Goal: Transaction & Acquisition: Purchase product/service

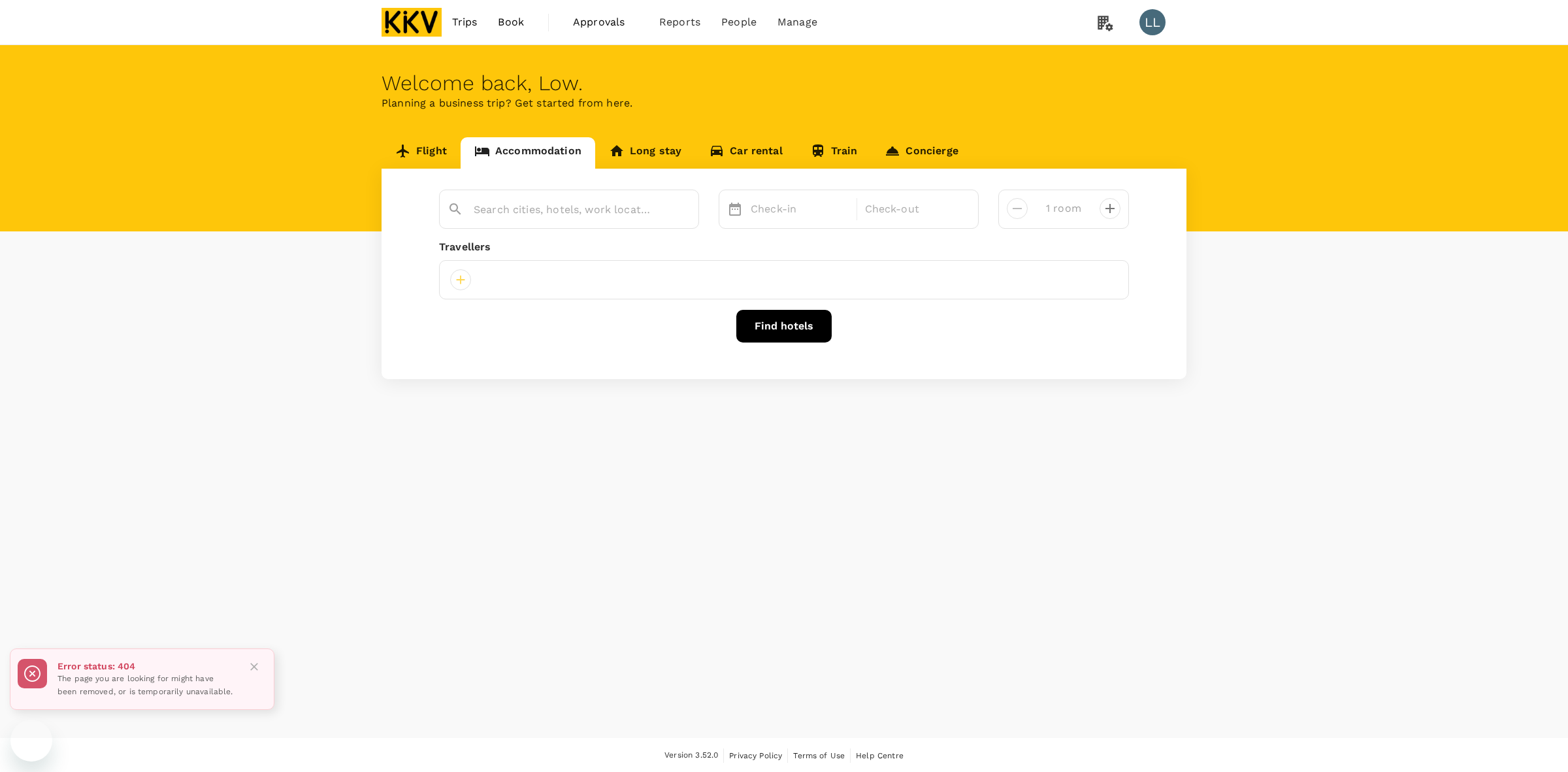
type input "[GEOGRAPHIC_DATA]"
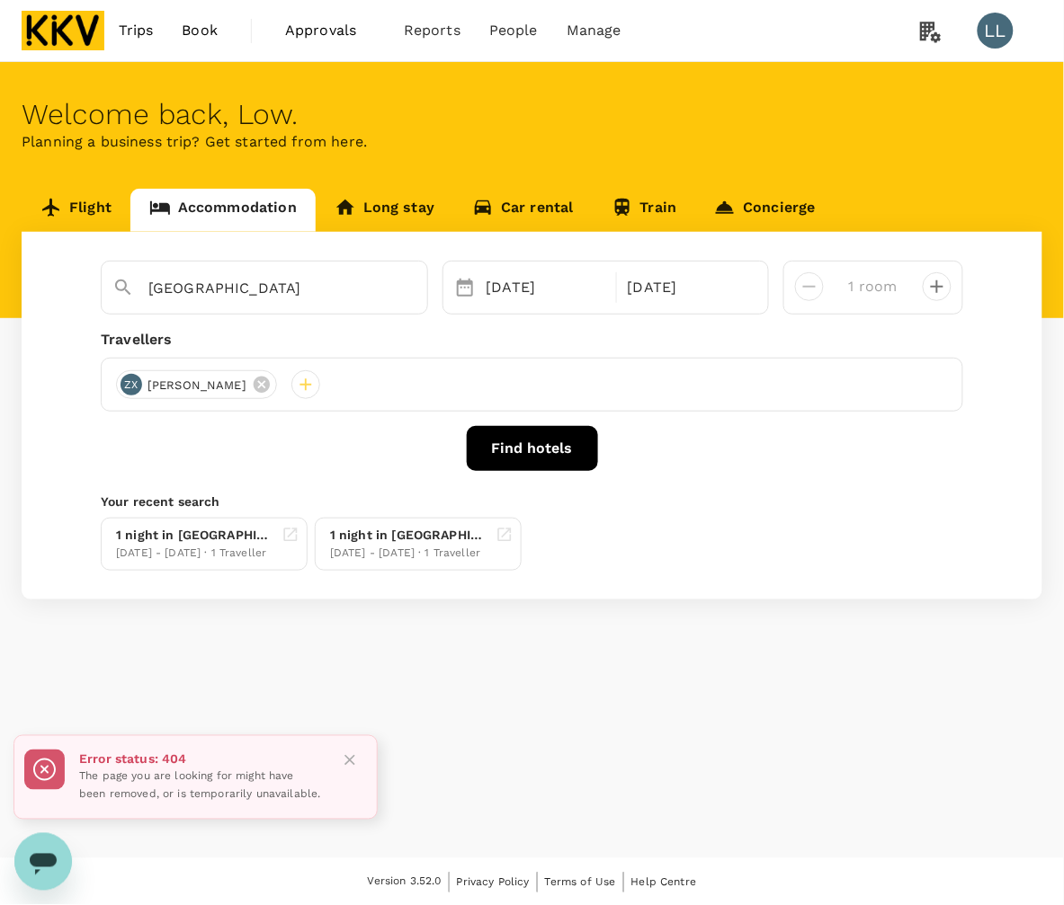
click at [709, 452] on div "Find hotels" at bounding box center [532, 448] width 862 height 45
click at [745, 450] on div "Find hotels" at bounding box center [532, 448] width 862 height 45
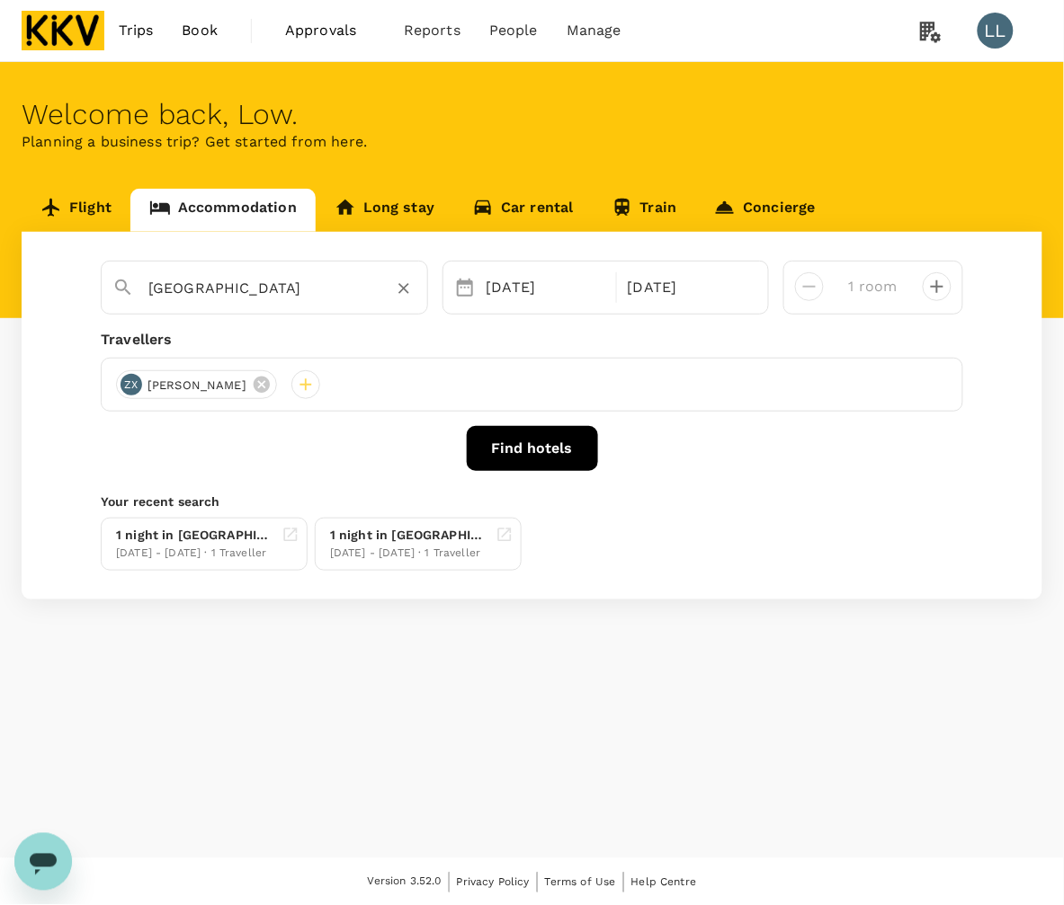
click at [398, 289] on icon "Clear" at bounding box center [404, 289] width 18 height 18
click at [252, 387] on icon at bounding box center [262, 385] width 20 height 20
click at [177, 294] on input "text" at bounding box center [257, 288] width 218 height 28
click at [205, 290] on input "text" at bounding box center [257, 288] width 218 height 28
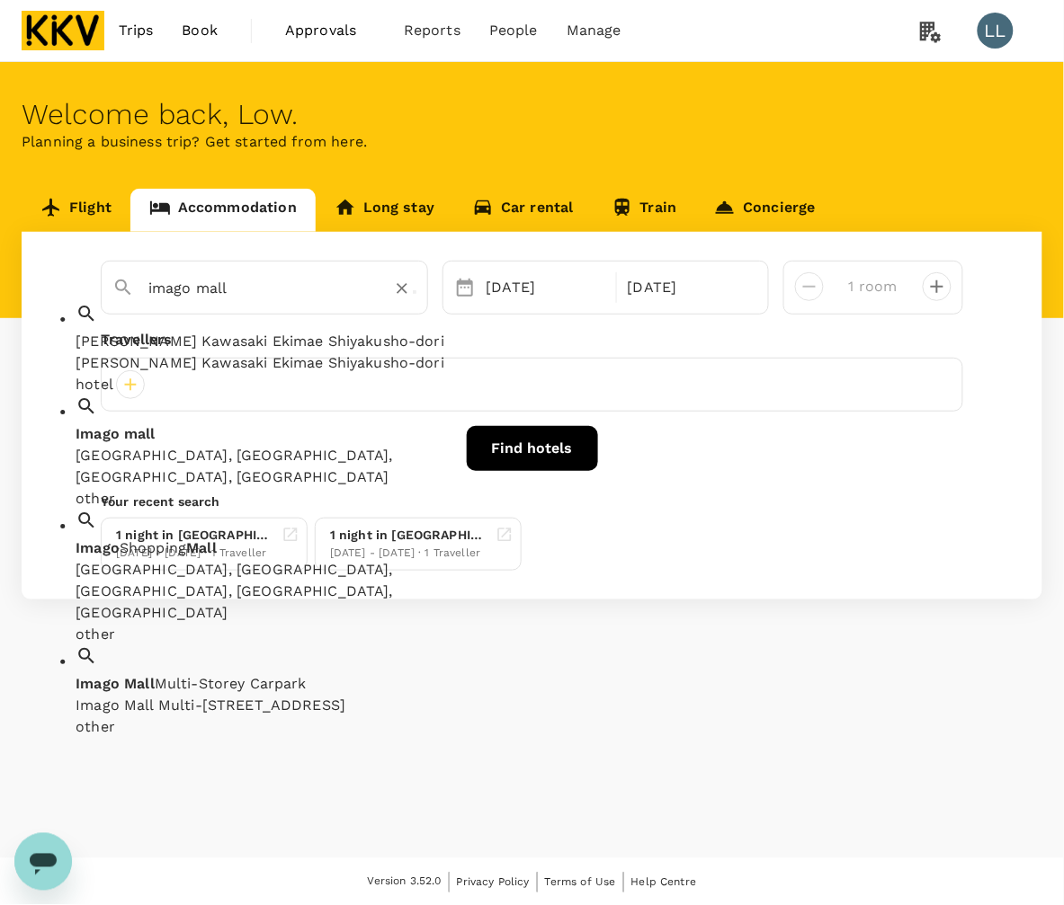
click at [200, 446] on div "Imago mall, Kota Kinabalu, Sabah, Malaysia" at bounding box center [283, 467] width 414 height 43
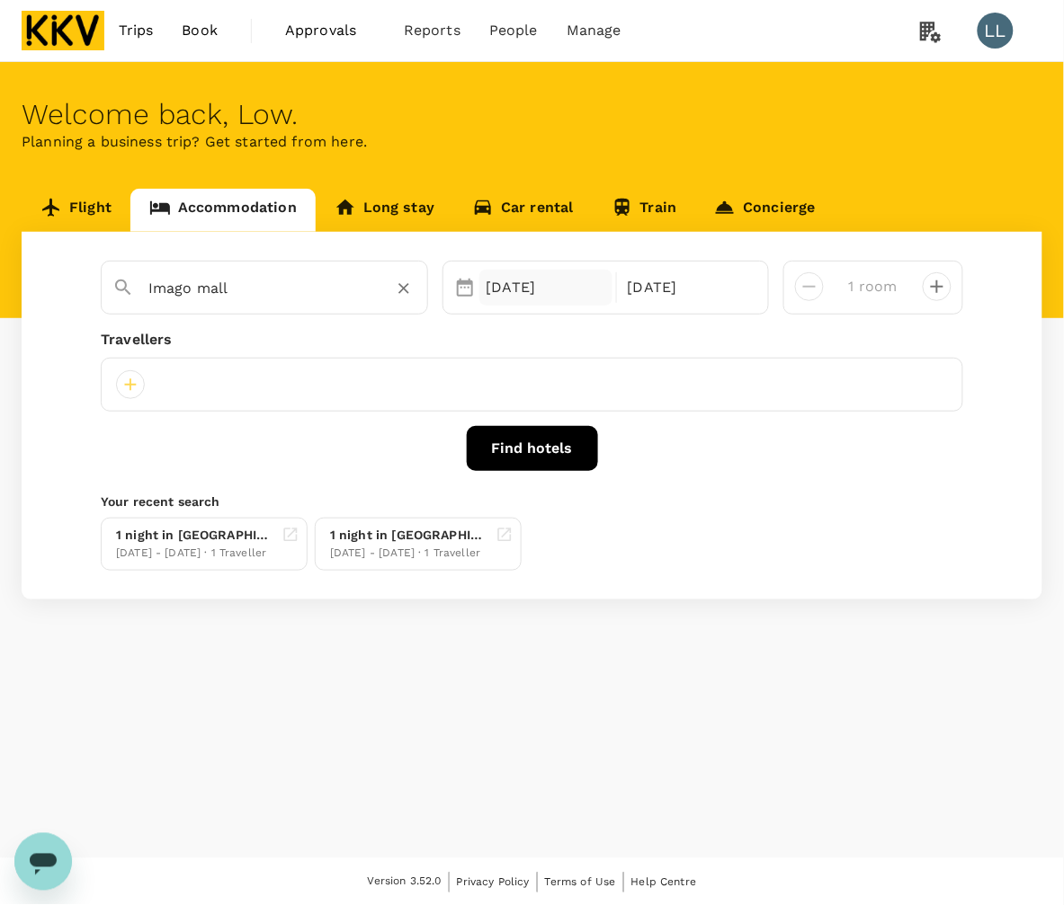
type input "Imago mall"
click at [533, 290] on div "18 Sep" at bounding box center [545, 288] width 133 height 36
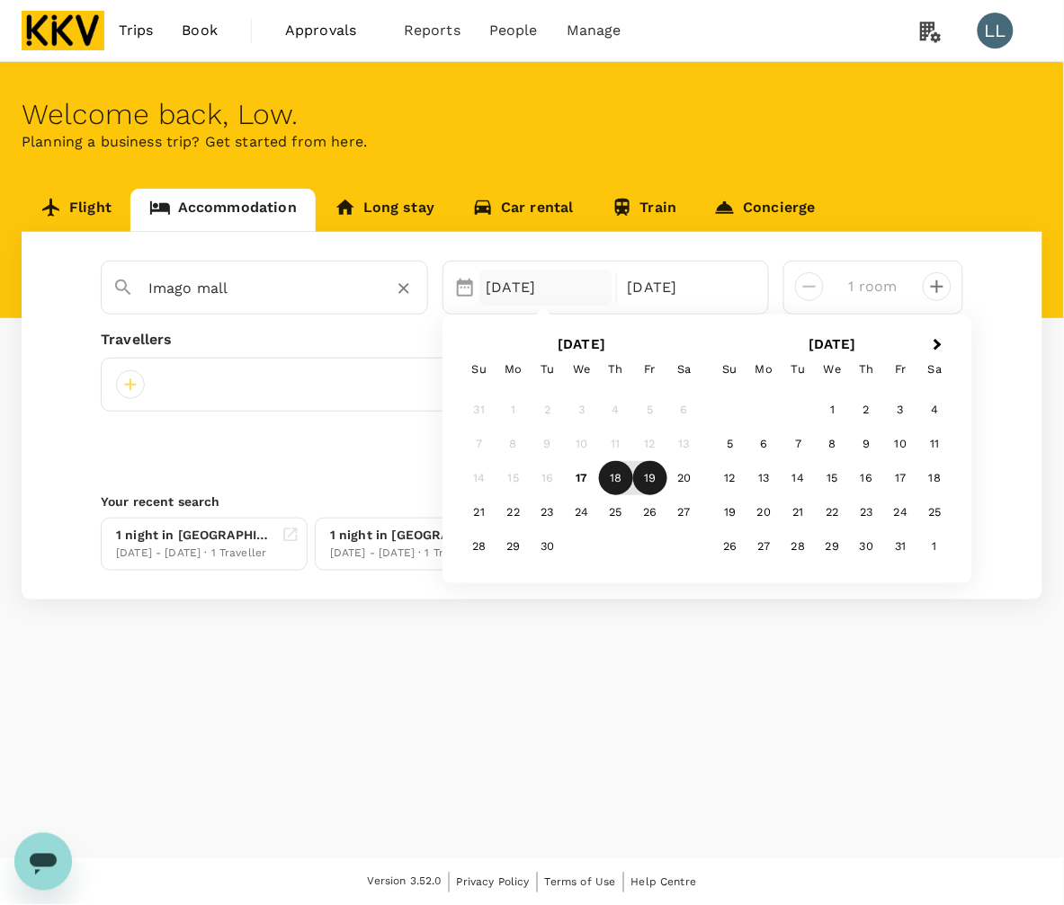
drag, startPoint x: 289, startPoint y: 297, endPoint x: 316, endPoint y: 297, distance: 27.0
click at [297, 297] on input "Imago mall" at bounding box center [257, 288] width 218 height 28
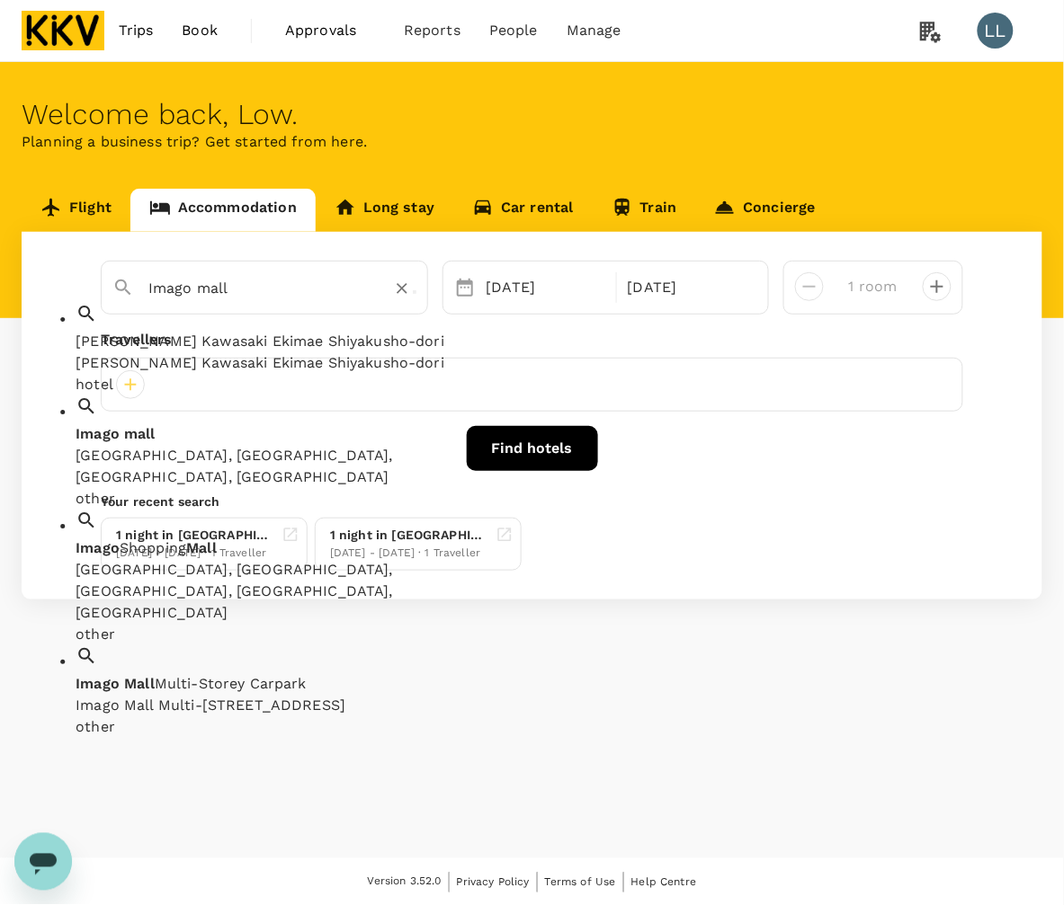
click at [394, 294] on icon "Clear" at bounding box center [402, 289] width 18 height 18
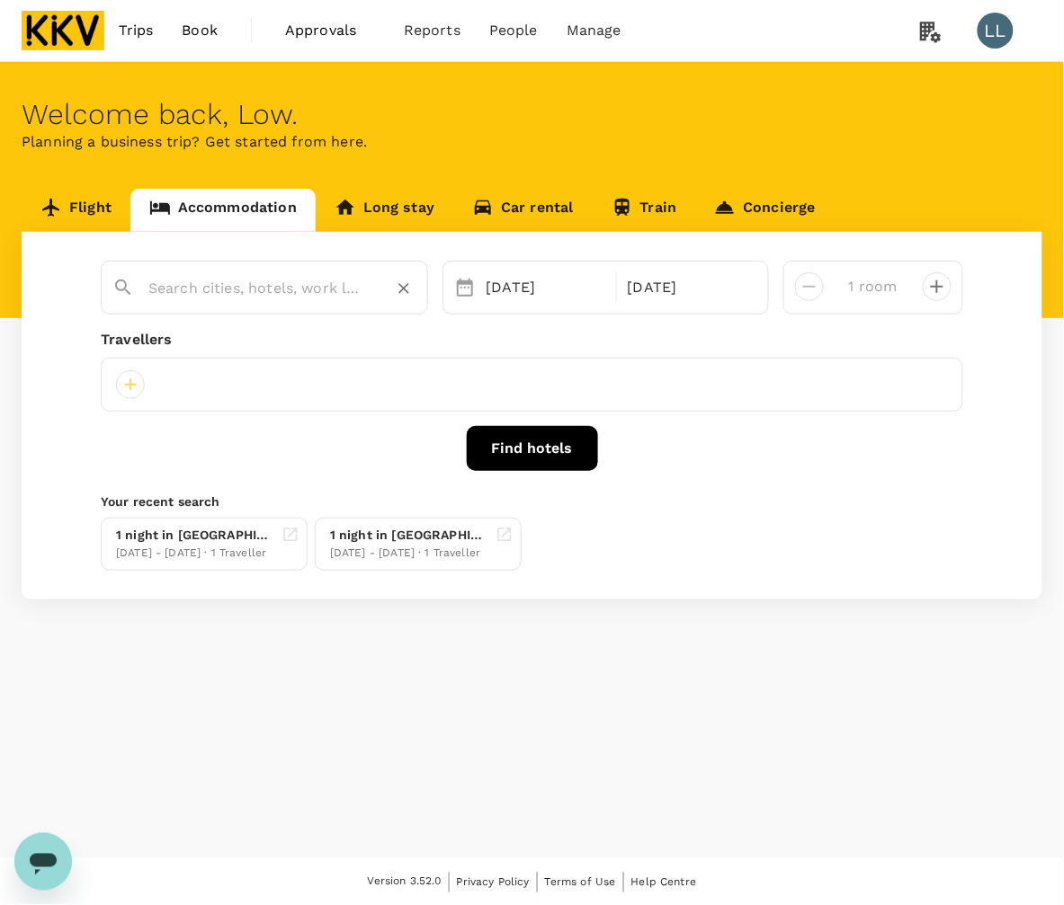
click at [281, 286] on input "text" at bounding box center [257, 288] width 218 height 28
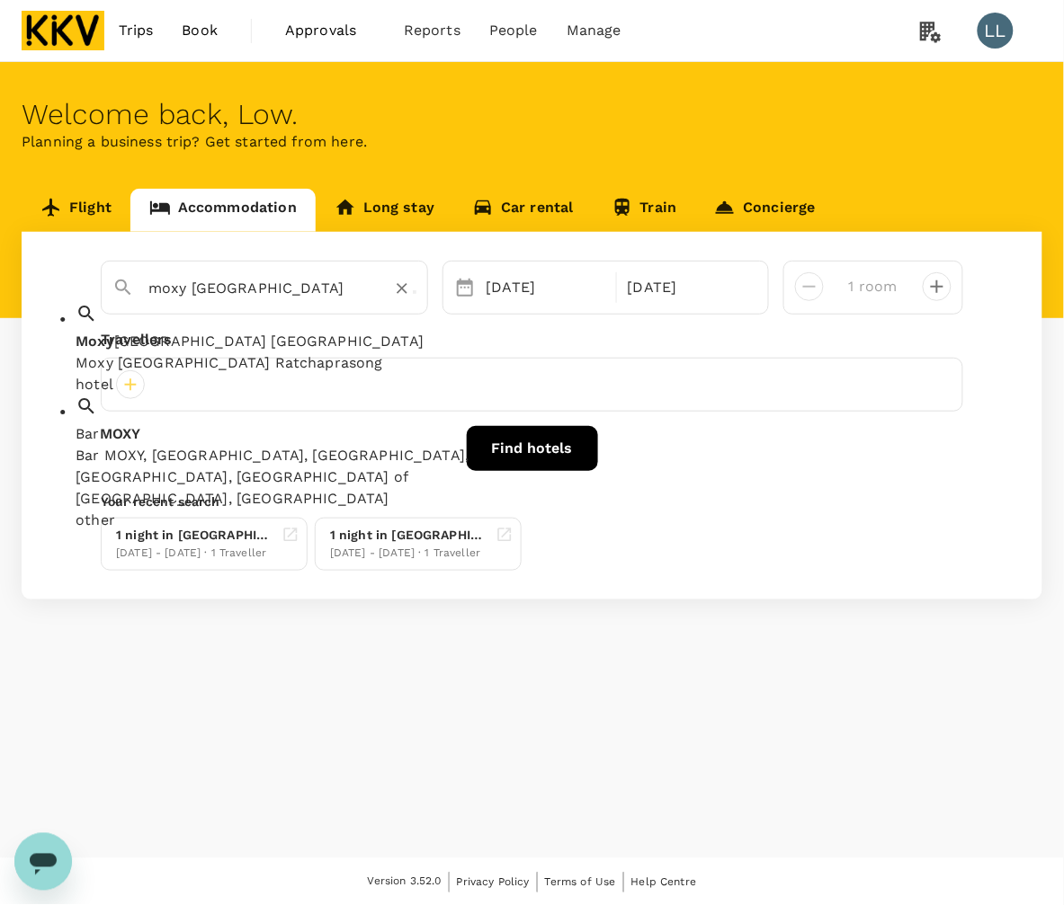
click at [253, 446] on div "Bar MOXY, Jalan Hang Lekiu, Kuala Lumpur City Centre, Kuala Lumpur, Federal Ter…" at bounding box center [283, 478] width 414 height 65
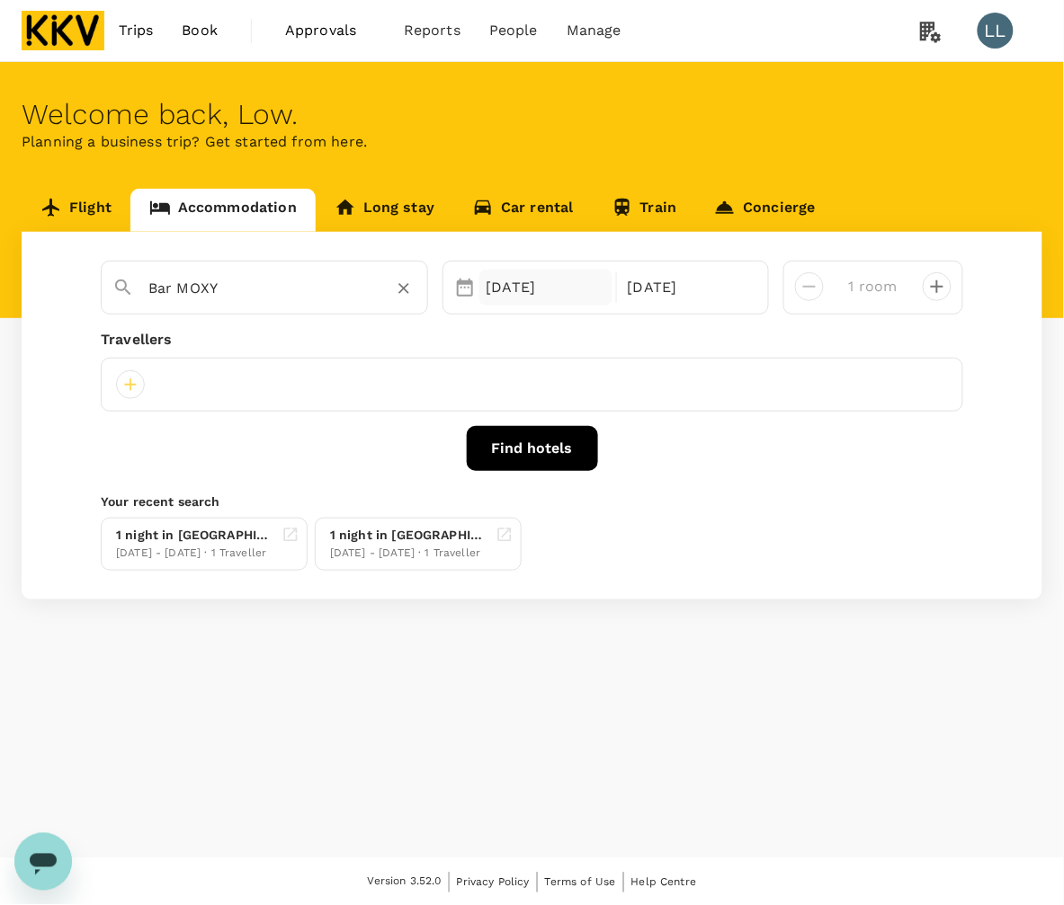
type input "Bar MOXY"
click at [578, 302] on div "18 Sep" at bounding box center [545, 288] width 133 height 36
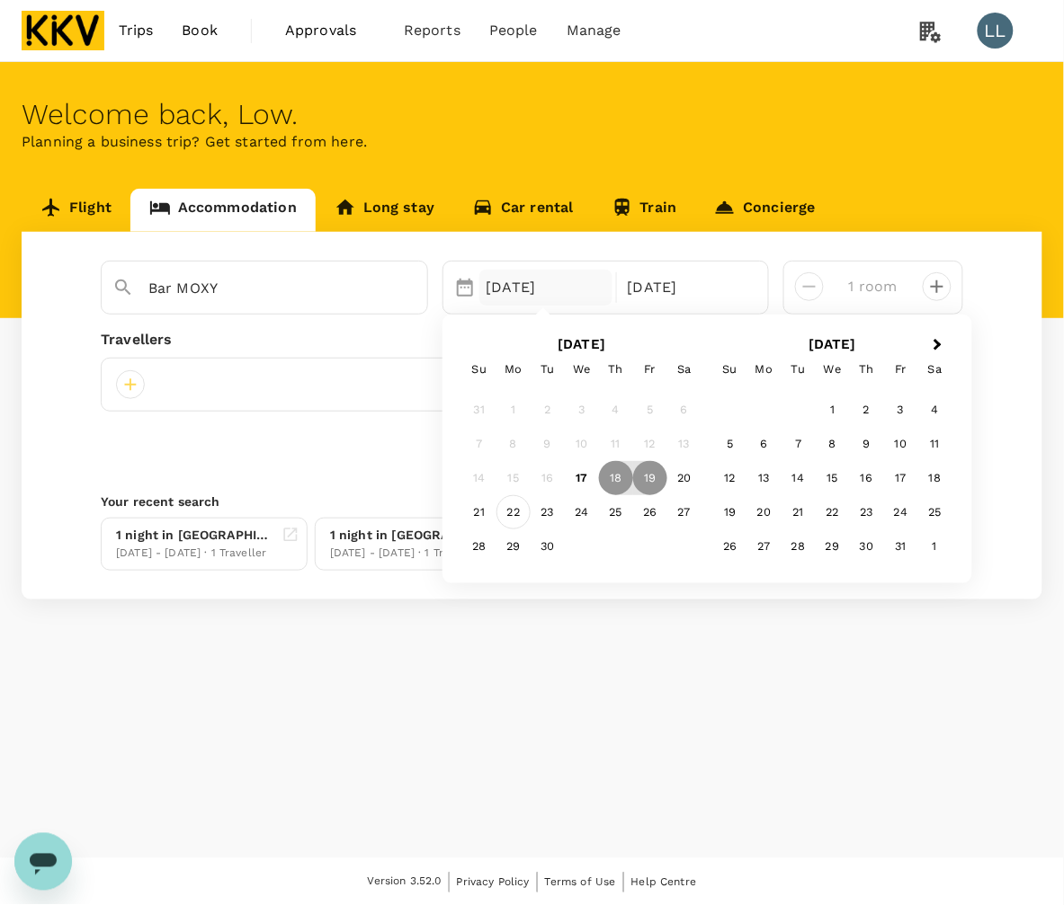
click at [515, 510] on div "22" at bounding box center [513, 512] width 34 height 34
click at [553, 513] on div "23" at bounding box center [548, 512] width 34 height 34
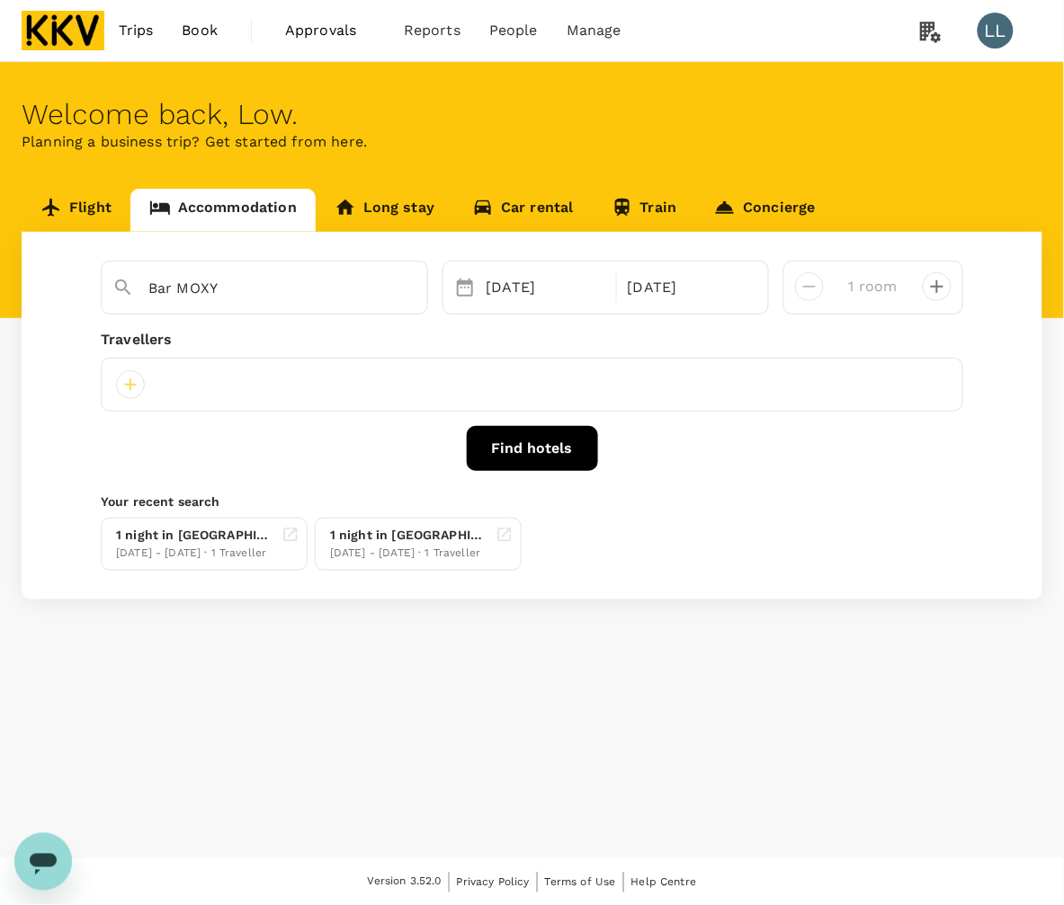
click at [708, 481] on div "Bar MOXY Selected date: Monday, September 22nd, 2025 22 Sep Selected date: Tues…" at bounding box center [532, 416] width 1021 height 368
click at [127, 396] on div at bounding box center [130, 384] width 29 height 29
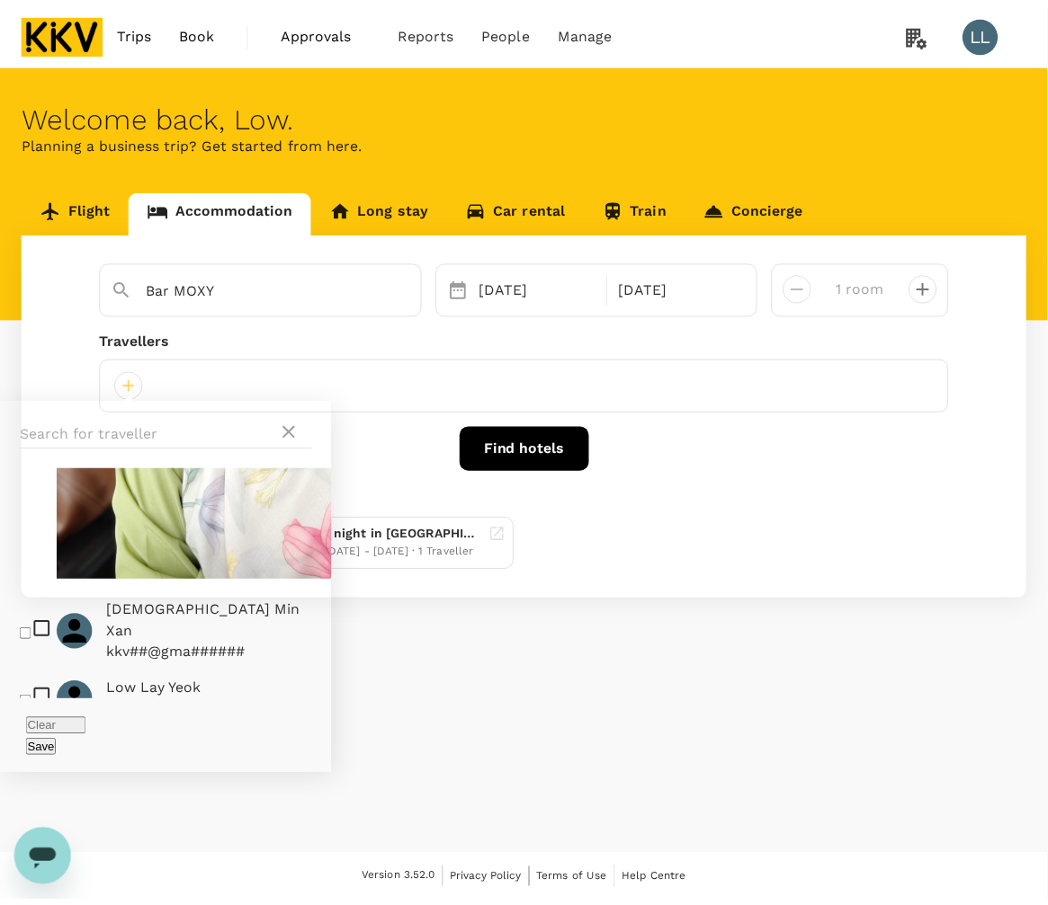
scroll to position [1592, 0]
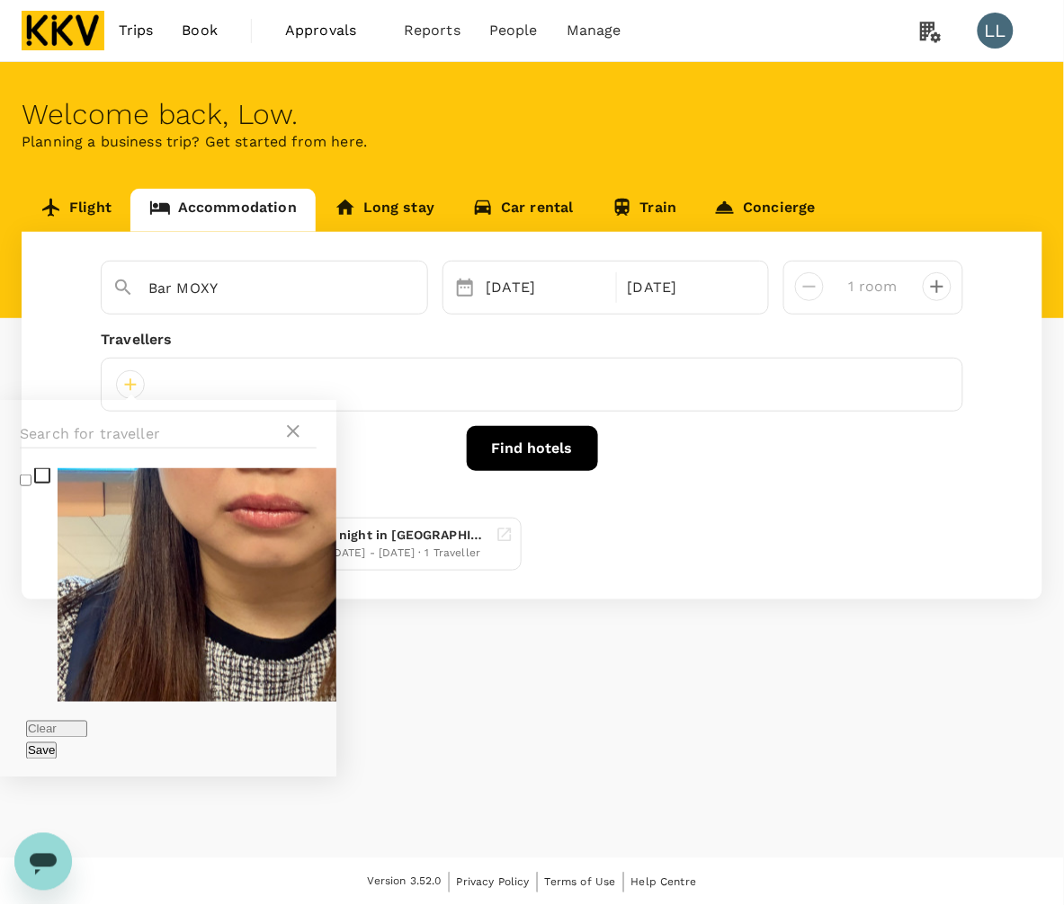
checkbox input "true"
click at [57, 743] on button "Save" at bounding box center [41, 751] width 31 height 17
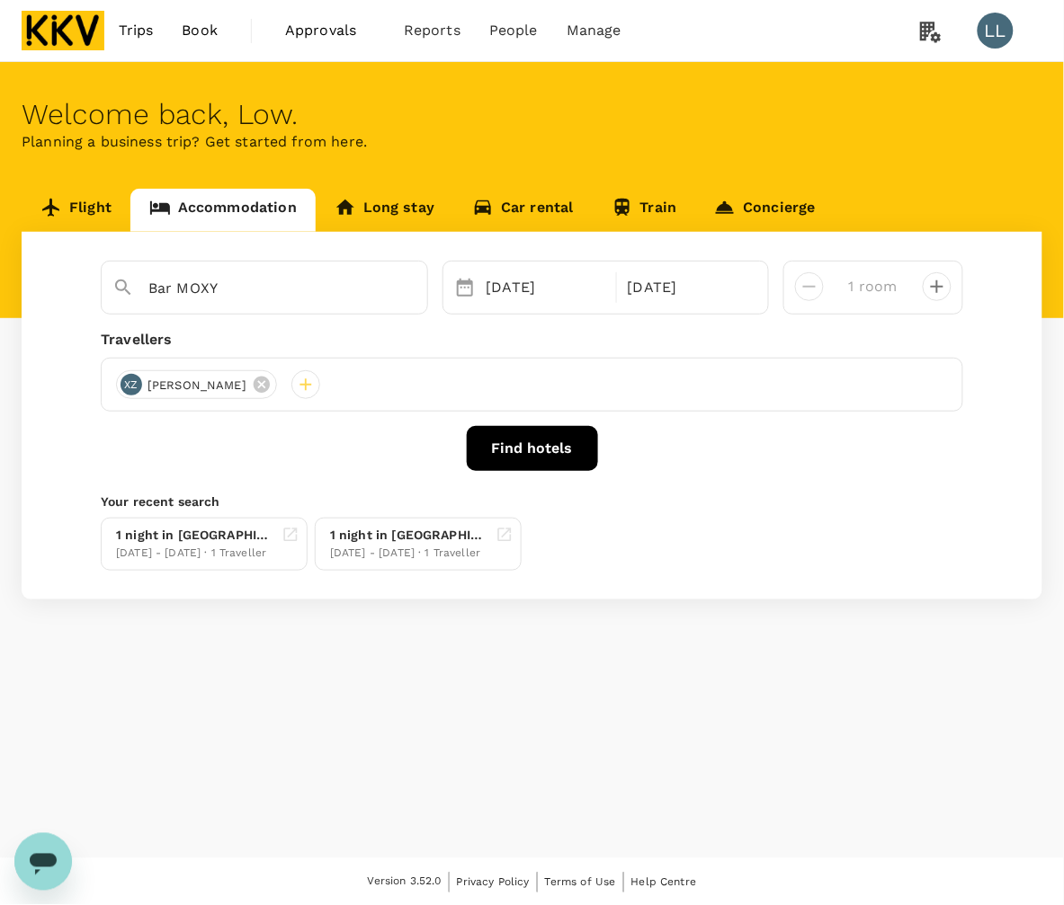
click at [504, 442] on button "Find hotels" at bounding box center [532, 448] width 131 height 45
drag, startPoint x: 645, startPoint y: 760, endPoint x: 636, endPoint y: 758, distance: 9.2
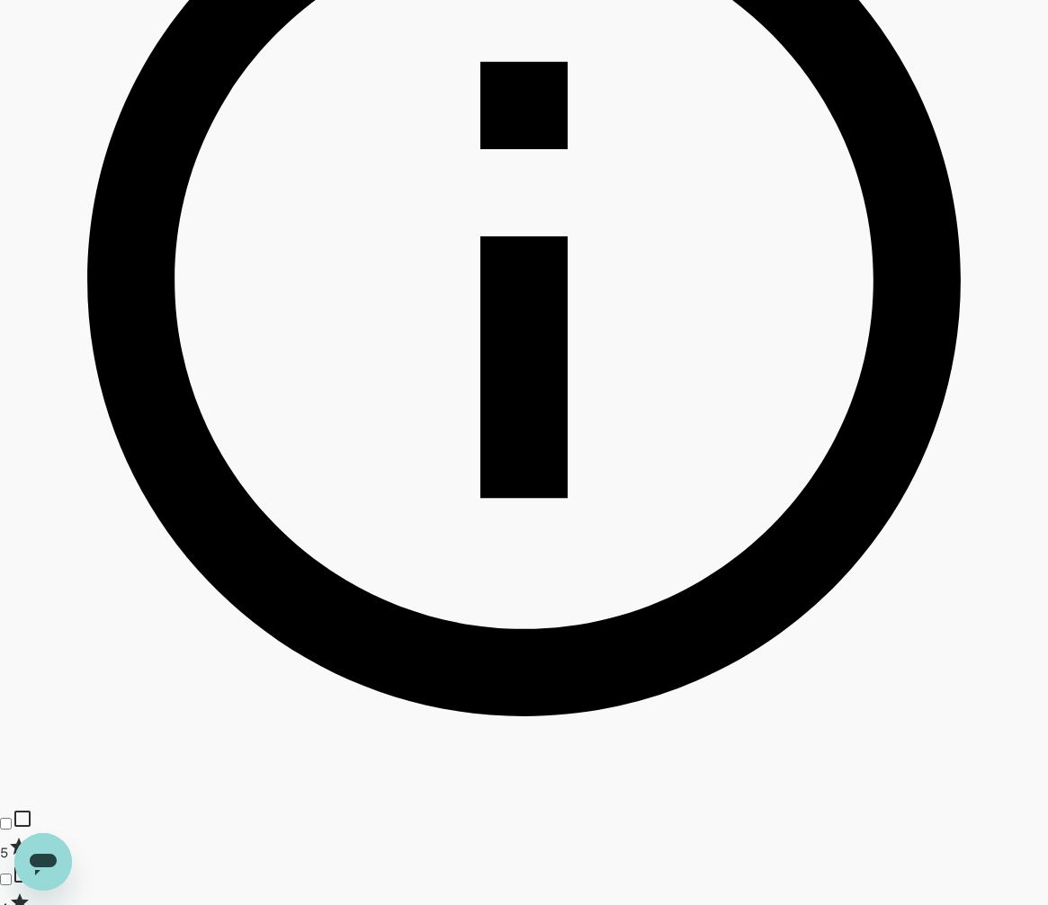
type input "1665.64"
type input "54.64"
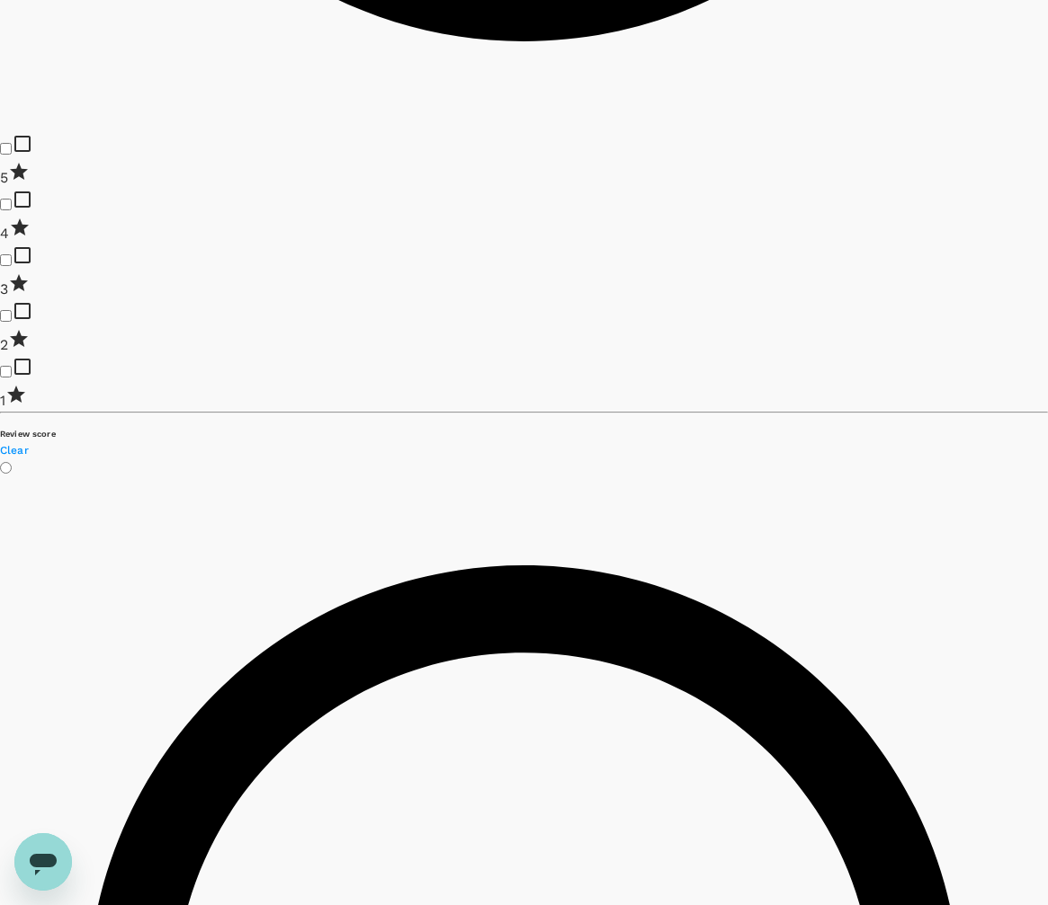
scroll to position [1461, 0]
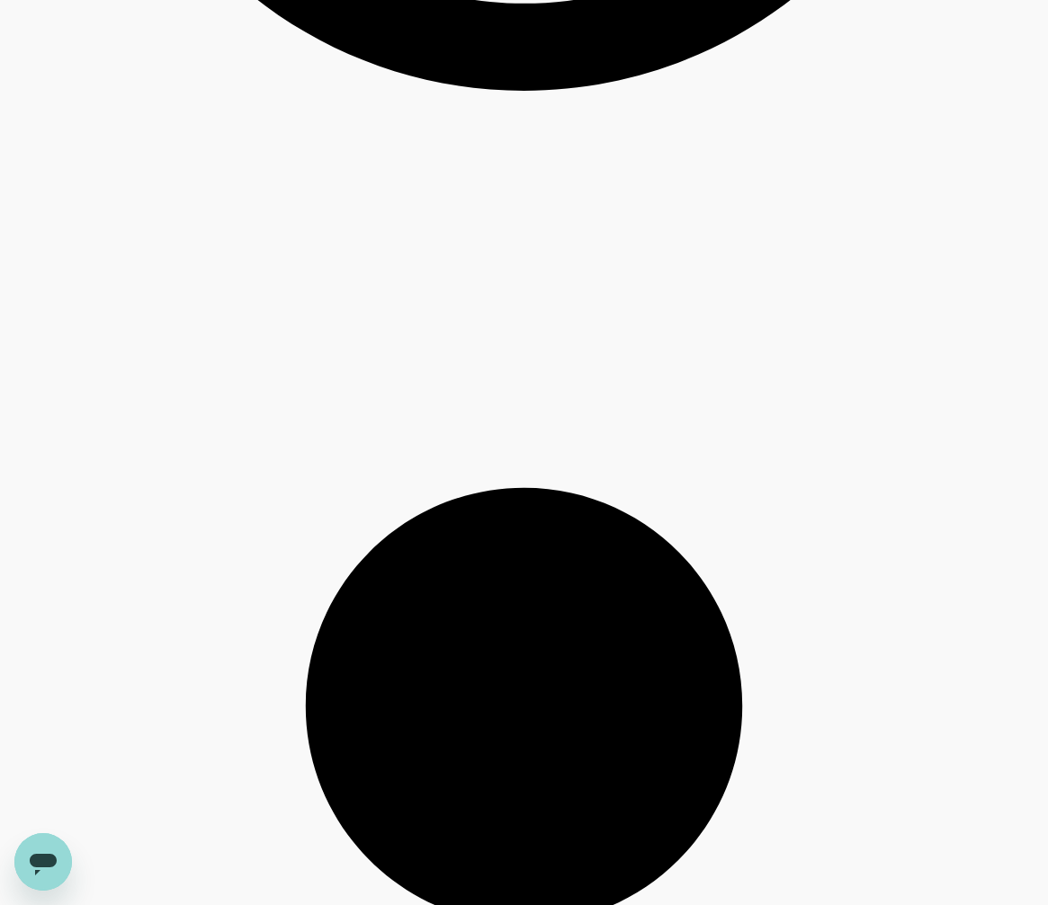
type input "1665.5"
type input "42.5"
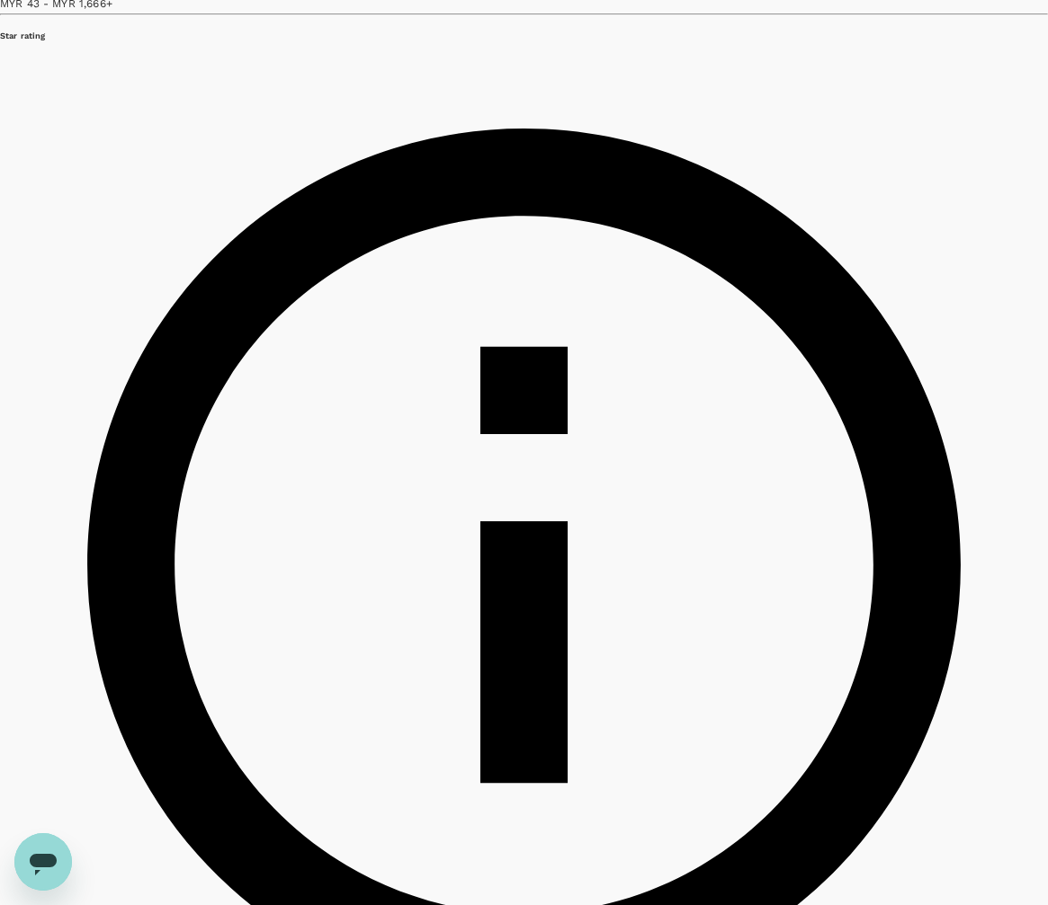
scroll to position [0, 0]
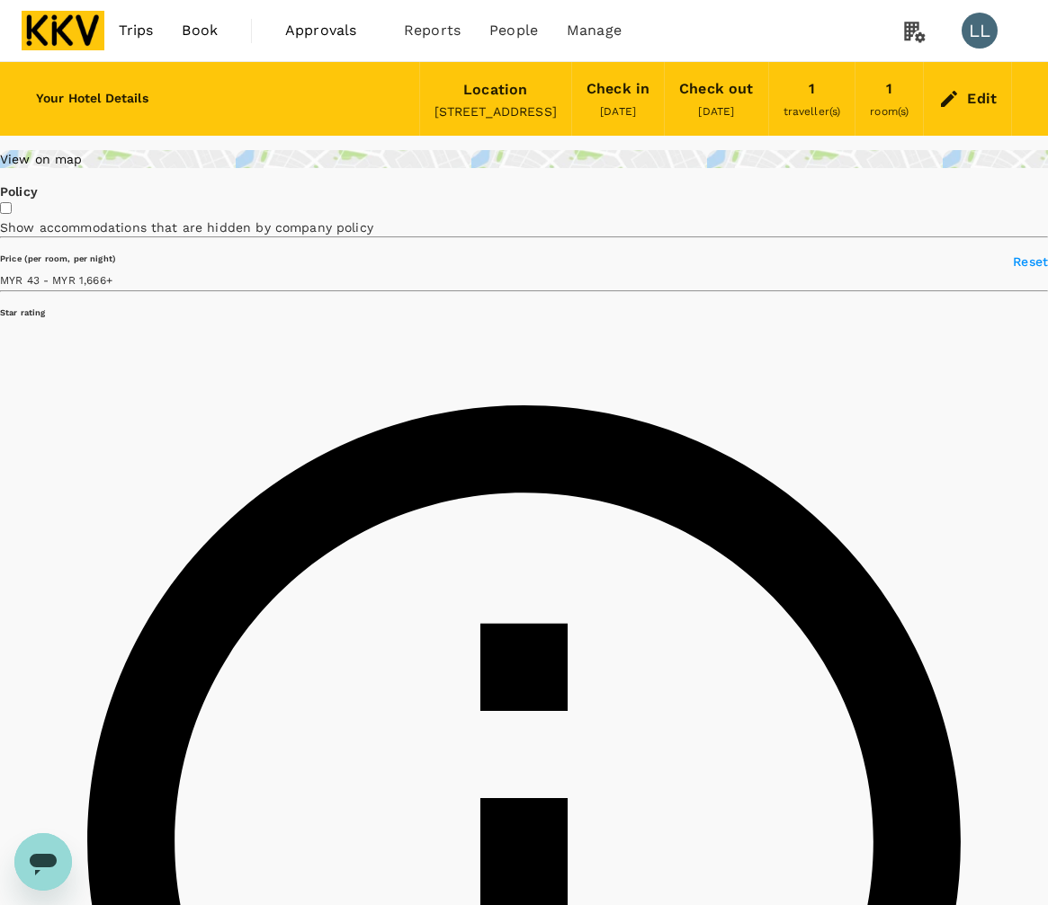
type input "1665.5"
click at [983, 101] on div "Edit" at bounding box center [982, 98] width 30 height 25
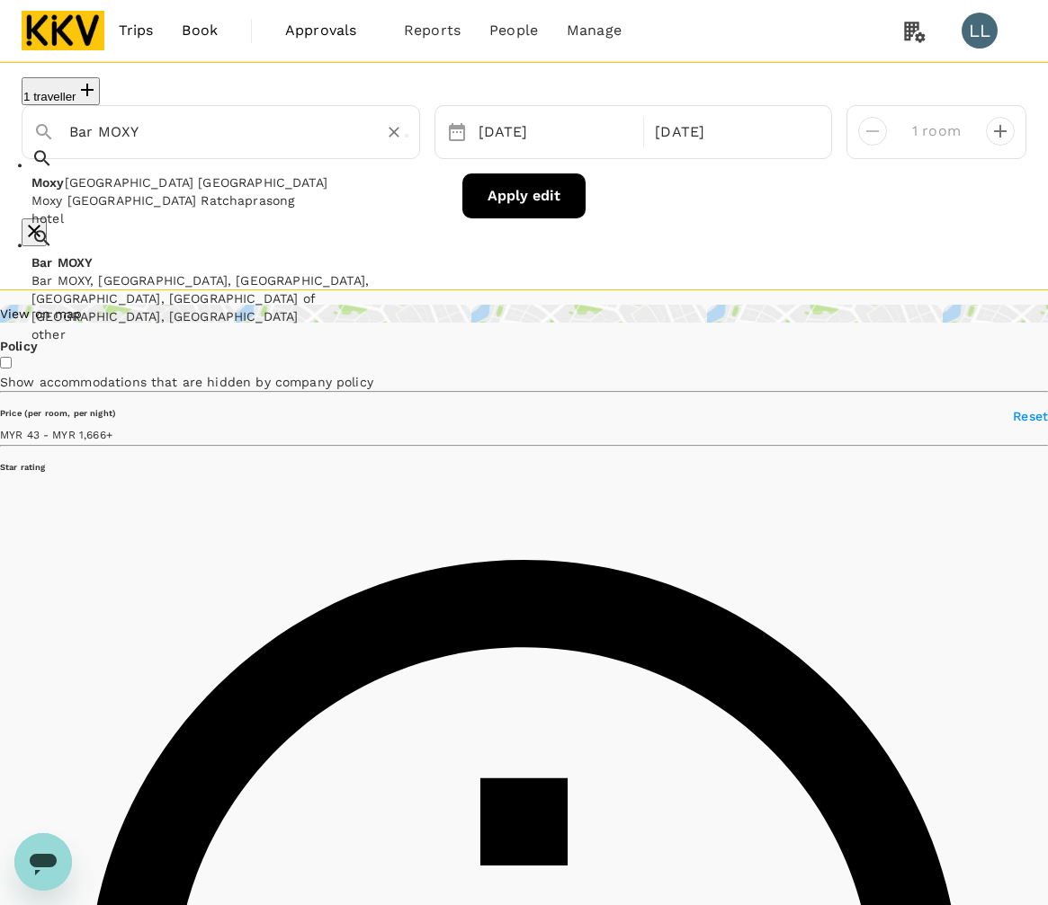
drag, startPoint x: 171, startPoint y: 141, endPoint x: -9, endPoint y: 140, distance: 179.8
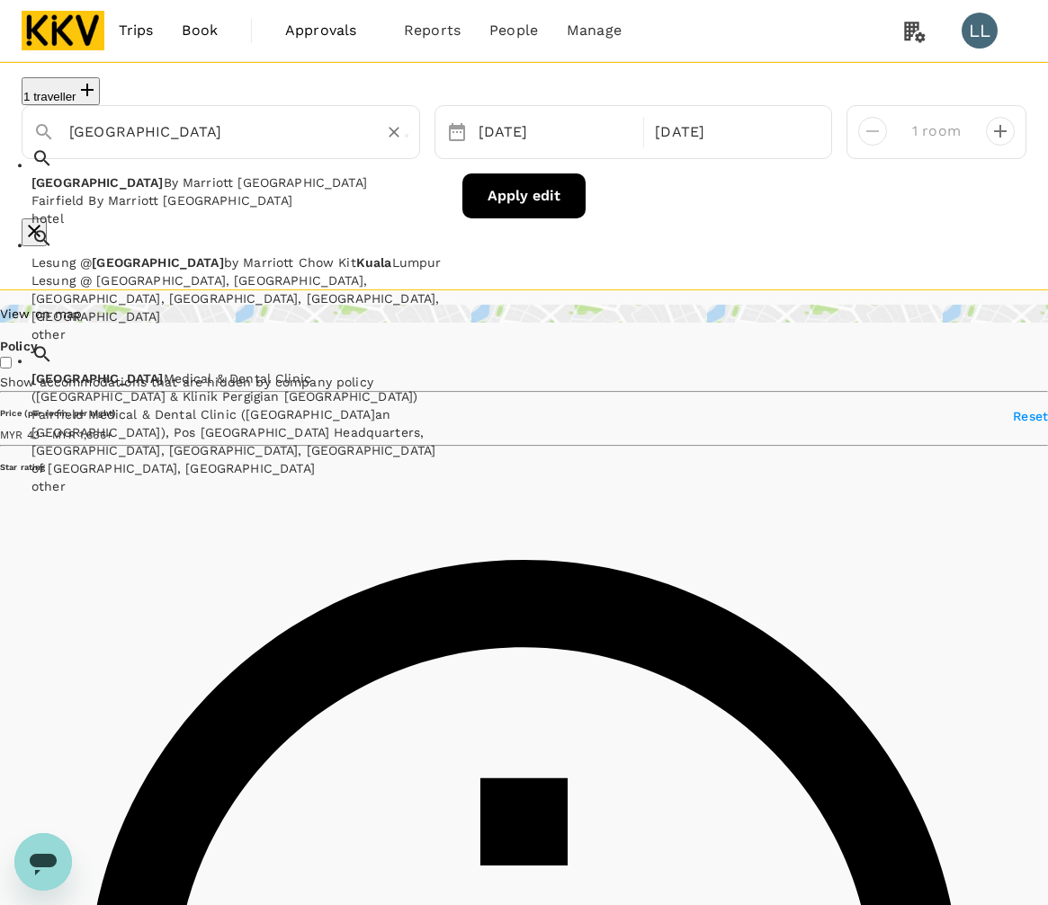
click at [187, 272] on div "Lesung @ [GEOGRAPHIC_DATA], [GEOGRAPHIC_DATA], [GEOGRAPHIC_DATA], [GEOGRAPHIC_D…" at bounding box center [238, 299] width 414 height 54
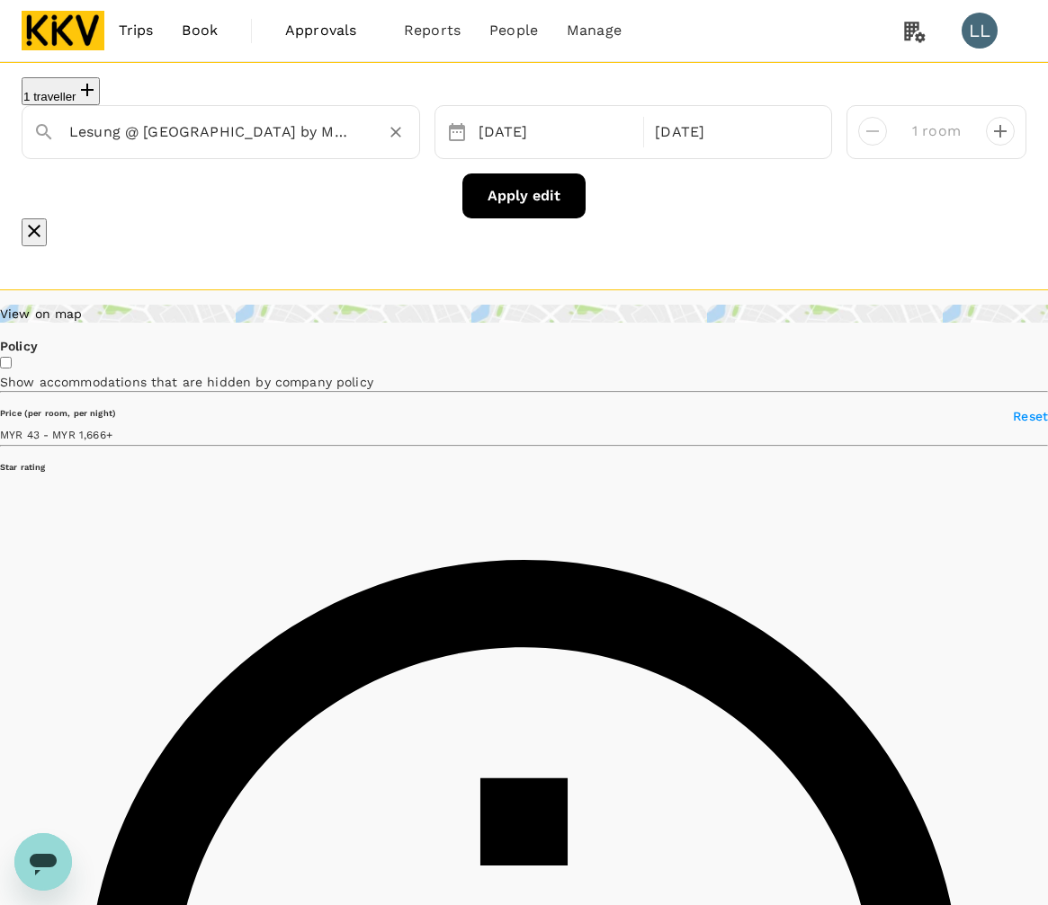
type input "Lesung @ [GEOGRAPHIC_DATA] by Marriott Chow Kit [GEOGRAPHIC_DATA]"
click at [504, 204] on button "Apply edit" at bounding box center [523, 196] width 123 height 45
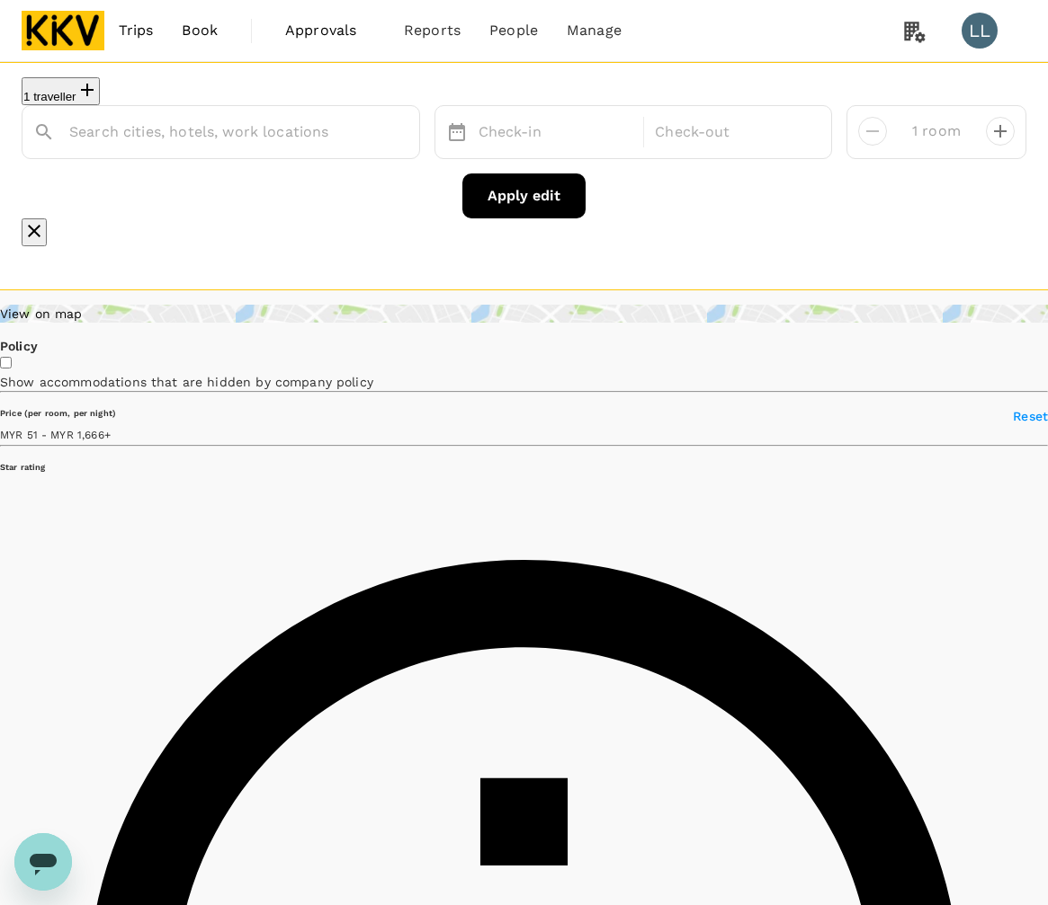
type input "1 Jalan Datuk Haji Eusoff"
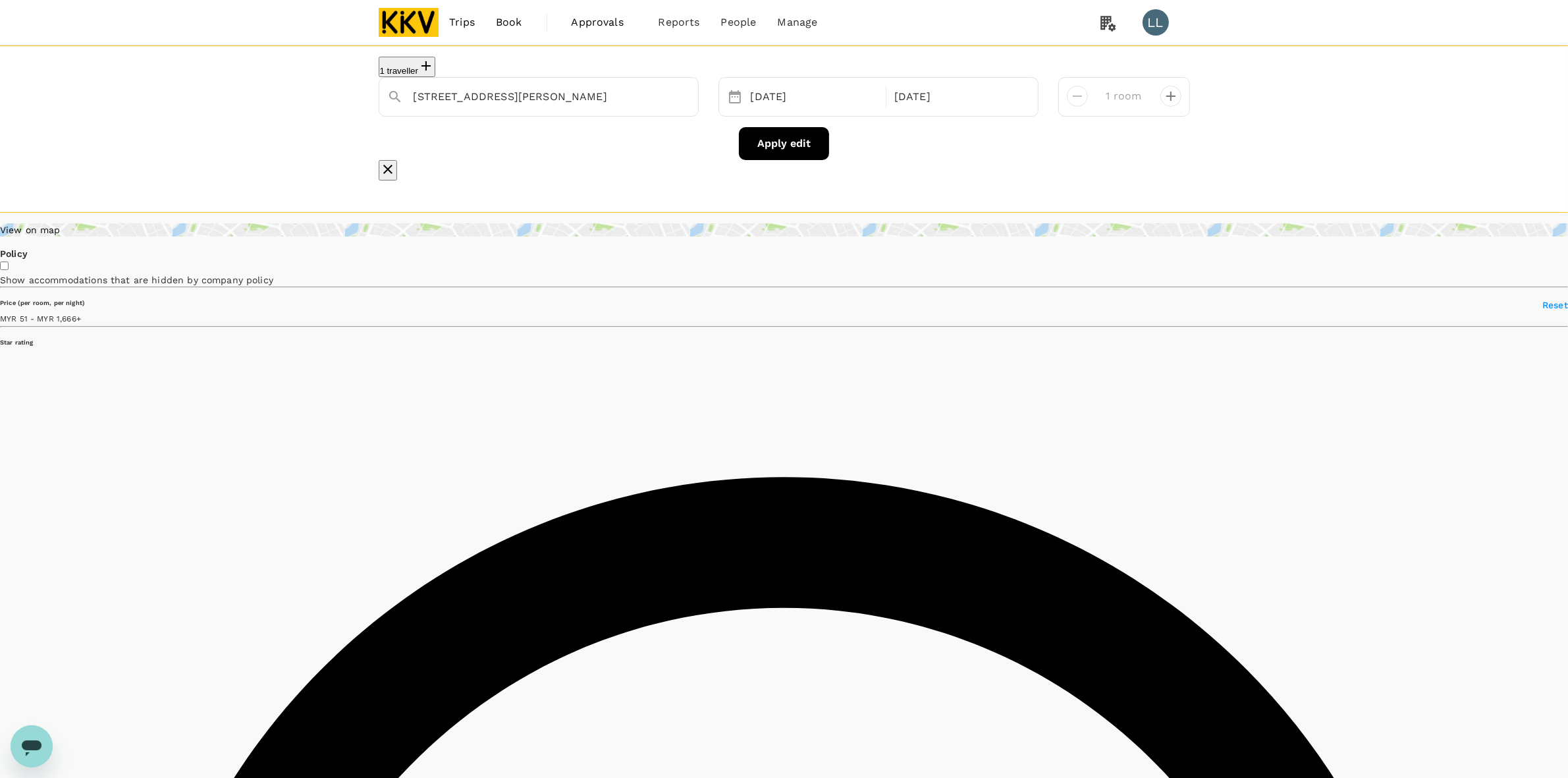
type input "1665.5"
type input "42.5"
type input "1665.5"
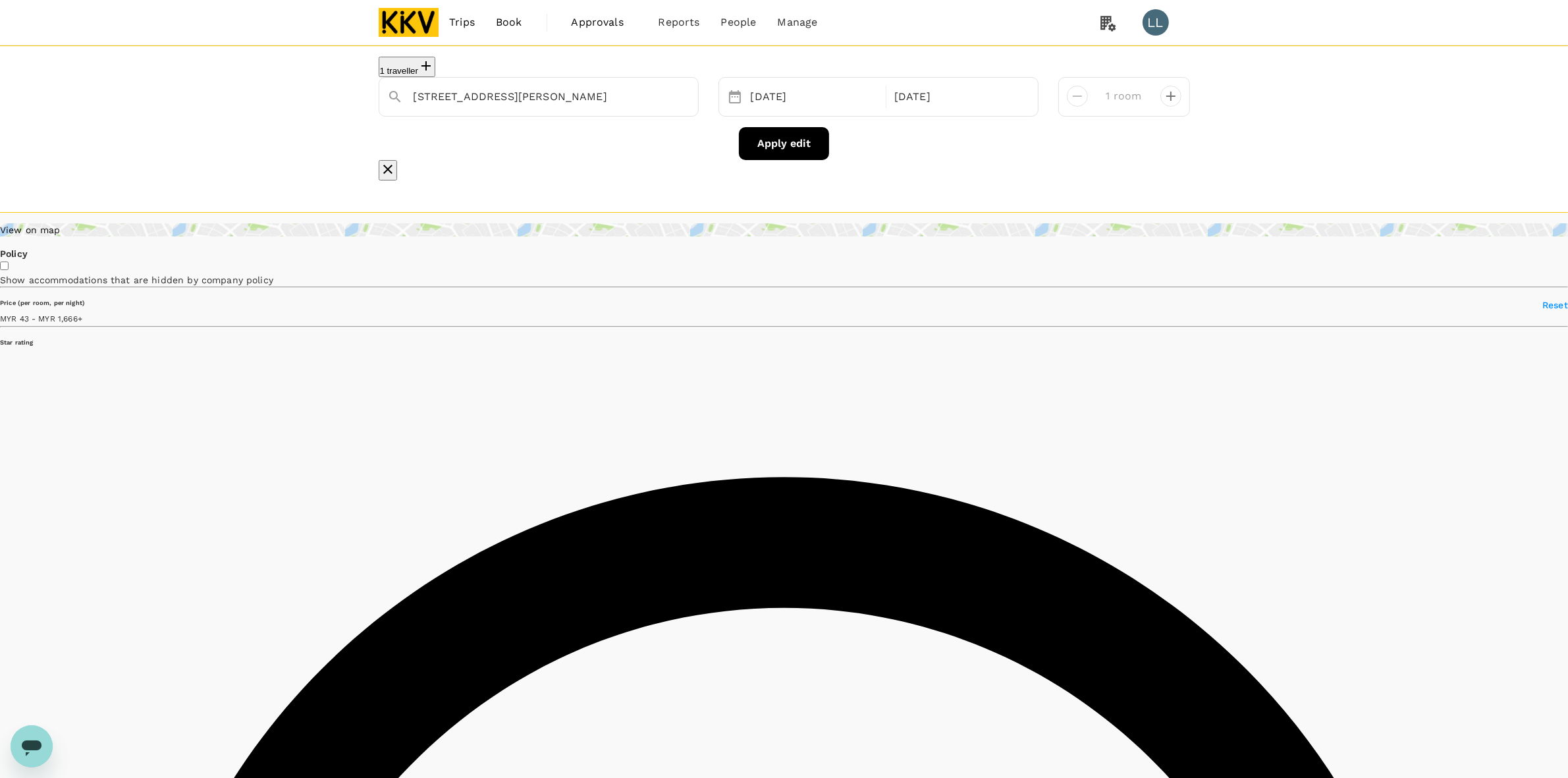
drag, startPoint x: 1266, startPoint y: 363, endPoint x: 932, endPoint y: 71, distance: 443.6
click at [628, 84] on div "1 Jalan Datuk Haji Eusoff" at bounding box center [546, 91] width 287 height 32
click at [676, 101] on icon "Clear" at bounding box center [681, 97] width 13 height 13
paste input "Holiday inn express"
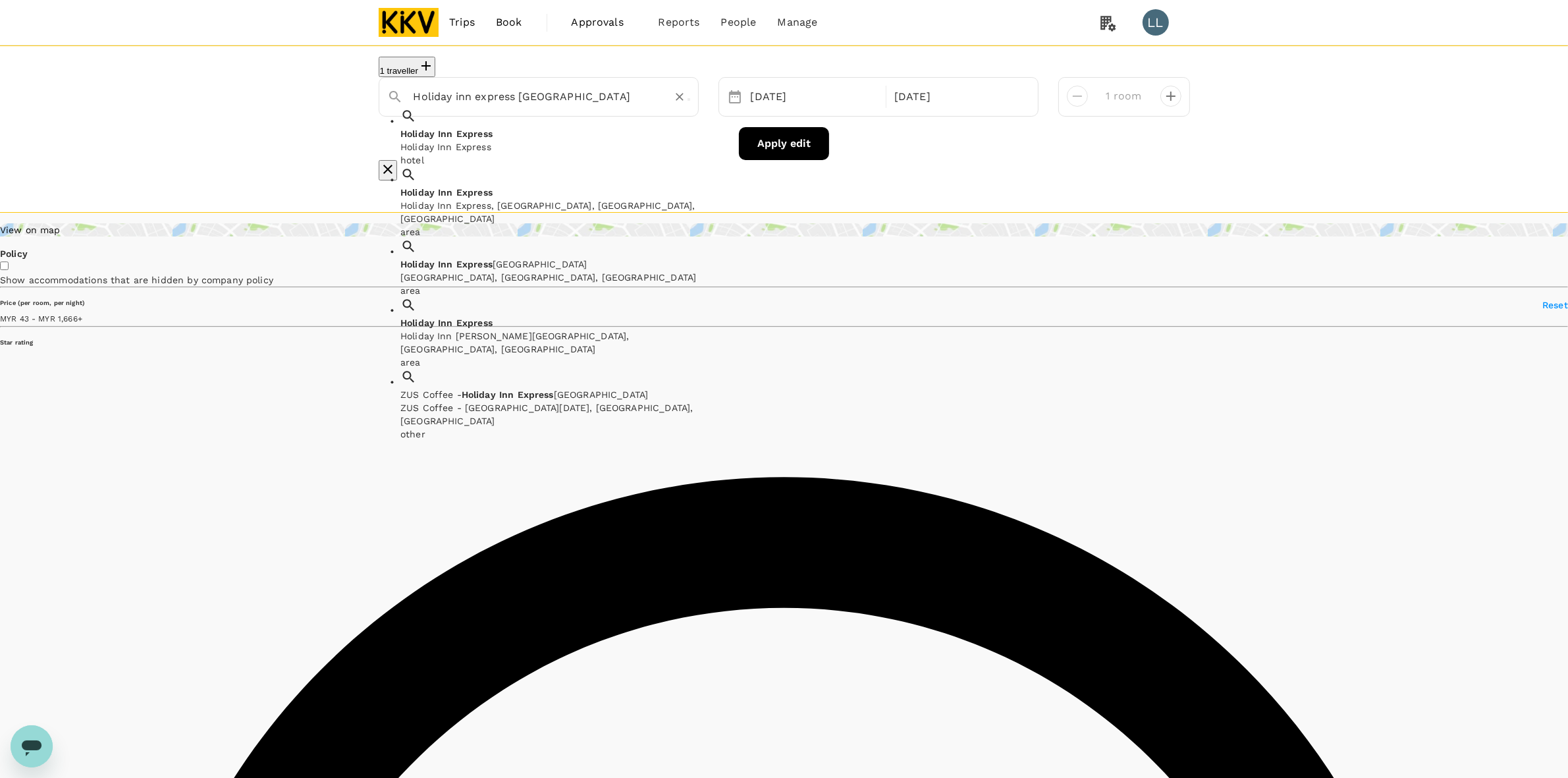
click at [517, 390] on span at bounding box center [515, 395] width 3 height 10
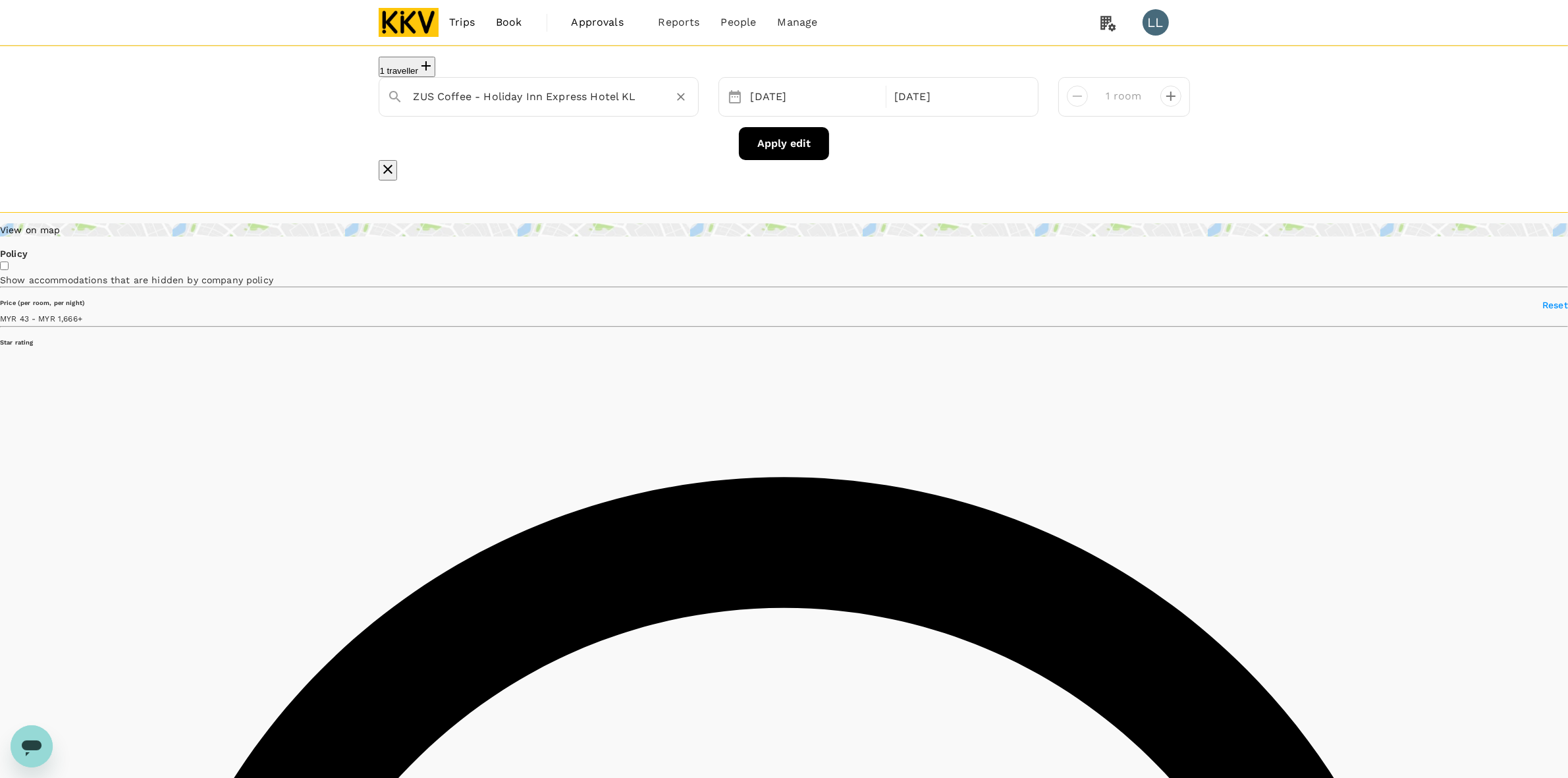
type input "ZUS Coffee - Holiday Inn Express Hotel KL"
click at [761, 150] on button "Apply edit" at bounding box center [784, 144] width 90 height 33
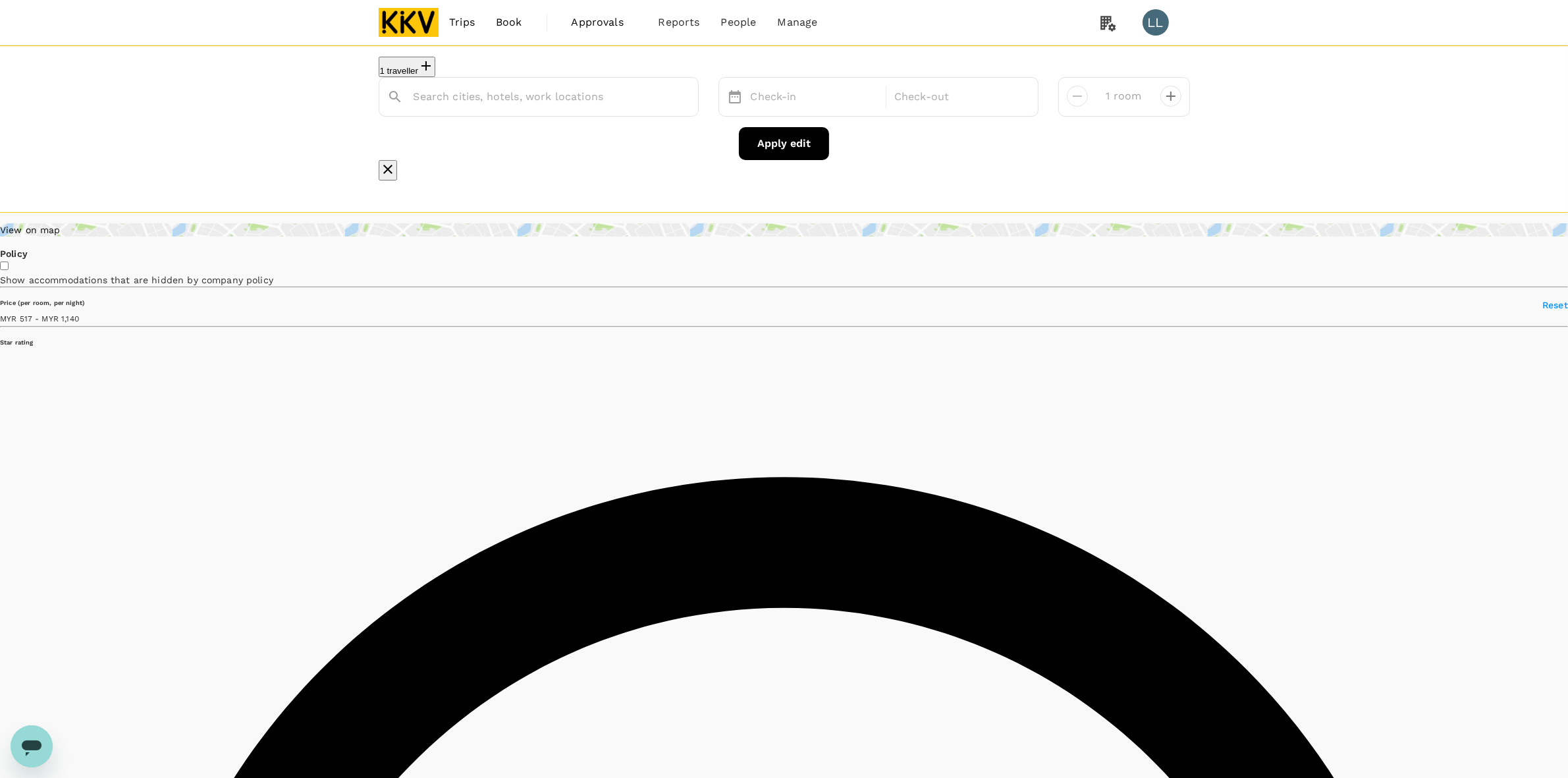
type input "Lot G01, Ground Floor"
type input "1139.23"
type input "94.23"
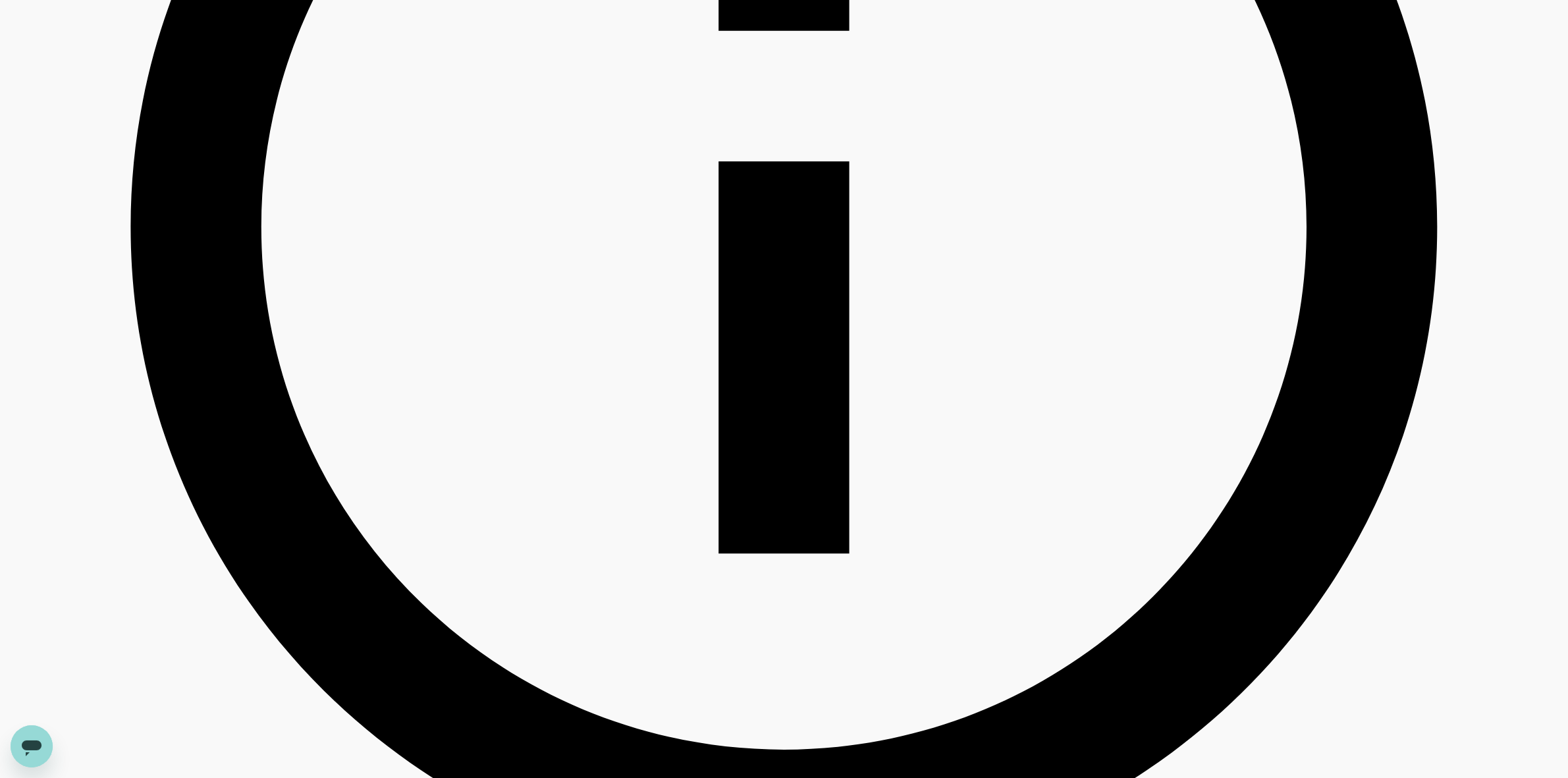
scroll to position [905, 0]
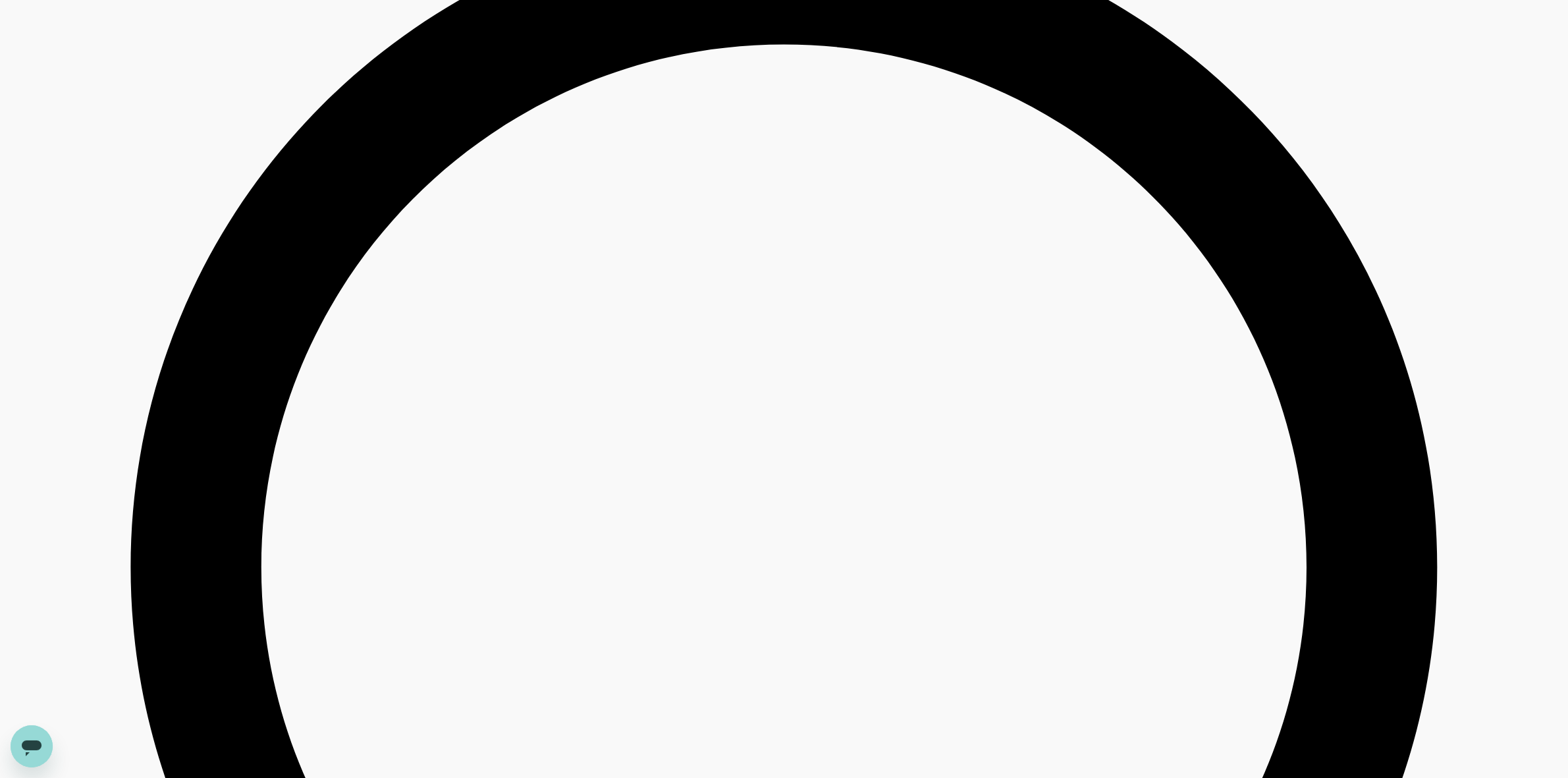
type input "1665.66"
type input "54.66"
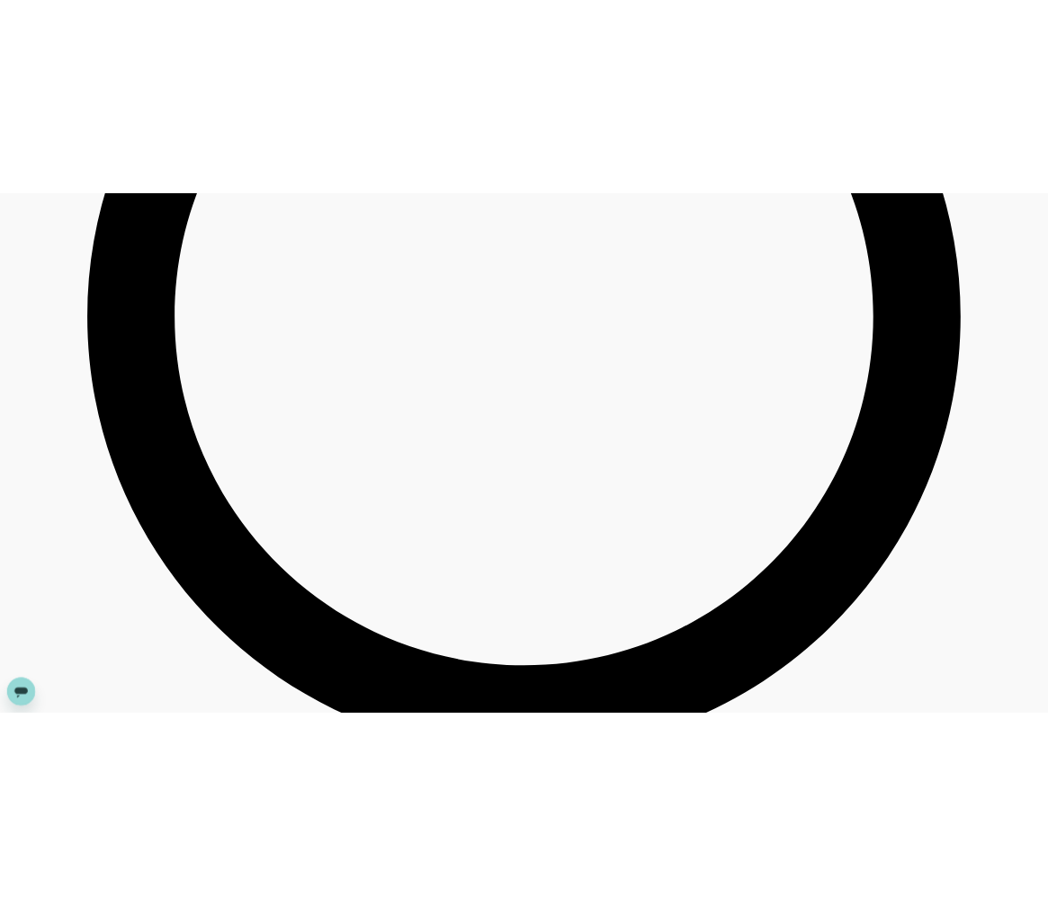
scroll to position [3822, 0]
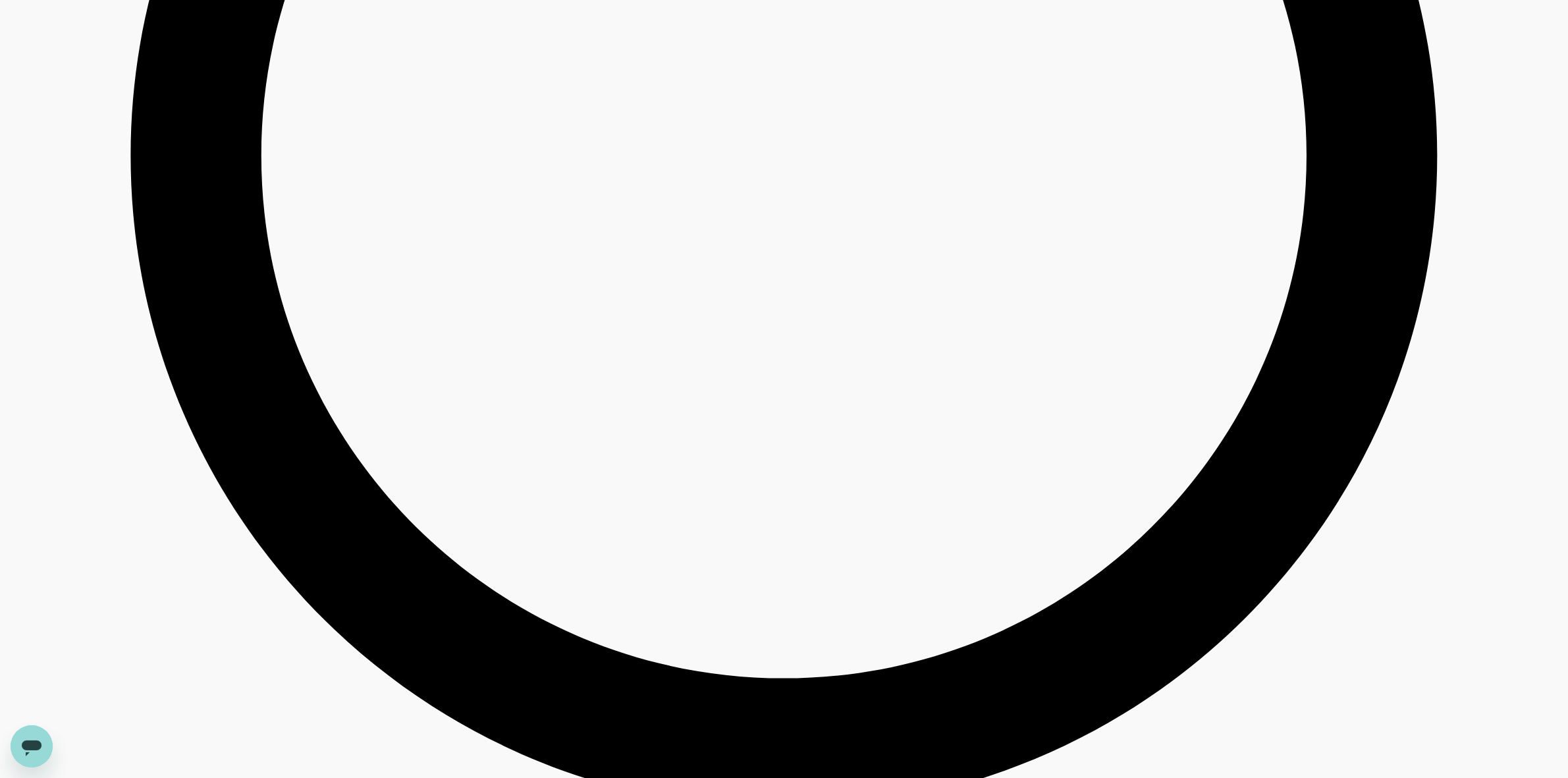
type input "1665.5"
type input "42.5"
type input "1665.5"
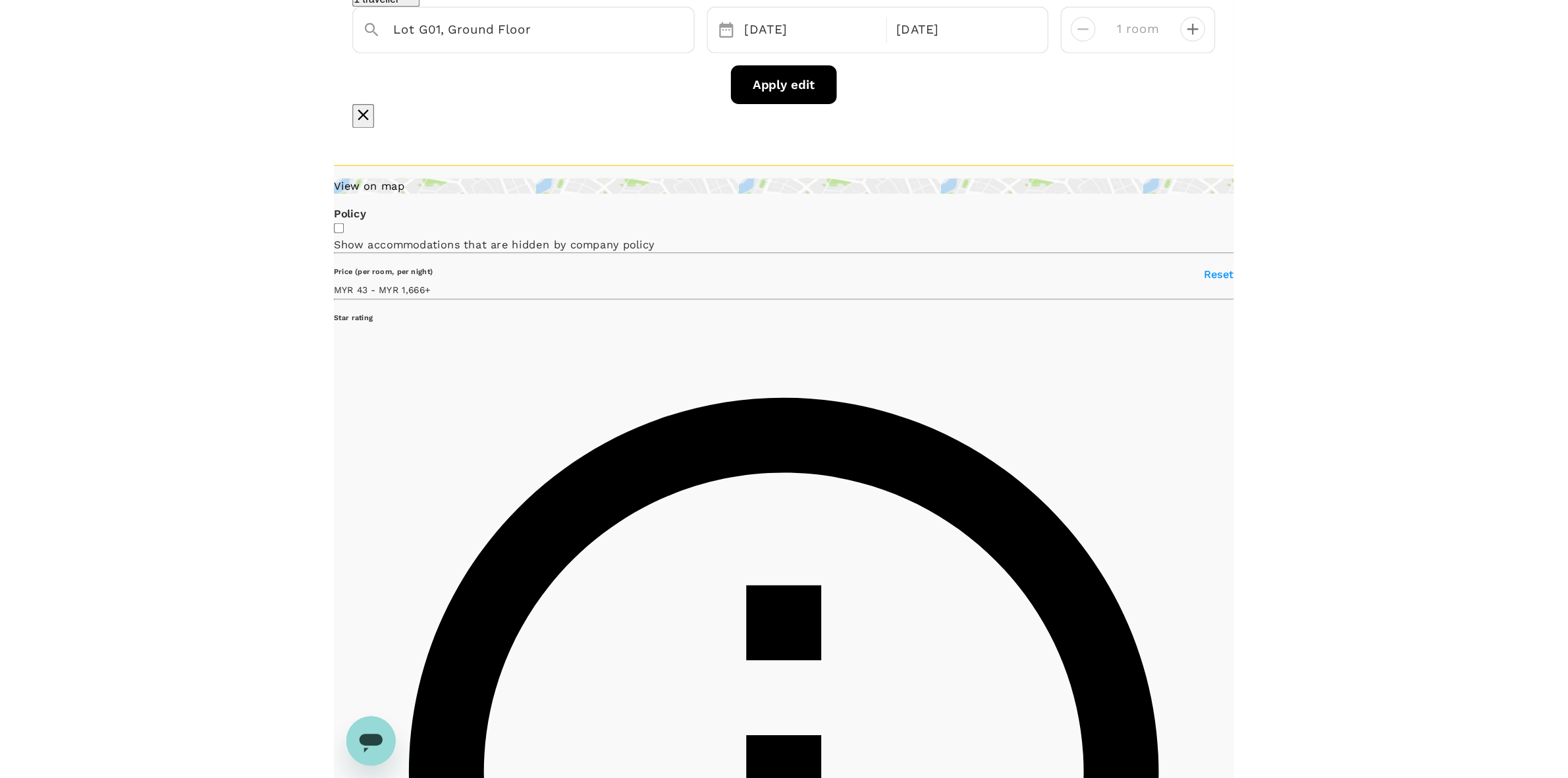
scroll to position [0, 0]
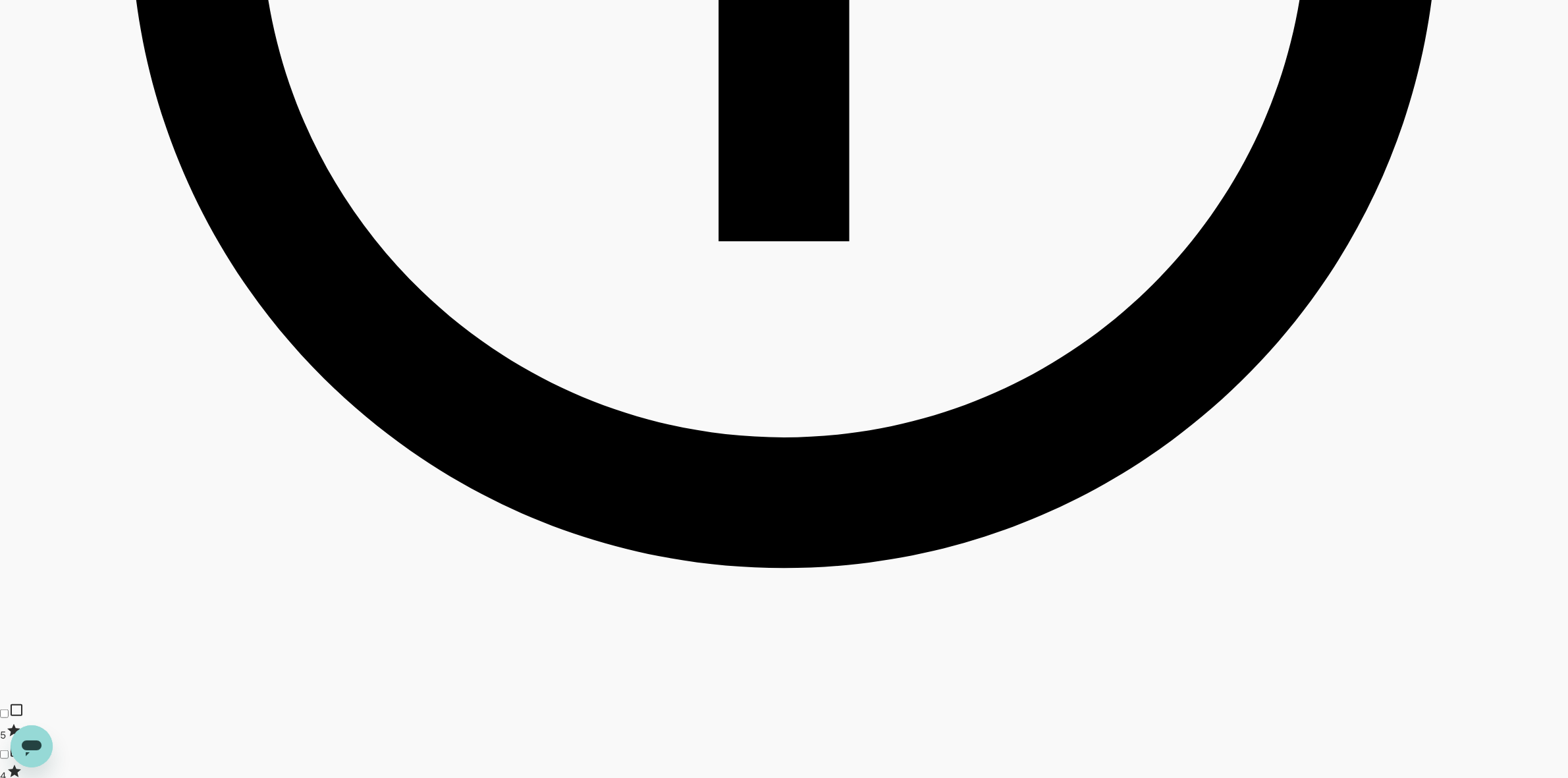
scroll to position [1235, 0]
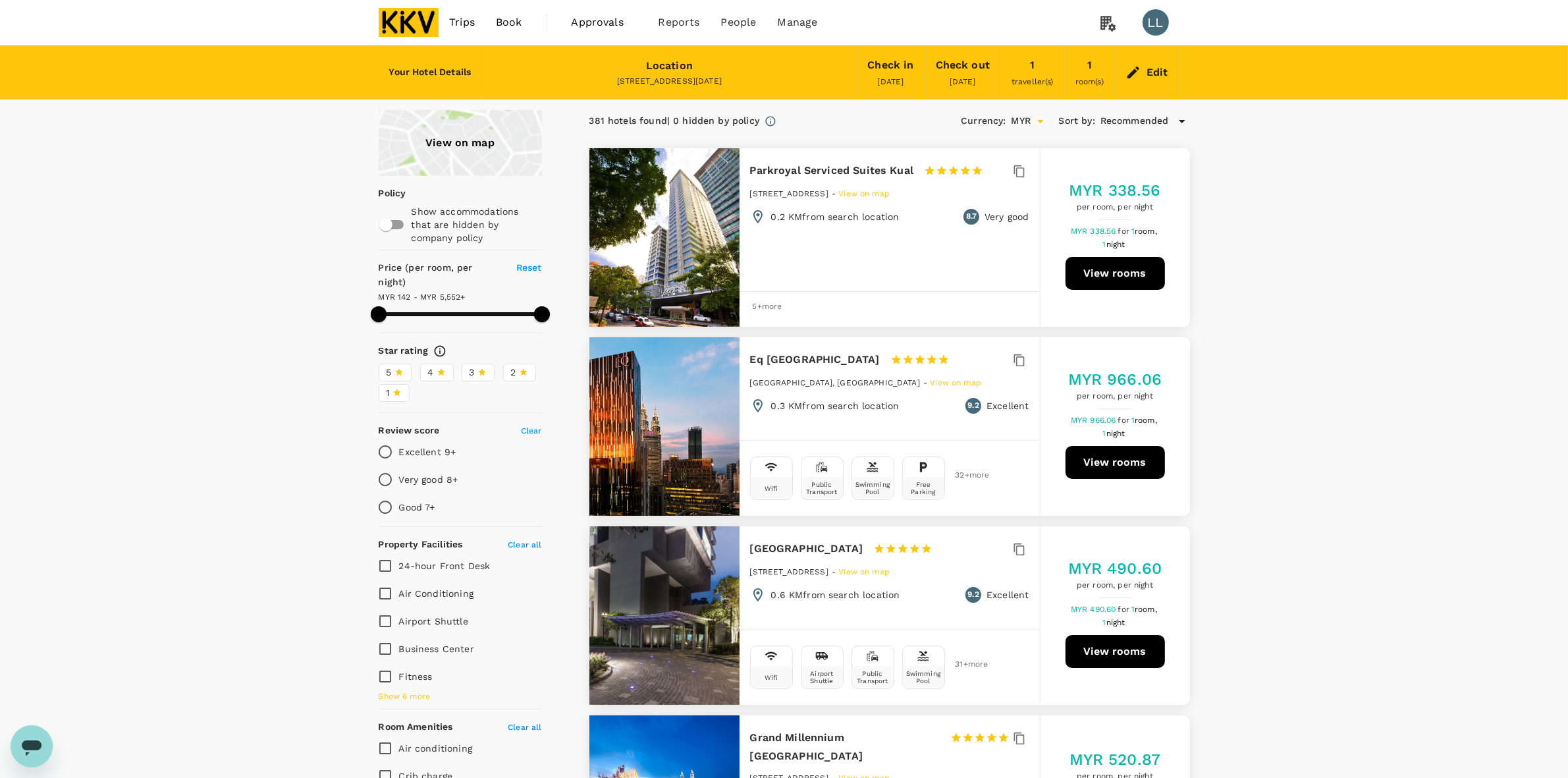
type input "1665.5"
type input "MYR"
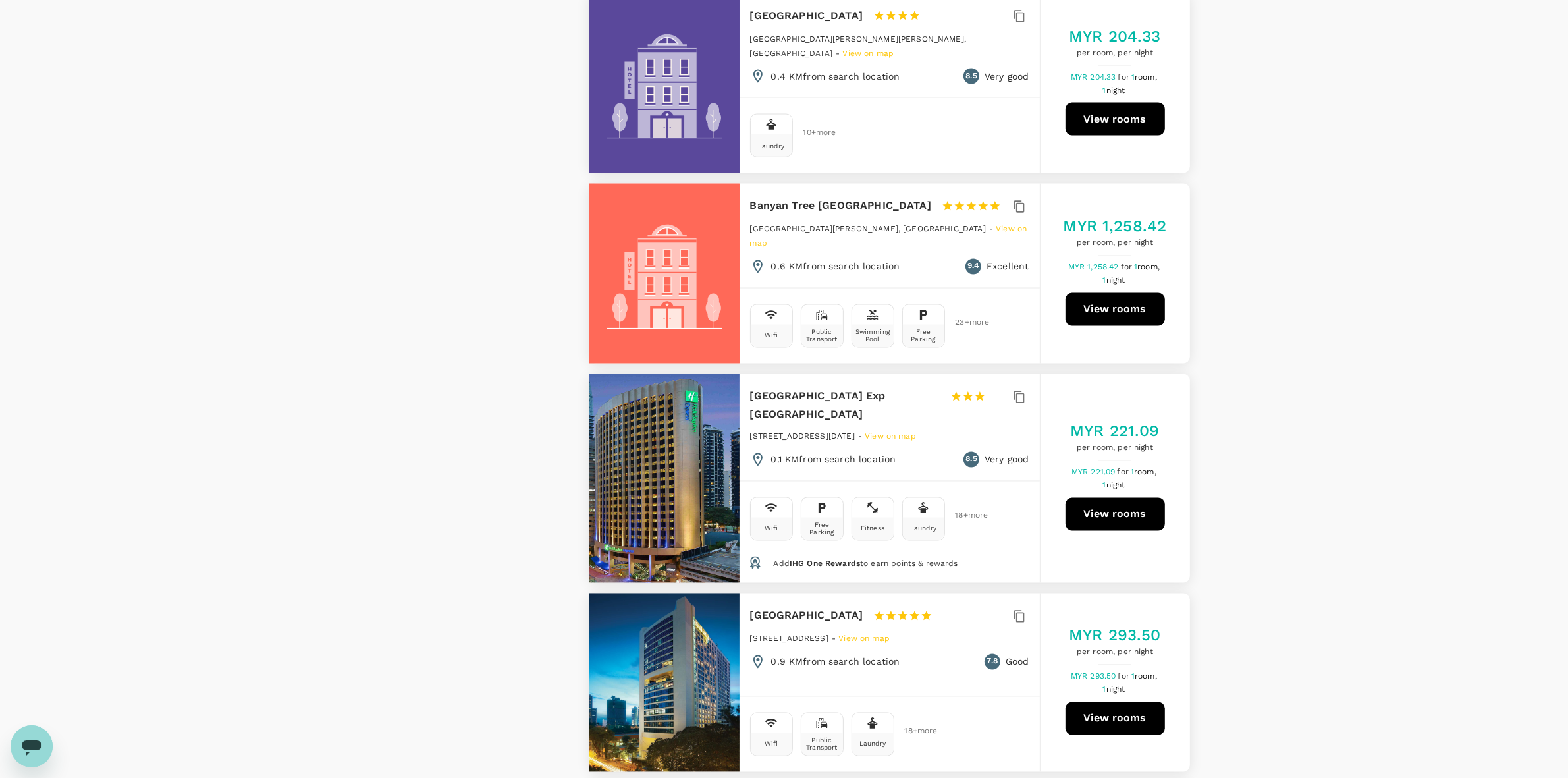
scroll to position [2964, 0]
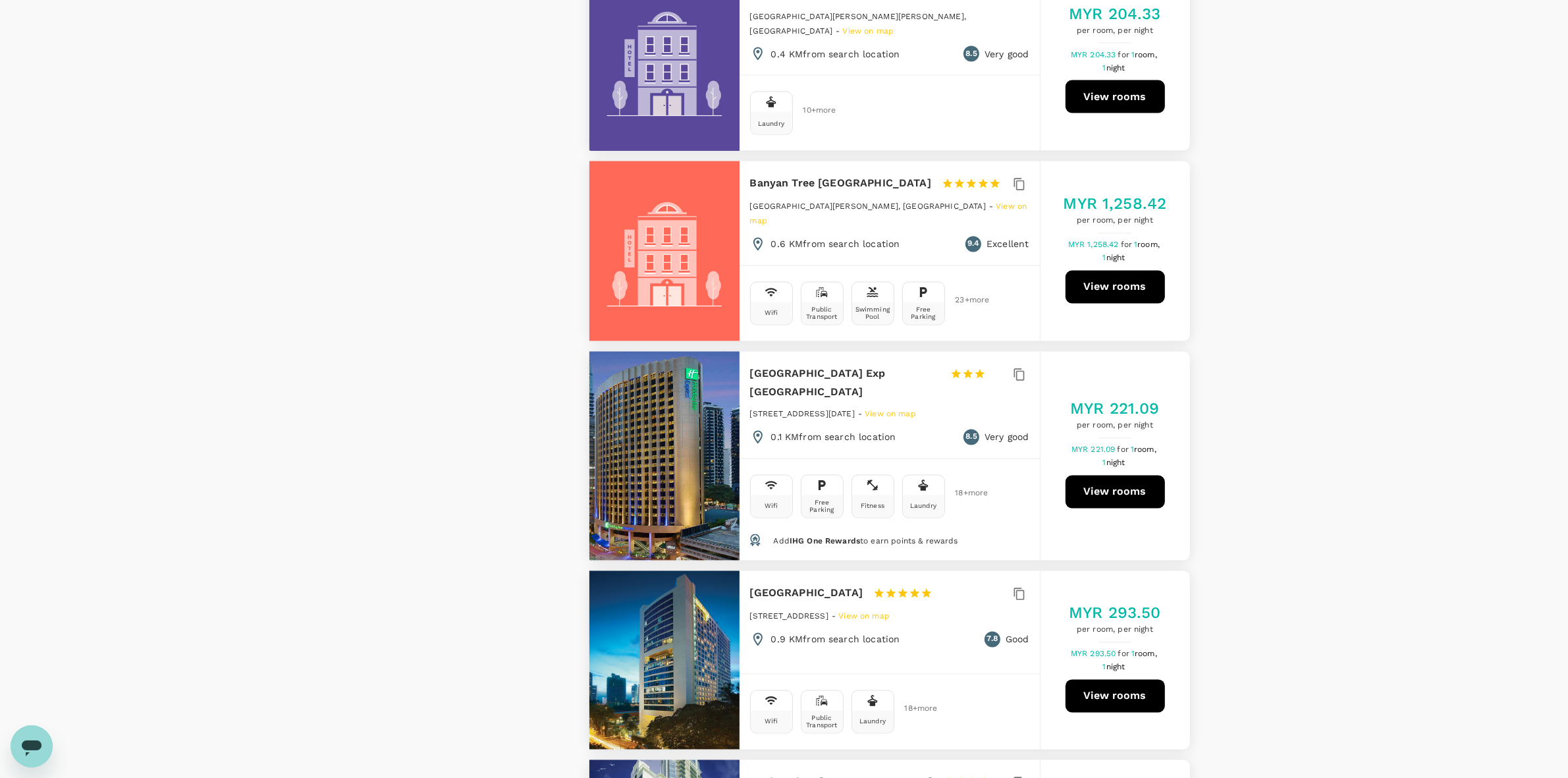
drag, startPoint x: 1111, startPoint y: 453, endPoint x: 1087, endPoint y: 461, distance: 25.3
click at [1087, 475] on button "View rooms" at bounding box center [1115, 492] width 100 height 33
type input "1665.5"
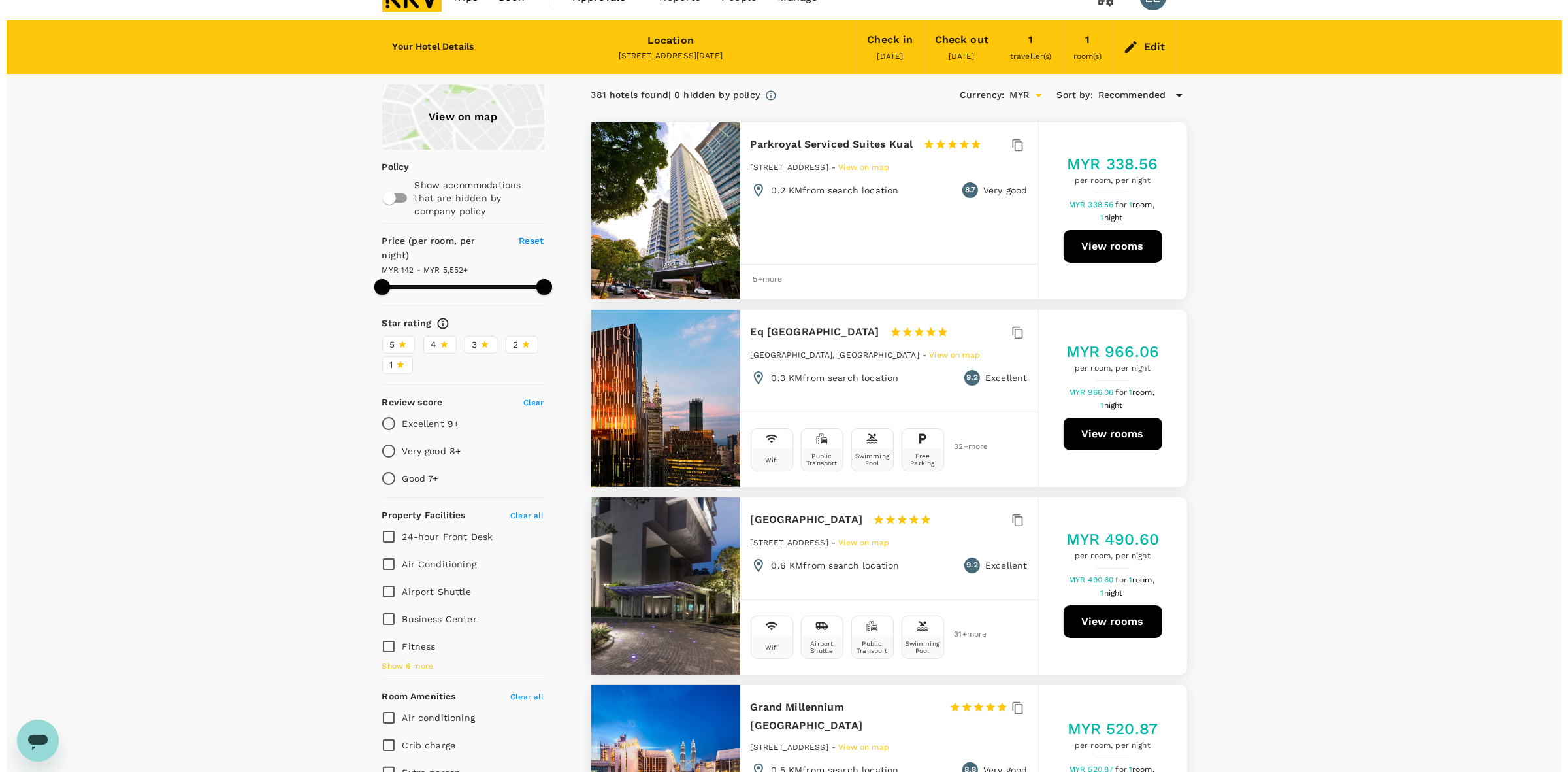
scroll to position [0, 0]
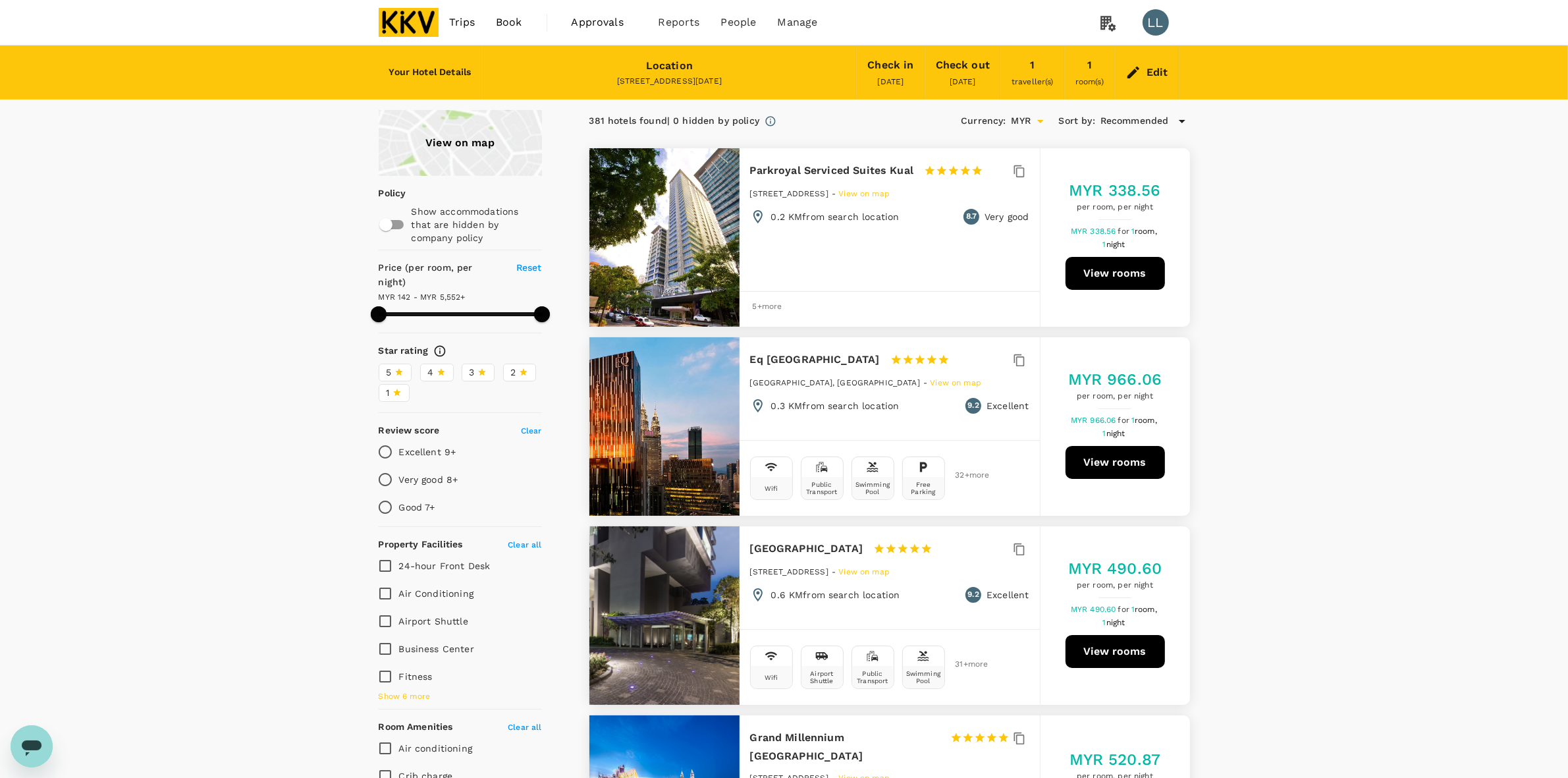
click at [1142, 68] on div "Edit" at bounding box center [1146, 72] width 64 height 46
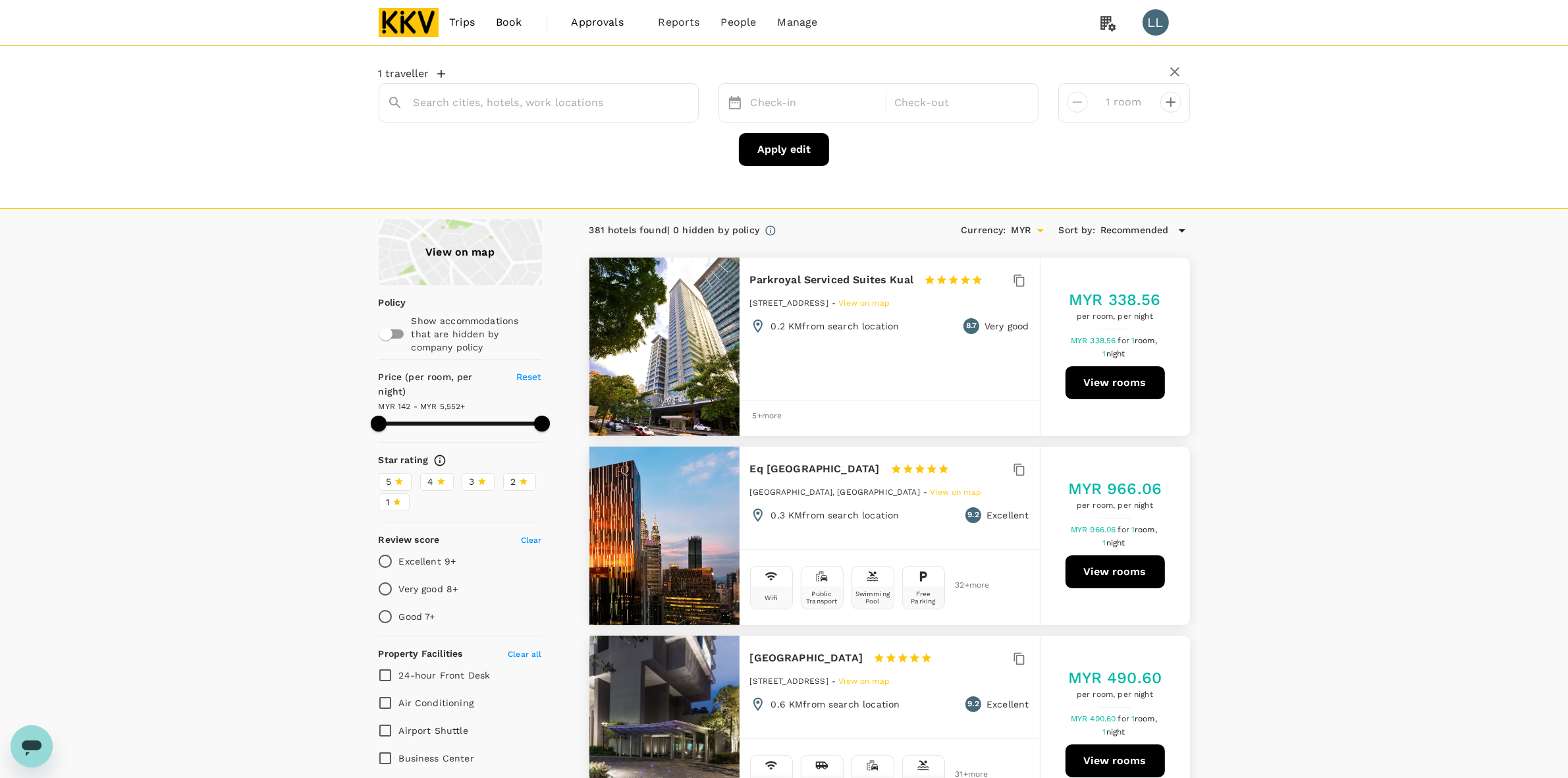
type input "Lot G01, Ground Floor"
click at [779, 107] on div "21 Sep" at bounding box center [814, 103] width 138 height 26
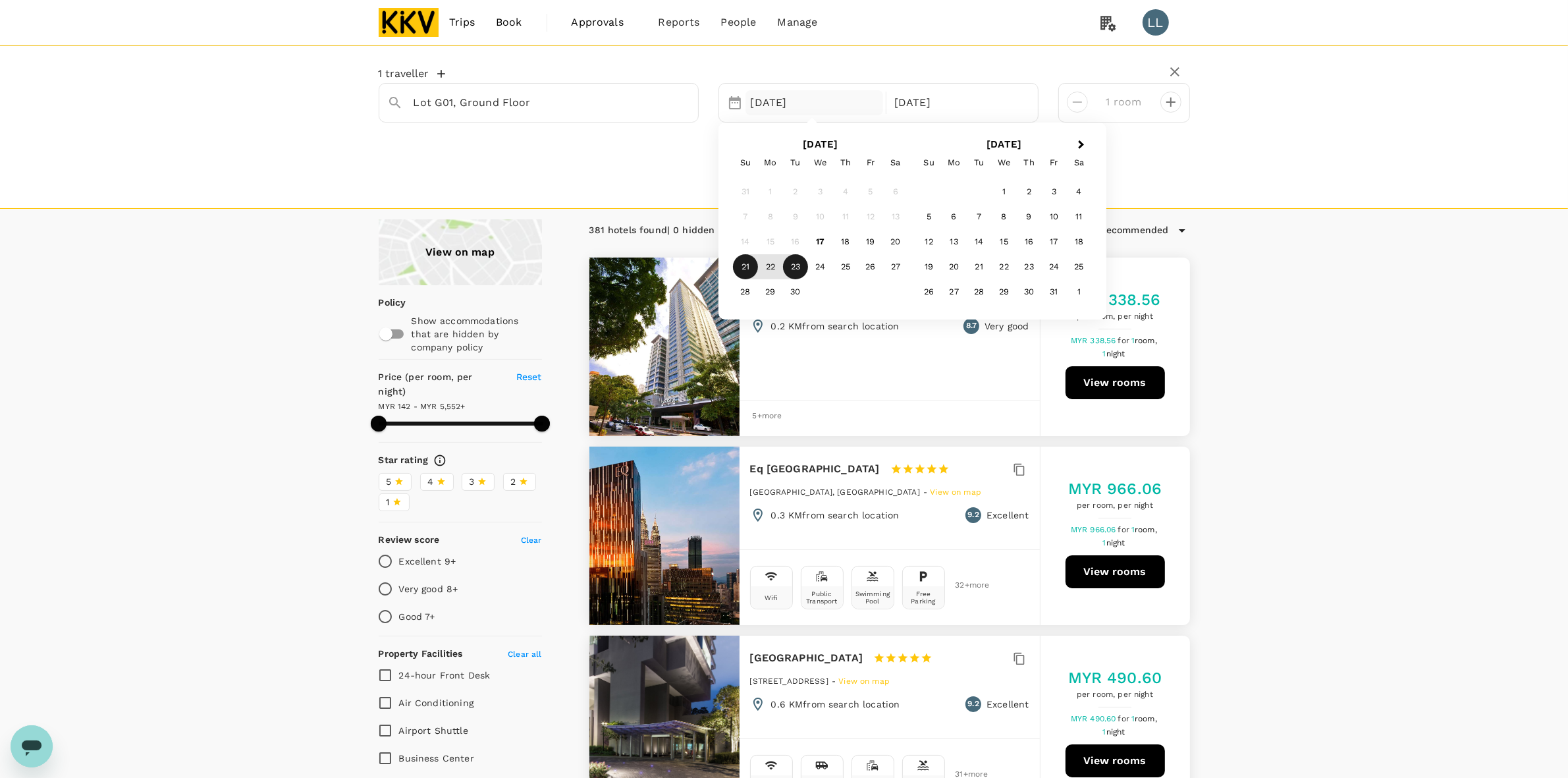
click at [741, 260] on div "21" at bounding box center [746, 267] width 25 height 25
drag, startPoint x: 672, startPoint y: 181, endPoint x: 791, endPoint y: 170, distance: 119.5
click at [669, 181] on div "1 traveller Lot G01, Ground Floor Selected date: Sunday, September 21st, 2025 2…" at bounding box center [784, 127] width 1568 height 163
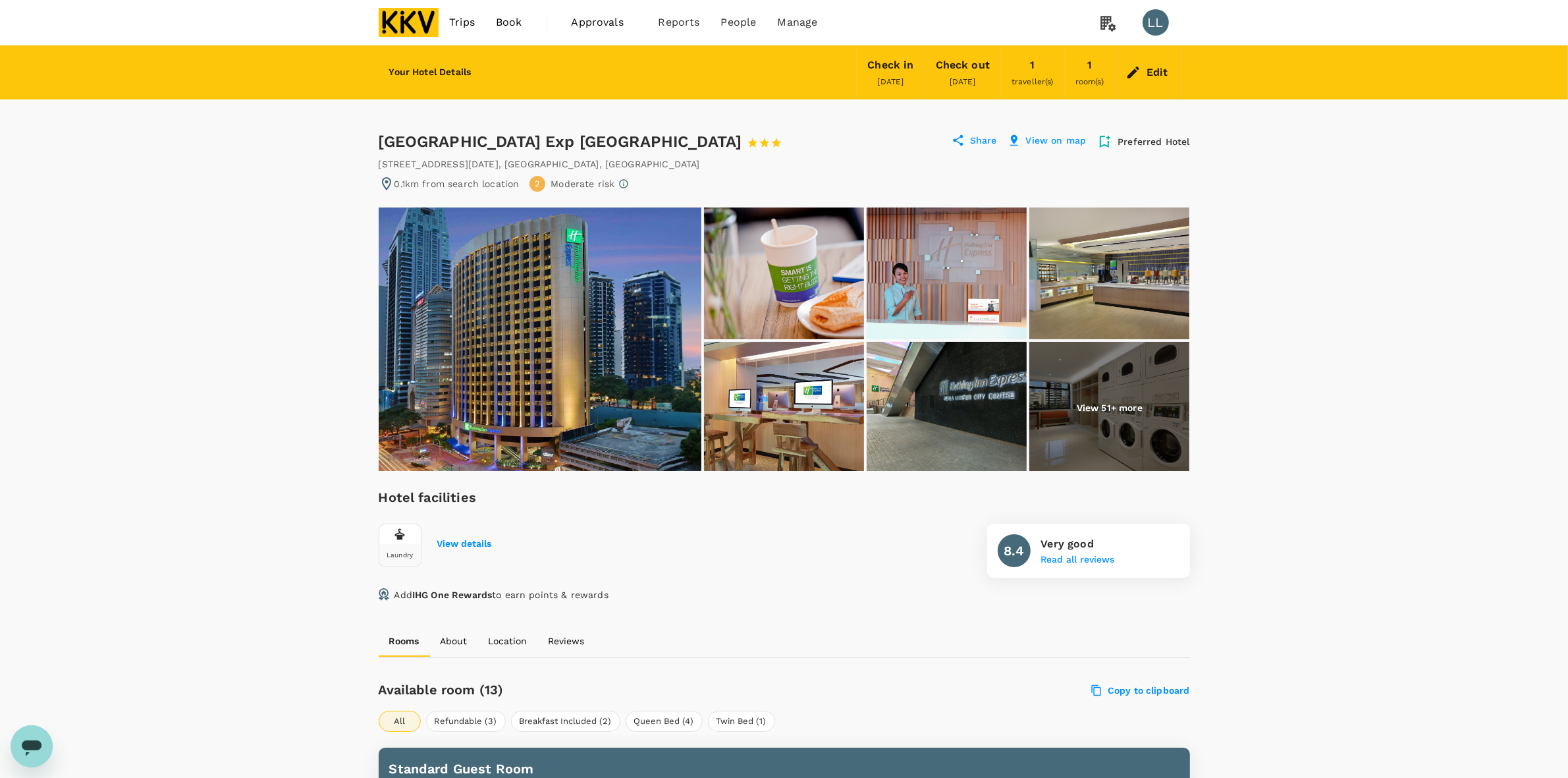
click at [1153, 67] on div "Edit" at bounding box center [1157, 72] width 22 height 18
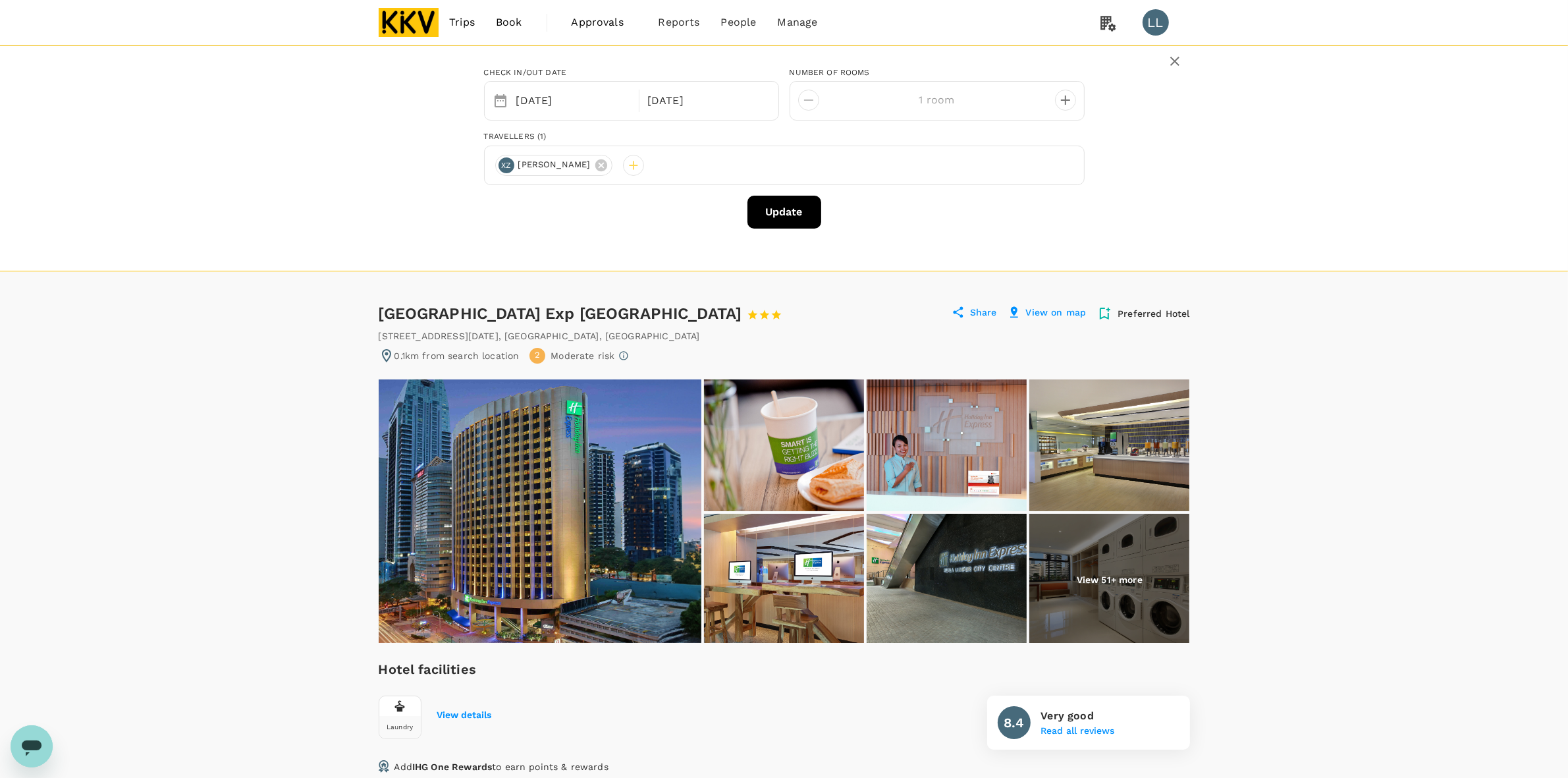
click at [1173, 60] on icon "button" at bounding box center [1175, 62] width 16 height 16
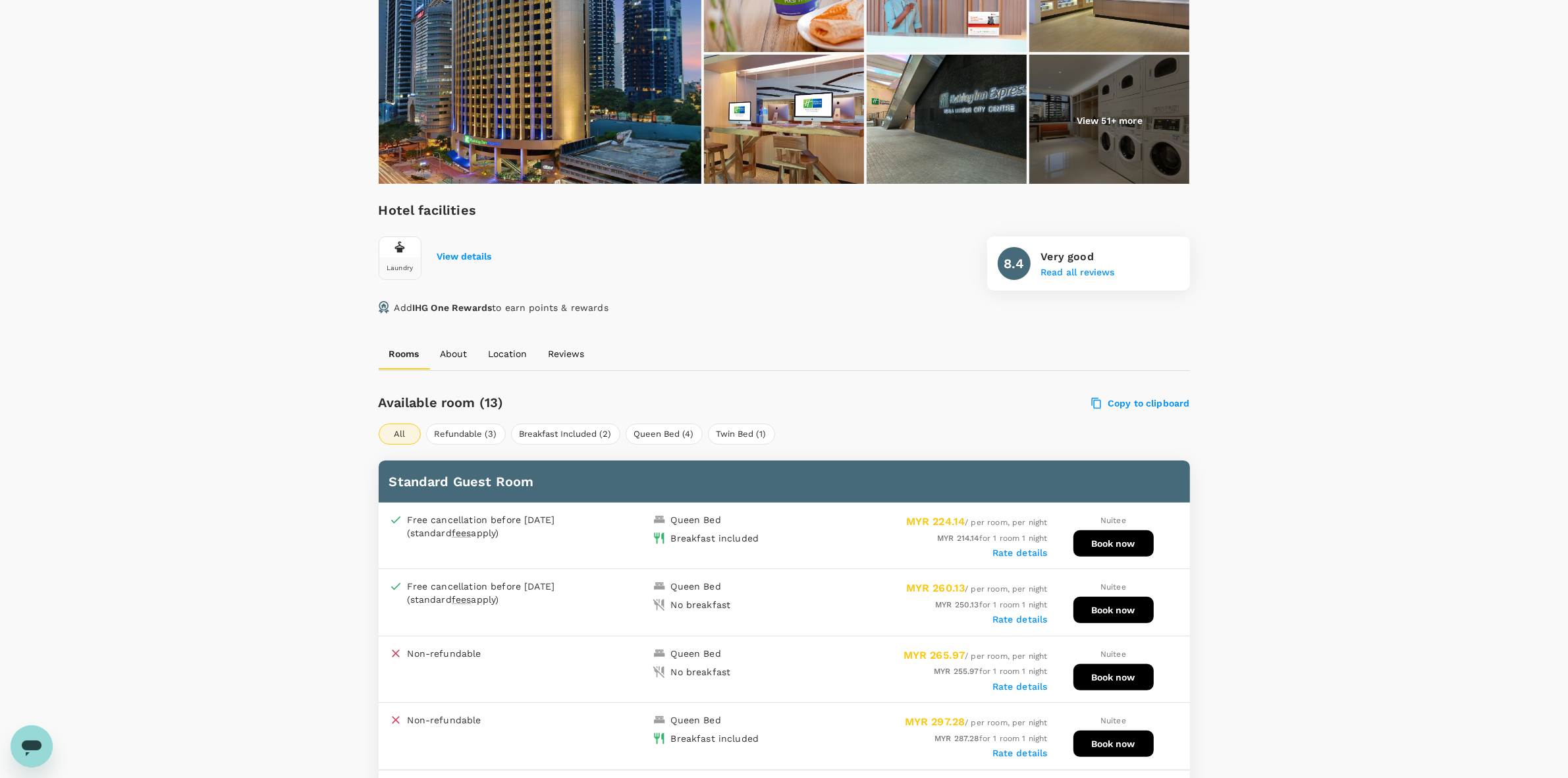
scroll to position [330, 0]
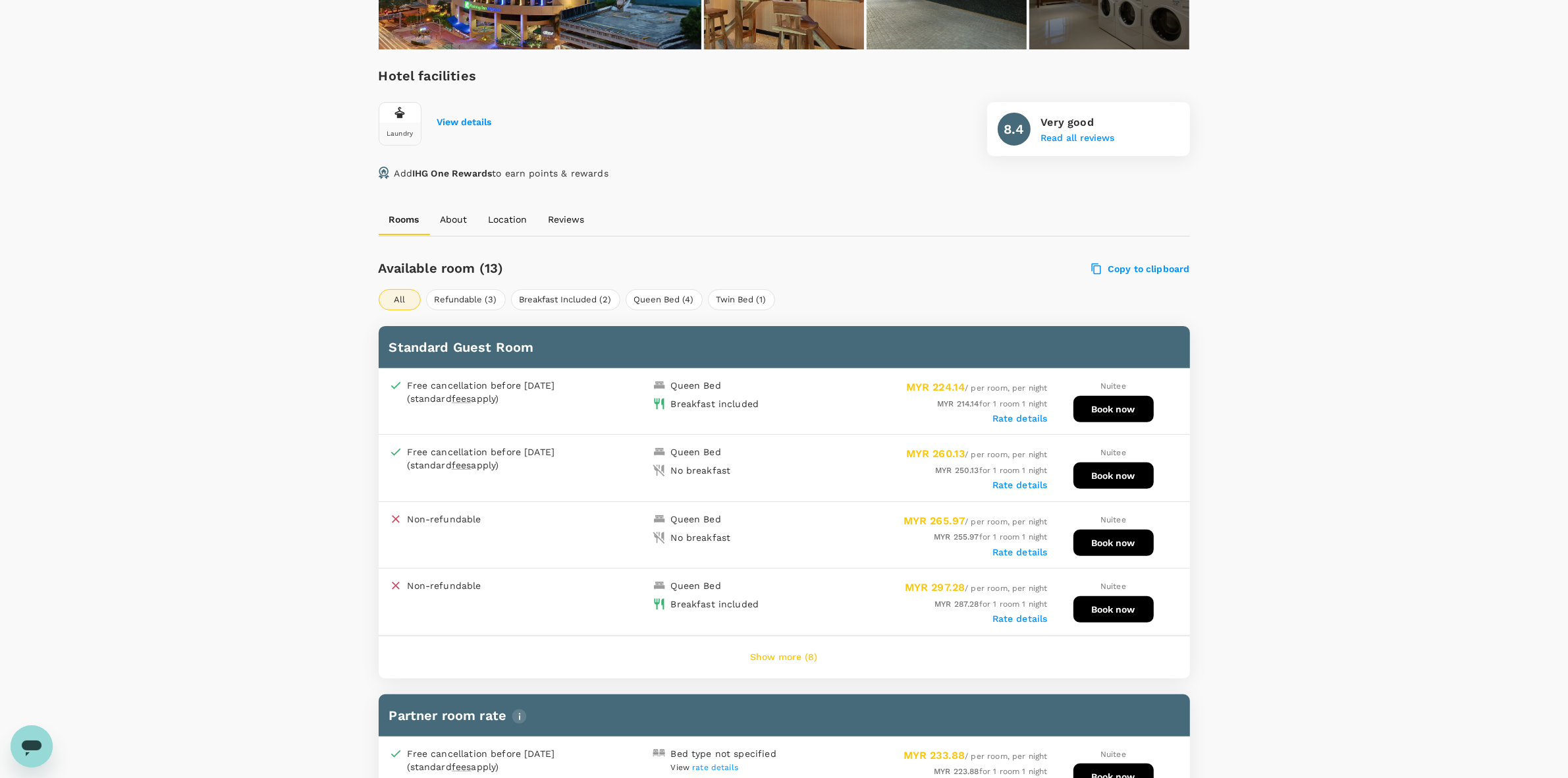
scroll to position [577, 0]
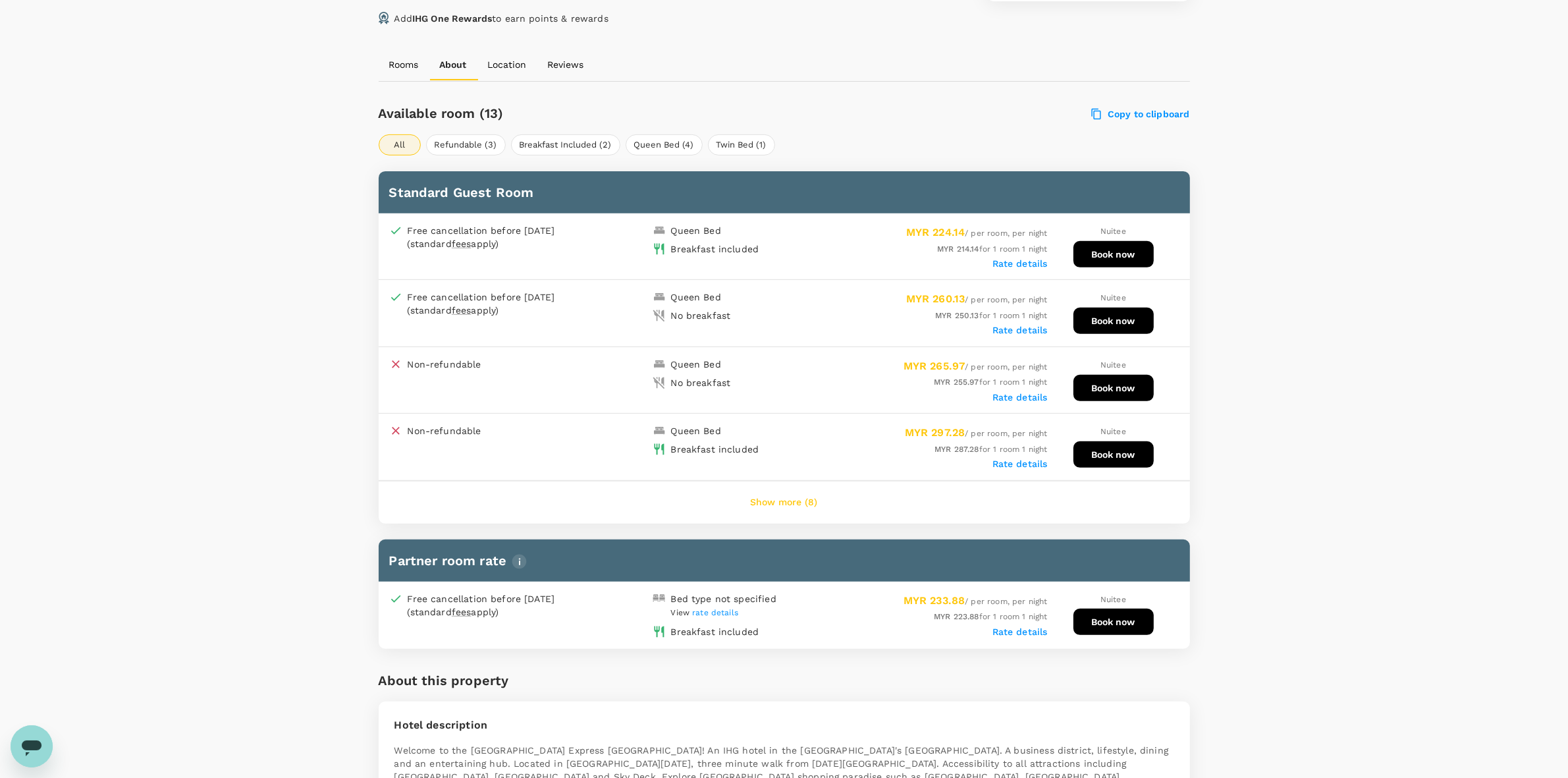
click at [790, 501] on button "Show more (8)" at bounding box center [784, 502] width 104 height 32
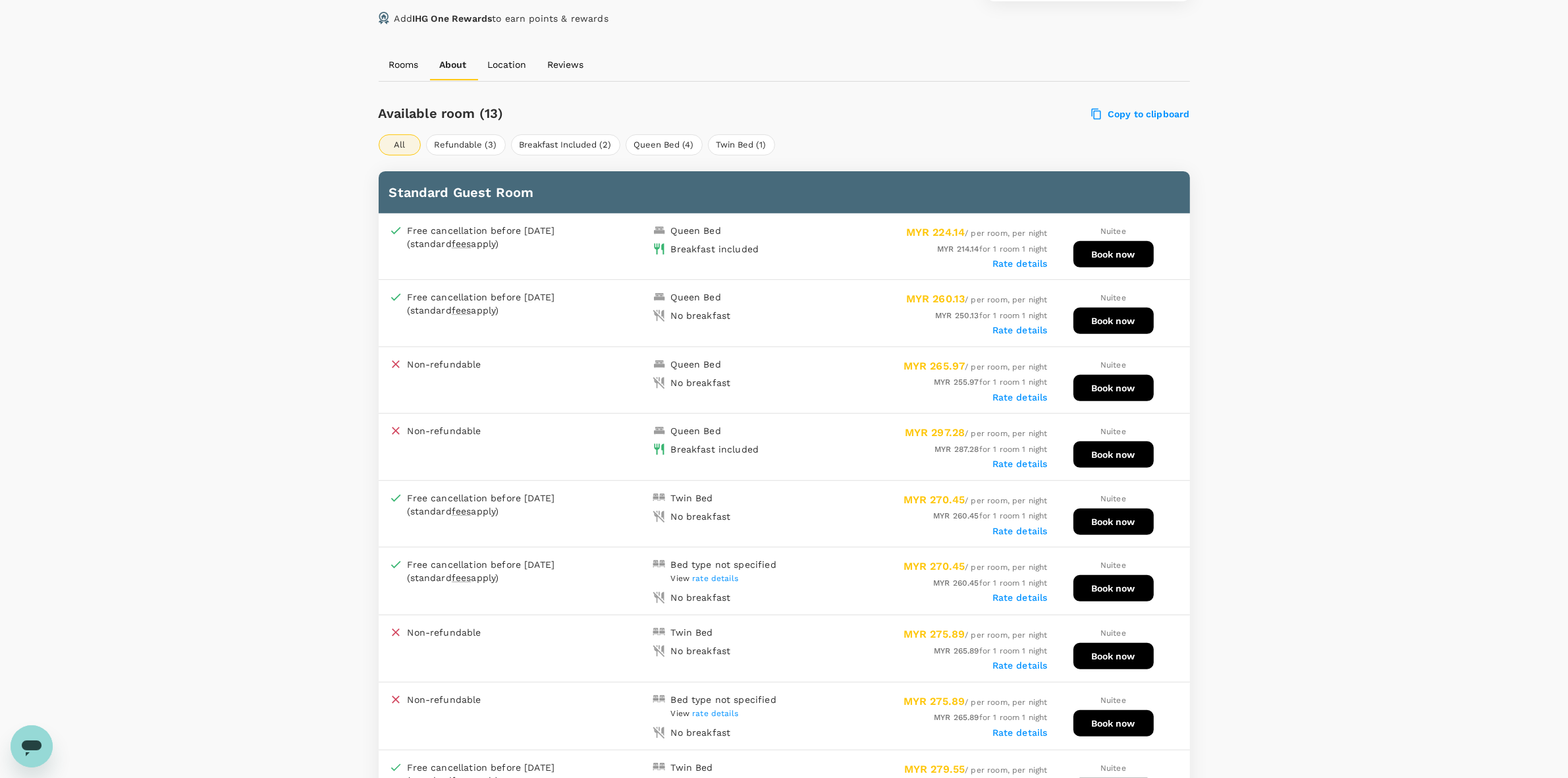
drag, startPoint x: 1389, startPoint y: 494, endPoint x: 1401, endPoint y: 492, distance: 12.2
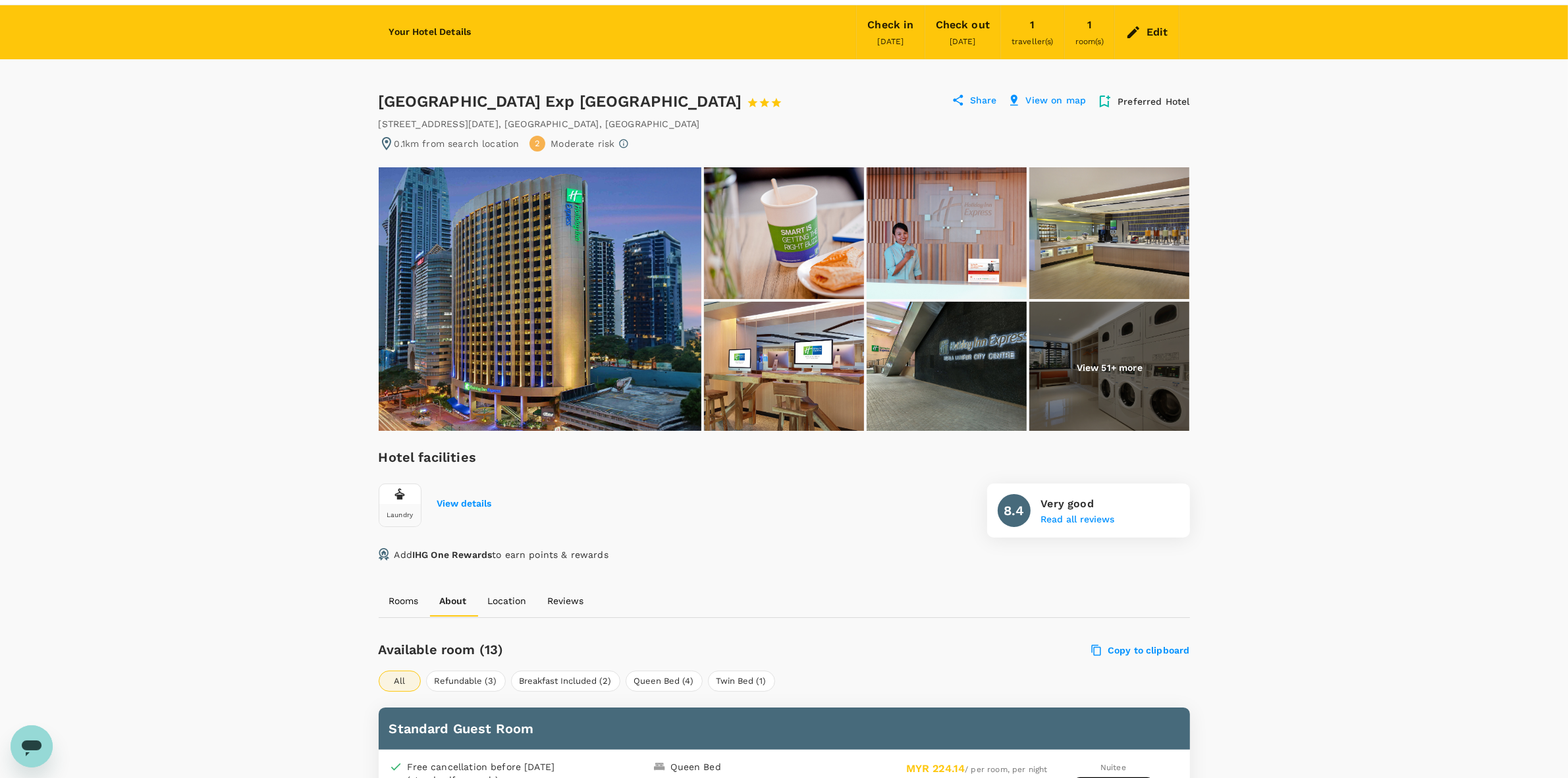
scroll to position [0, 0]
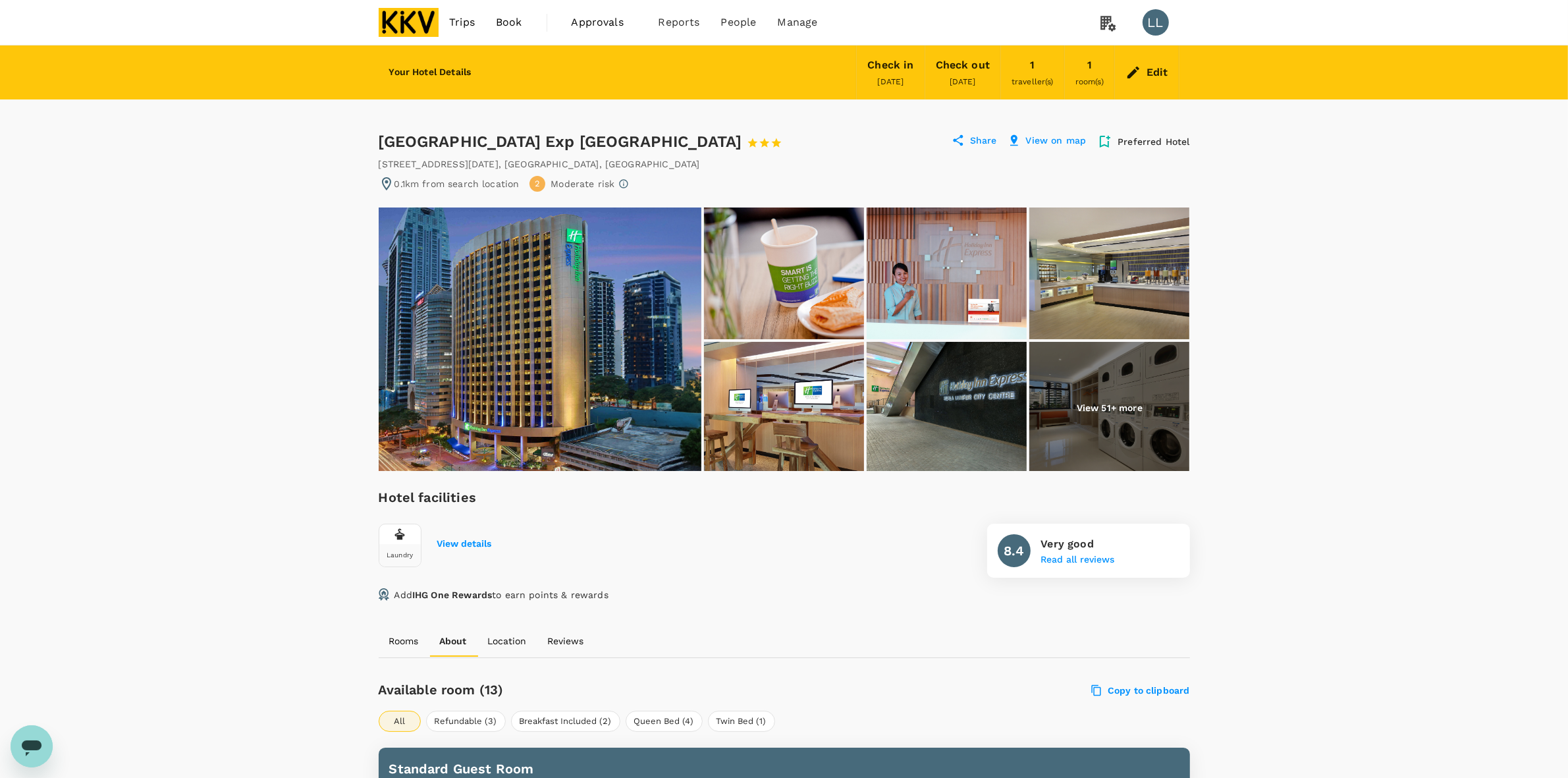
click at [1158, 66] on div "Edit" at bounding box center [1157, 72] width 22 height 18
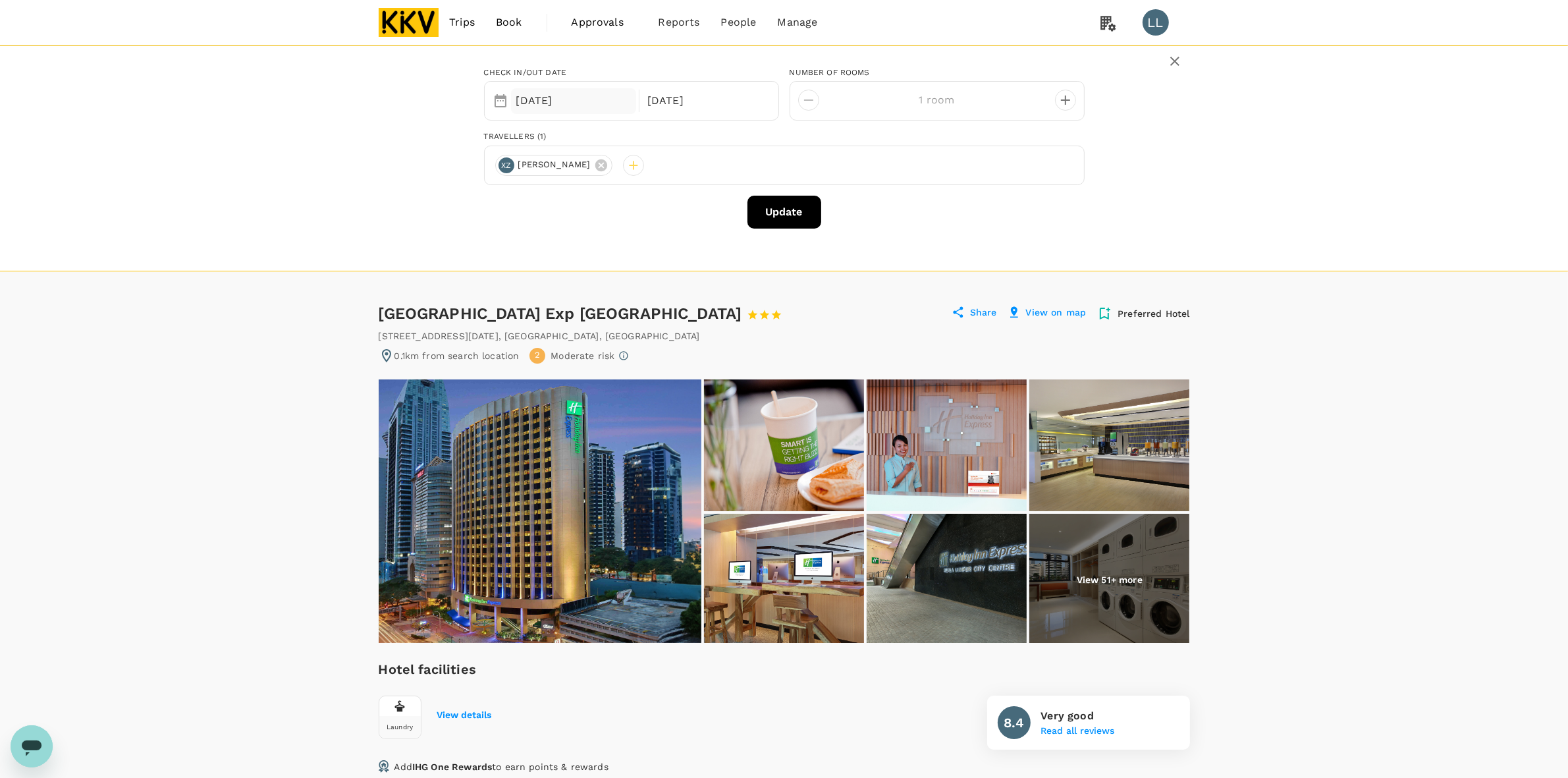
click at [581, 97] on div "[DATE]" at bounding box center [574, 100] width 126 height 26
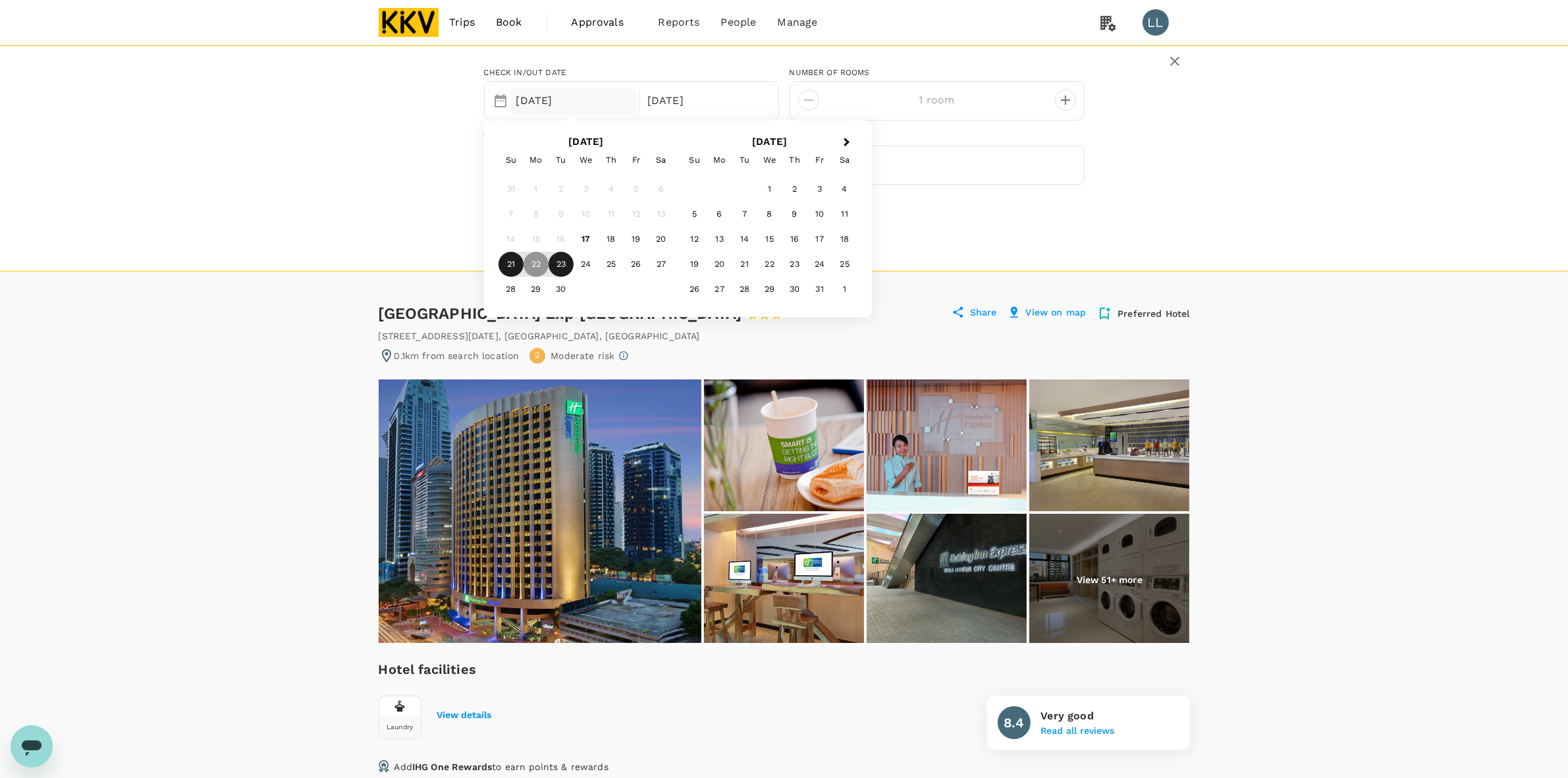
click at [519, 264] on div "21" at bounding box center [511, 264] width 25 height 25
click at [558, 268] on div "23" at bounding box center [561, 264] width 25 height 25
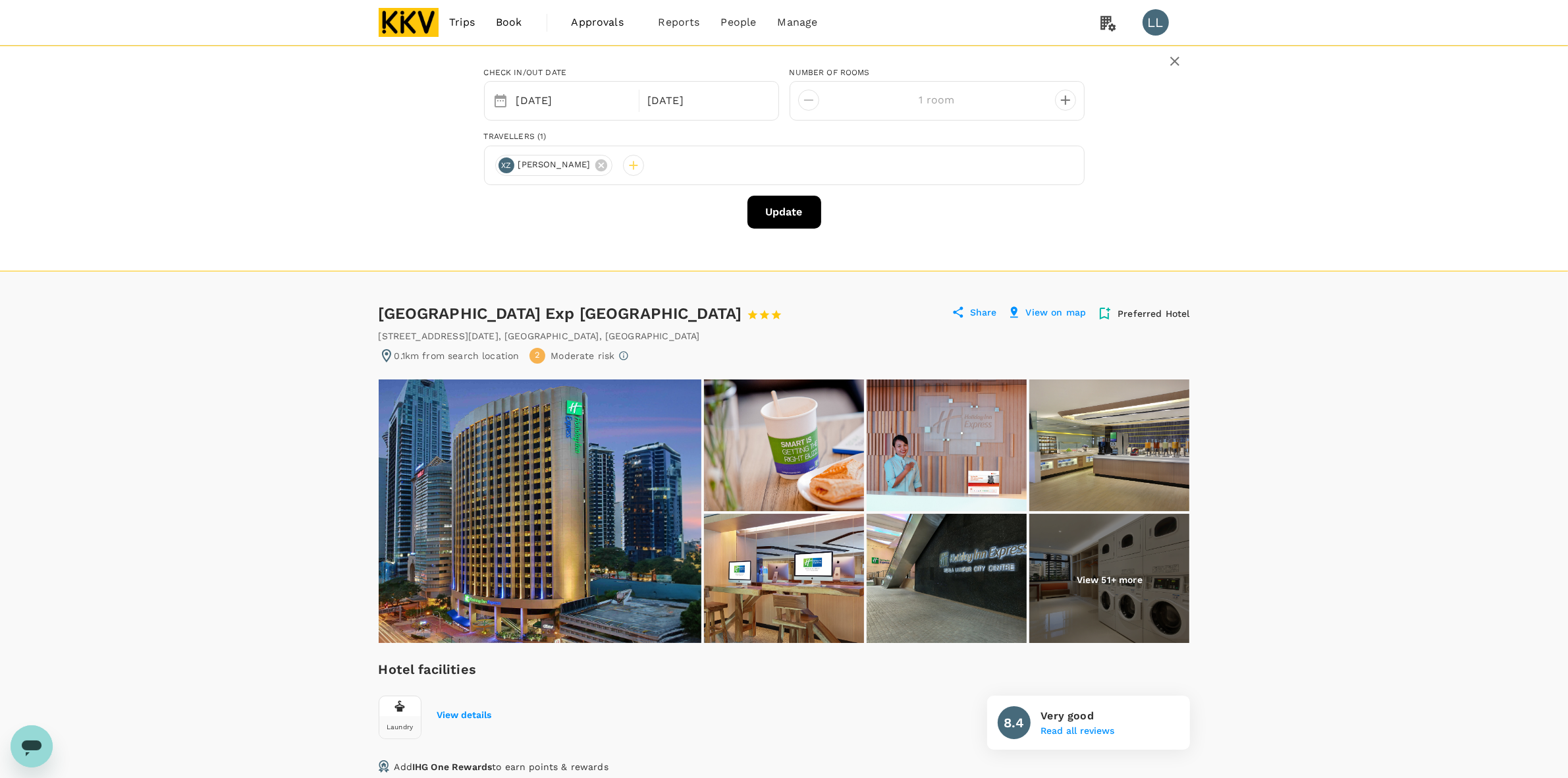
click at [1248, 226] on div "Check in/out date Selected date: Sunday, September 21st, 2025 21 Sep Selected d…" at bounding box center [784, 158] width 1568 height 226
click at [784, 208] on button "Update" at bounding box center [784, 212] width 74 height 33
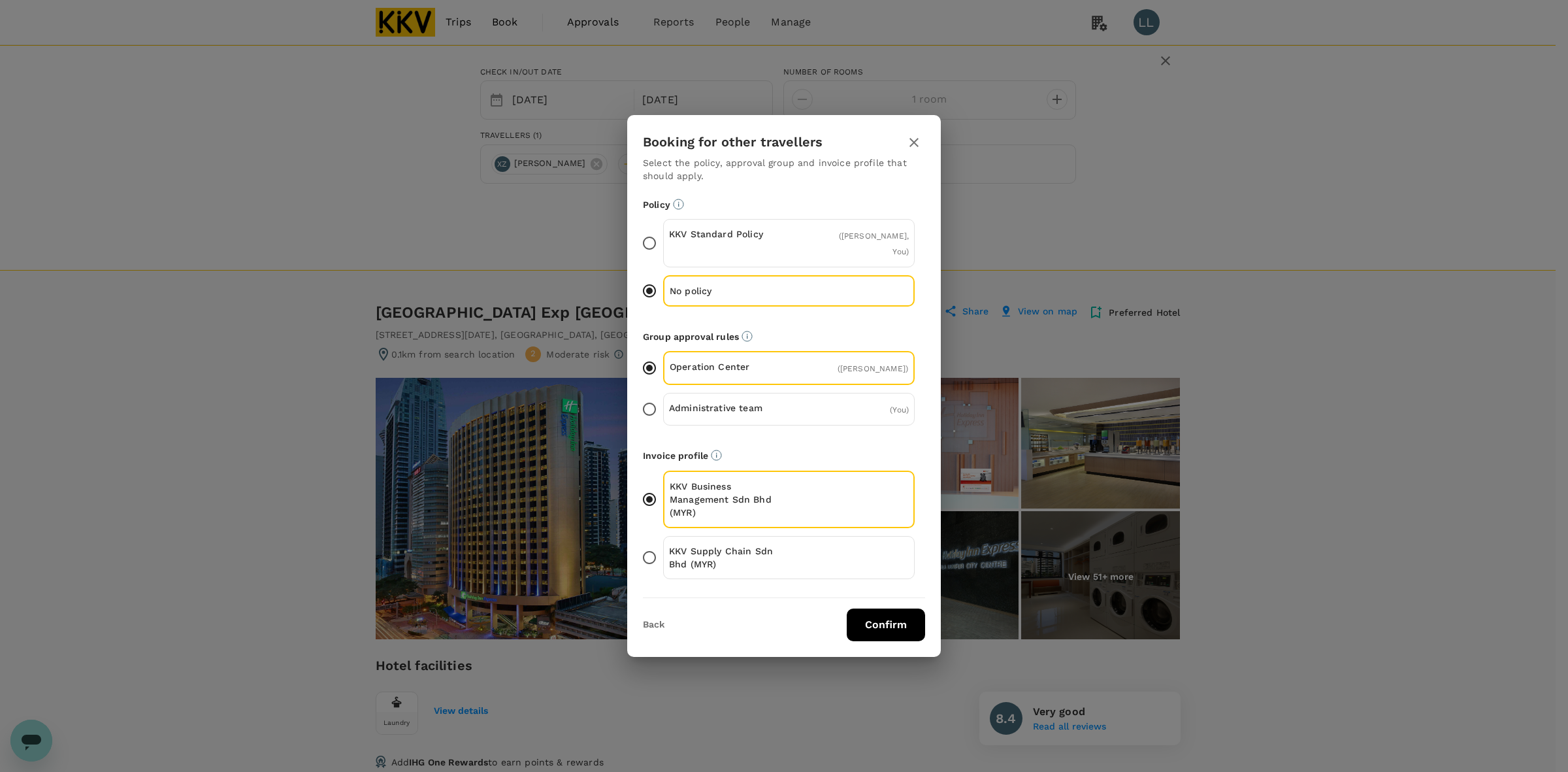
click at [745, 555] on p "KKV Supply Chain Sdn Bhd (MYR)" at bounding box center [729, 558] width 120 height 26
click at [663, 555] on input "KKV Supply Chain Sdn Bhd (MYR)" at bounding box center [650, 558] width 28 height 28
drag, startPoint x: 870, startPoint y: 603, endPoint x: 858, endPoint y: 592, distance: 16.3
click at [870, 608] on button "Confirm" at bounding box center [886, 624] width 78 height 33
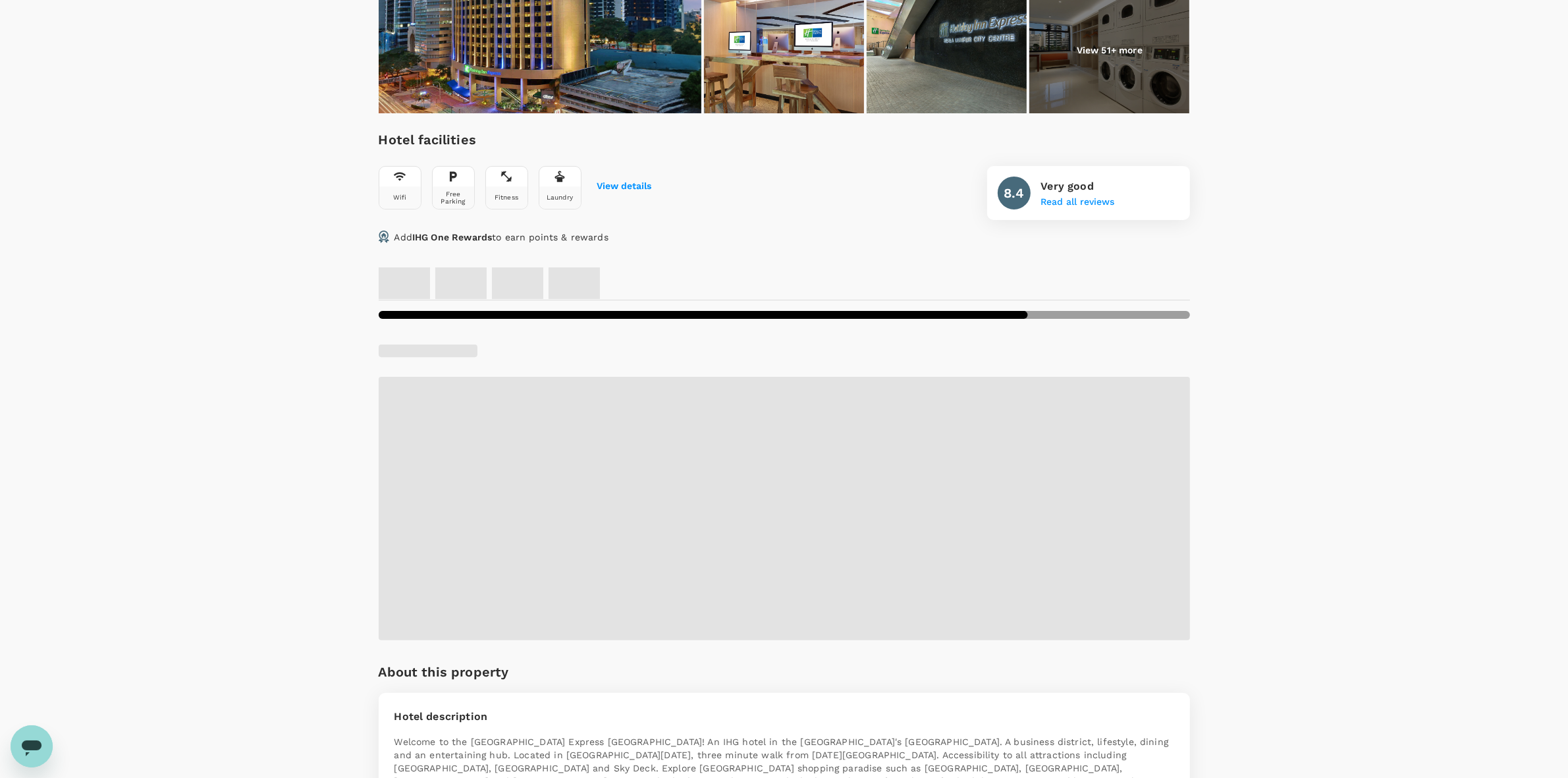
scroll to position [165, 0]
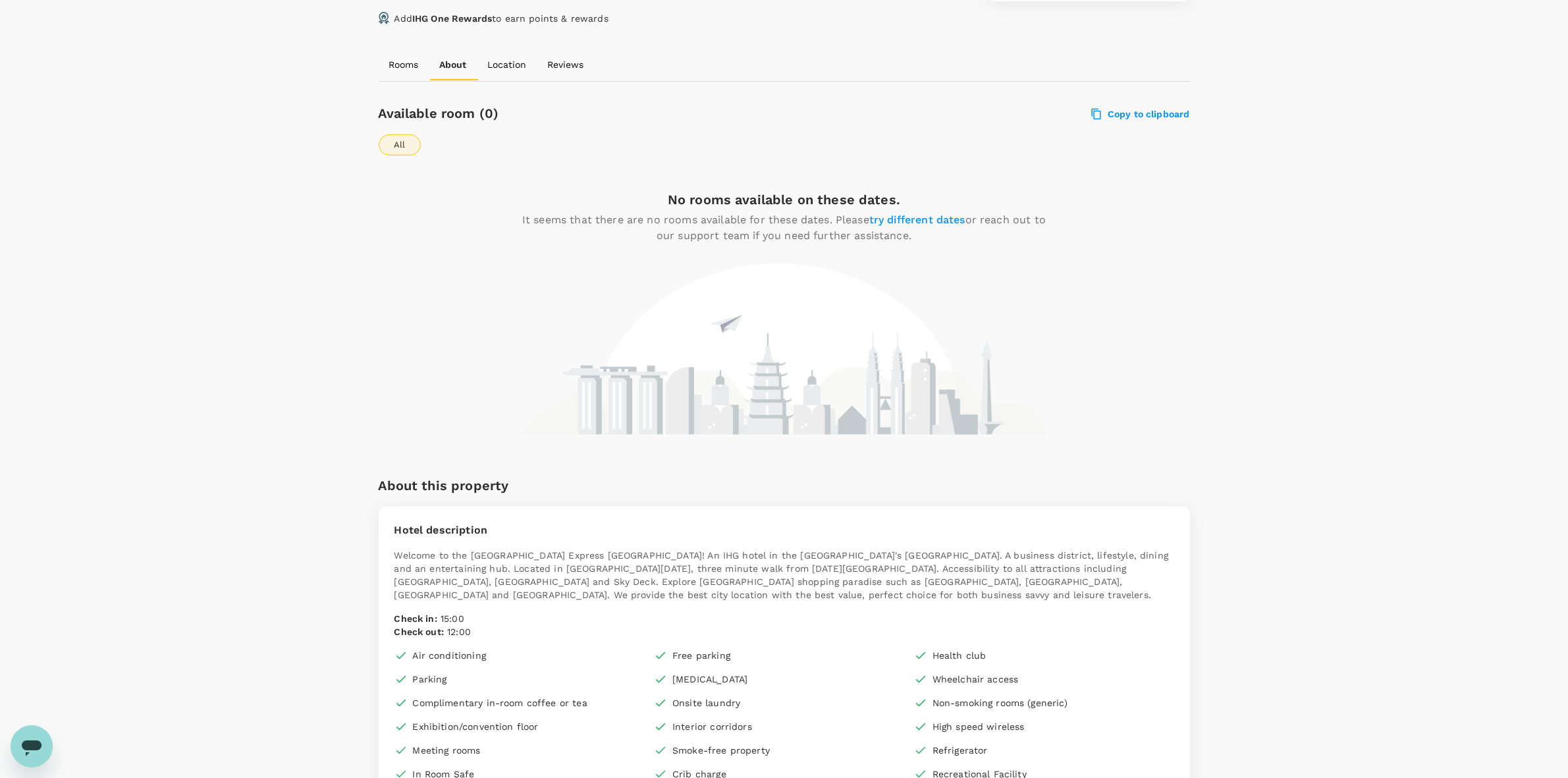
click at [1316, 245] on div "Your Hotel Details Check in 21 Sep 2025 Check out 23 Sep 2025 1 traveller(s) 1 …" at bounding box center [784, 667] width 1568 height 2397
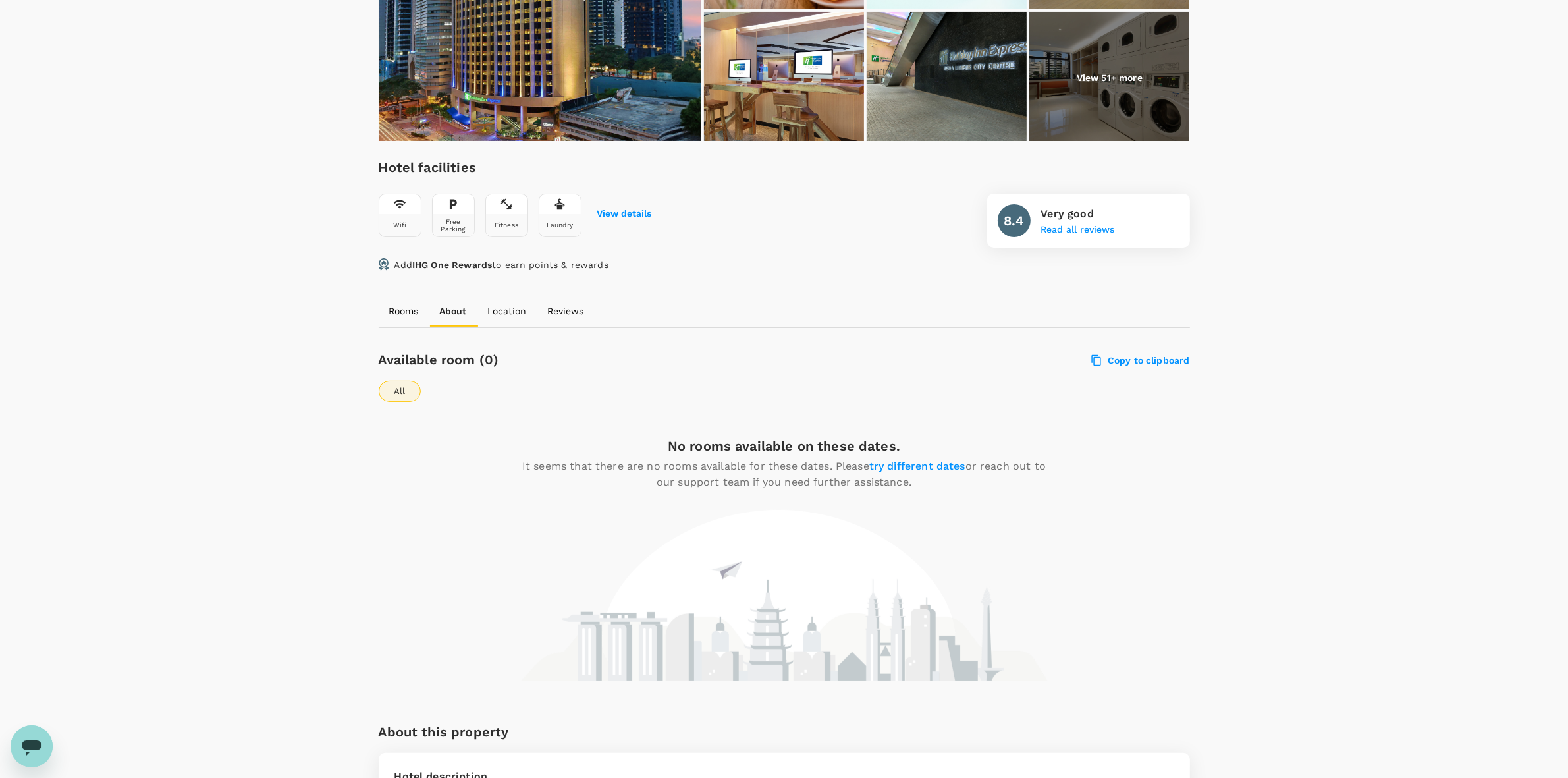
scroll to position [330, 0]
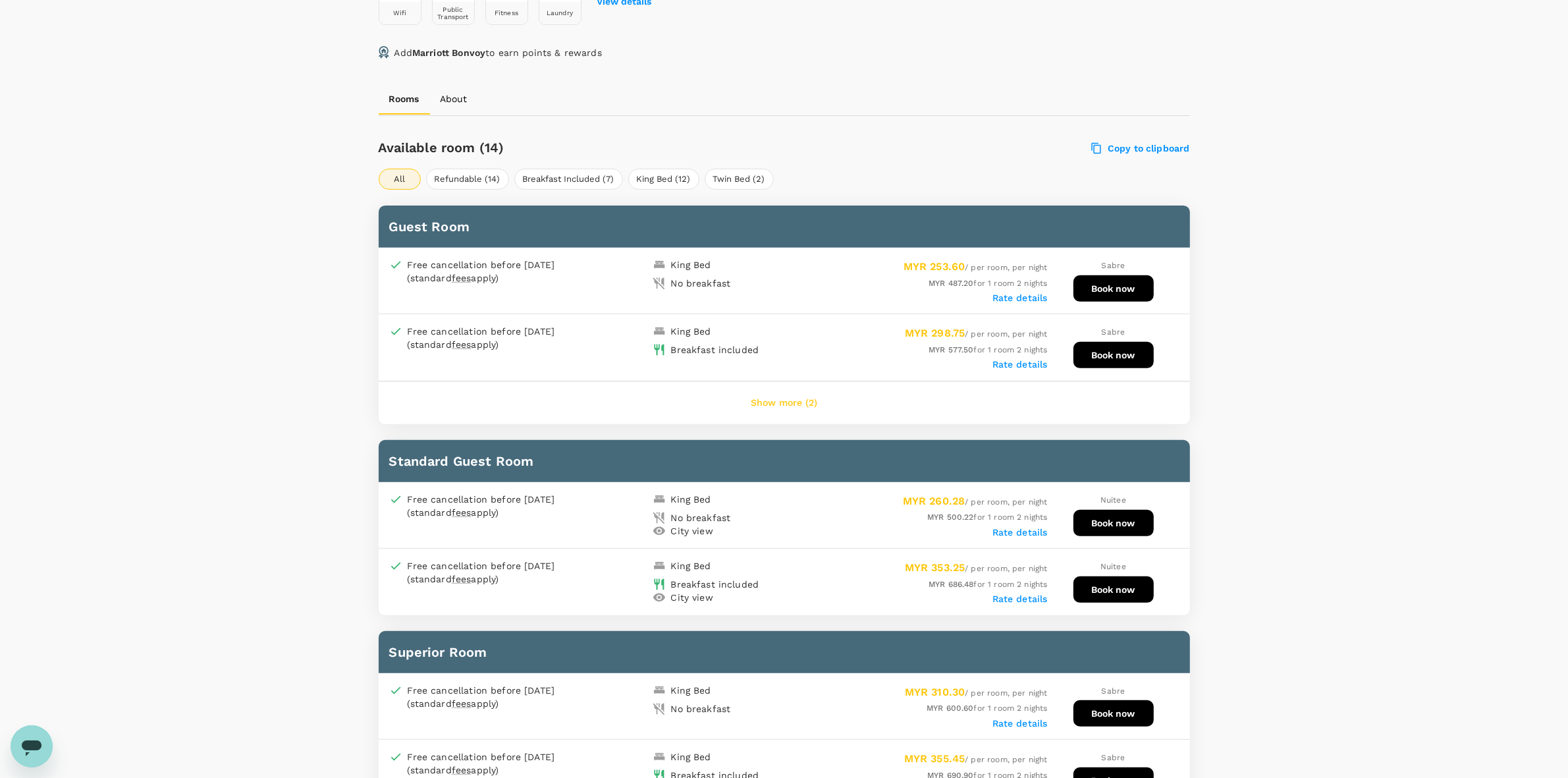
scroll to position [571, 0]
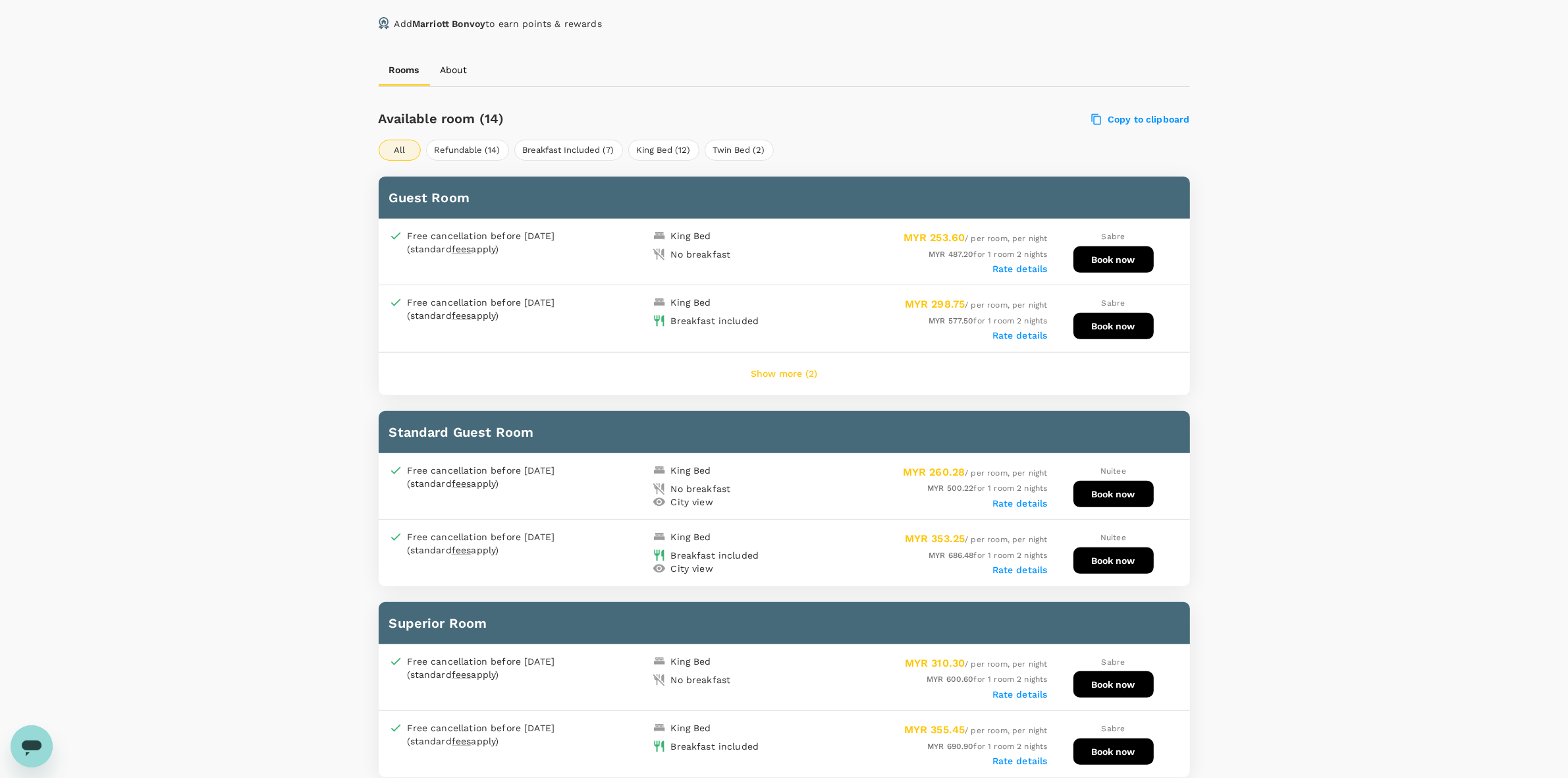
click at [798, 377] on button "Show more (2)" at bounding box center [784, 374] width 103 height 32
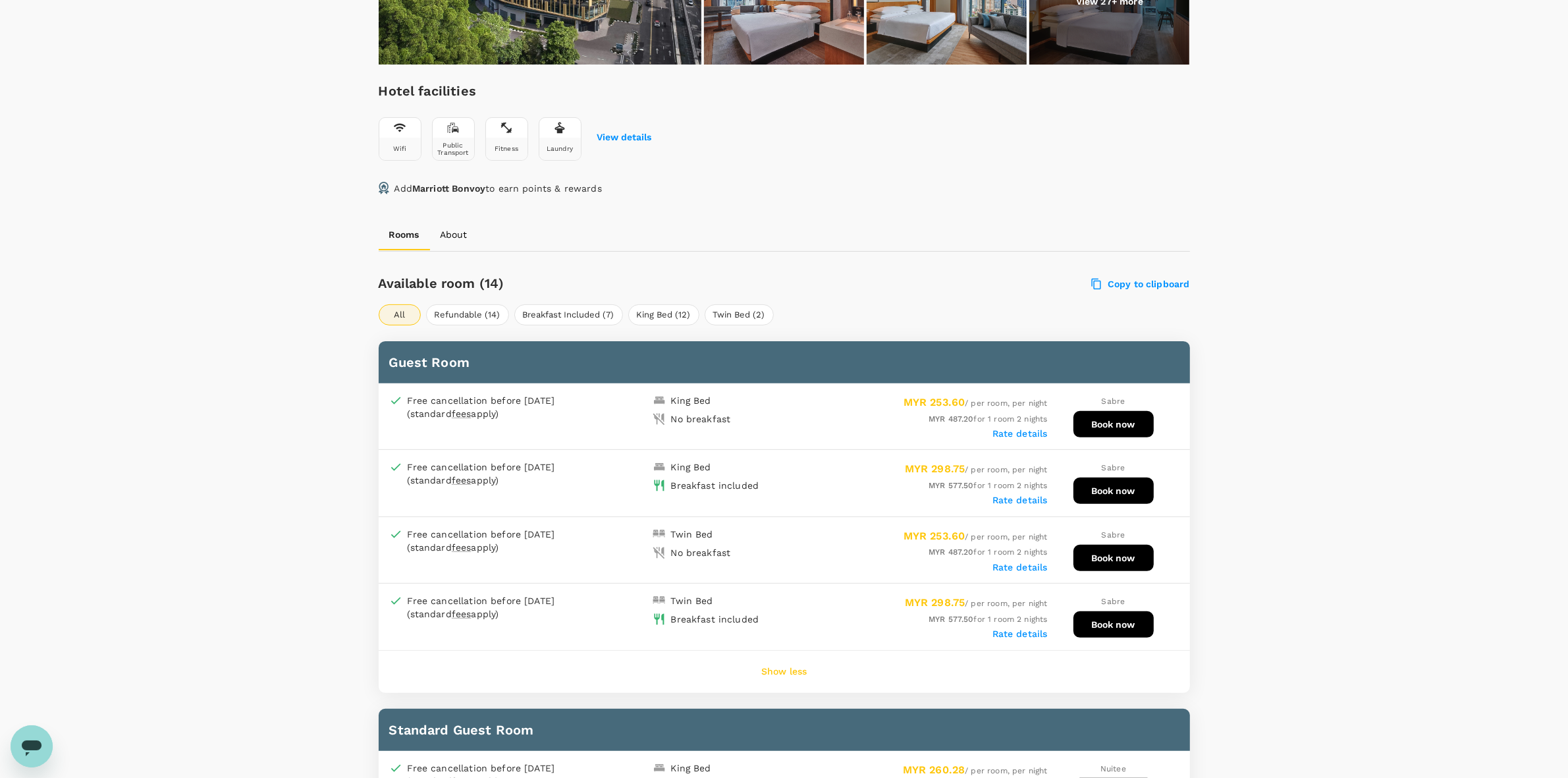
scroll to position [489, 0]
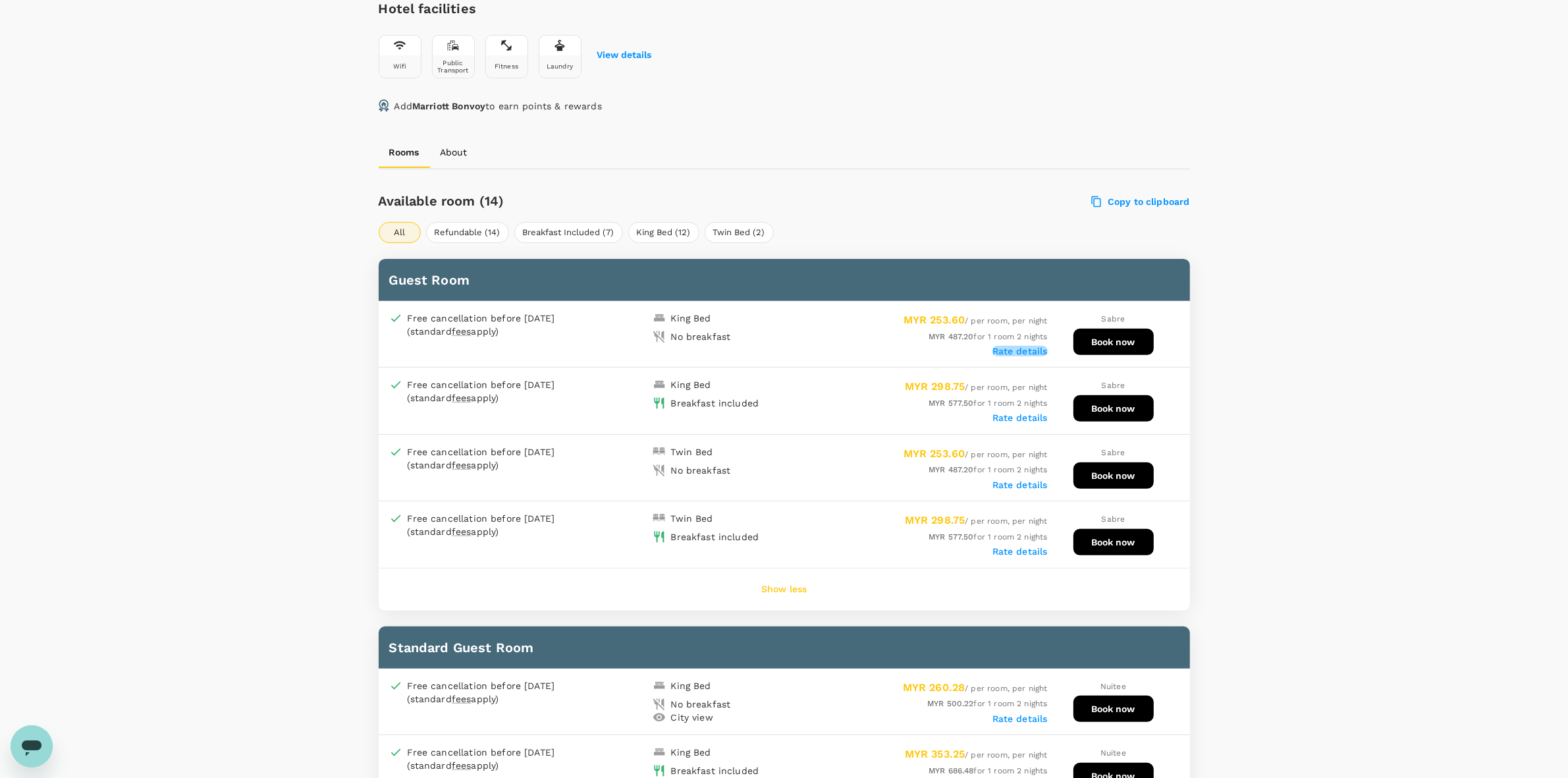
click at [1031, 346] on label "Rate details" at bounding box center [1020, 351] width 56 height 10
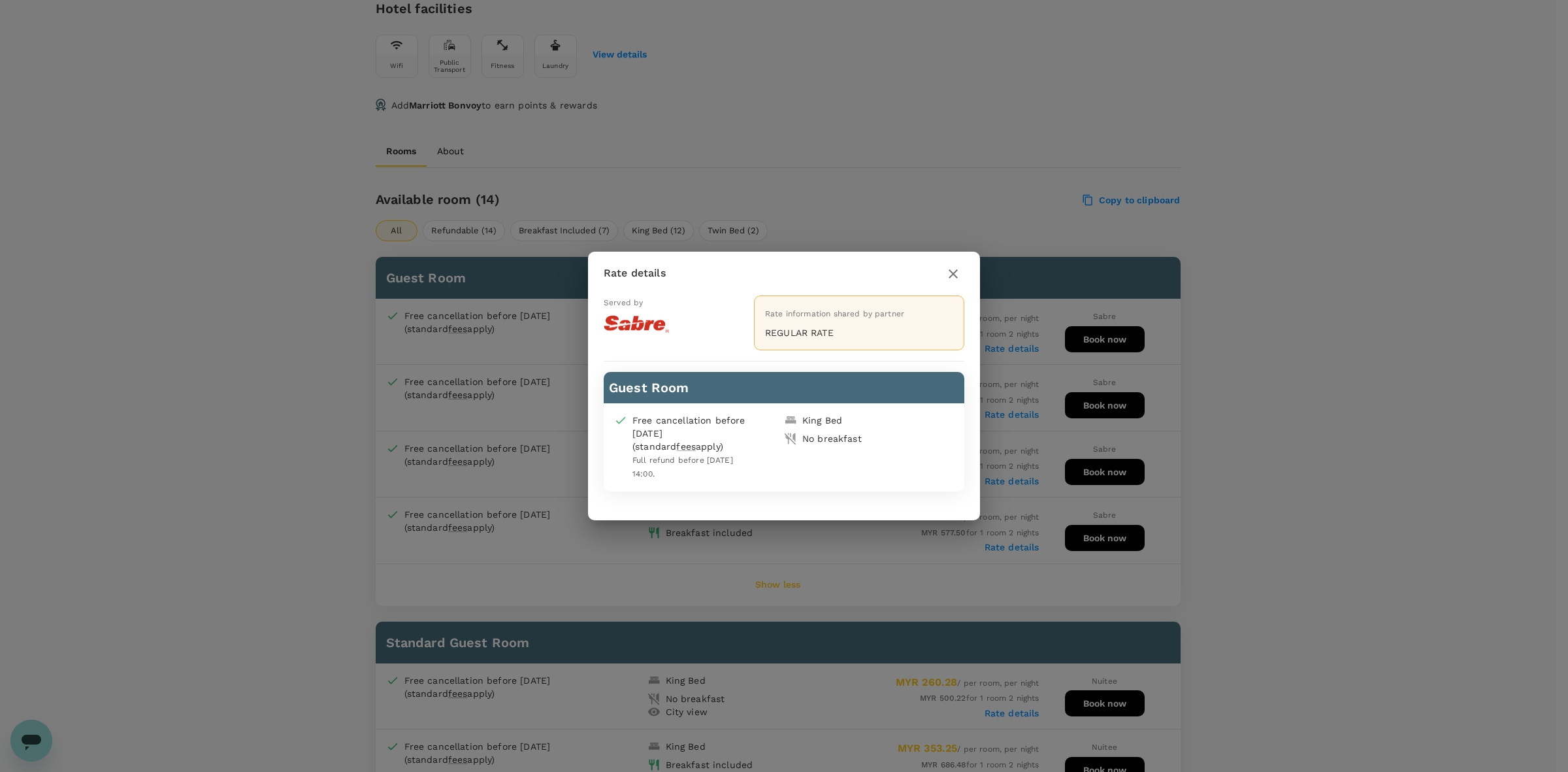
click at [950, 272] on icon "button" at bounding box center [953, 273] width 9 height 9
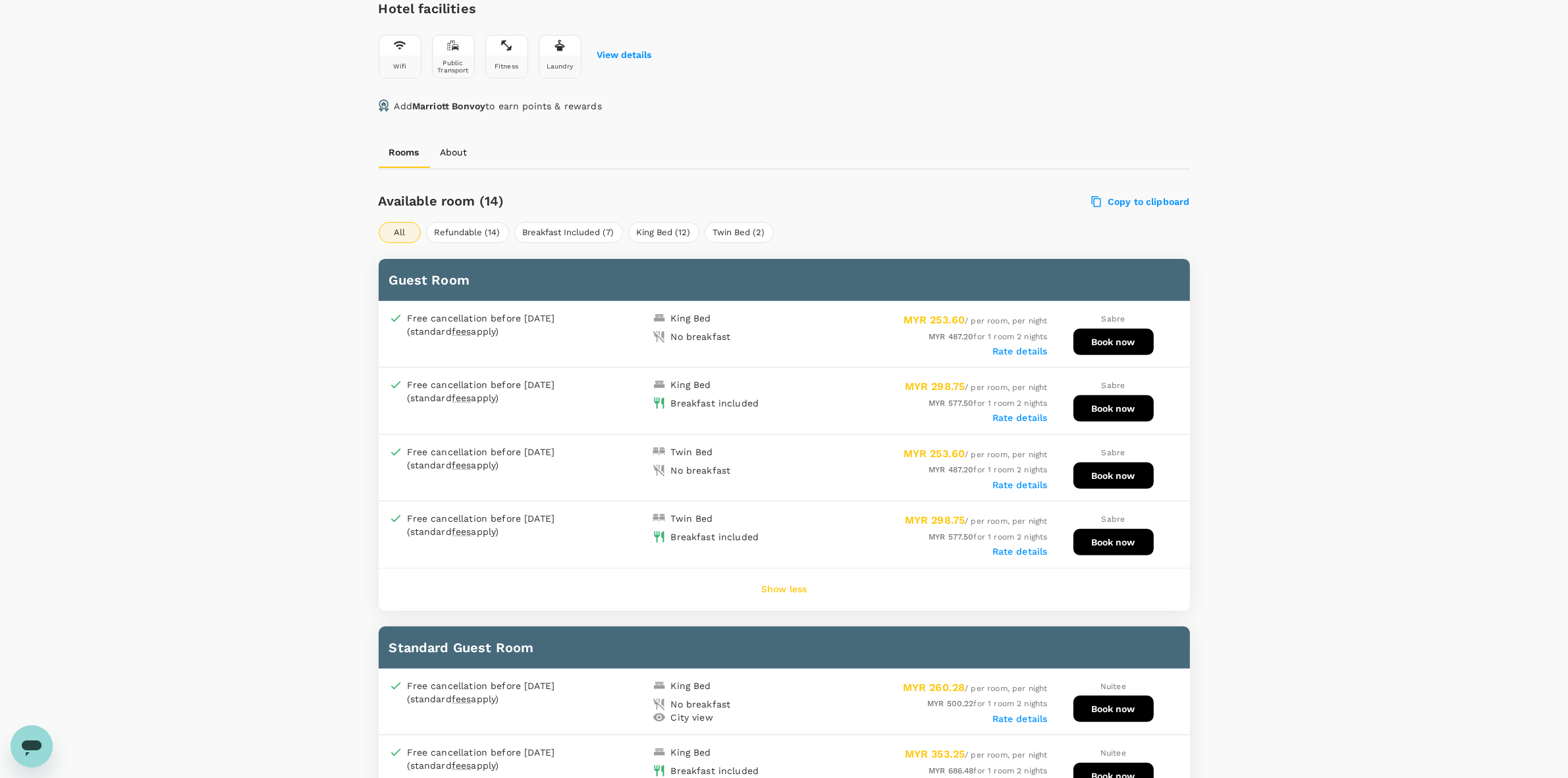
click at [1024, 477] on div "Rate details" at bounding box center [916, 484] width 264 height 13
click at [1022, 480] on label "Rate details" at bounding box center [1020, 485] width 56 height 10
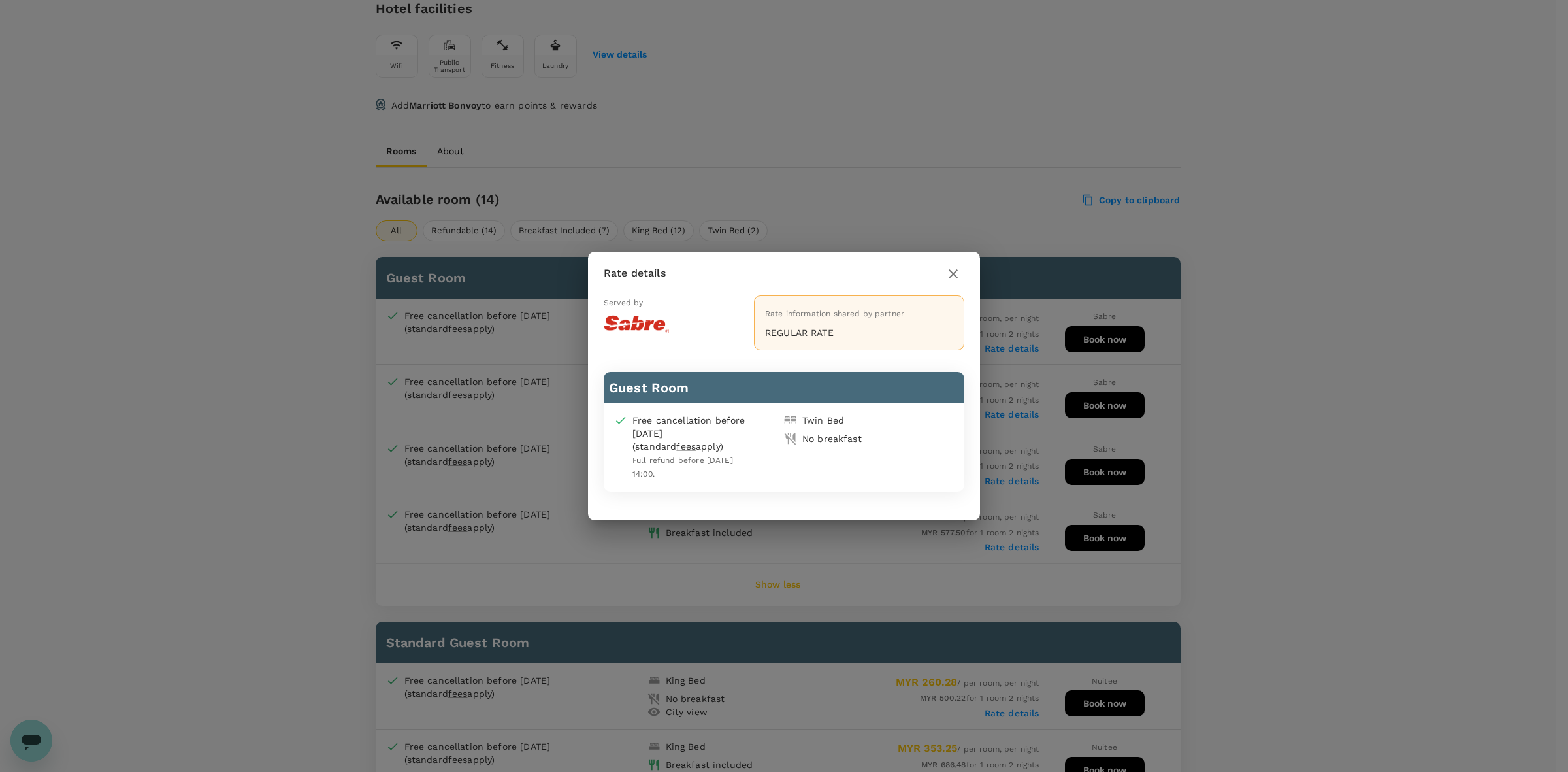
click at [955, 276] on icon "button" at bounding box center [953, 273] width 9 height 9
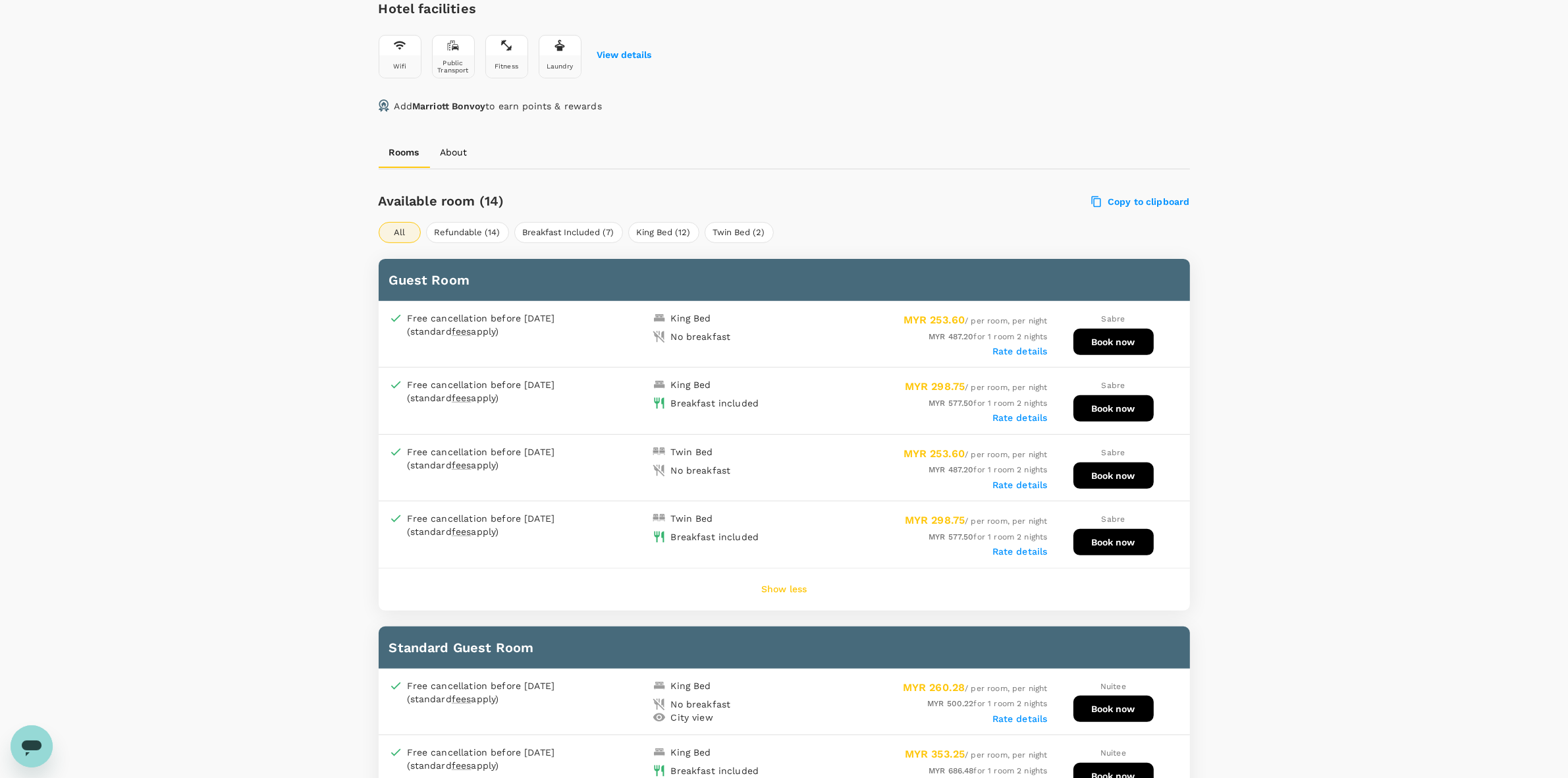
click at [1014, 346] on label "Rate details" at bounding box center [1020, 351] width 56 height 10
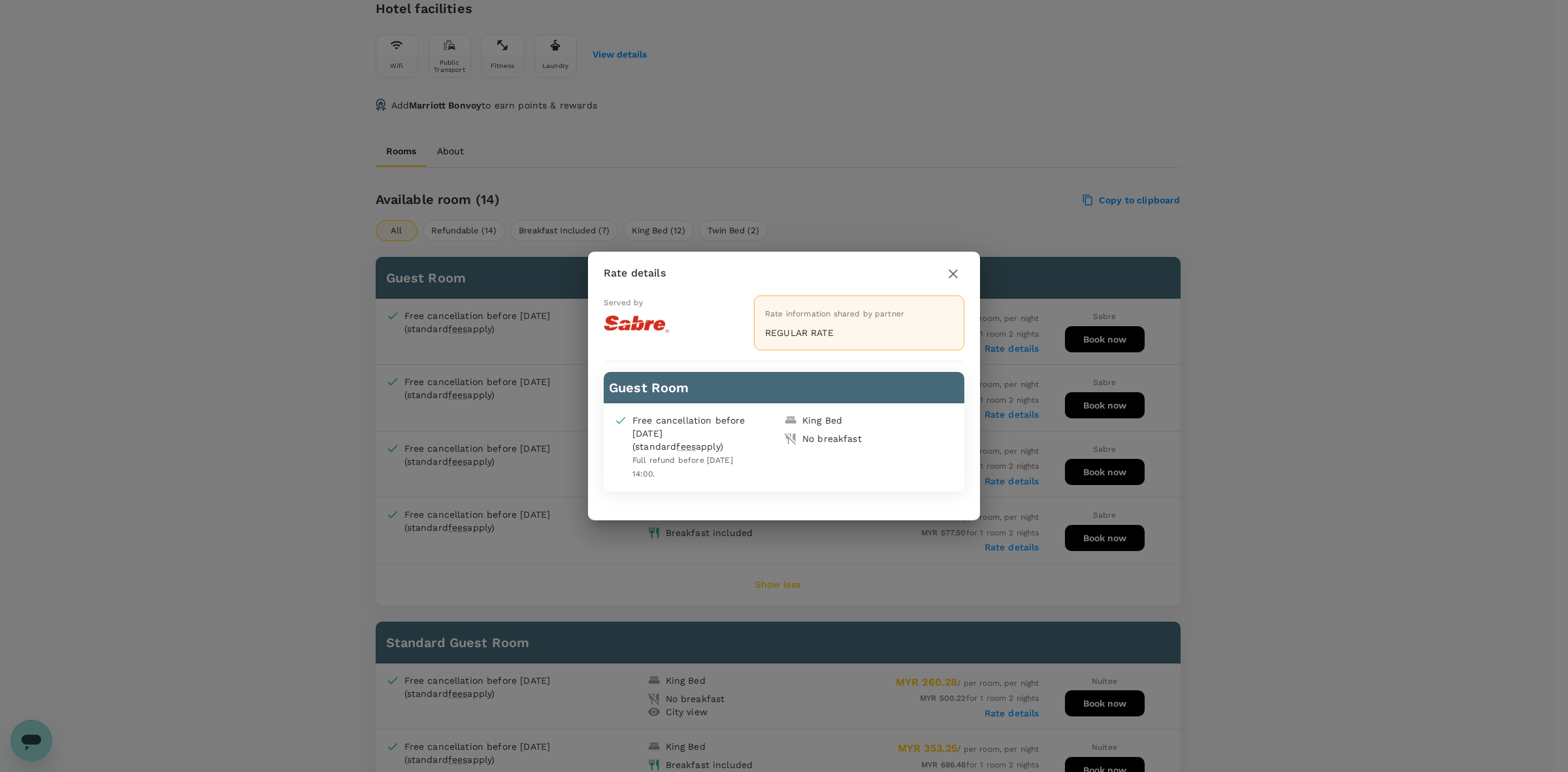
click at [955, 276] on icon "button" at bounding box center [953, 274] width 16 height 16
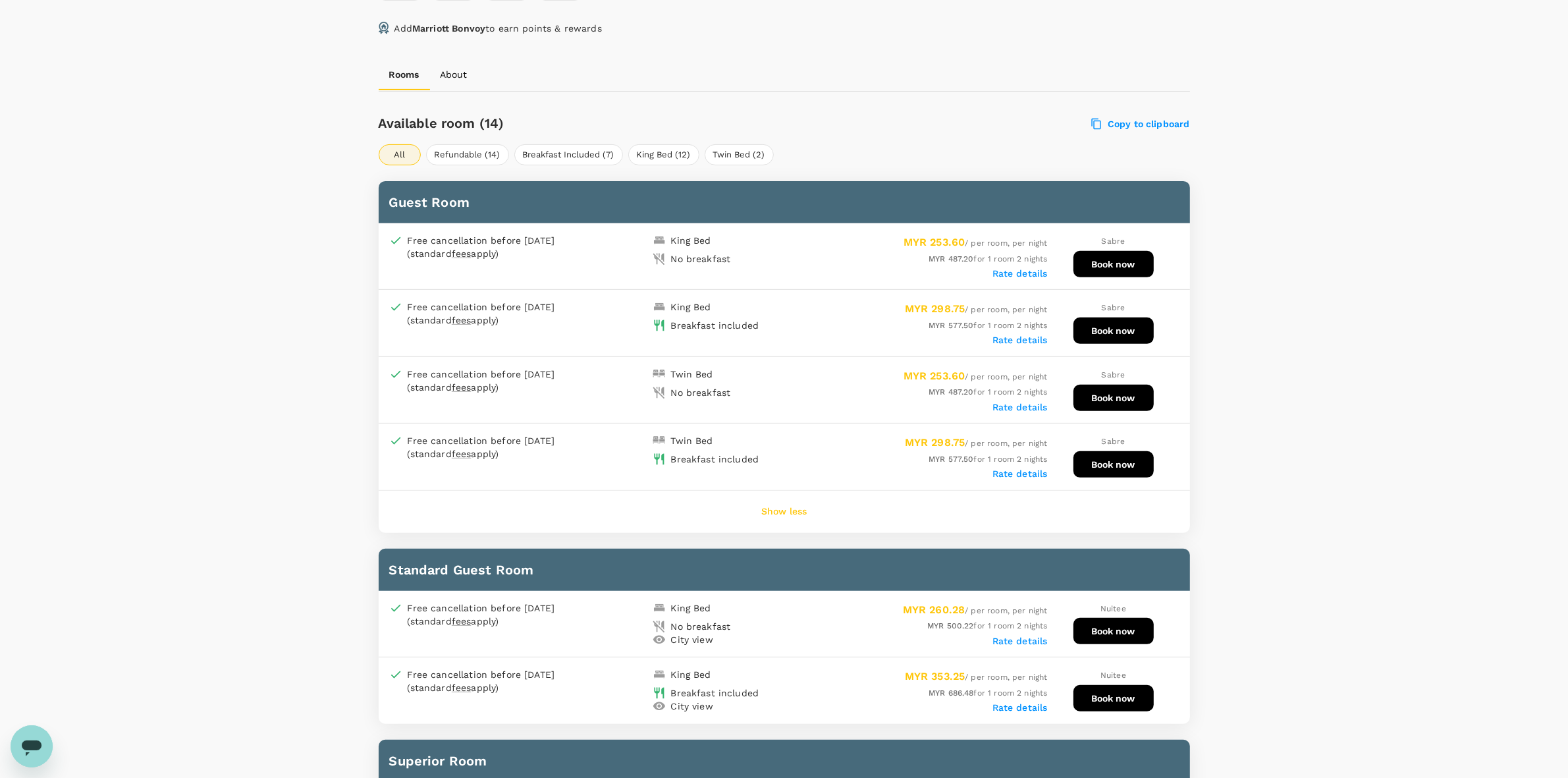
scroll to position [653, 0]
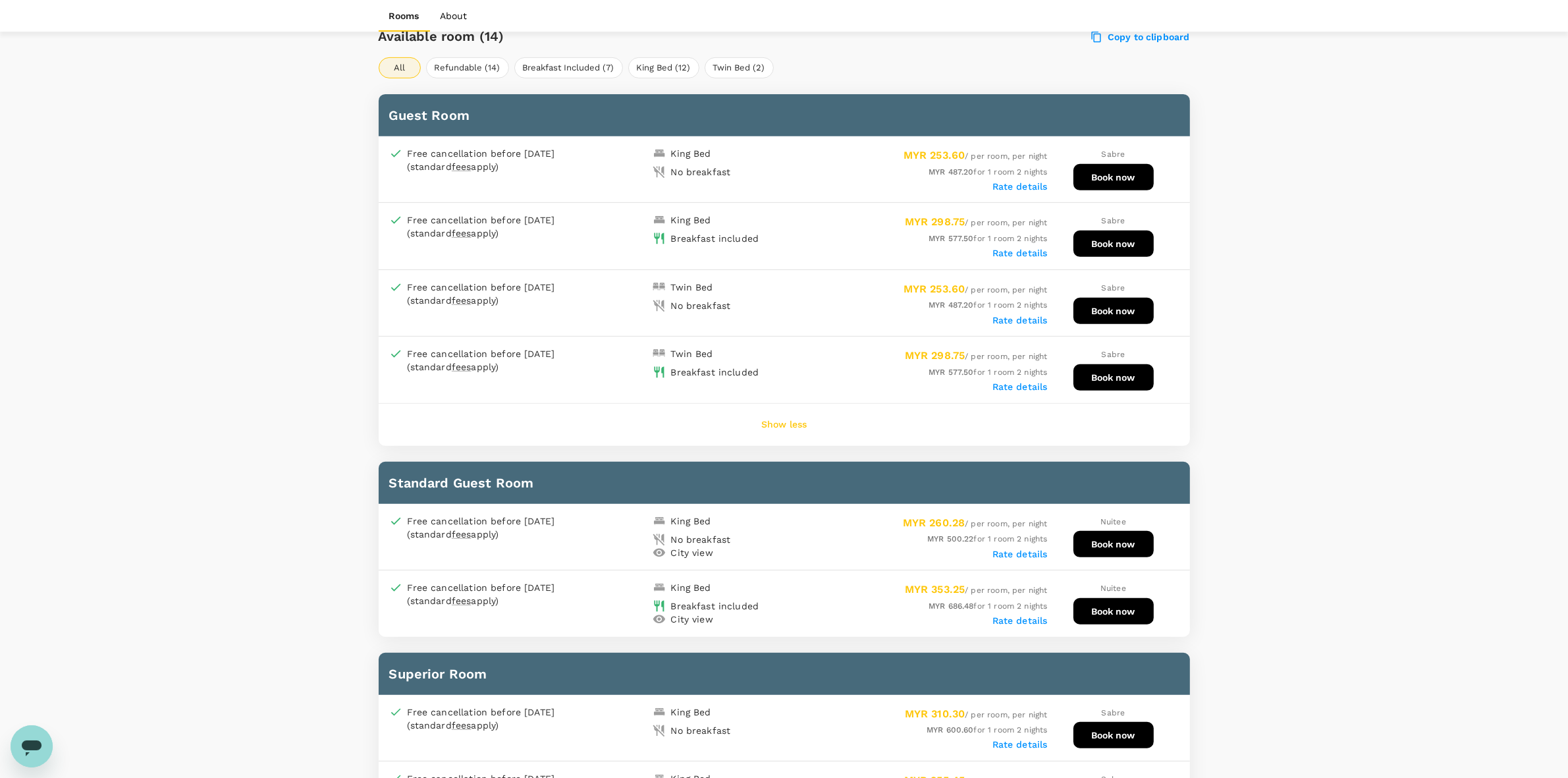
click at [1026, 552] on label "Rate details" at bounding box center [1020, 554] width 56 height 10
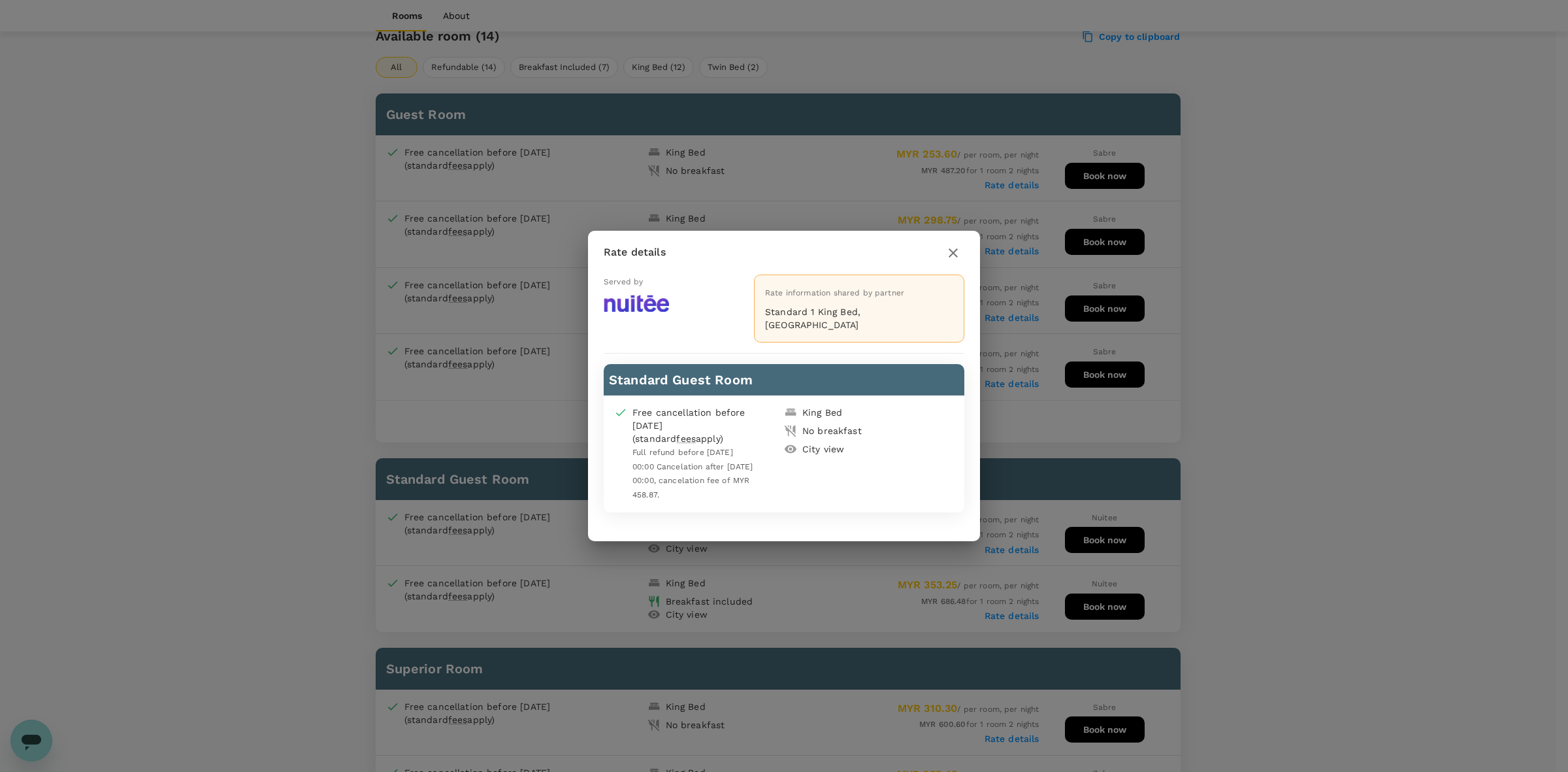
click at [950, 257] on icon "button" at bounding box center [953, 253] width 9 height 9
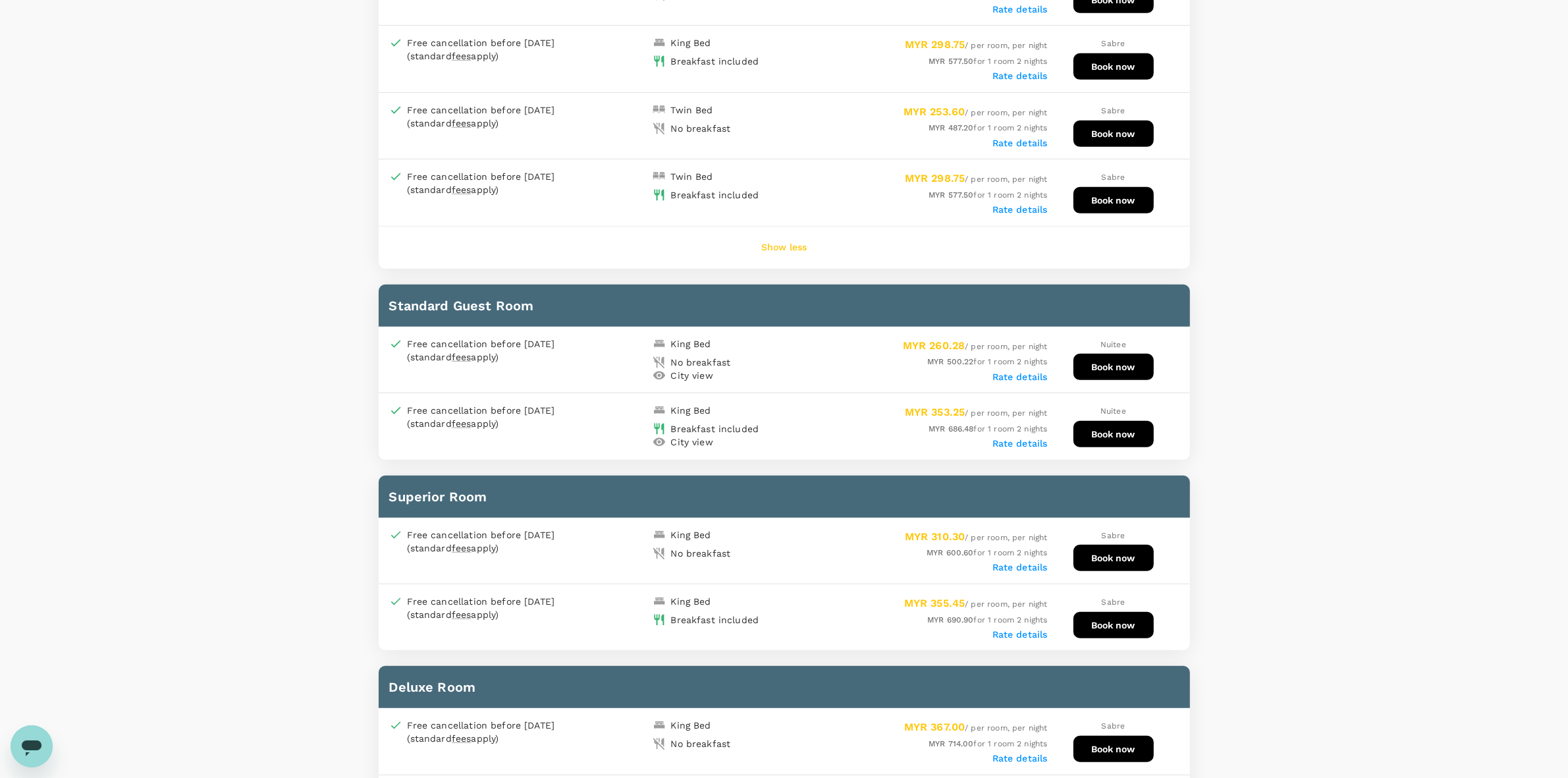
scroll to position [571, 0]
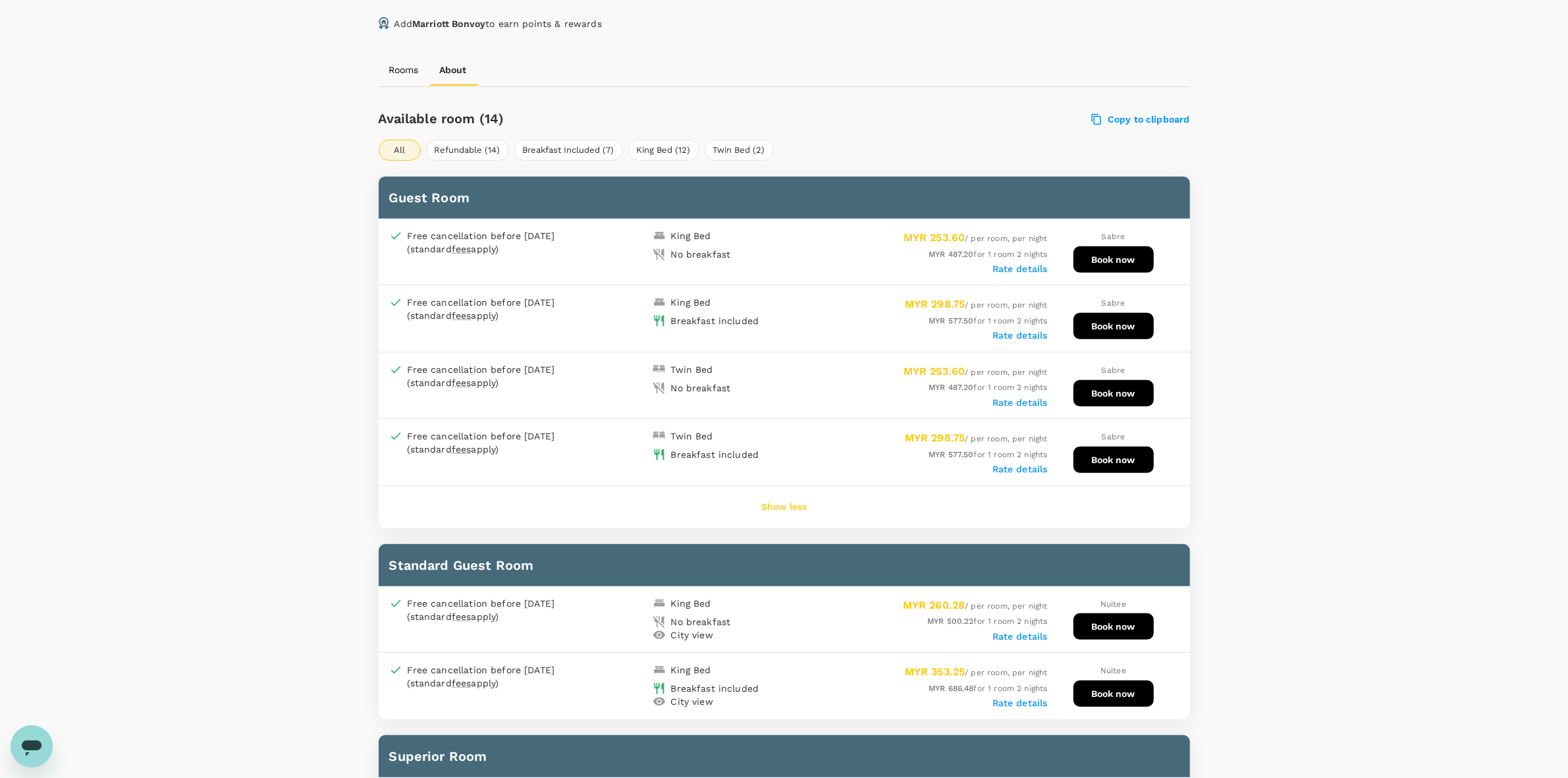
click at [1011, 264] on label "Rate details" at bounding box center [1020, 269] width 56 height 10
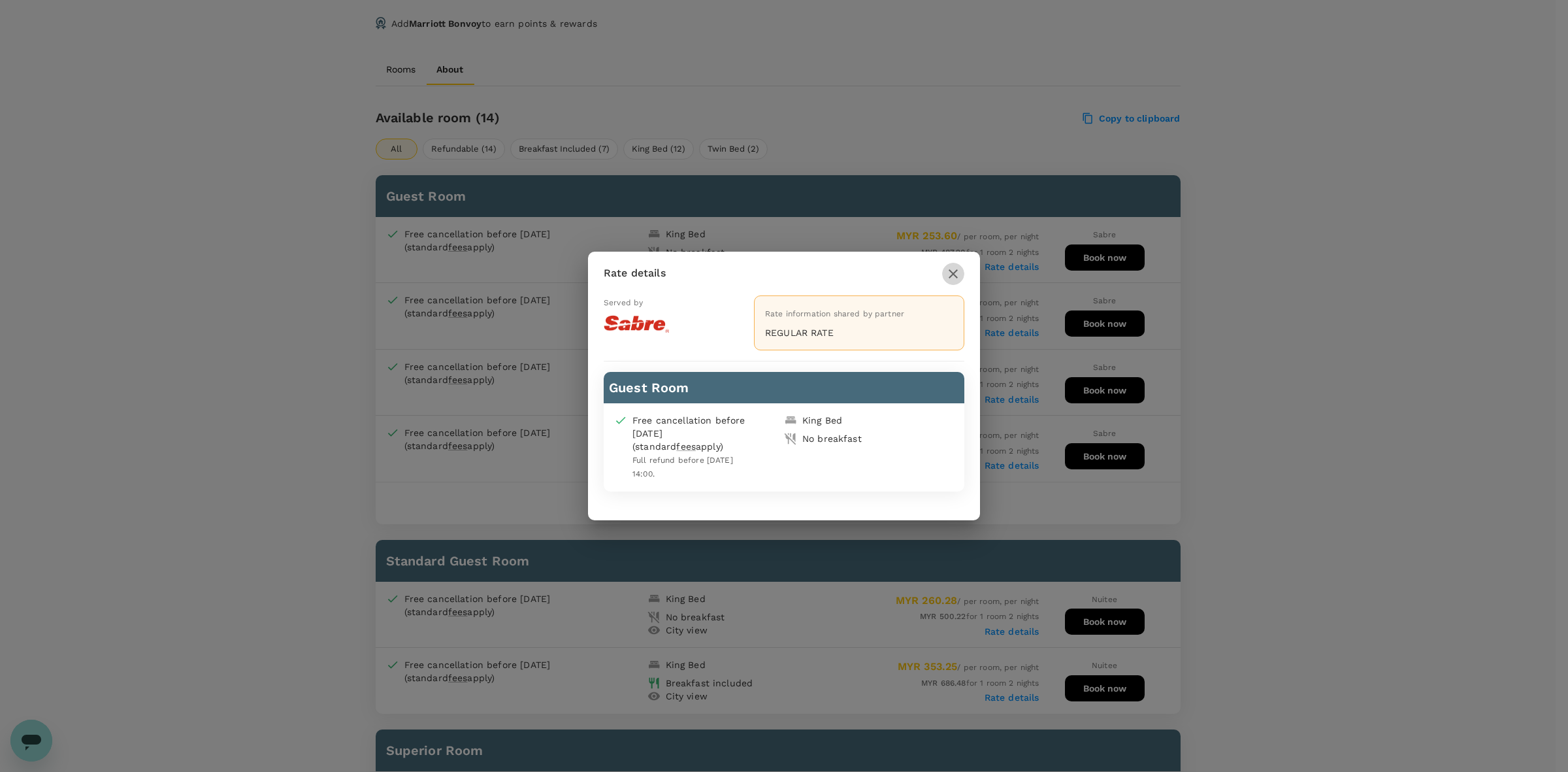
click at [950, 275] on icon "button" at bounding box center [953, 274] width 16 height 16
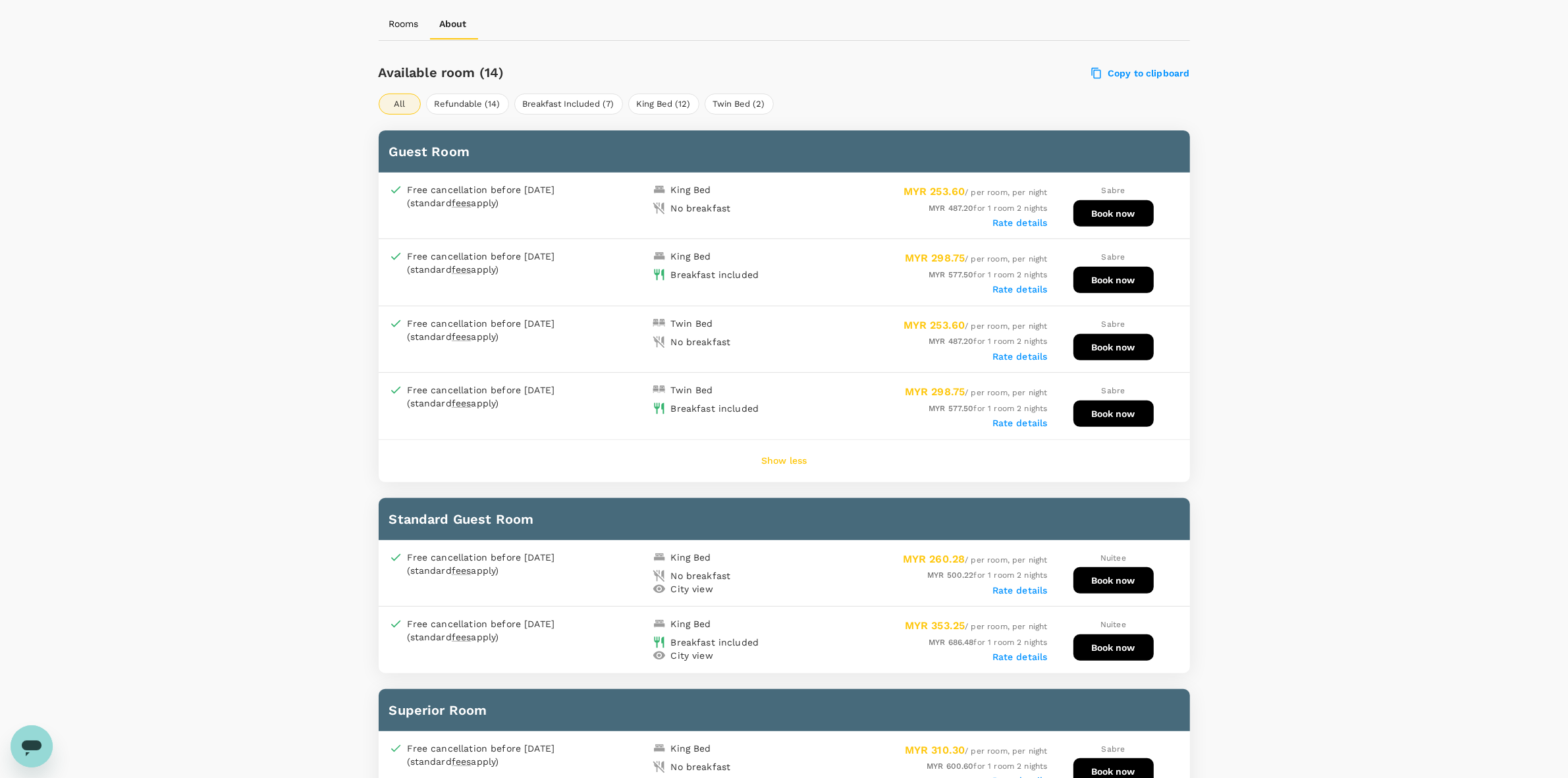
scroll to position [736, 0]
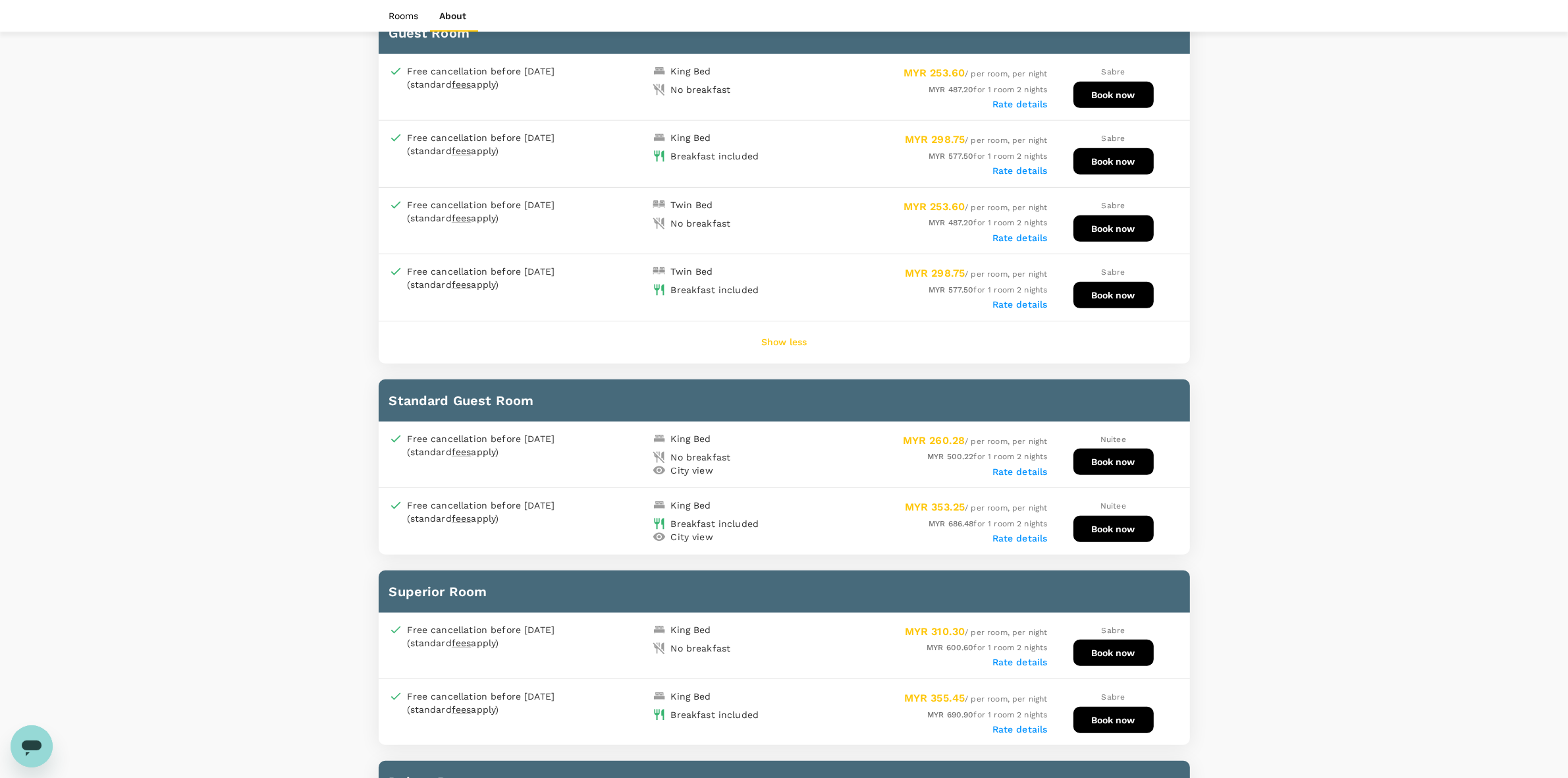
click at [1028, 467] on label "Rate details" at bounding box center [1020, 472] width 56 height 10
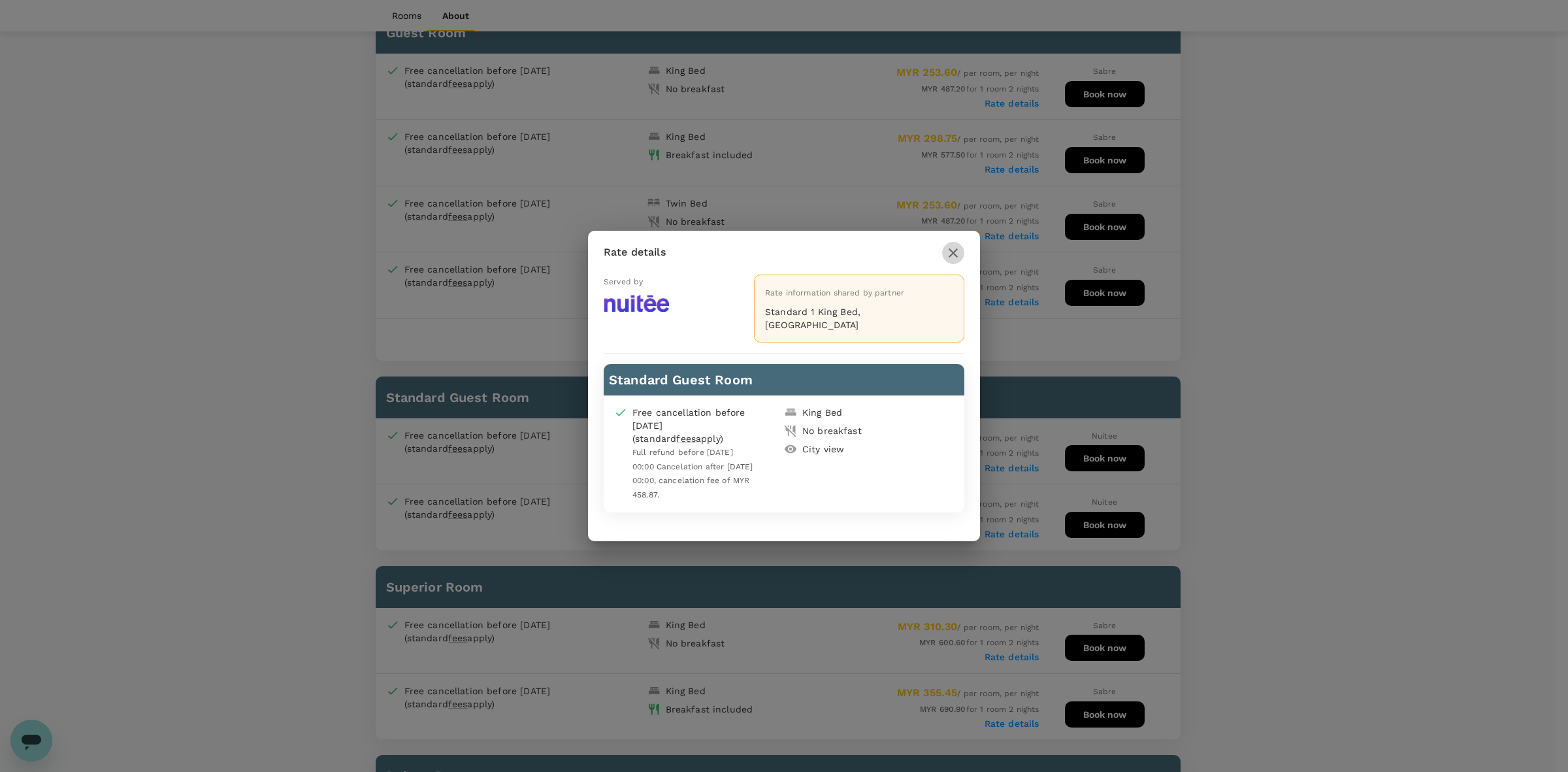
click at [957, 253] on button "button" at bounding box center [953, 253] width 23 height 23
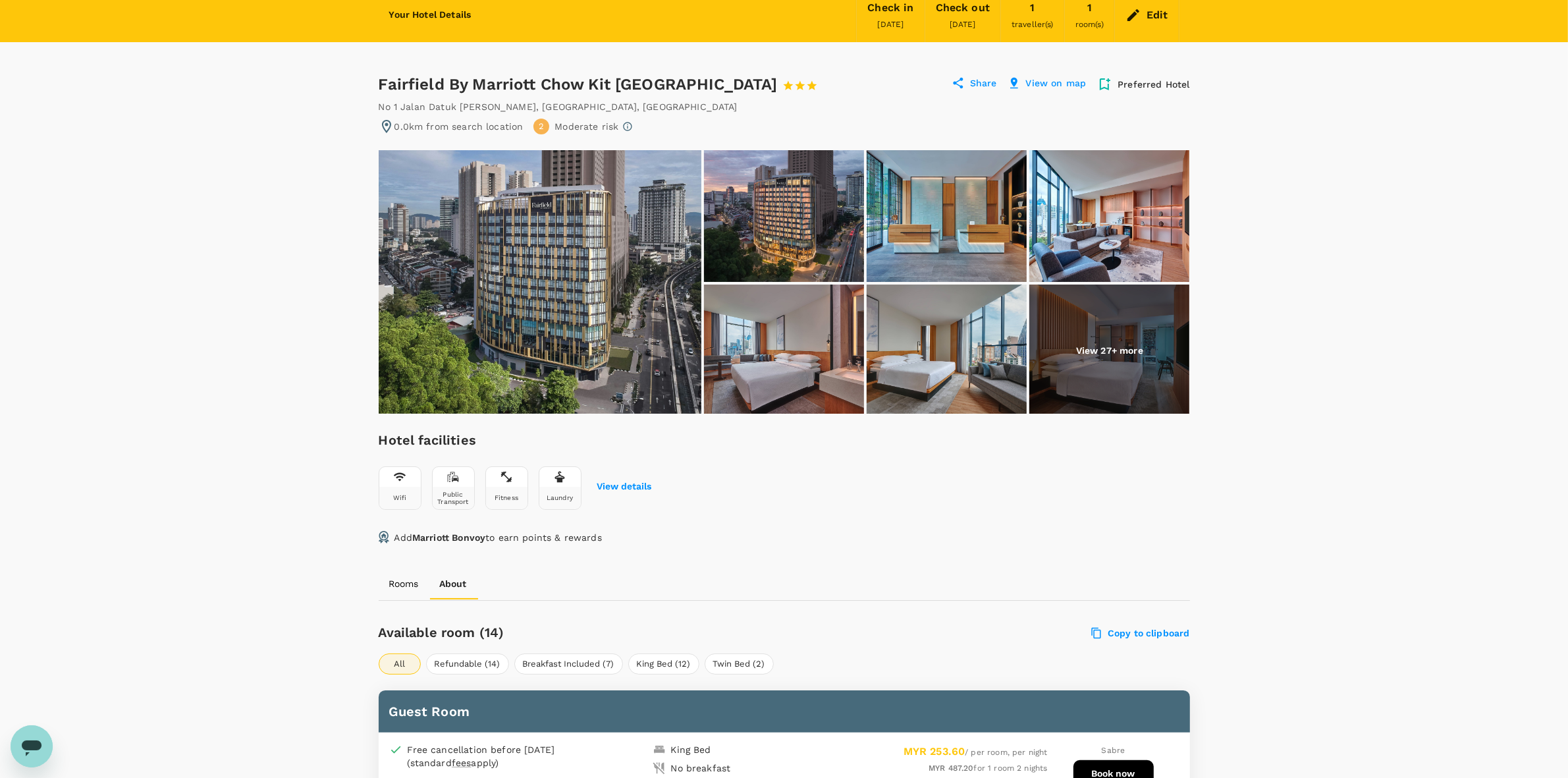
scroll to position [0, 0]
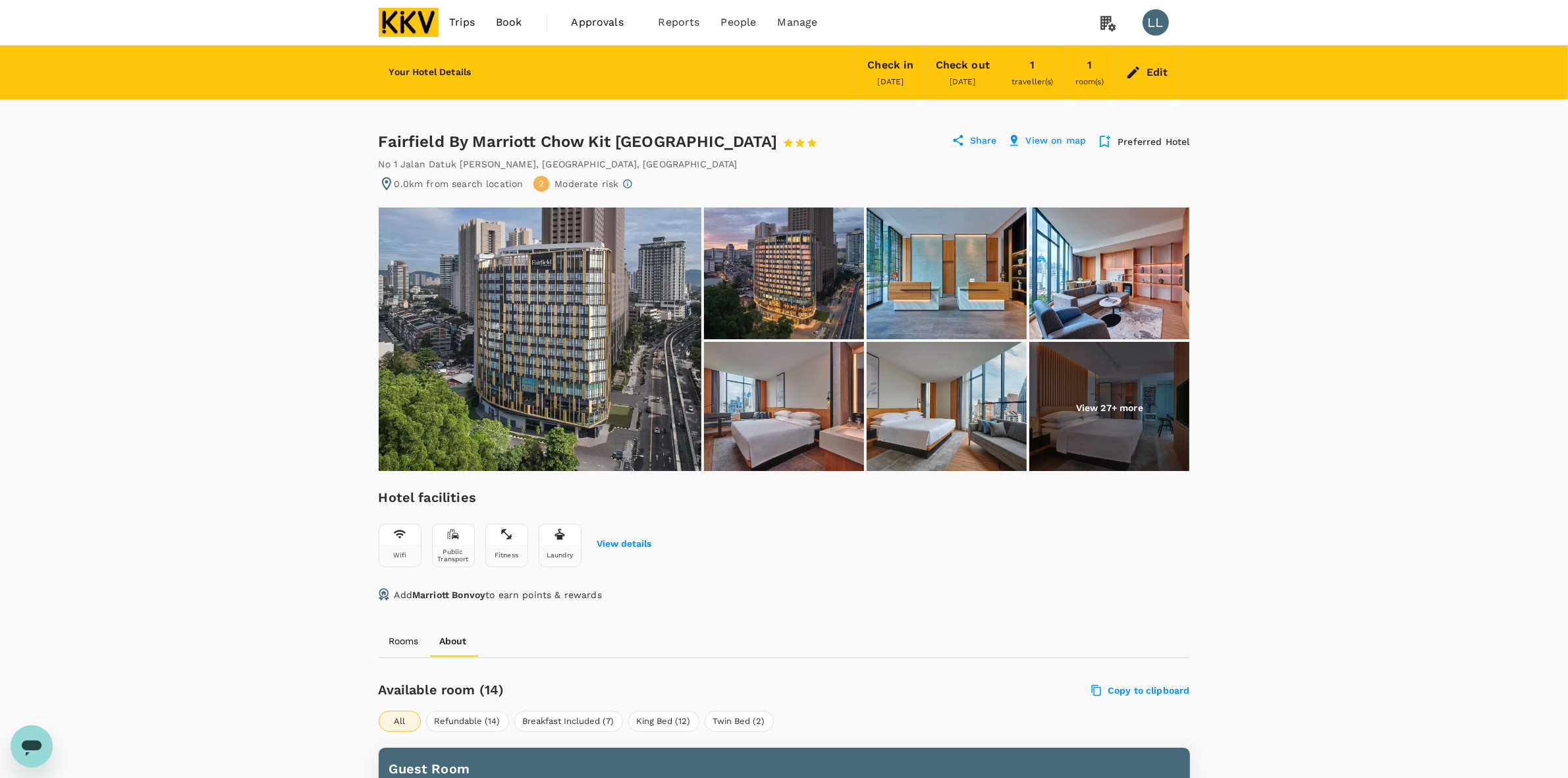
drag, startPoint x: 1283, startPoint y: 324, endPoint x: 1297, endPoint y: 334, distance: 17.2
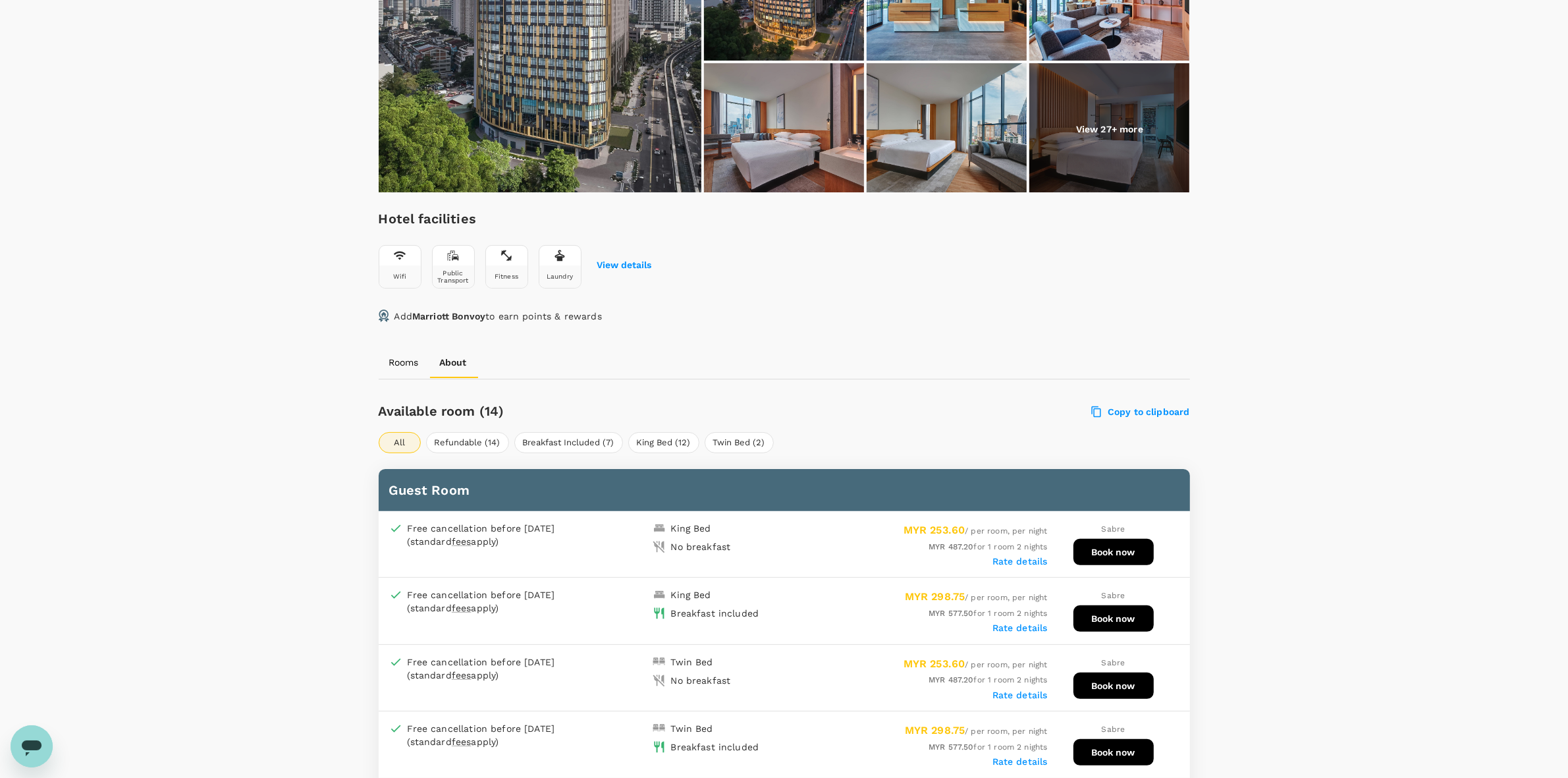
scroll to position [577, 0]
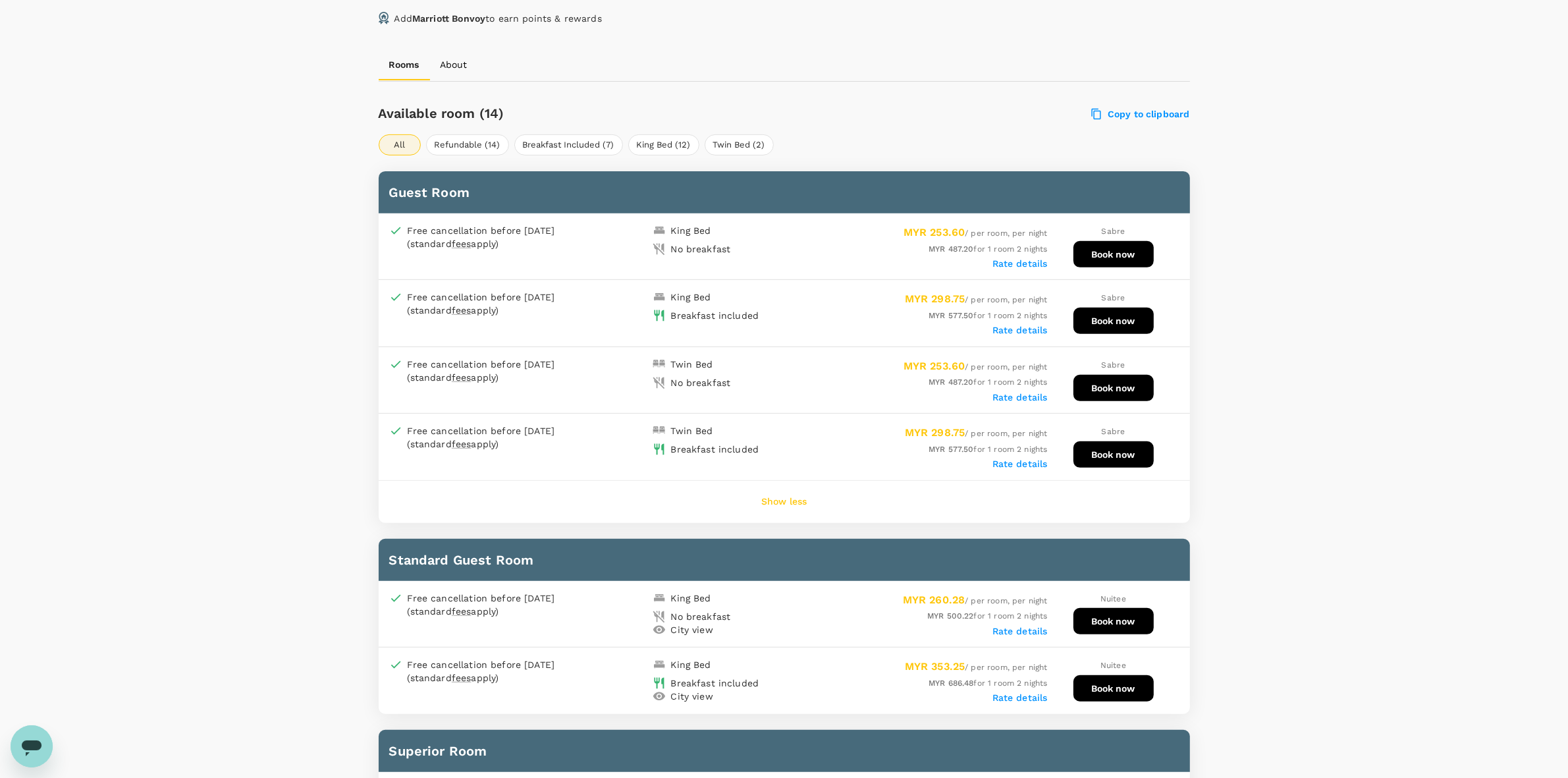
click at [1307, 339] on div "Your Hotel Details Check in 21 Sep 2025 Check out 23 Sep 2025 1 traveller(s) 1 …" at bounding box center [784, 757] width 1568 height 2578
click at [1100, 245] on button "Book now" at bounding box center [1114, 254] width 81 height 26
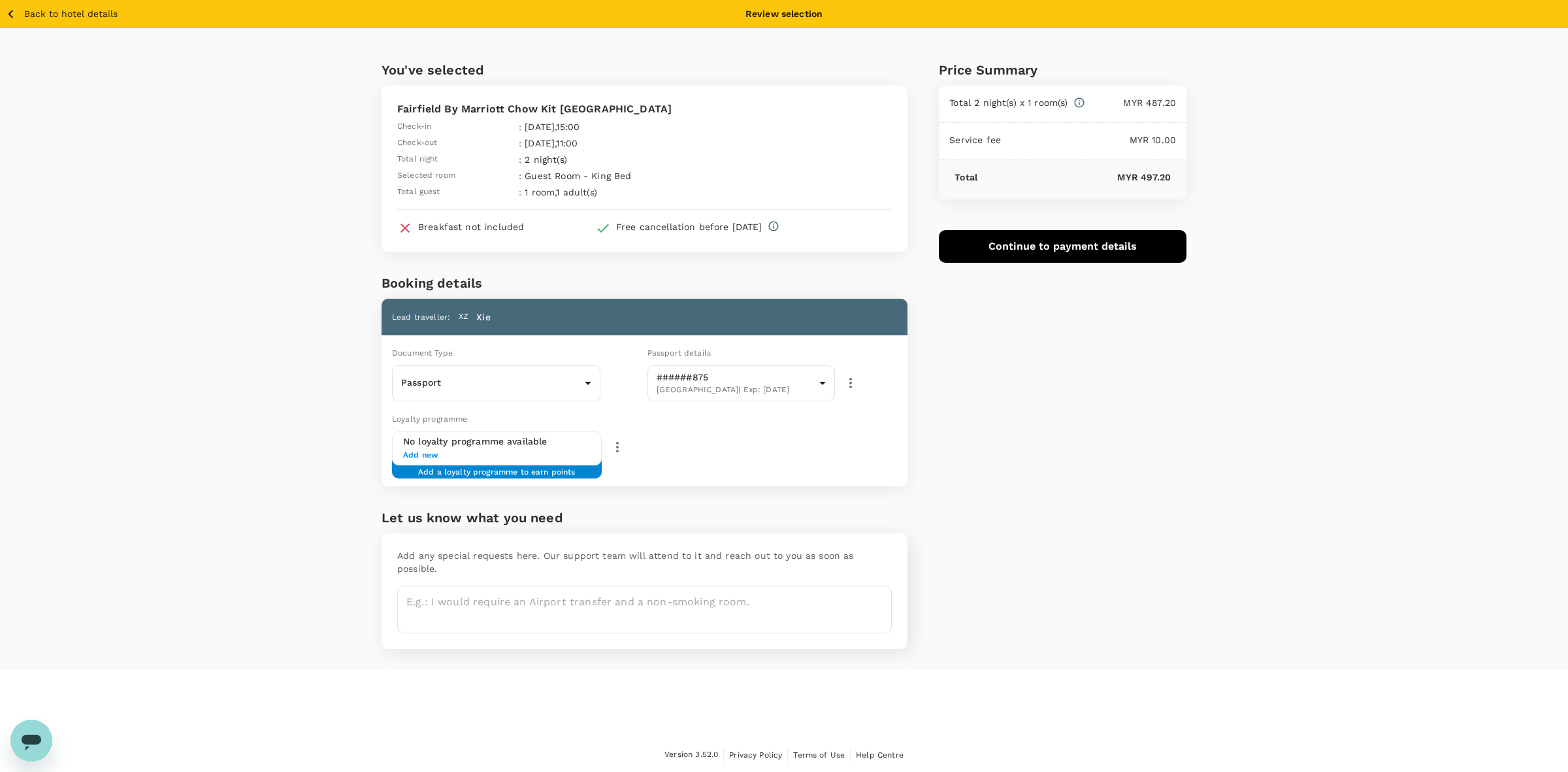
click at [1340, 398] on div "You've selected Fairfield By Marriott Chow Kit Kuala Lumpur Check-in : 21 Sep 2…" at bounding box center [784, 349] width 1568 height 642
click at [539, 378] on body "Back to hotel details Review selection You've selected Fairfield By Marriott Ch…" at bounding box center [784, 386] width 1568 height 773
click at [468, 413] on li "Passport" at bounding box center [496, 419] width 209 height 21
click at [1118, 436] on div "Price Summary Total 2 night(s) x 1 room(s) MYR 487.20 Service fee MYR 10.00 Tot…" at bounding box center [1047, 349] width 279 height 642
click at [1049, 239] on button "Continue to payment details" at bounding box center [1062, 246] width 248 height 33
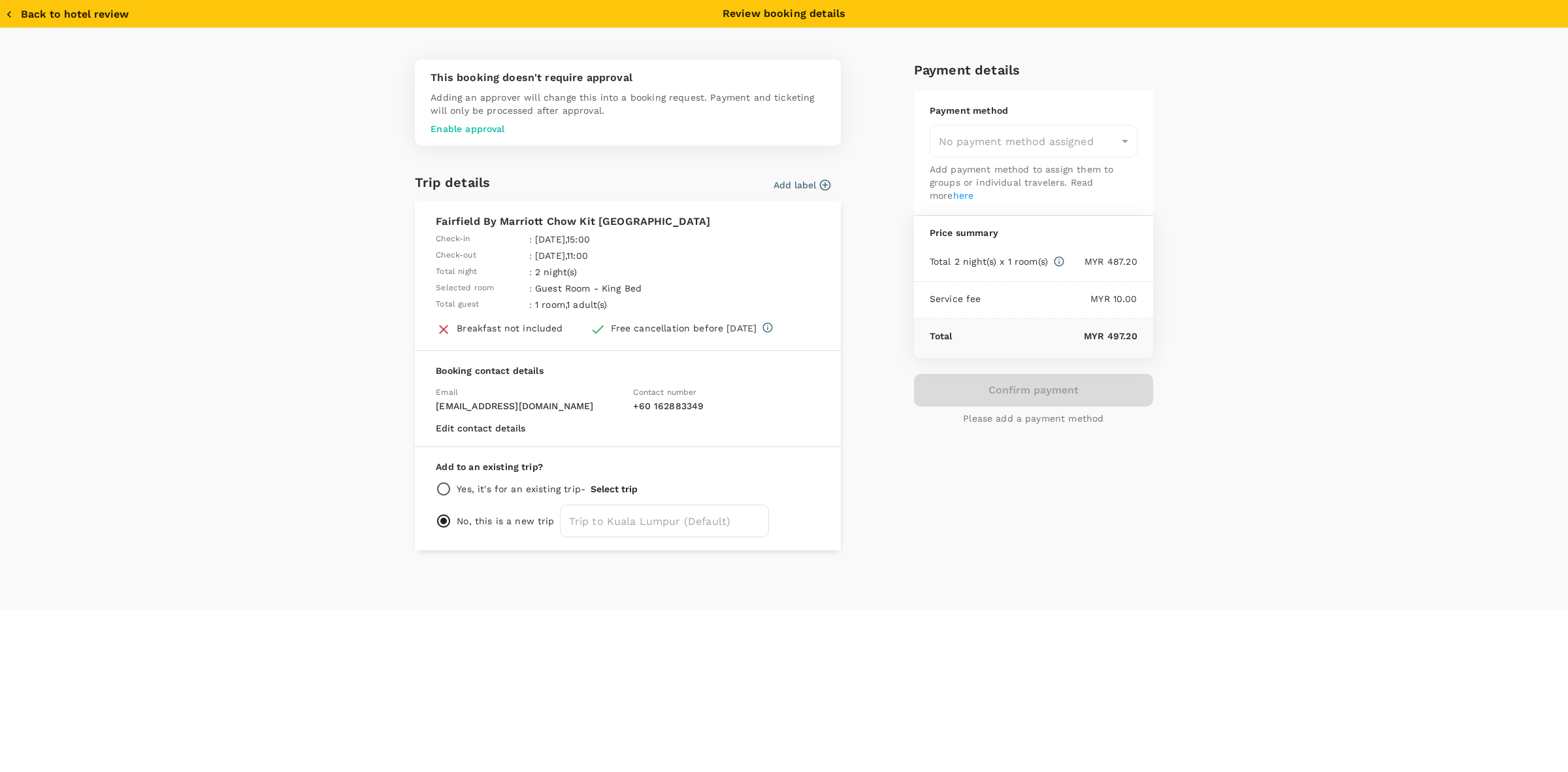
type input "9e431c6f-2823-4cc2-be3e-fbfab332714f"
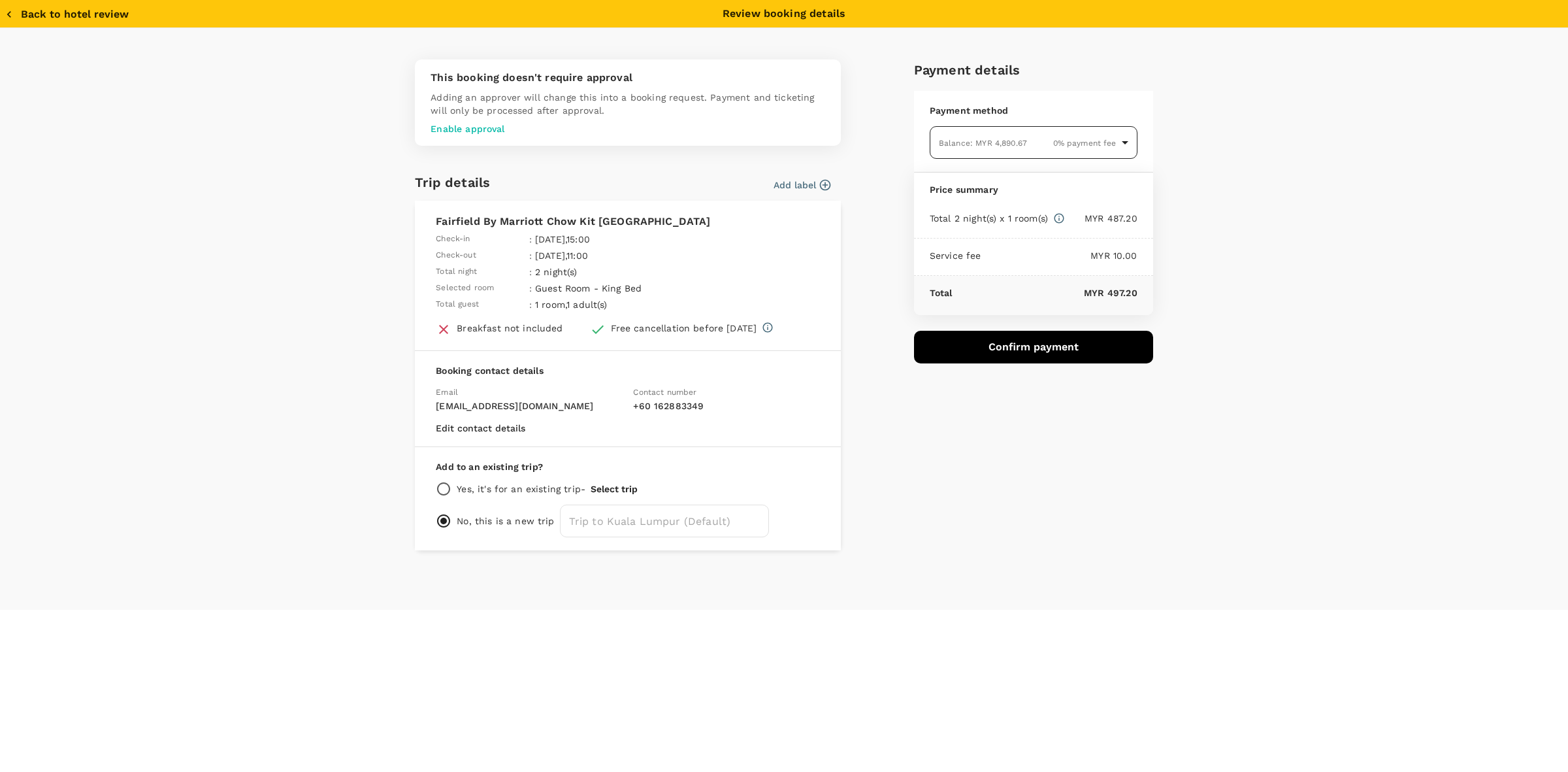
click at [987, 134] on body "Back to hotel details Review selection You've selected Fairfield By Marriott Ch…" at bounding box center [784, 386] width 1568 height 773
click at [990, 207] on span "Balance : MYR 4,890.67" at bounding box center [984, 209] width 88 height 9
drag, startPoint x: 249, startPoint y: 173, endPoint x: 315, endPoint y: 433, distance: 268.2
click at [250, 173] on div "This booking doesn't require approval Adding an approver will change this into …" at bounding box center [784, 319] width 1568 height 582
drag, startPoint x: 319, startPoint y: 449, endPoint x: 962, endPoint y: 526, distance: 647.6
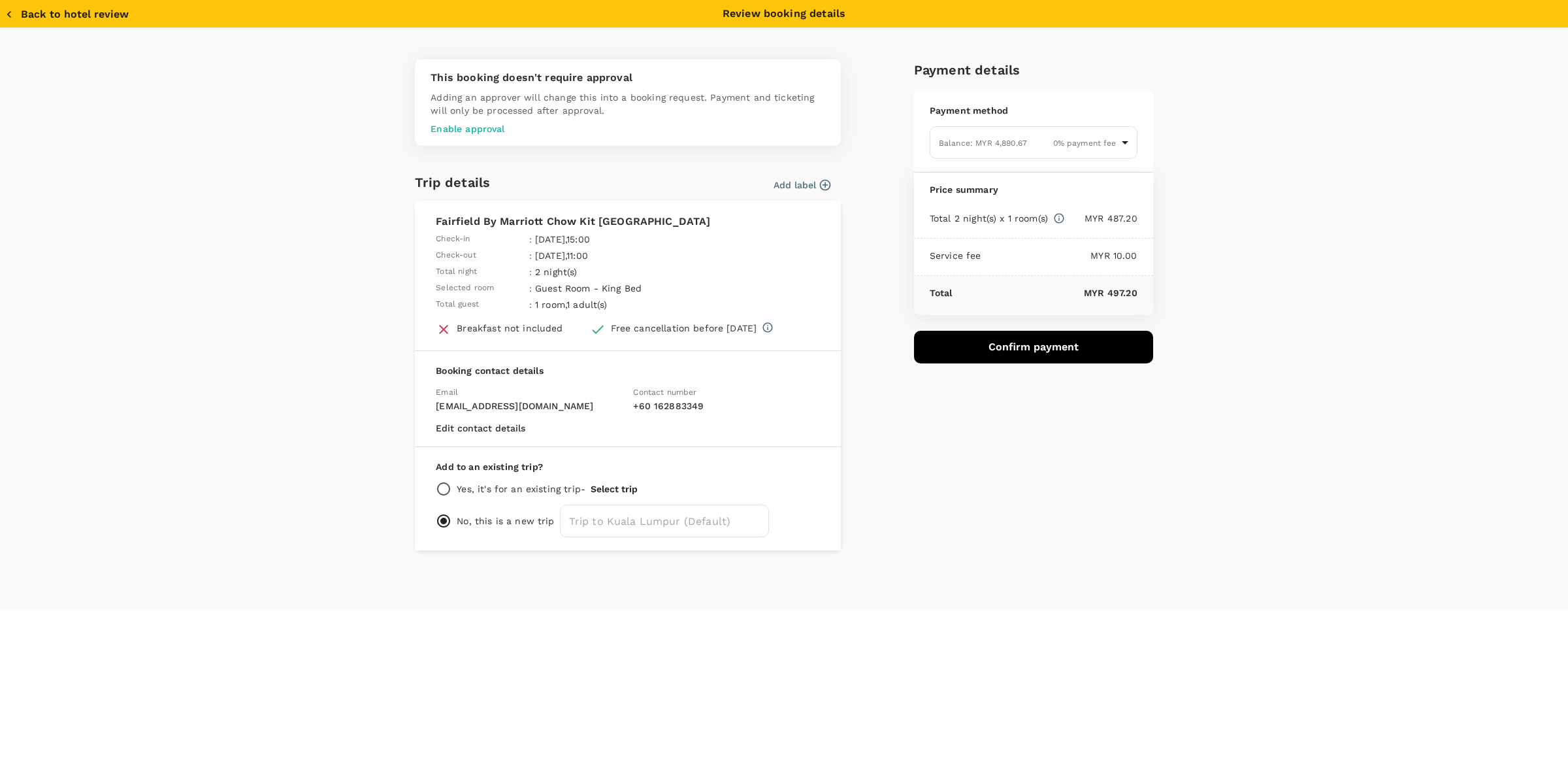
click at [322, 451] on div "This booking doesn't require approval Adding an approver will change this into …" at bounding box center [784, 319] width 1568 height 582
click at [1036, 417] on div "Payment details Payment method Balance : MYR 4,890.67 0 % payment fee 9e431c6f-…" at bounding box center [1028, 299] width 249 height 502
drag, startPoint x: 1046, startPoint y: 534, endPoint x: 1054, endPoint y: 411, distance: 123.3
click at [1049, 523] on div "Payment details Payment method Balance : MYR 4,890.67 0 % payment fee 9e431c6f-…" at bounding box center [1028, 299] width 249 height 502
click at [1040, 350] on button "Confirm payment" at bounding box center [1033, 347] width 239 height 33
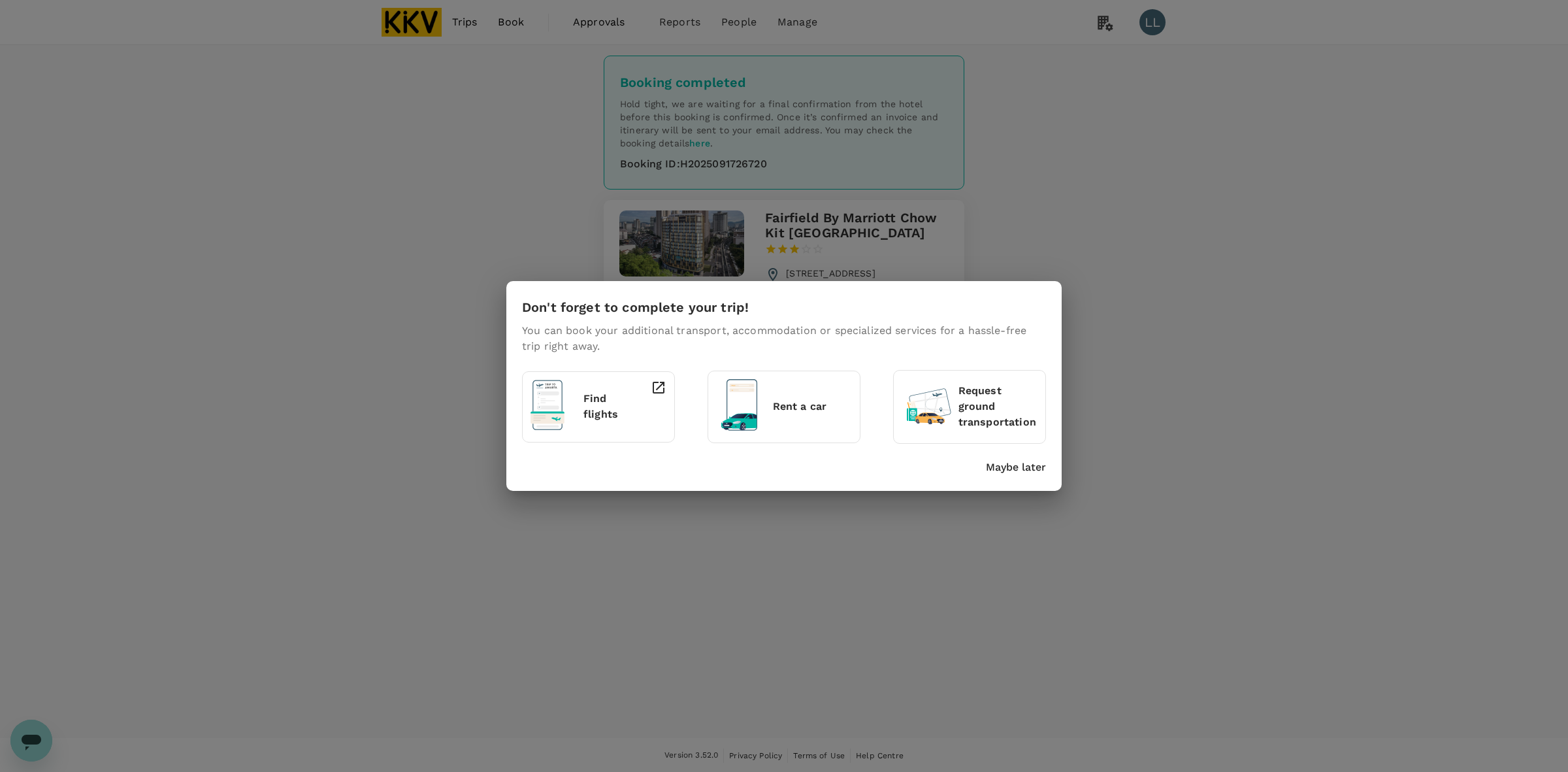
drag, startPoint x: 884, startPoint y: 311, endPoint x: 897, endPoint y: 327, distance: 20.6
click at [882, 313] on div "Don't forget to complete your trip! You can book your additional transport, acc…" at bounding box center [781, 383] width 529 height 183
click at [1030, 469] on p "Maybe later" at bounding box center [1016, 467] width 60 height 16
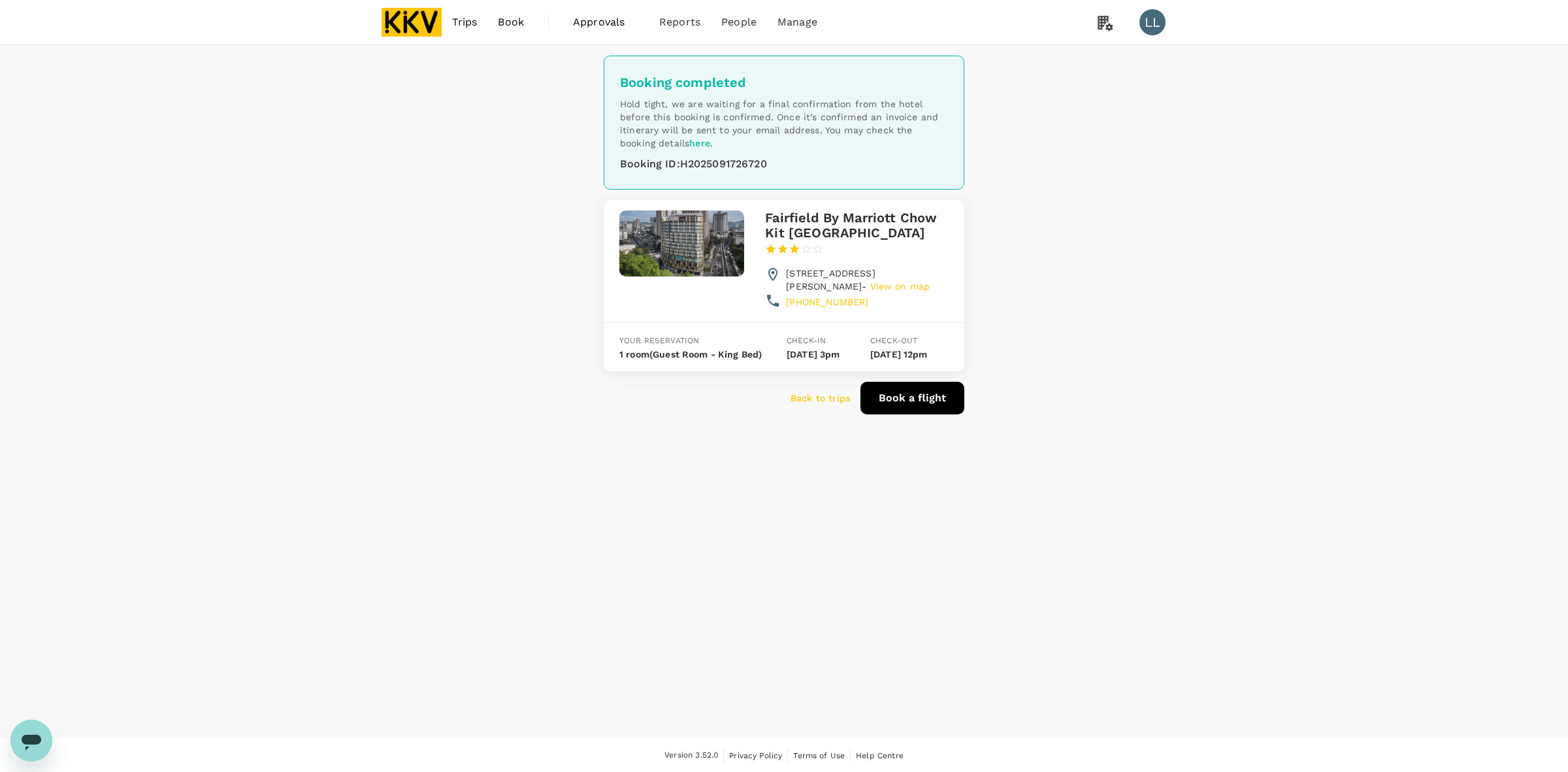
click at [821, 405] on p "Back to trips" at bounding box center [820, 398] width 60 height 13
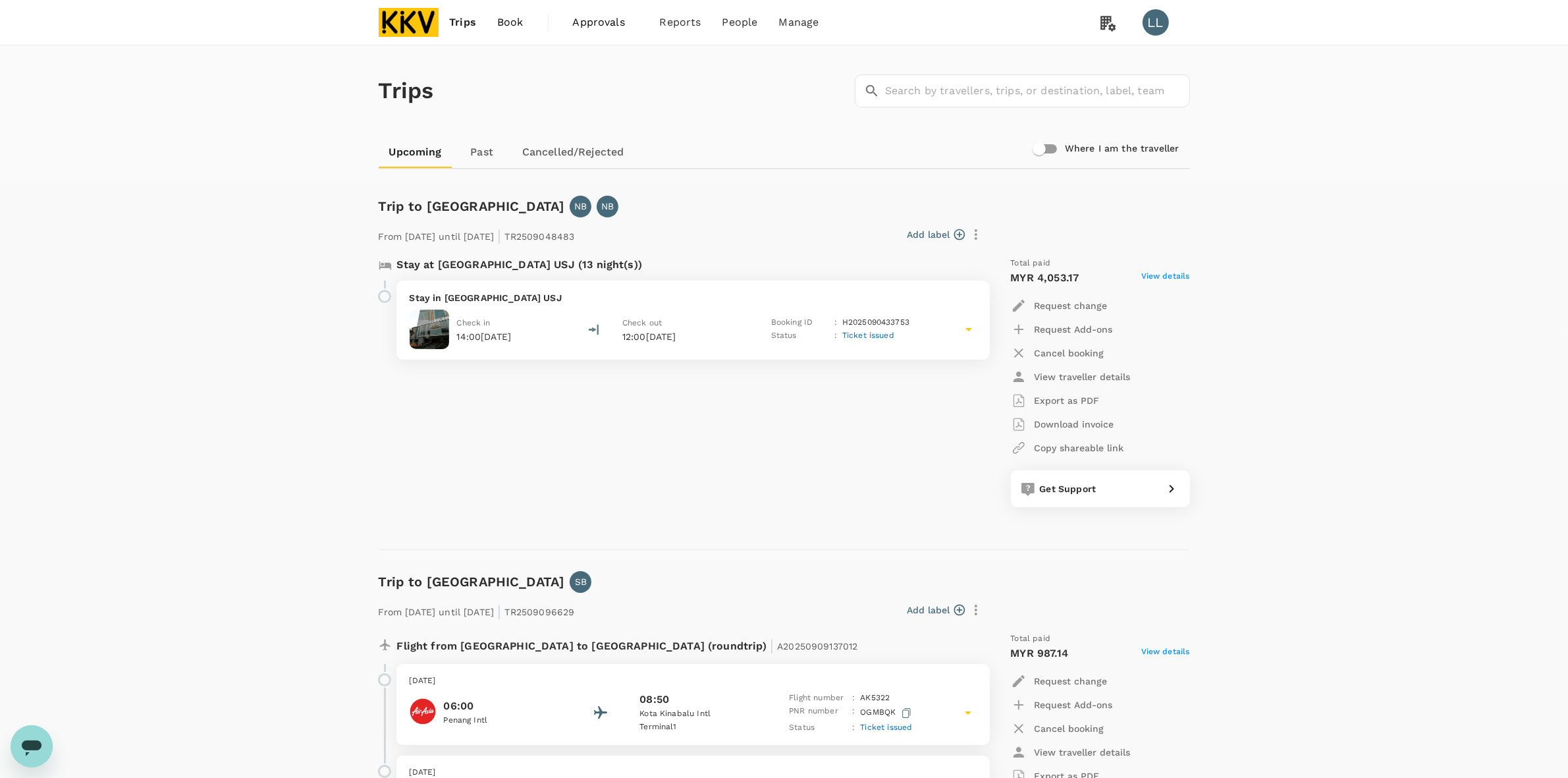
click at [510, 21] on span "Book" at bounding box center [510, 23] width 26 height 16
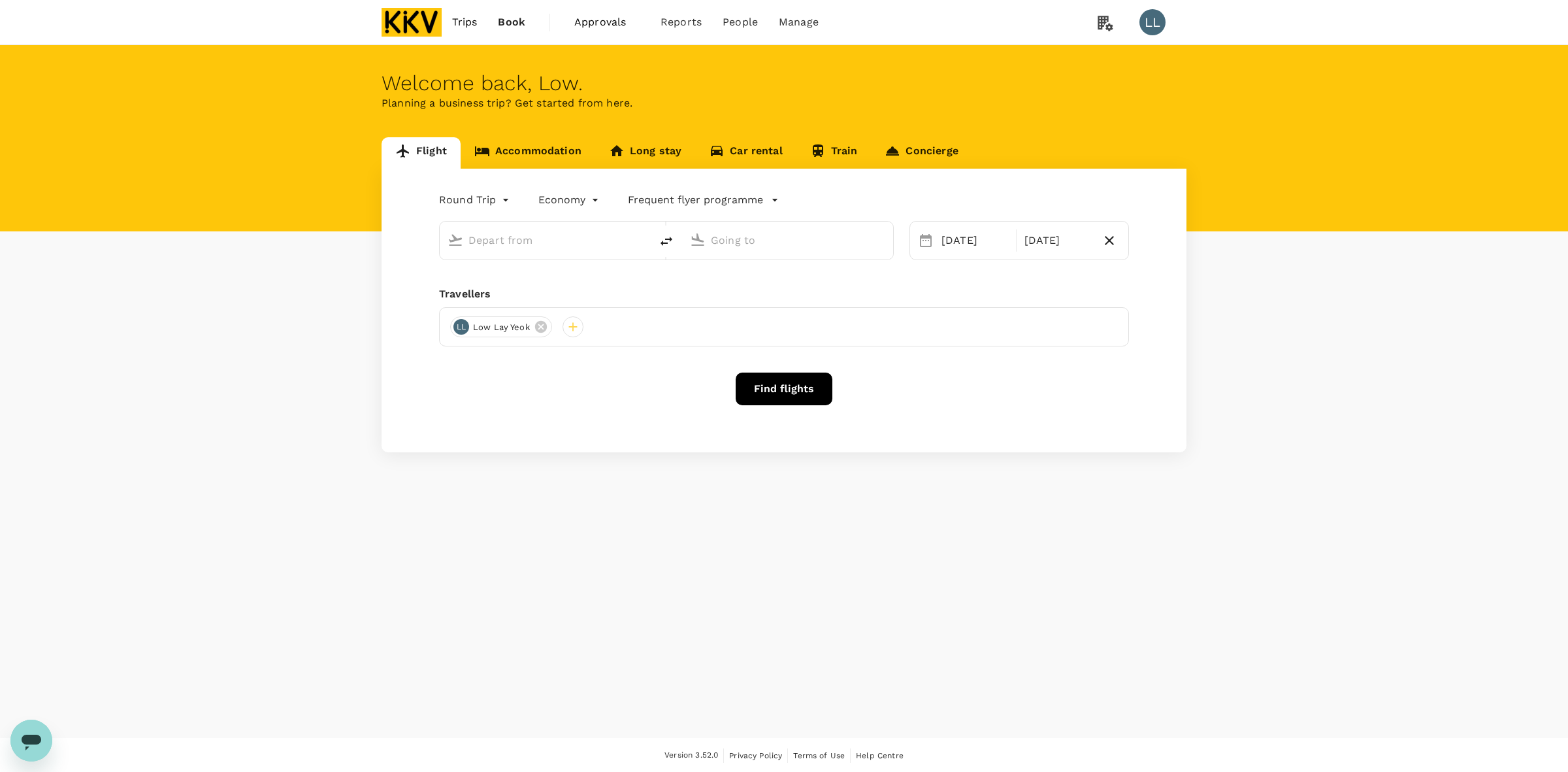
type input "Sultan Abdul Halim (AOR)"
type input "Kuala Lumpur Intl (KUL)"
type input "Sultan Abdul Halim (AOR)"
type input "Kuala Lumpur Intl (KUL)"
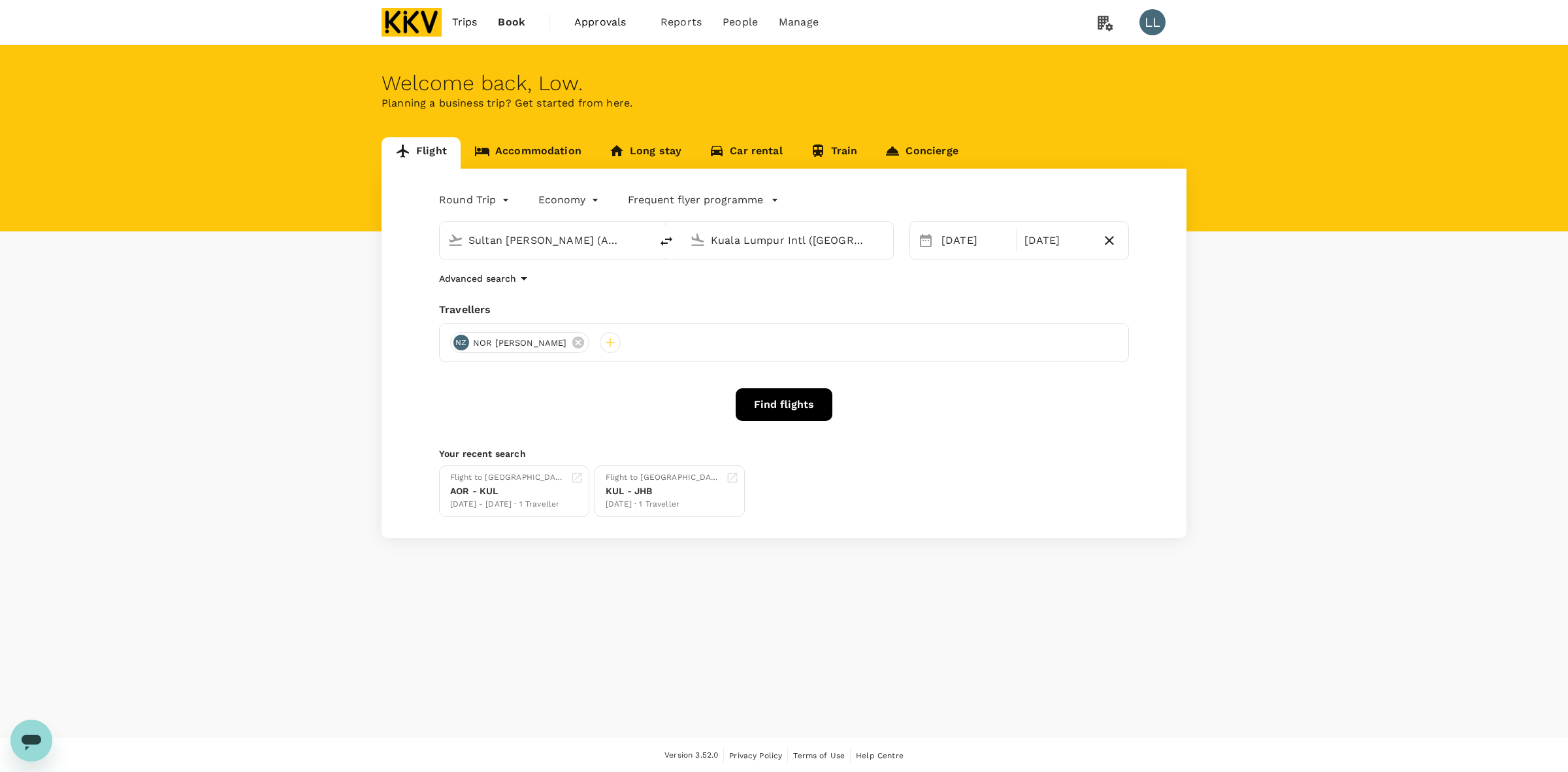
click at [522, 149] on link "Accommodation" at bounding box center [528, 153] width 134 height 31
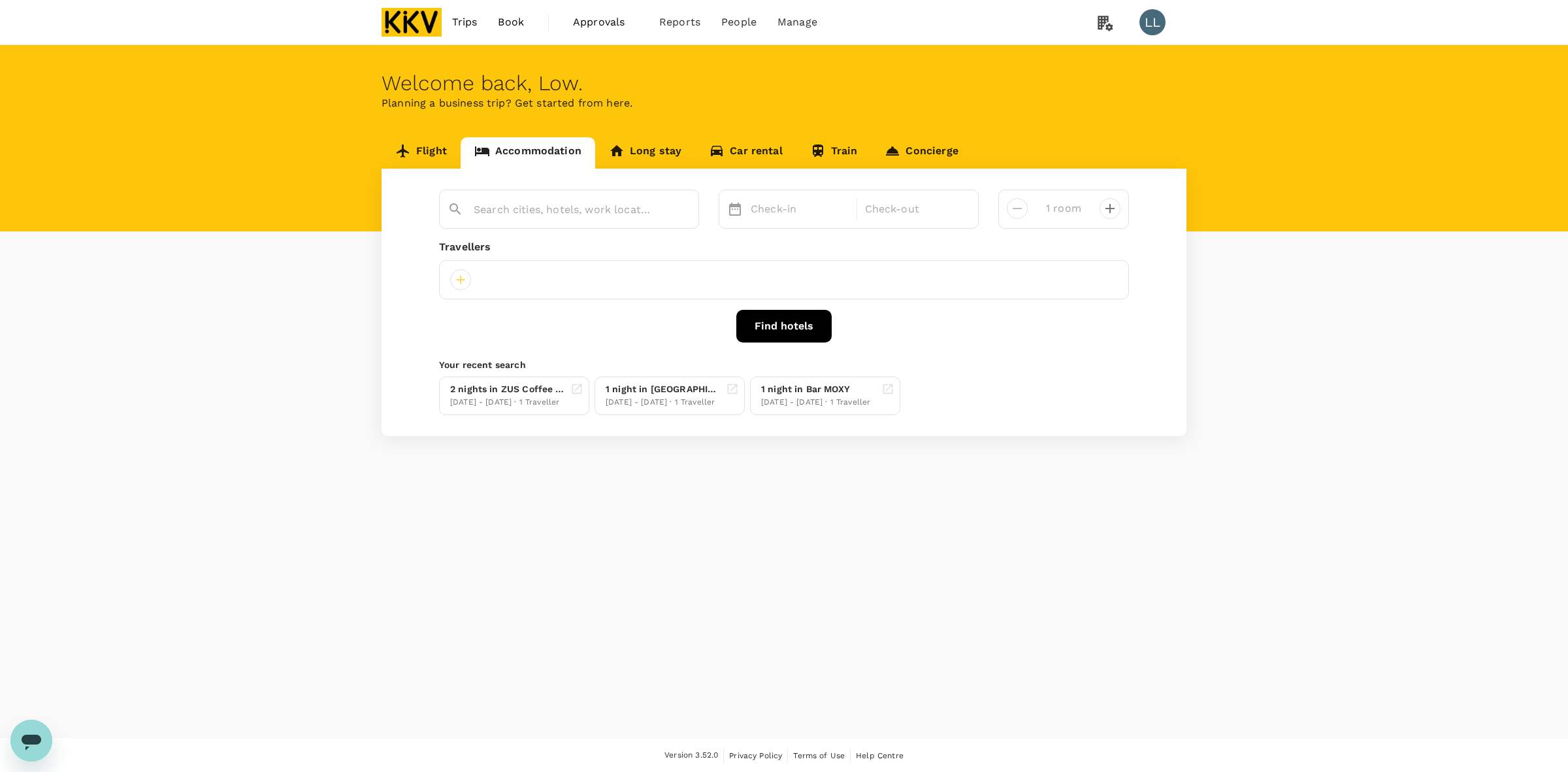
type input "Fairfield By Marriott Chow Kit Kuala Lumpur"
click at [769, 208] on div "21 Sep" at bounding box center [799, 209] width 108 height 26
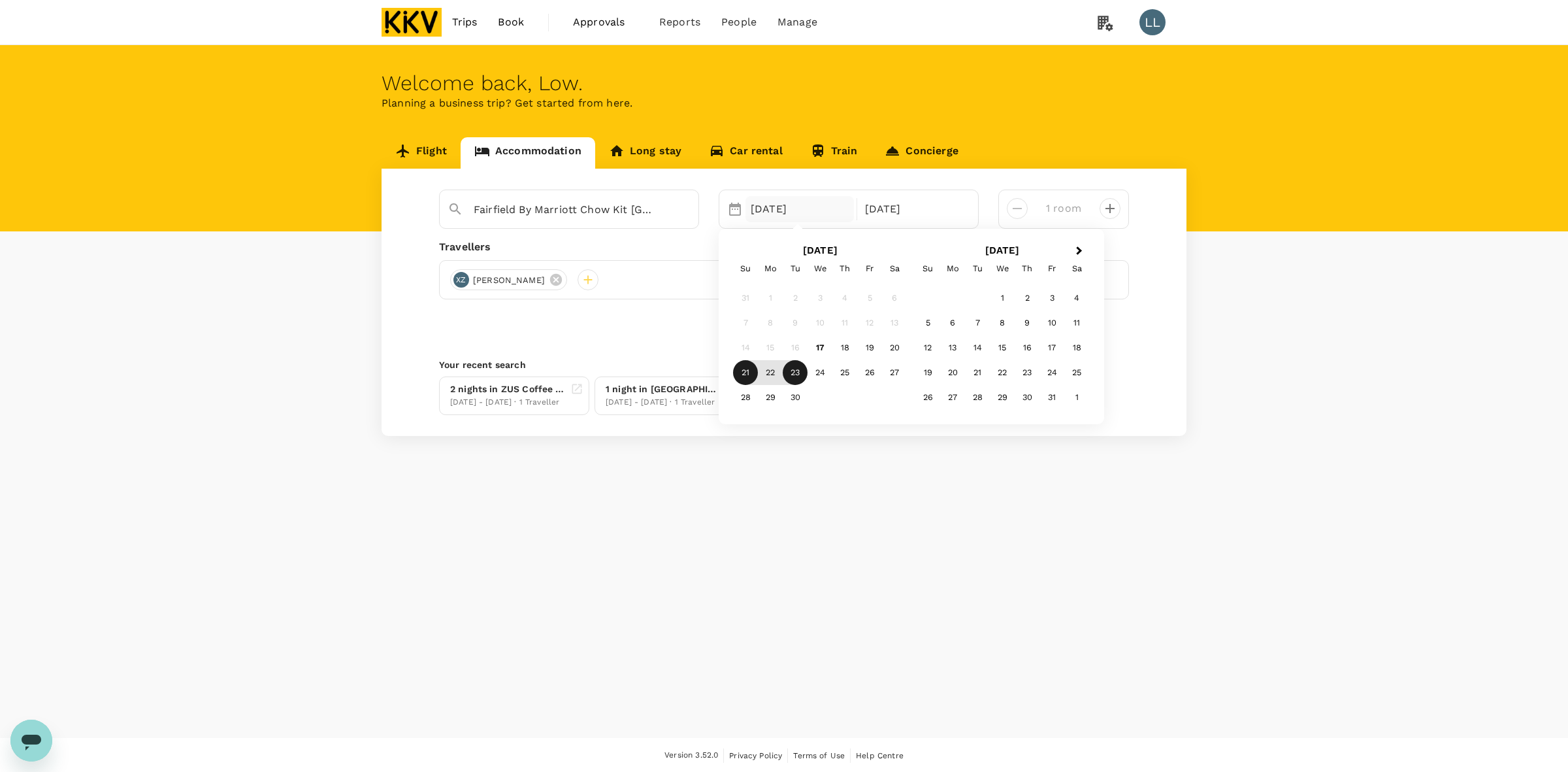
click at [1014, 165] on div "Flight Accommodation Long stay Car rental Train Concierge" at bounding box center [784, 153] width 805 height 31
click at [762, 206] on div "21 Sep" at bounding box center [799, 209] width 108 height 26
click at [841, 376] on div "25" at bounding box center [845, 372] width 25 height 25
click at [743, 397] on div "28" at bounding box center [745, 398] width 25 height 25
click at [1237, 260] on div "Flight Accommodation Long stay Car rental Train Concierge Fairfield By Marriott…" at bounding box center [784, 286] width 1568 height 299
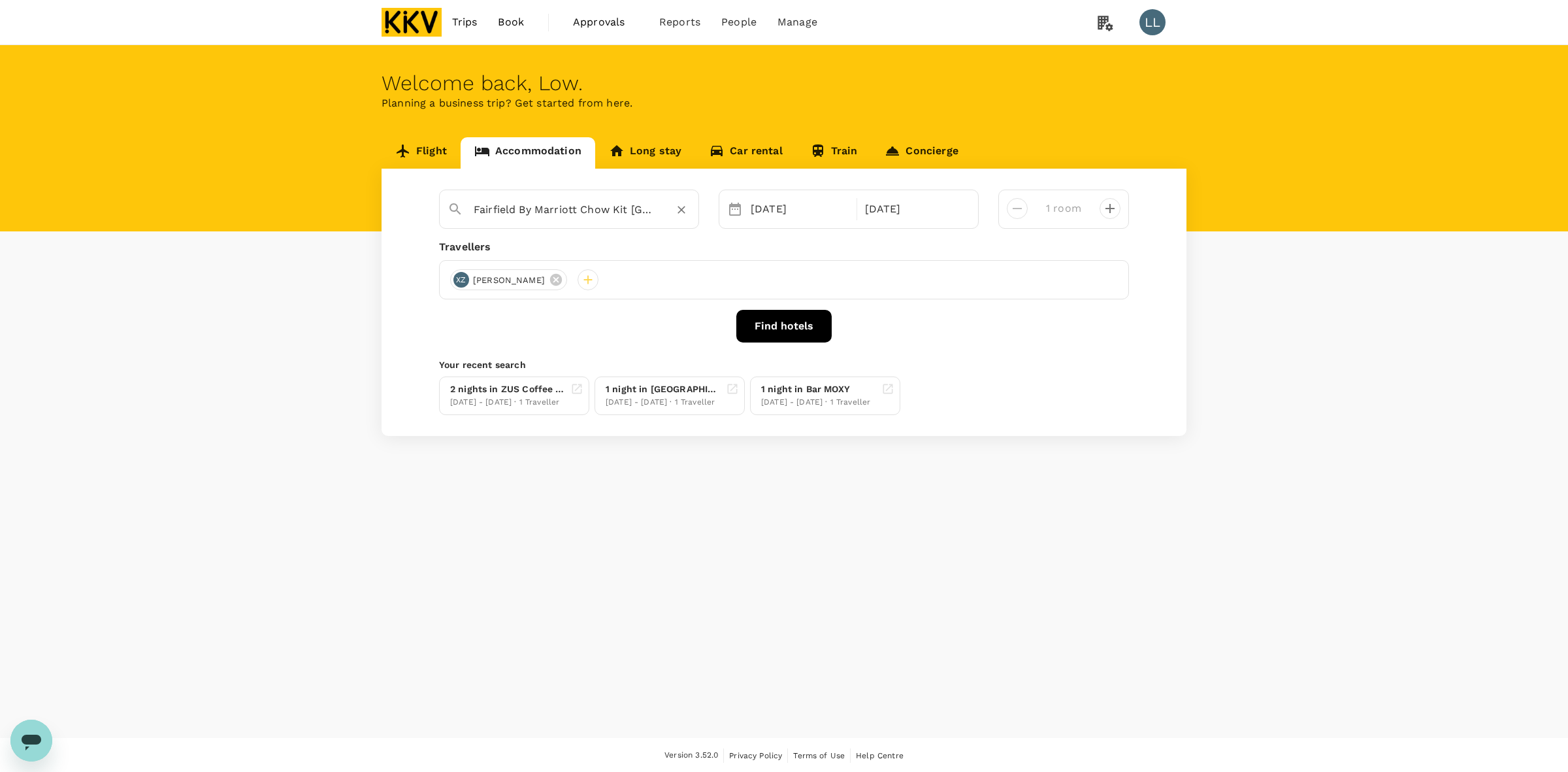
click at [667, 211] on div "Fairfield By Marriott Chow Kit Kuala Lumpur" at bounding box center [582, 209] width 217 height 21
click at [677, 210] on icon "Clear" at bounding box center [682, 210] width 13 height 13
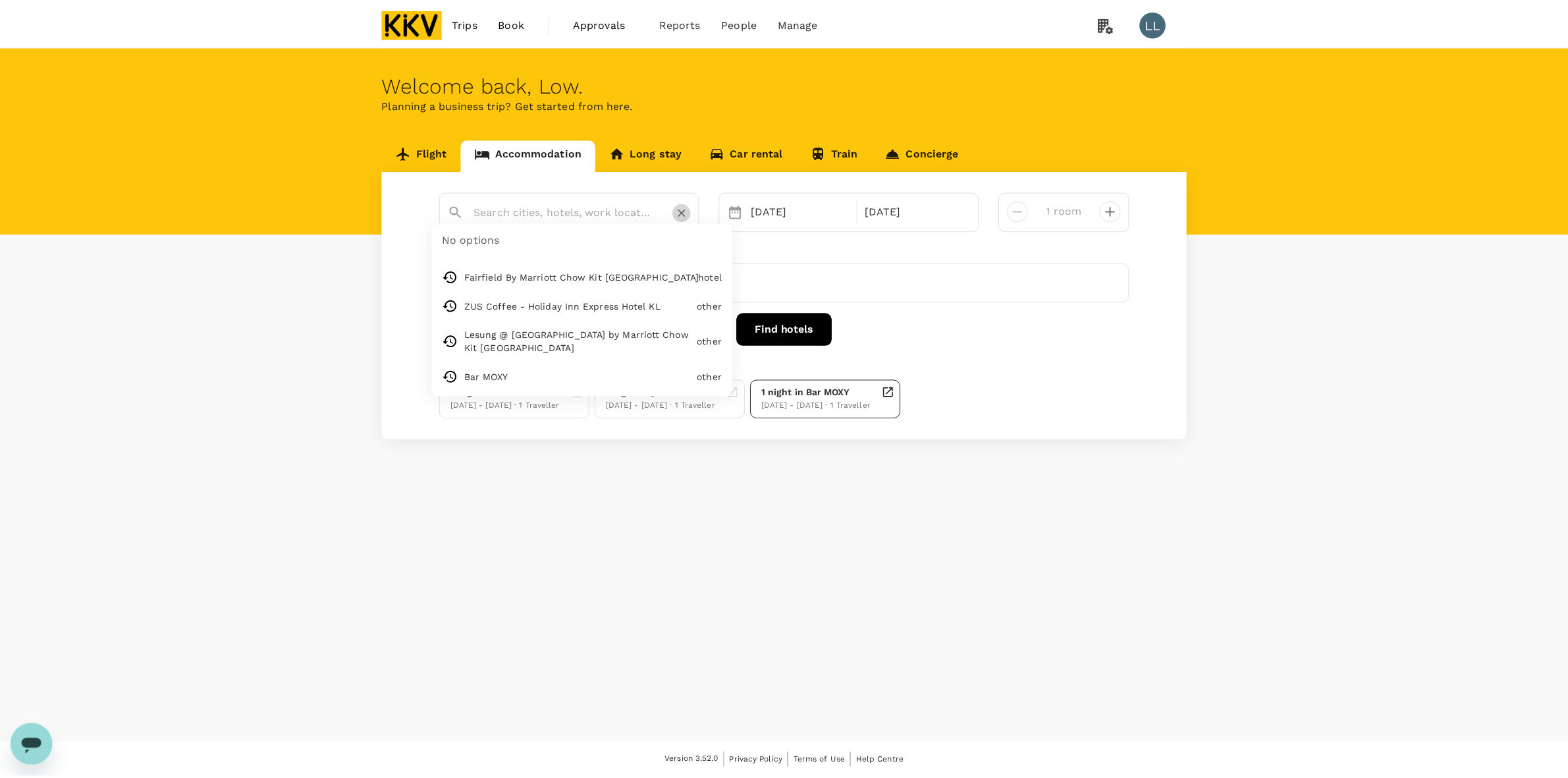
scroll to position [0, 0]
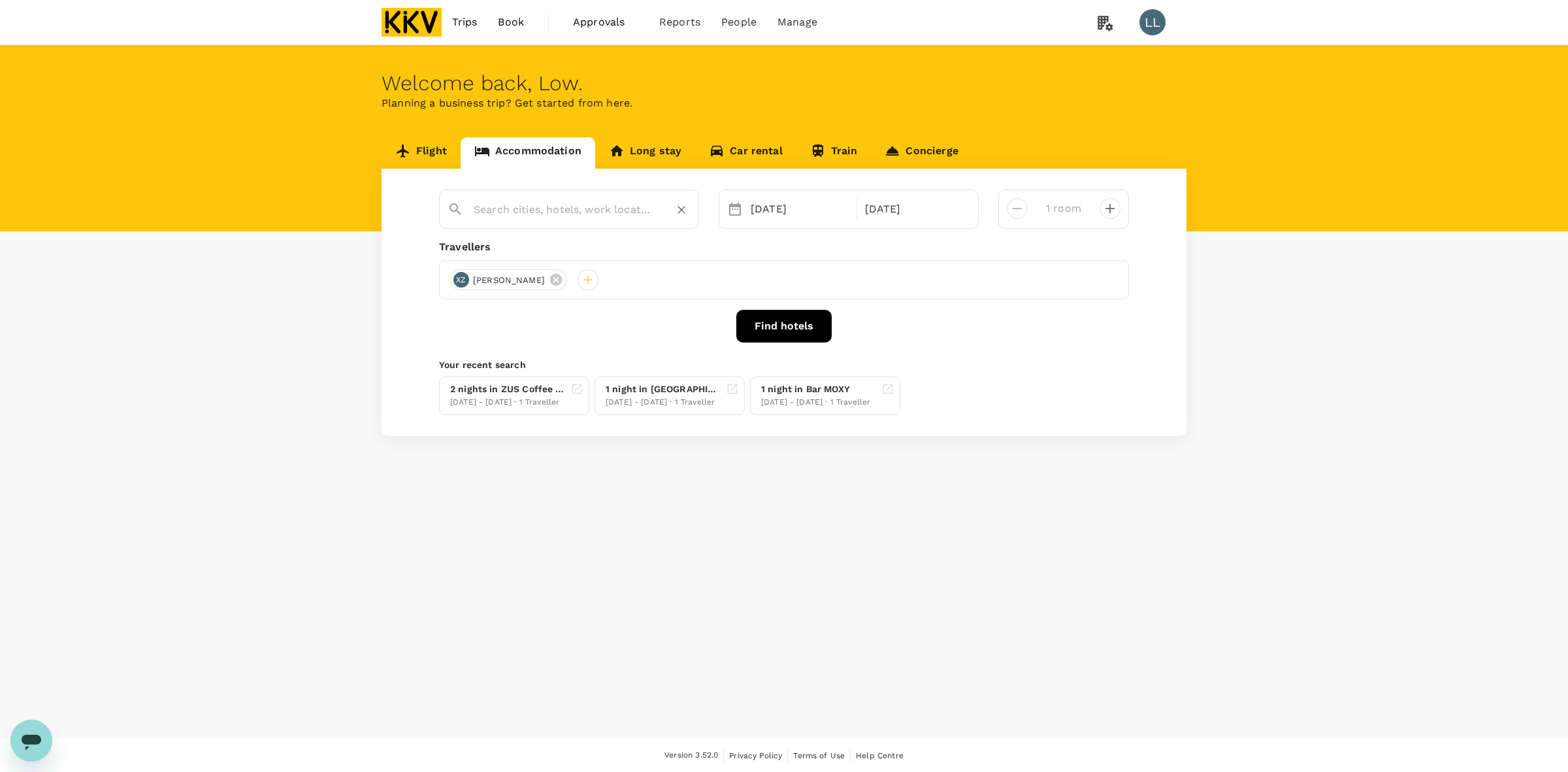
paste input "Hotel Sixty3"
click at [512, 239] on span "Elixir" at bounding box center [504, 237] width 26 height 12
type input "Hotel Elixir"
click at [785, 334] on button "Find hotels" at bounding box center [783, 326] width 95 height 33
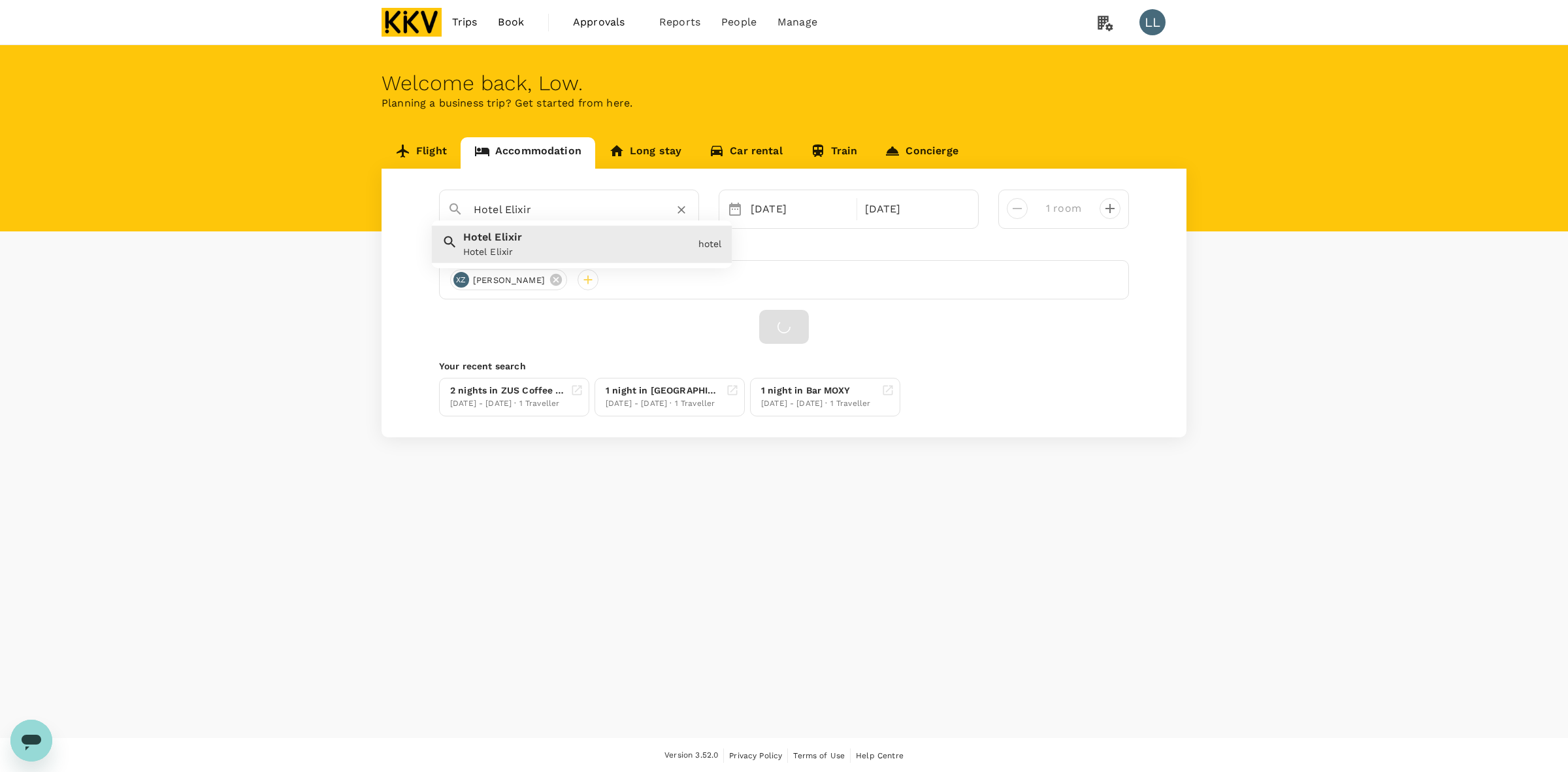
drag, startPoint x: 457, startPoint y: 206, endPoint x: 422, endPoint y: 204, distance: 35.1
click at [422, 204] on div "Hotel Elixir Hotel Elixir Hotel Elixir hotel Selected date: Thursday, September…" at bounding box center [784, 303] width 805 height 269
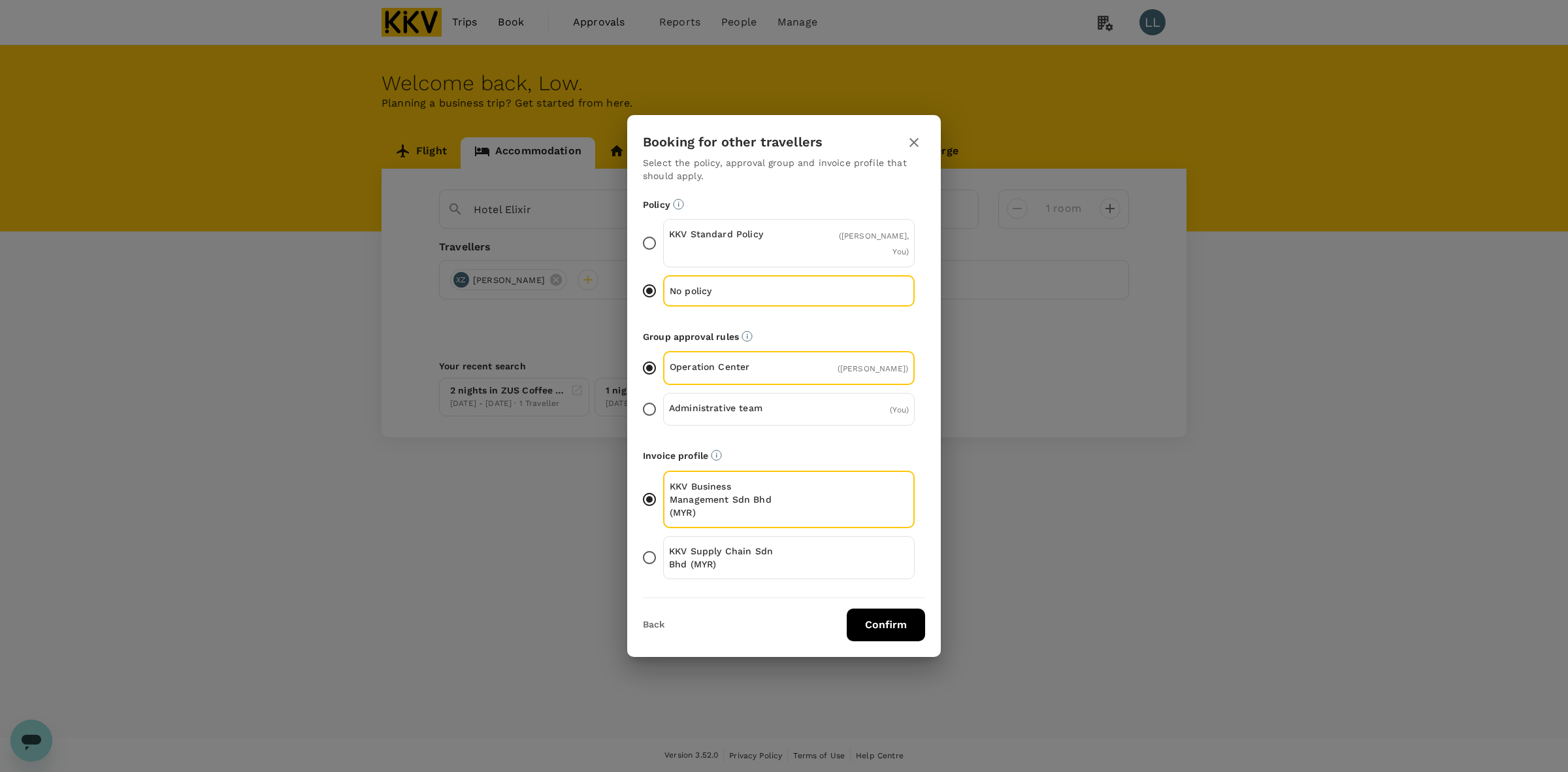
click at [772, 562] on div "KKV Supply Chain Sdn Bhd (MYR)" at bounding box center [789, 557] width 251 height 43
click at [663, 562] on input "KKV Supply Chain Sdn Bhd (MYR)" at bounding box center [650, 558] width 28 height 28
click at [892, 624] on button "Confirm" at bounding box center [886, 624] width 78 height 33
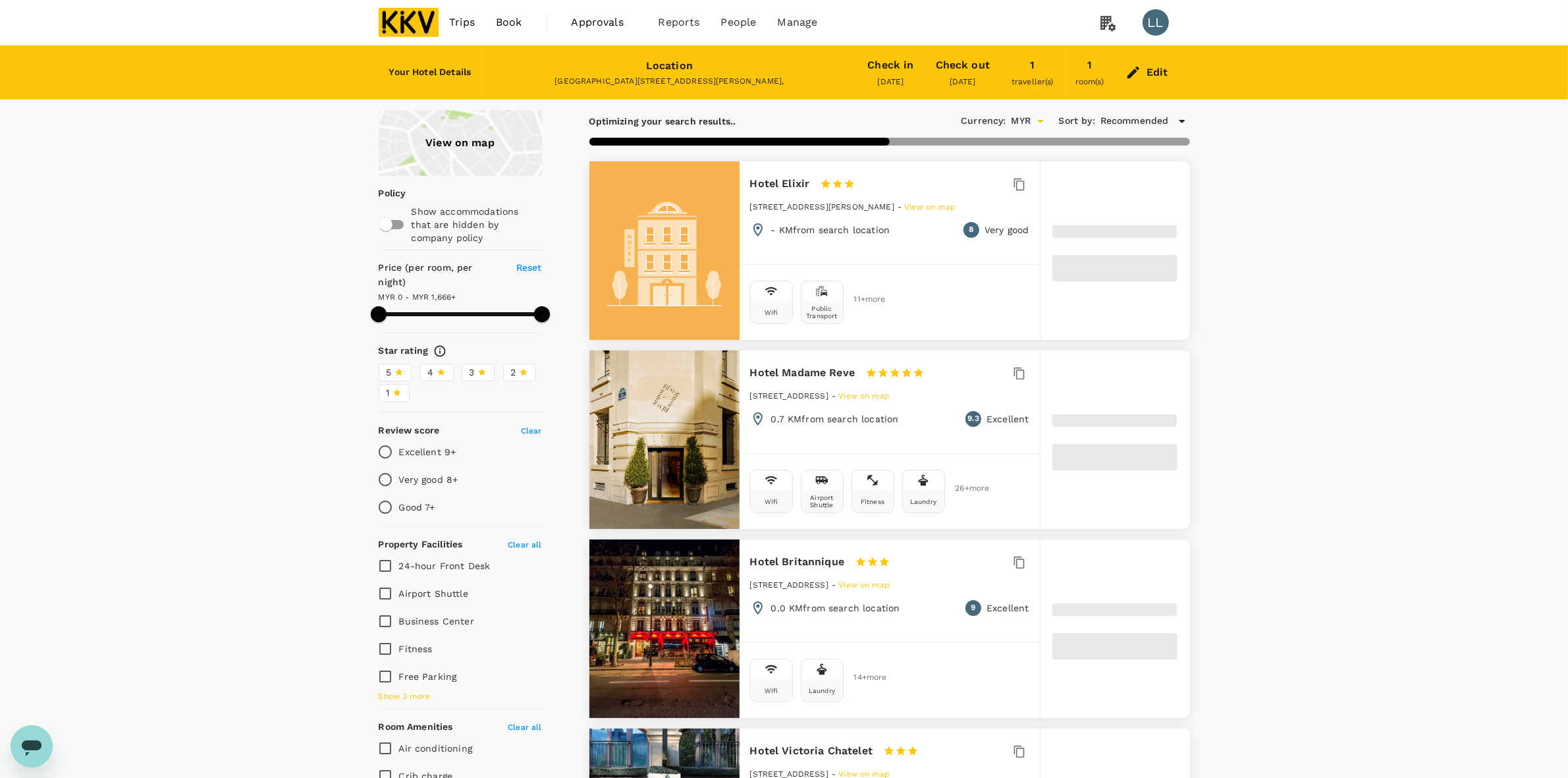
drag, startPoint x: 1319, startPoint y: 360, endPoint x: 1271, endPoint y: 366, distance: 48.4
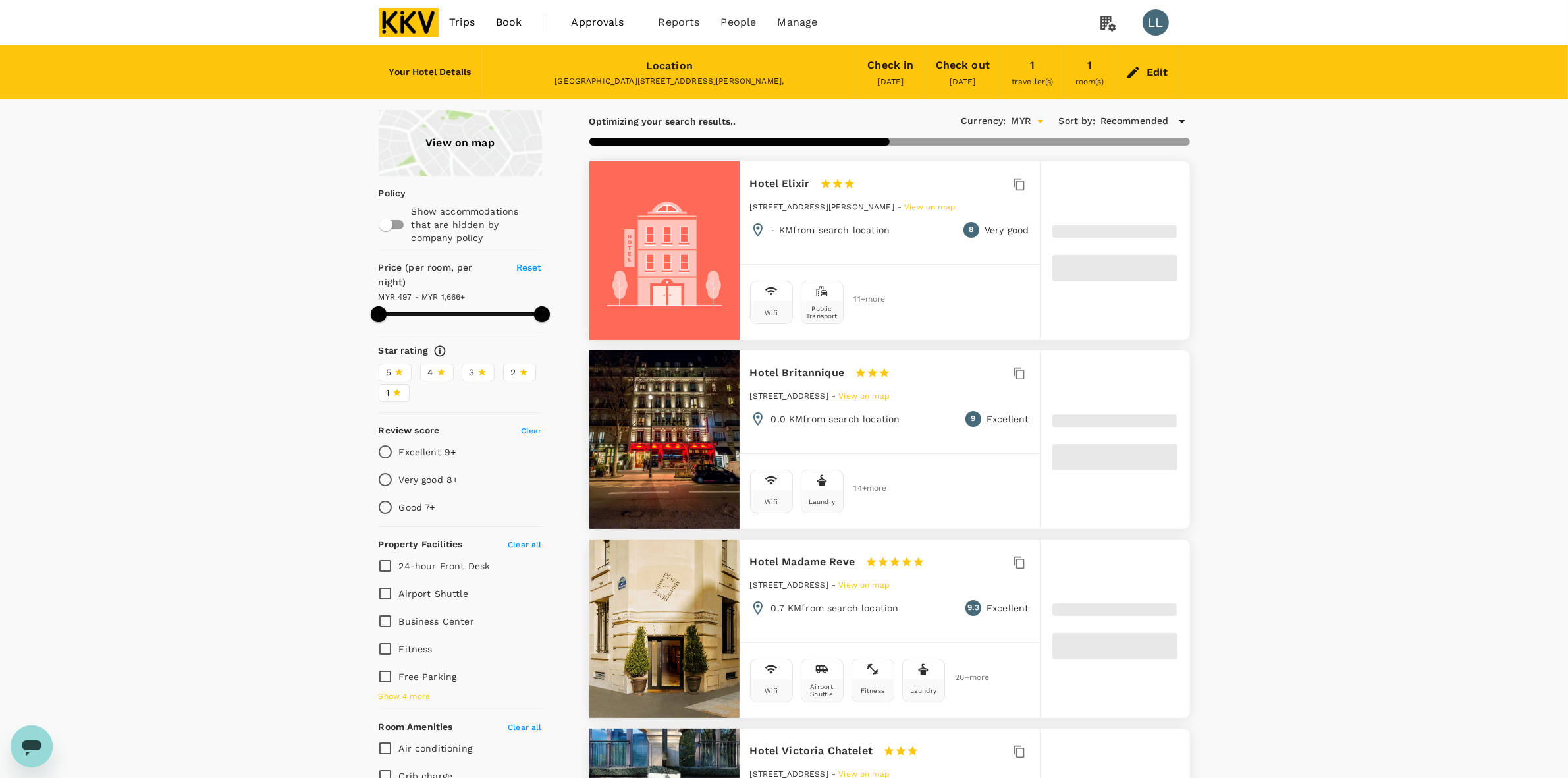
type input "1665.34"
click at [1147, 64] on div "Edit" at bounding box center [1146, 72] width 64 height 46
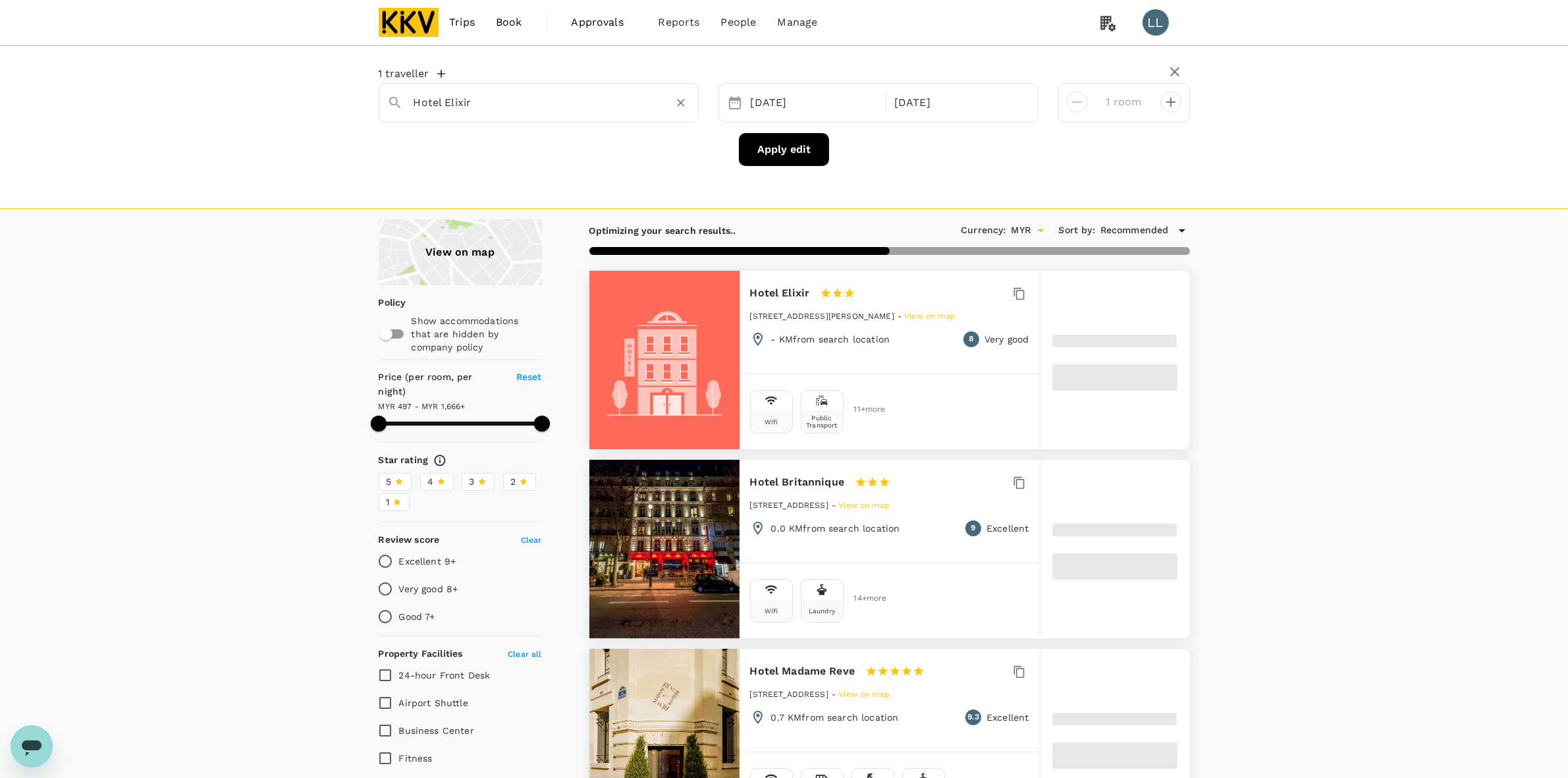
click at [551, 105] on input "Hotel Elixir" at bounding box center [533, 103] width 239 height 21
click at [677, 102] on button "Clear" at bounding box center [680, 103] width 18 height 18
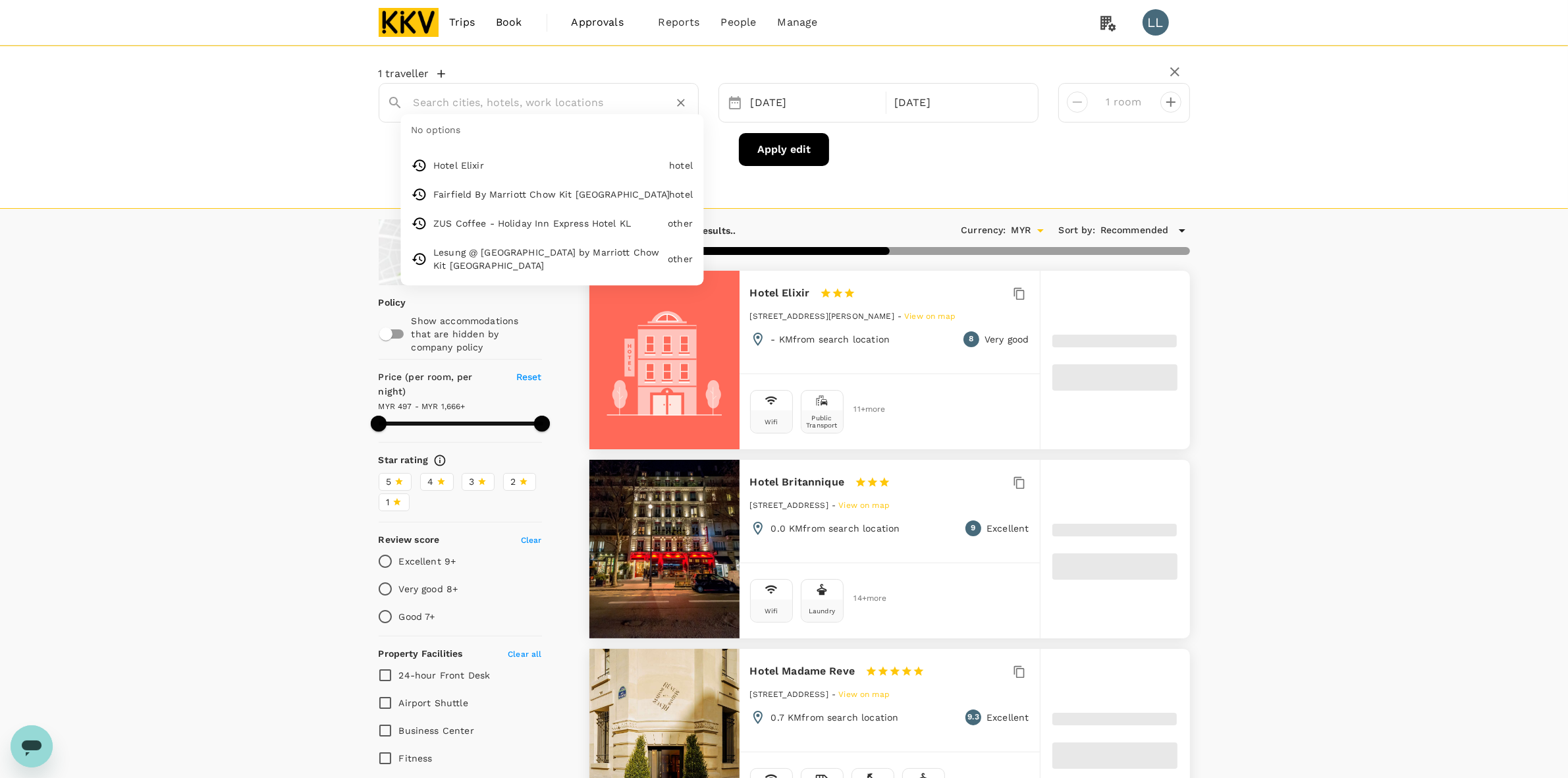
type input "1665.34"
paste input "Hotel Sixty3"
type input "Hotel Sixty3"
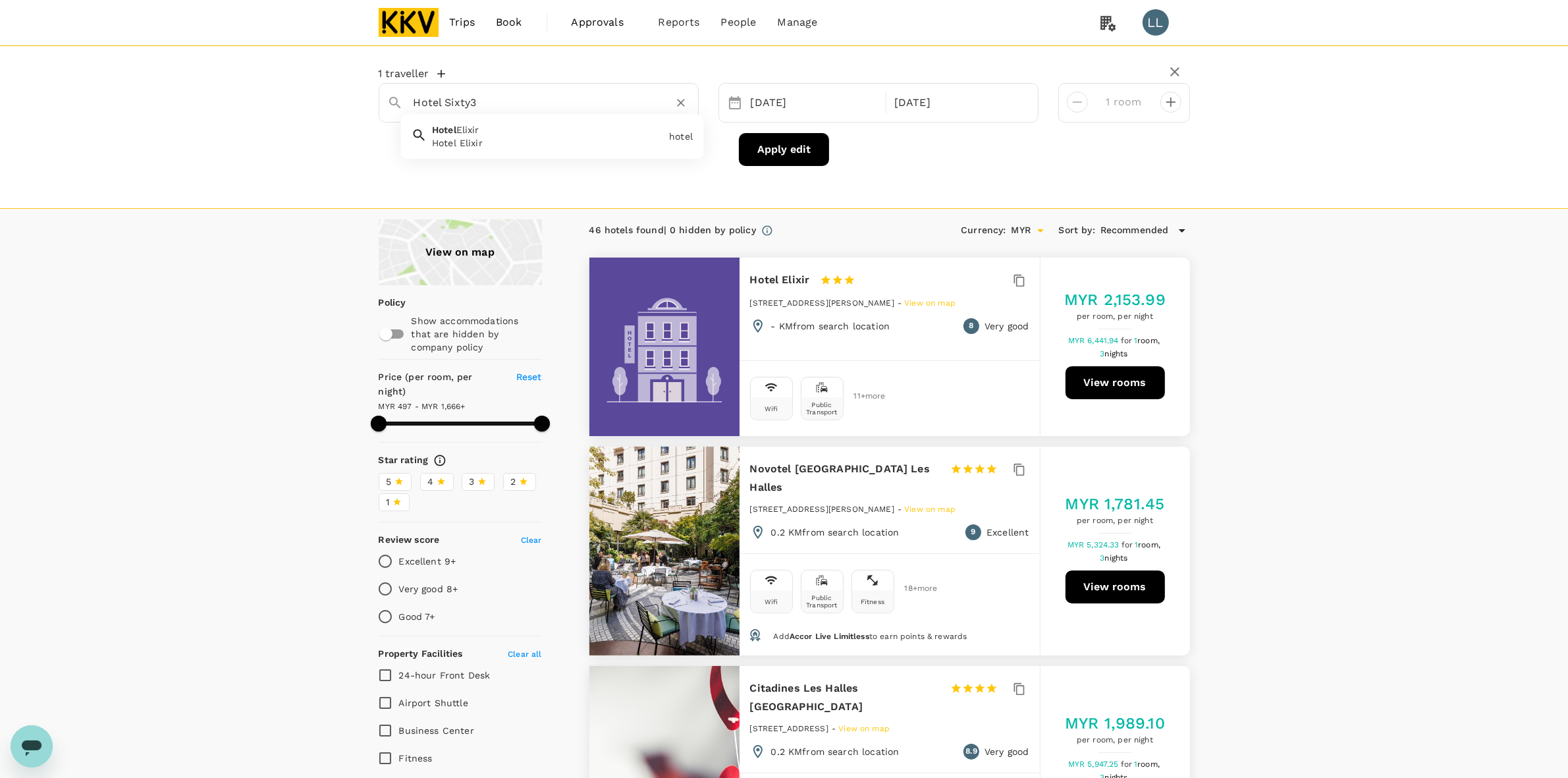
type input "1665.34"
type input "Hotel Sixty3"
click at [514, 103] on input "text" at bounding box center [533, 103] width 239 height 21
paste input "Hotel Shangri-la Kota Kinabalu"
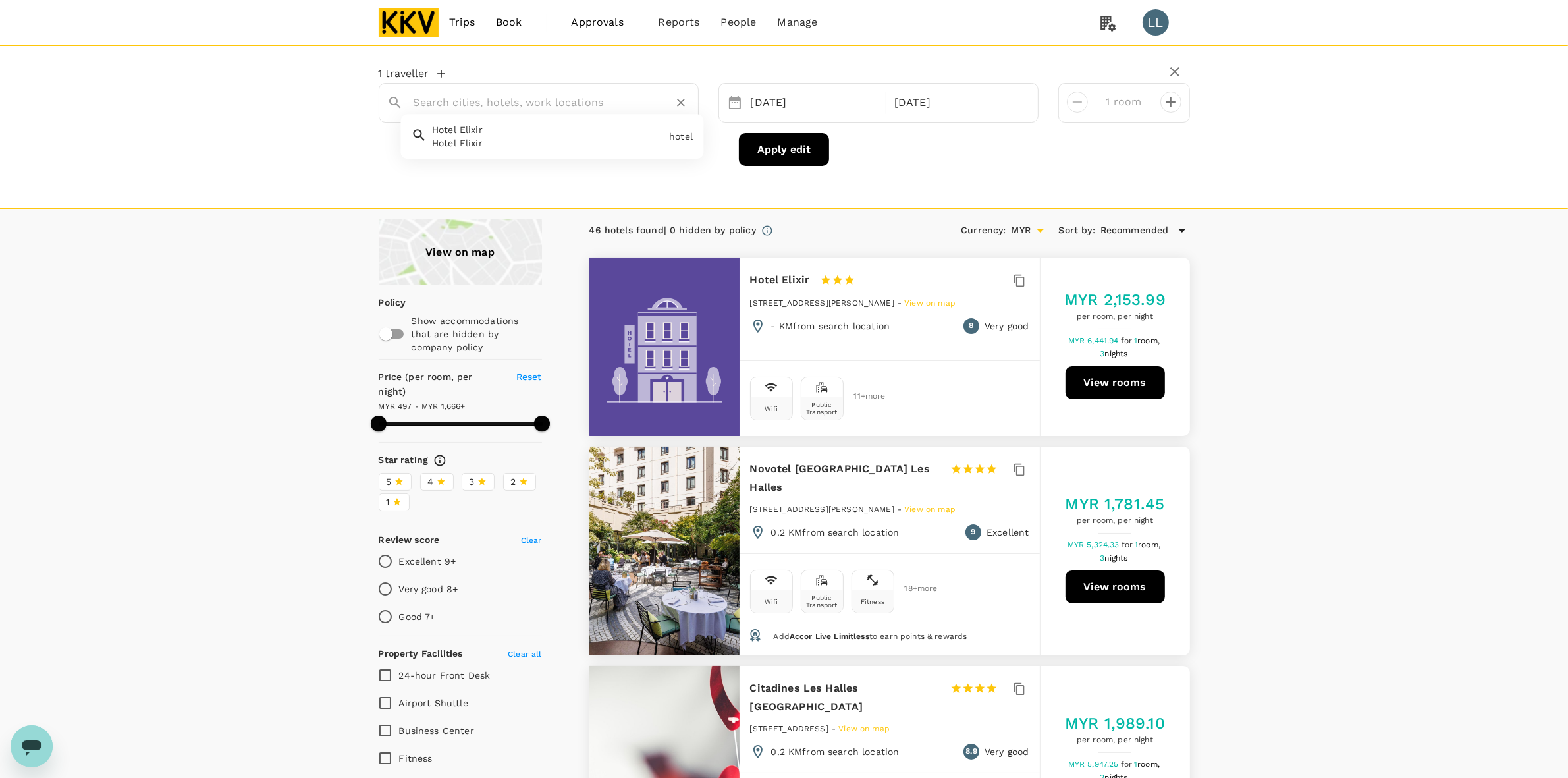
type input "Hotel Shangri-la Kota Kinabalu"
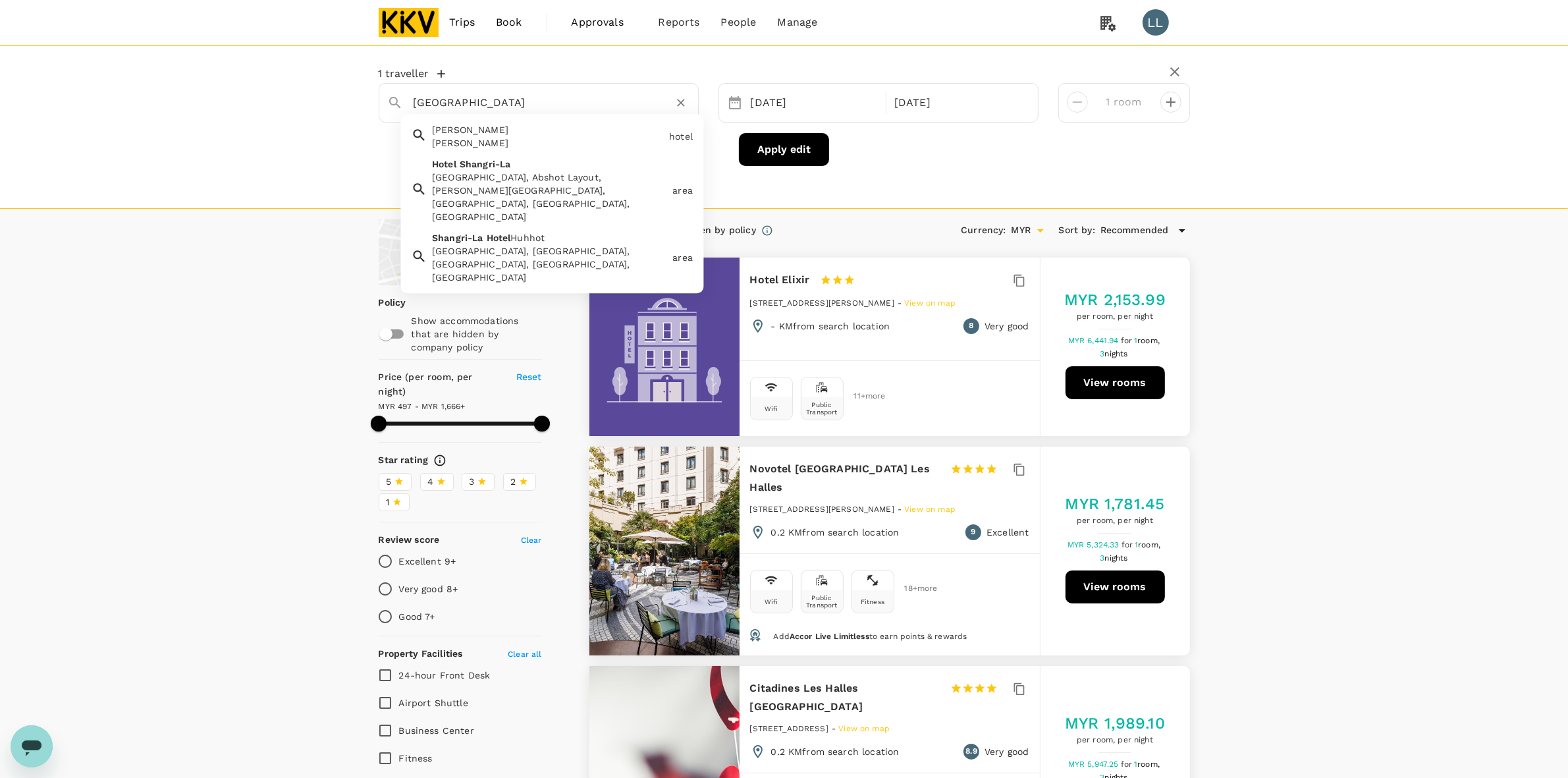
type input "1665.34"
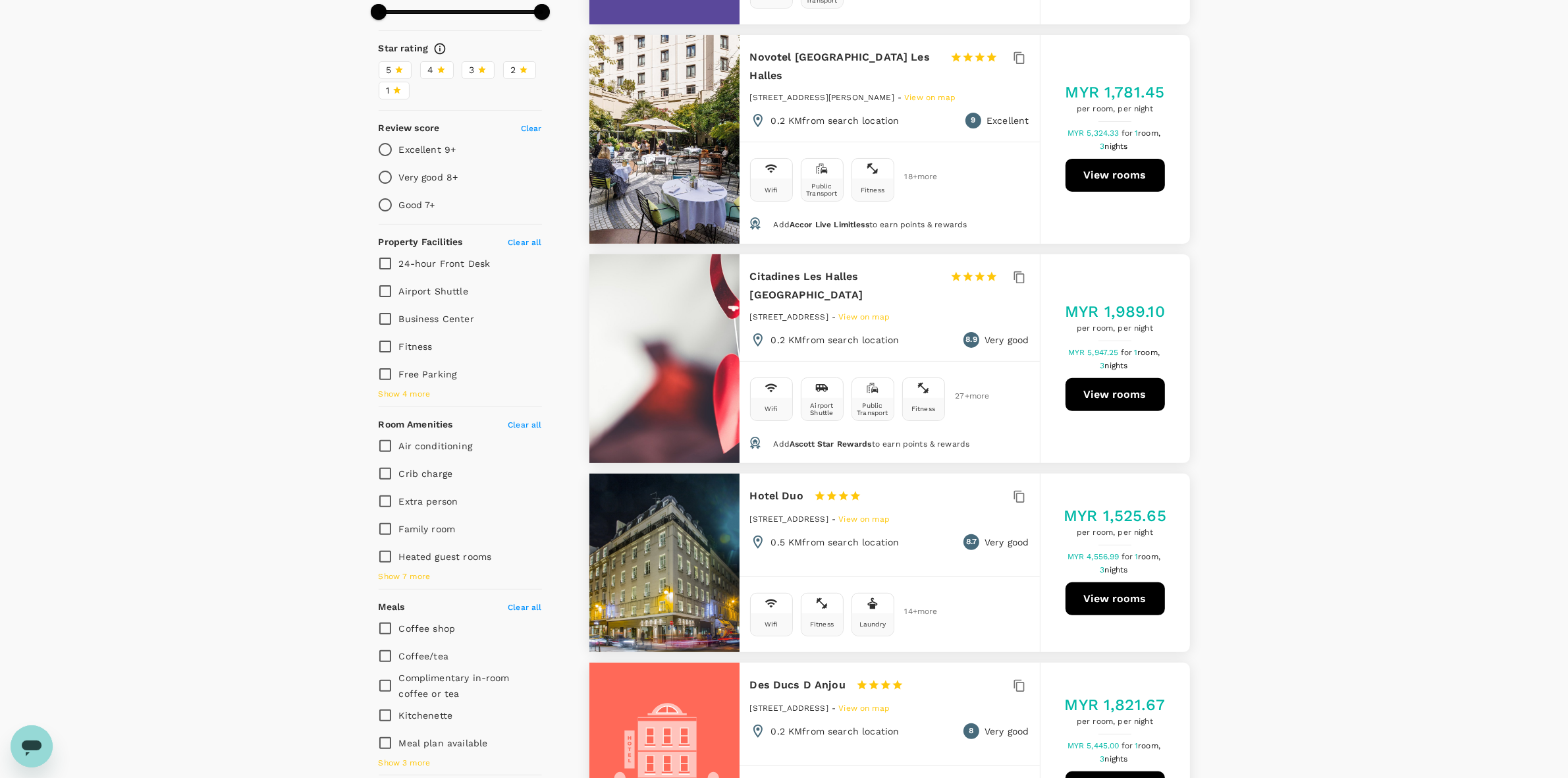
type input "Hotel Shangri-la Kota Kinabalu"
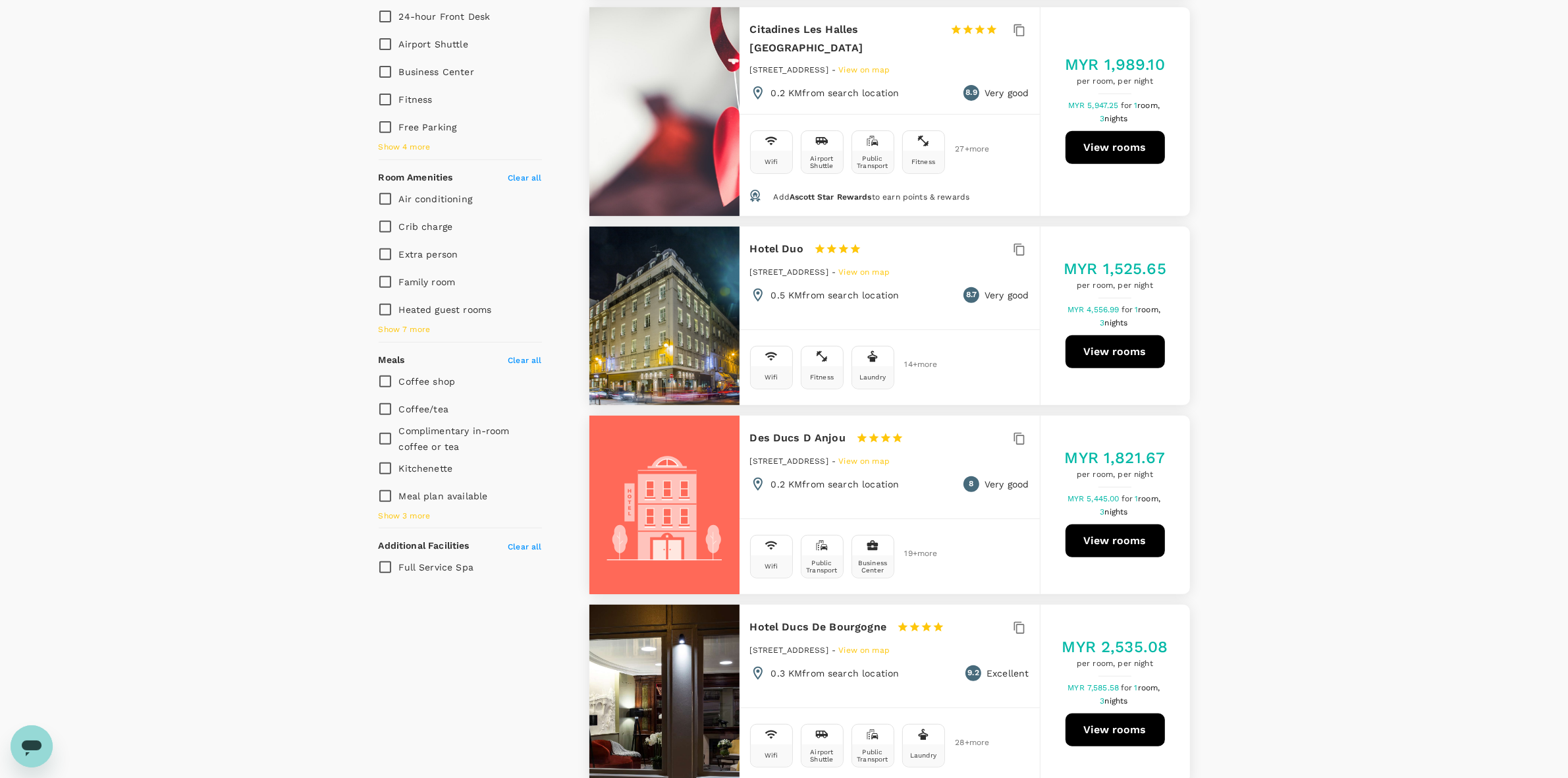
drag, startPoint x: 1318, startPoint y: 219, endPoint x: 1312, endPoint y: 377, distance: 158.1
drag, startPoint x: 1312, startPoint y: 381, endPoint x: 1321, endPoint y: 373, distance: 12.0
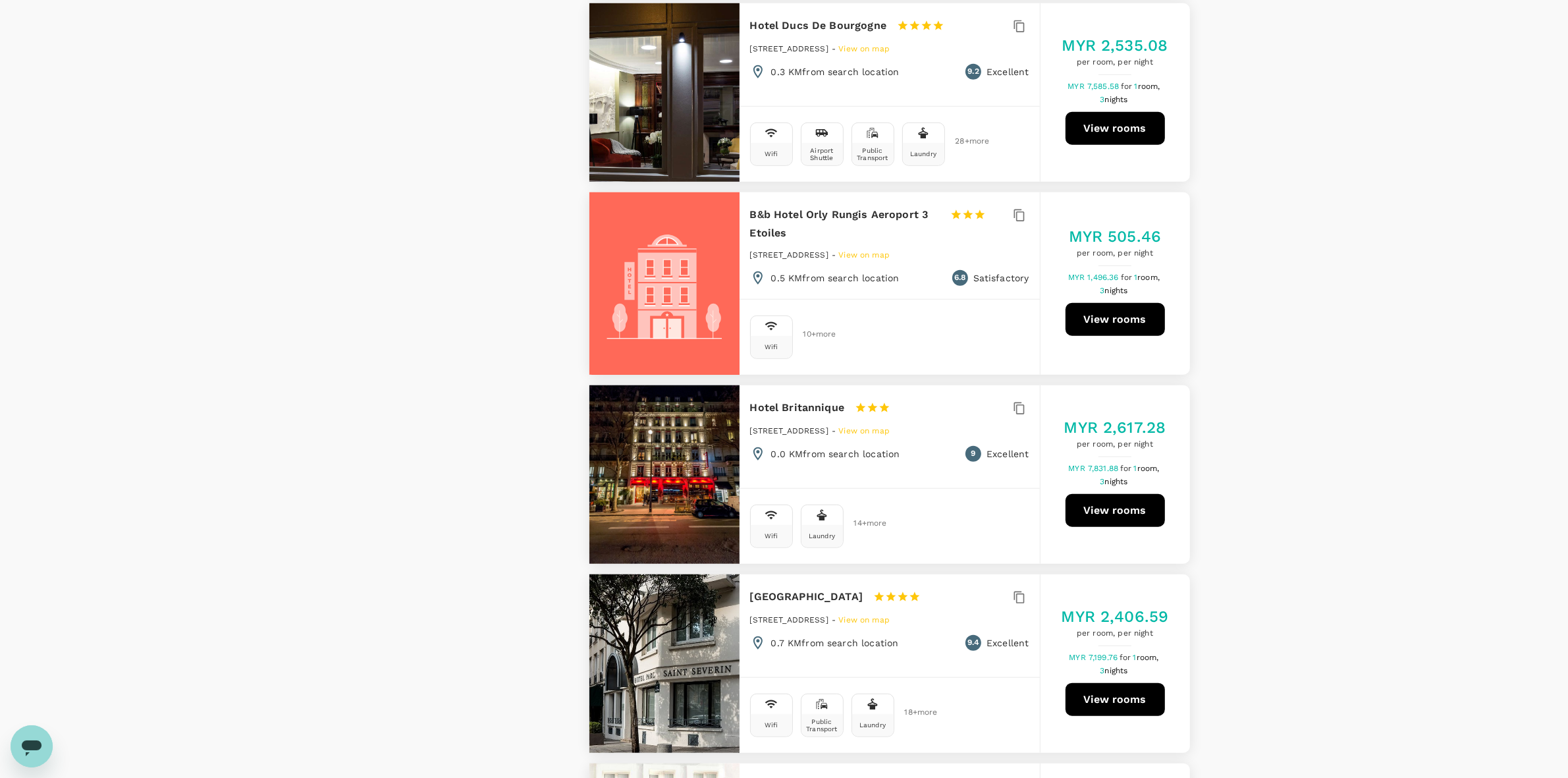
scroll to position [1317, 0]
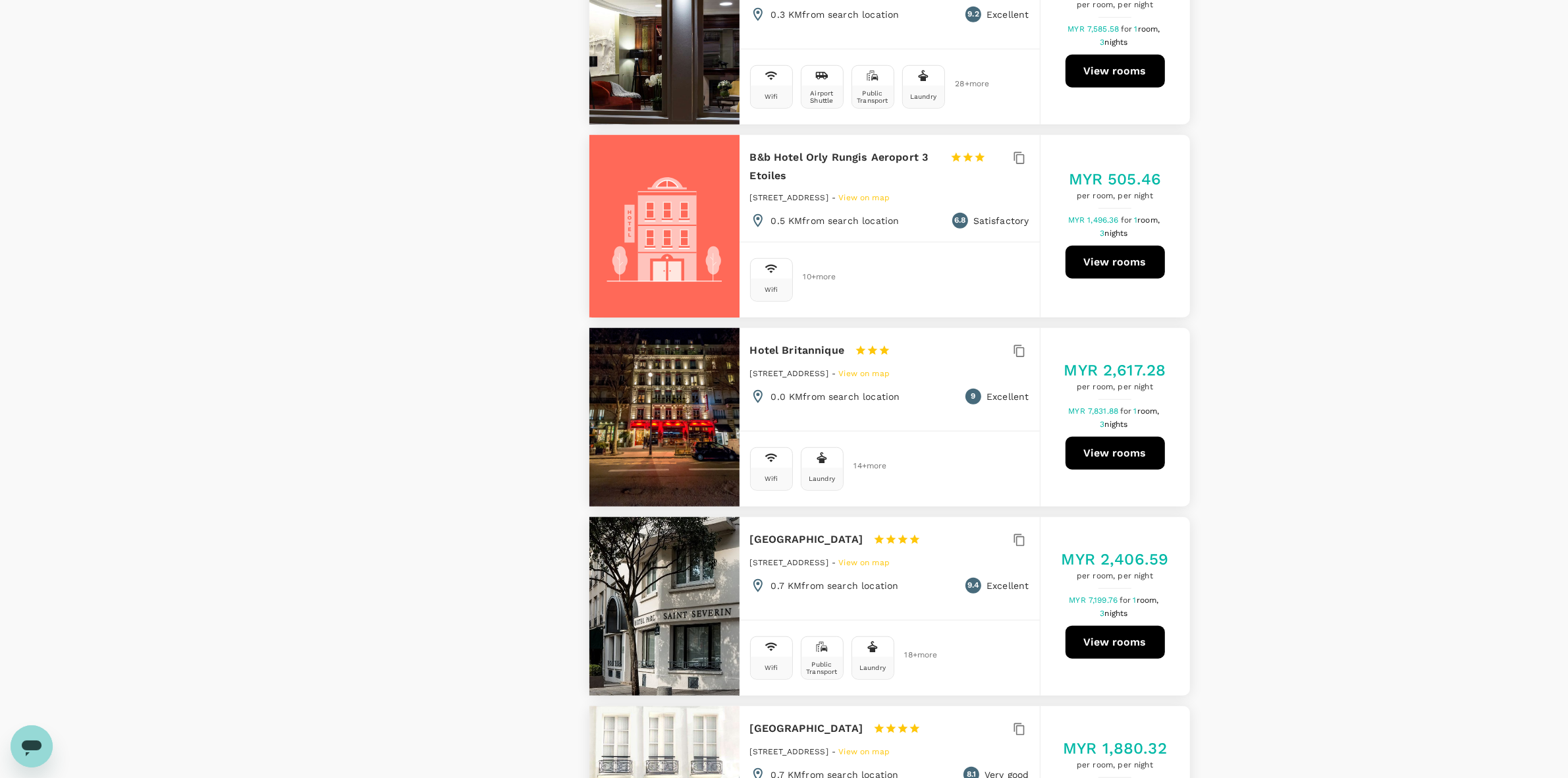
drag, startPoint x: 1282, startPoint y: 216, endPoint x: 1307, endPoint y: 396, distance: 181.7
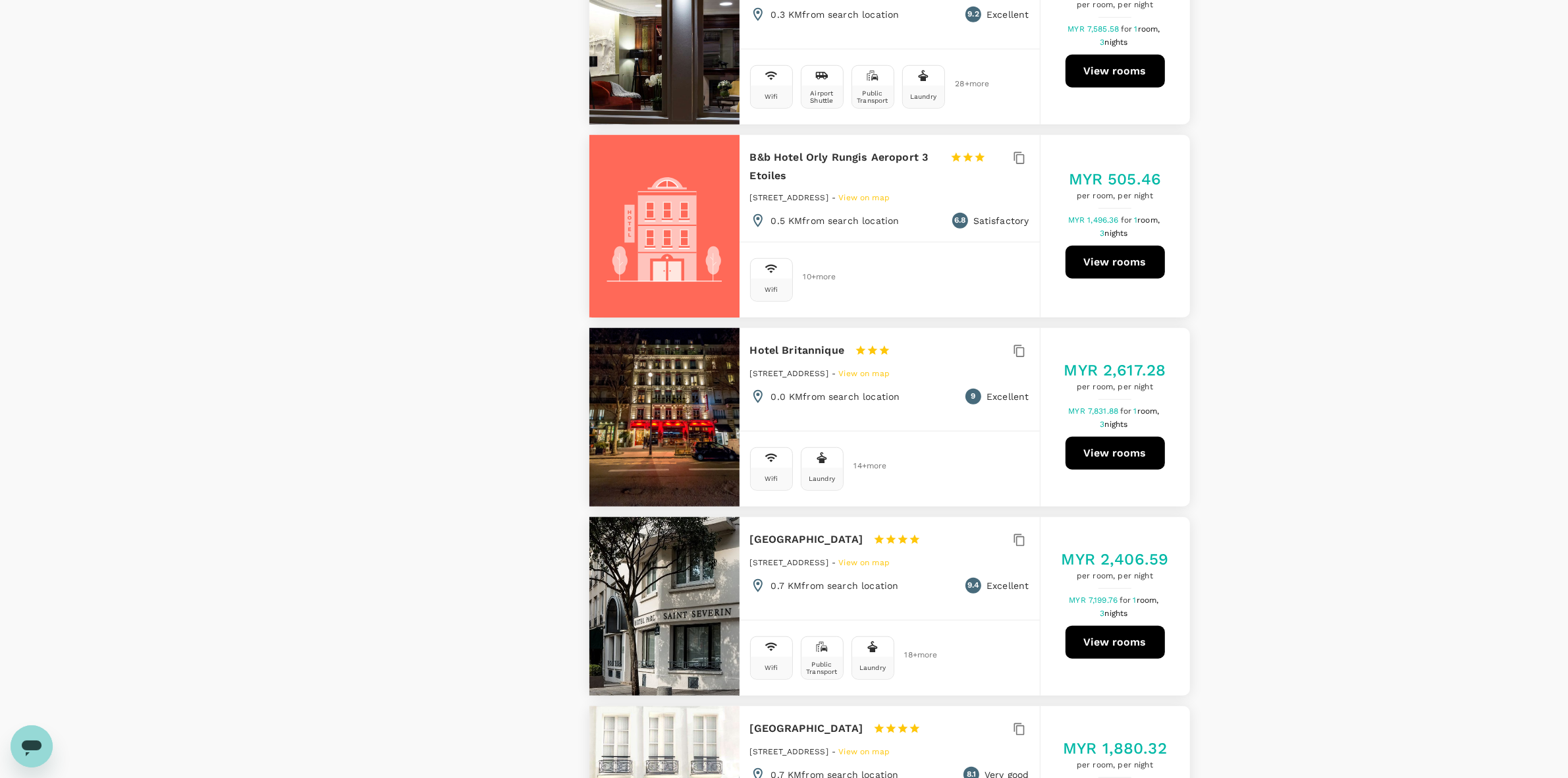
drag, startPoint x: 1264, startPoint y: 171, endPoint x: 1269, endPoint y: 297, distance: 126.1
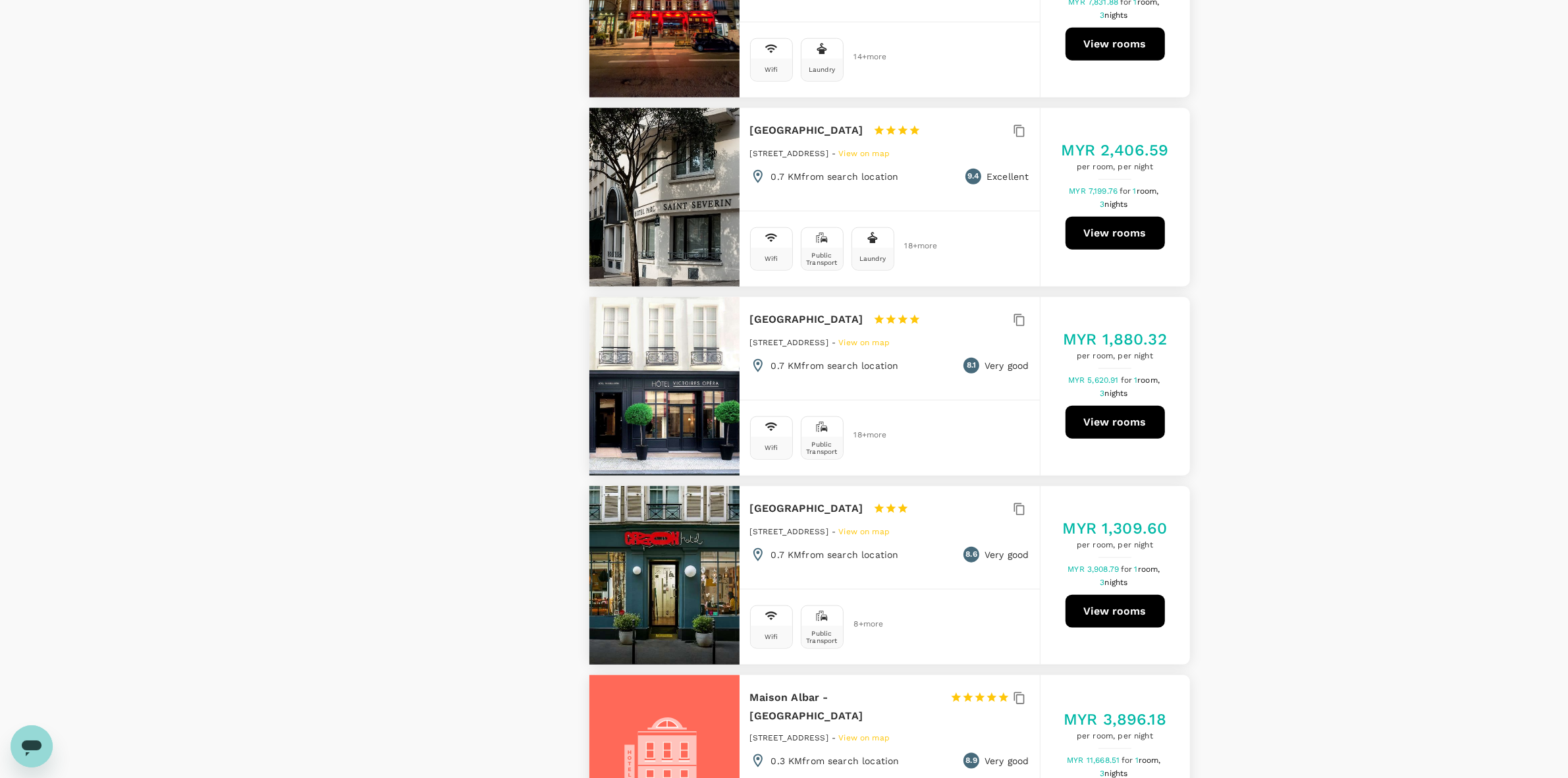
scroll to position [1977, 0]
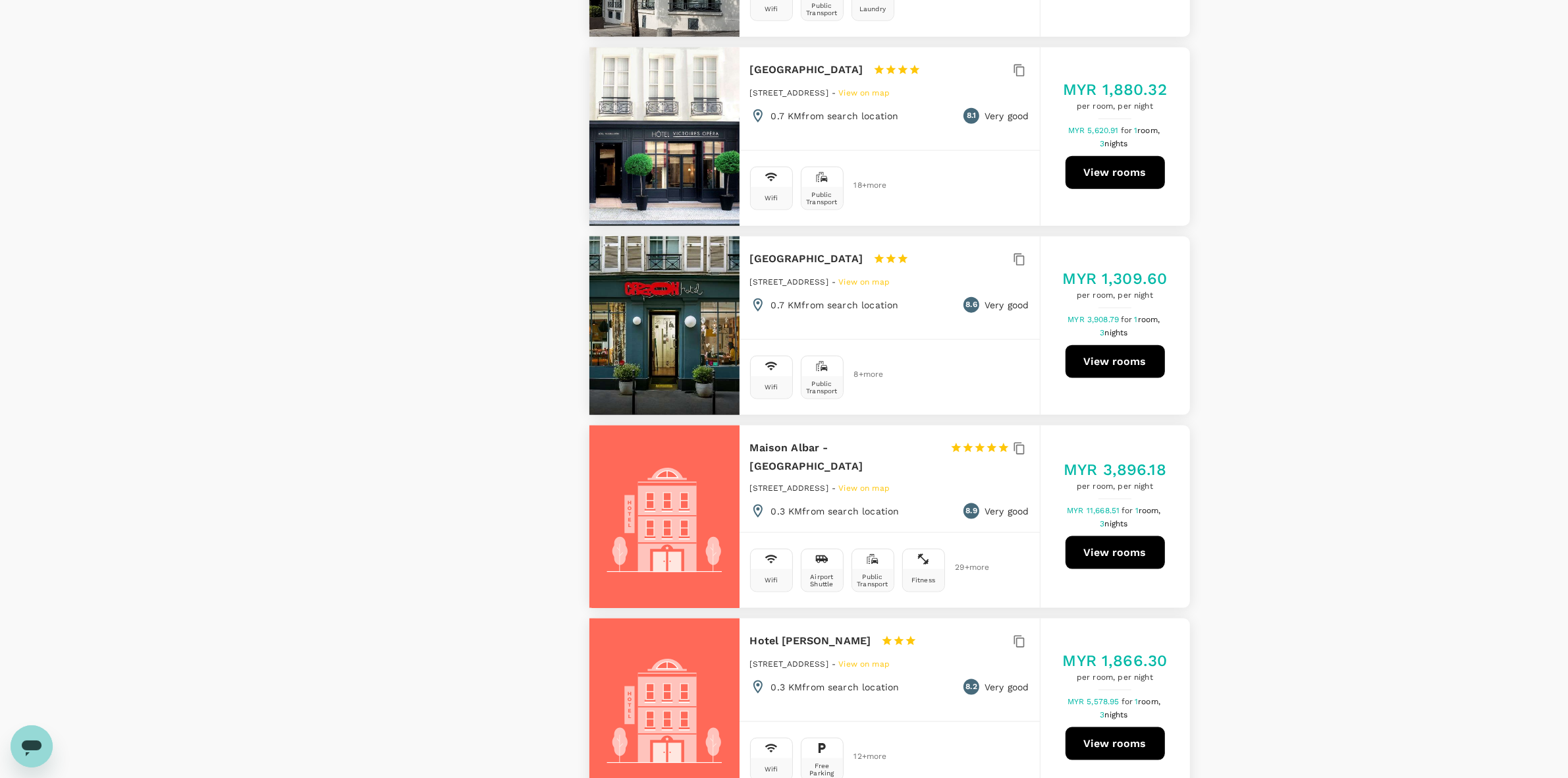
click at [1271, 277] on div "View on map Policy Show accommodations that are hidden by company policy Price …" at bounding box center [784, 311] width 1568 height 4135
click at [1271, 426] on div "View on map Policy Show accommodations that are hidden by company policy Price …" at bounding box center [784, 311] width 1568 height 4135
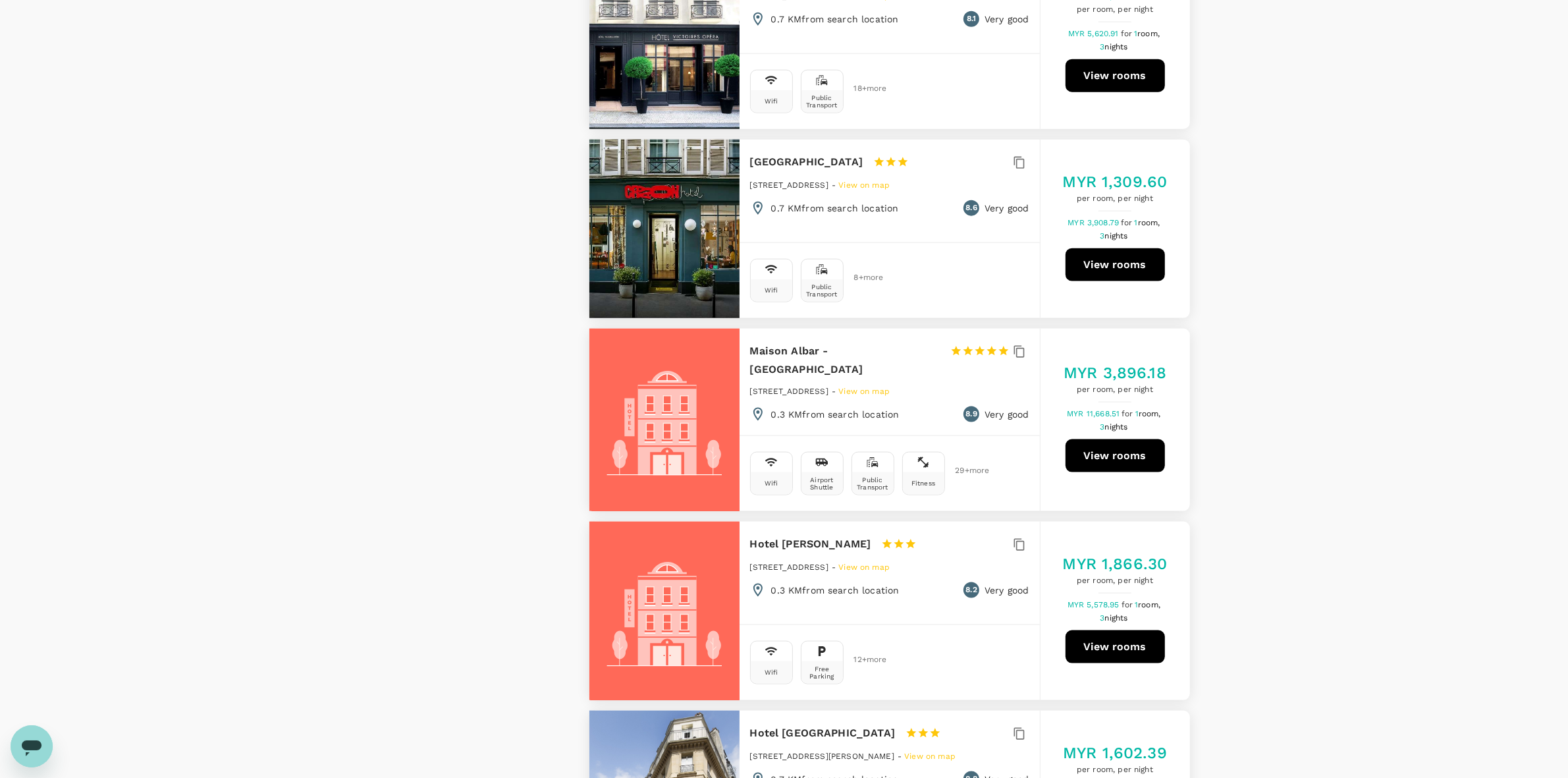
scroll to position [2223, 0]
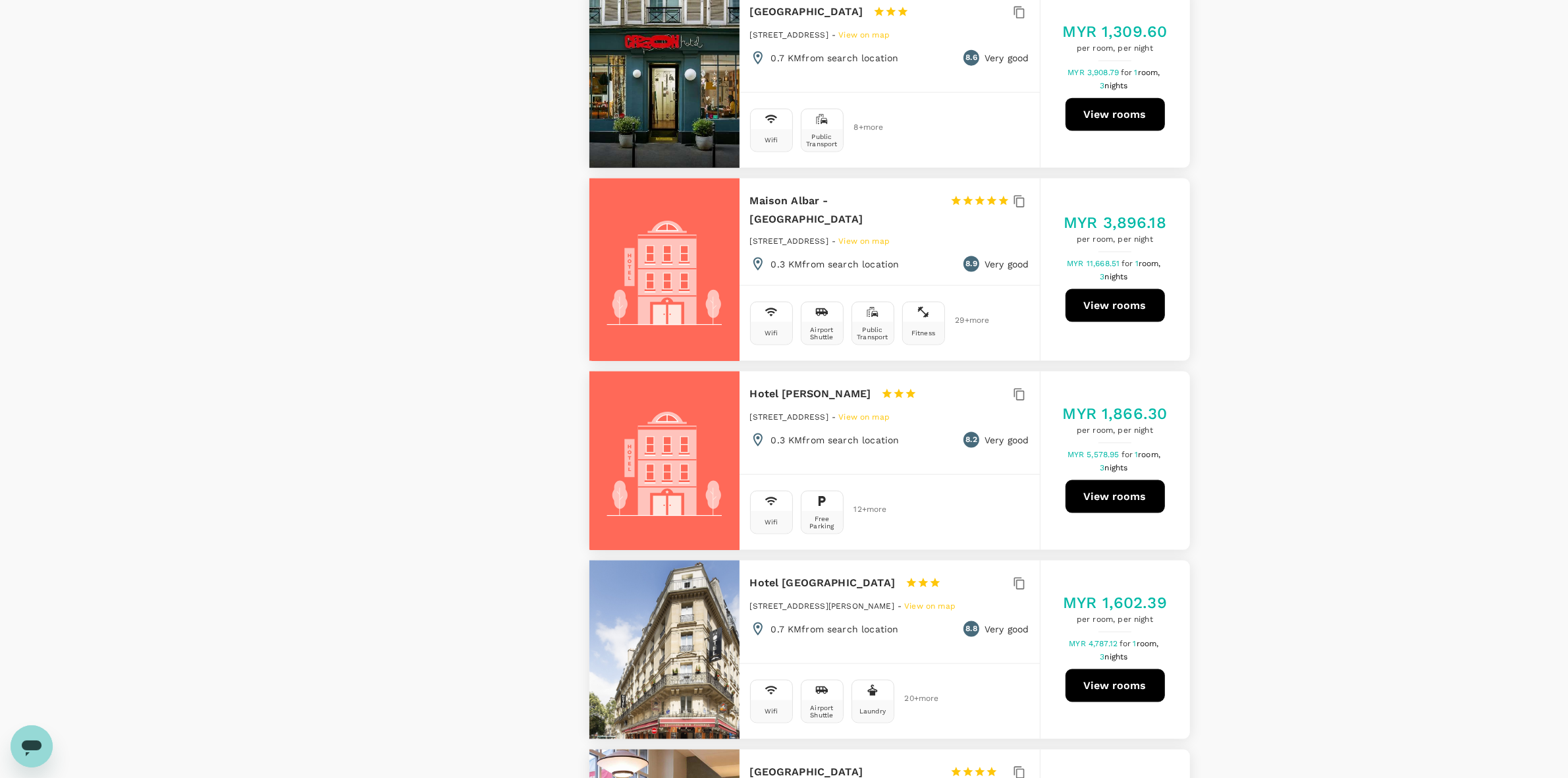
click at [1297, 390] on div "View on map Policy Show accommodations that are hidden by company policy Price …" at bounding box center [784, 64] width 1568 height 4135
drag, startPoint x: 1286, startPoint y: 333, endPoint x: 1278, endPoint y: 354, distance: 22.5
click at [1285, 331] on div "View on map Policy Show accommodations that are hidden by company policy Price …" at bounding box center [784, 64] width 1568 height 4135
click at [1269, 481] on div "View on map Policy Show accommodations that are hidden by company policy Price …" at bounding box center [784, 64] width 1568 height 4135
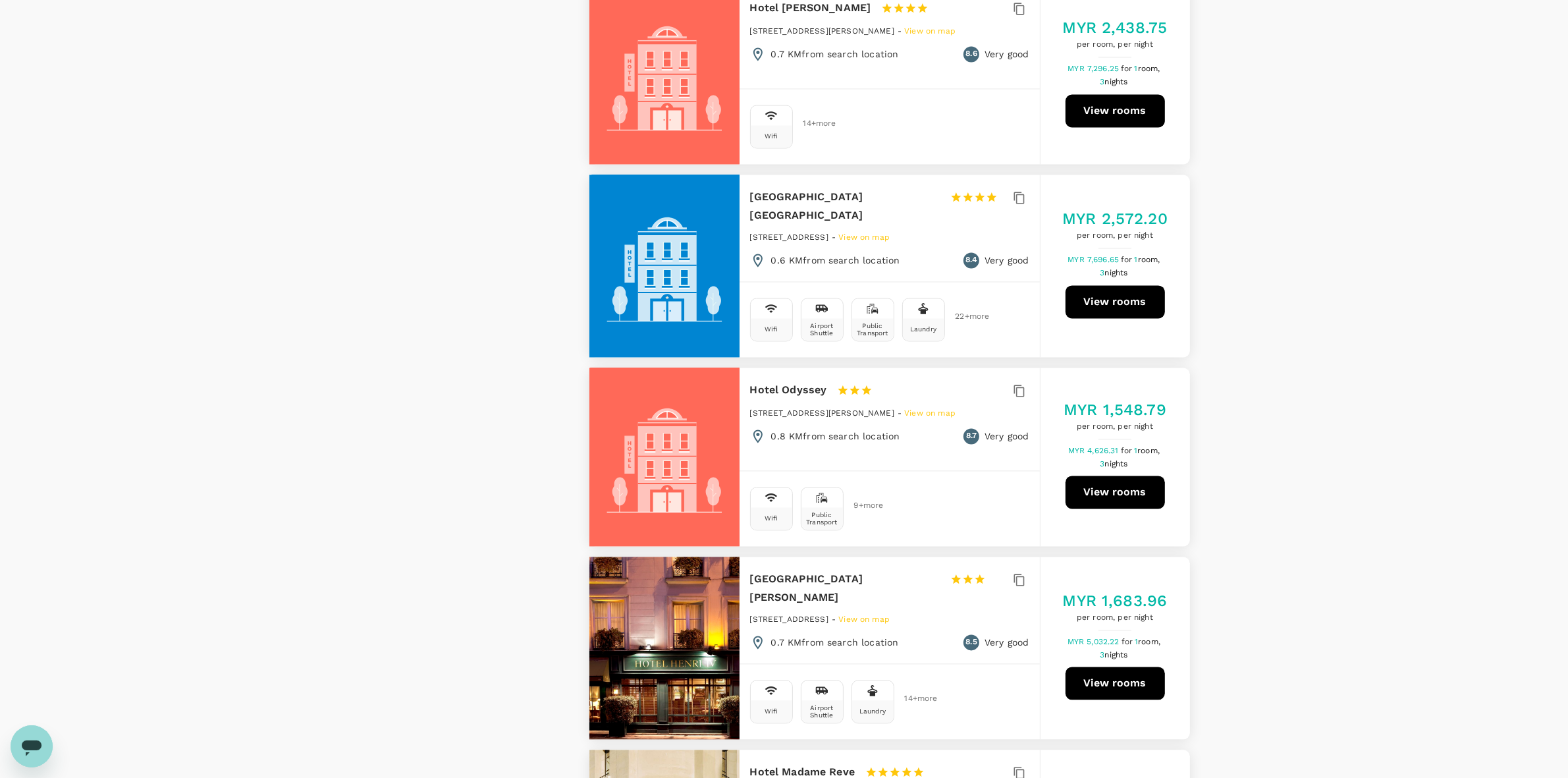
scroll to position [3376, 0]
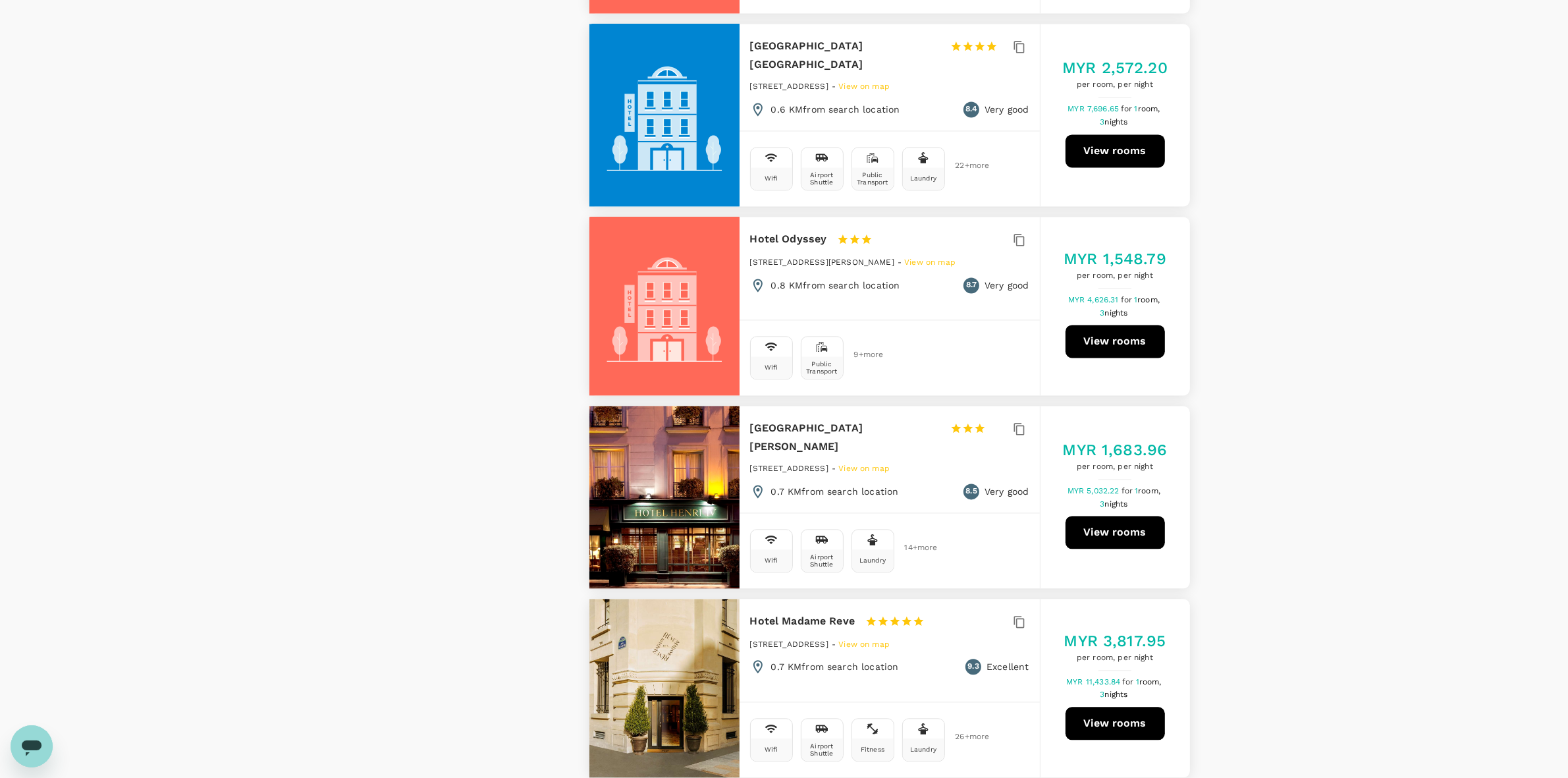
drag, startPoint x: 1253, startPoint y: 315, endPoint x: 1318, endPoint y: 504, distance: 199.9
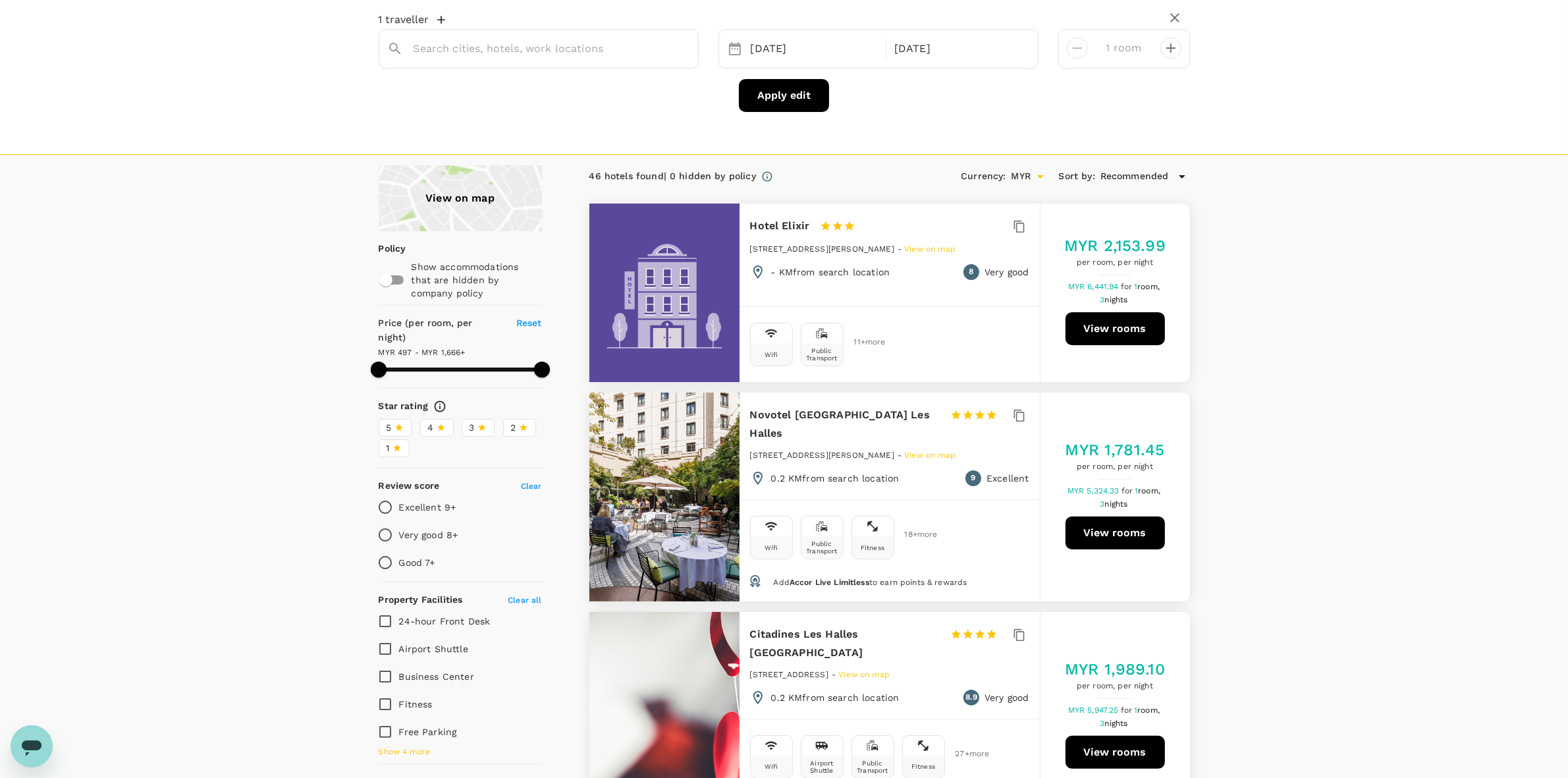
scroll to position [0, 0]
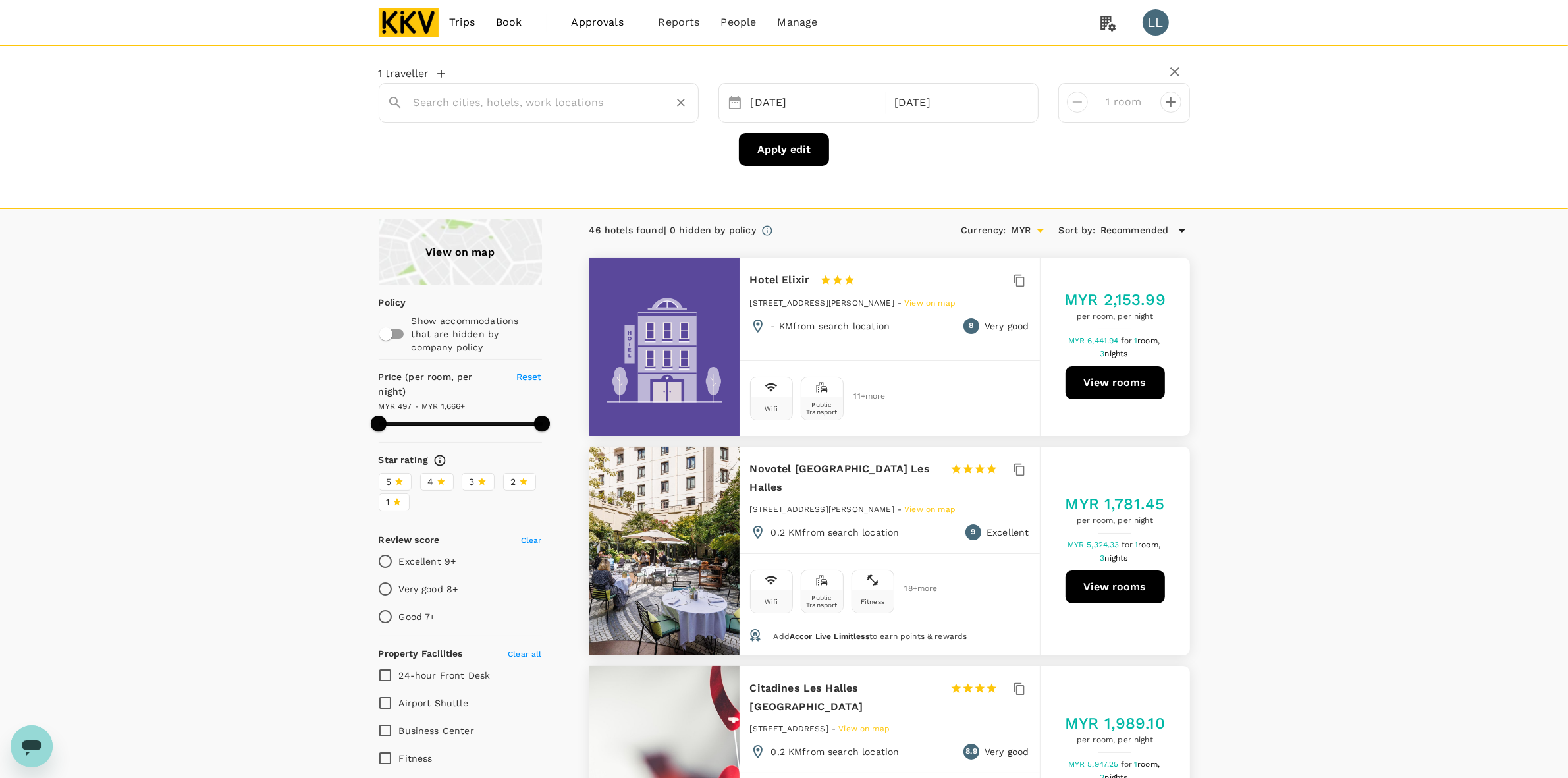
click at [525, 77] on div "1 traveller" at bounding box center [784, 75] width 811 height 16
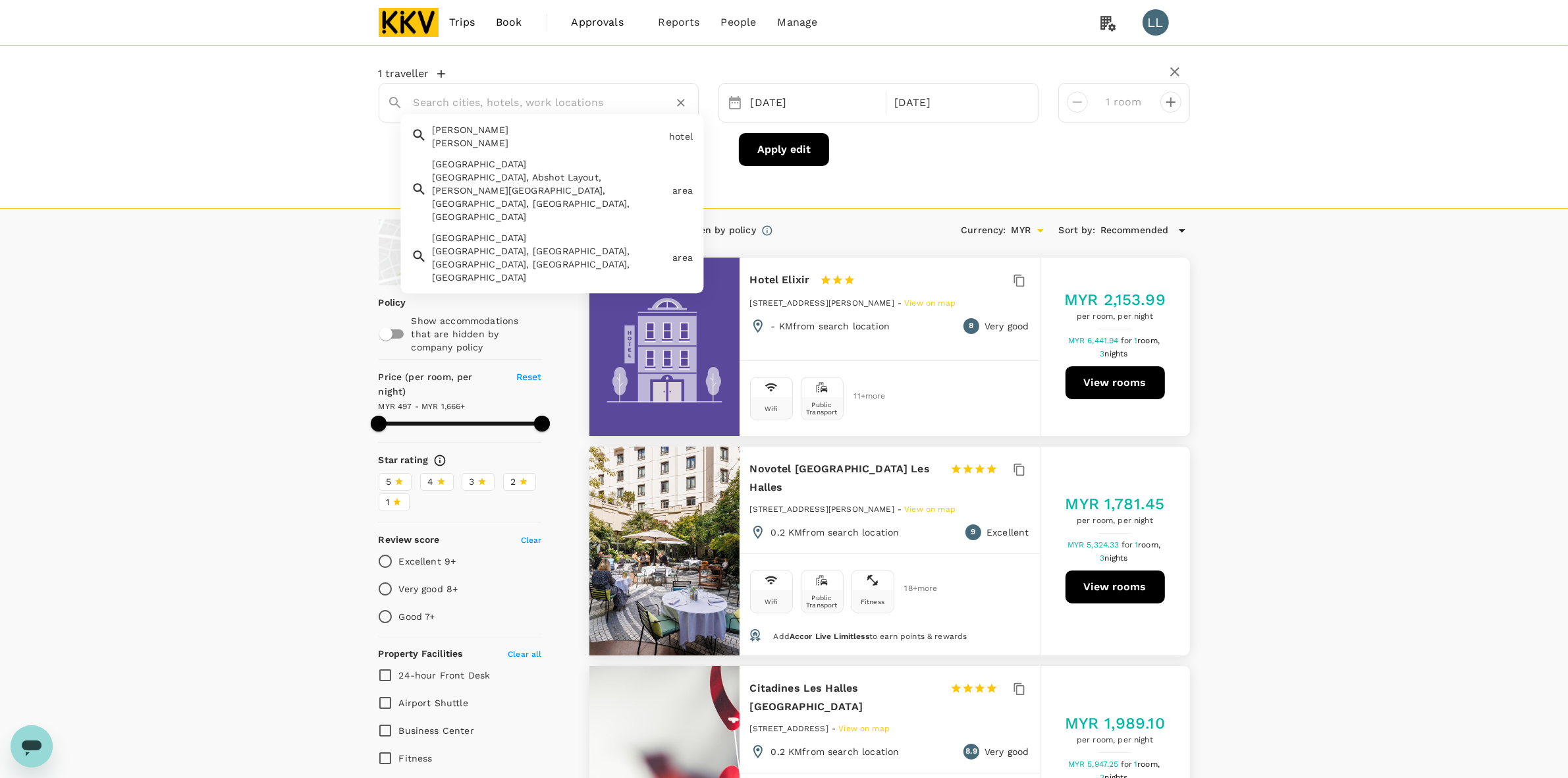
click at [532, 100] on input "text" at bounding box center [533, 103] width 239 height 21
paste input "Hotel Shangri-la Kota Kinabalu"
type input "Hotel Shangri-la Kota Kinabalu"
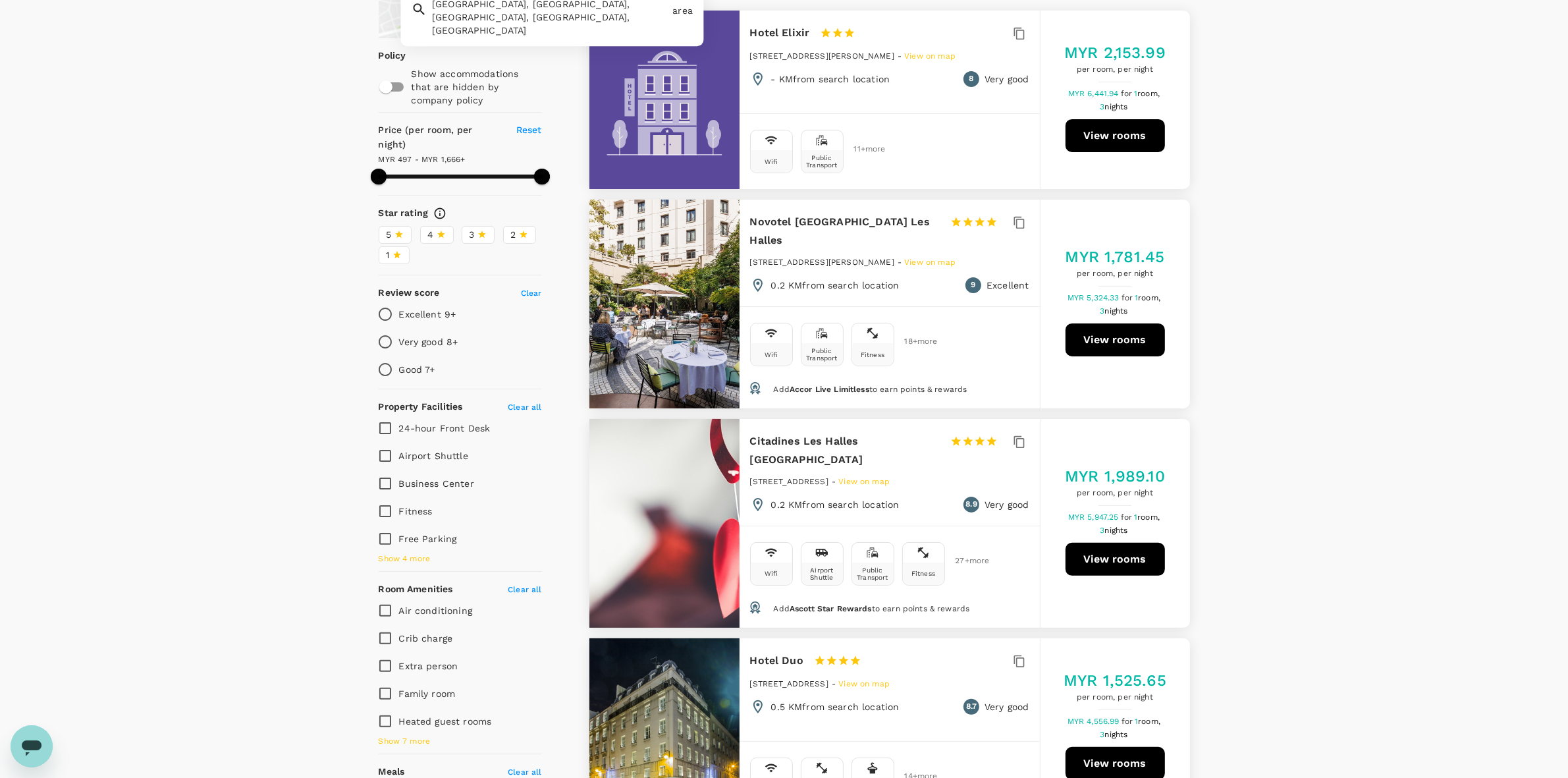
type input "1665.34"
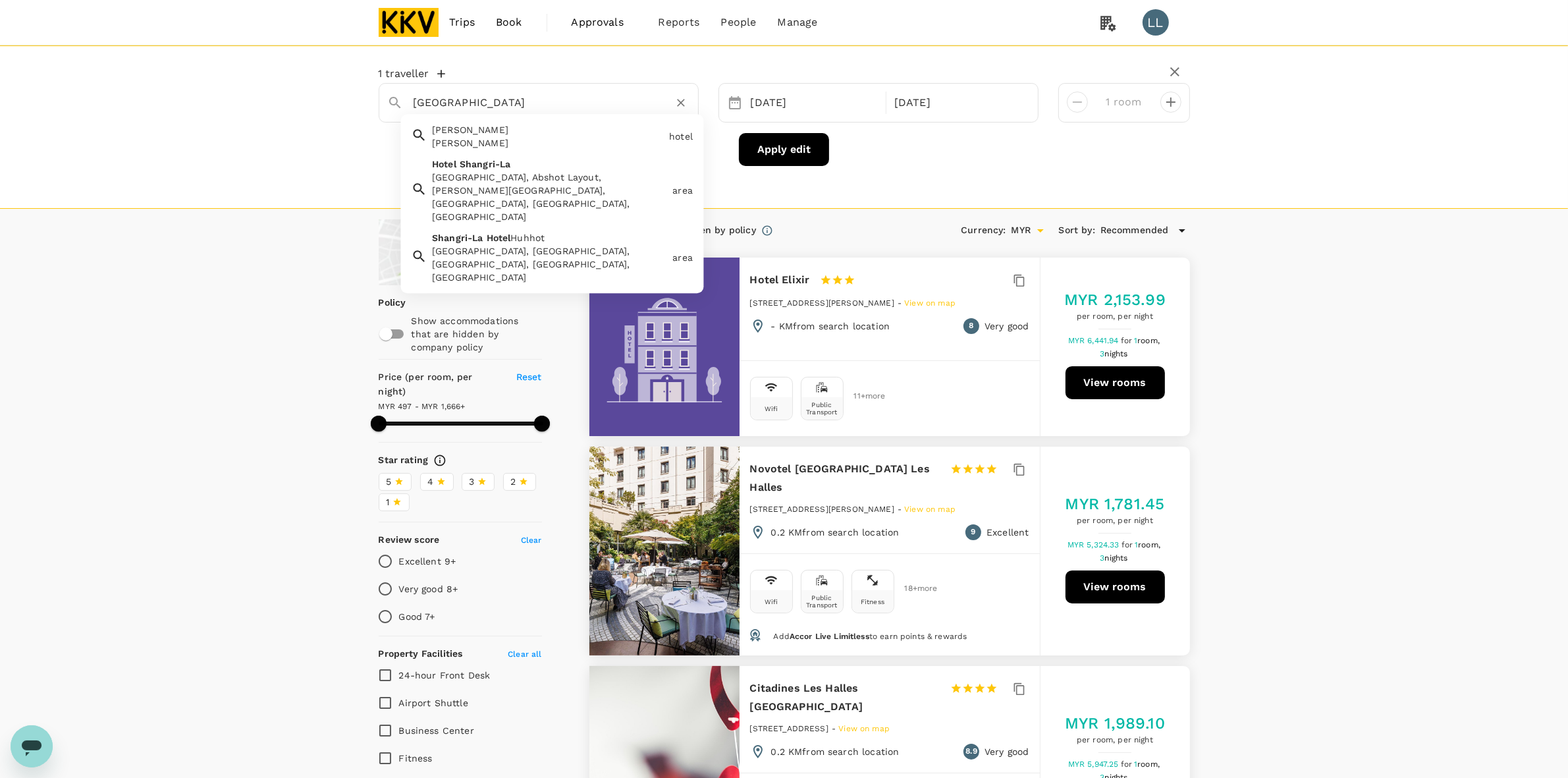
type input "Hotel Shangri-la Kota Kinabalu"
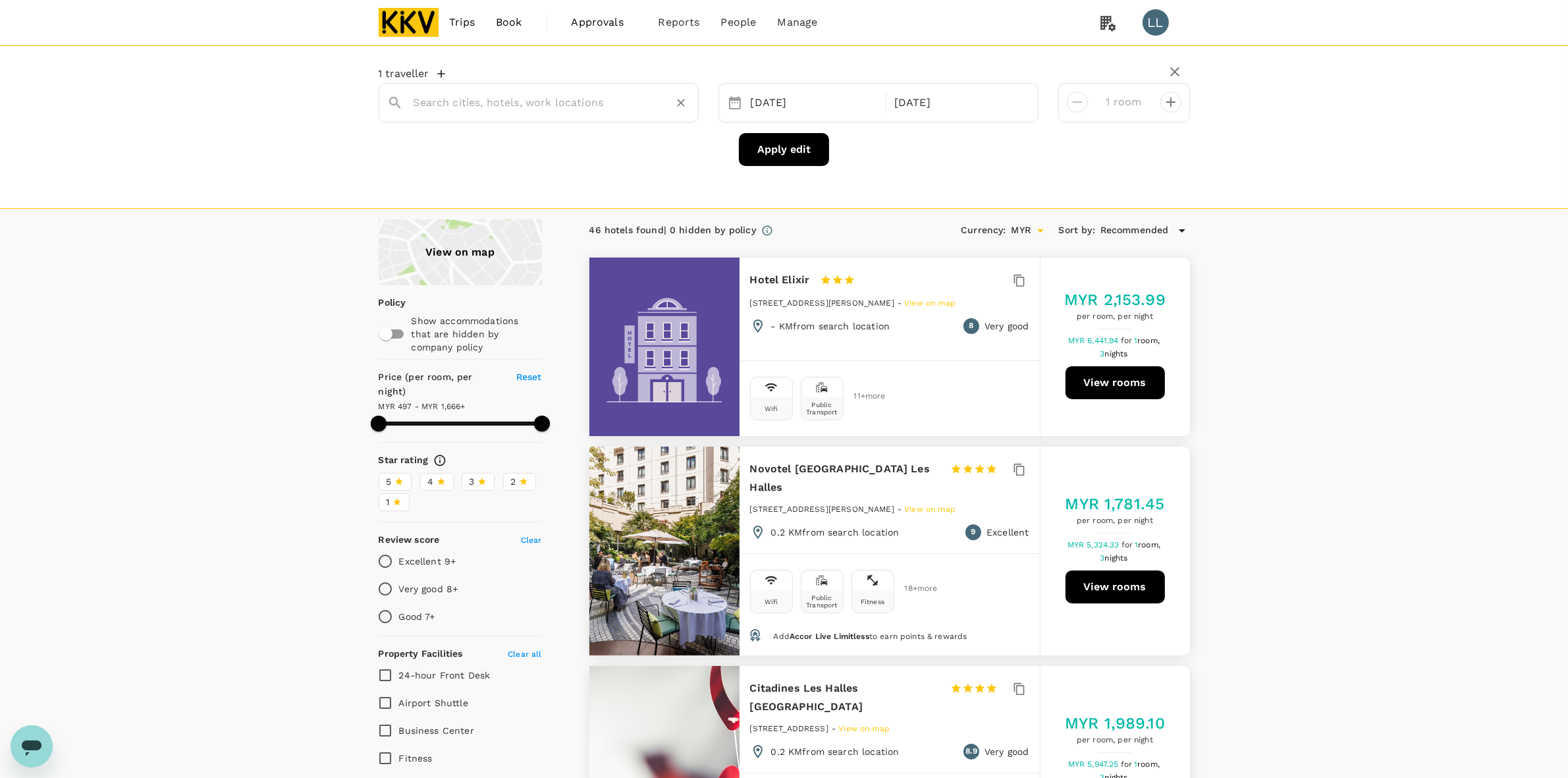
click at [479, 87] on div at bounding box center [546, 97] width 287 height 32
paste input "Homi Oasis at KK Times Square"
click at [533, 139] on div "Green Oasis Home Boutique" at bounding box center [548, 143] width 232 height 13
type input "Green Oasis Home Boutique"
click at [806, 154] on button "Apply edit" at bounding box center [784, 149] width 90 height 33
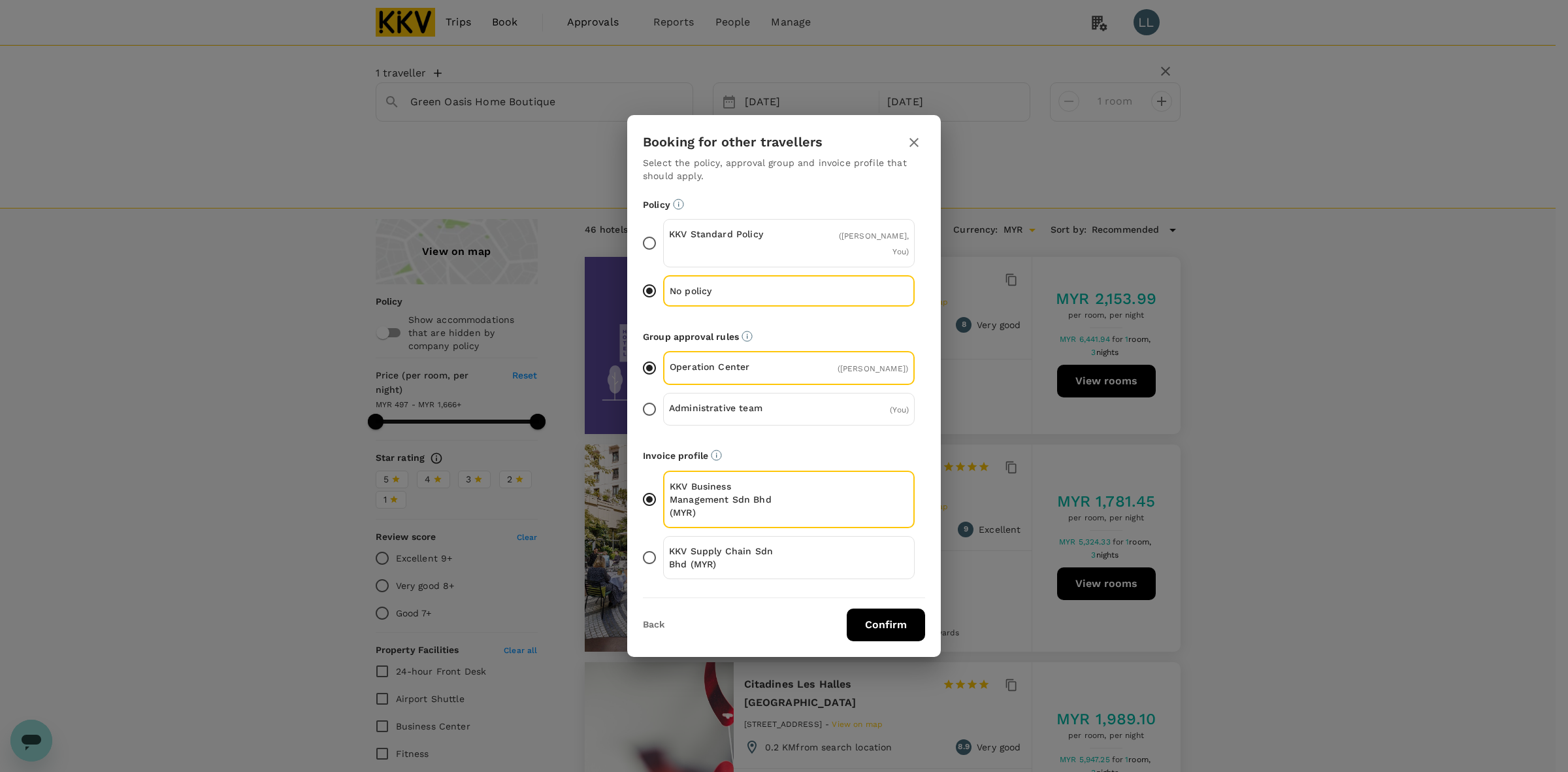
click at [820, 541] on div "KKV Supply Chain Sdn Bhd (MYR)" at bounding box center [789, 557] width 251 height 43
click at [663, 544] on input "KKV Supply Chain Sdn Bhd (MYR)" at bounding box center [650, 558] width 28 height 28
click at [916, 612] on button "Confirm" at bounding box center [886, 624] width 78 height 33
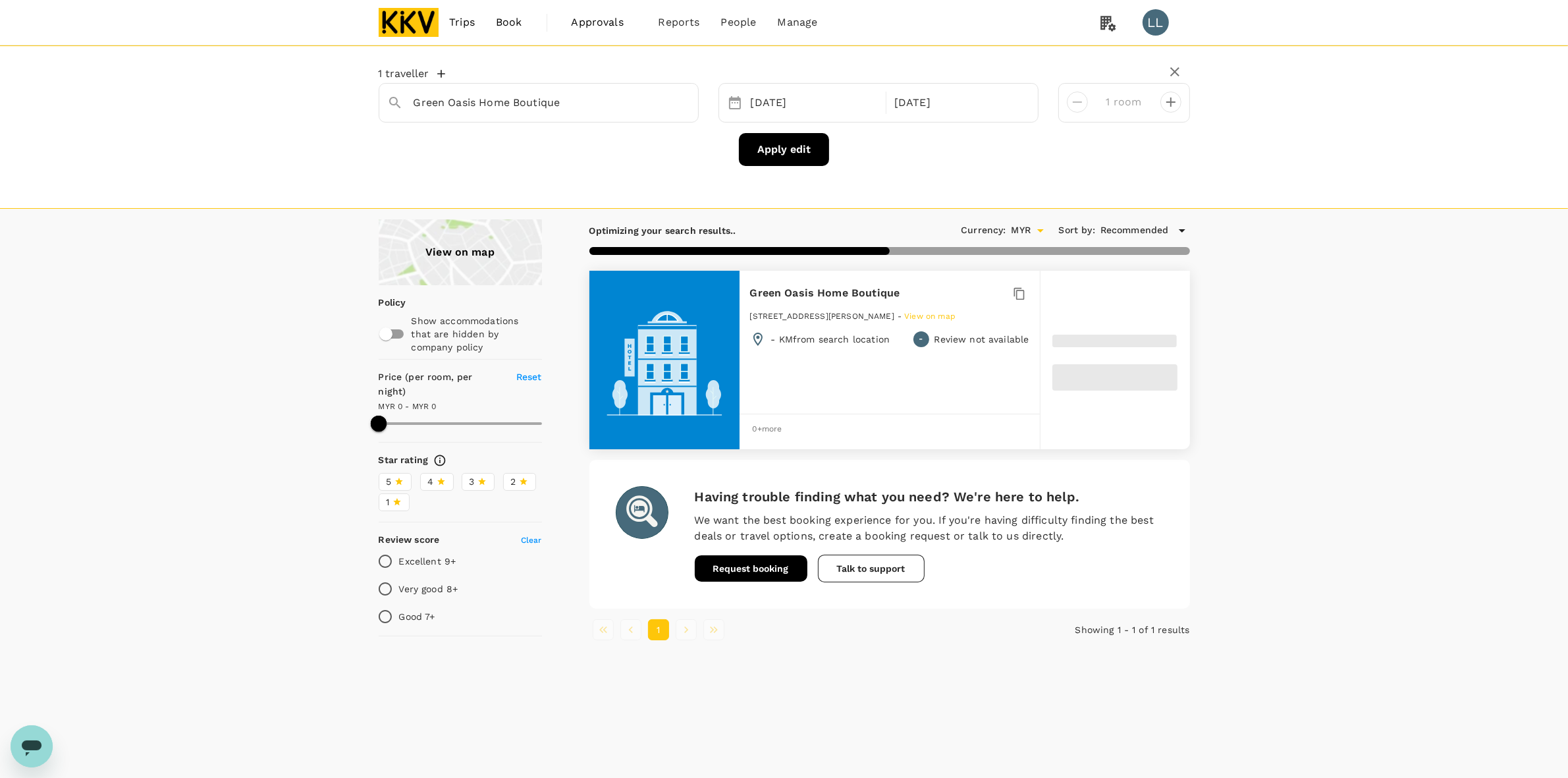
type input "1220"
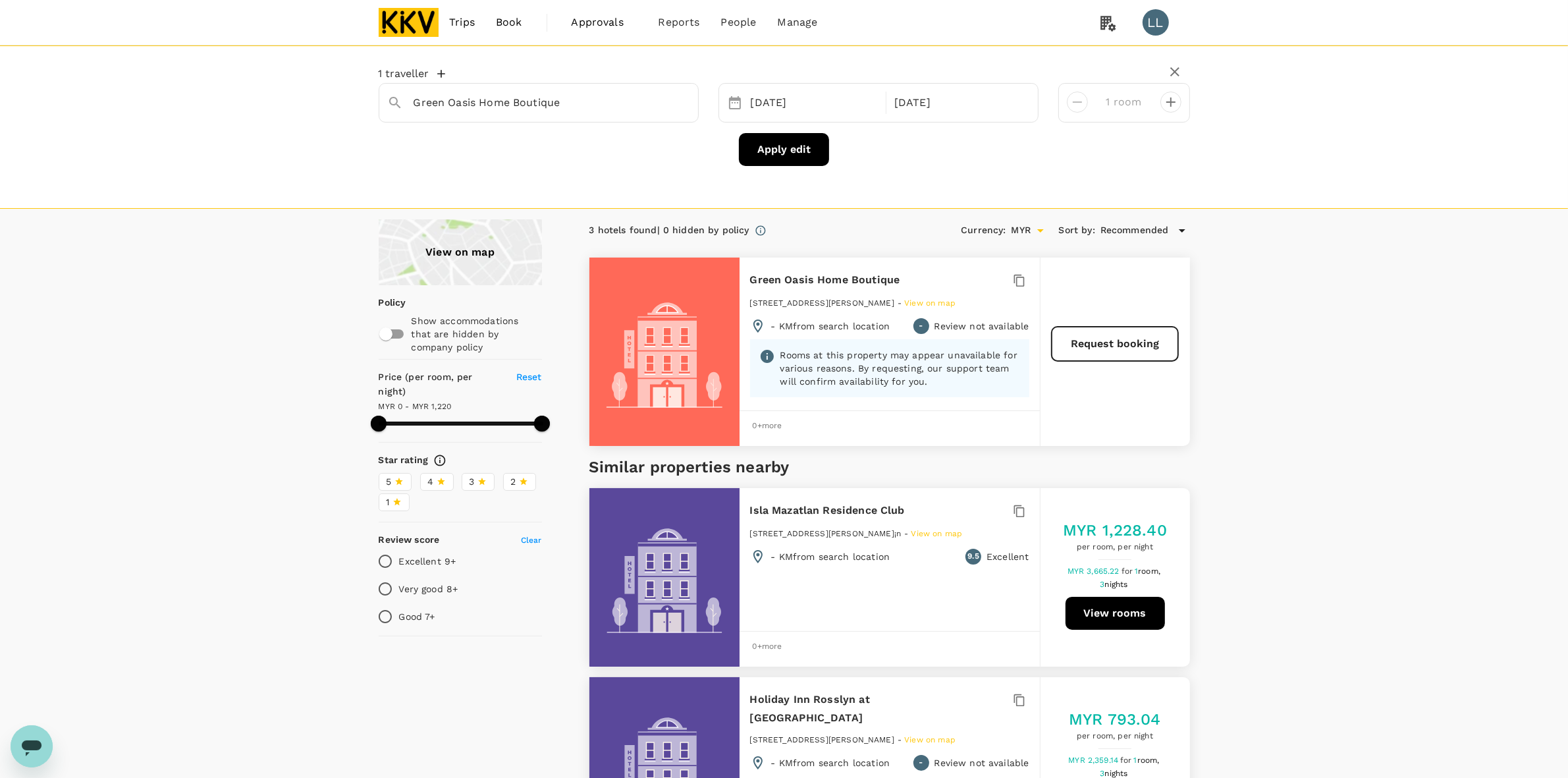
drag, startPoint x: 480, startPoint y: 165, endPoint x: 521, endPoint y: 156, distance: 42.0
click at [481, 165] on div "Apply edit" at bounding box center [784, 149] width 811 height 33
click at [683, 106] on icon "Clear" at bounding box center [680, 103] width 8 height 8
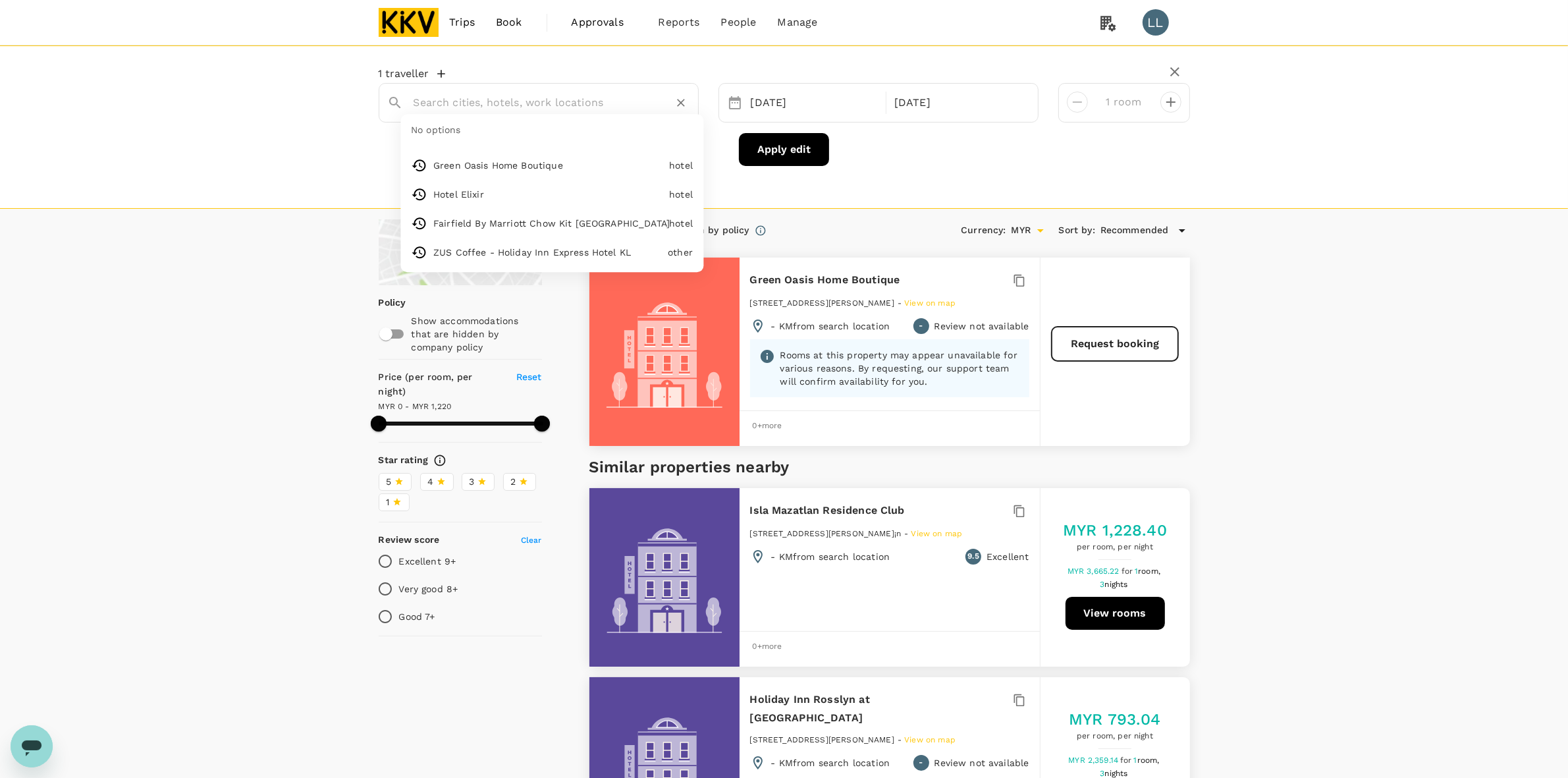
click at [584, 104] on input "text" at bounding box center [533, 103] width 239 height 21
paste input "Monocolo Boutique Hotel"
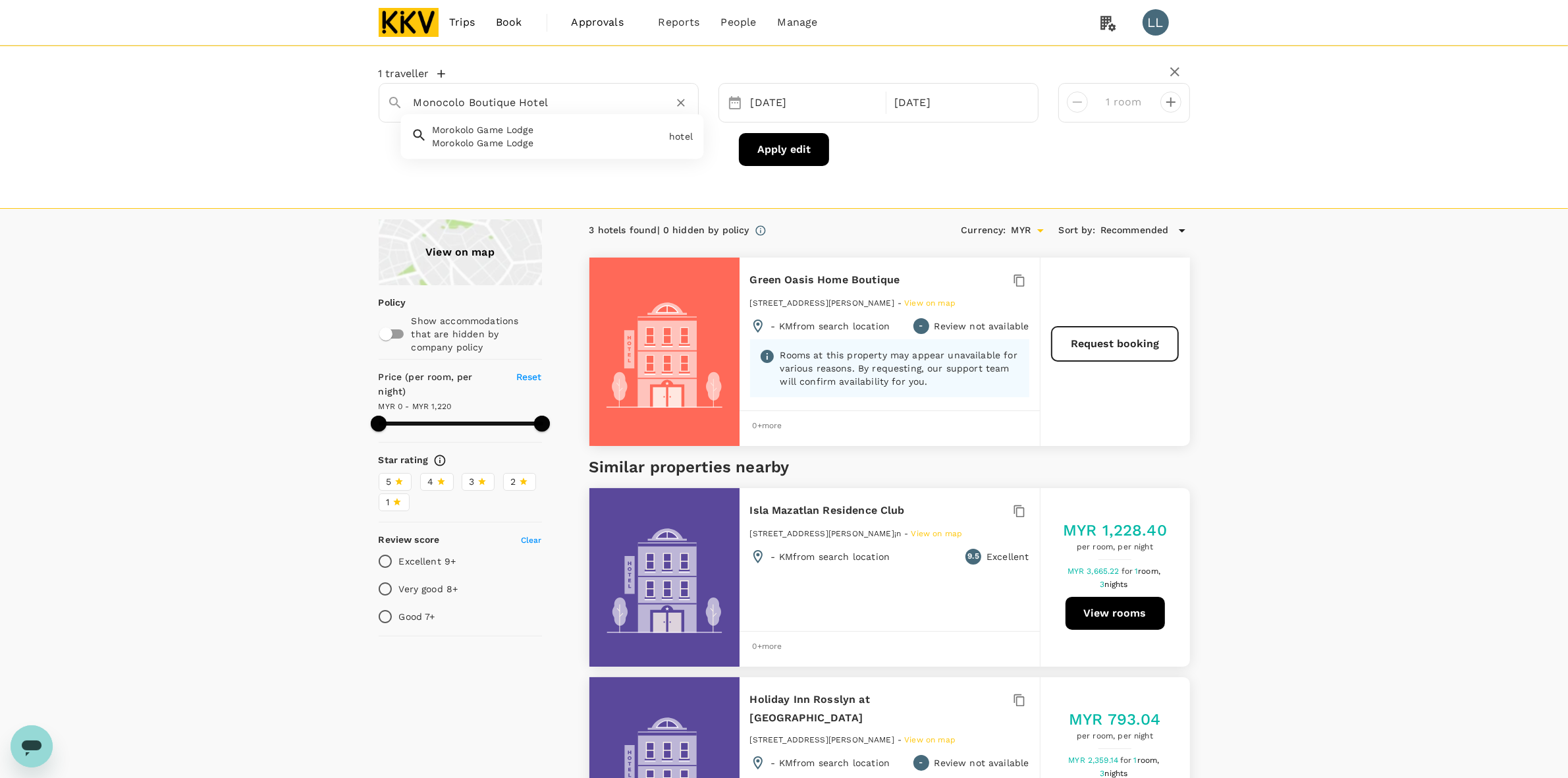
type input "Monocolo Boutique Hotel"
click at [1334, 225] on div "View on map Policy Show accommodations that are hidden by company policy Price …" at bounding box center [784, 638] width 1568 height 838
click at [459, 95] on input "text" at bounding box center [533, 103] width 239 height 21
paste input "Matata Hotel Kota Kinabalu"
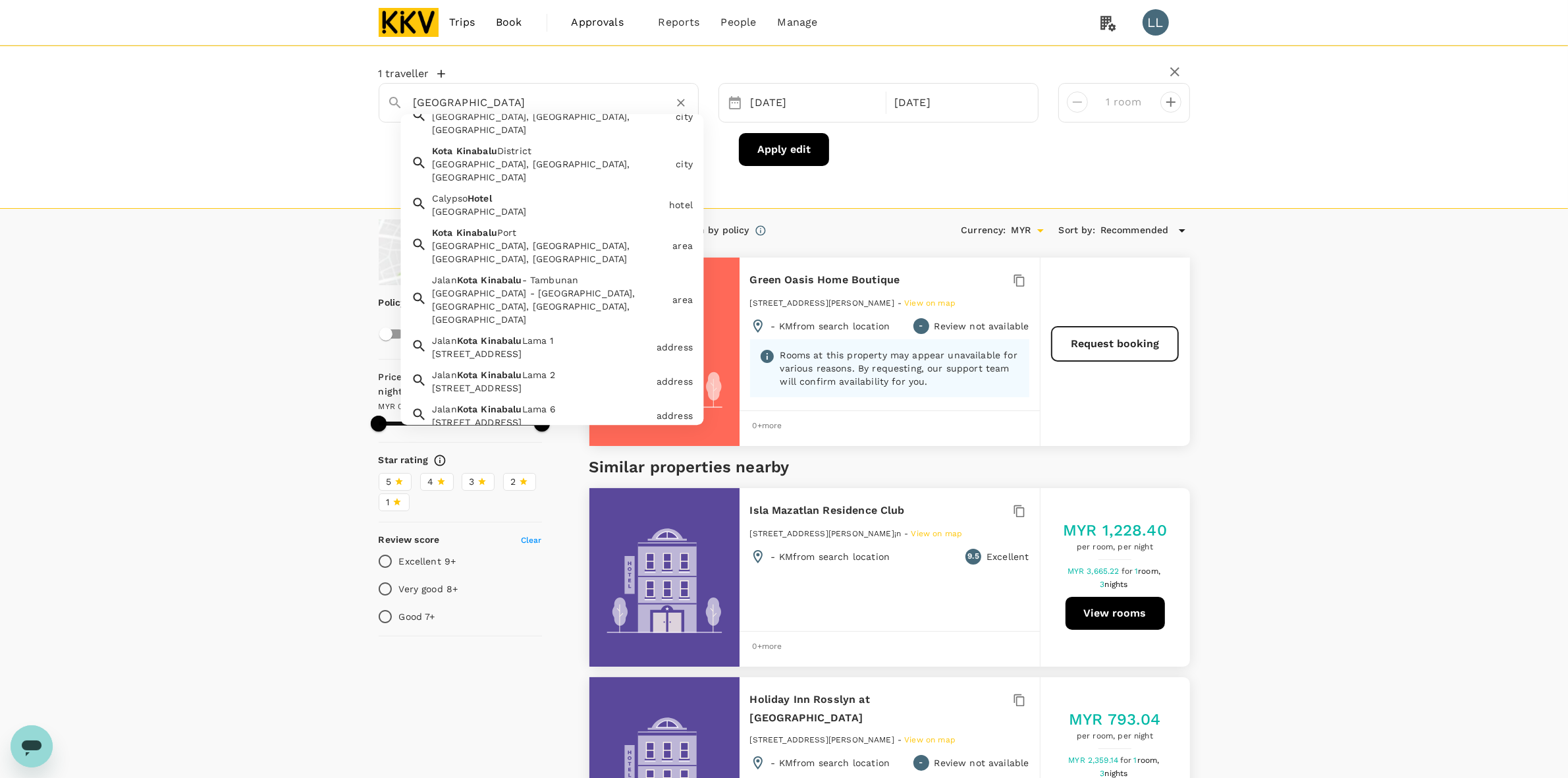
scroll to position [40, 0]
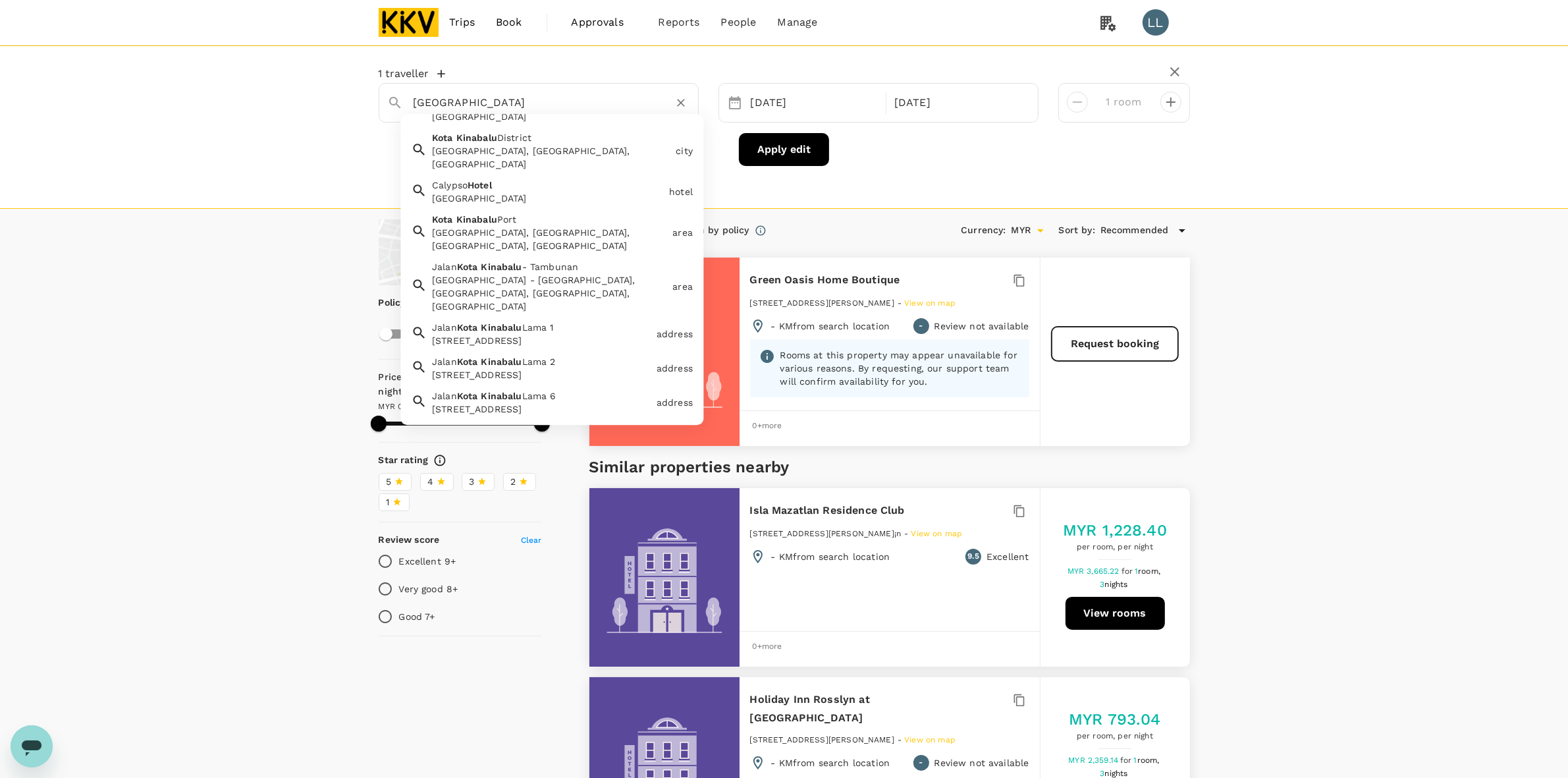
type input "Matata Hotel Kota Kinabalu"
drag, startPoint x: 209, startPoint y: 420, endPoint x: 369, endPoint y: 42, distance: 410.5
click at [208, 419] on div "View on map Policy Show accommodations that are hidden by company policy Price …" at bounding box center [784, 638] width 1568 height 838
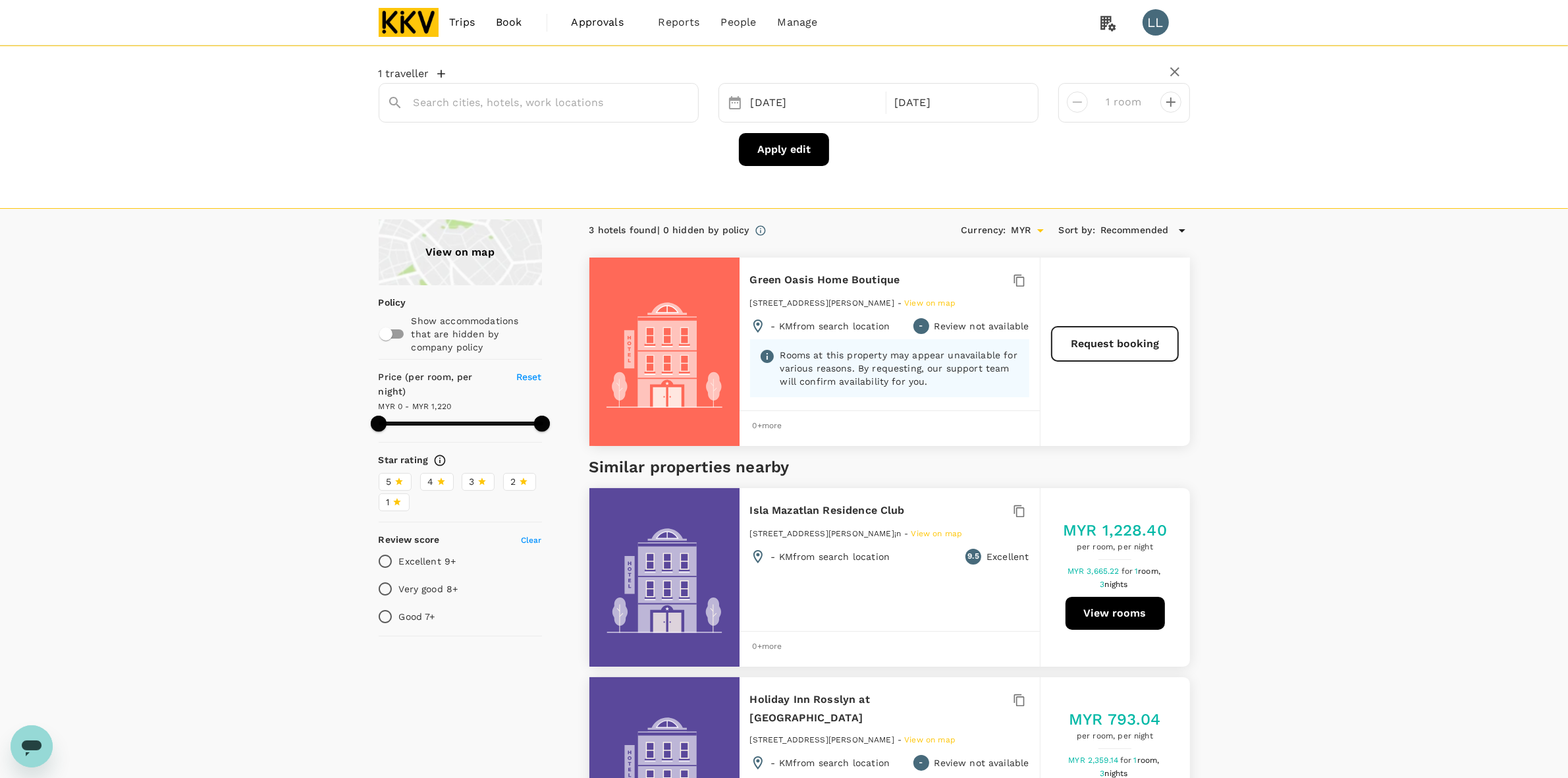
click at [1521, 317] on div "View on map Policy Show accommodations that are hidden by company policy Price …" at bounding box center [784, 638] width 1568 height 838
click at [1329, 446] on div "View on map Policy Show accommodations that are hidden by company policy Price …" at bounding box center [784, 638] width 1568 height 838
click at [455, 96] on input "text" at bounding box center [533, 103] width 239 height 21
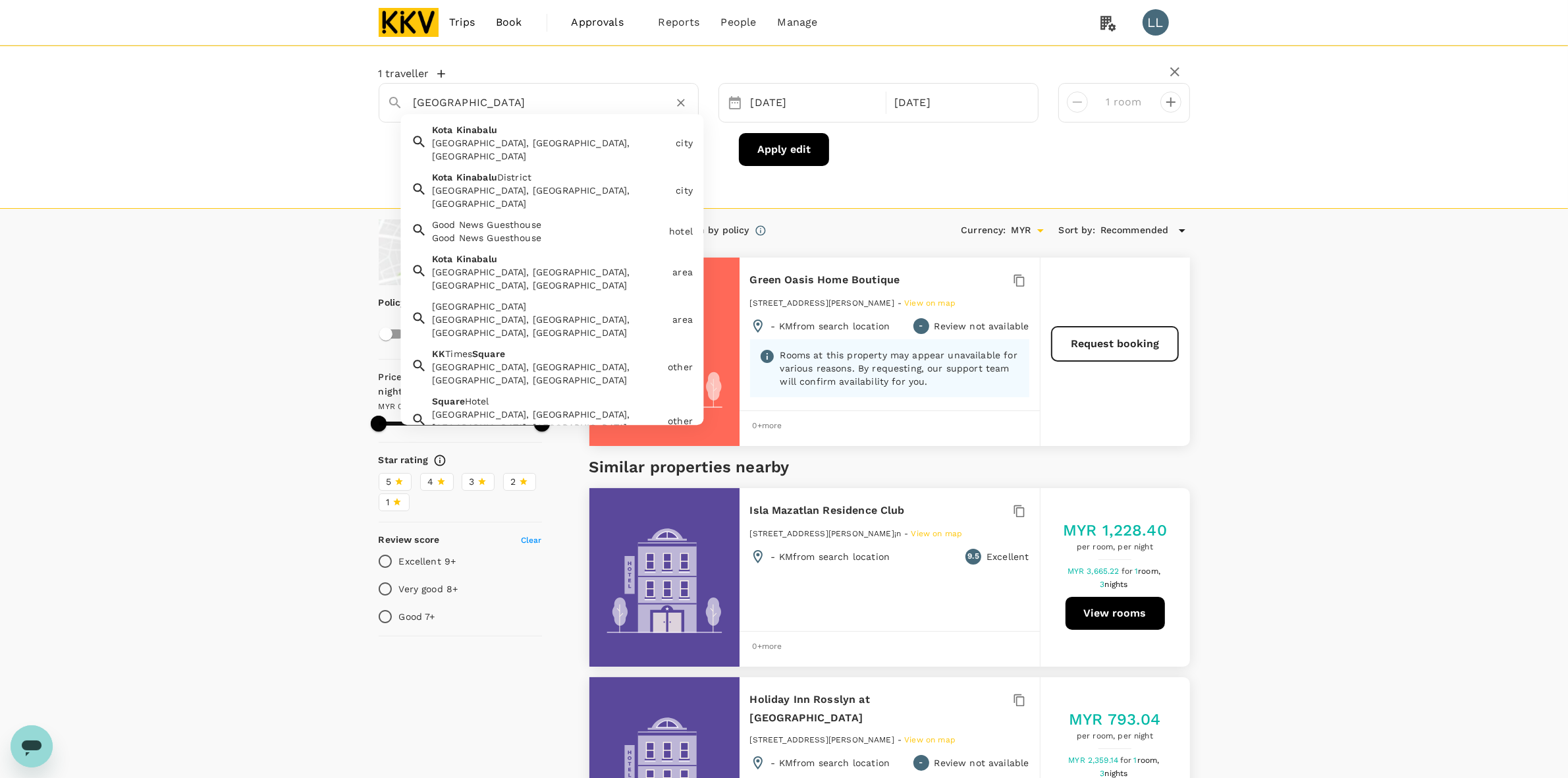
click at [486, 136] on div "Kota Kinabalu, Sabah, Malaysia" at bounding box center [551, 149] width 239 height 26
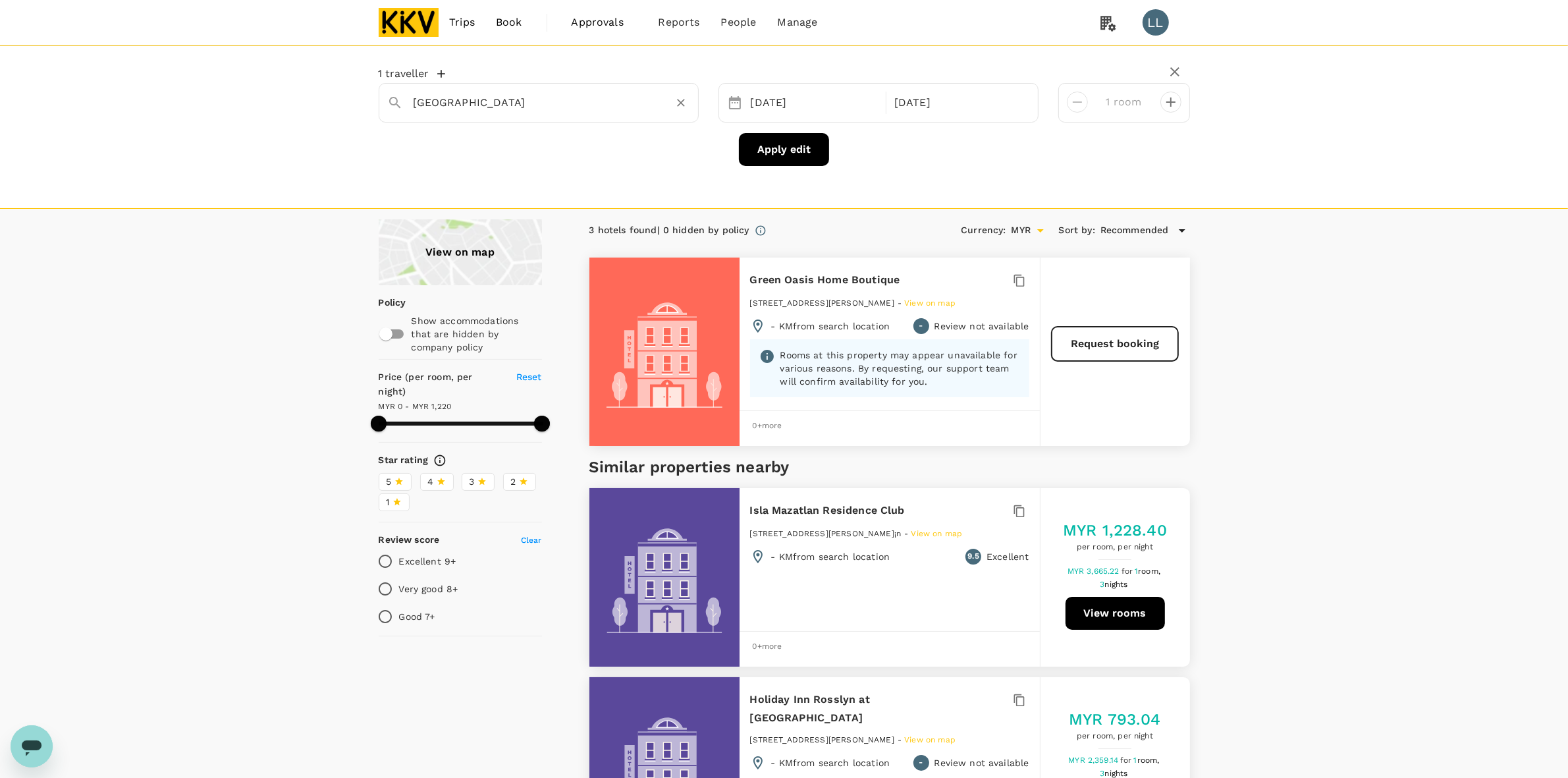
type input "Kota Kinabalu"
click at [784, 152] on button "Apply edit" at bounding box center [784, 149] width 90 height 33
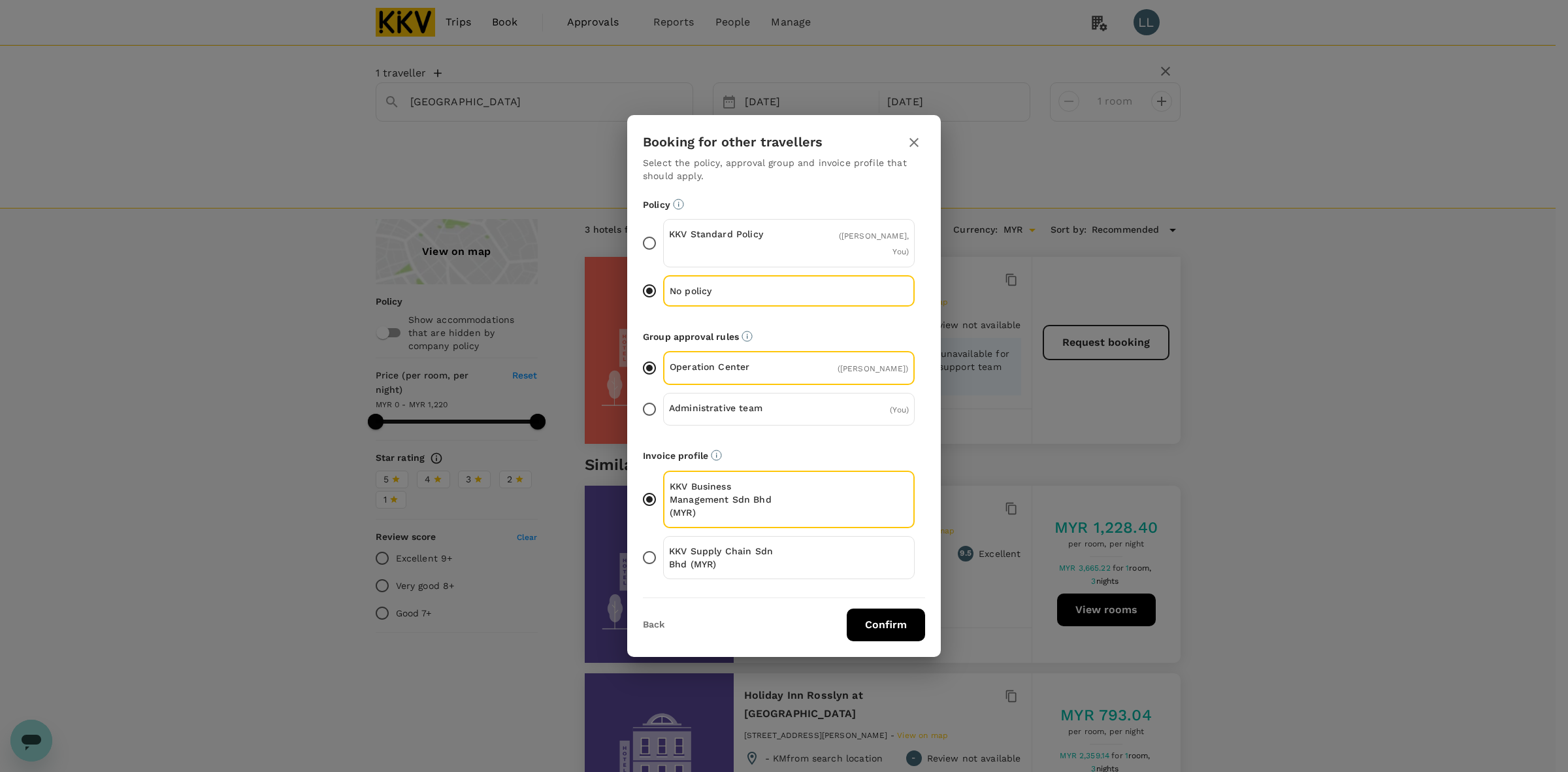
click at [1373, 495] on div "Booking for other travellers Select the policy, approval group and invoice prof…" at bounding box center [784, 386] width 1568 height 772
click at [748, 544] on p "KKV Supply Chain Sdn Bhd (MYR)" at bounding box center [729, 558] width 120 height 26
click at [663, 544] on input "KKV Supply Chain Sdn Bhd (MYR)" at bounding box center [650, 558] width 28 height 28
click at [881, 619] on button "Confirm" at bounding box center [886, 624] width 78 height 33
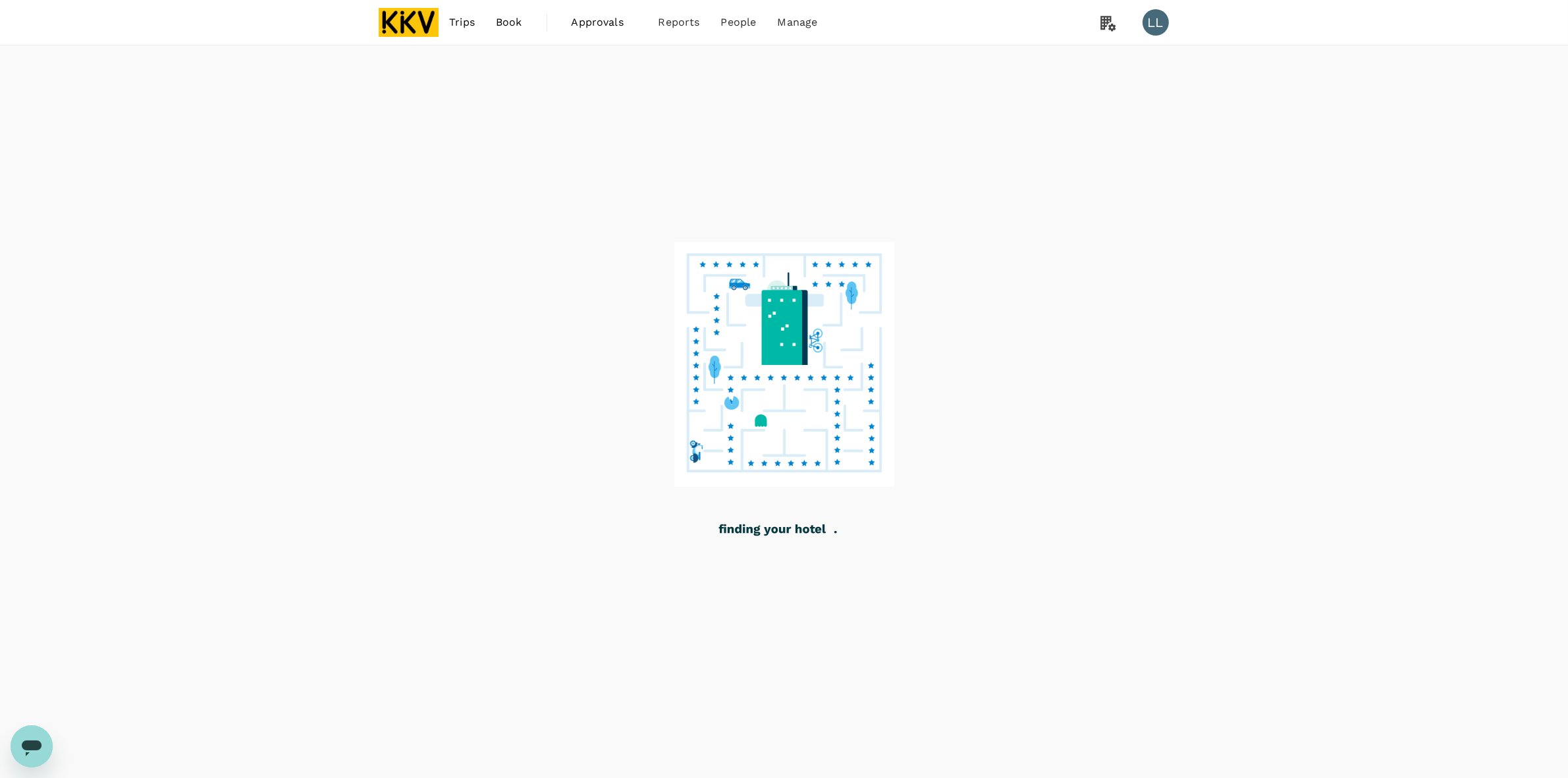
click at [1228, 565] on div at bounding box center [784, 412] width 1568 height 733
click at [1211, 557] on div at bounding box center [784, 412] width 1568 height 733
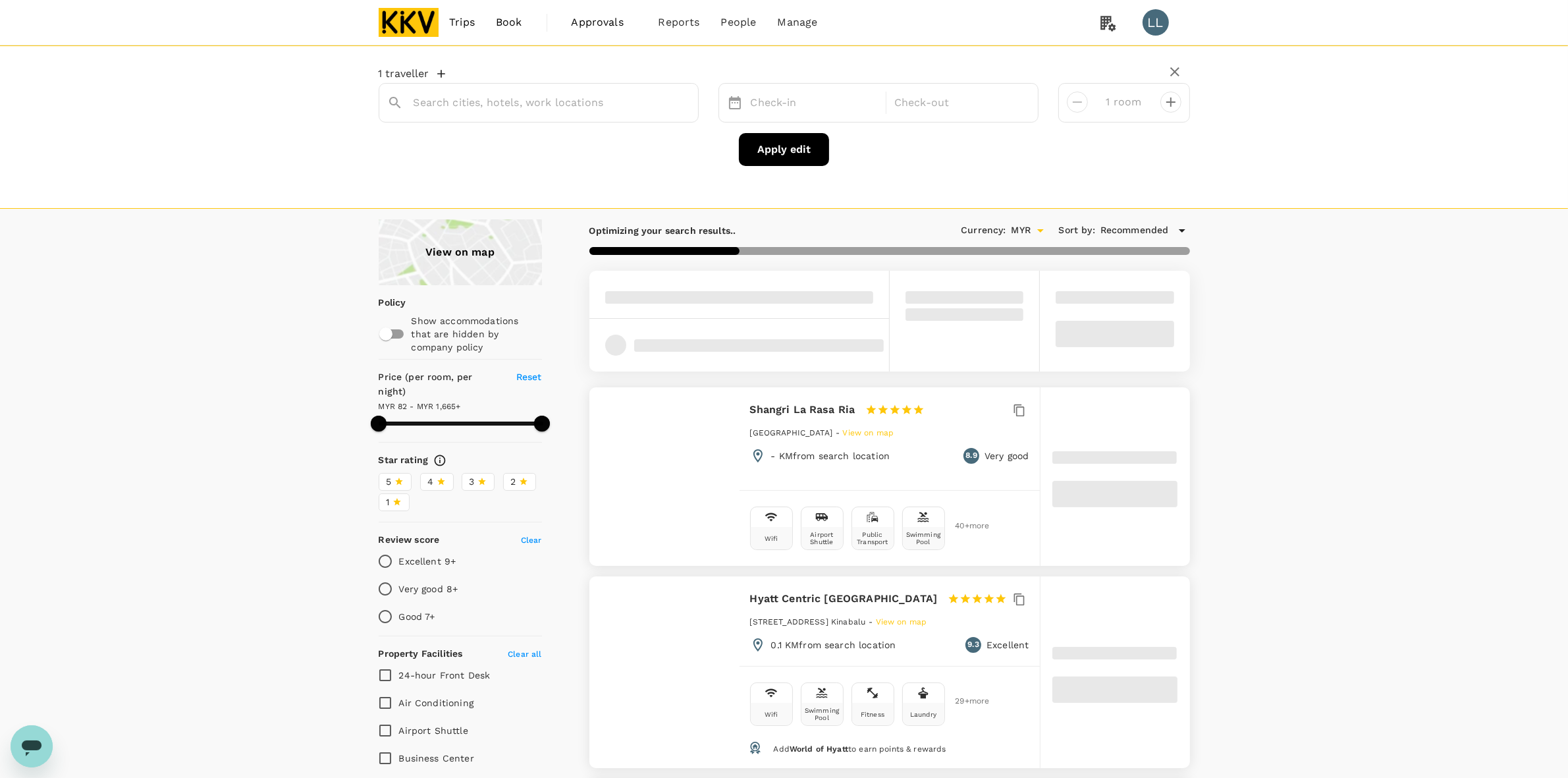
type input "Kota Kinabalu"
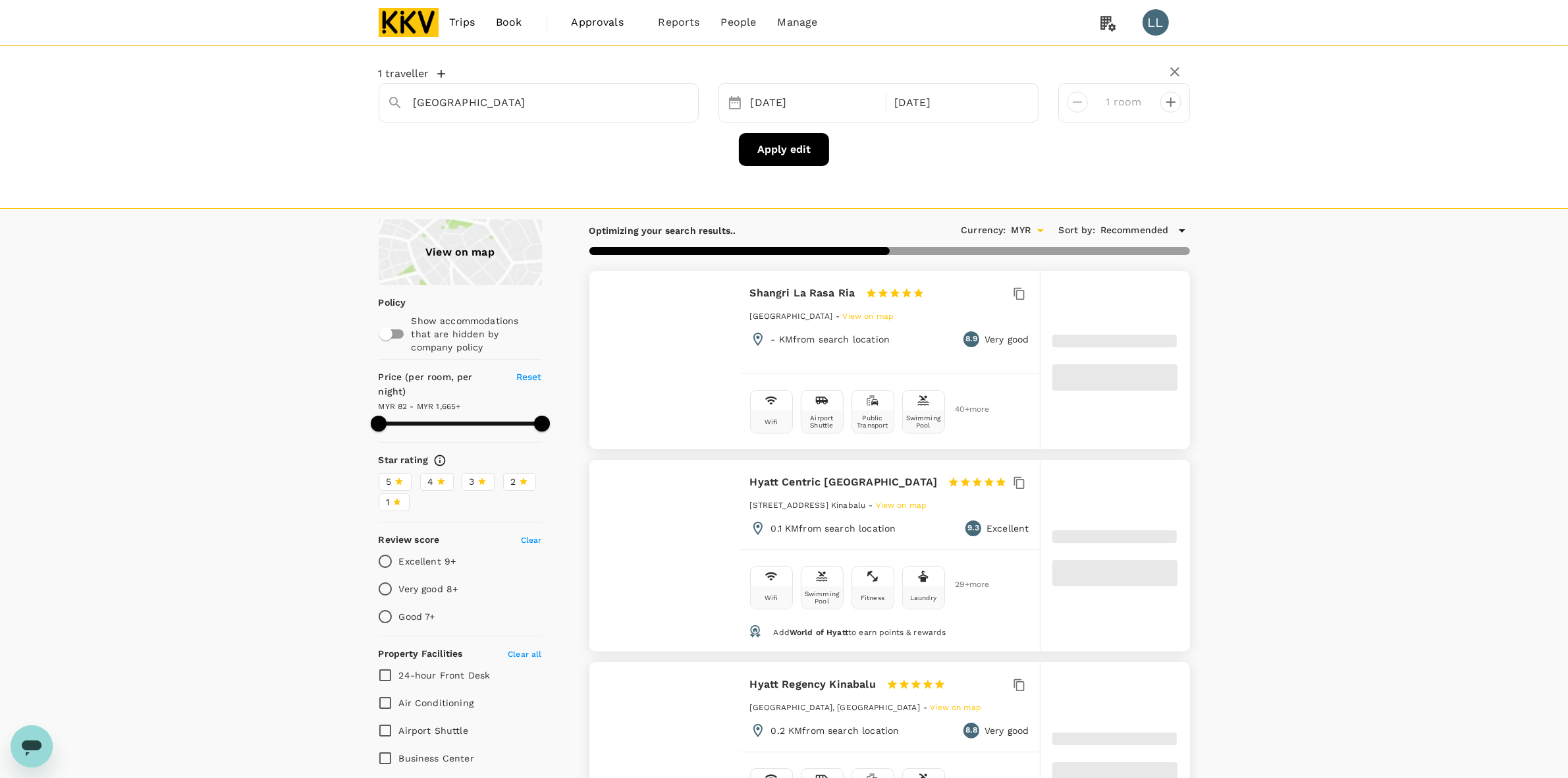
type input "1665.09"
type input "50.09"
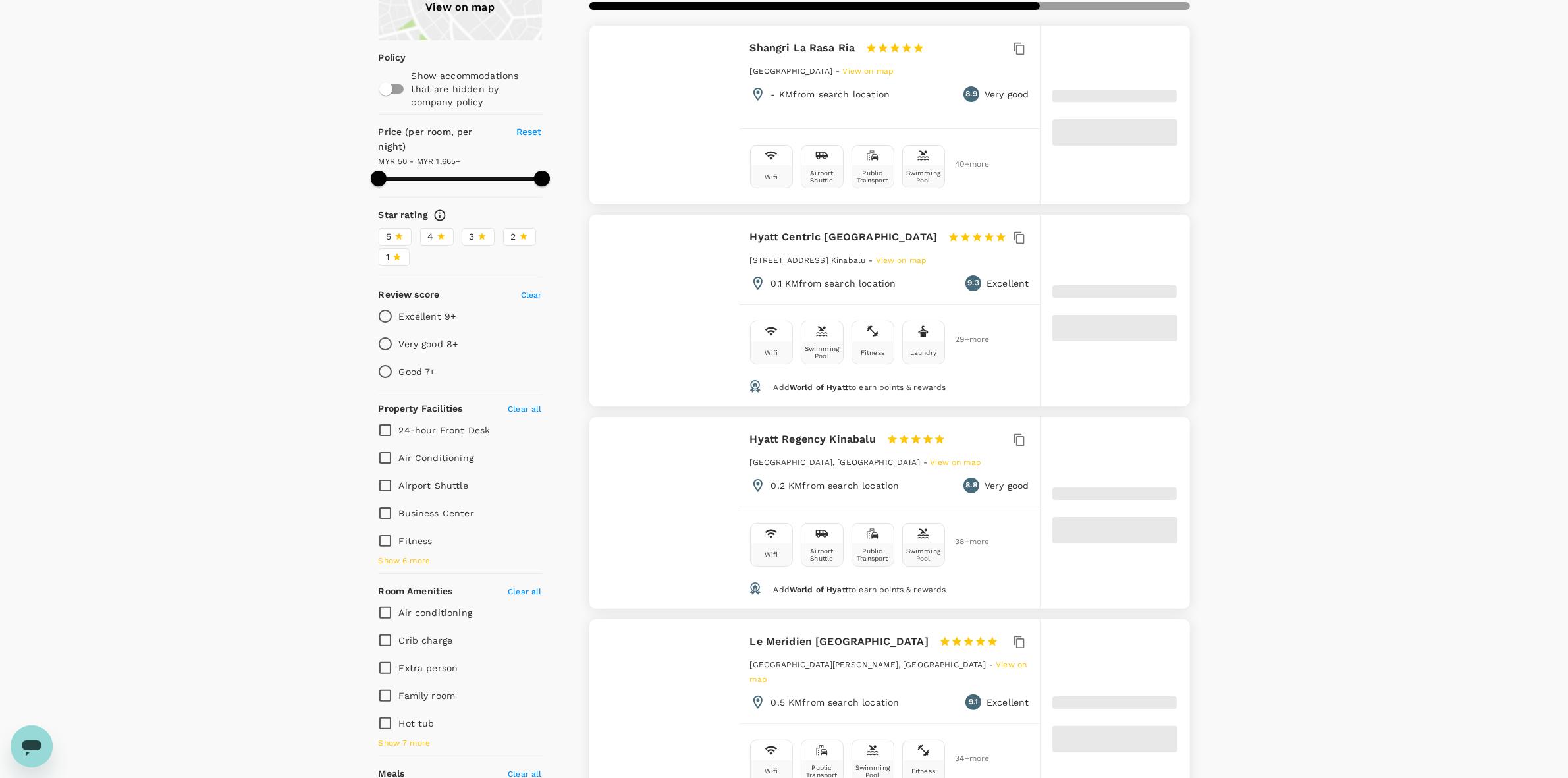
scroll to position [247, 0]
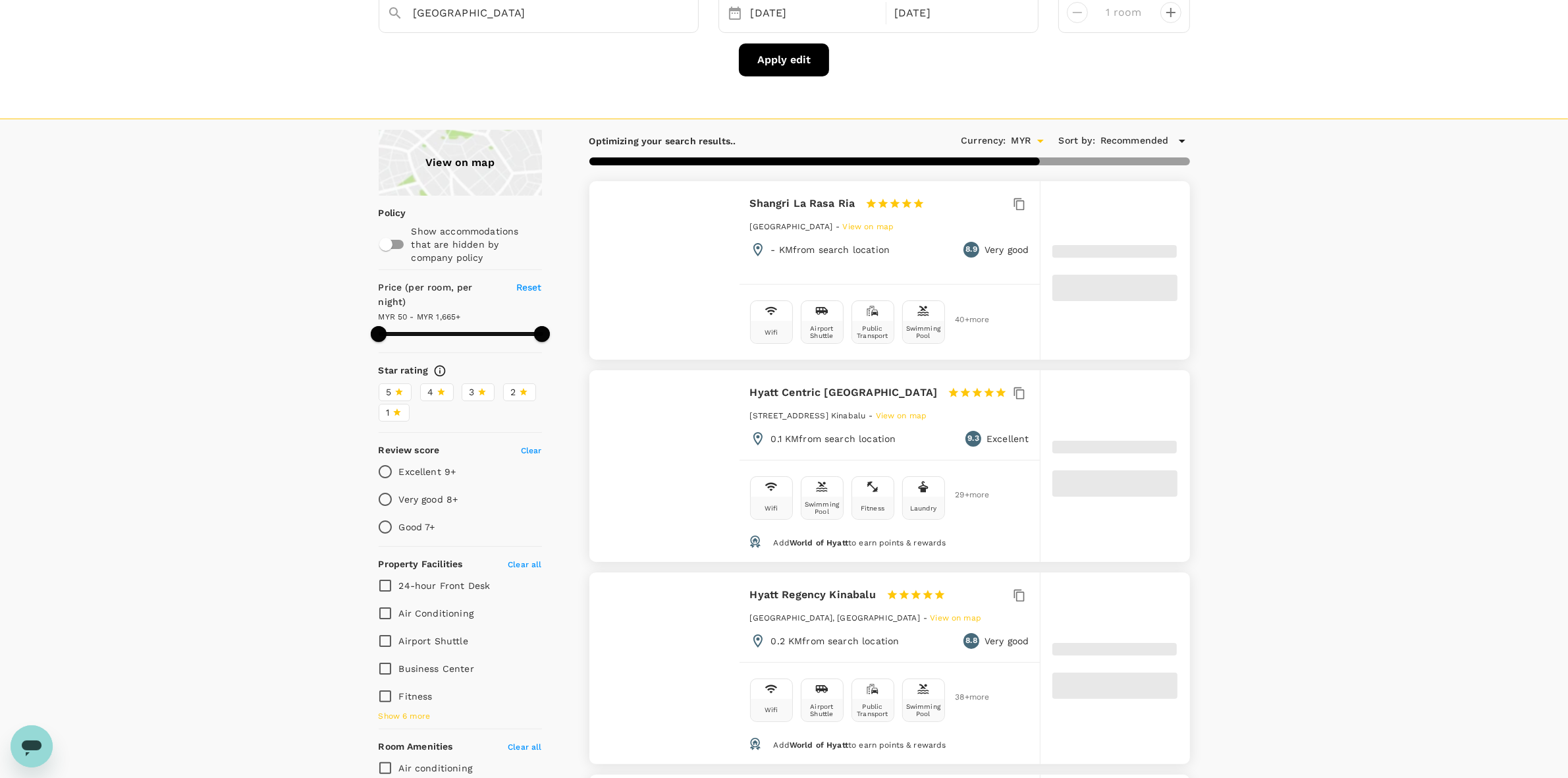
scroll to position [0, 0]
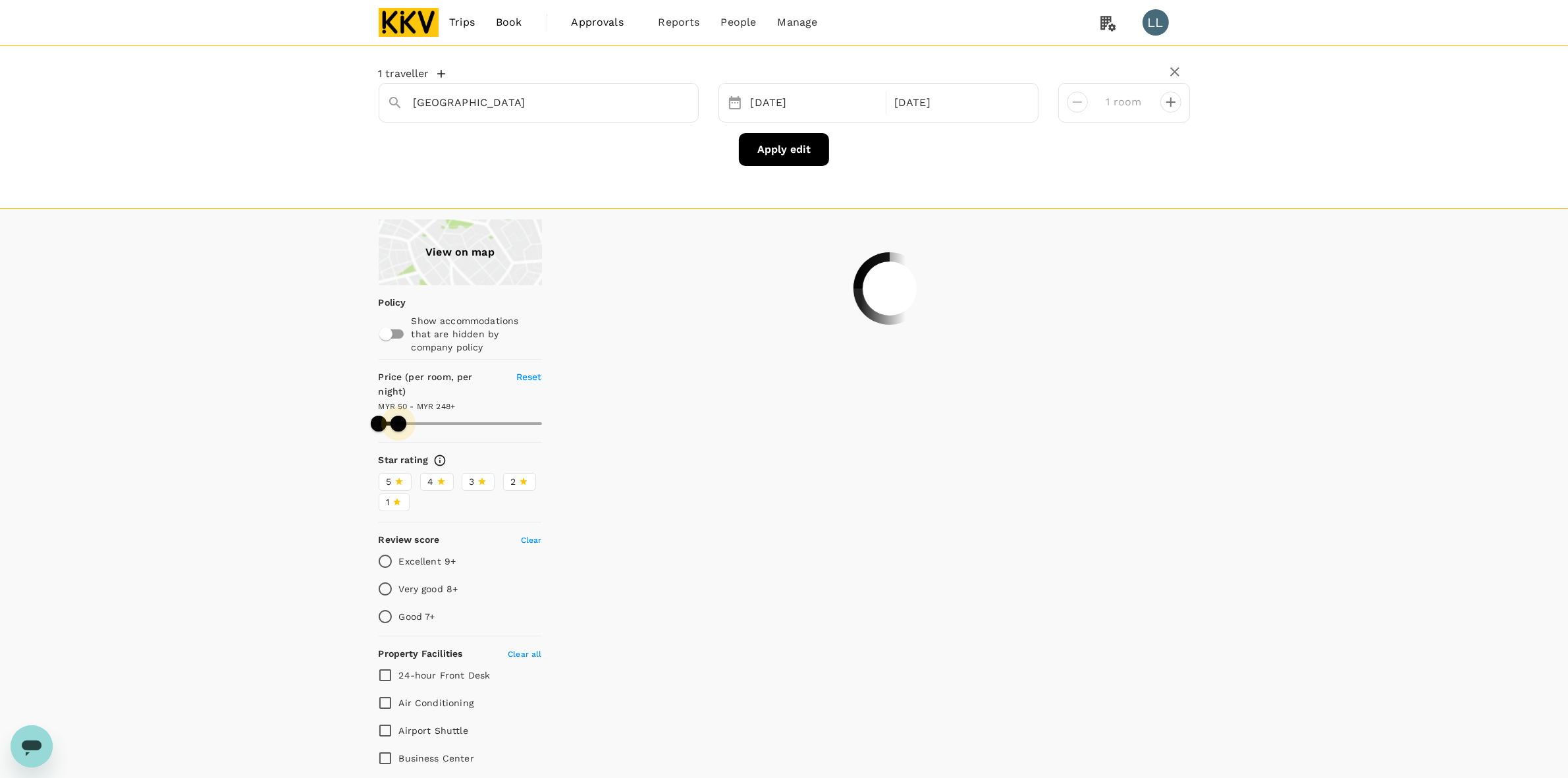
drag, startPoint x: 454, startPoint y: 405, endPoint x: 398, endPoint y: 406, distance: 56.0
click at [398, 415] on span at bounding box center [398, 423] width 16 height 16
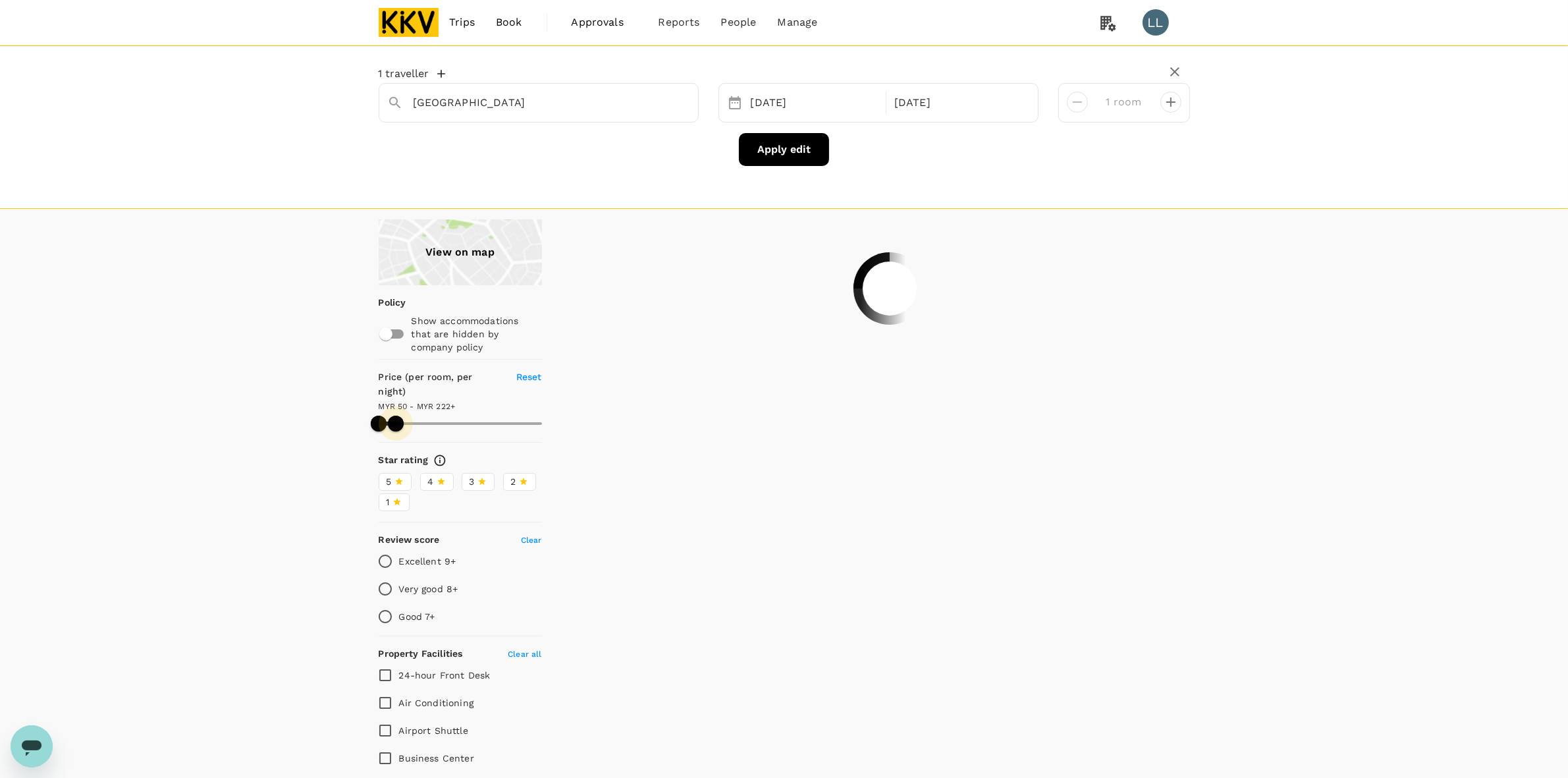
click at [395, 415] on span at bounding box center [396, 423] width 16 height 16
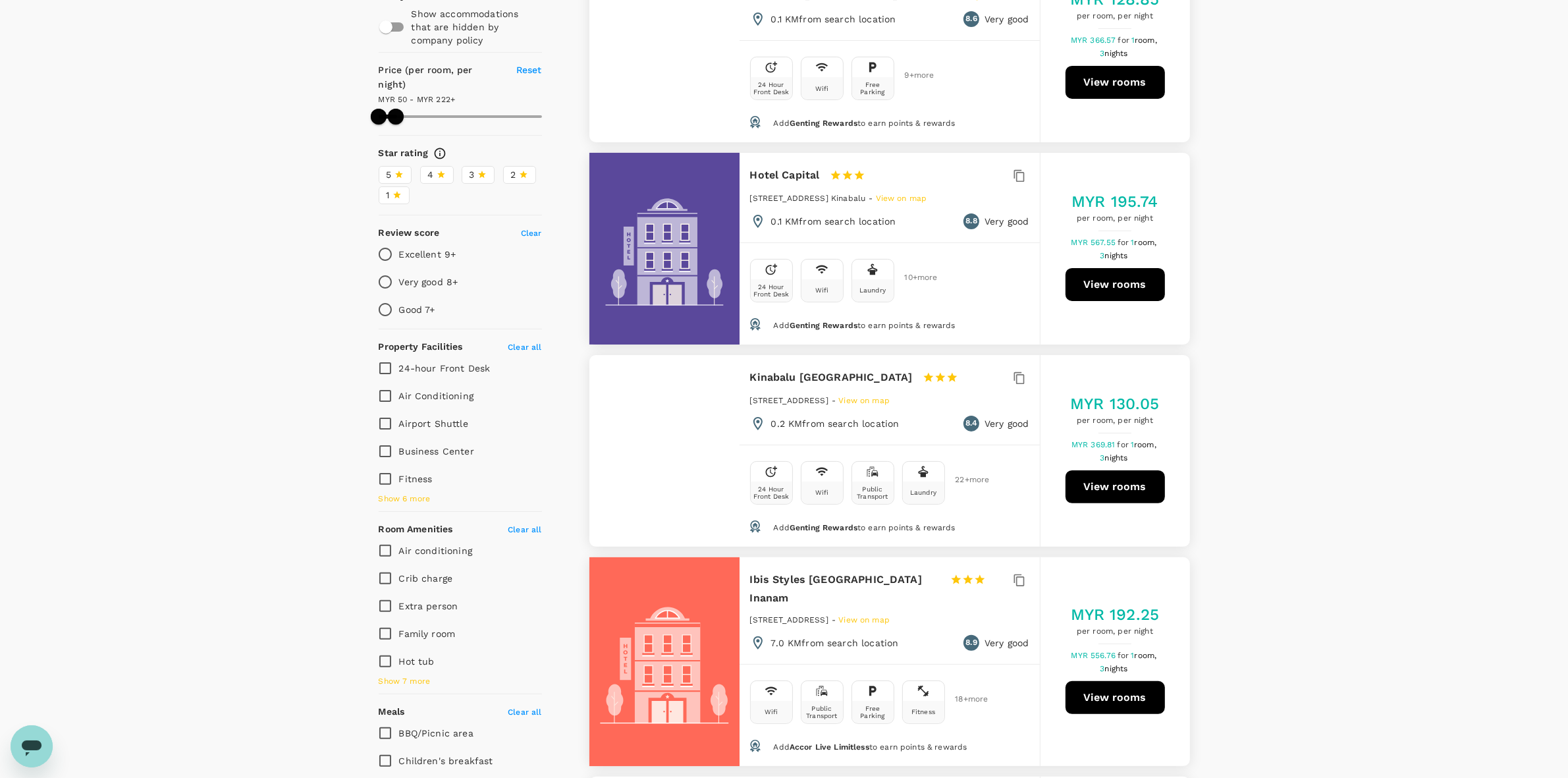
scroll to position [577, 0]
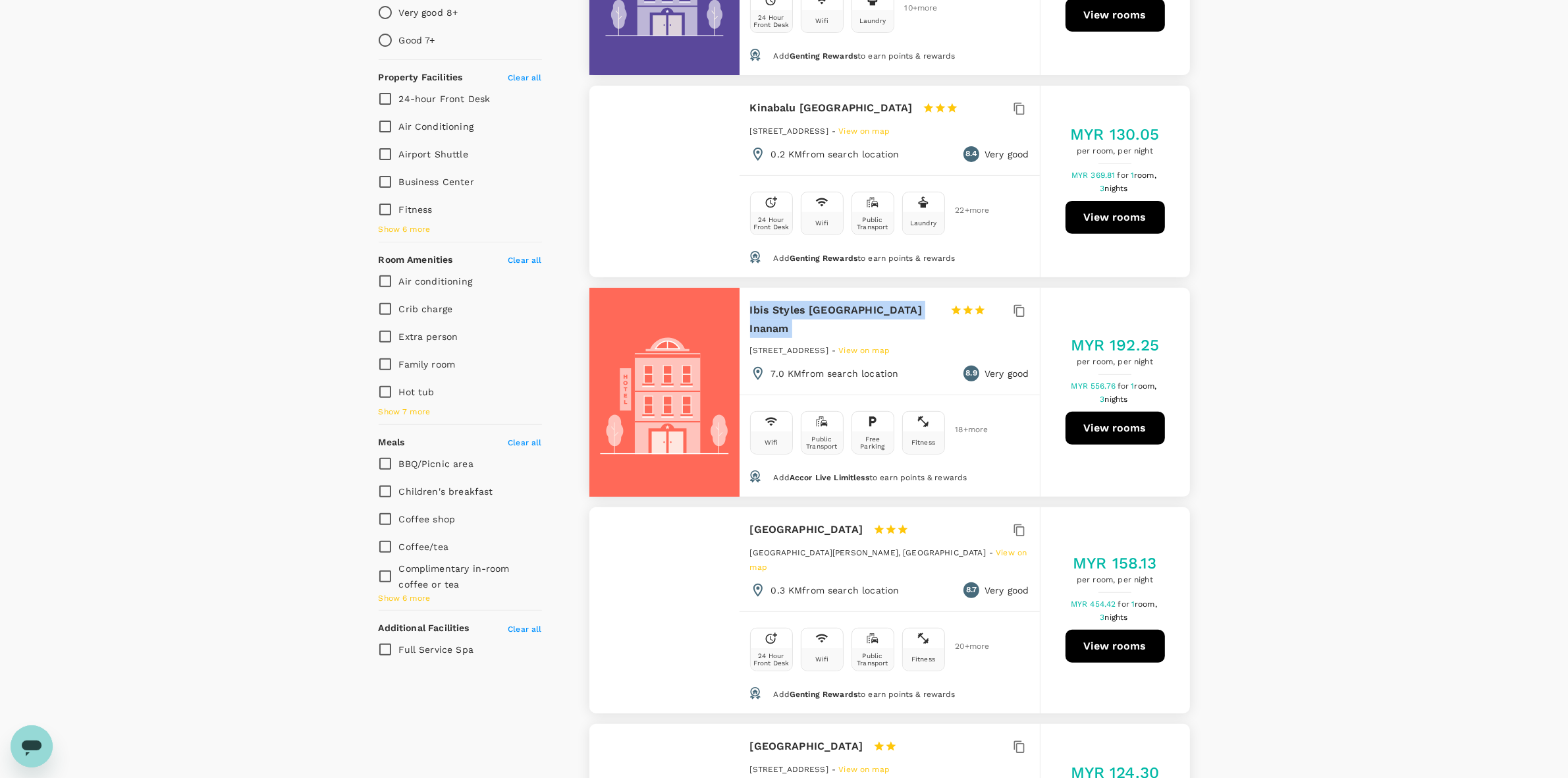
drag, startPoint x: 741, startPoint y: 311, endPoint x: 931, endPoint y: 320, distance: 190.2
click at [931, 320] on div "Ibis Styles Kota Kinabalu Inanam 1 Star 2 Stars 3 Stars 4 Stars 5 Stars No 1 Ja…" at bounding box center [890, 341] width 300 height 107
copy div "Ibis Styles Kota Kinabalu Inanam"
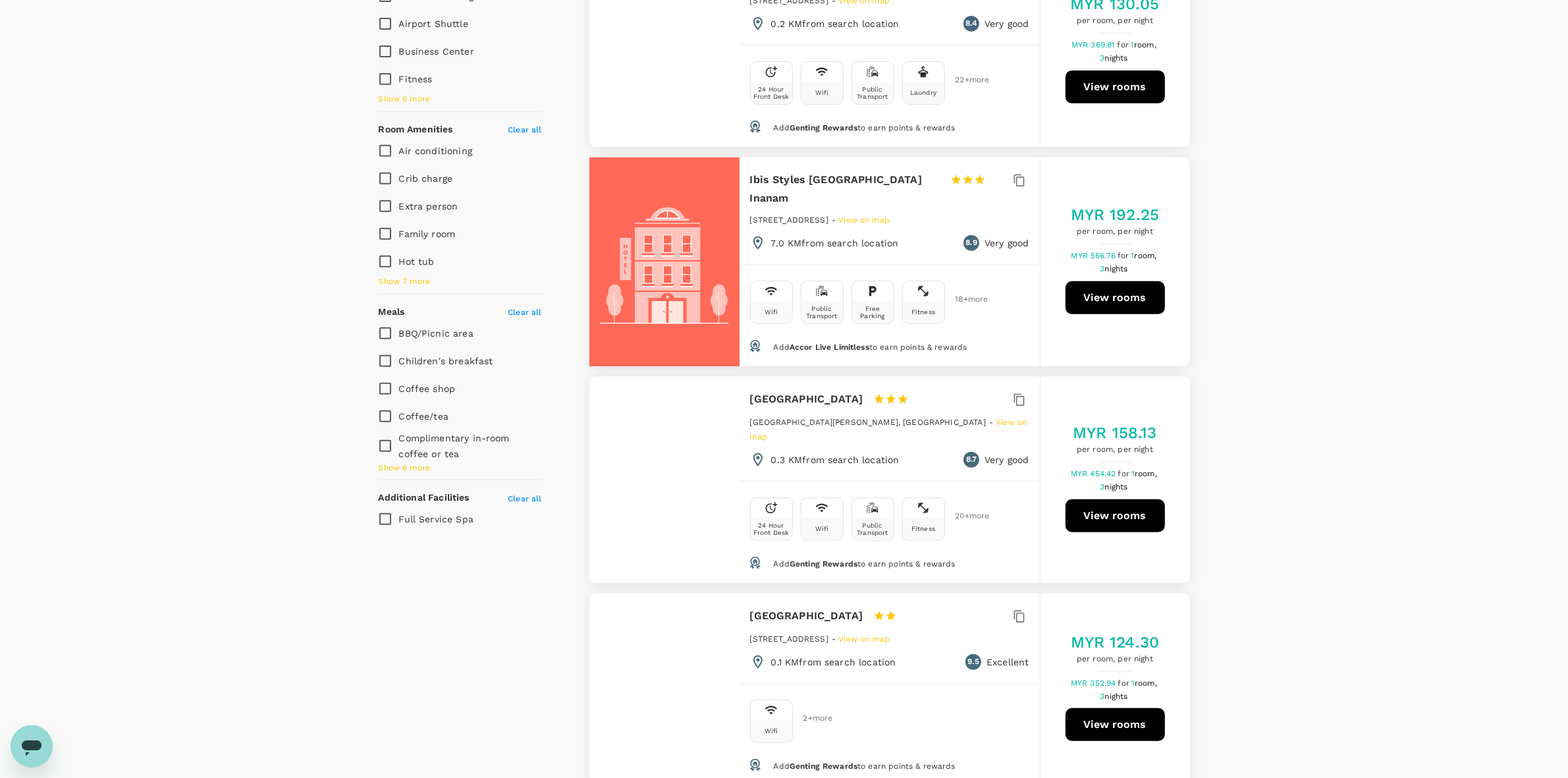
scroll to position [905, 0]
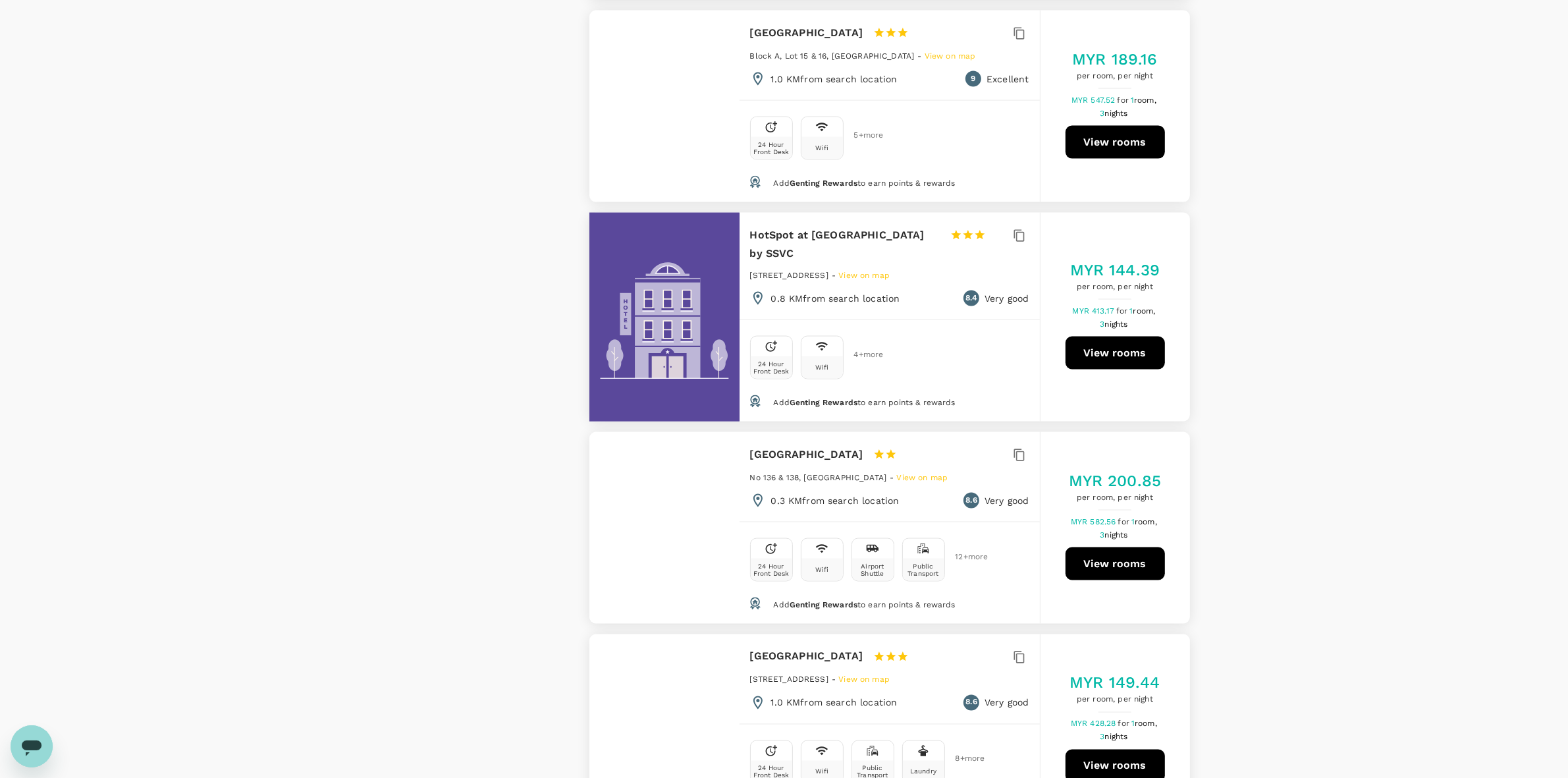
scroll to position [2800, 0]
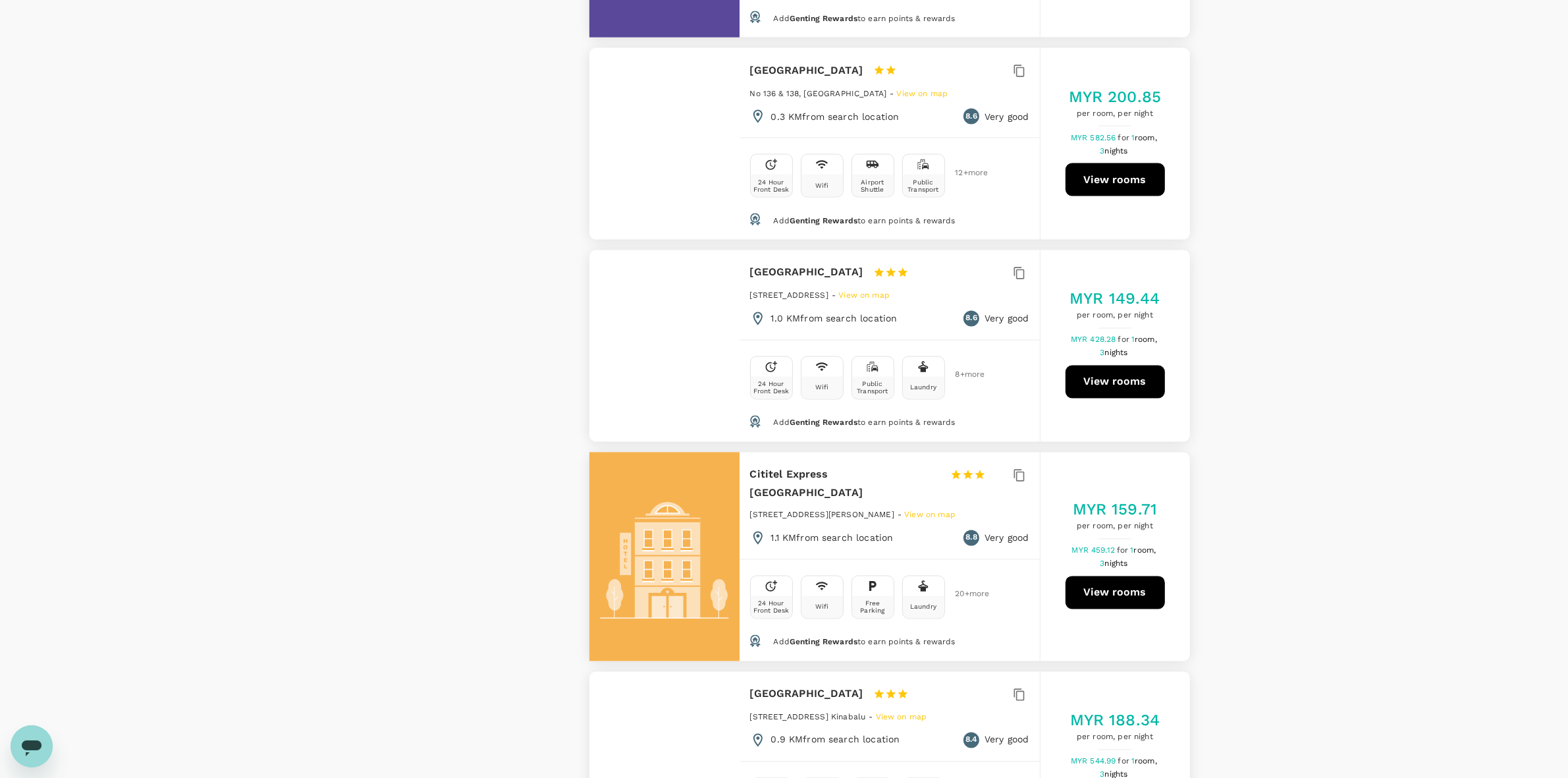
scroll to position [3129, 0]
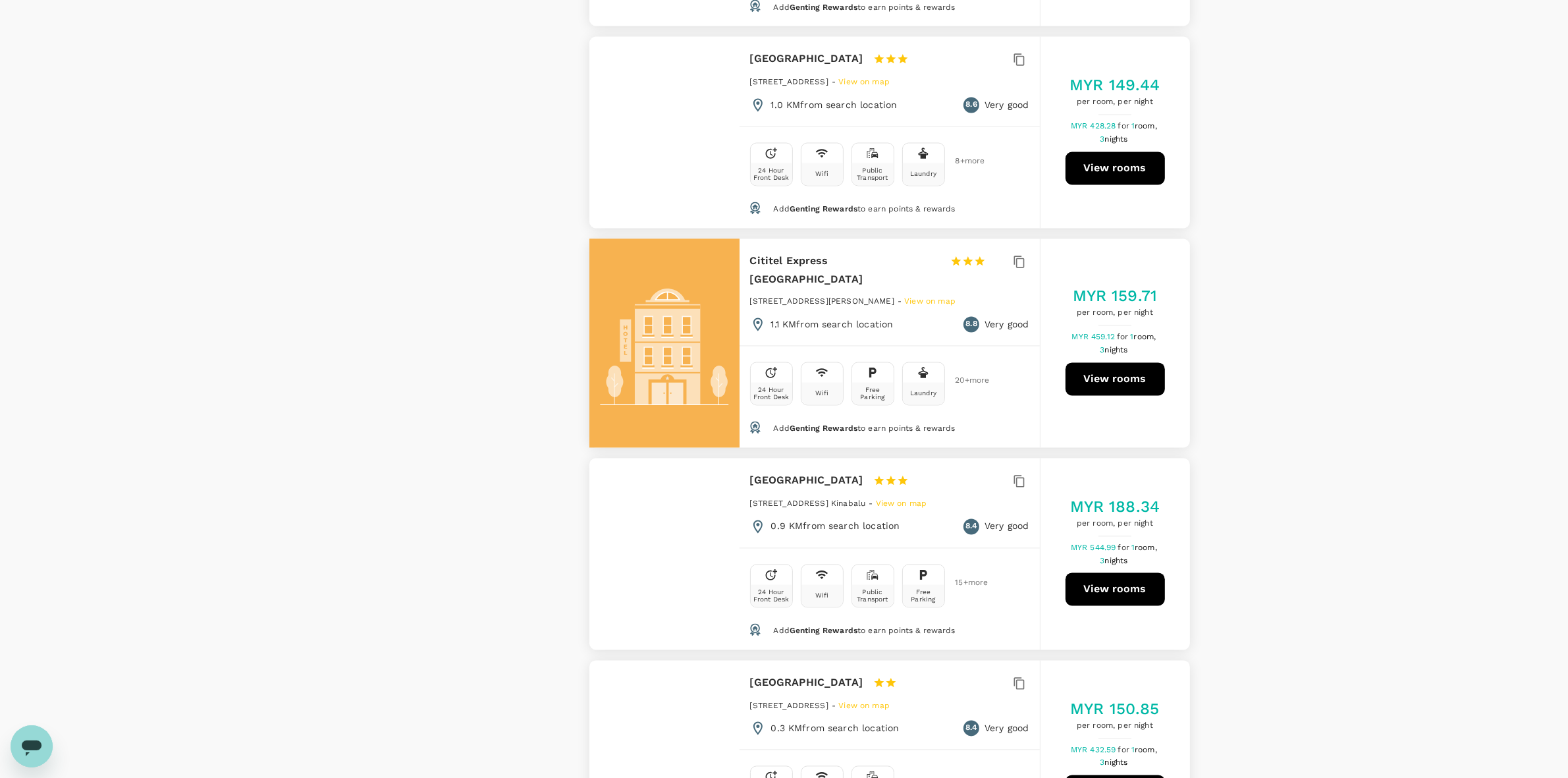
click at [754, 252] on h6 "Cititel Express Kota Kinabalu" at bounding box center [844, 270] width 190 height 37
drag, startPoint x: 748, startPoint y: 193, endPoint x: 923, endPoint y: 193, distance: 175.0
click at [923, 239] on div "Cititel Express Kota Kinabalu 1 Star 2 Stars 3 Stars 4 Stars 5 Stars No 1 Jalan…" at bounding box center [890, 292] width 300 height 107
copy div "Cititel Express Kota Kinabalu"
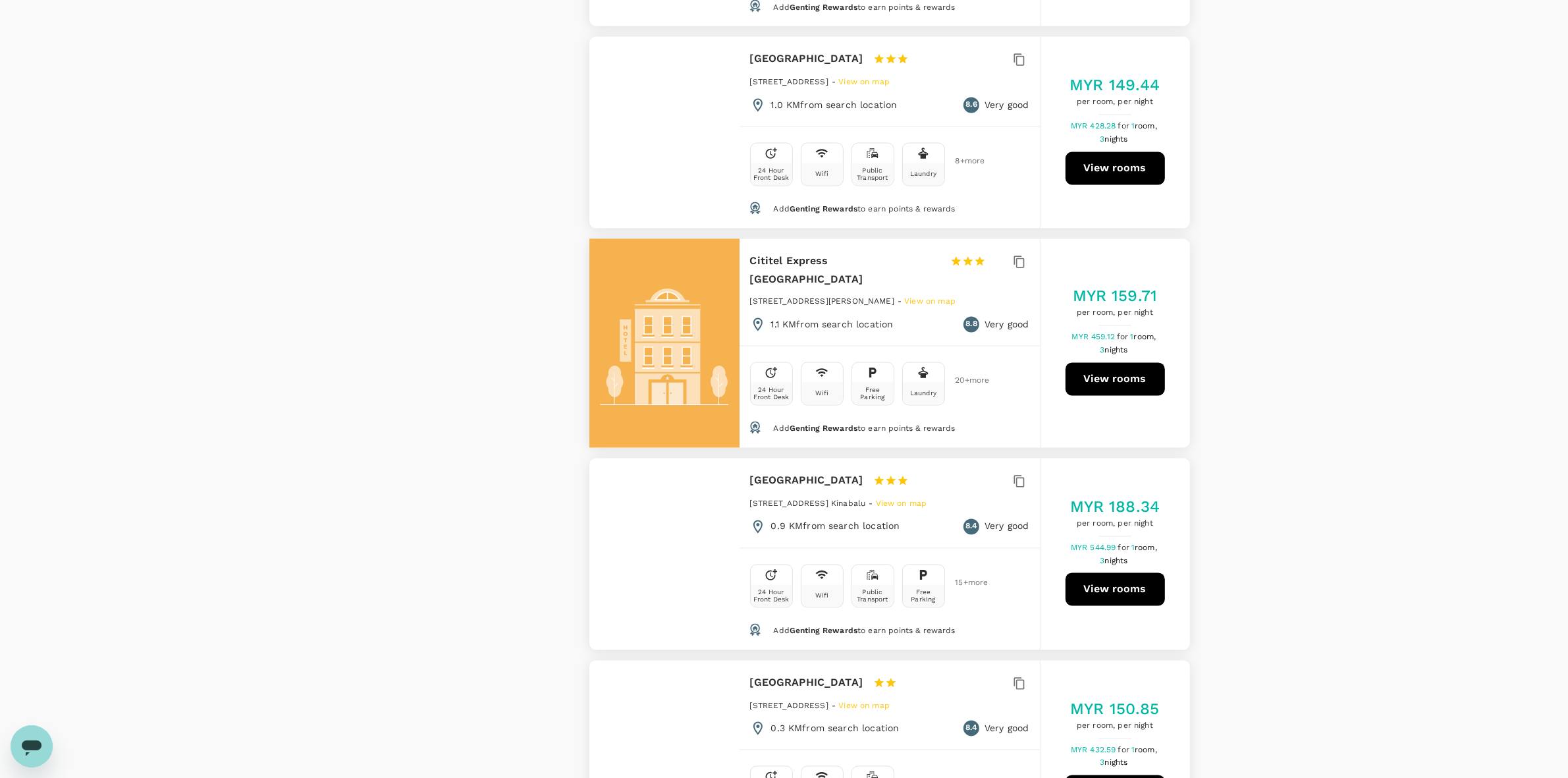
drag, startPoint x: 534, startPoint y: 461, endPoint x: 535, endPoint y: 472, distance: 11.0
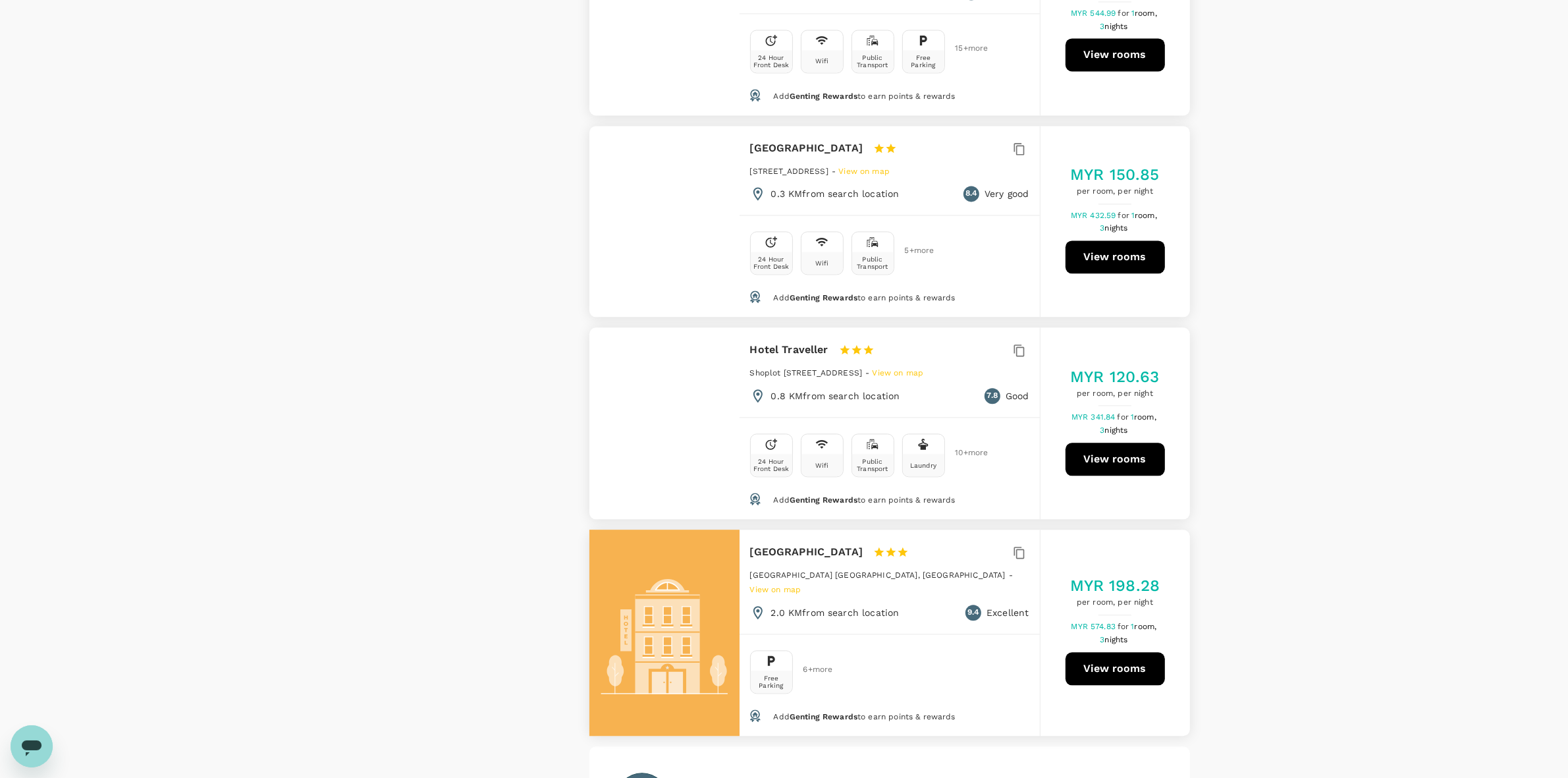
scroll to position [3794, 0]
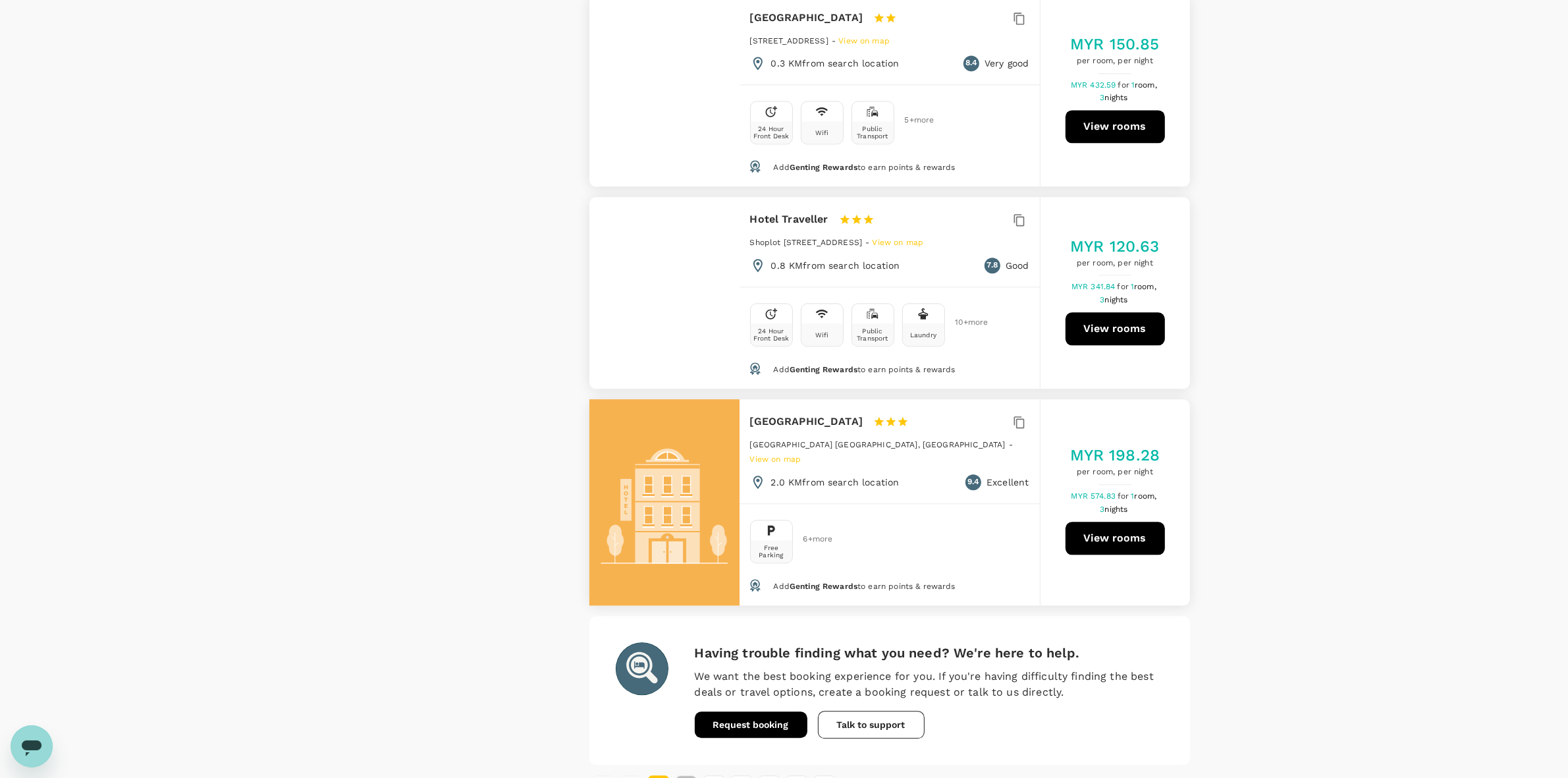
click at [692, 775] on button "2" at bounding box center [686, 785] width 21 height 21
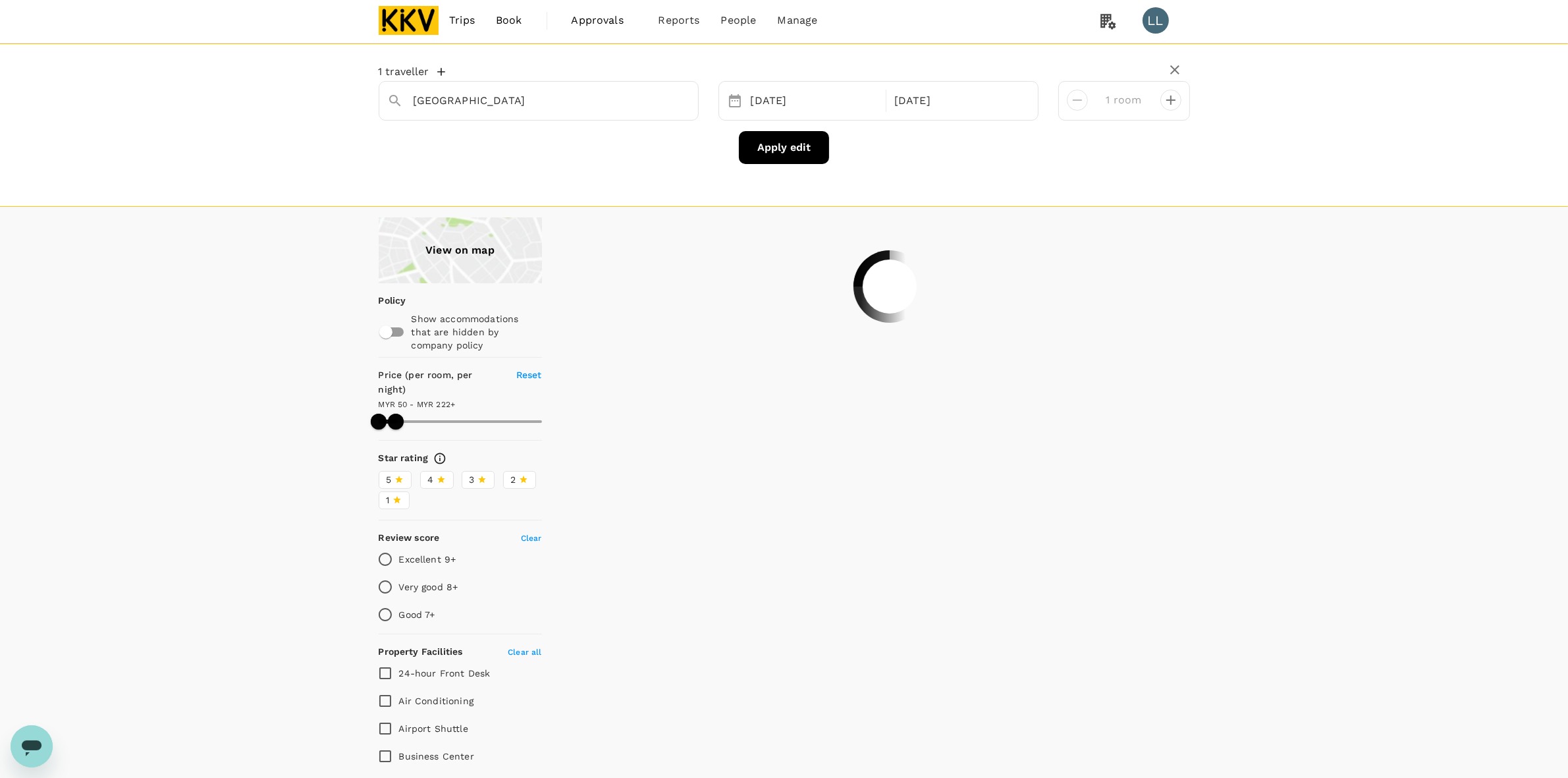
scroll to position [0, 0]
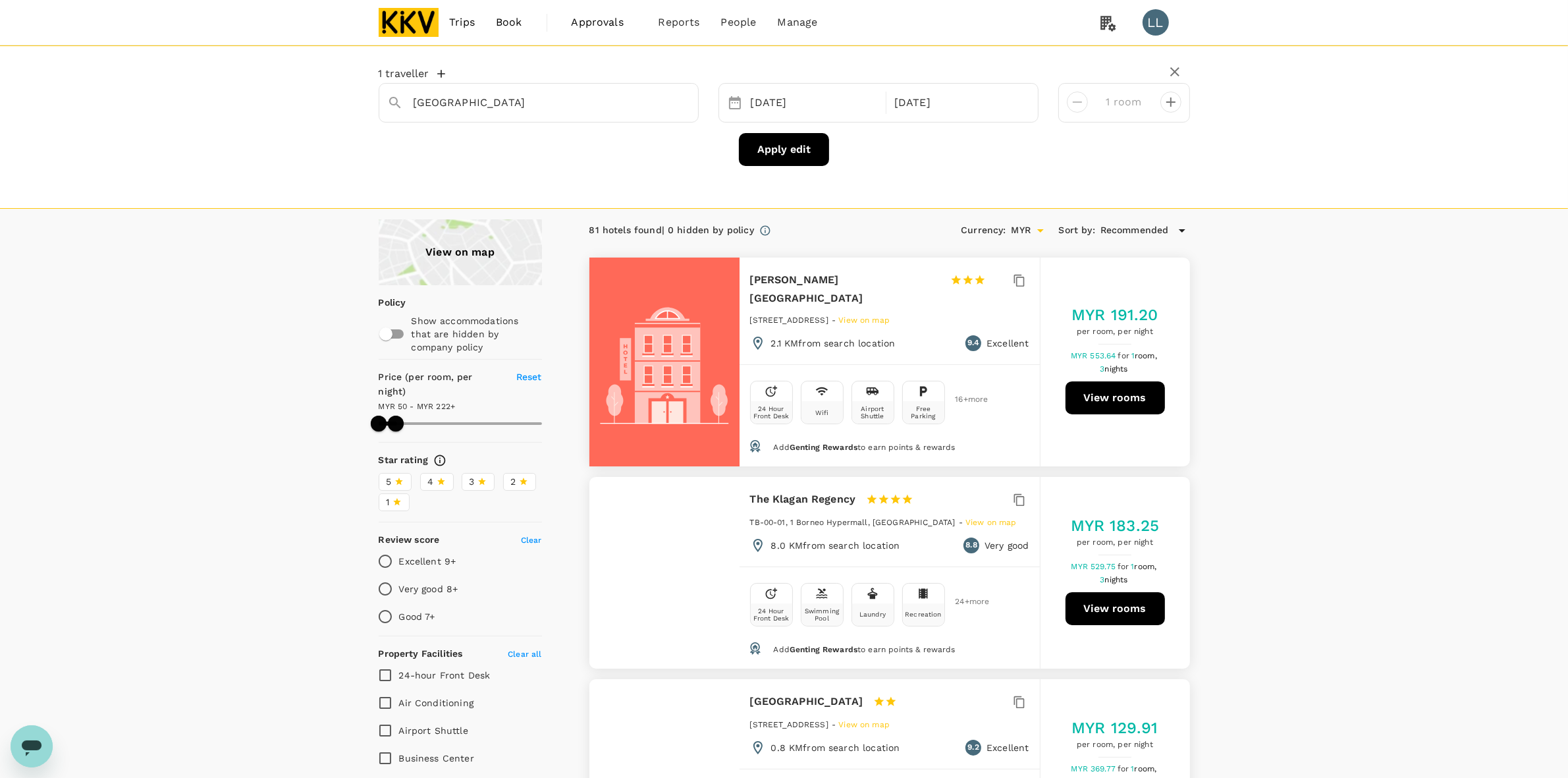
drag, startPoint x: 1282, startPoint y: 433, endPoint x: 1326, endPoint y: 489, distance: 71.2
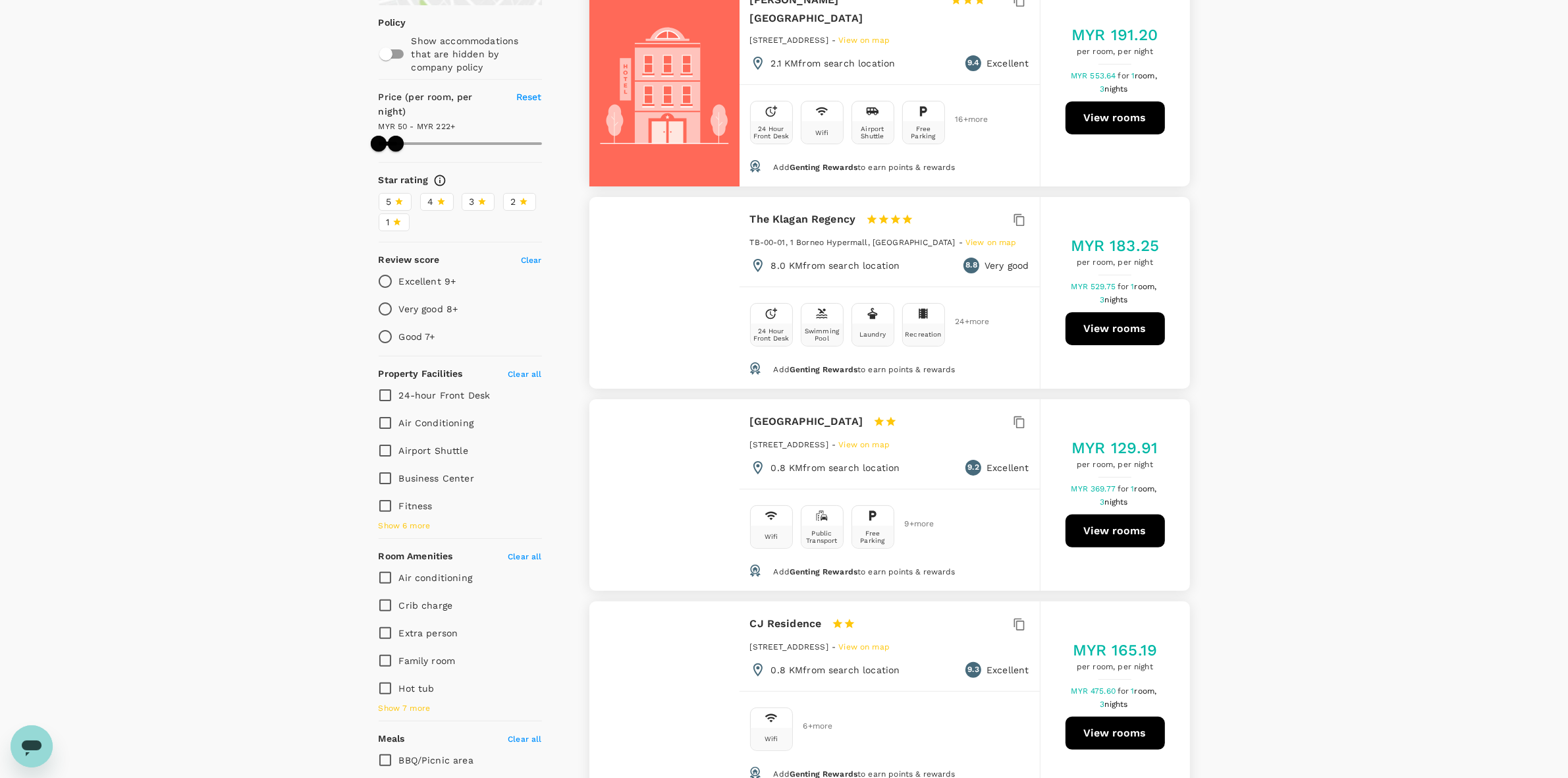
scroll to position [330, 0]
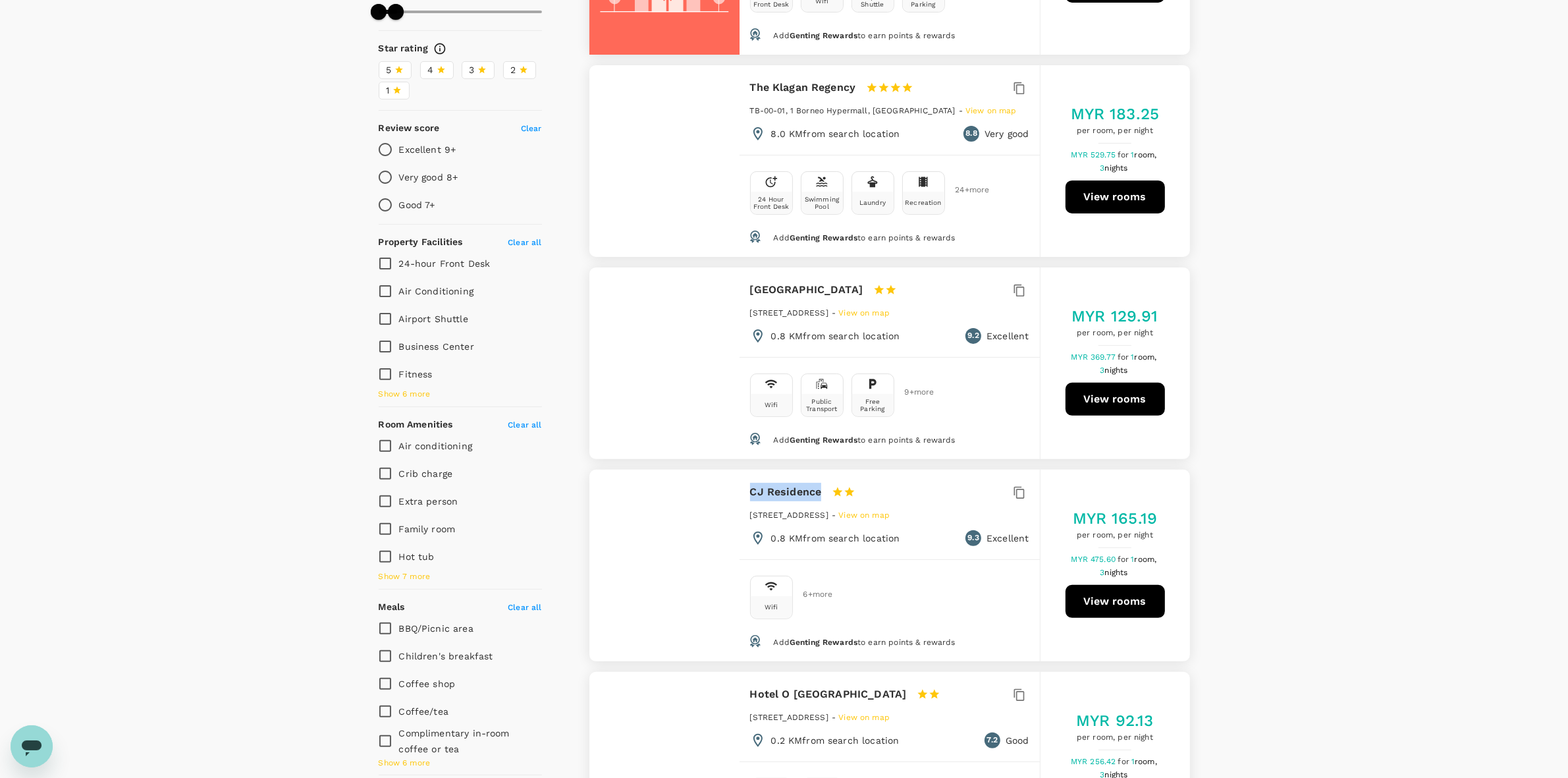
drag, startPoint x: 749, startPoint y: 474, endPoint x: 820, endPoint y: 473, distance: 71.0
click at [820, 473] on div "CJ Residence 1 Star 2 Stars 3 Stars 4 Stars 5 Stars #4, 2nd Floor, Block J, Kot…" at bounding box center [890, 514] width 300 height 89
copy h6 "CJ Residence"
drag, startPoint x: 1283, startPoint y: 334, endPoint x: 1144, endPoint y: 432, distance: 170.1
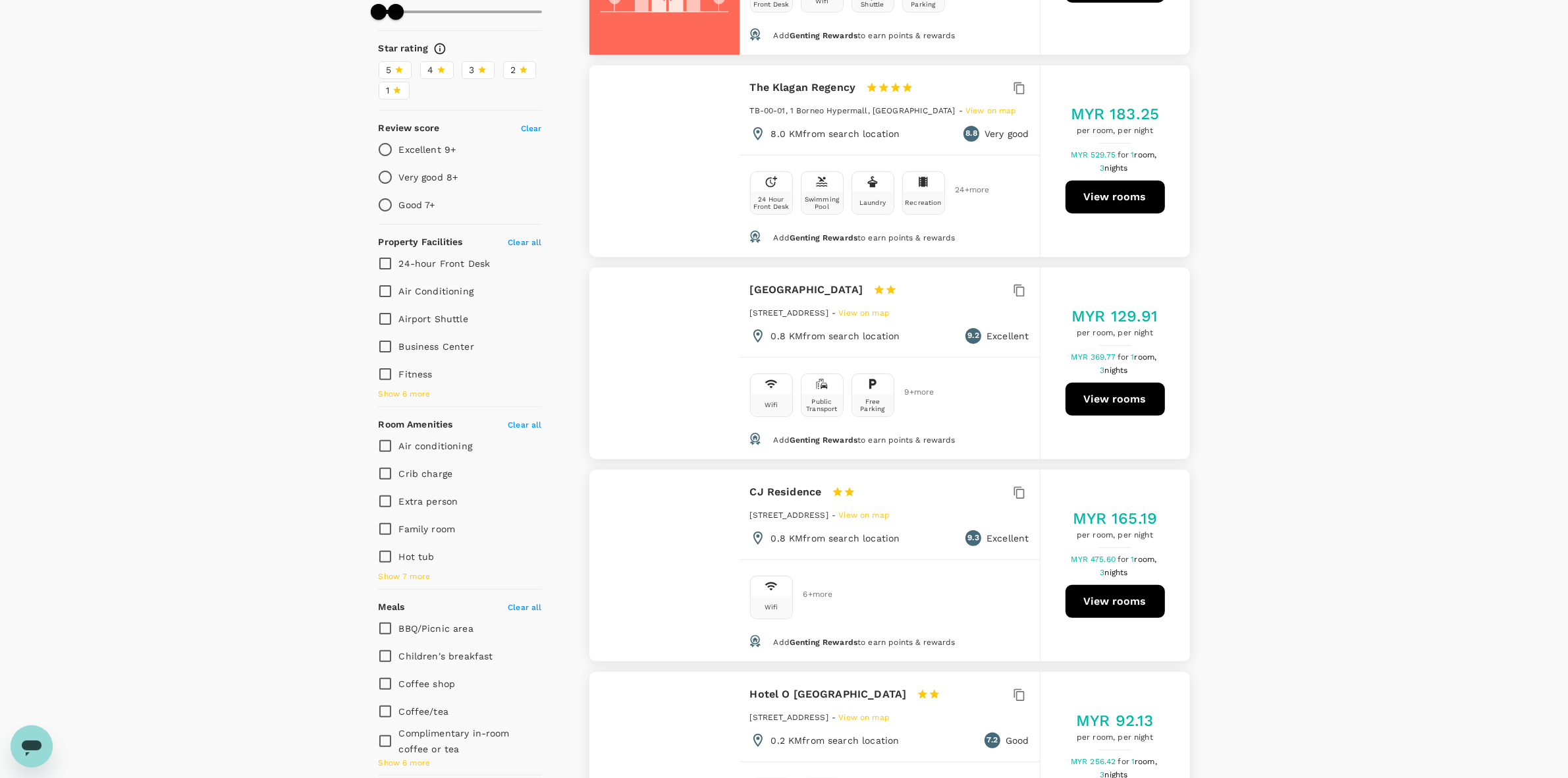
drag, startPoint x: 1396, startPoint y: 262, endPoint x: 1180, endPoint y: 11, distance: 331.1
drag, startPoint x: 1328, startPoint y: 368, endPoint x: 1256, endPoint y: 357, distance: 72.8
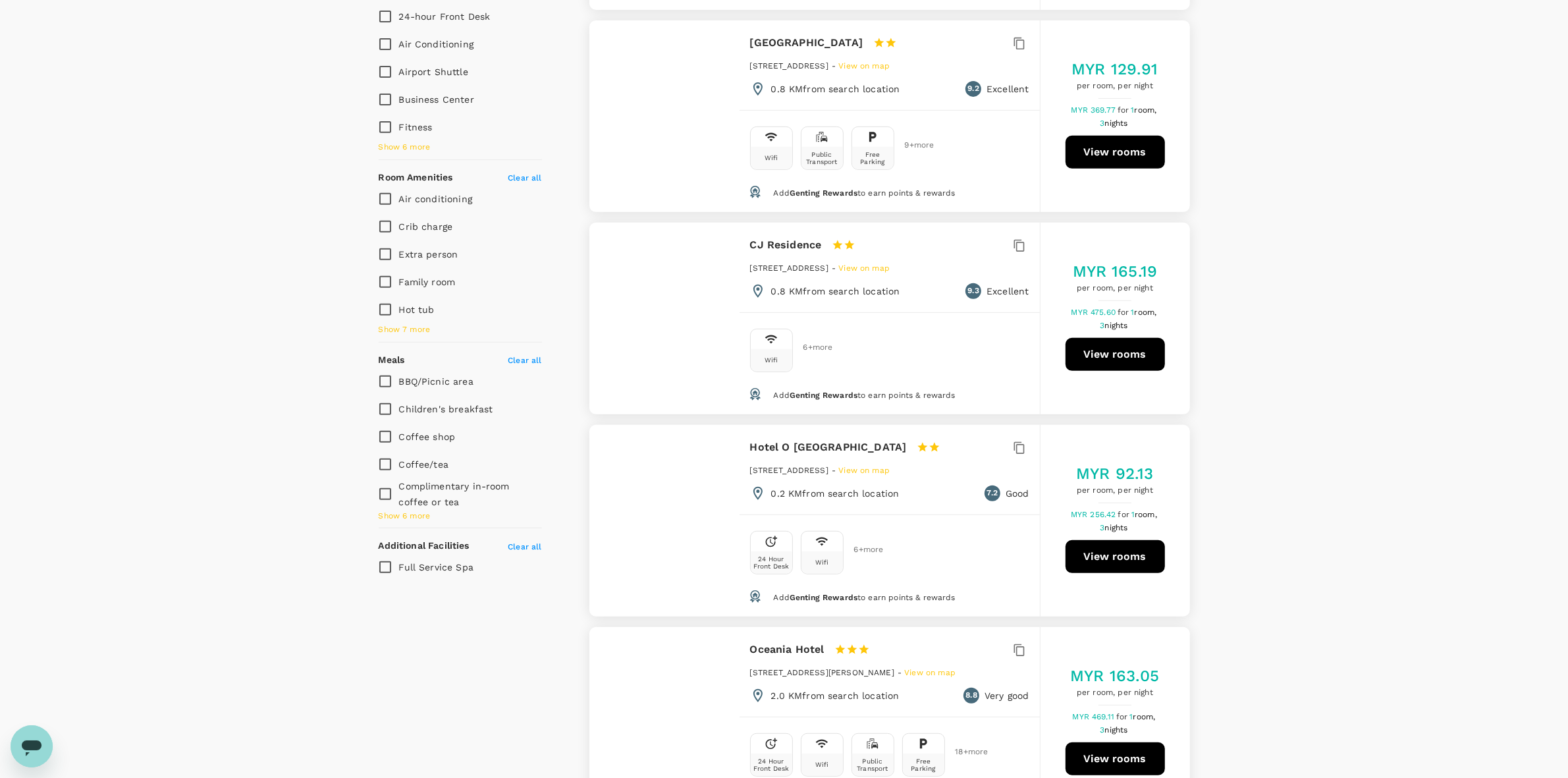
scroll to position [988, 0]
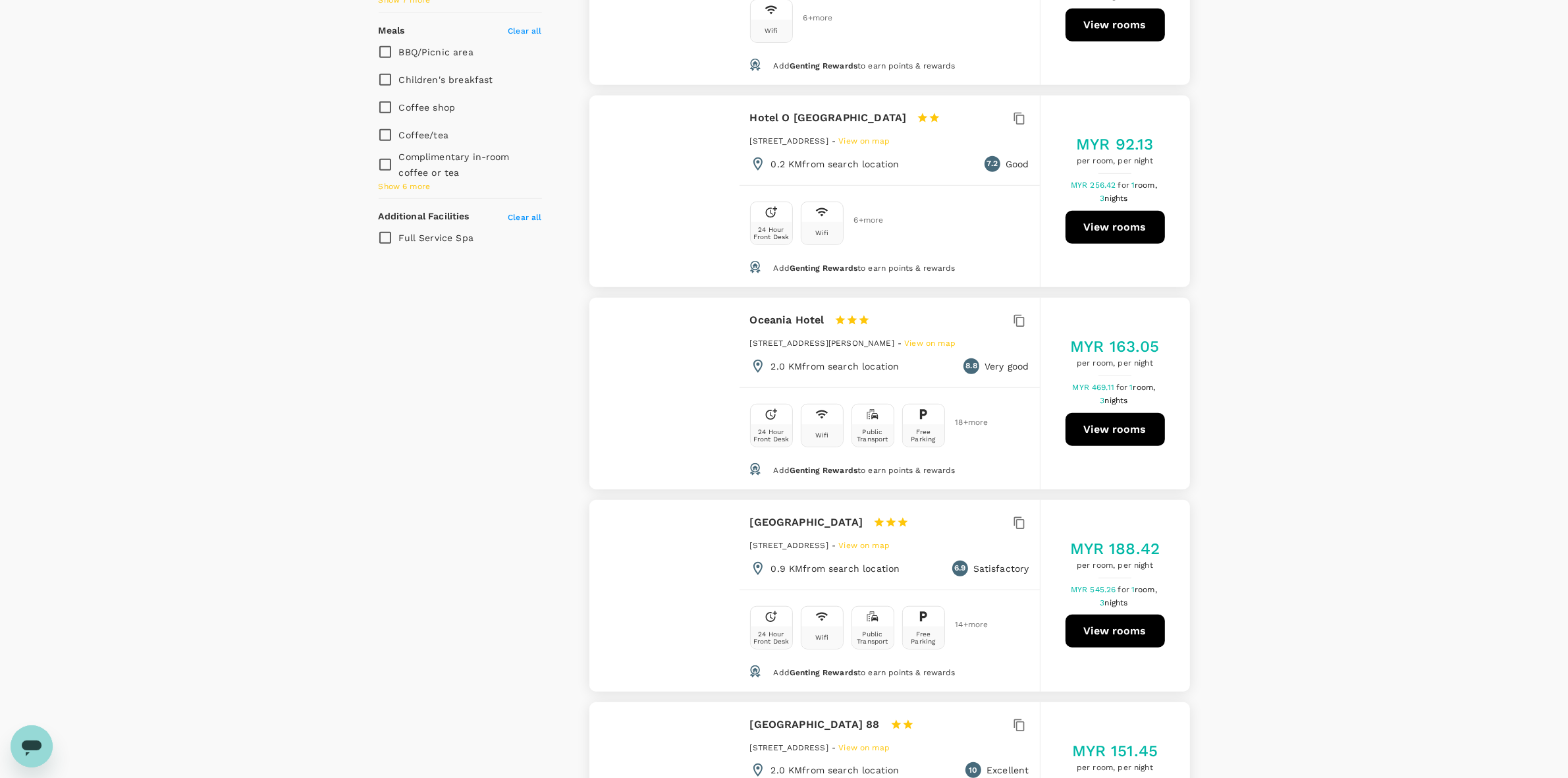
drag, startPoint x: 1283, startPoint y: 368, endPoint x: 1304, endPoint y: 360, distance: 22.5
drag, startPoint x: 746, startPoint y: 297, endPoint x: 826, endPoint y: 298, distance: 80.0
click at [826, 298] on div "Oceania Hotel 1 Star 2 Stars 3 Stars 4 Stars 5 Stars Lot 60-64, Lorong Ikan Jua…" at bounding box center [890, 342] width 300 height 89
copy h6 "Oceania Hotel"
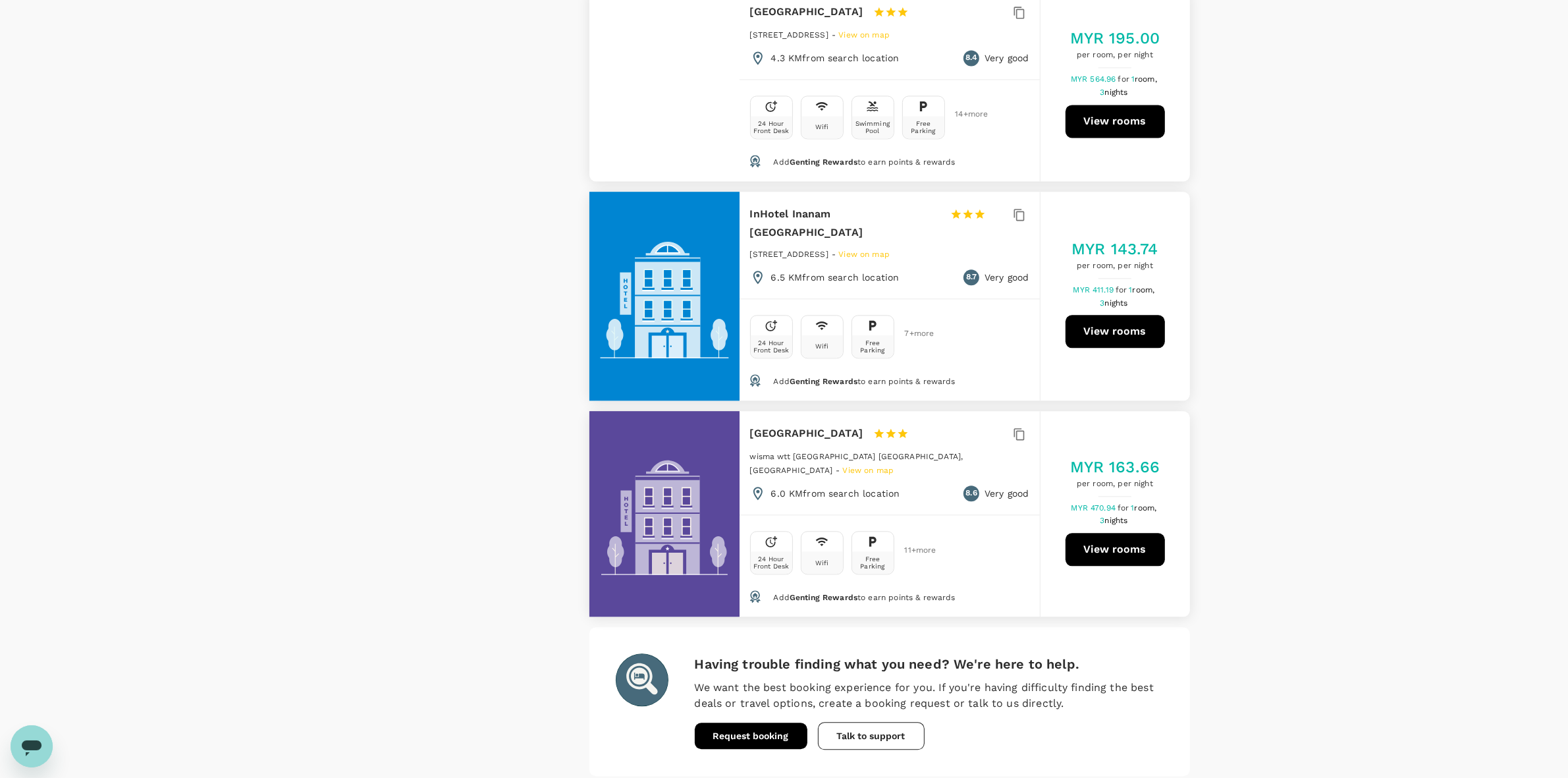
scroll to position [3803, 0]
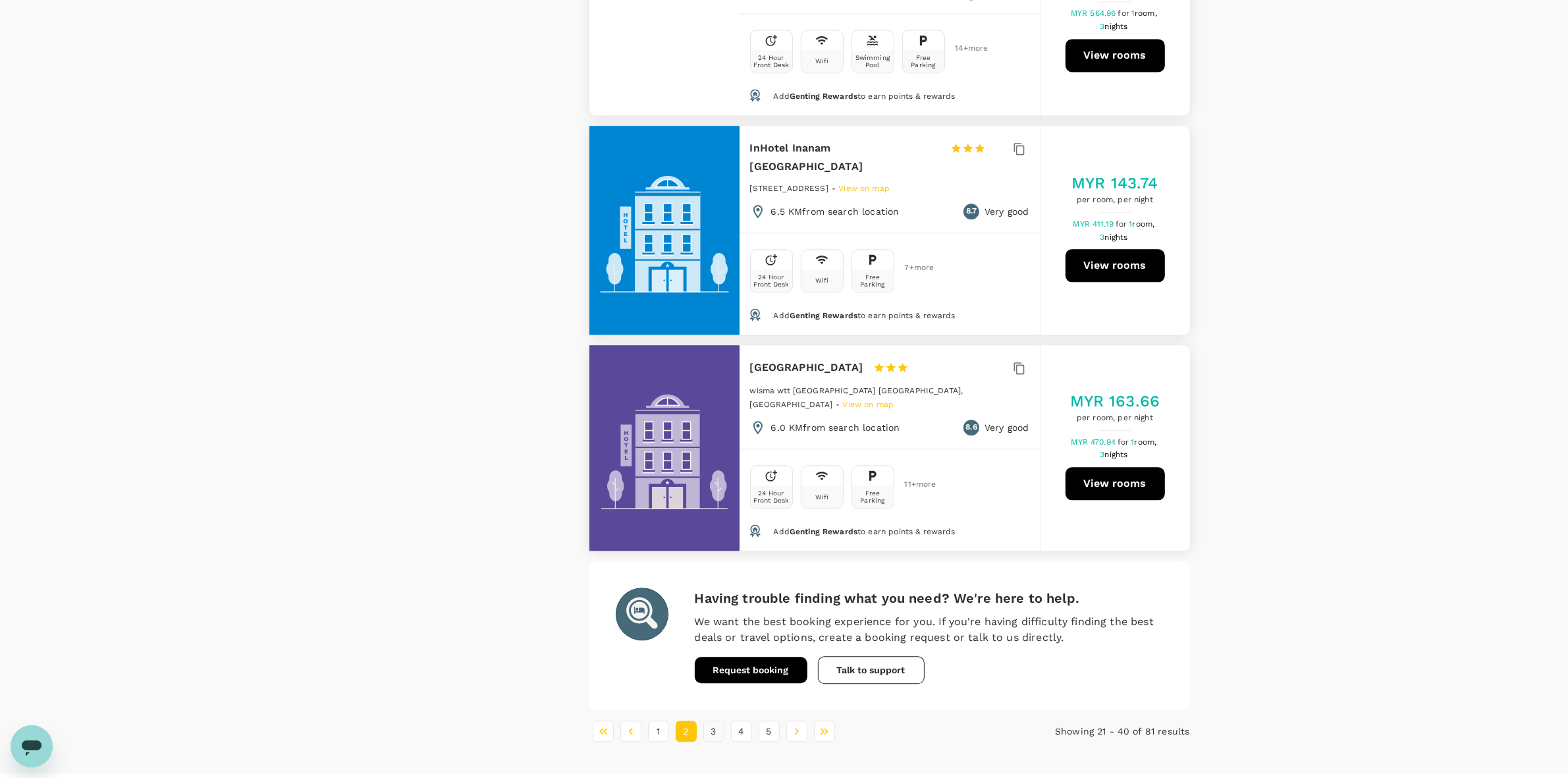
click at [722, 721] on button "3" at bounding box center [713, 731] width 21 height 21
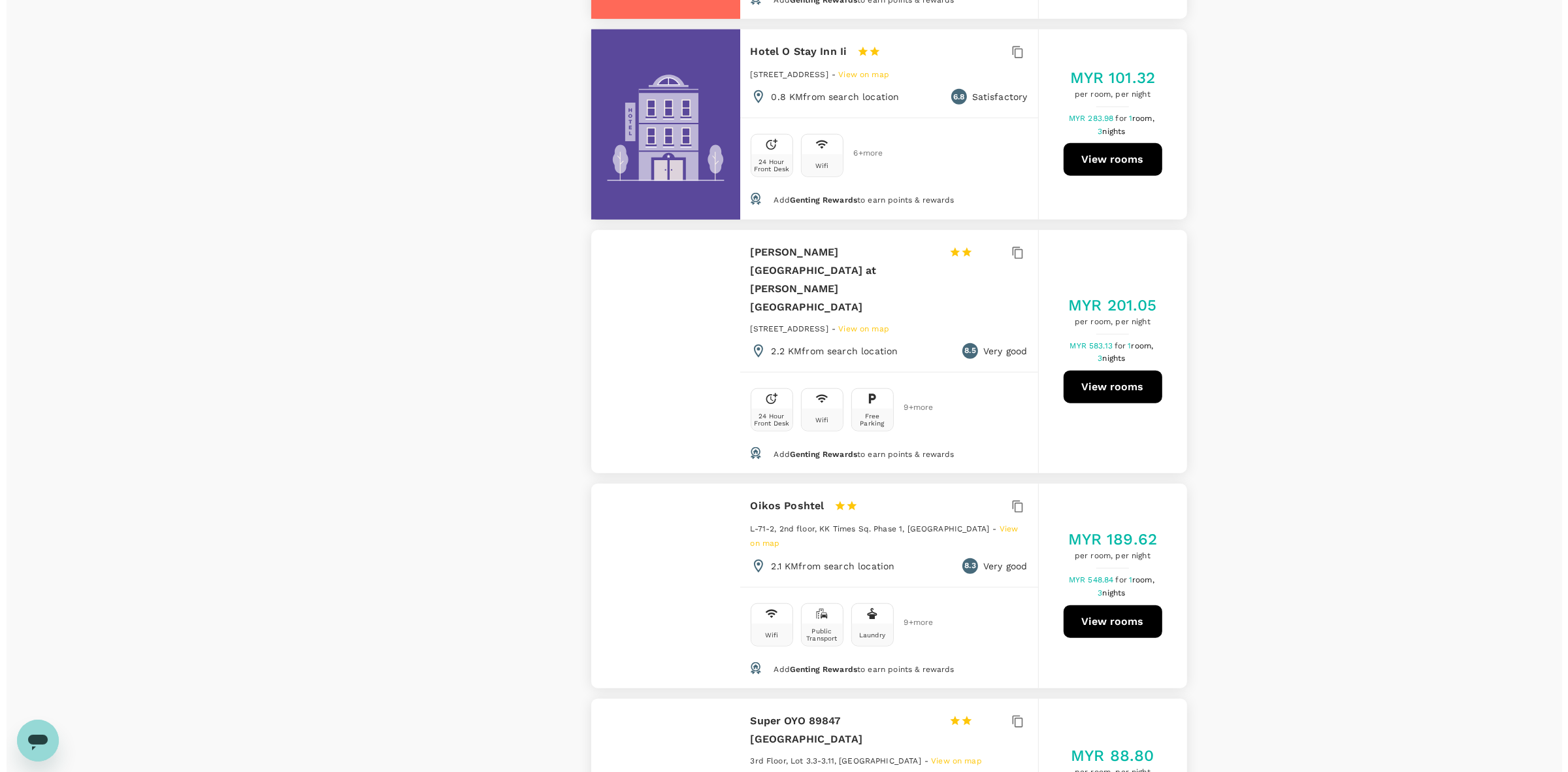
scroll to position [1634, 0]
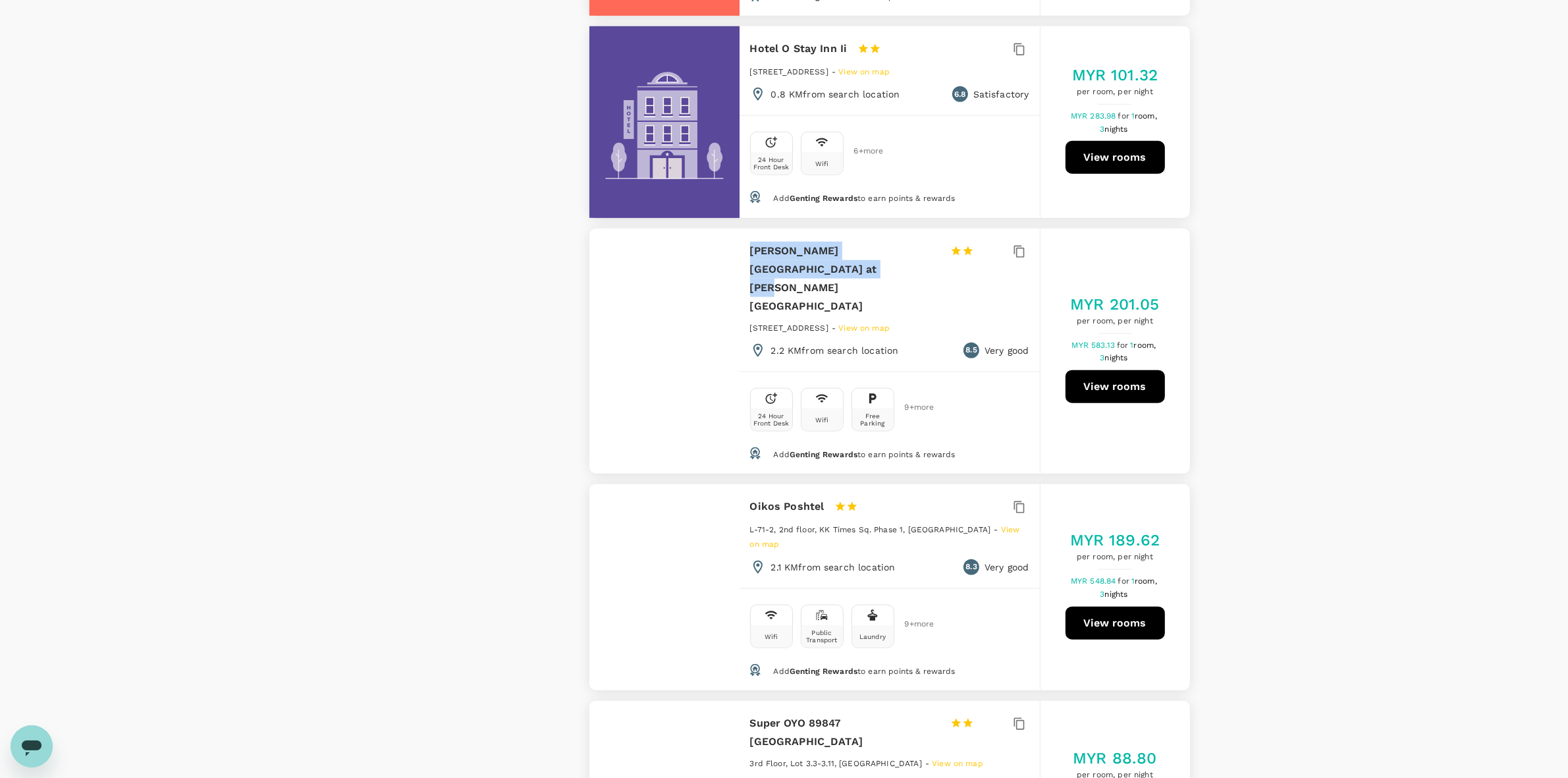
drag, startPoint x: 752, startPoint y: 262, endPoint x: 851, endPoint y: 278, distance: 100.3
click at [851, 278] on h6 "Harper Boutique Hotel at Sutera Avenue" at bounding box center [844, 278] width 190 height 74
copy h6 "Harper Boutique Hotel at Sutera Avenue"
type input "222.09"
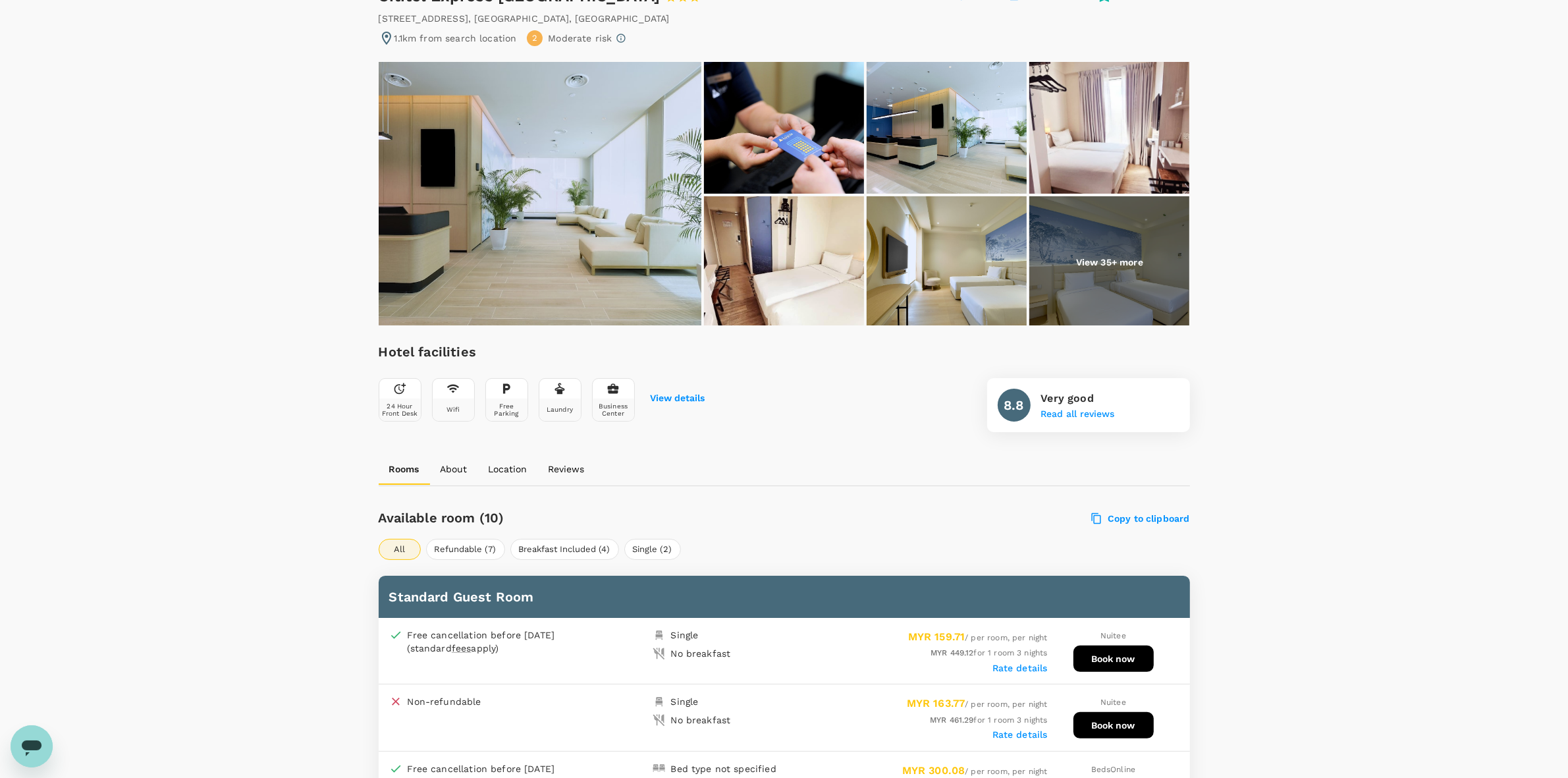
scroll to position [330, 0]
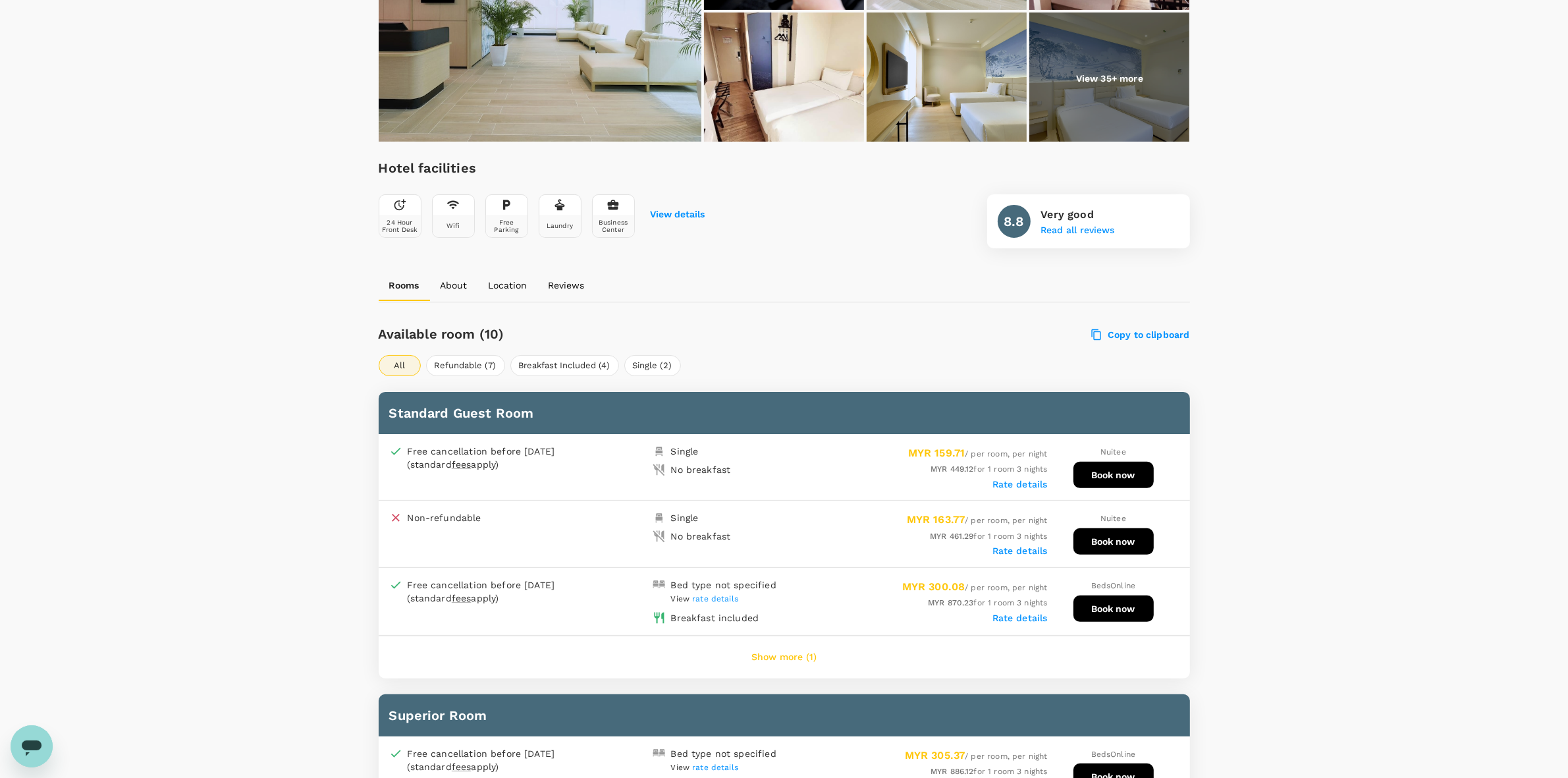
click at [776, 645] on button "Show more (1)" at bounding box center [784, 657] width 102 height 32
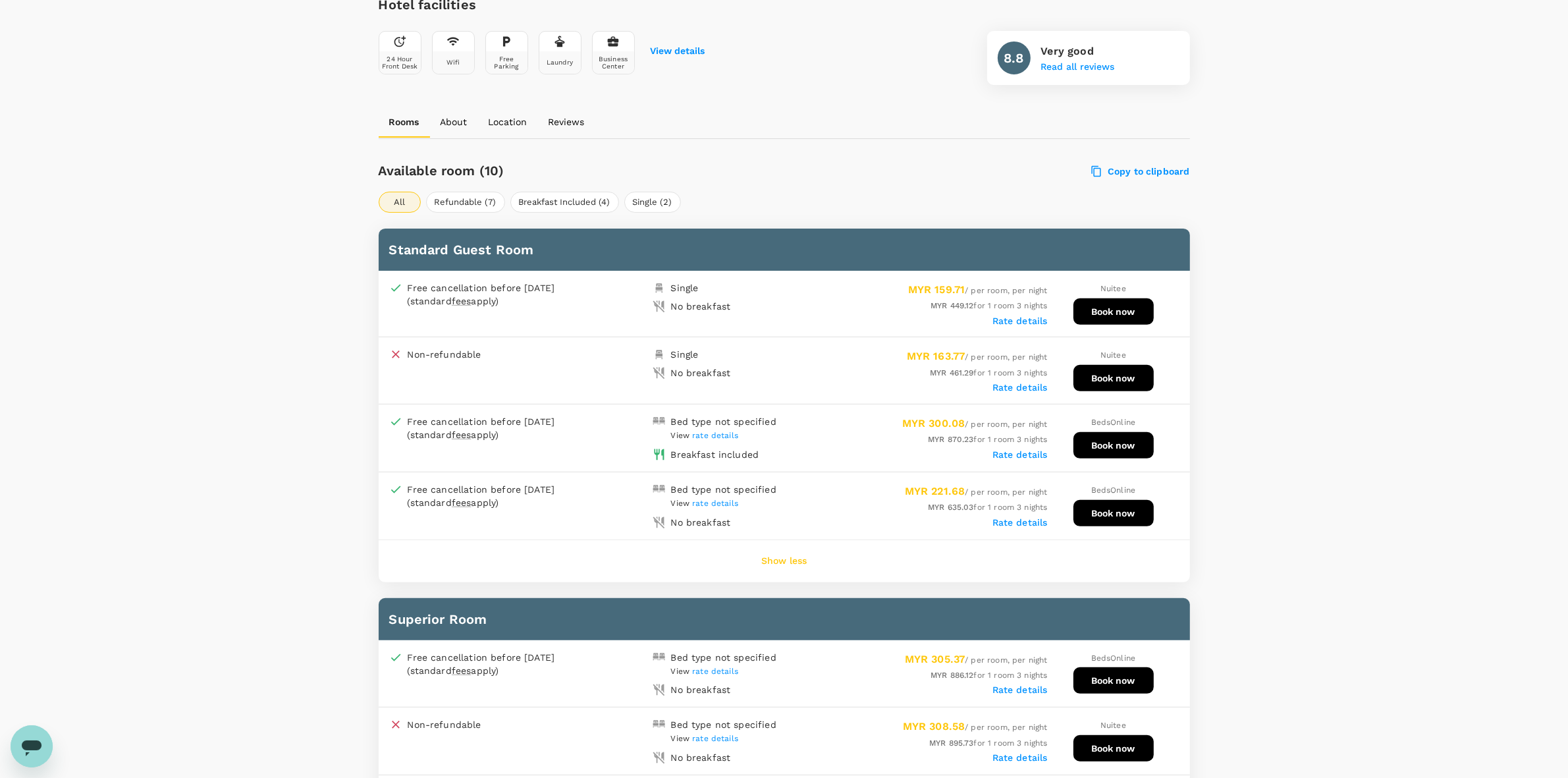
scroll to position [494, 0]
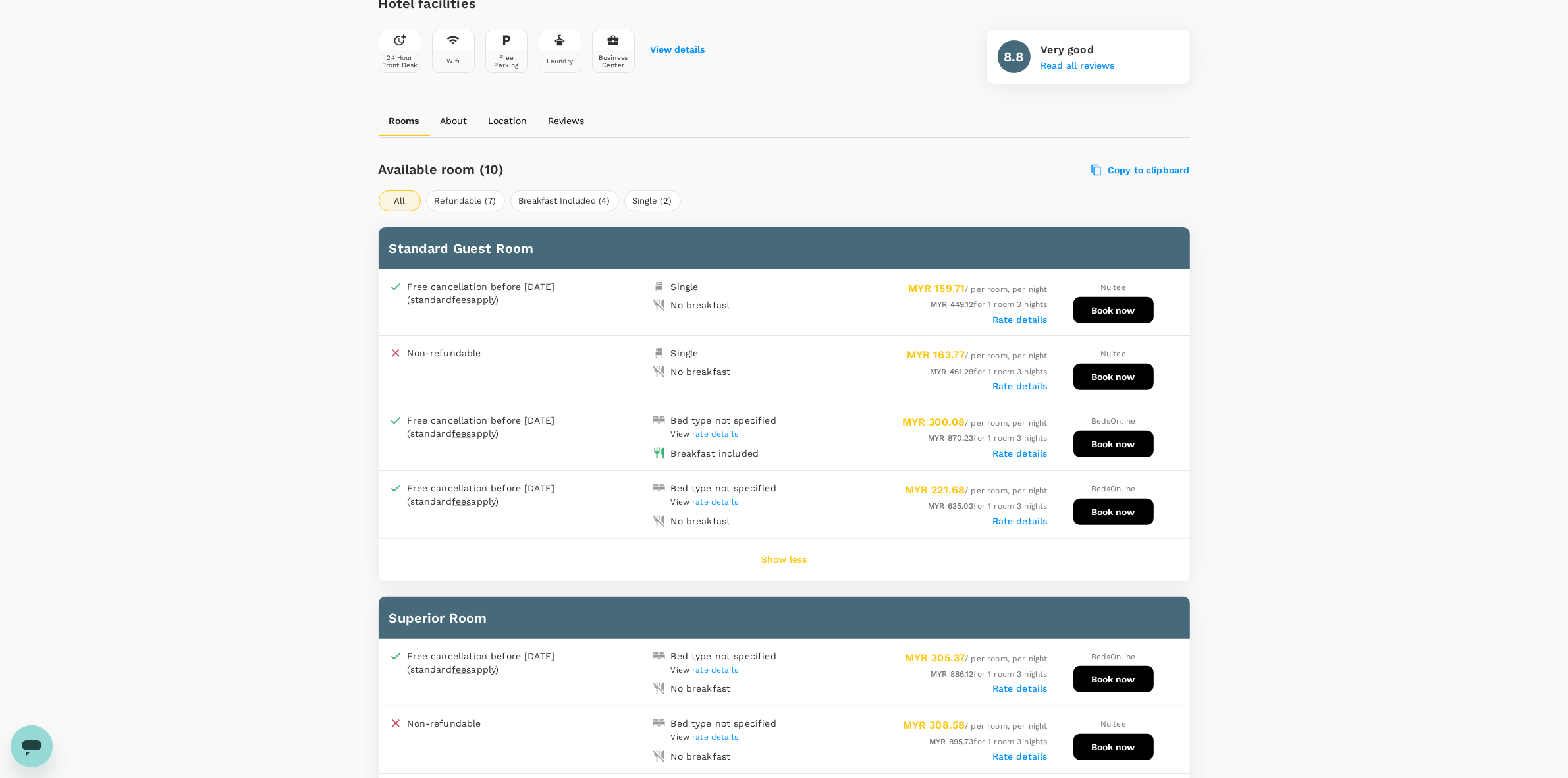
click at [754, 294] on div "No breakfast" at bounding box center [716, 302] width 137 height 18
drag, startPoint x: 795, startPoint y: 294, endPoint x: 798, endPoint y: 300, distance: 6.7
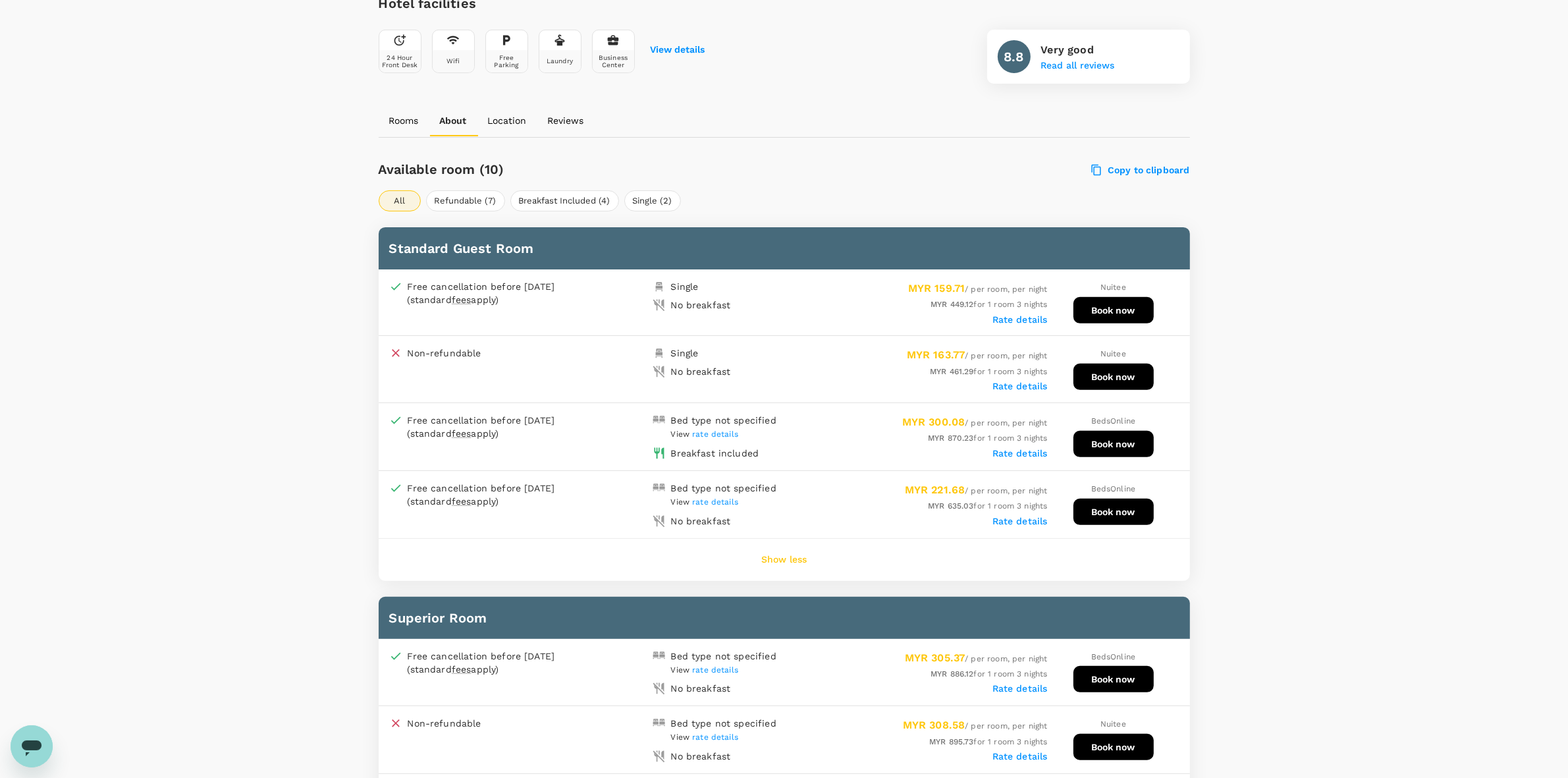
click at [798, 295] on div "MYR 159.71 / per room, per night MYR 449.12 for 1 room 3 nights Rate details" at bounding box center [916, 302] width 264 height 45
click at [798, 301] on div "MYR 449.12 for 1 room 3 nights" at bounding box center [916, 305] width 264 height 15
drag, startPoint x: 1323, startPoint y: 284, endPoint x: 1304, endPoint y: 404, distance: 121.5
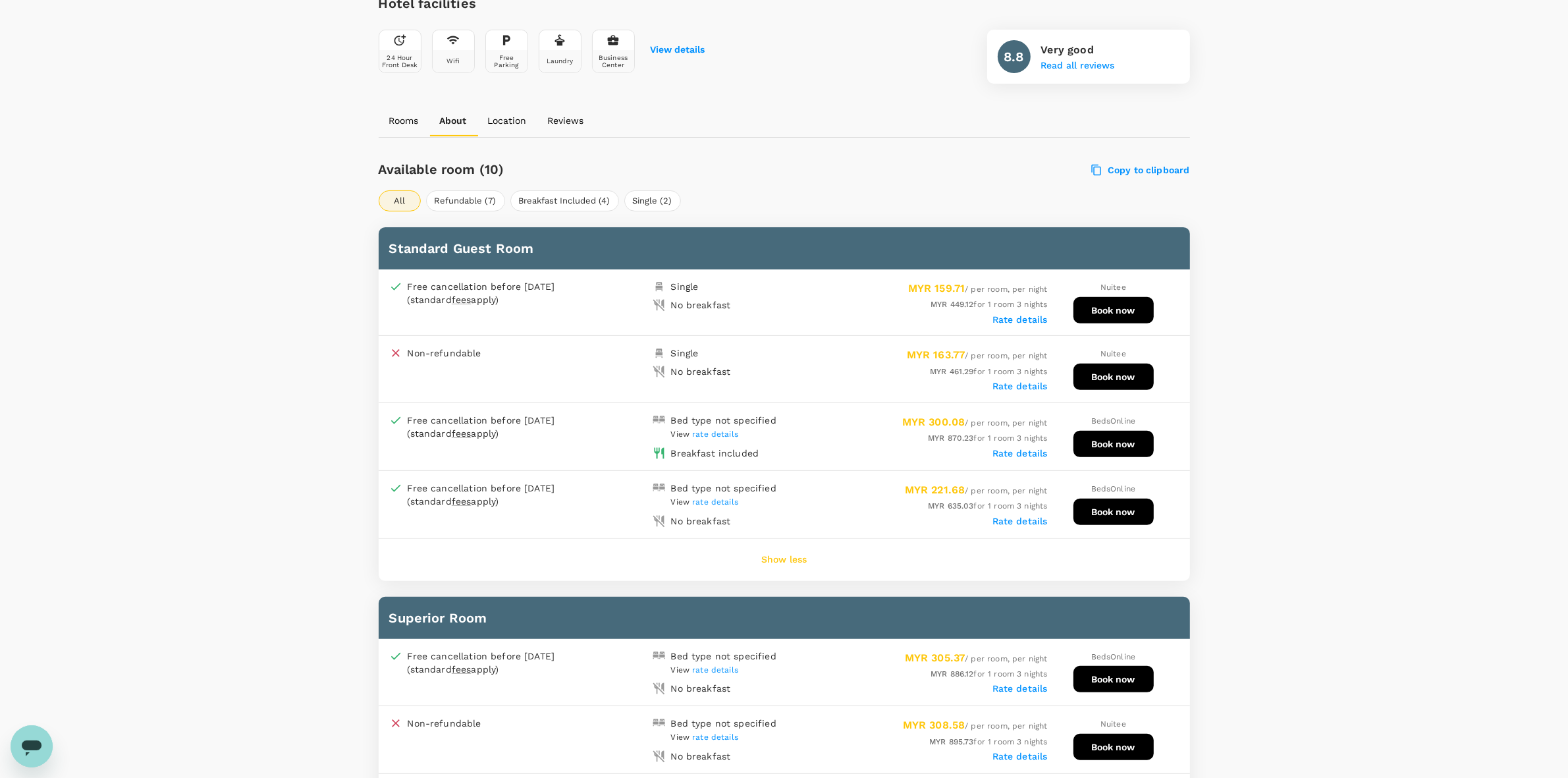
click at [1024, 516] on label "Rate details" at bounding box center [1020, 521] width 56 height 10
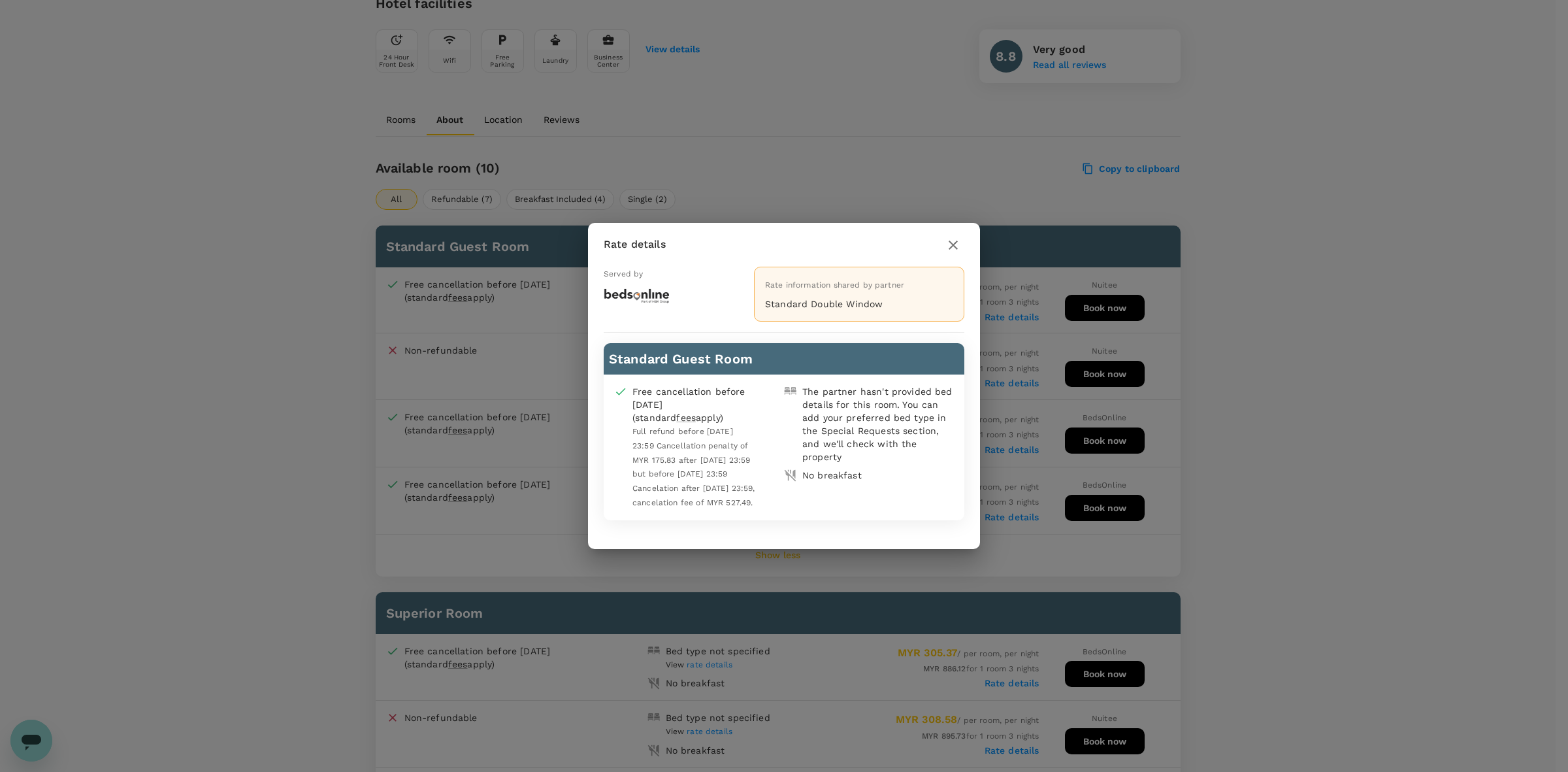
drag, startPoint x: 828, startPoint y: 247, endPoint x: 854, endPoint y: 236, distance: 28.2
click at [947, 234] on div "Rate details" at bounding box center [784, 244] width 360 height 23
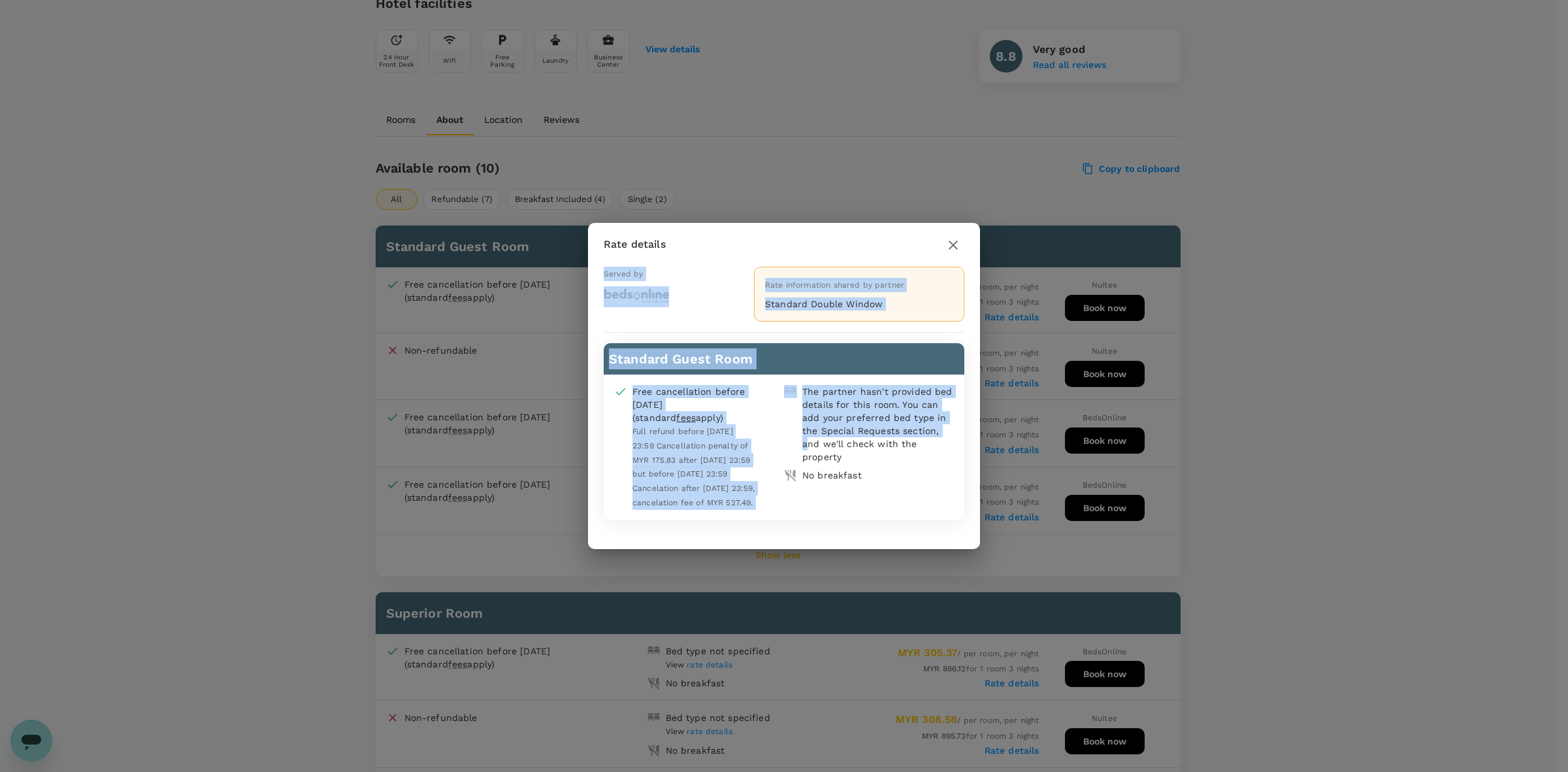
drag, startPoint x: 845, startPoint y: 232, endPoint x: 876, endPoint y: 488, distance: 257.9
click at [817, 456] on div "Rate details Served by Rate information shared by partner Standard Double Windo…" at bounding box center [784, 386] width 392 height 326
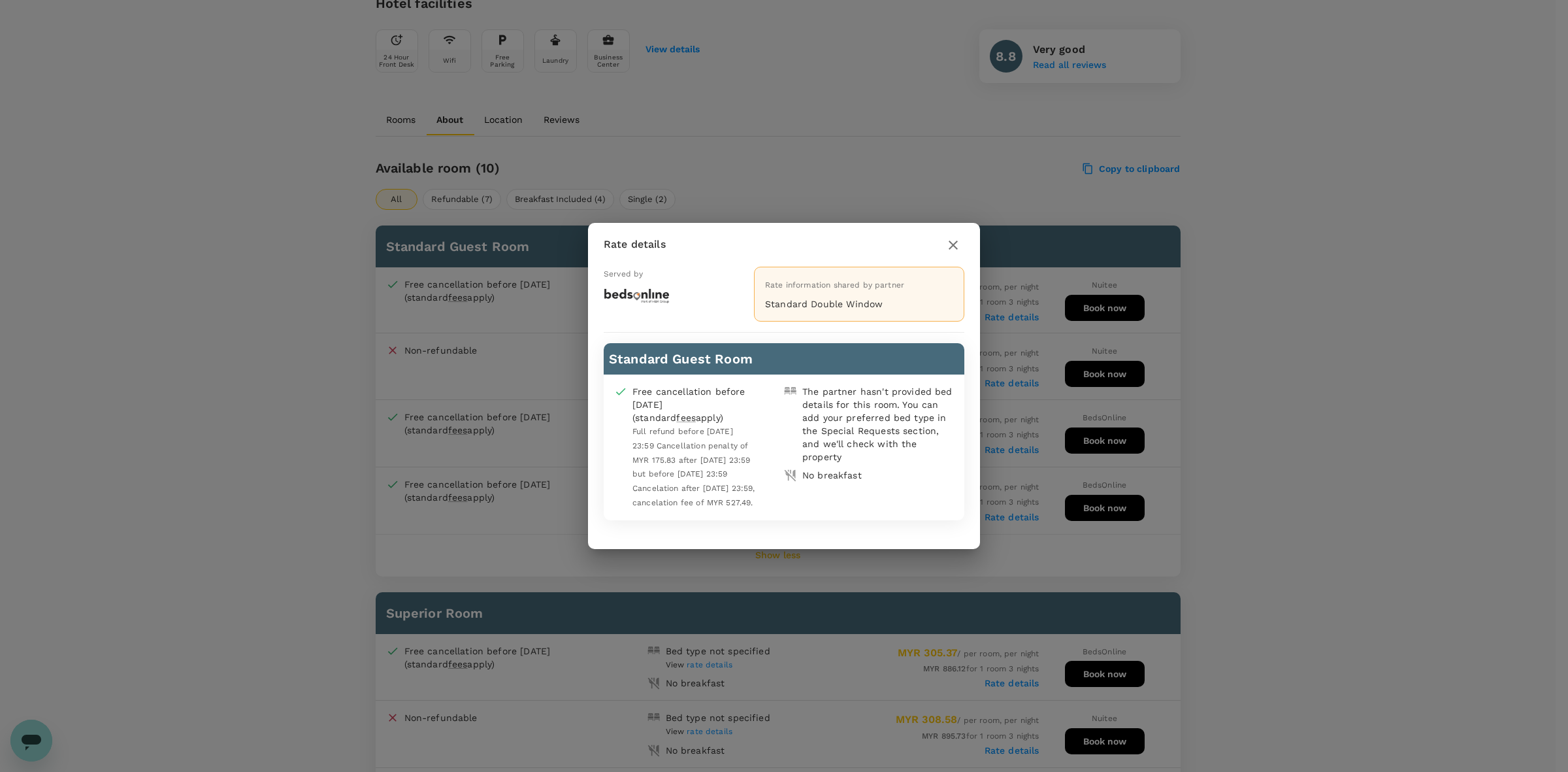
click at [880, 490] on div "Free cancellation before [DATE] (standard fees apply) Full refund before [DATE]…" at bounding box center [784, 447] width 360 height 146
click at [955, 249] on icon "button" at bounding box center [953, 245] width 16 height 16
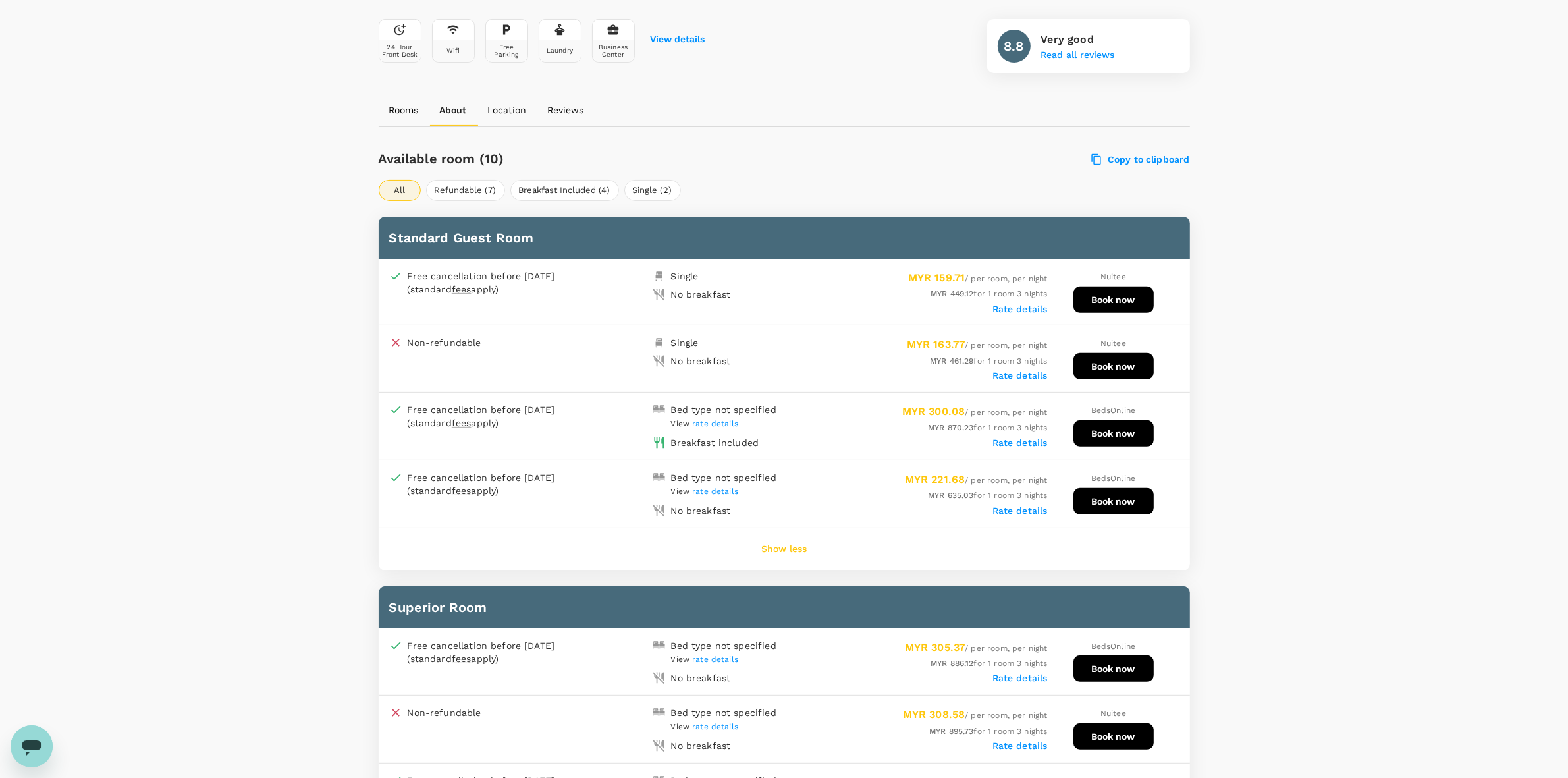
scroll to position [659, 0]
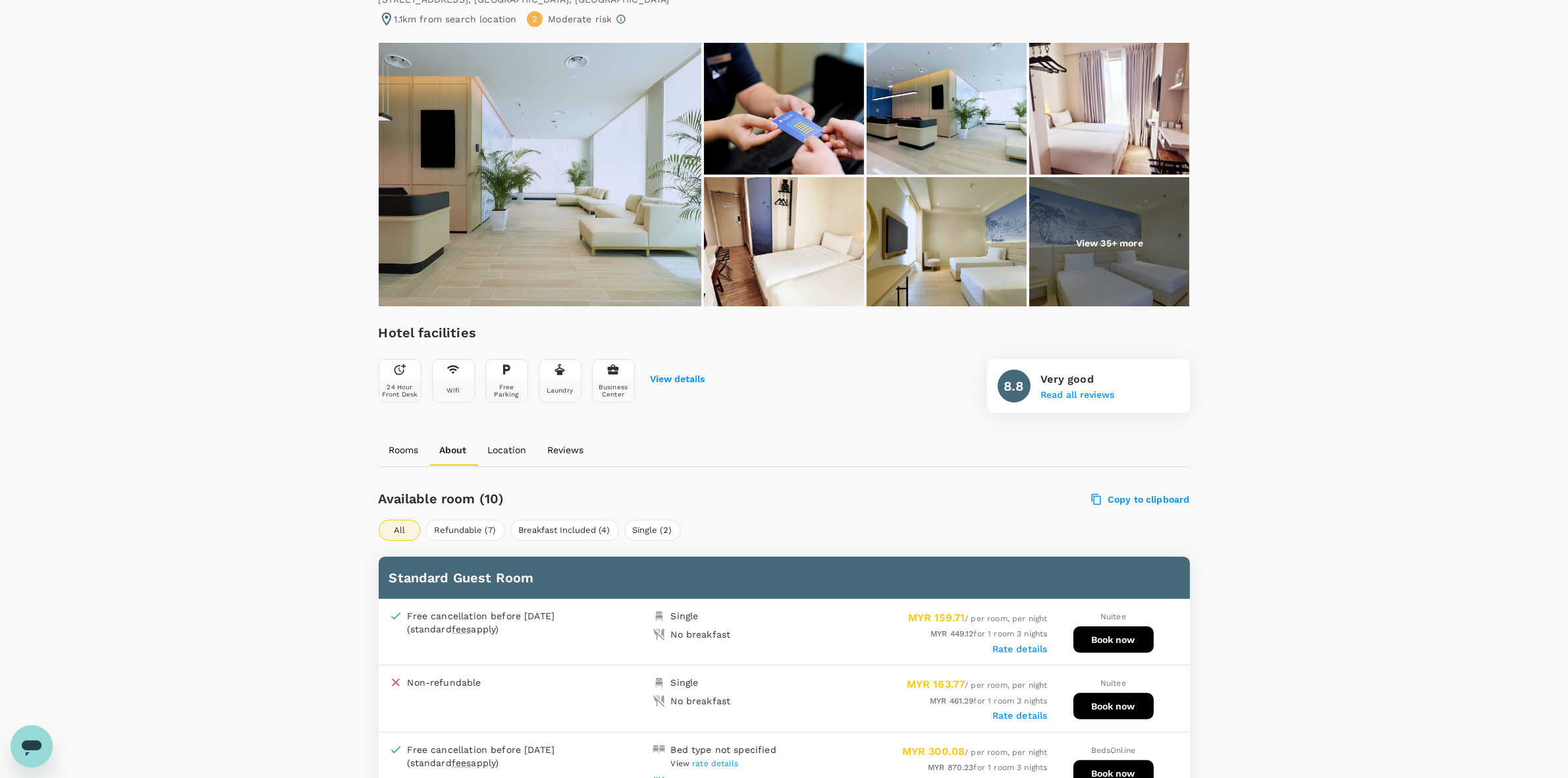
scroll to position [0, 0]
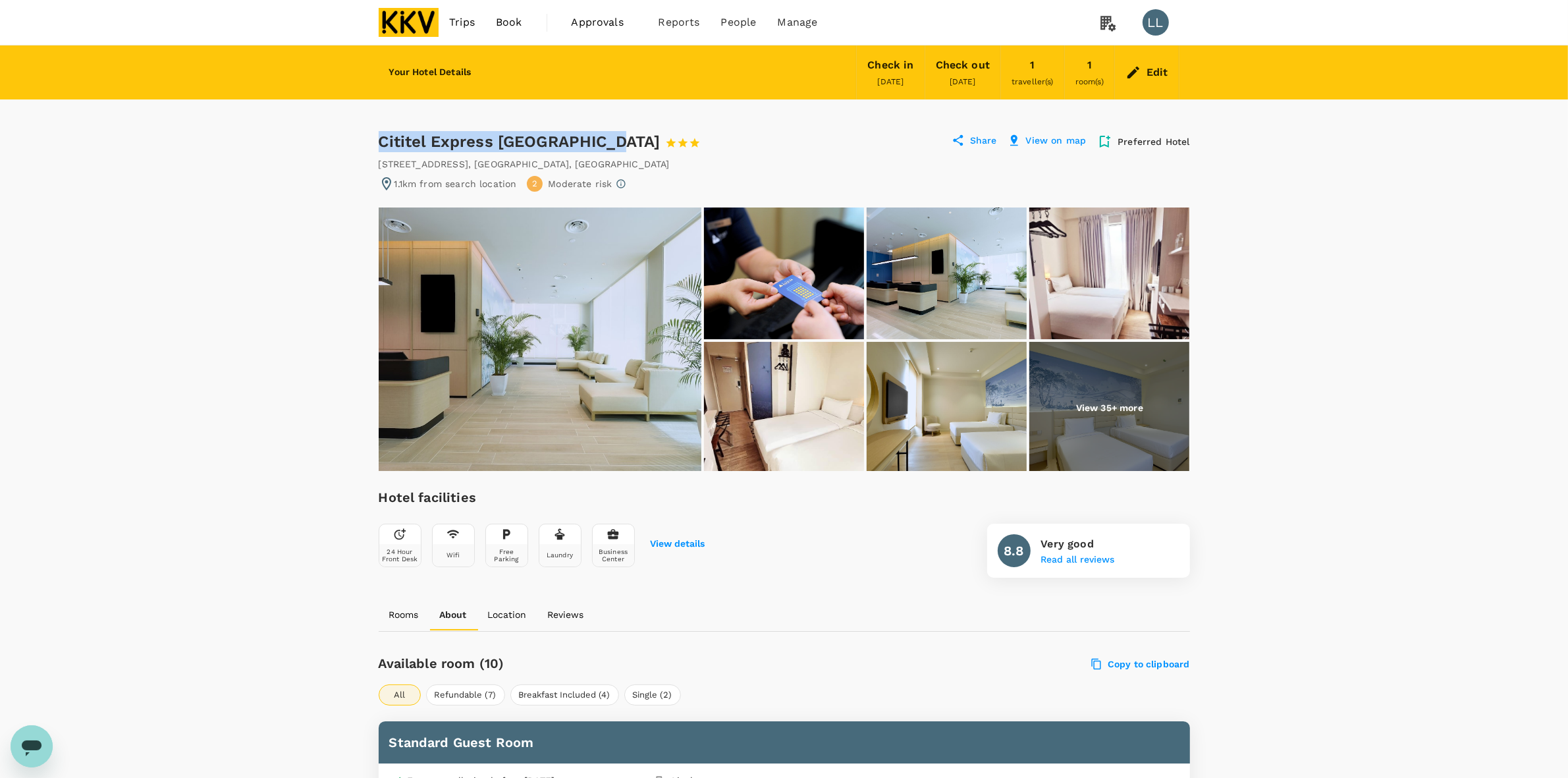
drag, startPoint x: 368, startPoint y: 137, endPoint x: 607, endPoint y: 141, distance: 239.0
copy div "Cititel Express [GEOGRAPHIC_DATA]"
drag, startPoint x: 1285, startPoint y: 406, endPoint x: 1290, endPoint y: 412, distance: 7.8
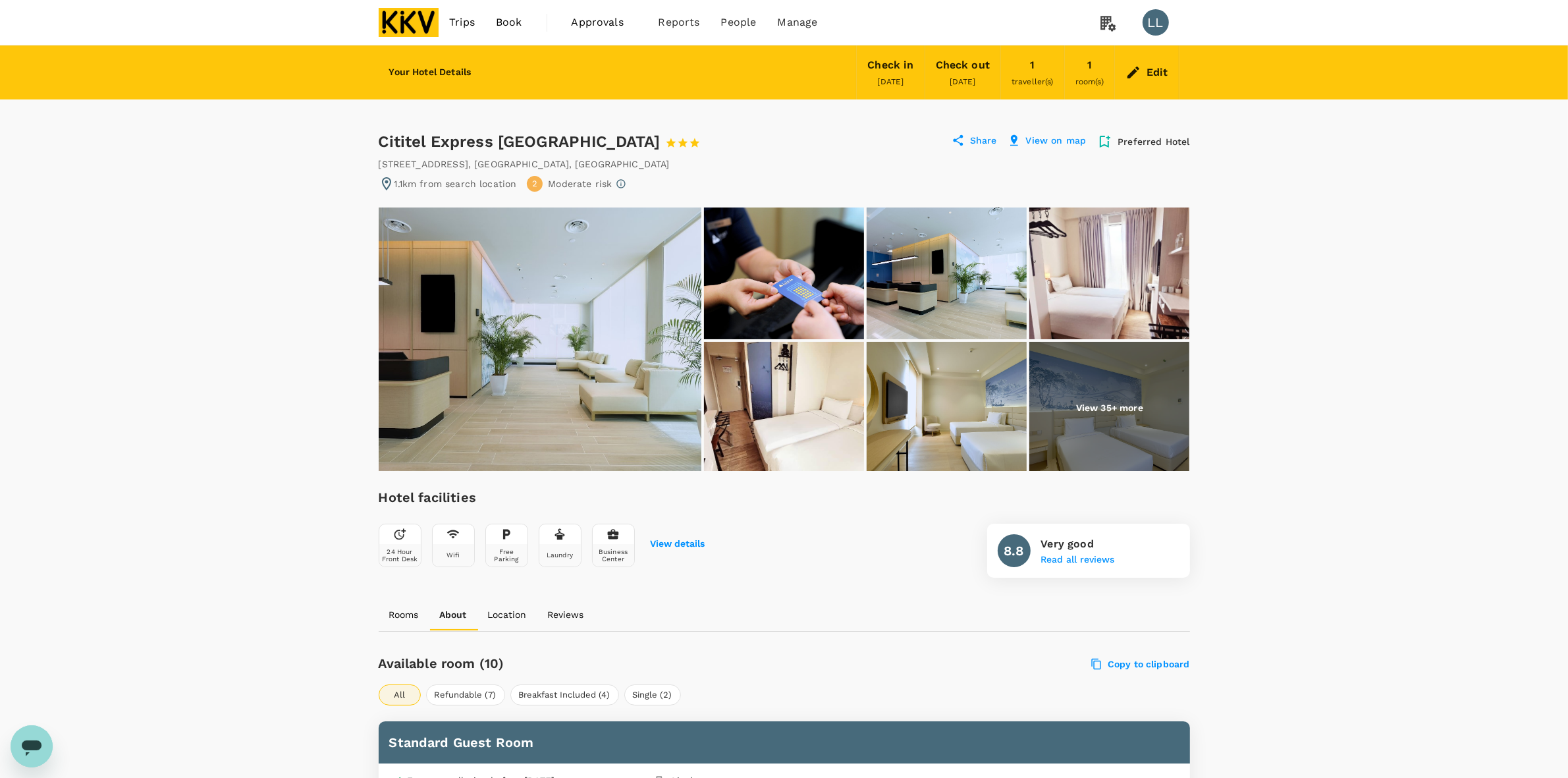
drag, startPoint x: 1339, startPoint y: 521, endPoint x: 1279, endPoint y: 527, distance: 60.3
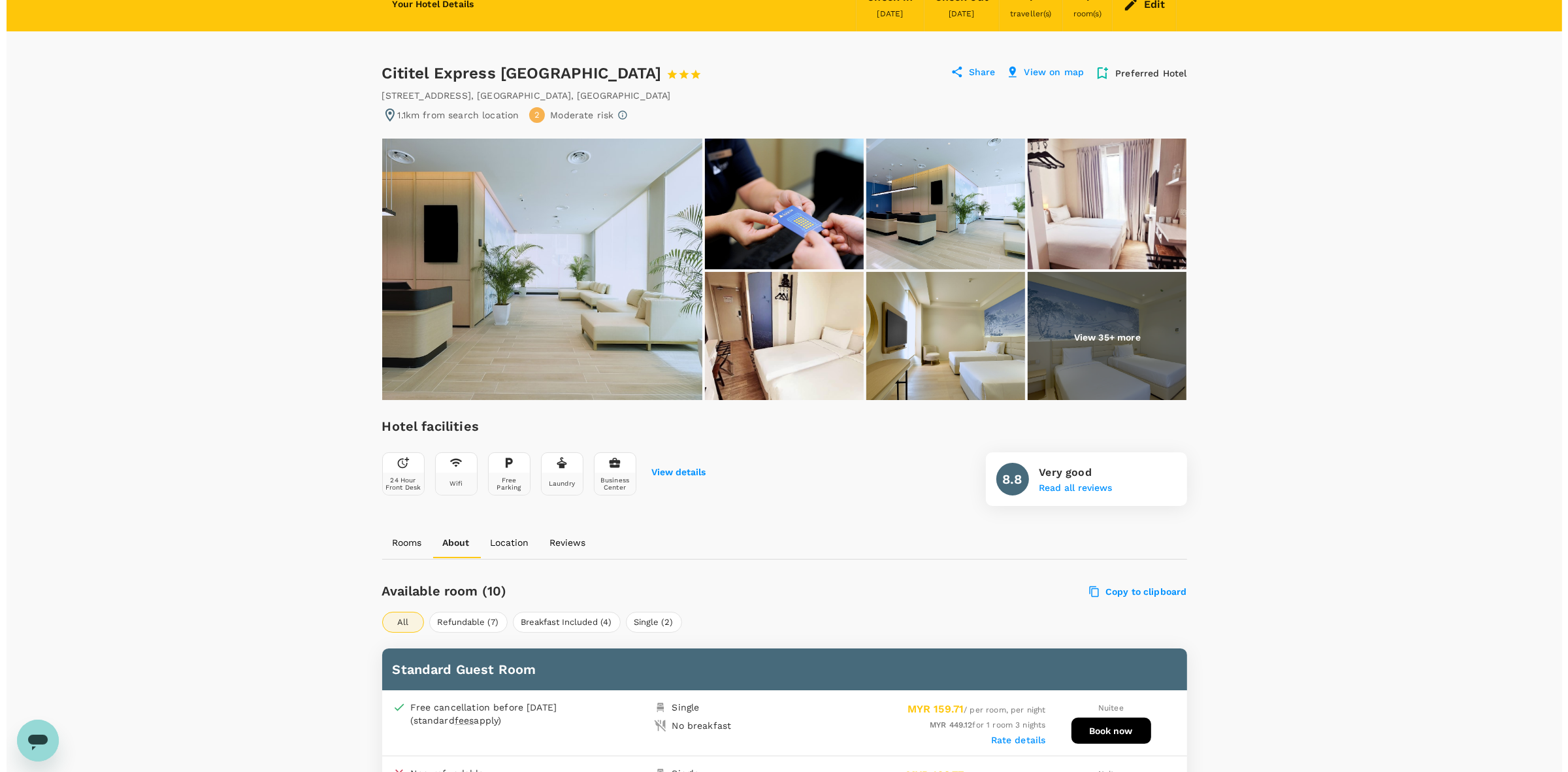
scroll to position [490, 0]
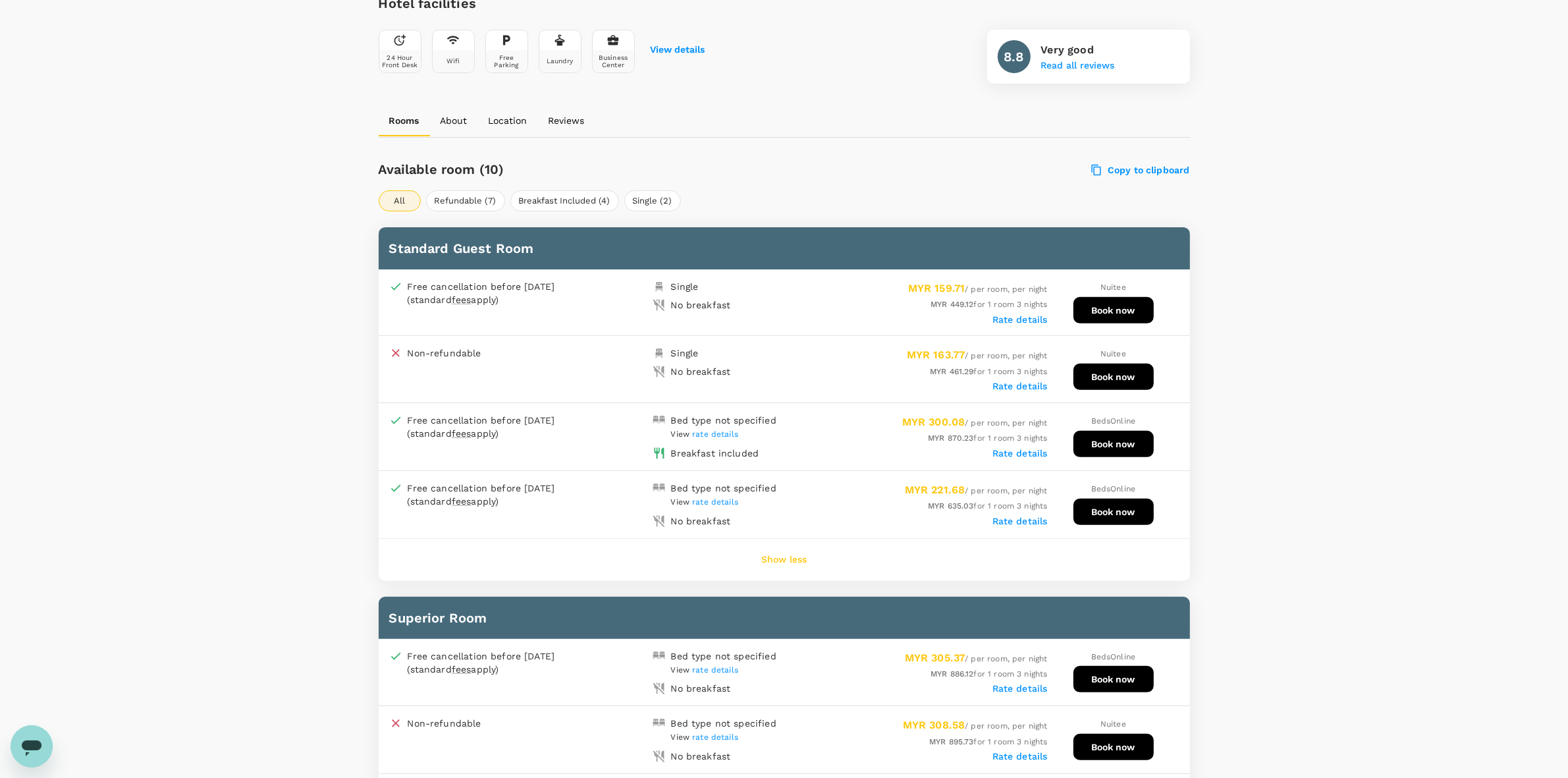
click at [757, 363] on div "No breakfast" at bounding box center [716, 368] width 137 height 18
click at [1022, 316] on label "Rate details" at bounding box center [1020, 319] width 56 height 10
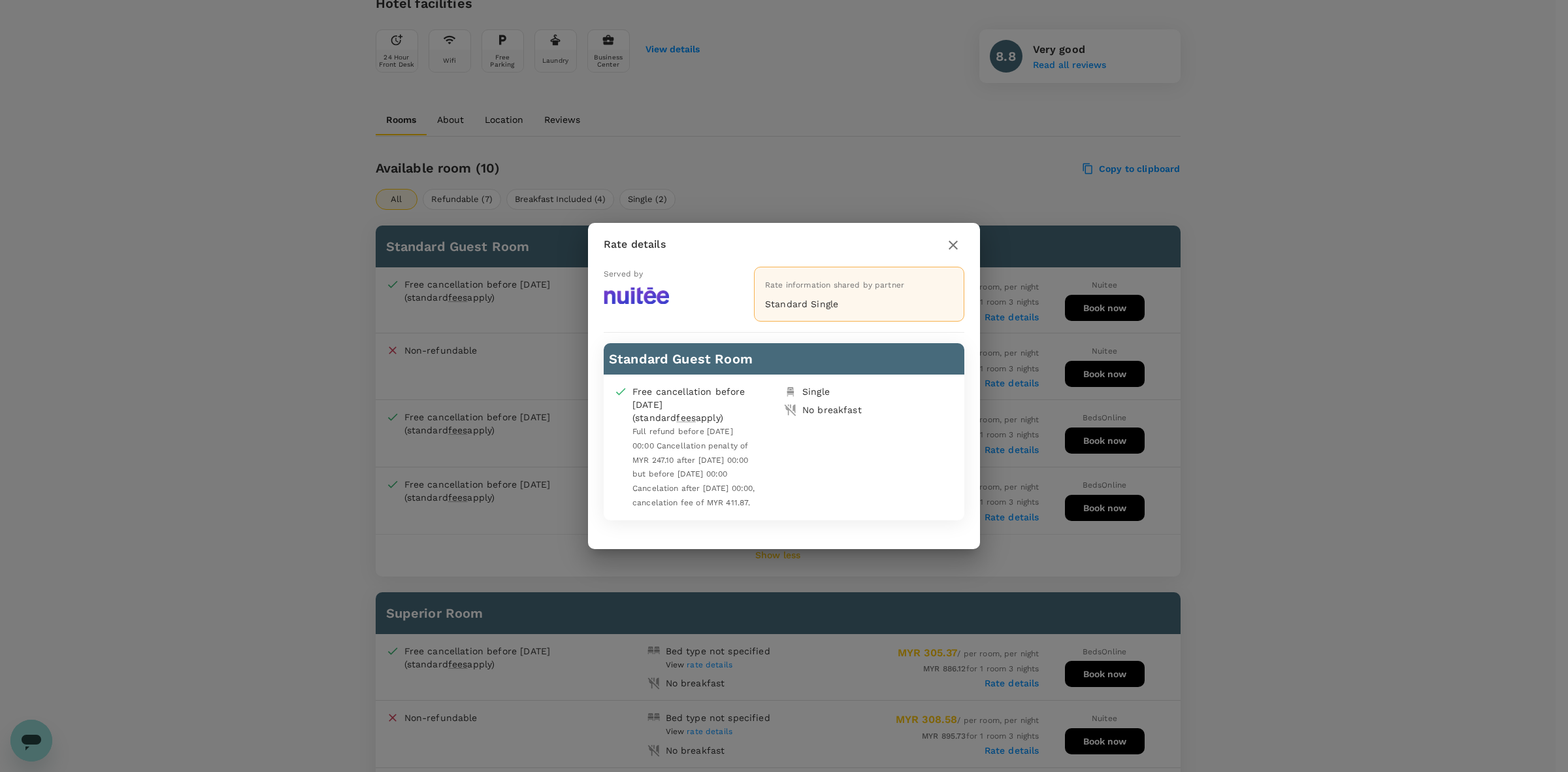
drag, startPoint x: 950, startPoint y: 244, endPoint x: 884, endPoint y: 245, distance: 66.0
click at [951, 244] on icon "button" at bounding box center [953, 245] width 9 height 9
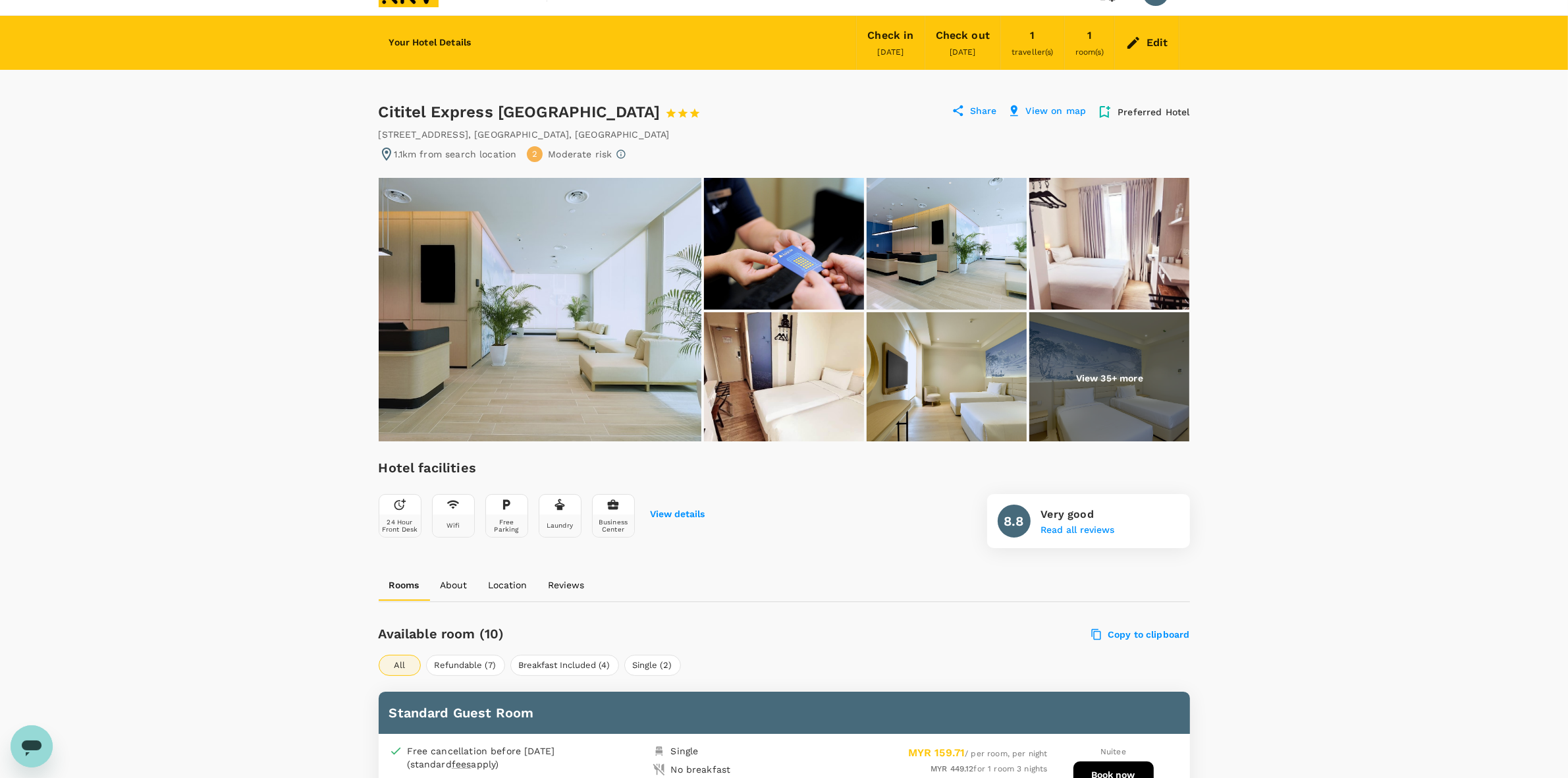
scroll to position [0, 0]
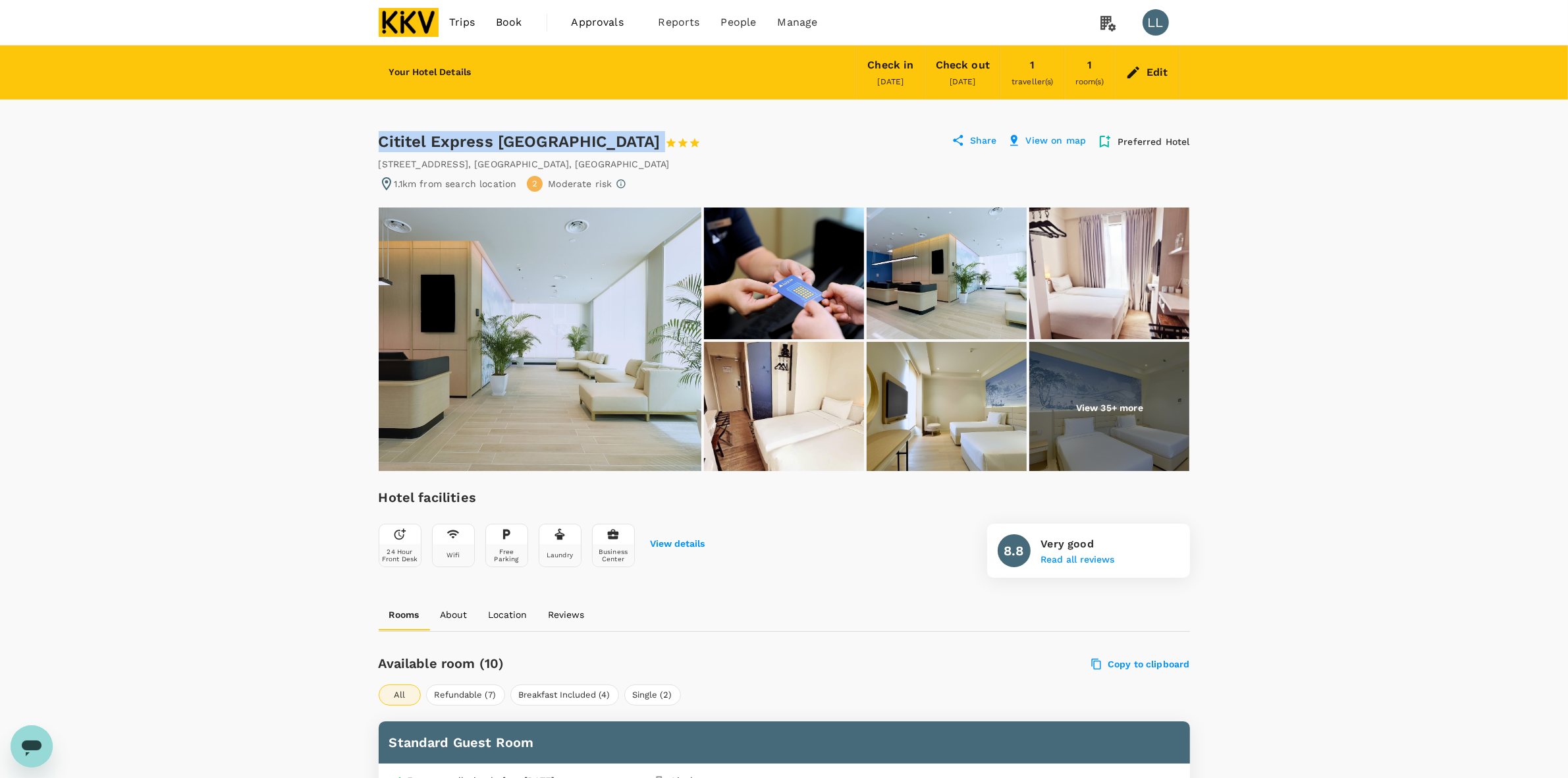
drag, startPoint x: 376, startPoint y: 138, endPoint x: 617, endPoint y: 141, distance: 241.0
copy div "Cititel Express [GEOGRAPHIC_DATA]"
drag, startPoint x: 1409, startPoint y: 379, endPoint x: 1289, endPoint y: 417, distance: 125.9
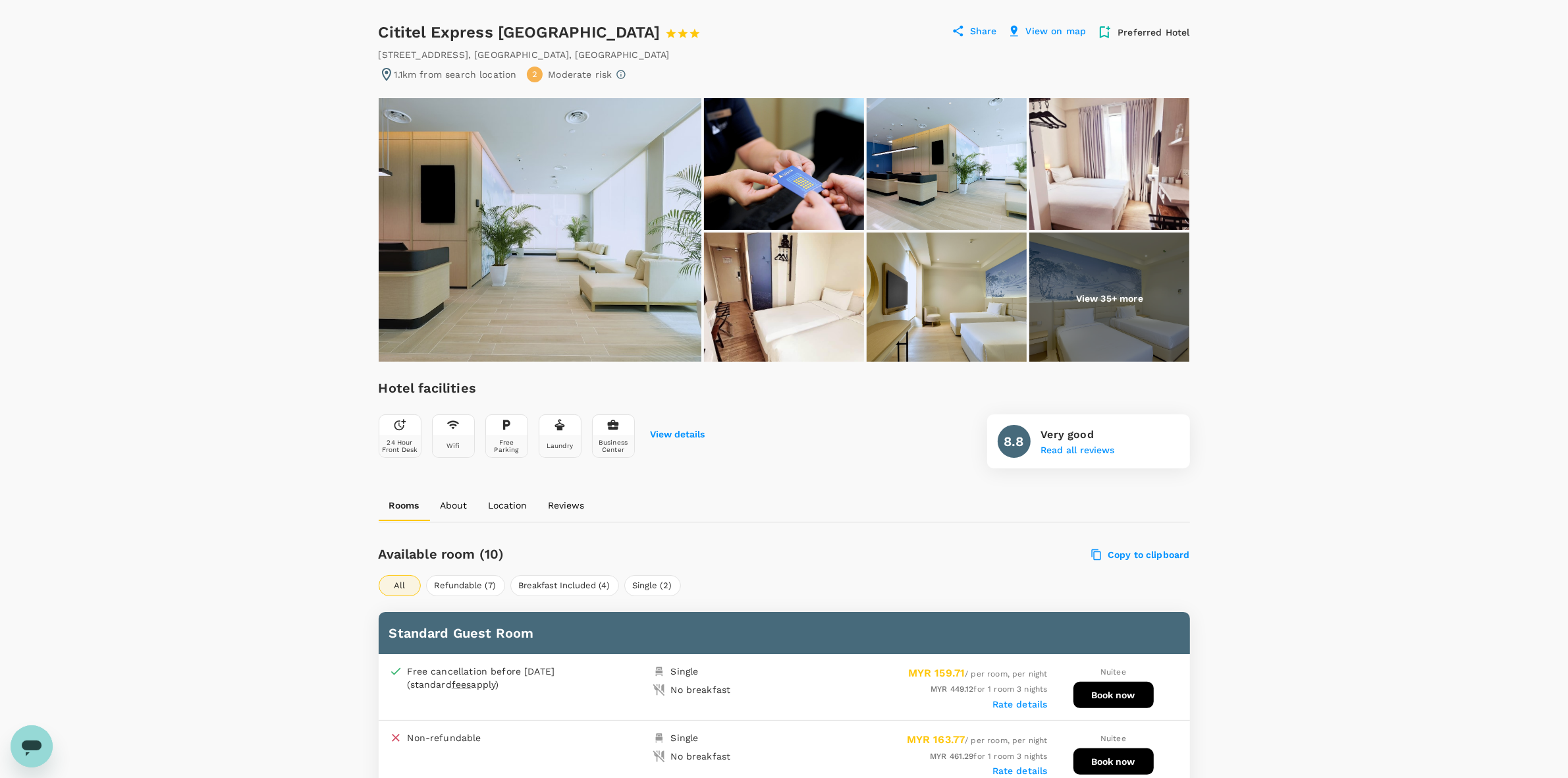
scroll to position [412, 0]
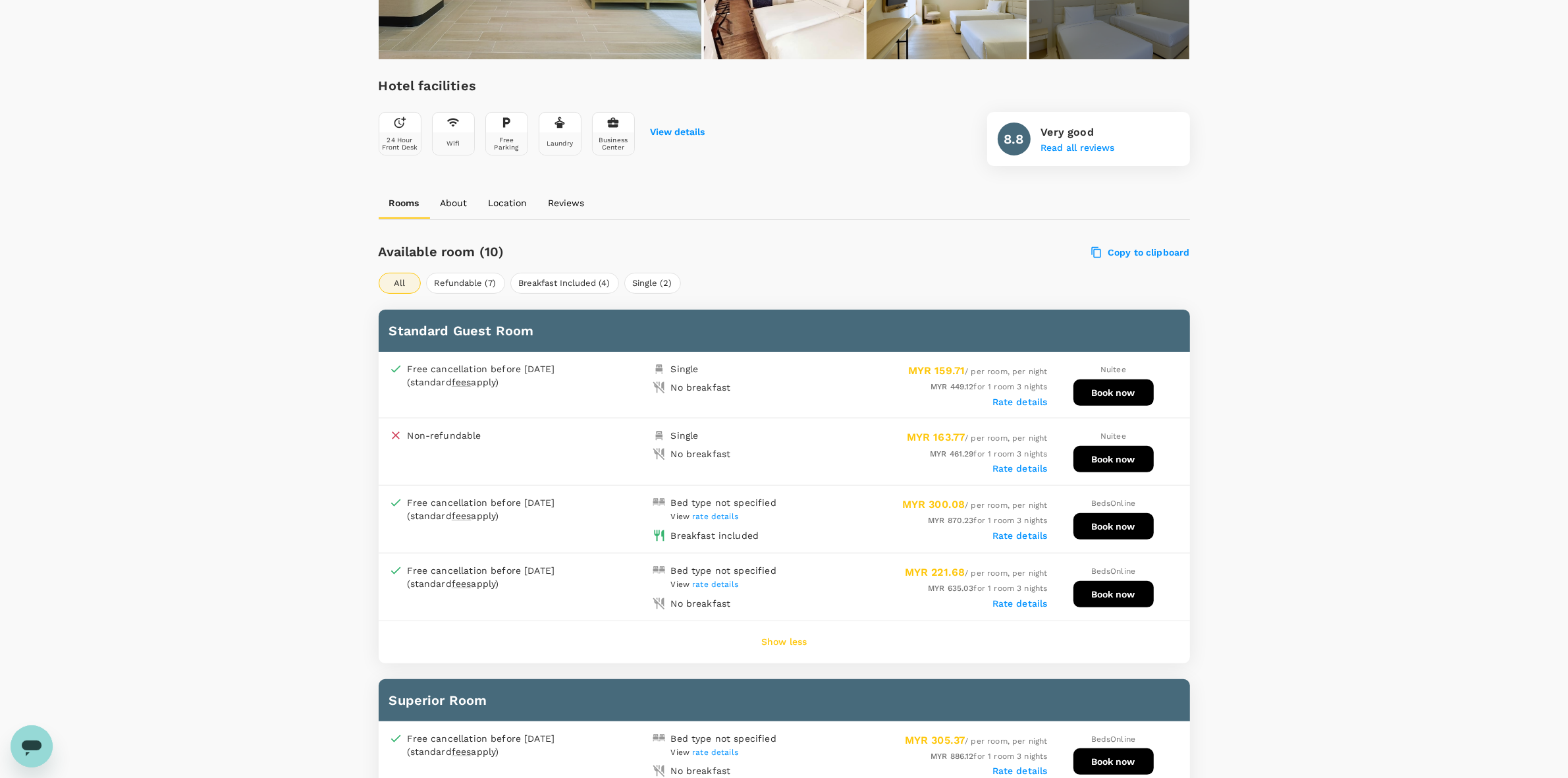
click at [1021, 401] on label "Rate details" at bounding box center [1020, 401] width 56 height 10
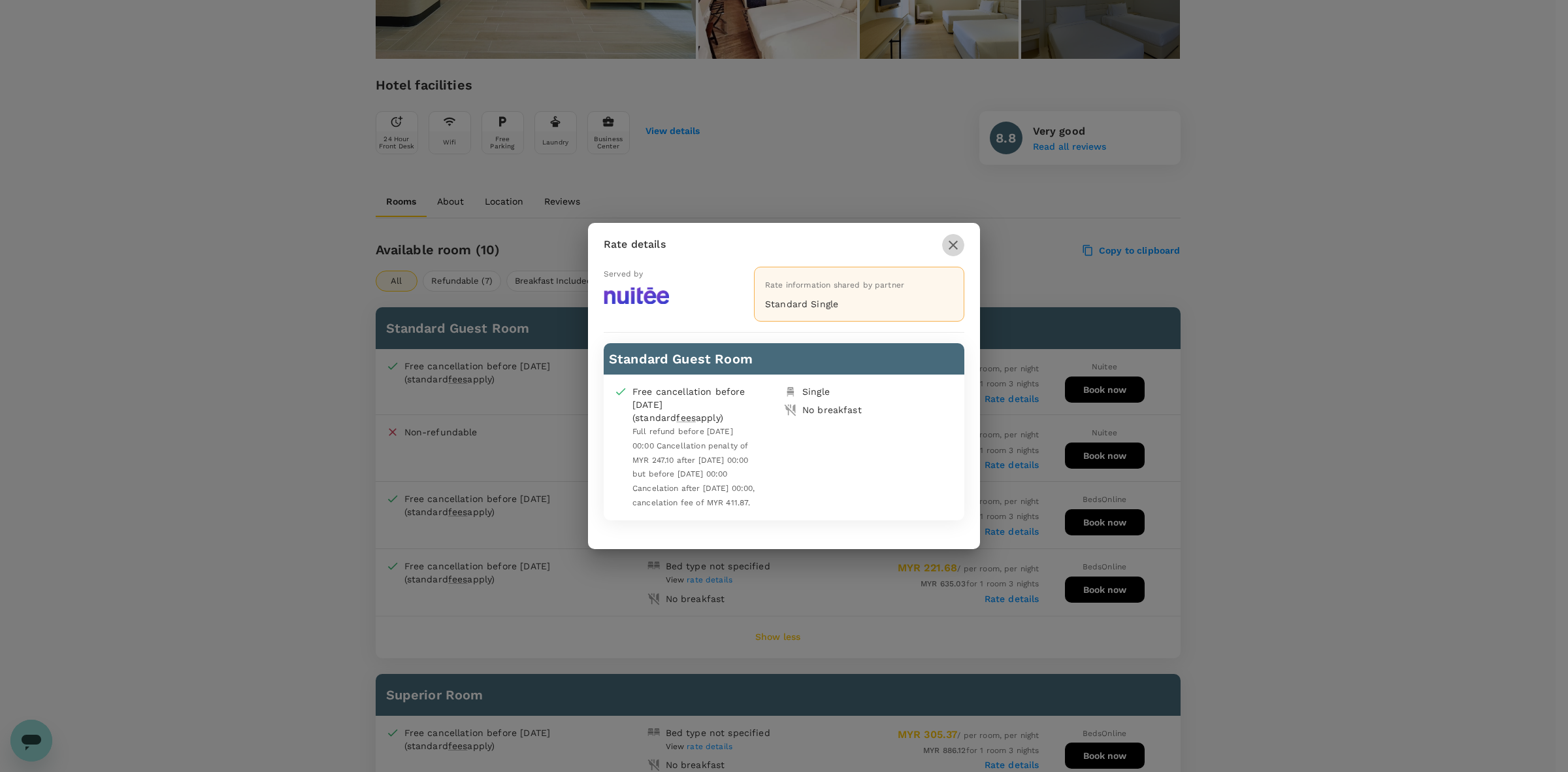
click at [950, 246] on icon "button" at bounding box center [953, 245] width 9 height 9
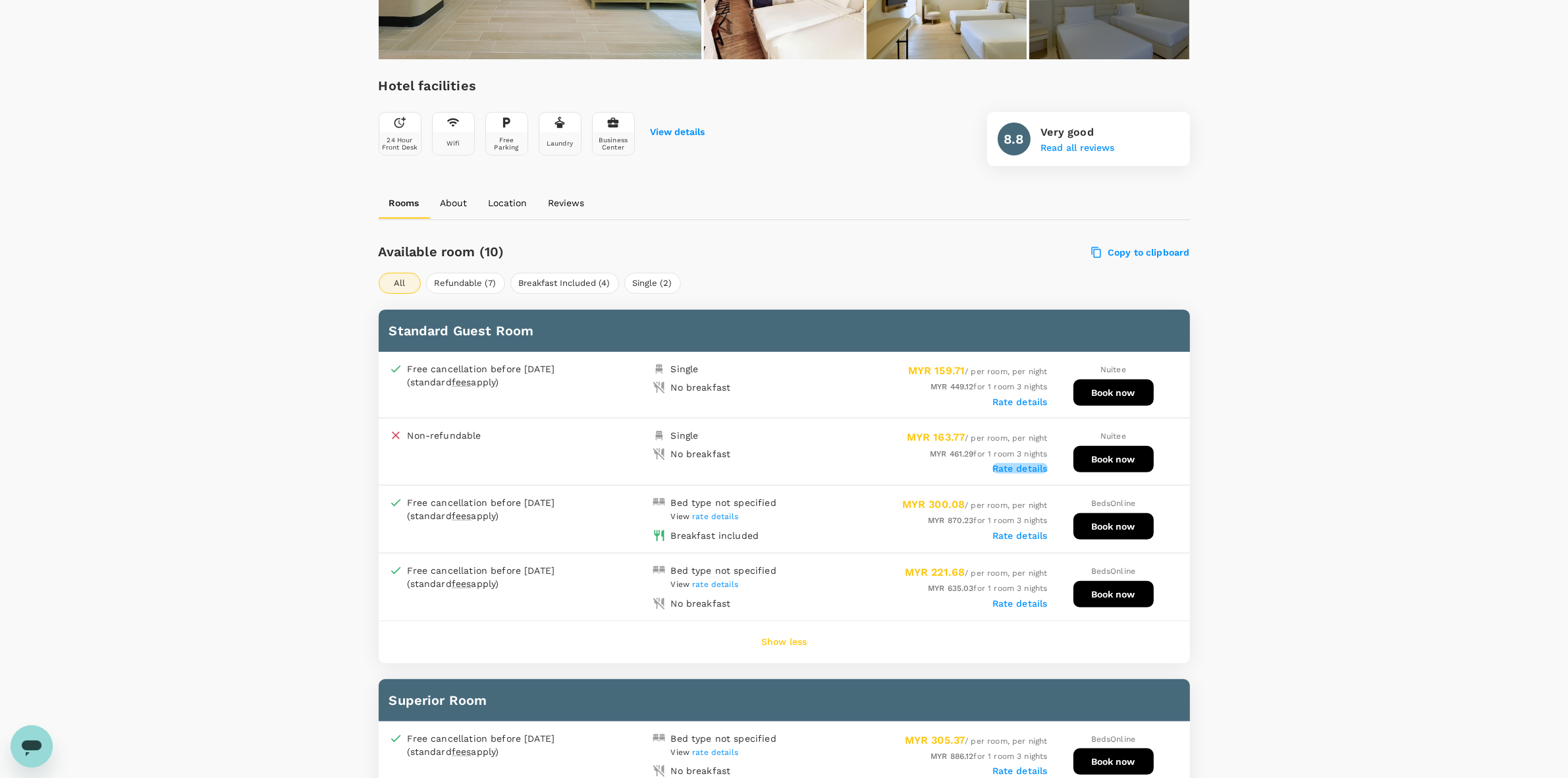
click at [1021, 467] on label "Rate details" at bounding box center [1020, 468] width 56 height 10
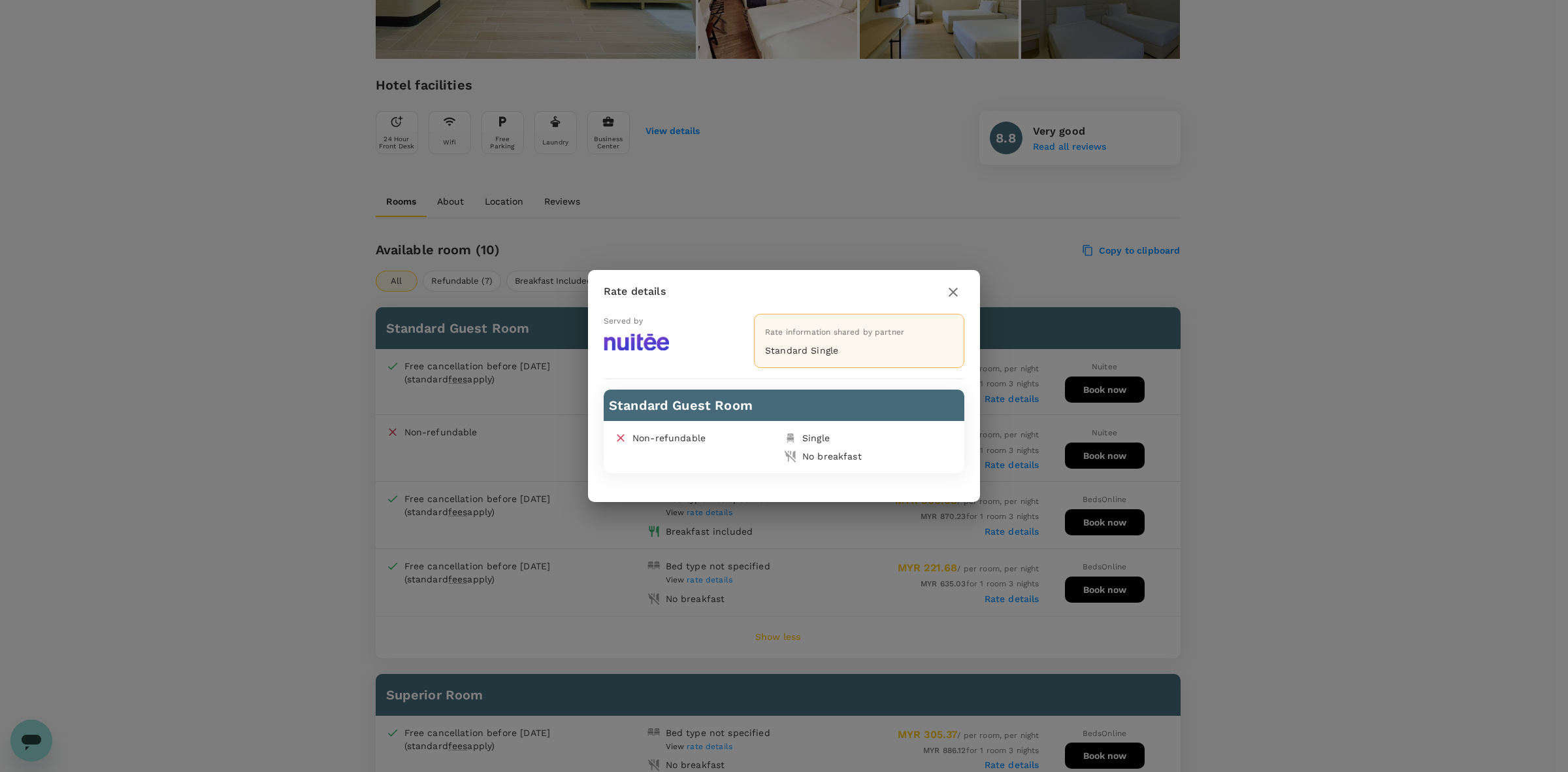
click at [954, 298] on icon "button" at bounding box center [953, 292] width 16 height 16
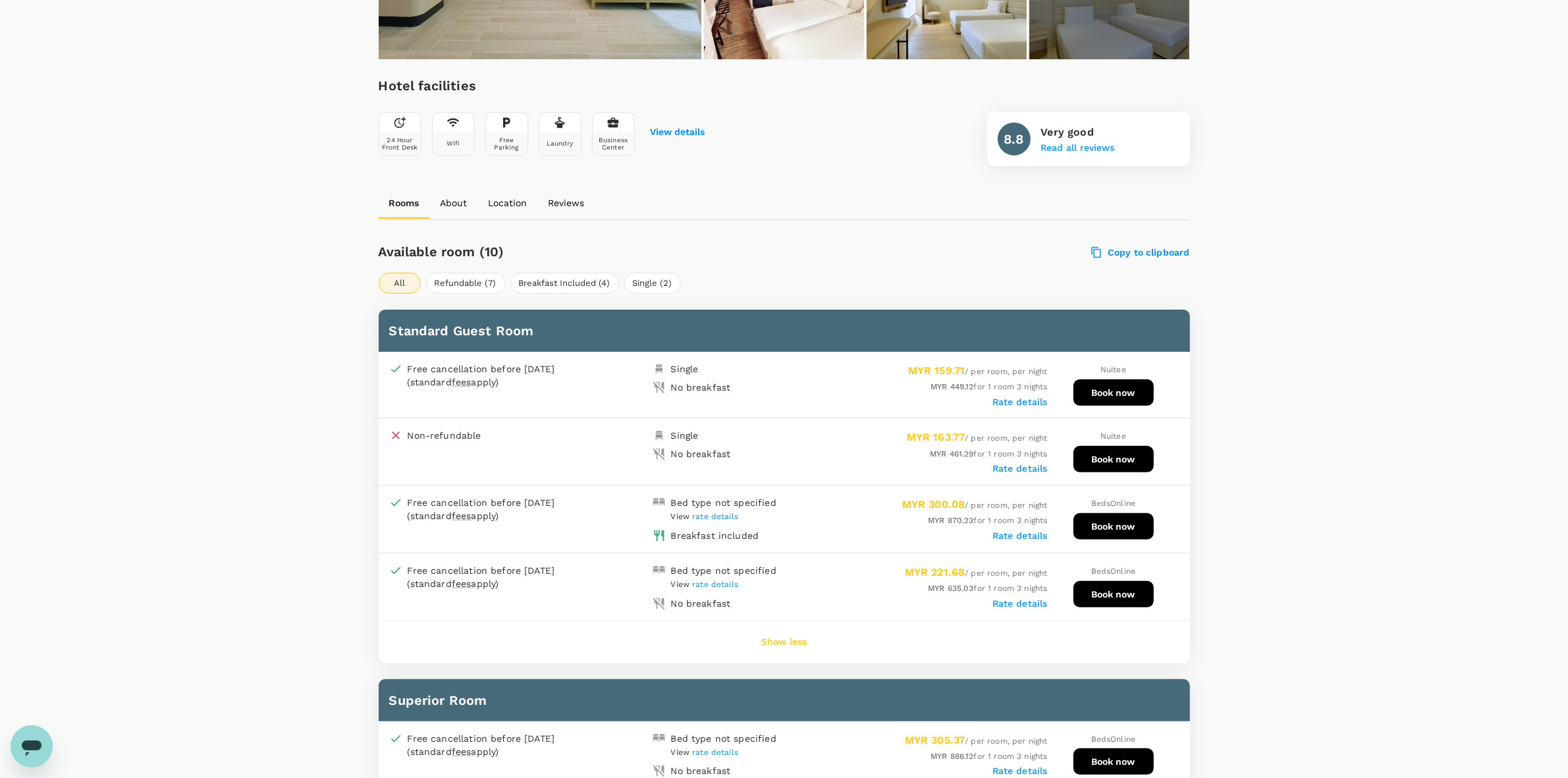
click at [1029, 390] on div "MYR 449.12 for 1 room 3 nights" at bounding box center [916, 387] width 264 height 15
click at [1029, 402] on label "Rate details" at bounding box center [1020, 401] width 56 height 10
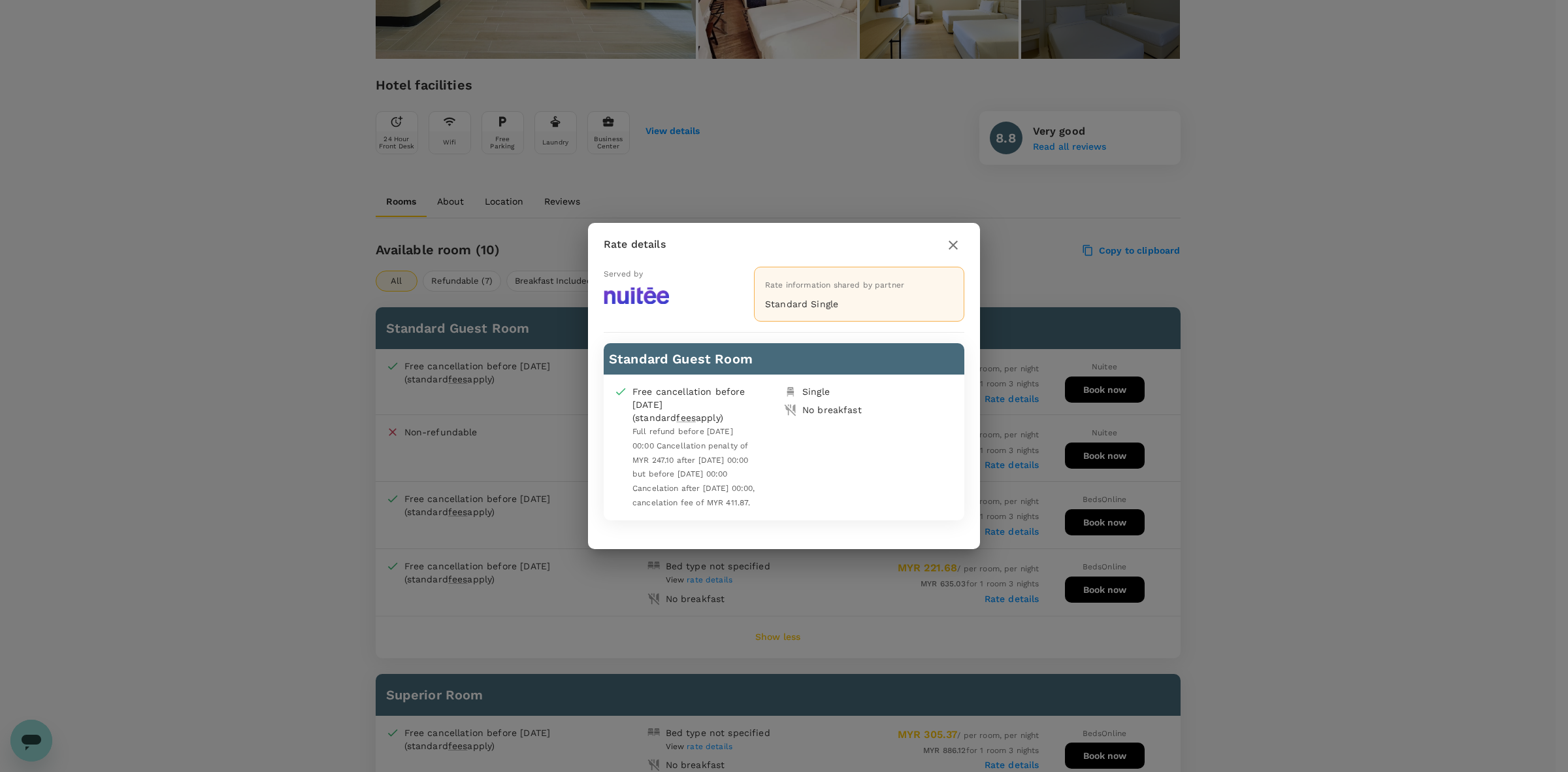
click at [952, 242] on icon "button" at bounding box center [953, 245] width 9 height 9
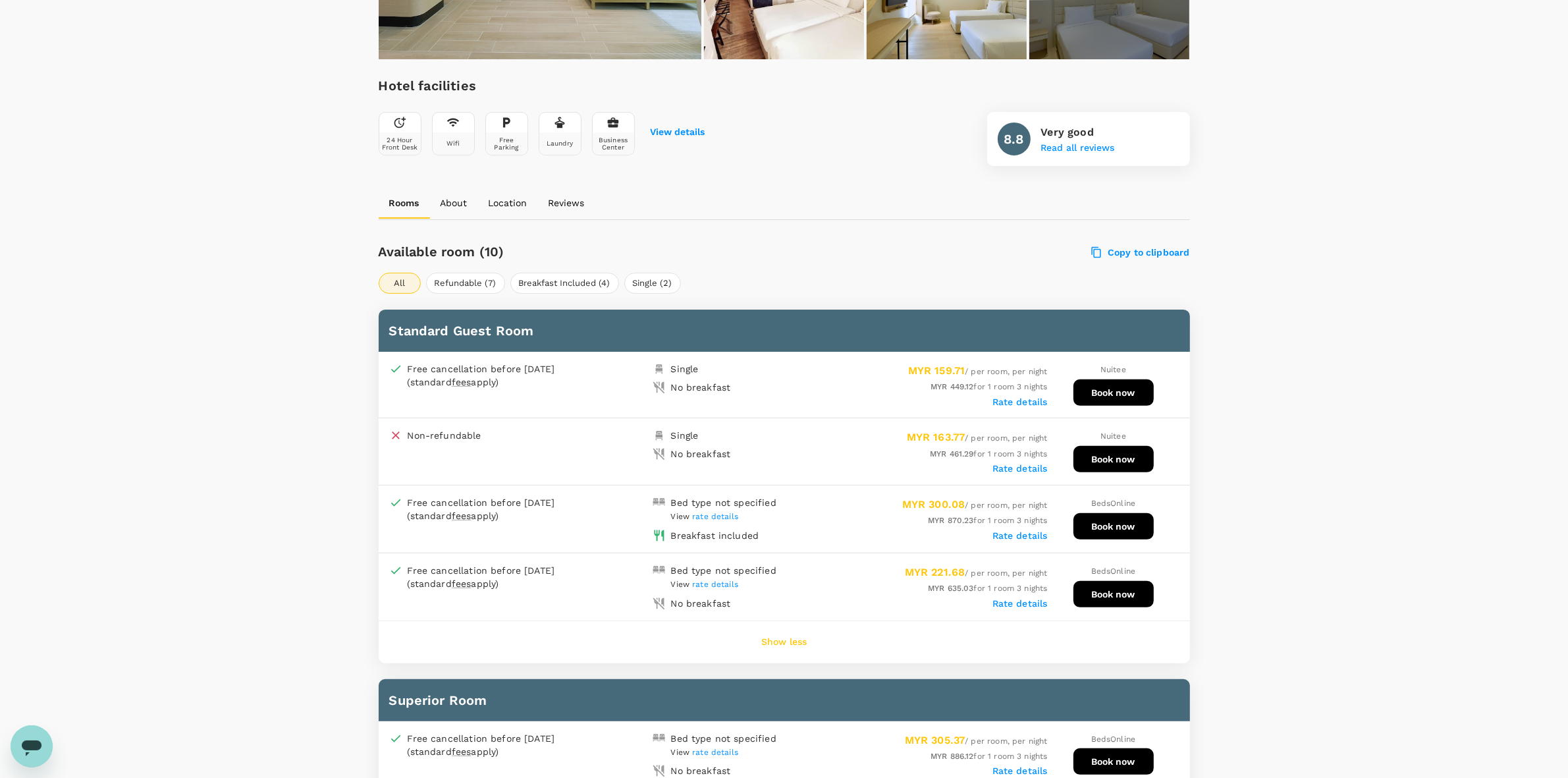
click at [1116, 393] on button "Book now" at bounding box center [1114, 393] width 81 height 26
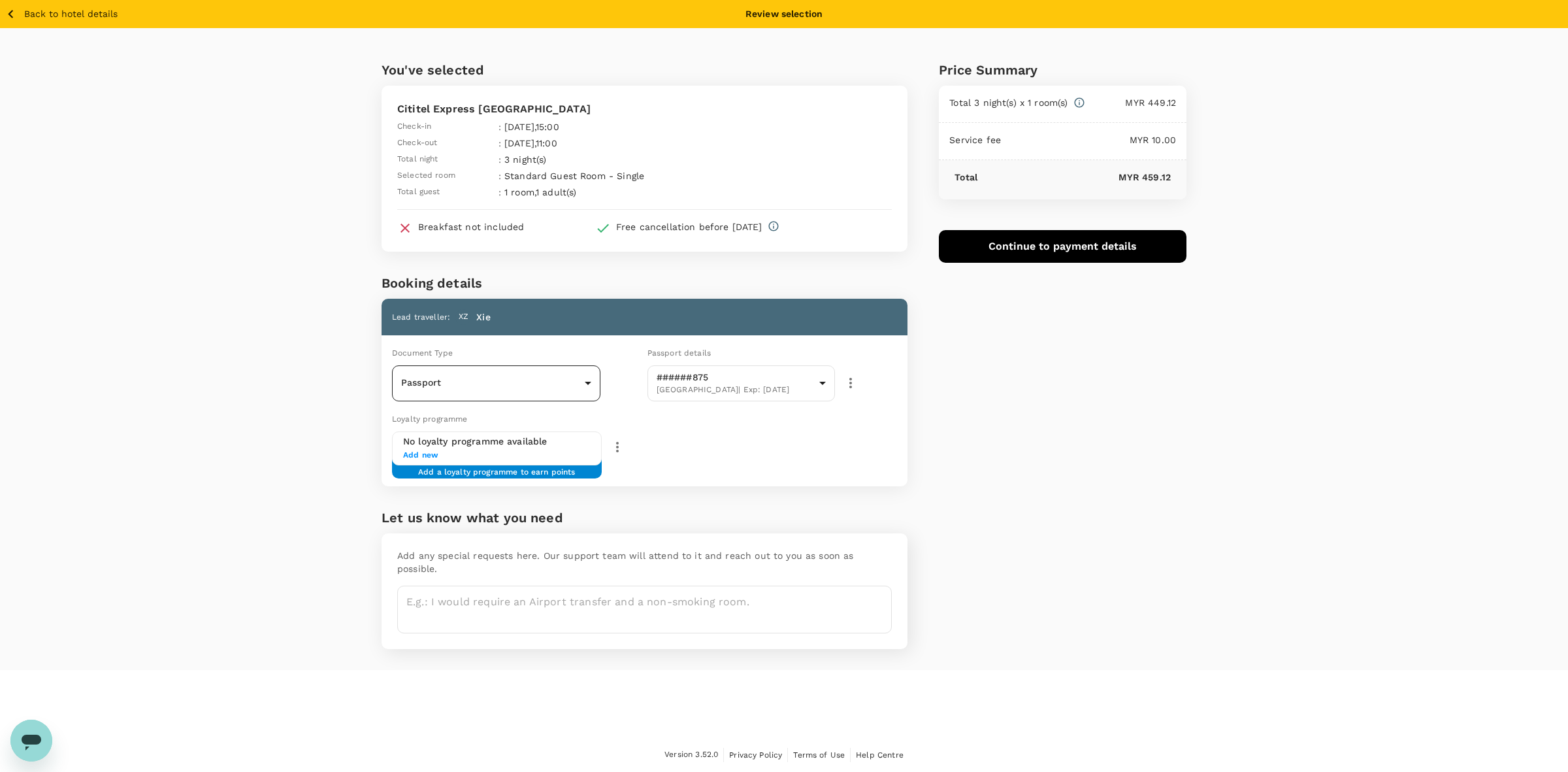
click at [449, 377] on body "Back to hotel details Review selection You've selected Cititel Express Kota Kin…" at bounding box center [784, 386] width 1568 height 773
click at [441, 418] on p "Passport" at bounding box center [422, 419] width 40 height 13
click at [1160, 376] on div "Price Summary Total 3 night(s) x 1 room(s) MYR 449.12 Service fee MYR 10.00 Tot…" at bounding box center [1047, 349] width 279 height 642
click at [1027, 377] on div "Price Summary Total 3 night(s) x 1 room(s) MYR 449.12 Service fee MYR 10.00 Tot…" at bounding box center [1047, 349] width 279 height 642
drag, startPoint x: 1008, startPoint y: 370, endPoint x: 1047, endPoint y: 344, distance: 46.9
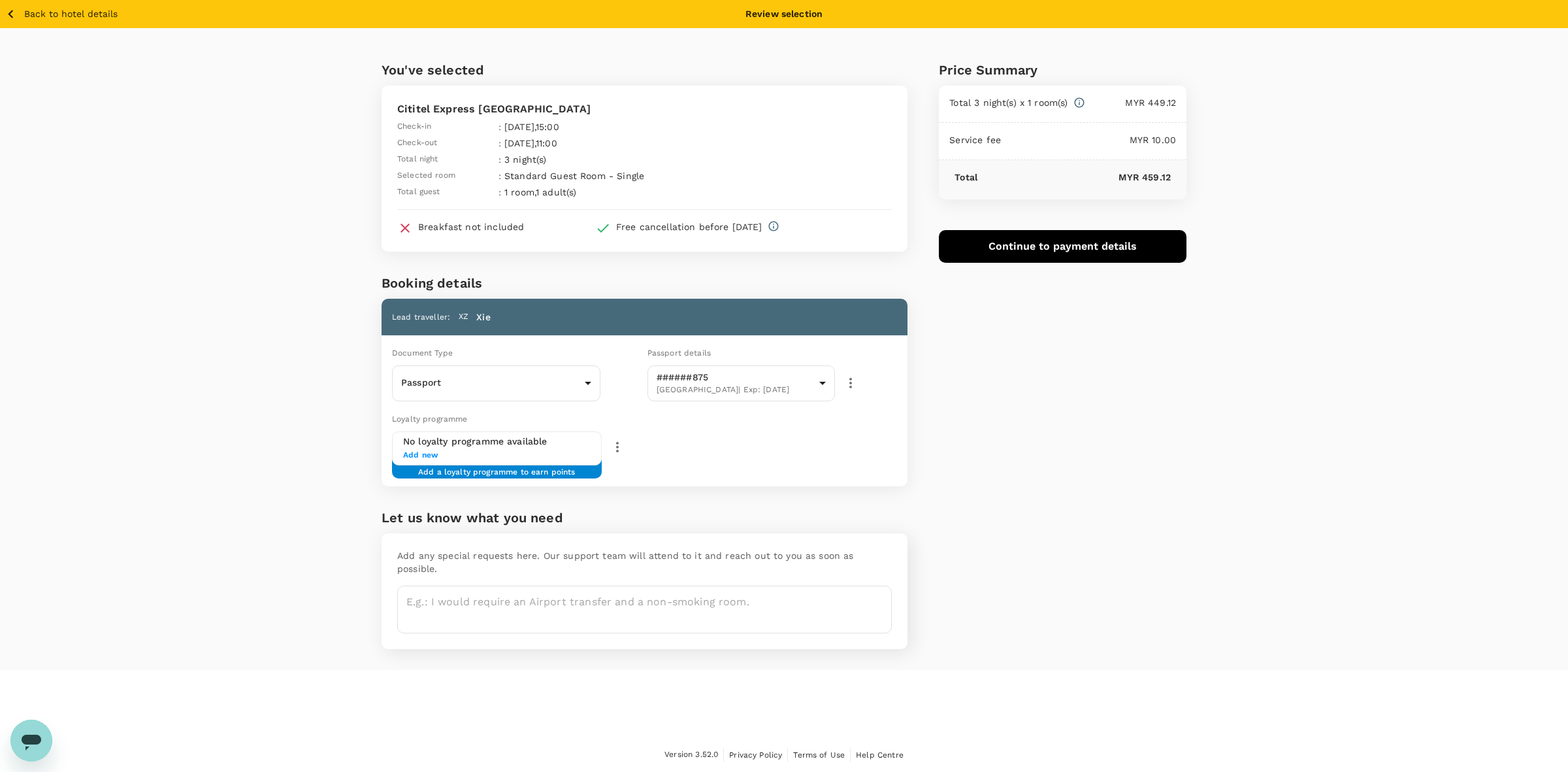
click at [1004, 369] on div "Price Summary Total 3 night(s) x 1 room(s) MYR 449.12 Service fee MYR 10.00 Tot…" at bounding box center [1047, 349] width 279 height 642
click at [1066, 246] on button "Continue to payment details" at bounding box center [1062, 246] width 248 height 33
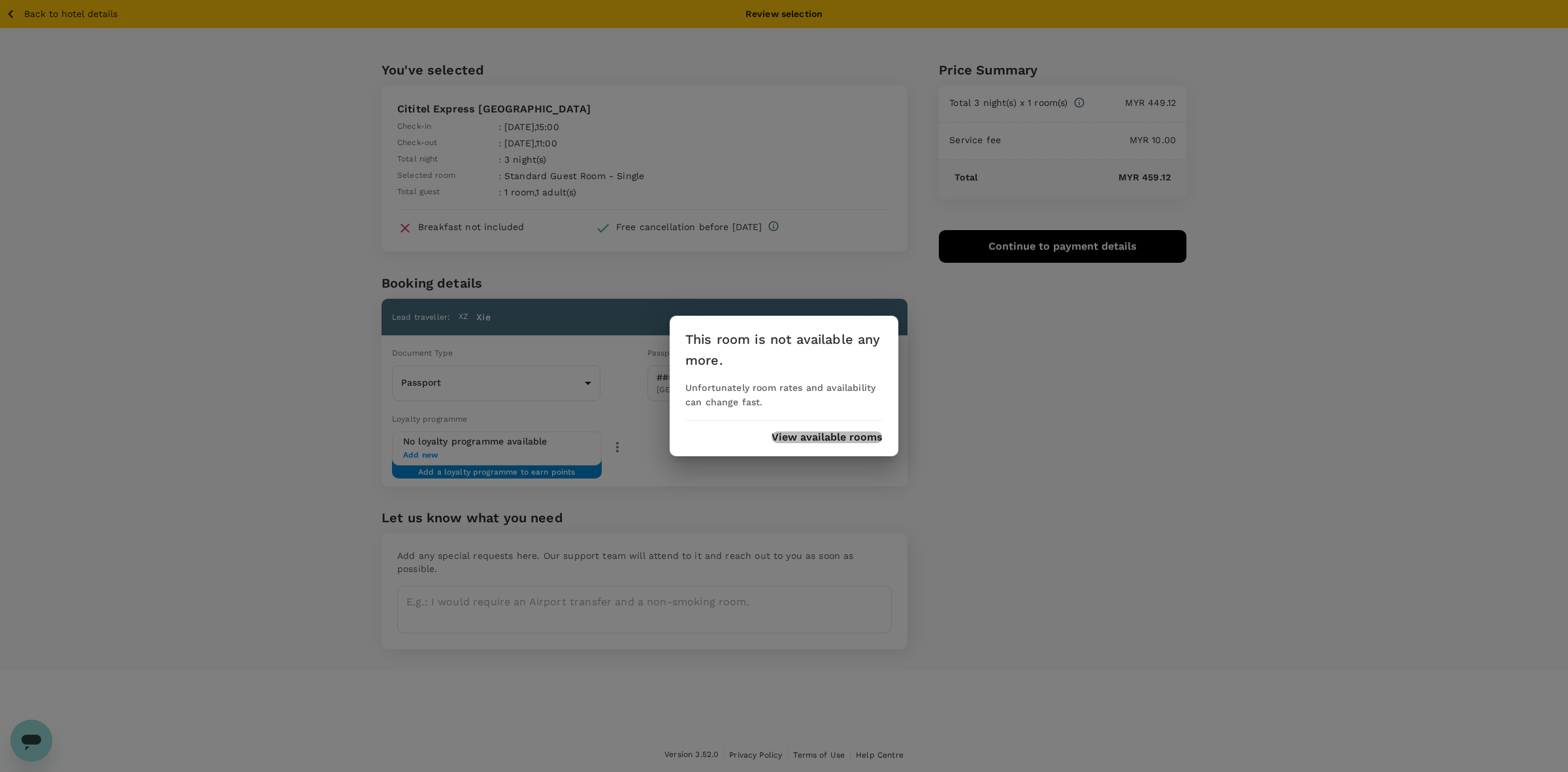
click at [808, 441] on button "View available rooms" at bounding box center [827, 437] width 111 height 12
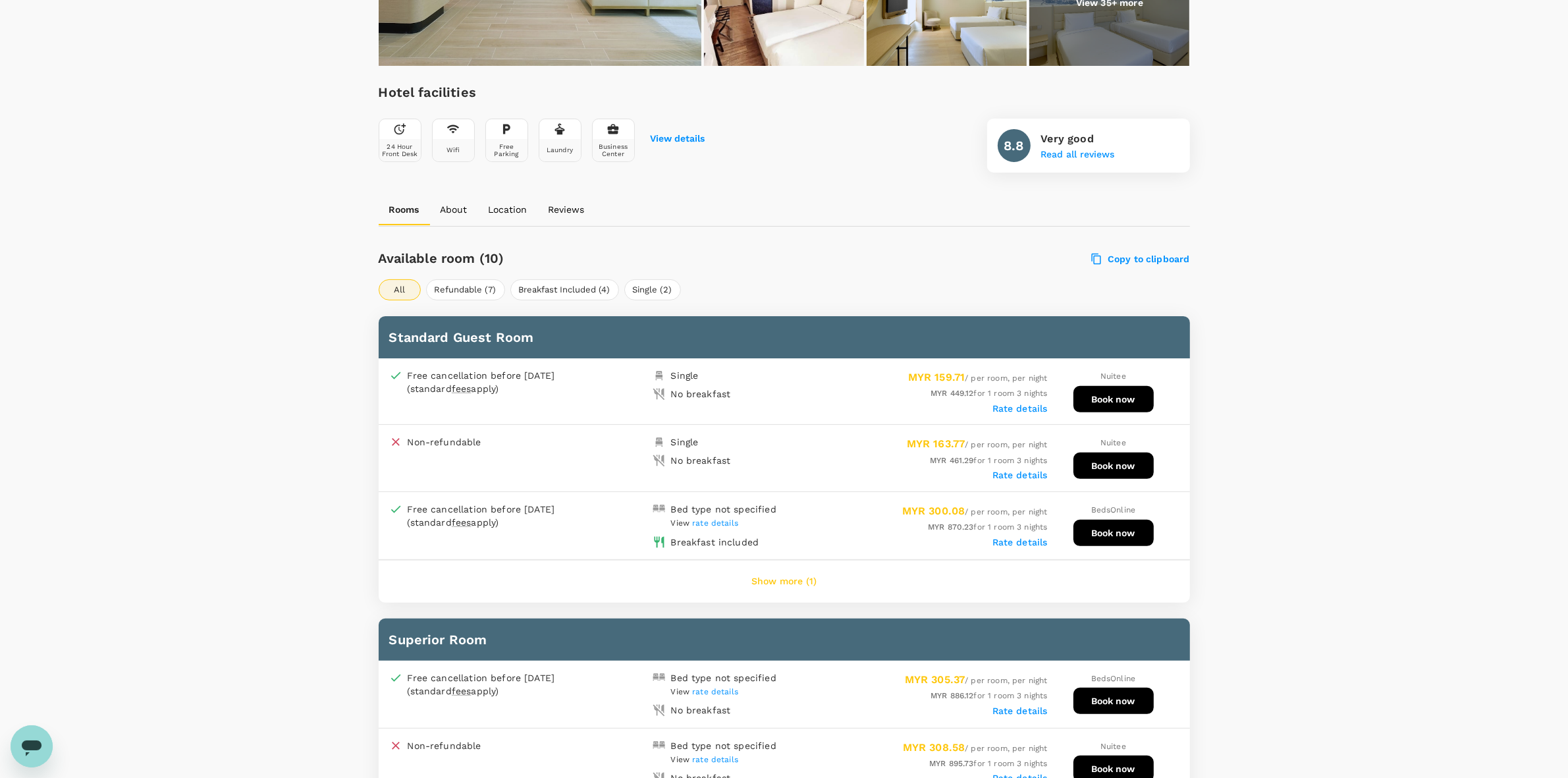
scroll to position [412, 0]
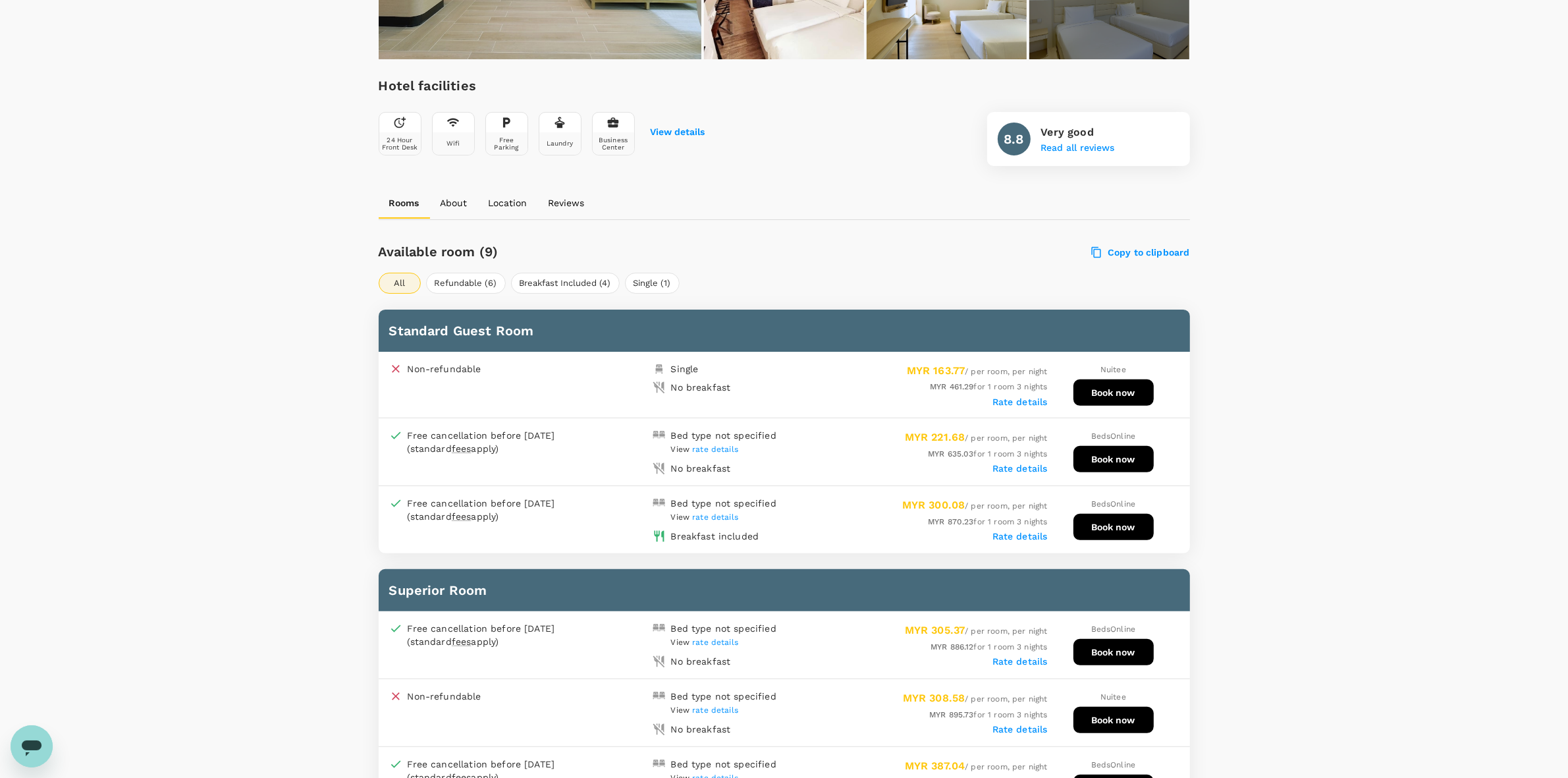
scroll to position [407, 0]
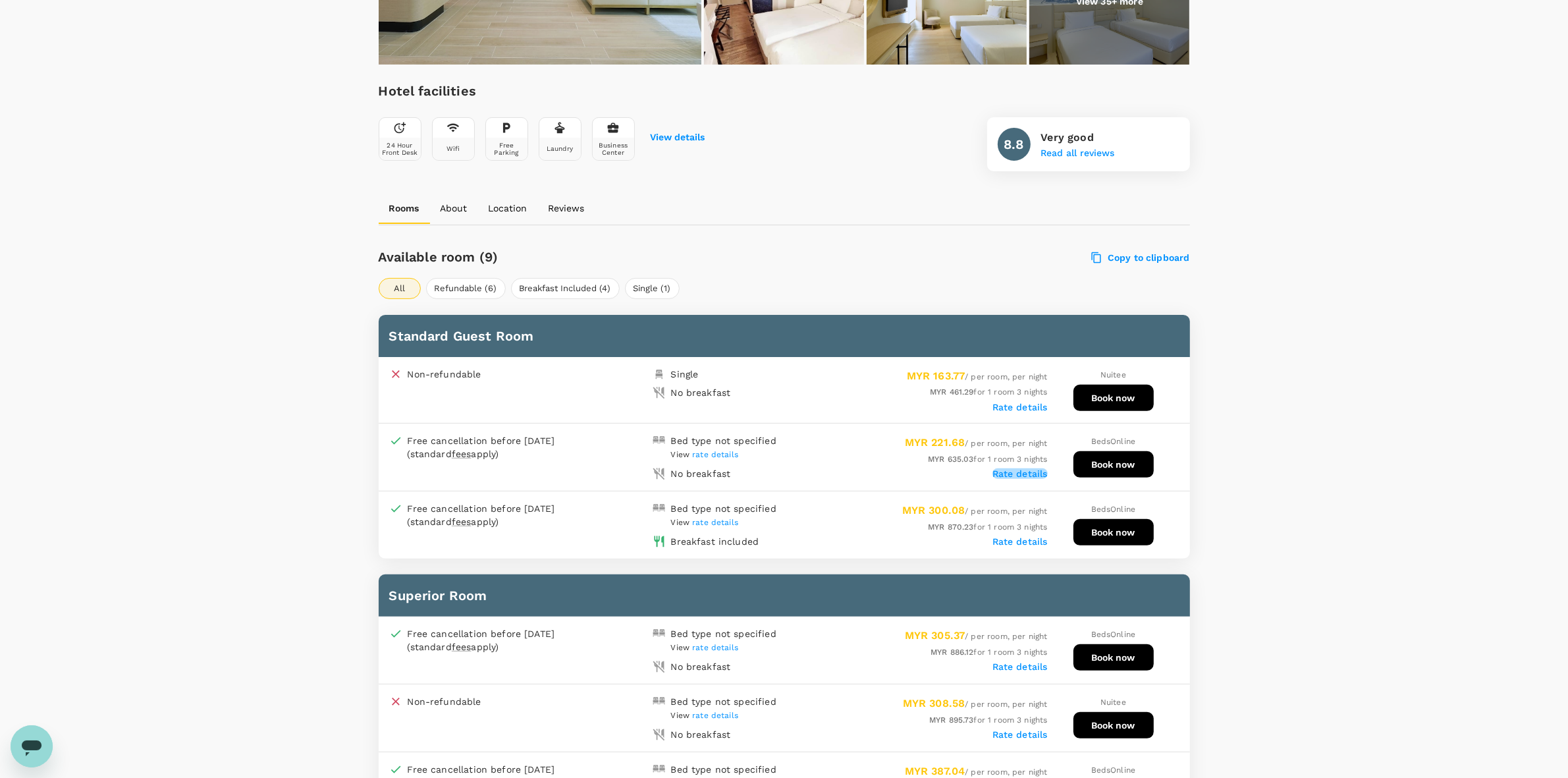
click at [1028, 468] on label "Rate details" at bounding box center [1020, 473] width 56 height 10
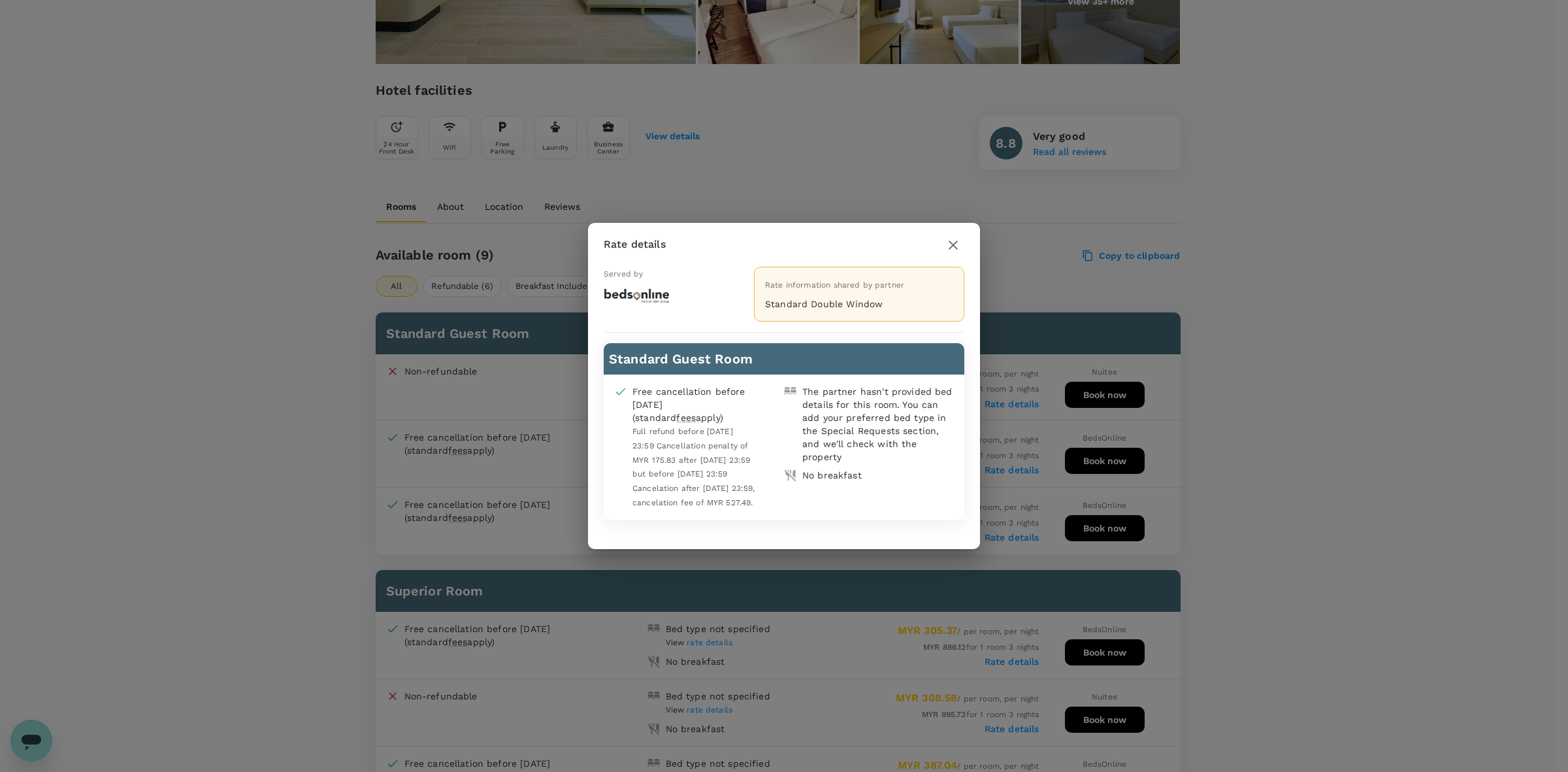
click at [947, 243] on icon "button" at bounding box center [953, 245] width 16 height 16
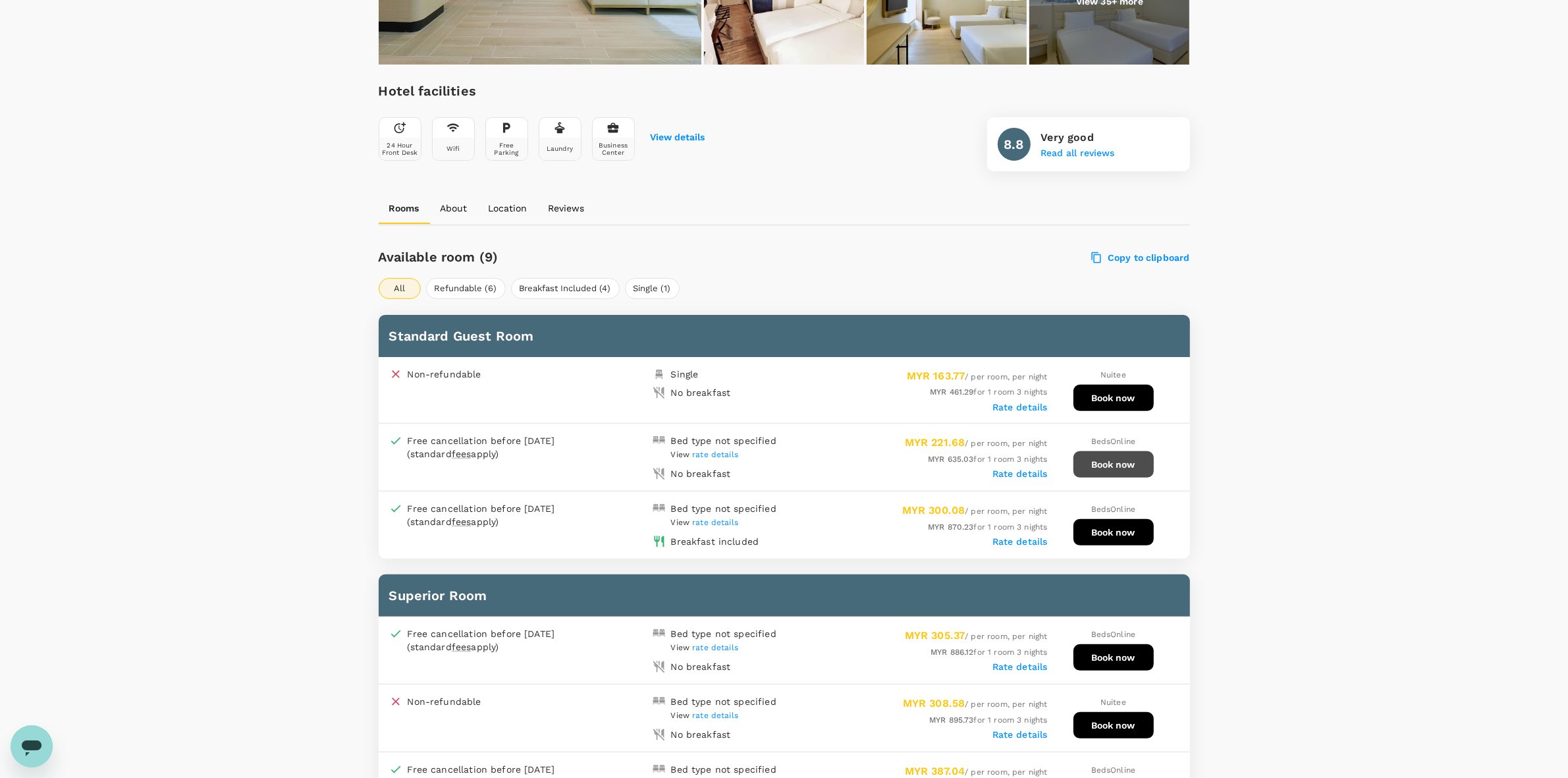
click at [1105, 453] on button "Book now" at bounding box center [1114, 464] width 81 height 26
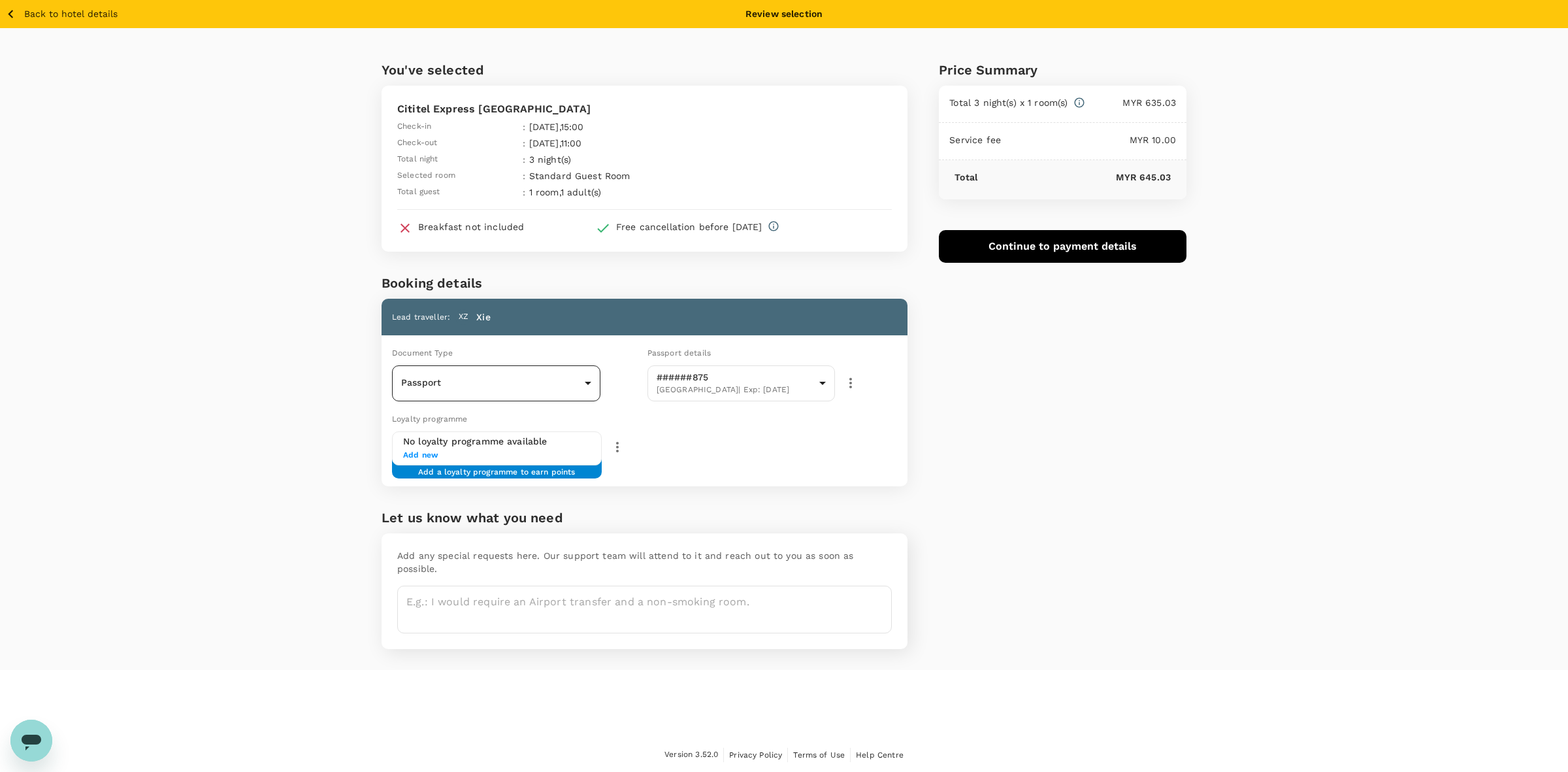
click at [535, 378] on body "Back to hotel details Review selection You've selected Cititel Express Kota Kin…" at bounding box center [784, 386] width 1568 height 773
click at [488, 409] on li "Passport" at bounding box center [496, 419] width 209 height 21
click at [1098, 422] on div "Price Summary Total 3 night(s) x 1 room(s) MYR 635.03 Service fee MYR 10.00 Tot…" at bounding box center [1047, 349] width 279 height 642
drag, startPoint x: 971, startPoint y: 352, endPoint x: 1051, endPoint y: 243, distance: 135.2
click at [980, 351] on div "Price Summary Total 3 night(s) x 1 room(s) MYR 635.03 Service fee MYR 10.00 Tot…" at bounding box center [1047, 349] width 279 height 642
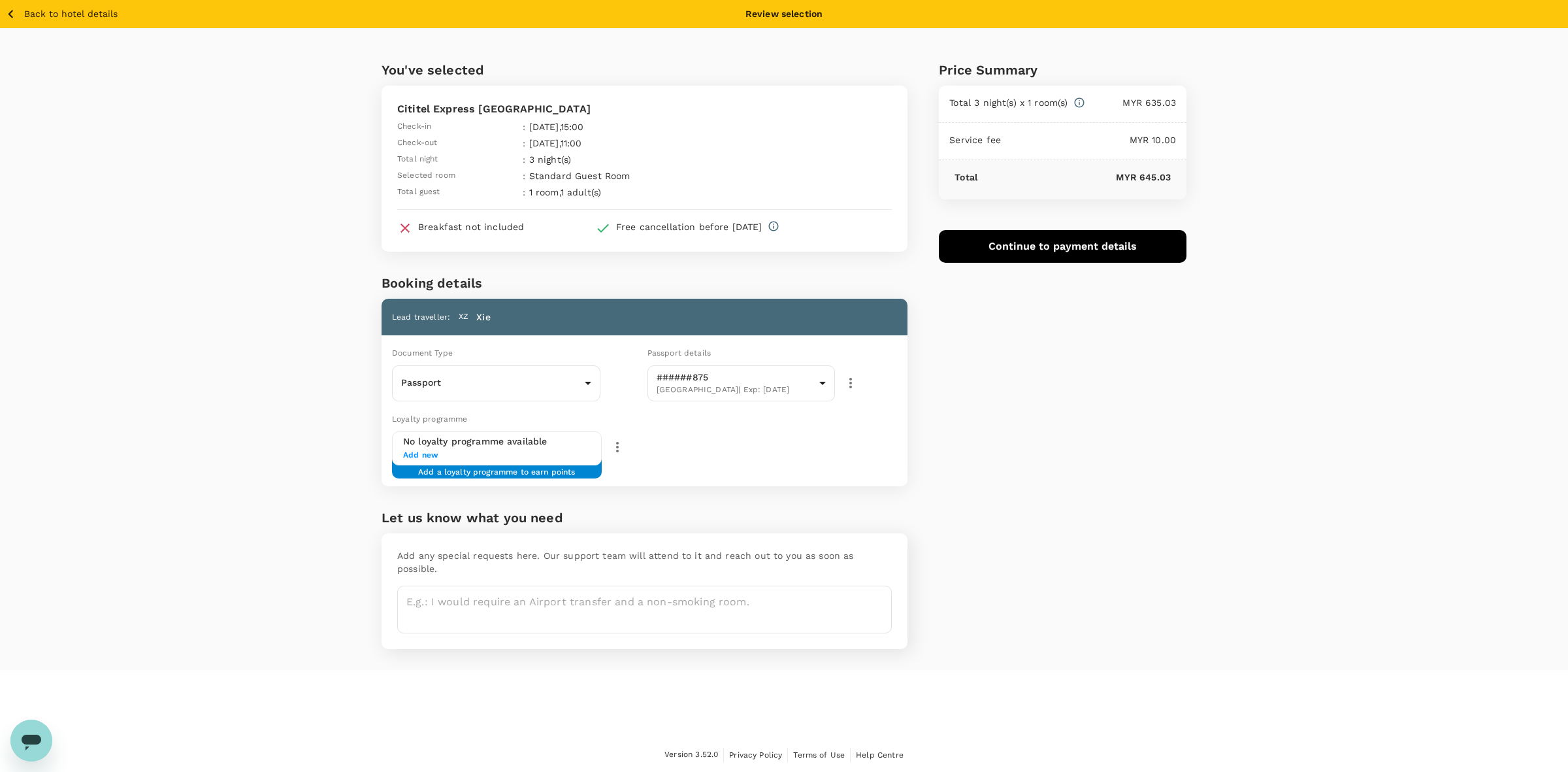
click at [1054, 232] on button "Continue to payment details" at bounding box center [1062, 246] width 248 height 33
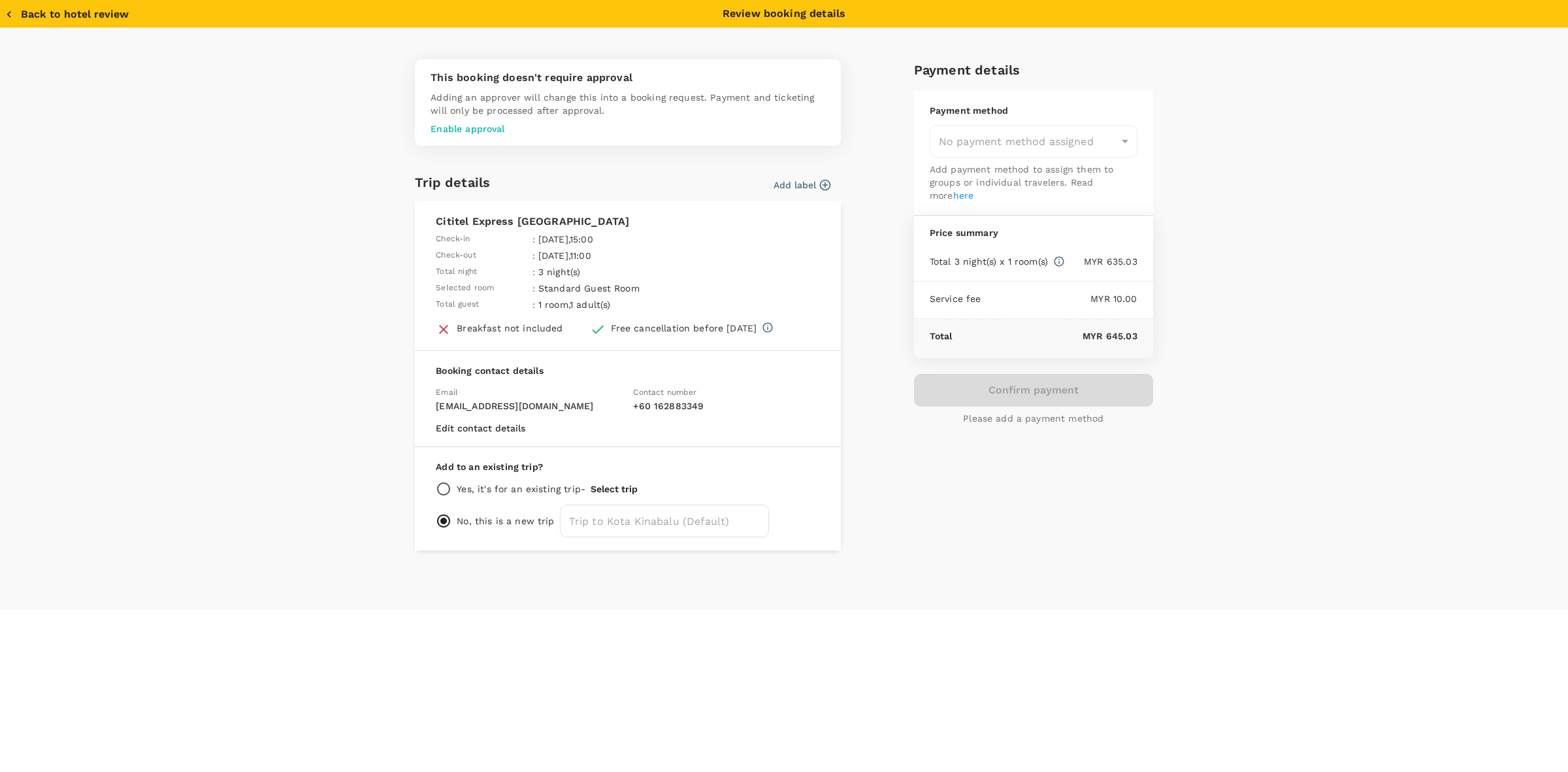
type input "9e431c6f-2823-4cc2-be3e-fbfab332714f"
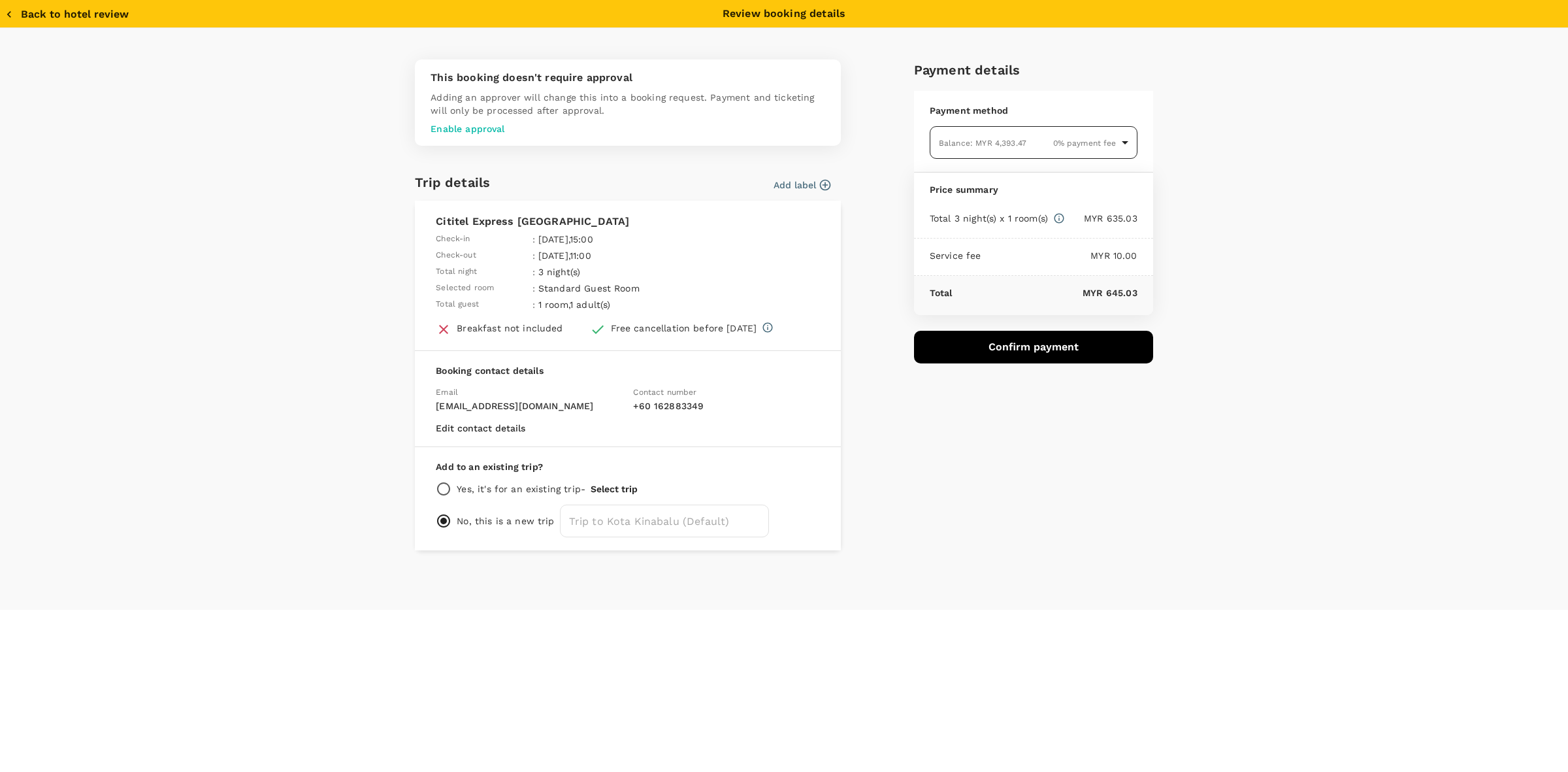
click at [1105, 140] on body "Back to hotel details Review selection You've selected Cititel Express Kota Kin…" at bounding box center [784, 386] width 1568 height 773
click at [1044, 201] on div "Balance : MYR 4,393.47 0 % payment fee" at bounding box center [1033, 209] width 187 height 16
click at [1238, 329] on div "This booking doesn't require approval Adding an approver will change this into …" at bounding box center [784, 319] width 1568 height 582
click at [1052, 345] on button "Confirm payment" at bounding box center [1033, 347] width 239 height 33
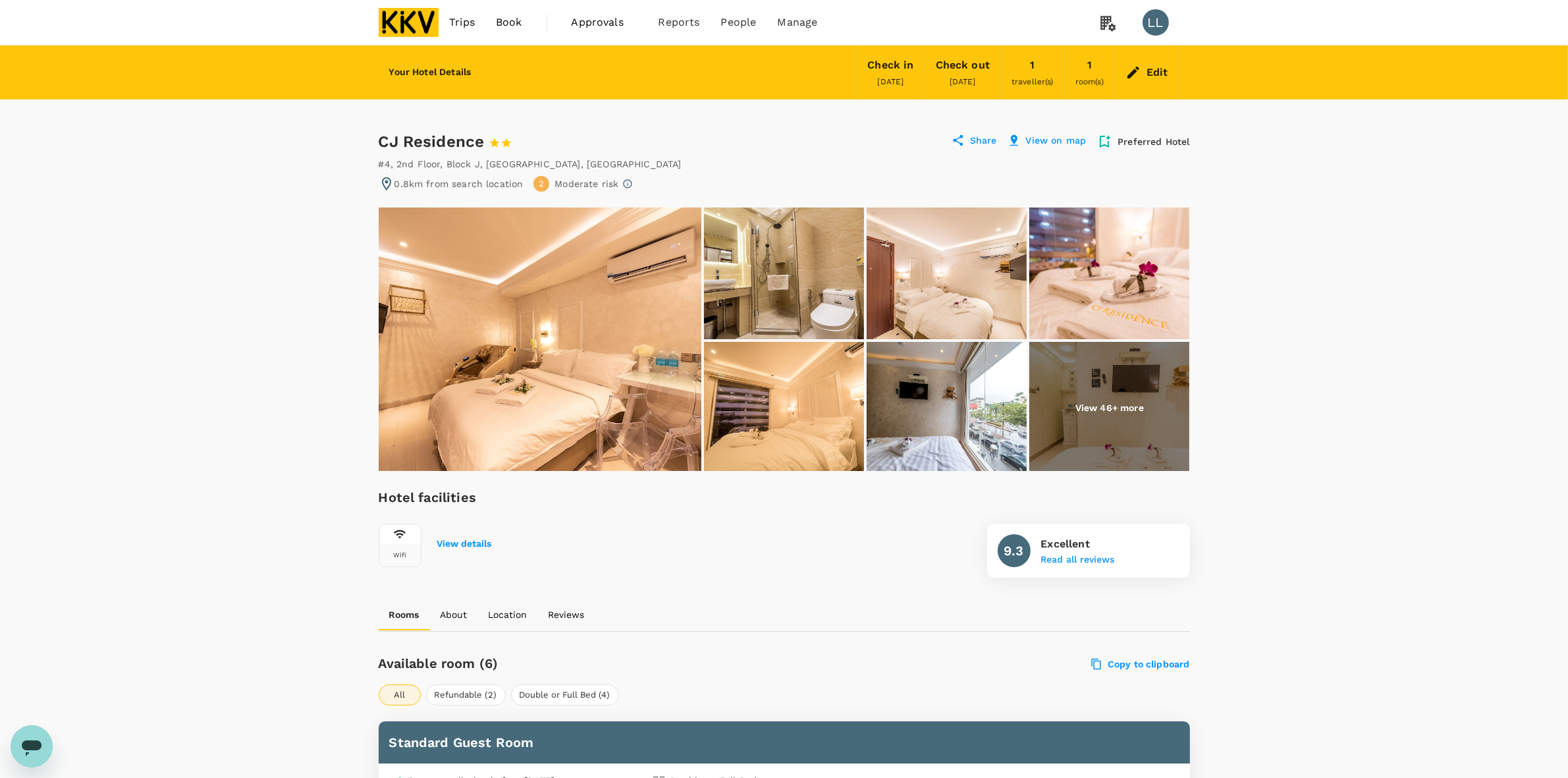
drag, startPoint x: 1442, startPoint y: 361, endPoint x: 1411, endPoint y: 353, distance: 32.0
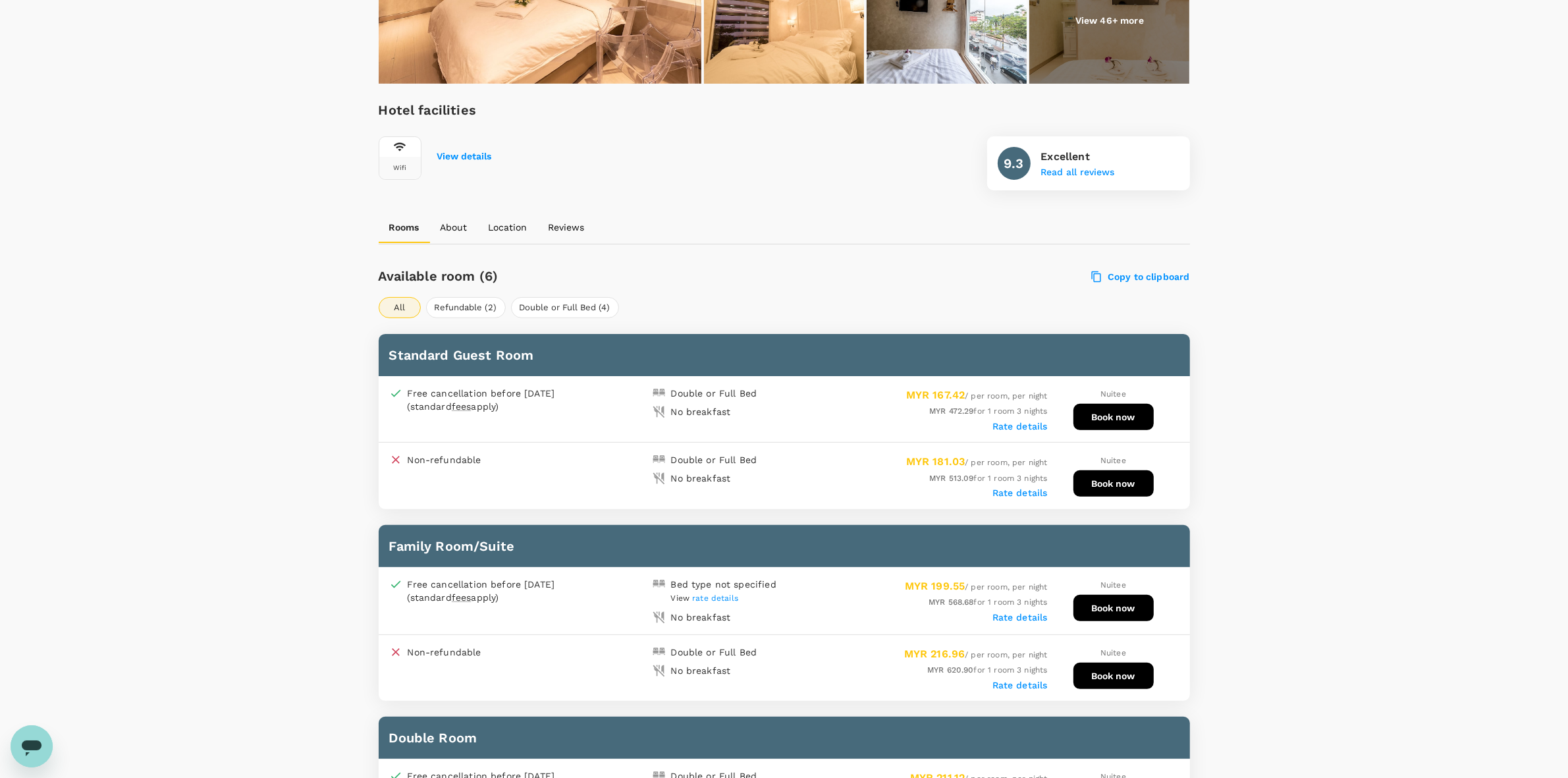
scroll to position [494, 0]
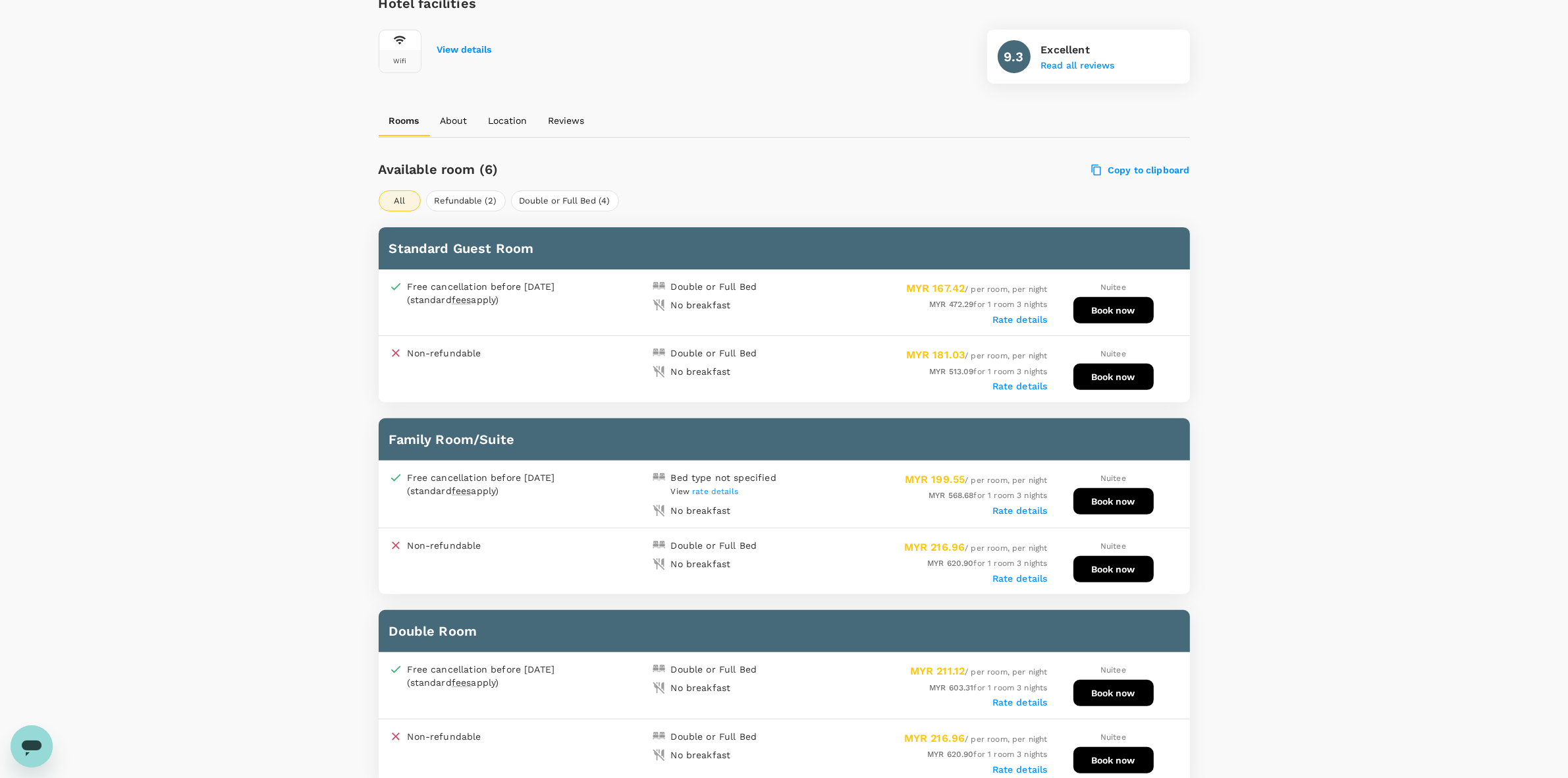
drag, startPoint x: 1354, startPoint y: 356, endPoint x: 1335, endPoint y: 357, distance: 19.0
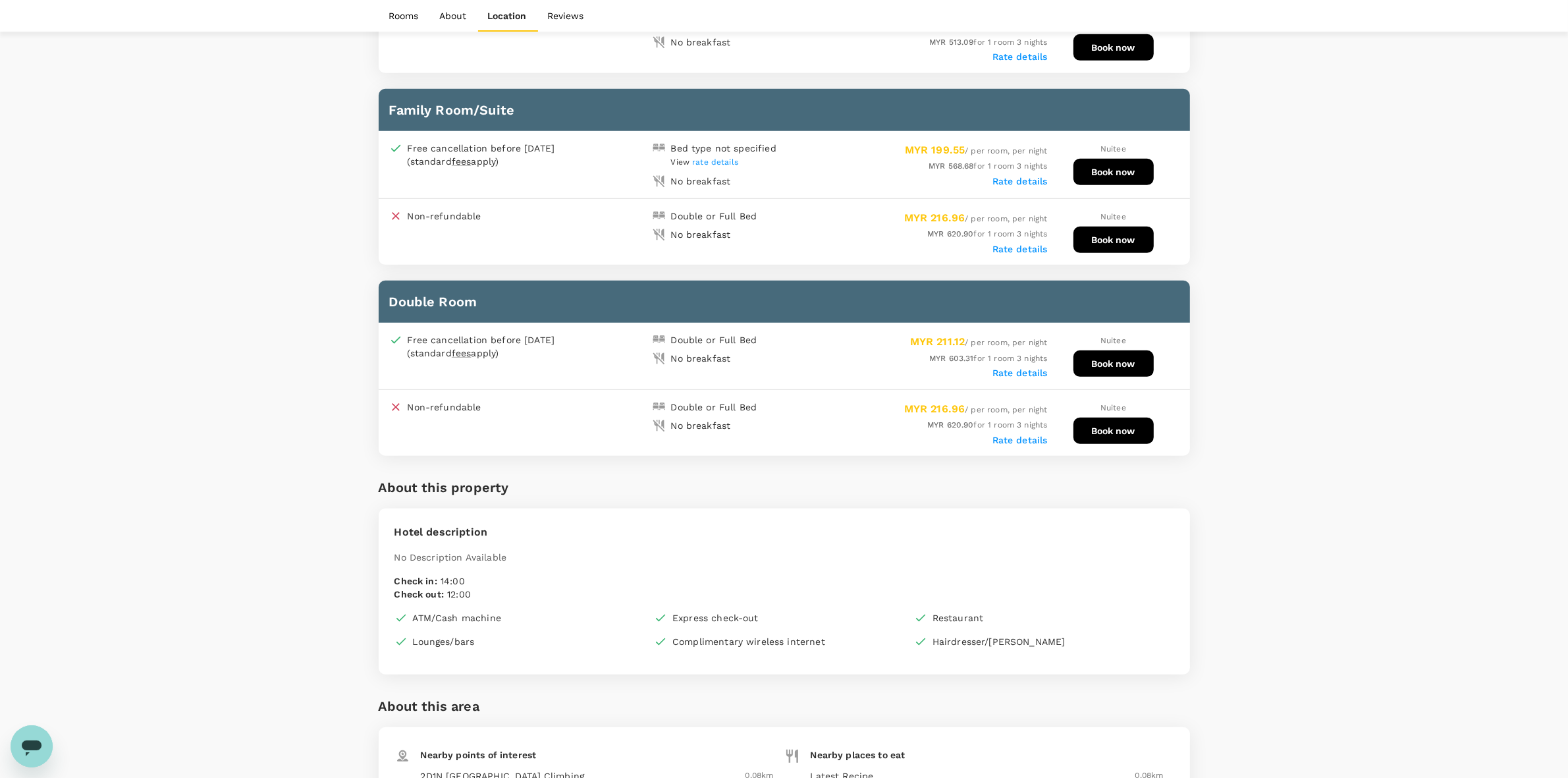
scroll to position [412, 0]
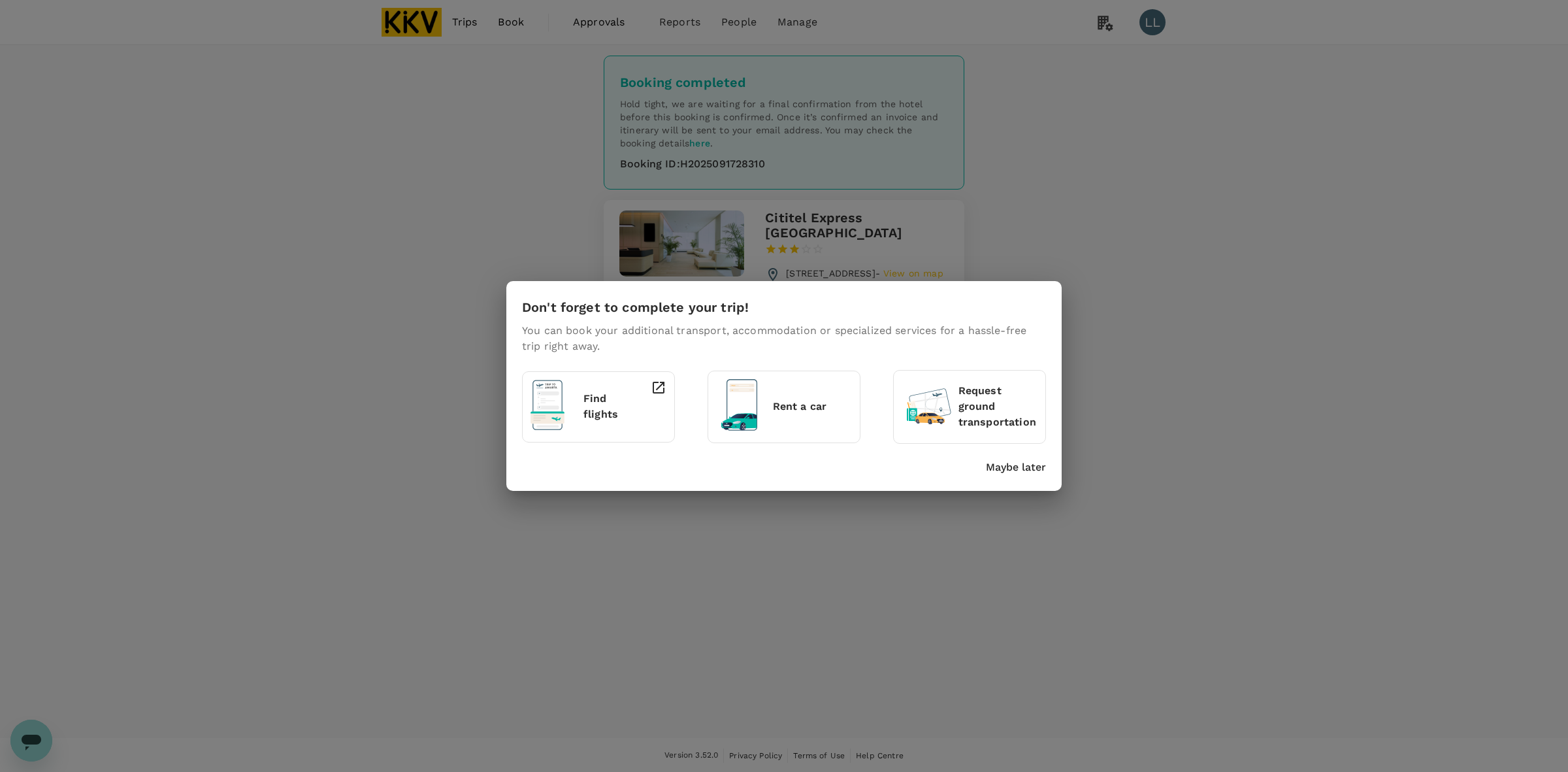
click at [1035, 471] on p "Maybe later" at bounding box center [1016, 467] width 60 height 16
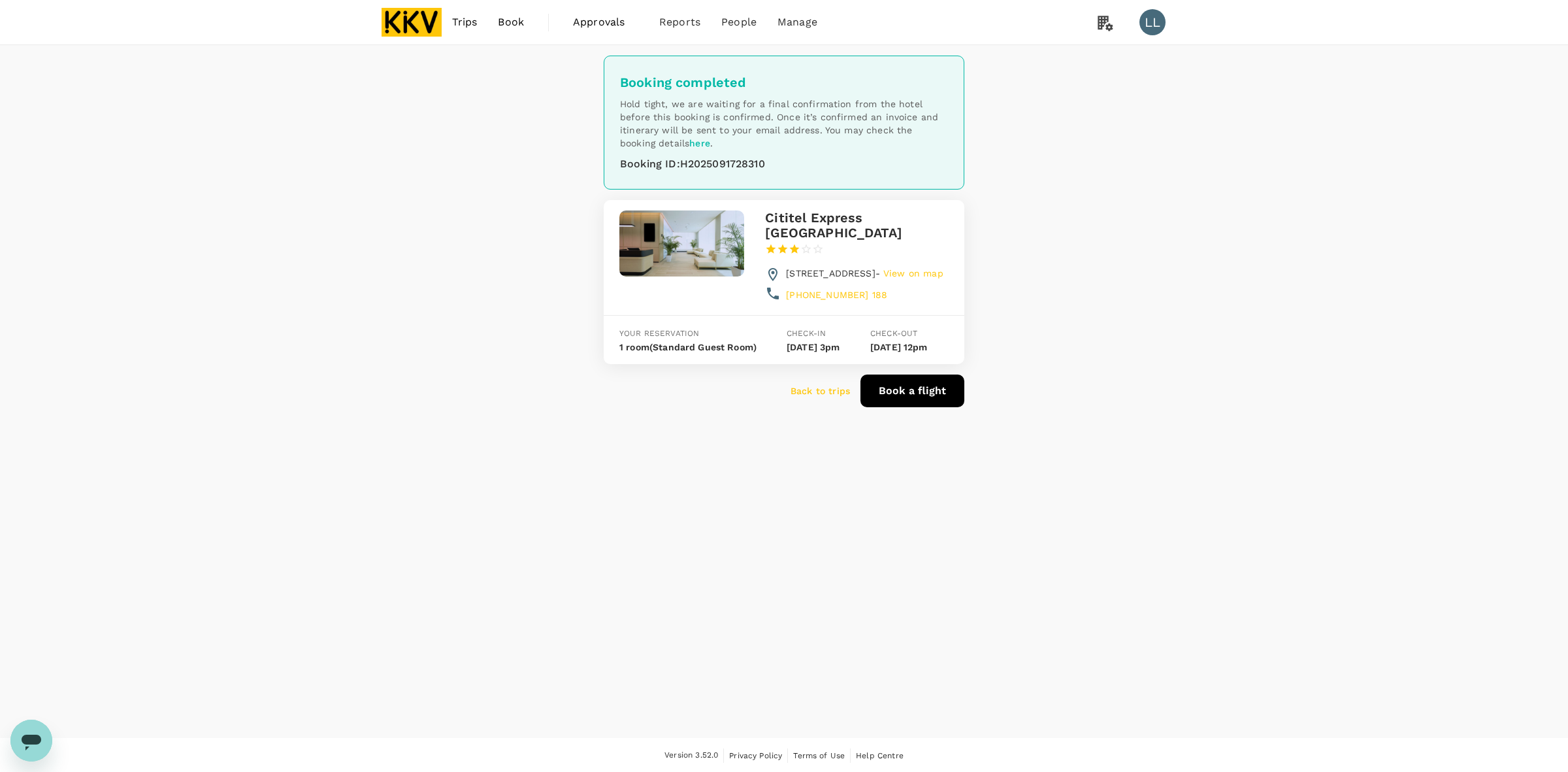
click at [810, 398] on p "Back to trips" at bounding box center [820, 391] width 60 height 13
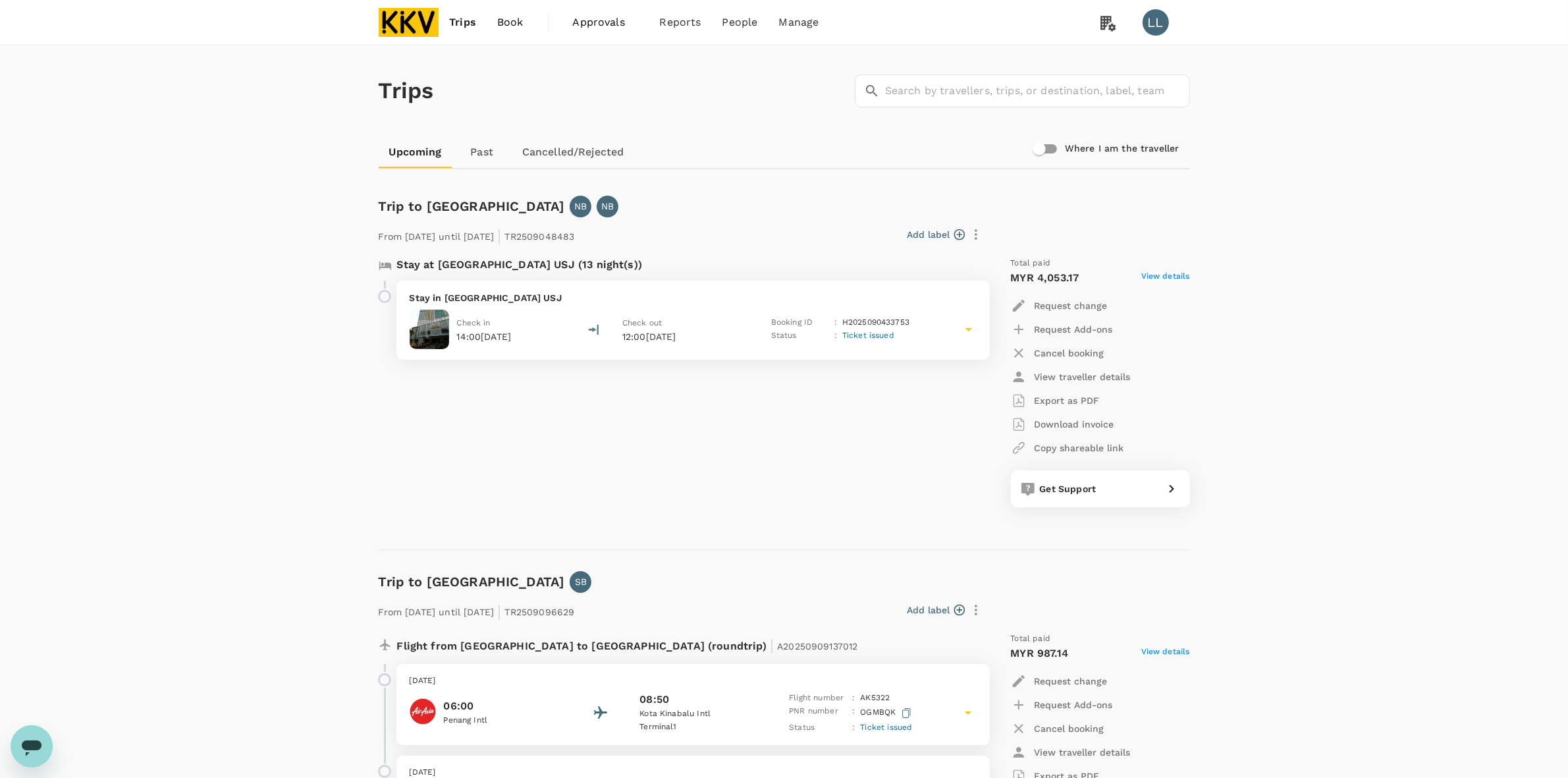
drag, startPoint x: 1361, startPoint y: 352, endPoint x: 1121, endPoint y: 278, distance: 251.1
click at [499, 23] on span "Book" at bounding box center [510, 23] width 26 height 16
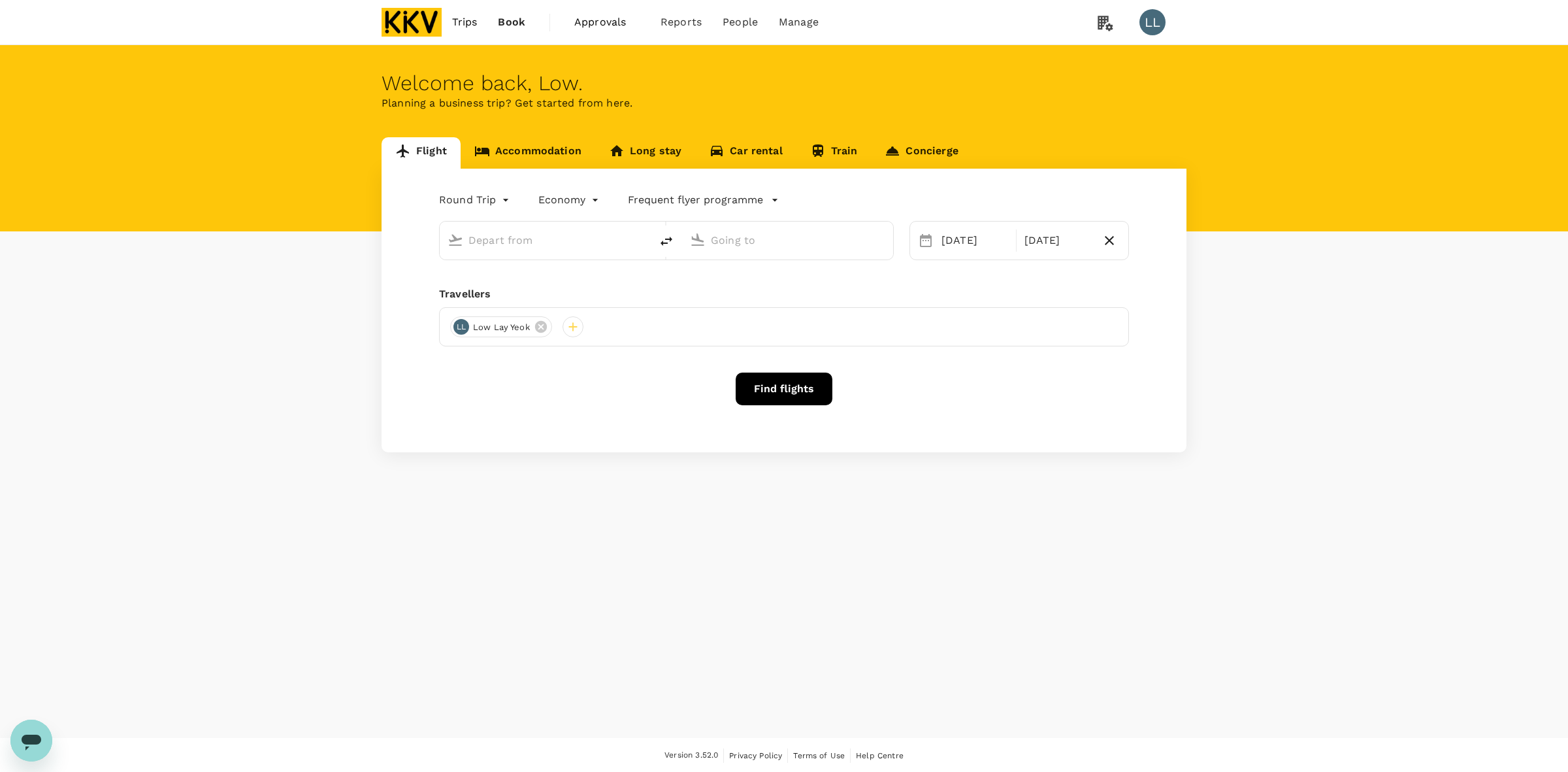
type input "Sultan [PERSON_NAME] (AOR)"
type input "Kuala Lumpur Intl ([GEOGRAPHIC_DATA])"
type input "Sultan [PERSON_NAME] (AOR)"
type input "Kuala Lumpur Intl ([GEOGRAPHIC_DATA])"
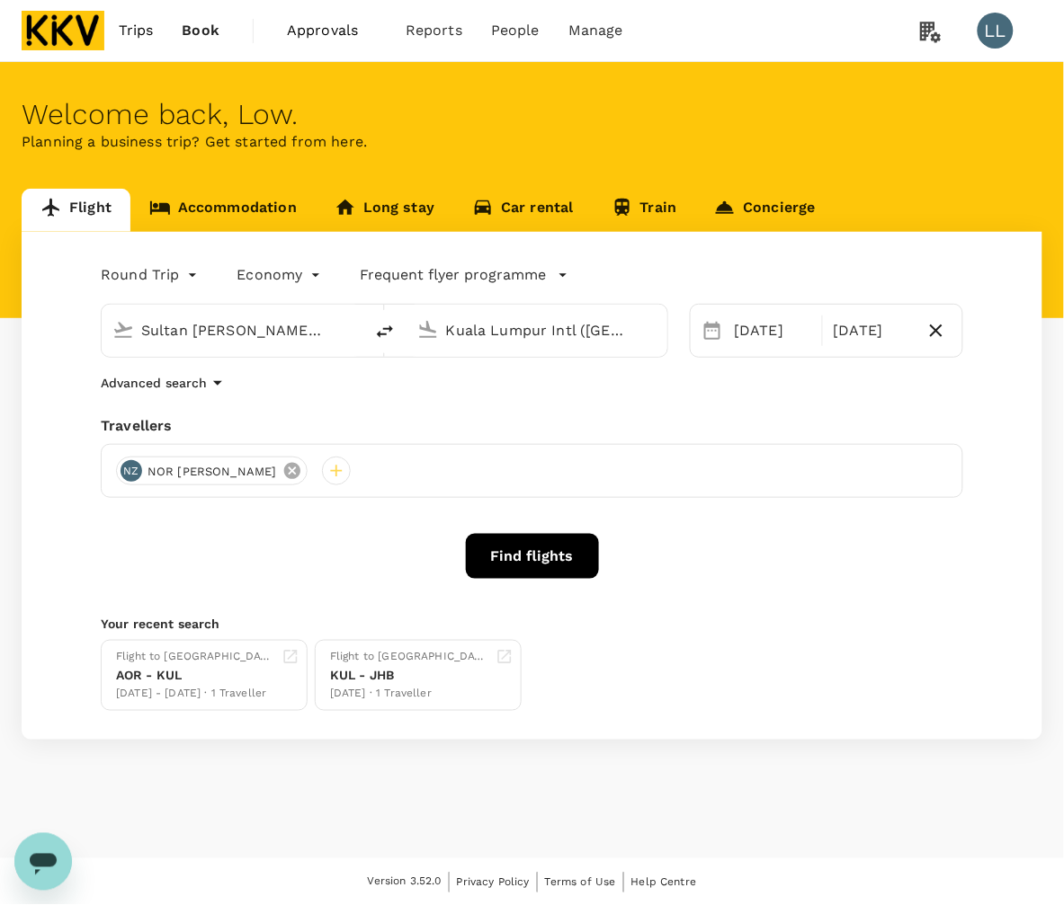
click at [299, 468] on icon at bounding box center [291, 471] width 16 height 16
click at [139, 463] on div at bounding box center [130, 471] width 29 height 29
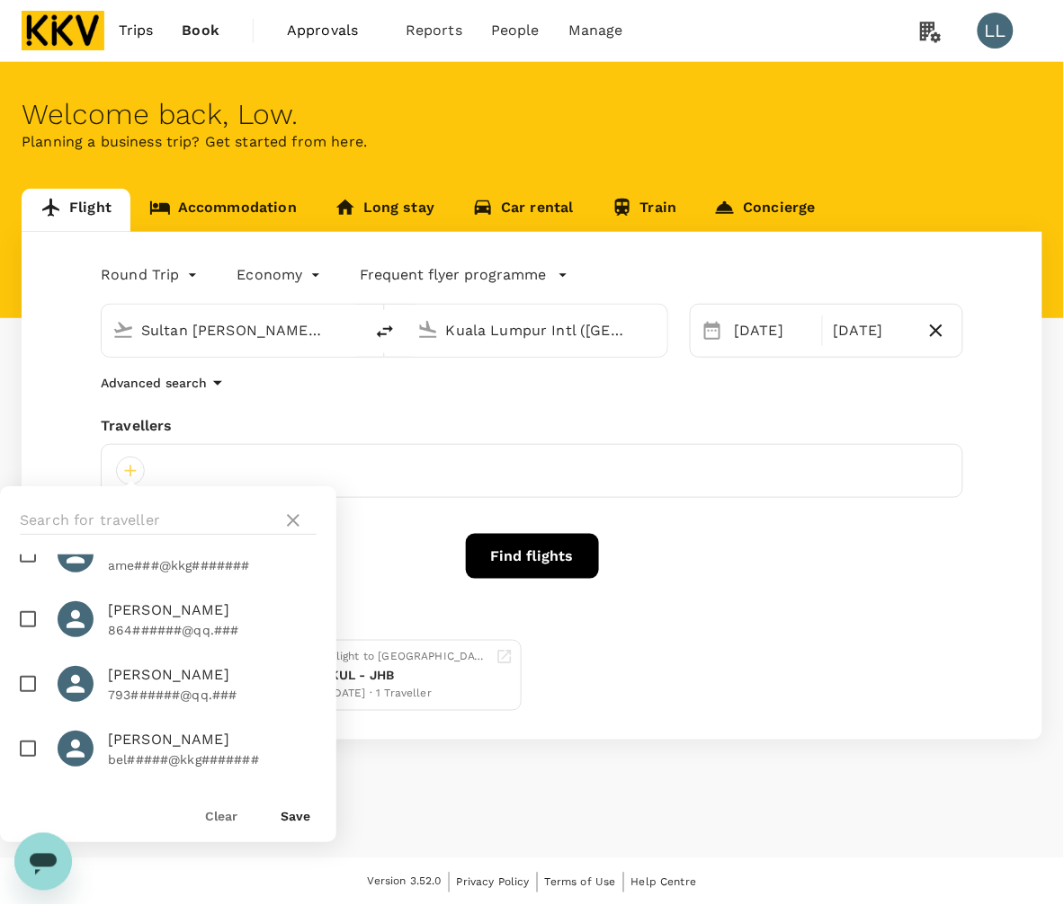
scroll to position [1592, 0]
click at [135, 628] on p "864######@qq.###" at bounding box center [212, 631] width 209 height 18
checkbox input "true"
click at [310, 823] on div "Clear Save" at bounding box center [161, 808] width 351 height 68
click at [302, 819] on button "Save" at bounding box center [296, 816] width 30 height 14
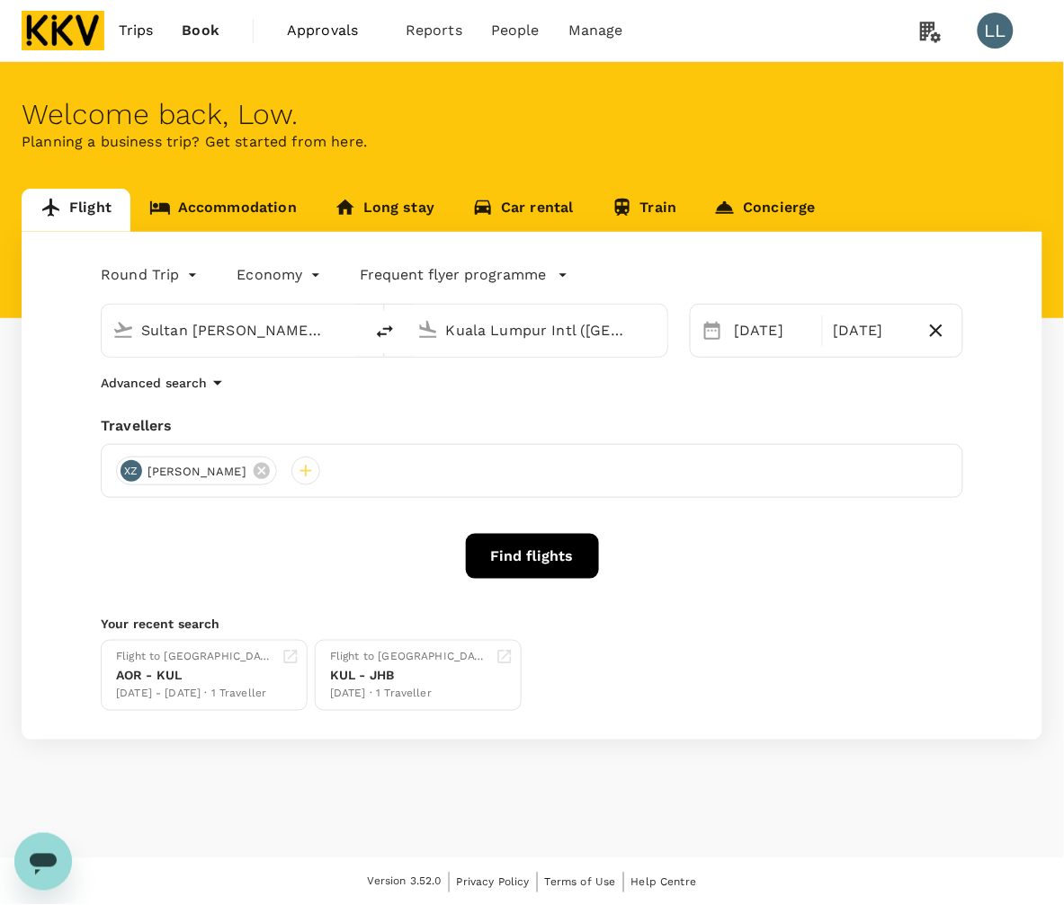
click at [342, 326] on div "Sultan Abdul Halim (AOR)" at bounding box center [246, 331] width 211 height 29
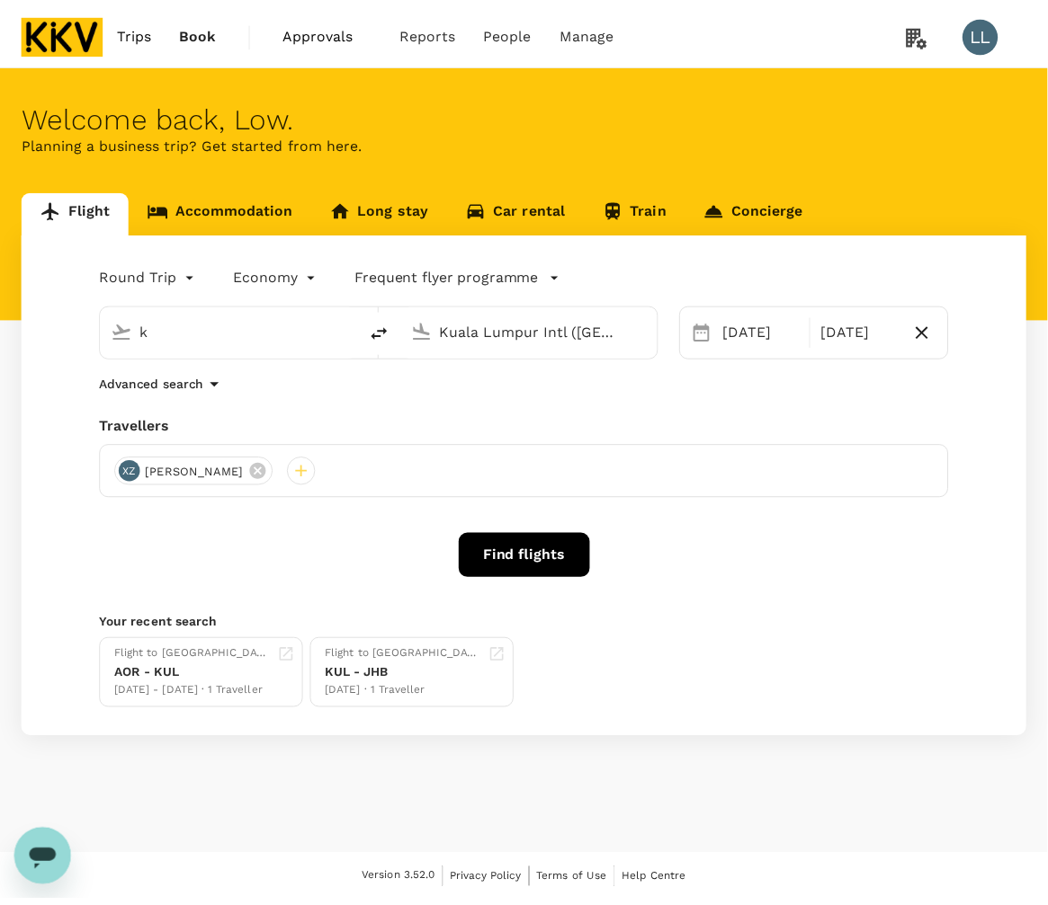
scroll to position [0, 0]
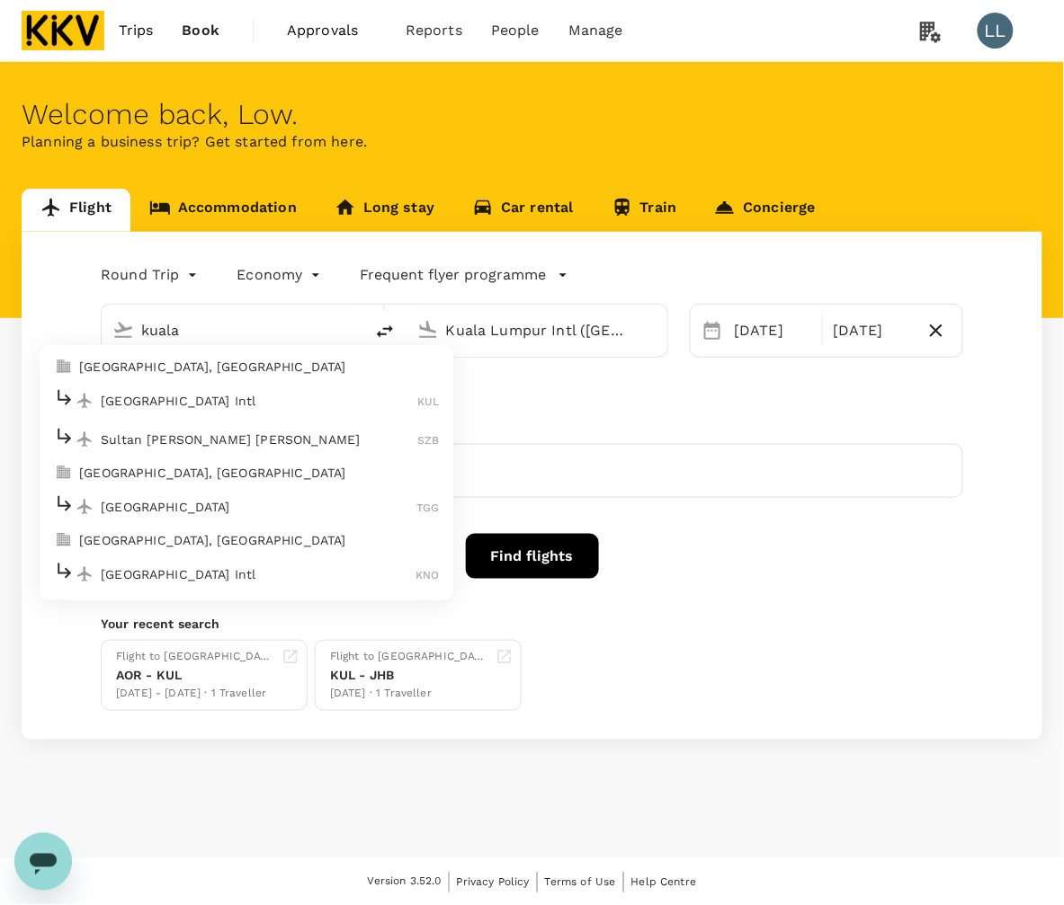
click at [202, 406] on p "[GEOGRAPHIC_DATA] Intl" at bounding box center [259, 401] width 317 height 18
type input "Kuala Lumpur Intl ([GEOGRAPHIC_DATA])"
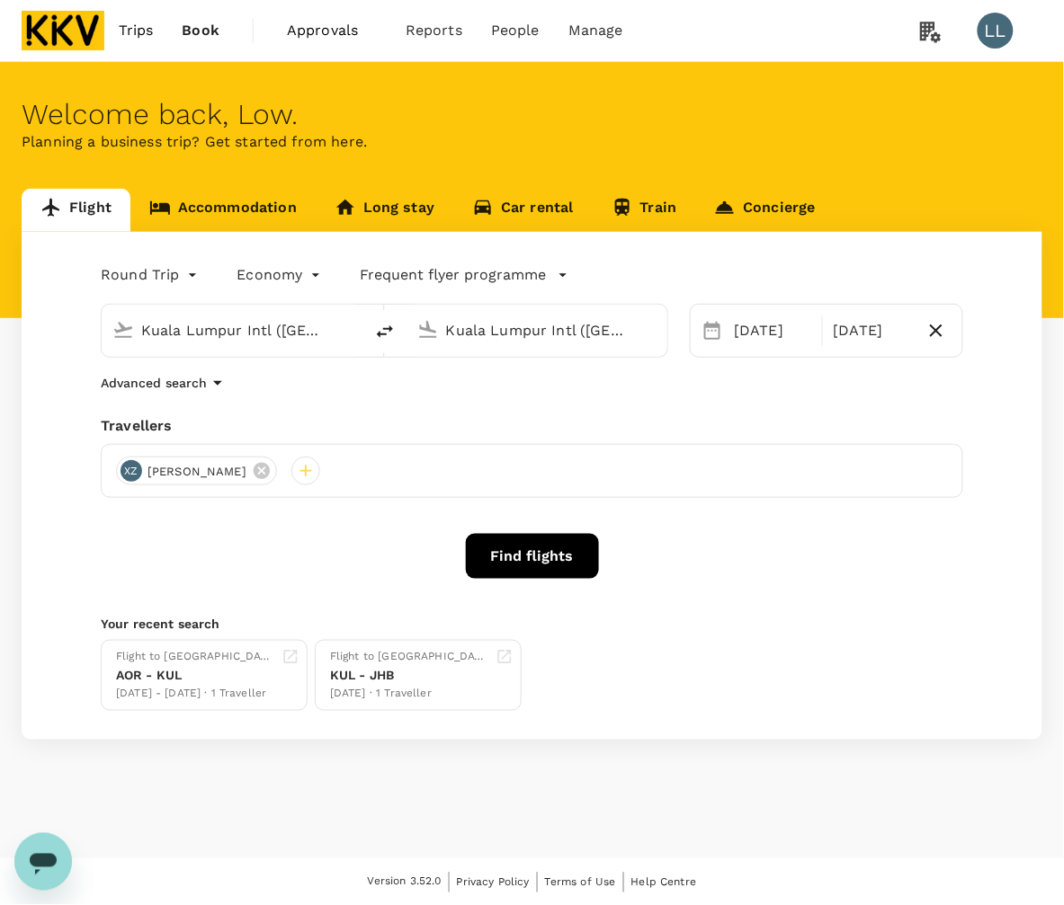
click at [511, 334] on input "Kuala Lumpur Intl ([GEOGRAPHIC_DATA])" at bounding box center [538, 331] width 184 height 28
drag, startPoint x: 634, startPoint y: 328, endPoint x: 285, endPoint y: 328, distance: 348.9
click at [285, 328] on div "Kuala Lumpur Intl (KUL) Kuala Lumpur Intl (KUL)" at bounding box center [384, 331] width 567 height 54
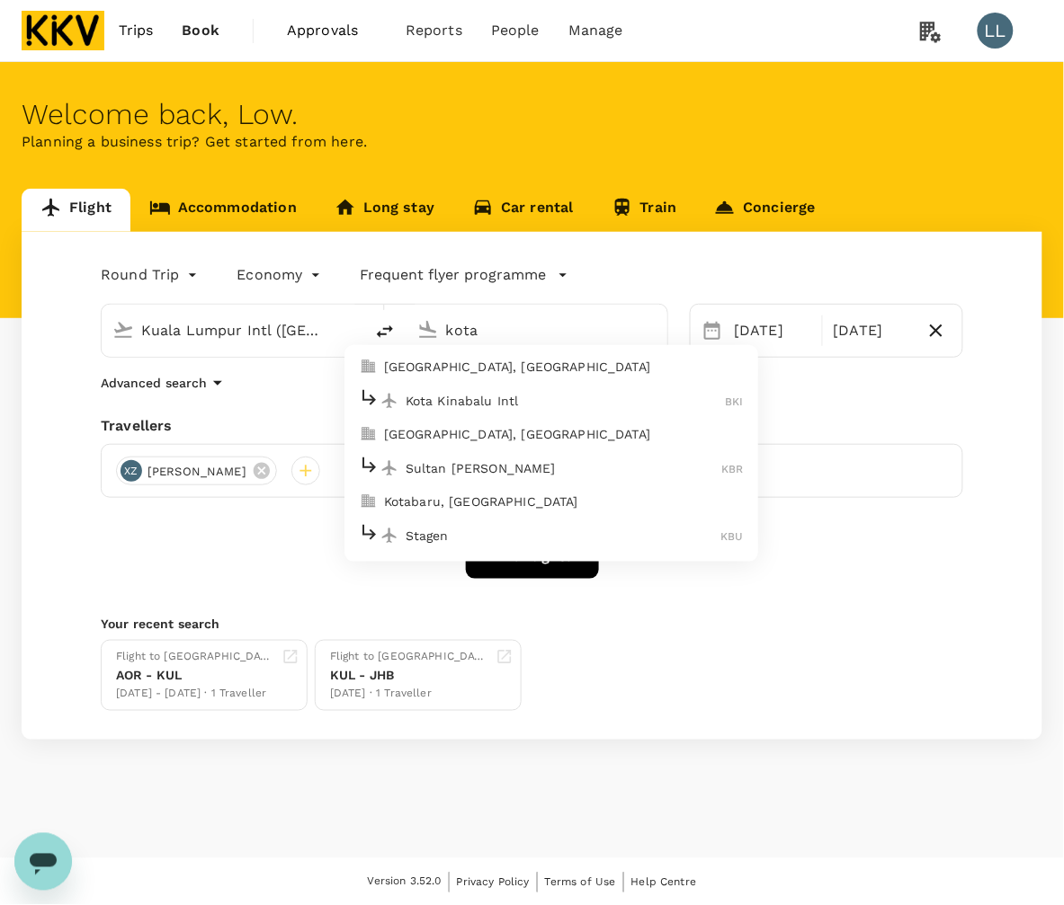
click at [518, 398] on p "Kota Kinabalu Intl" at bounding box center [566, 401] width 320 height 18
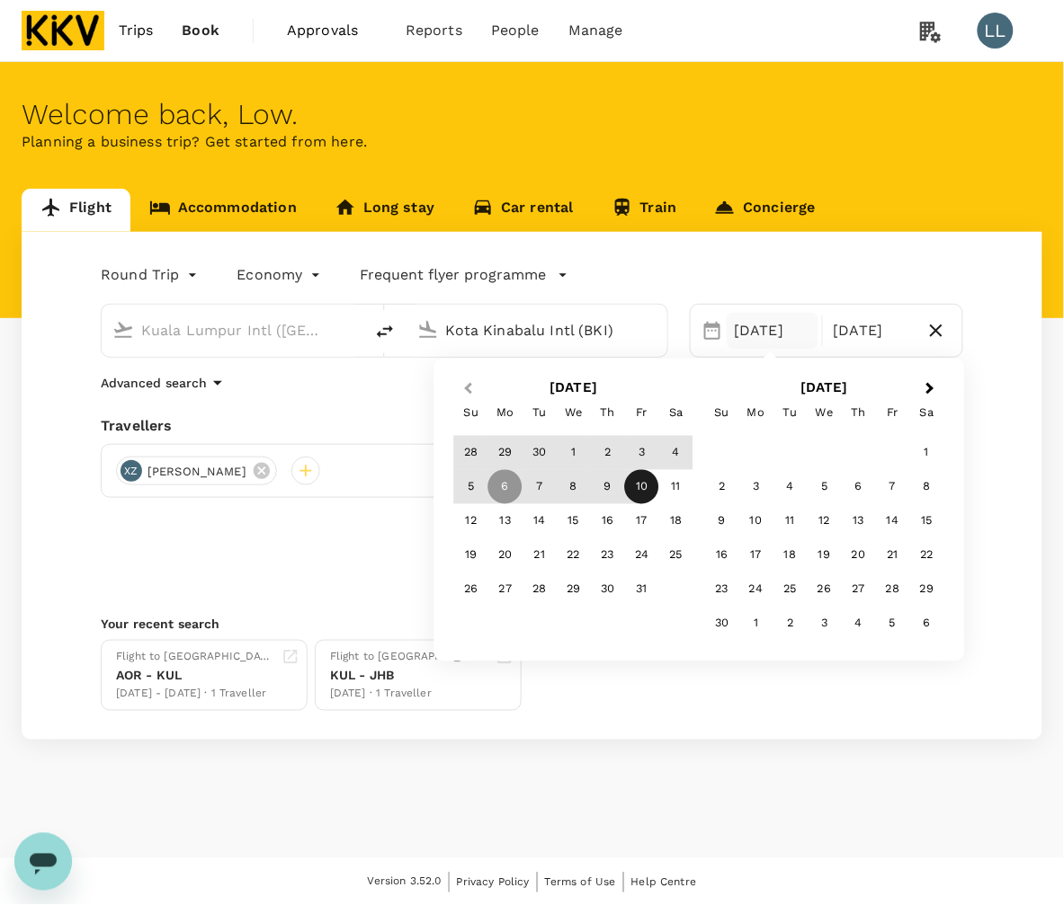
type input "Kota Kinabalu Intl (BKI)"
click at [474, 382] on button "Previous Month" at bounding box center [466, 390] width 29 height 29
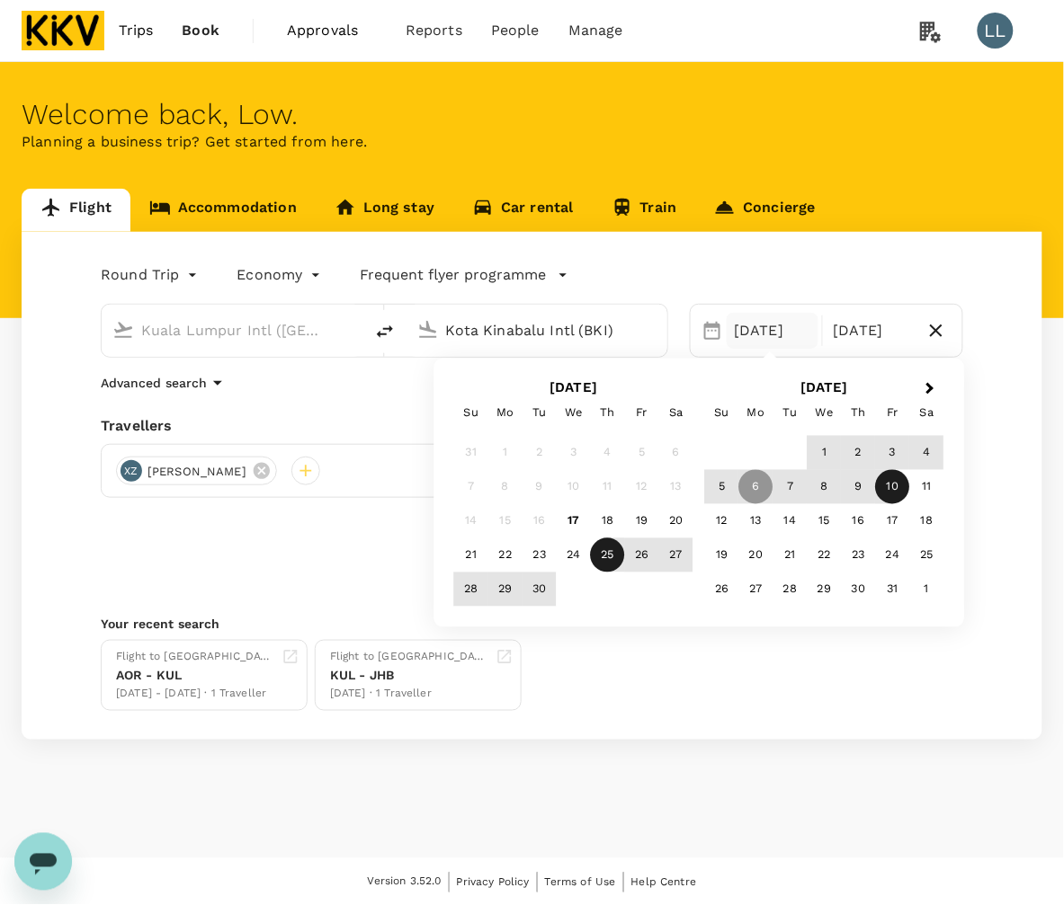
click at [601, 553] on div "25" at bounding box center [608, 556] width 34 height 34
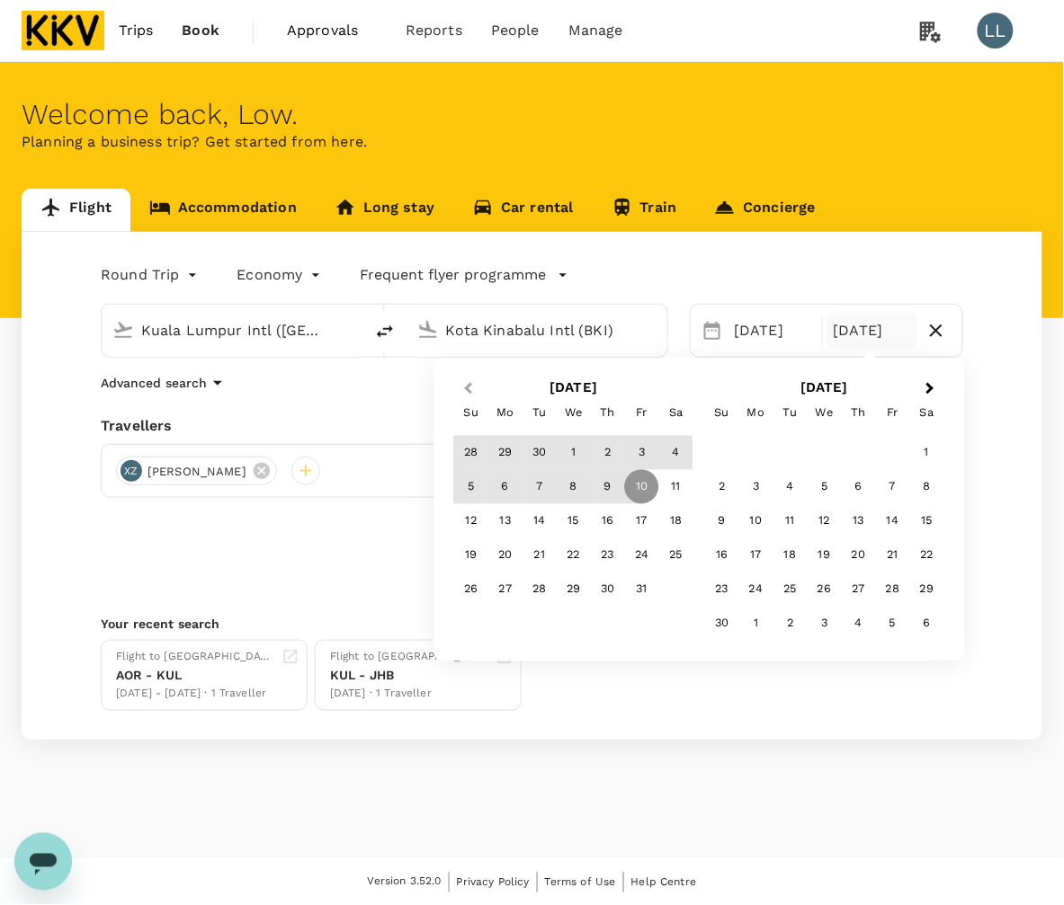
click at [474, 384] on button "Previous Month" at bounding box center [466, 390] width 29 height 29
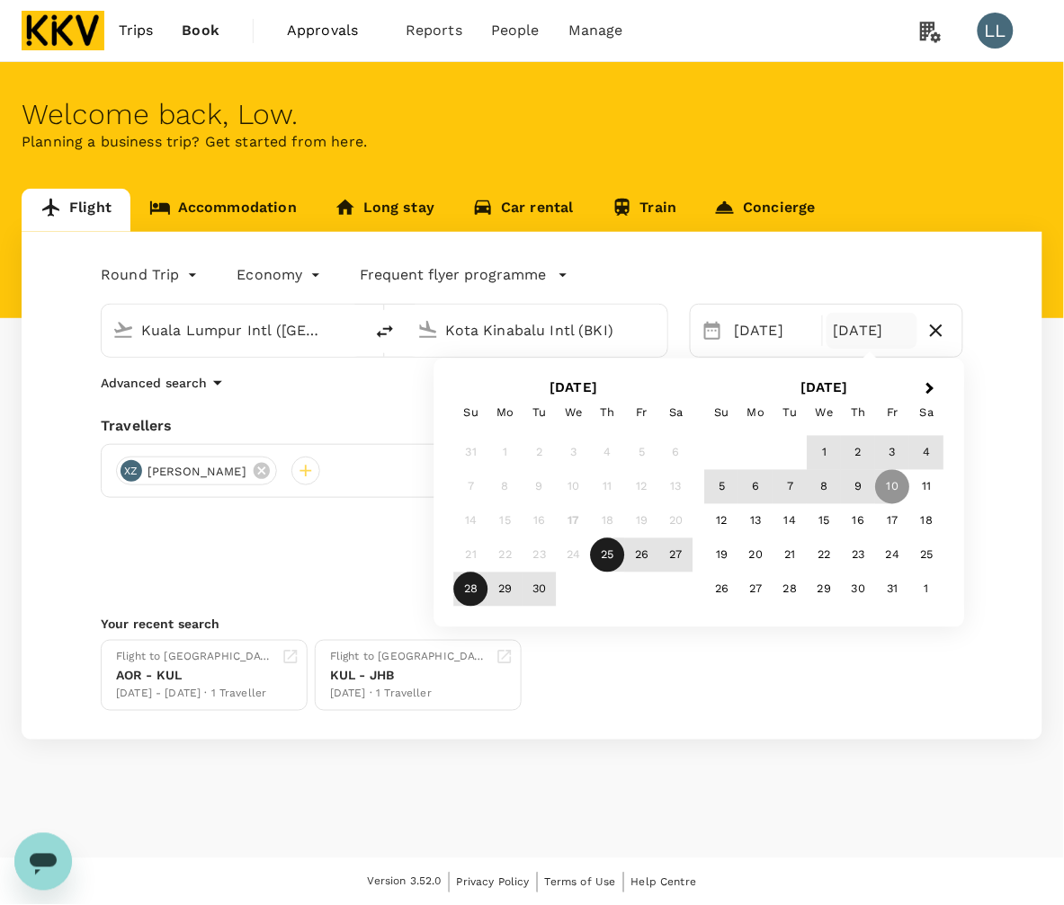
click at [469, 594] on div "28" at bounding box center [471, 590] width 34 height 34
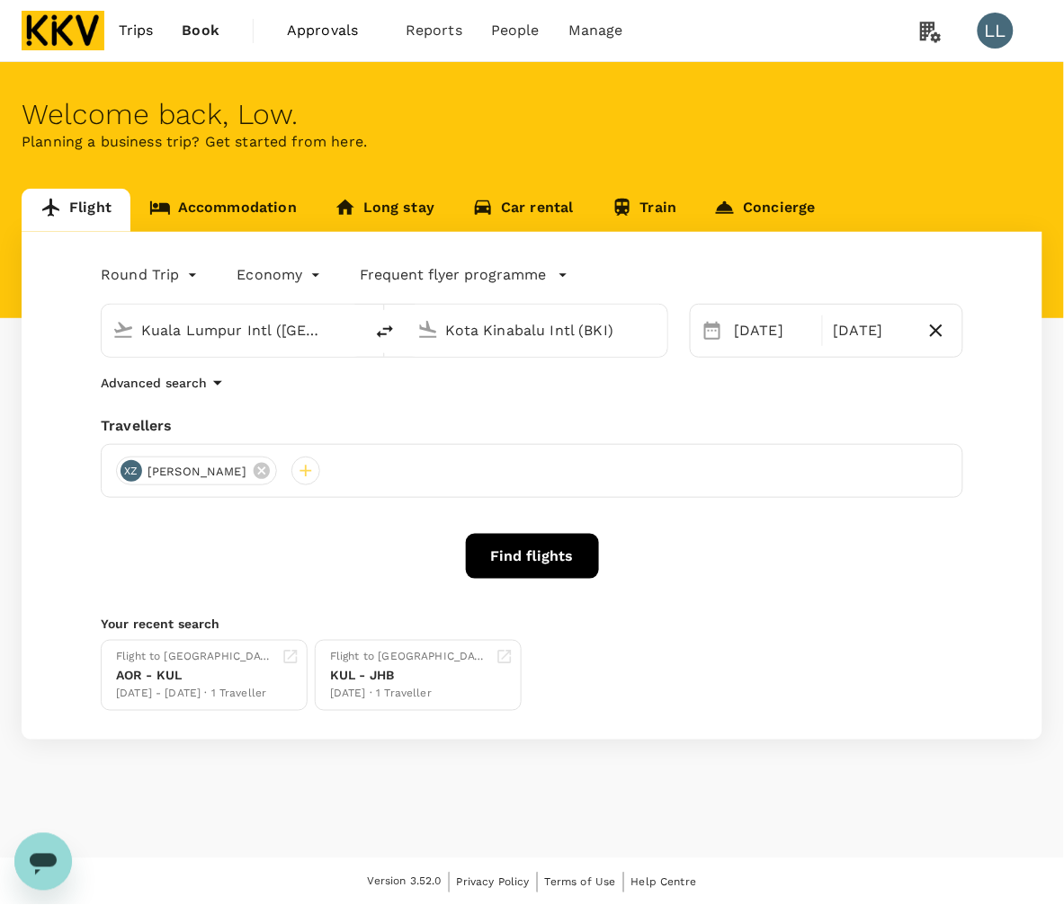
click at [737, 611] on div "Round Trip roundtrip Economy economy Frequent flyer programme Kuala Lumpur Intl…" at bounding box center [532, 486] width 1021 height 508
drag, startPoint x: 935, startPoint y: 326, endPoint x: 875, endPoint y: 358, distance: 68.0
click at [937, 326] on icon "button" at bounding box center [936, 331] width 22 height 22
type input "oneway"
drag, startPoint x: 729, startPoint y: 524, endPoint x: 550, endPoint y: 563, distance: 183.1
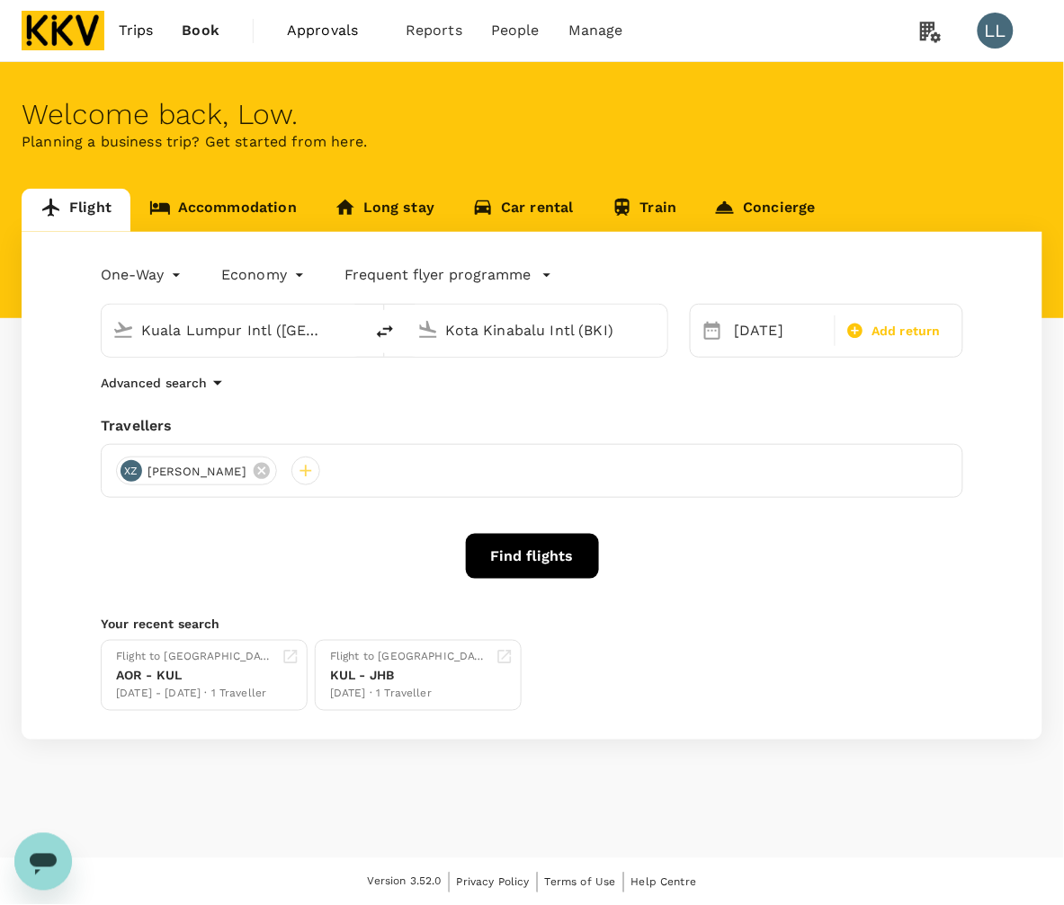
click at [730, 526] on div "One-Way oneway Economy economy Frequent flyer programme Kuala Lumpur Intl (KUL)…" at bounding box center [532, 486] width 1021 height 508
click at [540, 565] on button "Find flights" at bounding box center [532, 556] width 133 height 45
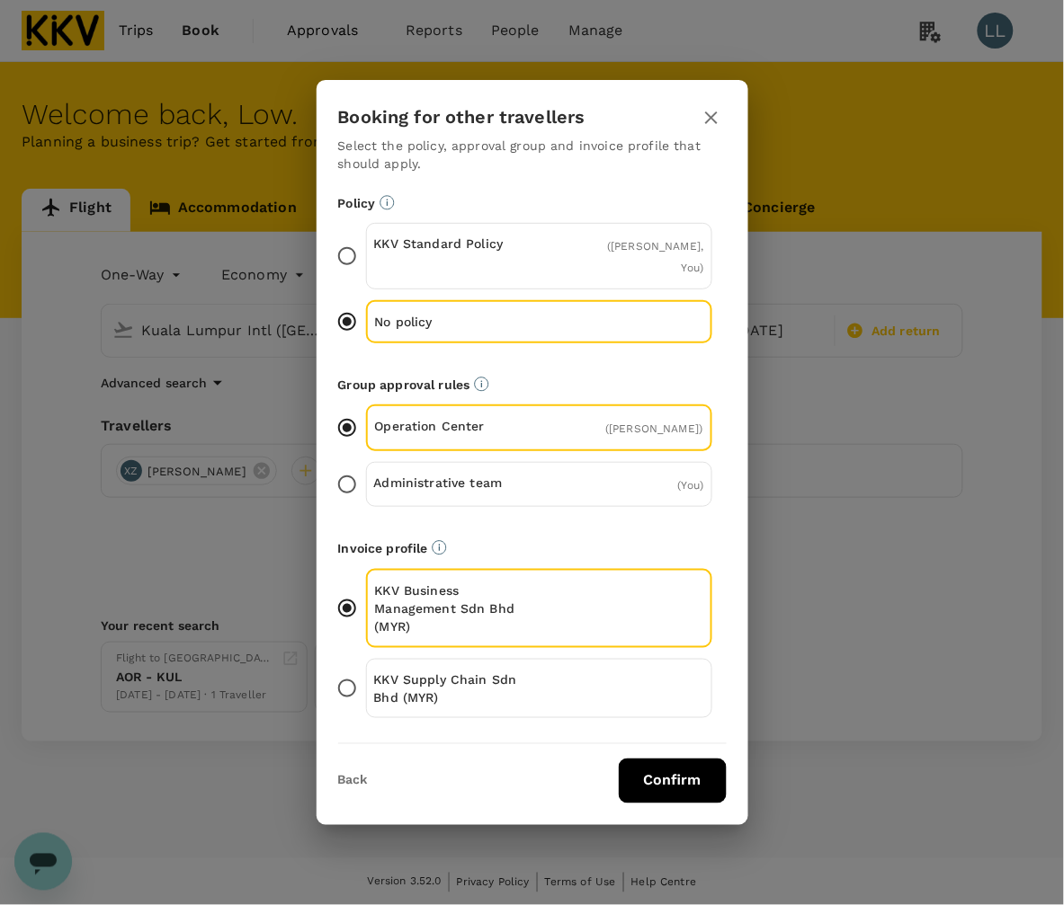
click at [567, 693] on div "KKV Supply Chain Sdn Bhd (MYR)" at bounding box center [539, 688] width 346 height 59
click at [366, 693] on input "KKV Supply Chain Sdn Bhd (MYR)" at bounding box center [347, 689] width 38 height 38
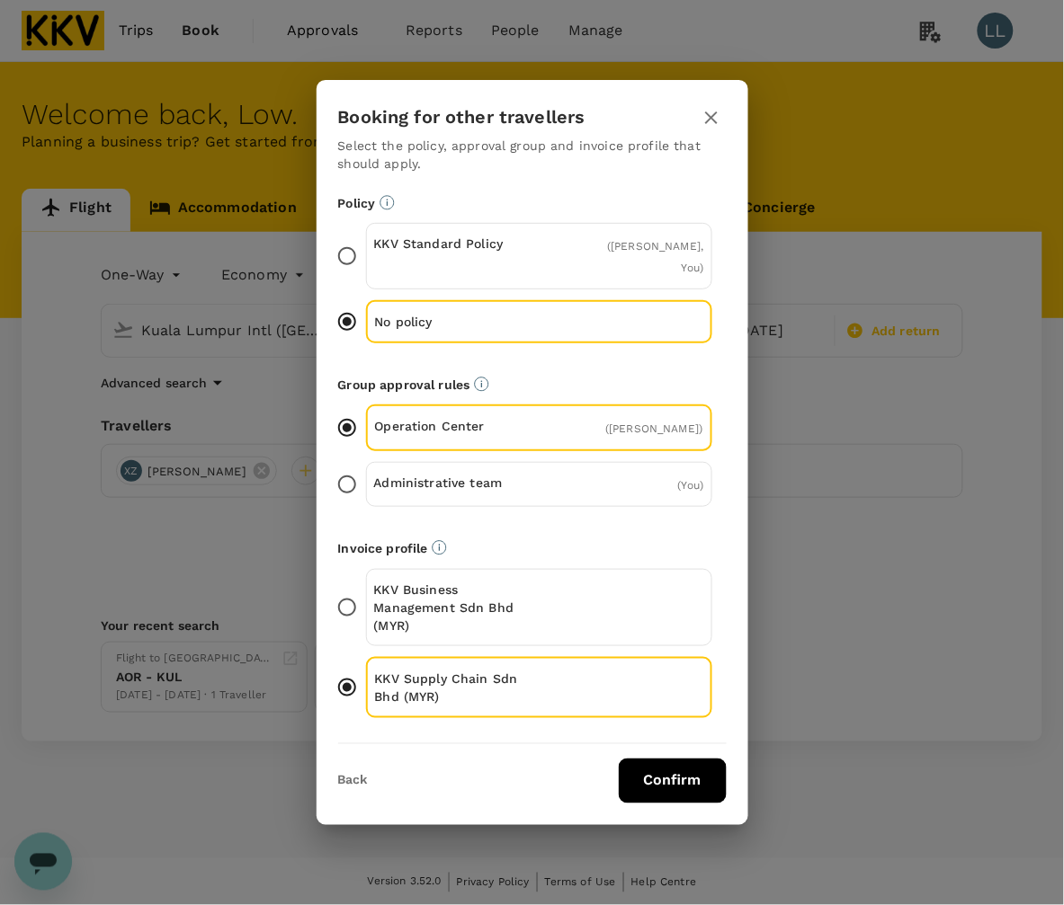
click at [695, 761] on button "Confirm" at bounding box center [673, 781] width 108 height 45
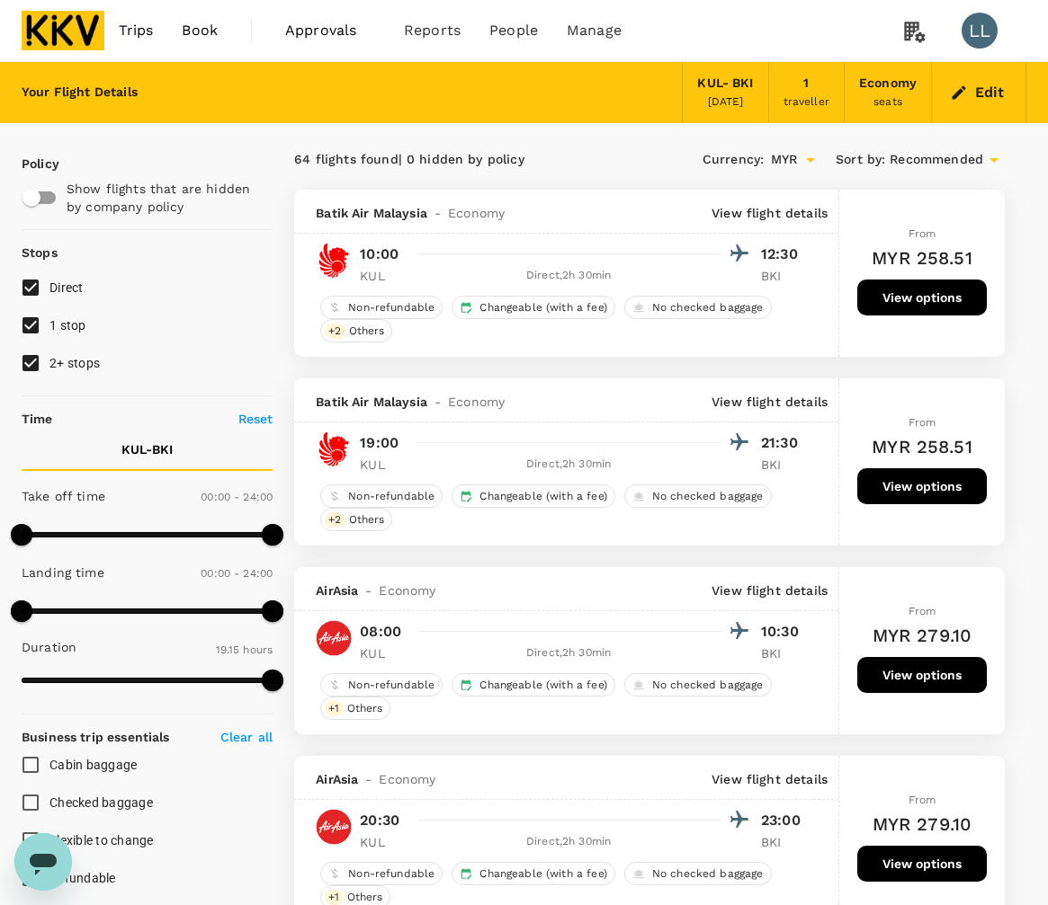
drag, startPoint x: 1034, startPoint y: 254, endPoint x: 1022, endPoint y: 250, distance: 12.2
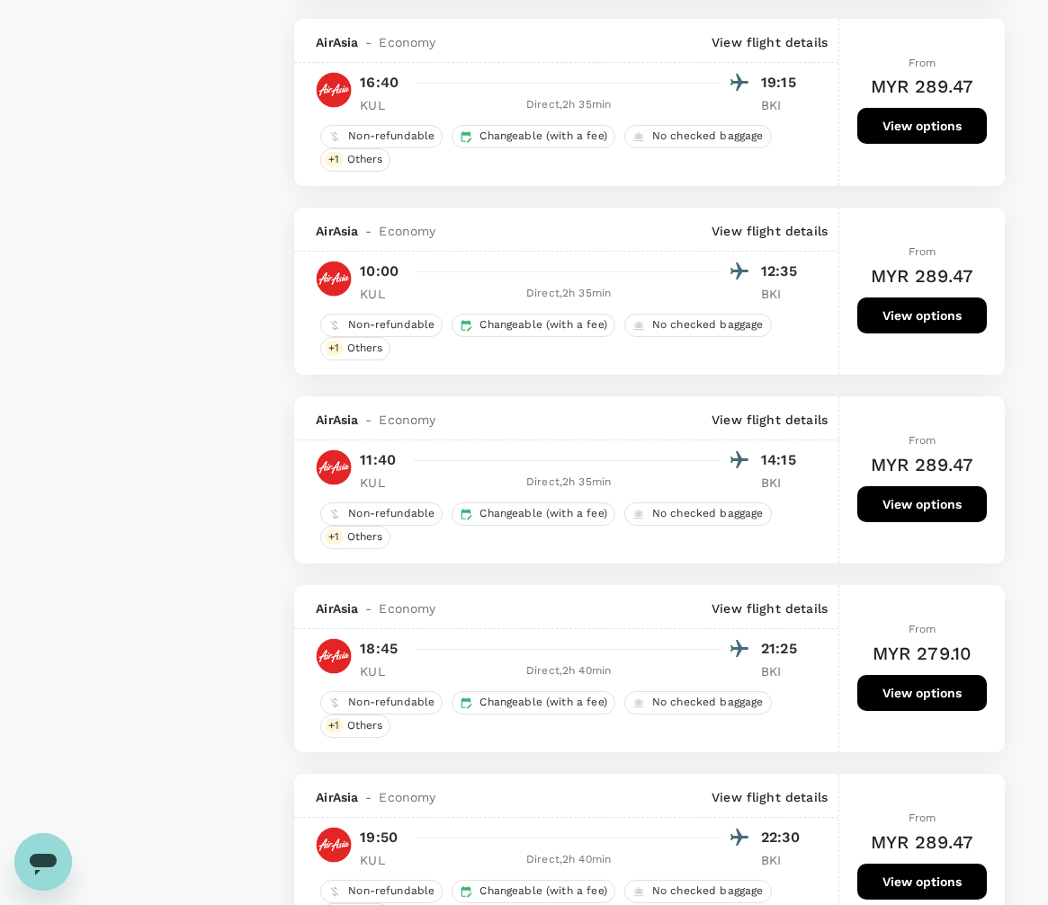
scroll to position [1691, 0]
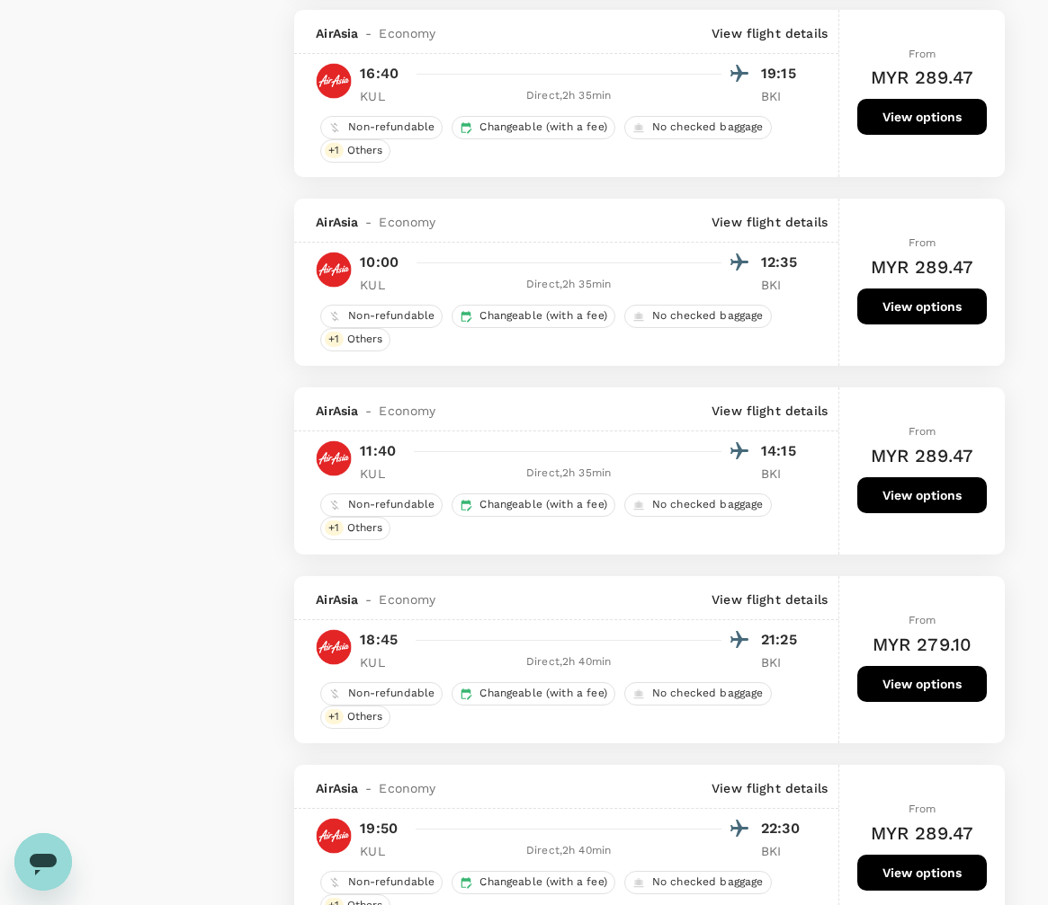
click at [1039, 763] on div "Policy Show flights that are hidden by company policy Stops Direct 1 stop 2+ st…" at bounding box center [524, 470] width 1048 height 4076
click at [1036, 402] on div "Policy Show flights that are hidden by company policy Stops Direct 1 stop 2+ st…" at bounding box center [524, 470] width 1048 height 4076
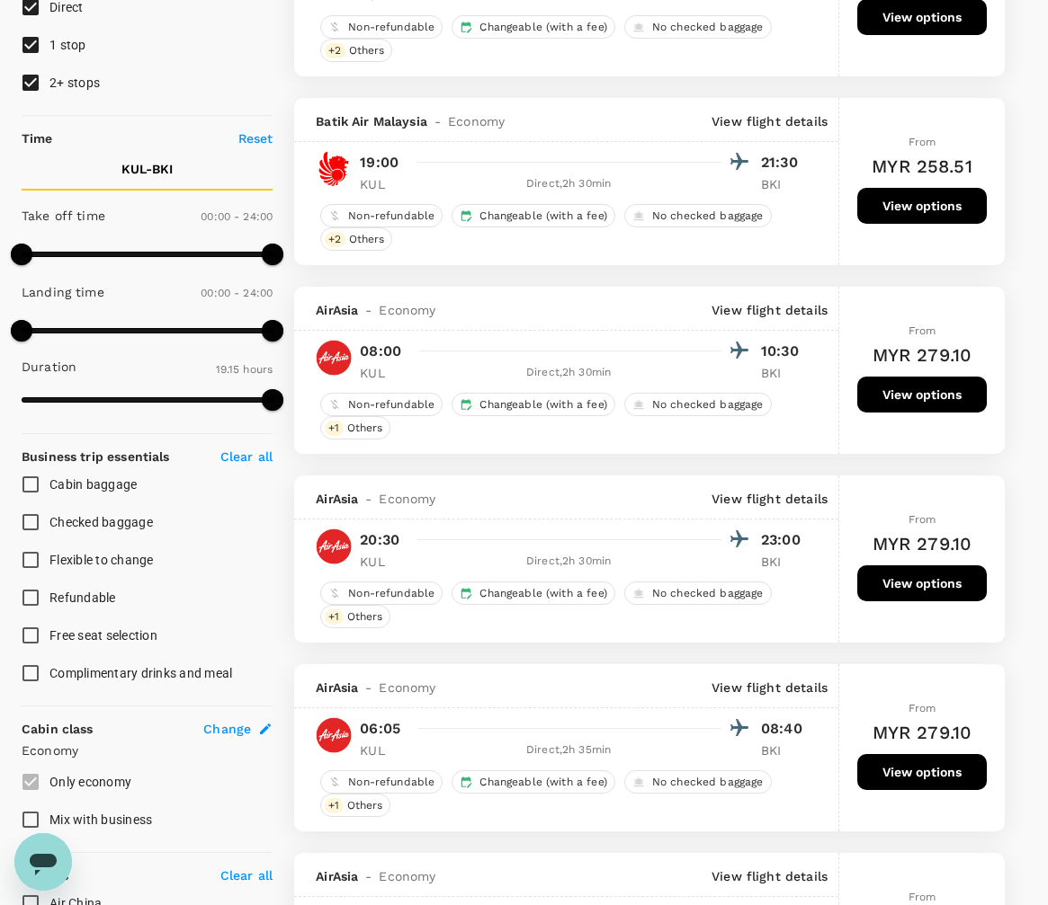
scroll to position [0, 0]
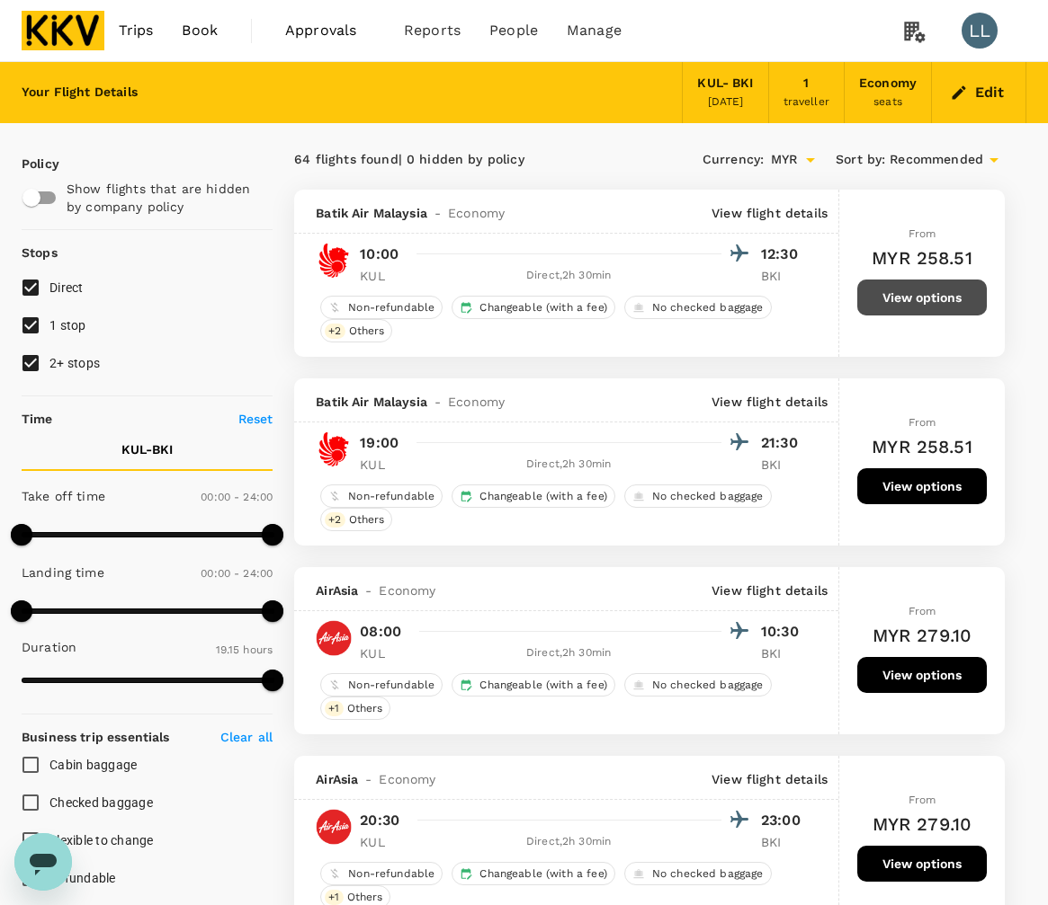
click at [942, 301] on button "View options" at bounding box center [921, 298] width 129 height 36
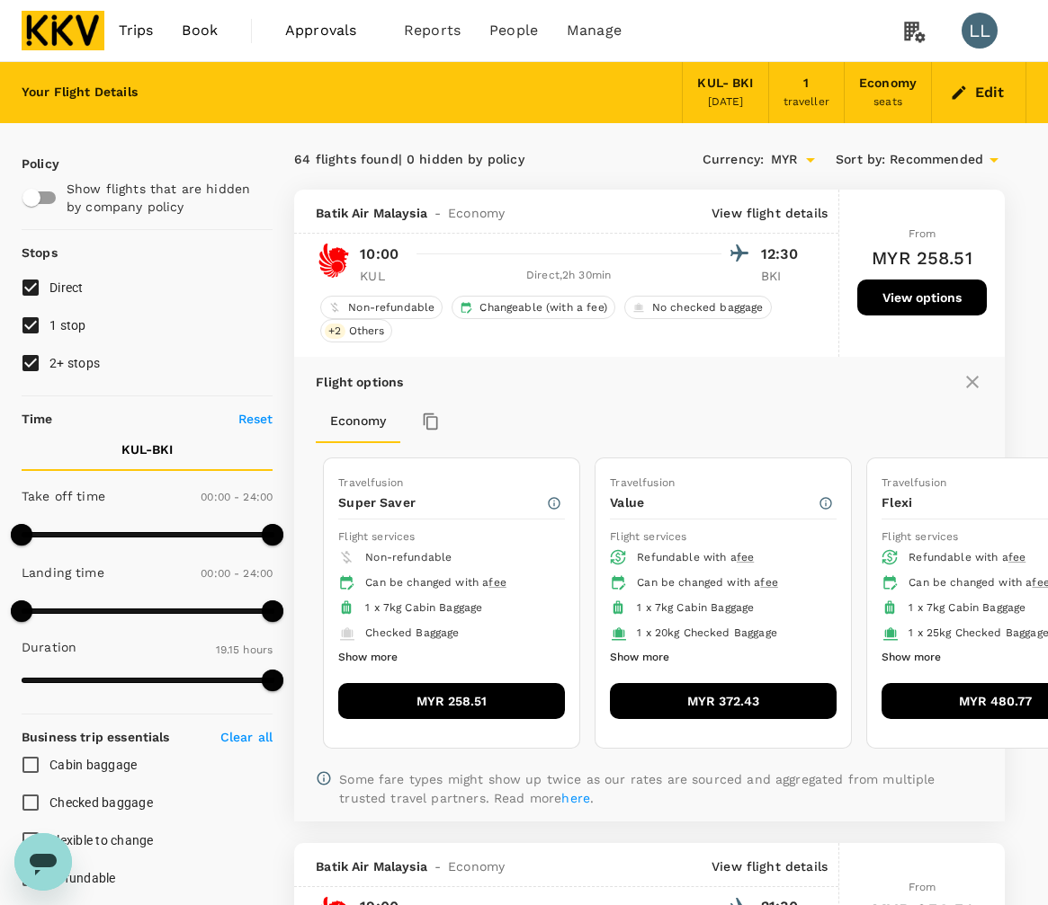
scroll to position [190, 0]
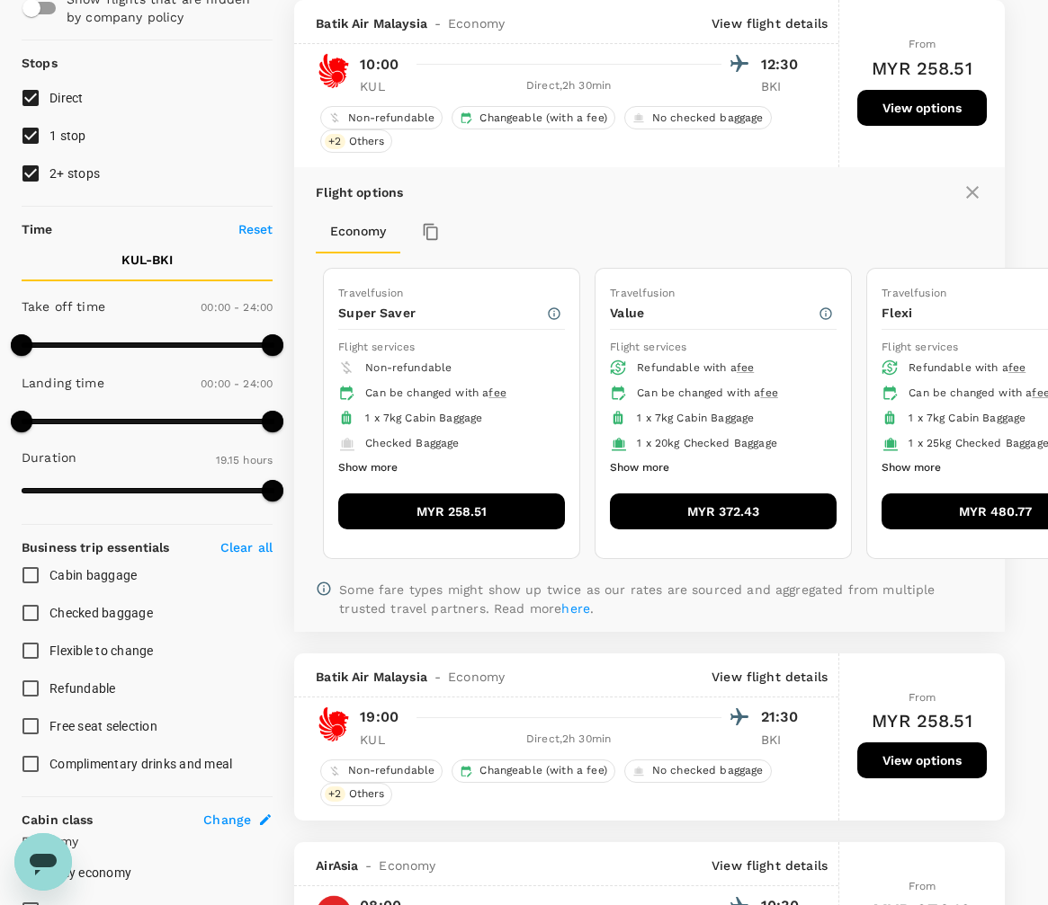
click at [373, 460] on button "Show more" at bounding box center [367, 468] width 59 height 23
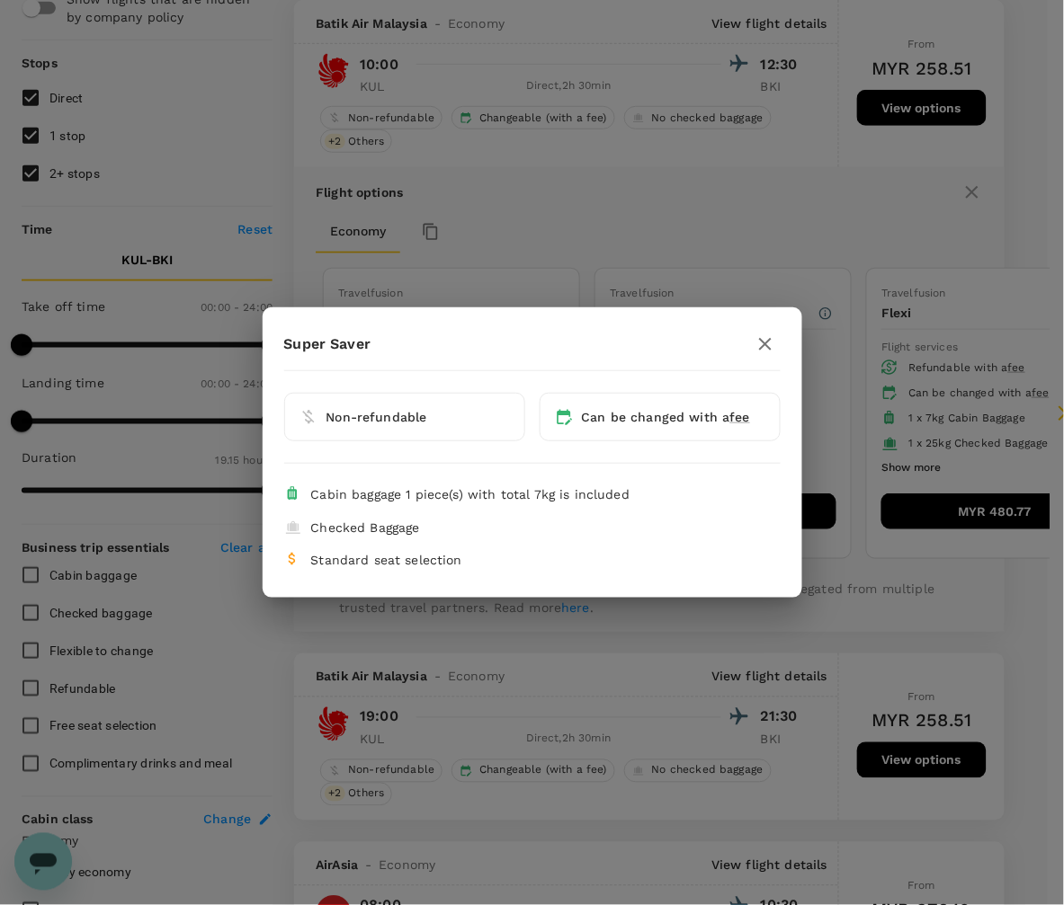
click at [770, 337] on icon "button" at bounding box center [765, 345] width 22 height 22
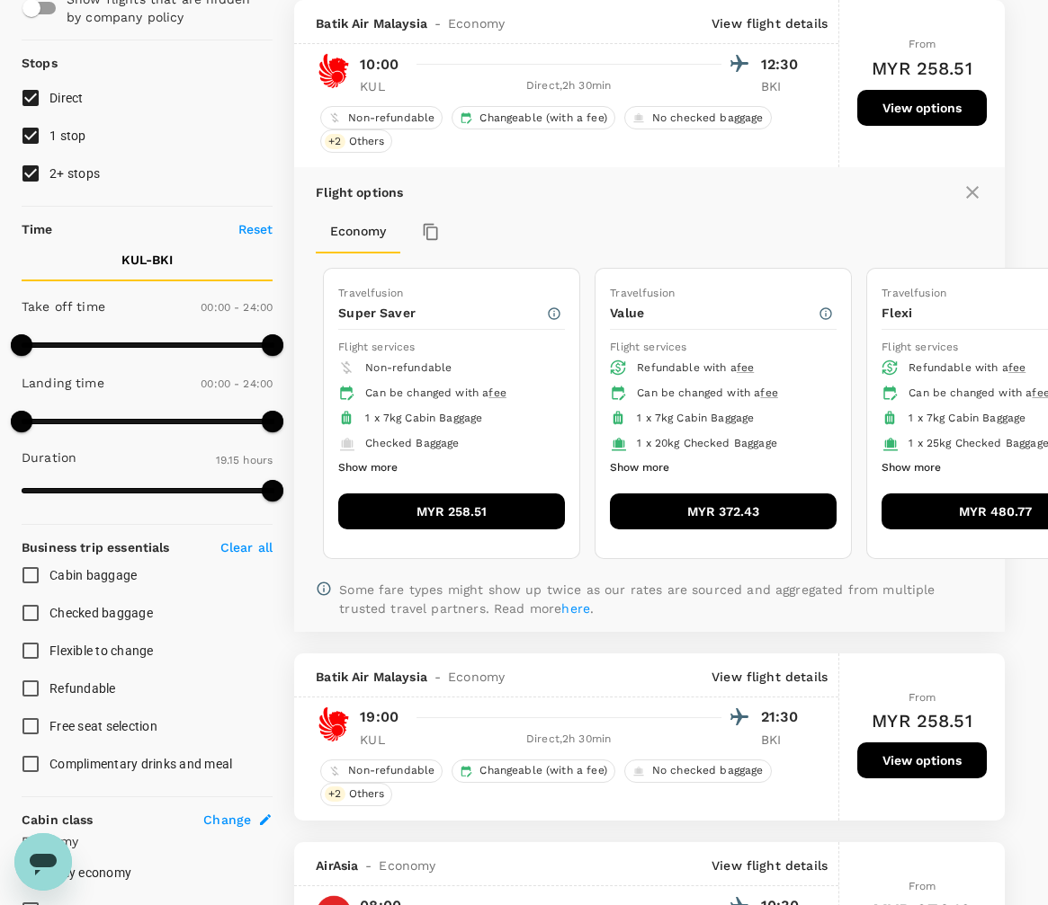
click at [648, 468] on button "Show more" at bounding box center [639, 468] width 59 height 23
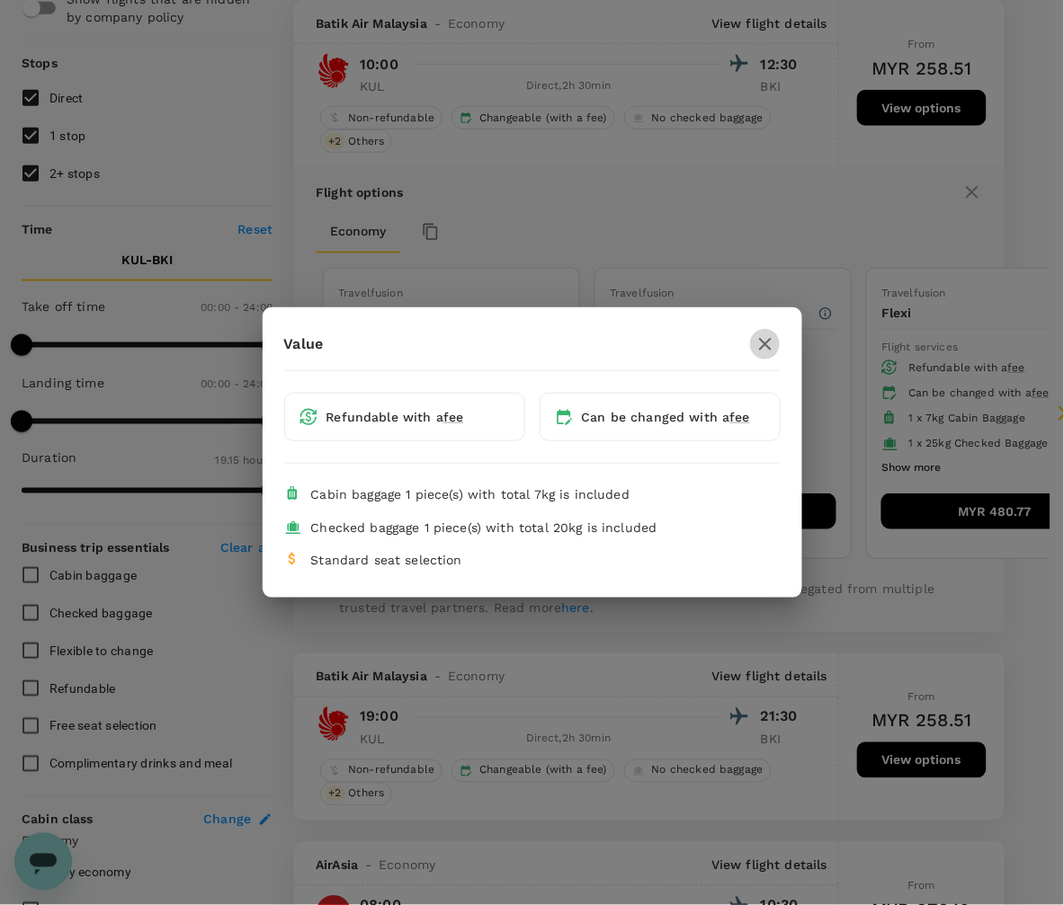
click at [764, 340] on icon "button" at bounding box center [765, 345] width 22 height 22
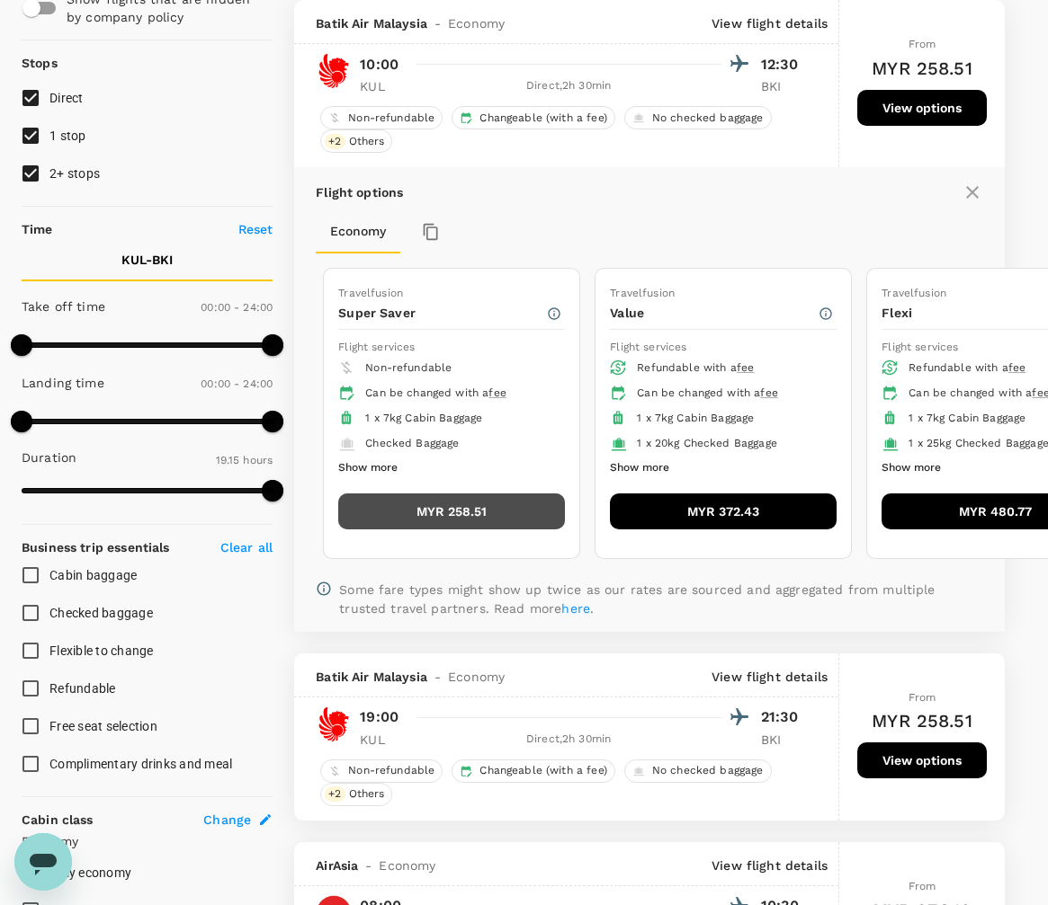
click at [535, 510] on button "MYR 258.51" at bounding box center [451, 512] width 227 height 36
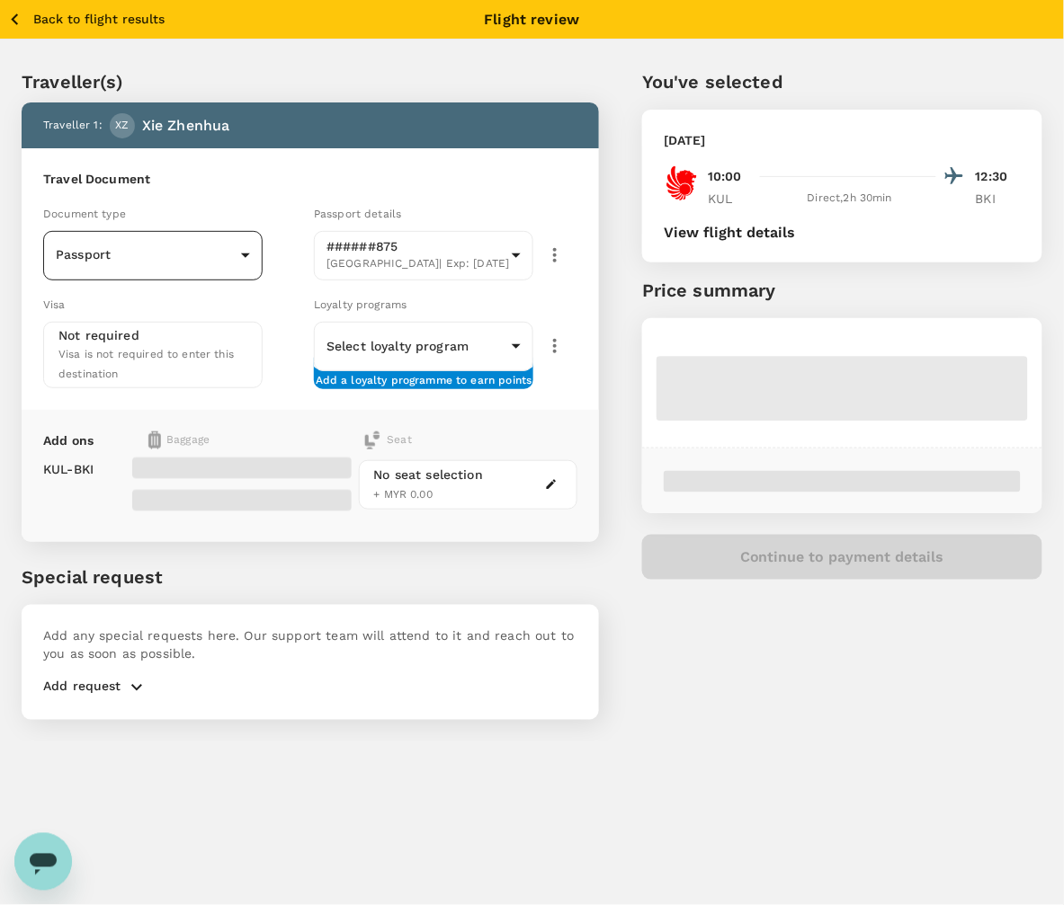
click at [162, 245] on body "Back to flight results Flight review Traveller(s) Traveller 1 : XZ Xie Zhenhua …" at bounding box center [532, 477] width 1064 height 954
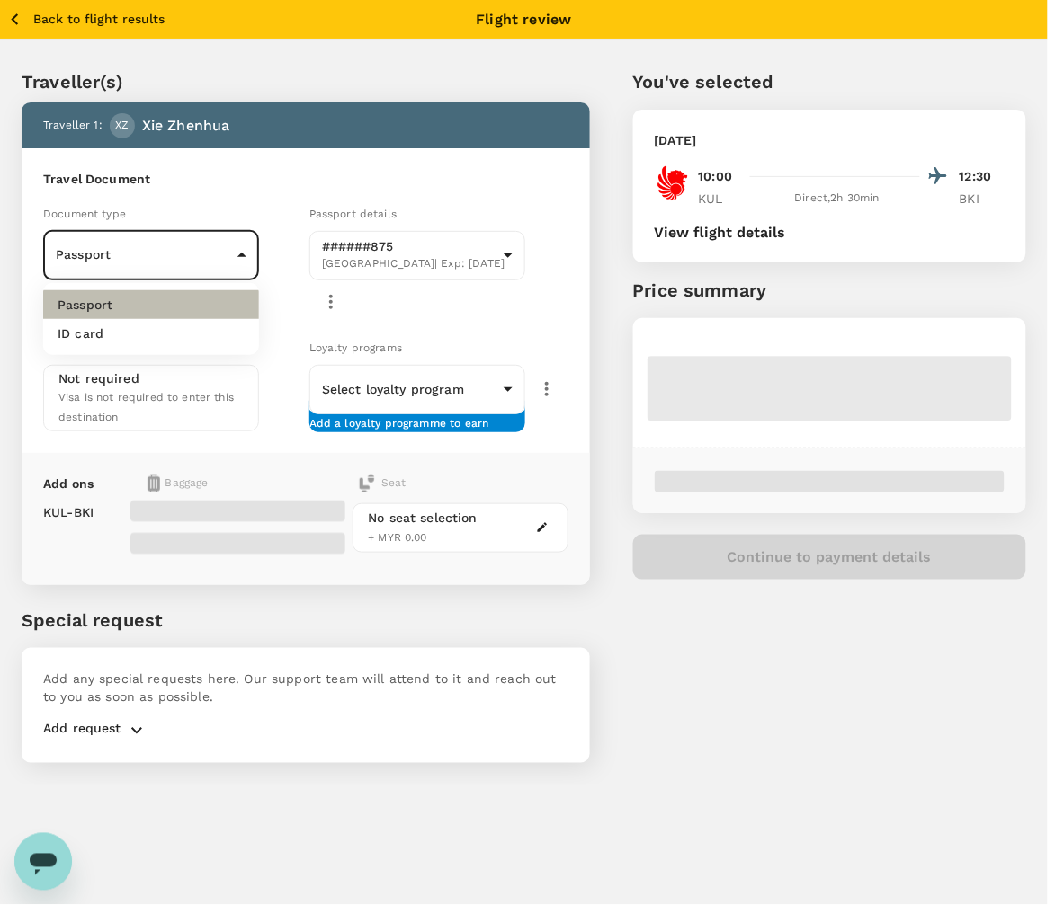
click at [131, 306] on li "Passport" at bounding box center [151, 304] width 216 height 29
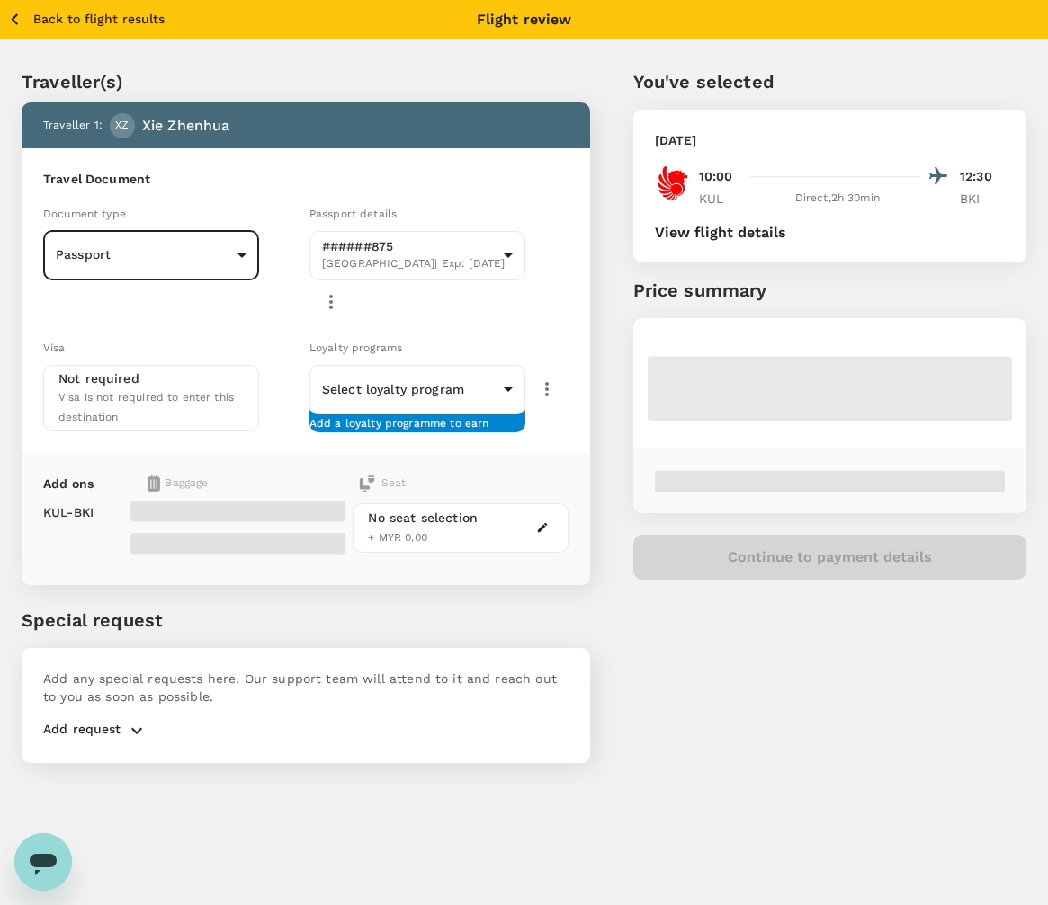
click at [407, 190] on div "Travel Document Document type Passport Passport ​ Passport details ######875 Ch…" at bounding box center [306, 300] width 568 height 305
click at [890, 292] on p "Price summary" at bounding box center [829, 290] width 393 height 27
click at [527, 453] on div "Add ons Baggage Seat KUL - BKI No seat selection + MYR 0.00" at bounding box center [306, 519] width 568 height 132
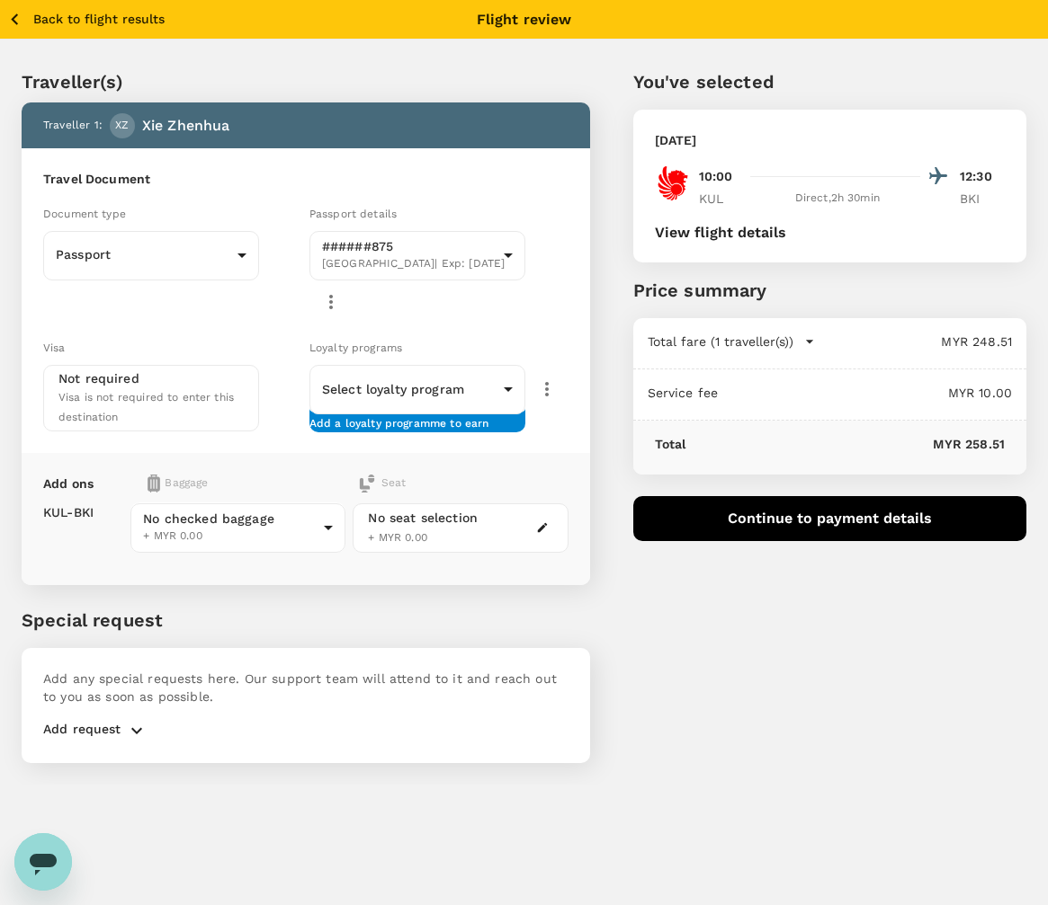
click at [477, 607] on p "Special request" at bounding box center [306, 620] width 568 height 27
click at [816, 604] on div "You've selected Thursday, 25 Sep 2025 10:00 12:30 KUL Direct , 2h 30min BKI Vie…" at bounding box center [808, 405] width 436 height 760
click at [789, 518] on button "Continue to payment details" at bounding box center [829, 518] width 393 height 45
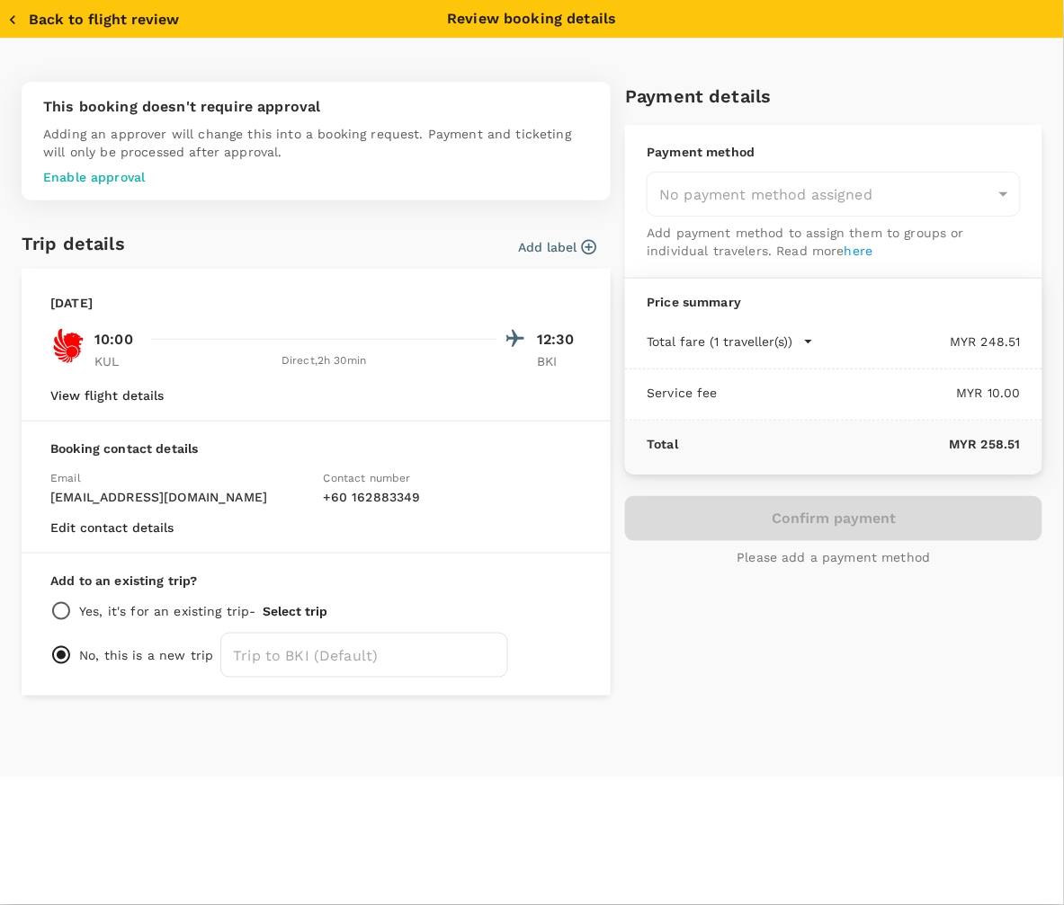
type input "9e431c6f-2823-4cc2-be3e-fbfab332714f"
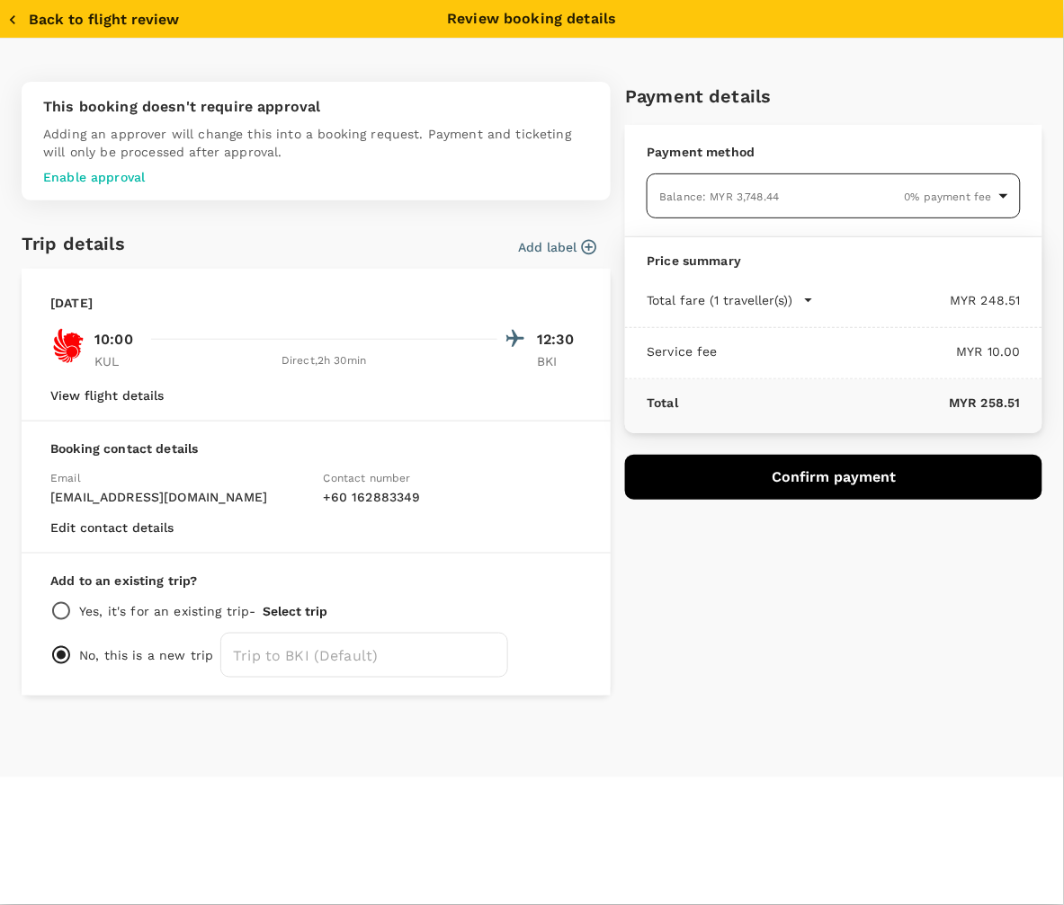
click at [816, 200] on body "Back to flight results Flight review Traveller(s) Traveller 1 : XZ Xie Zhenhua …" at bounding box center [532, 477] width 1064 height 954
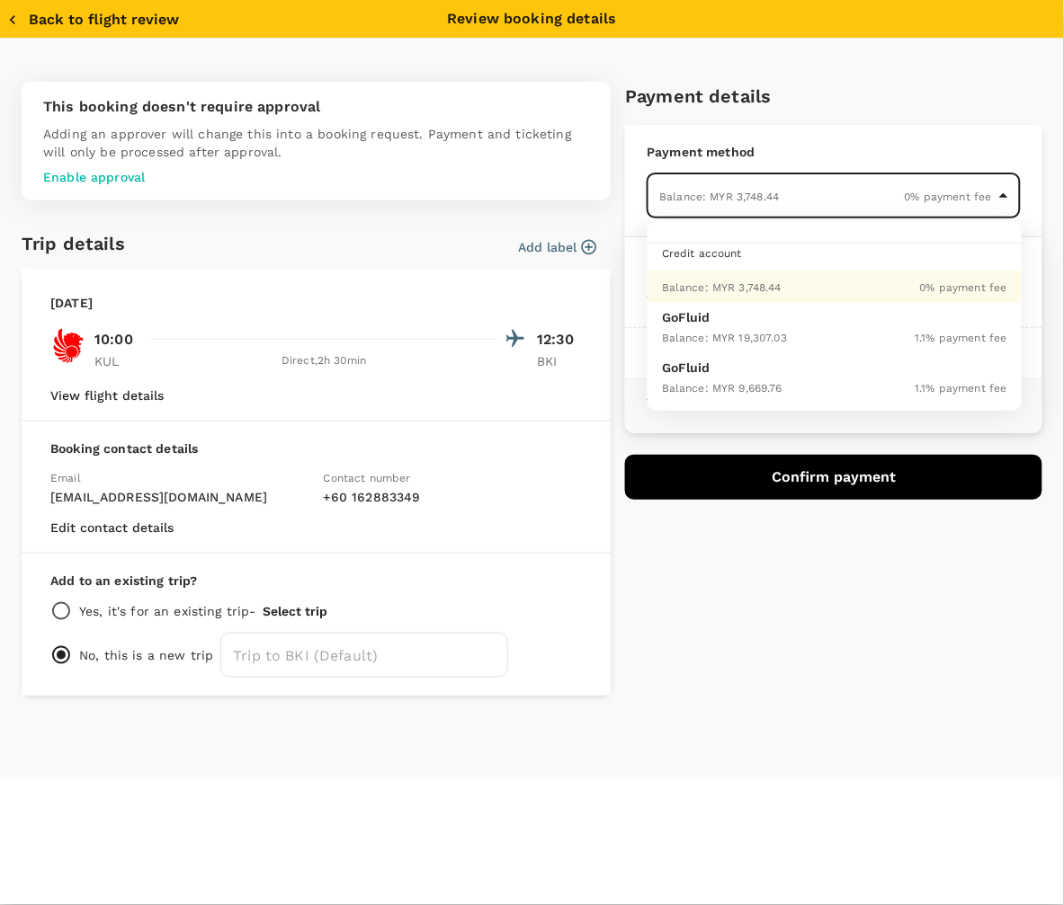
click at [796, 283] on div "Balance : MYR 3,748.44 0 % payment fee" at bounding box center [834, 287] width 345 height 22
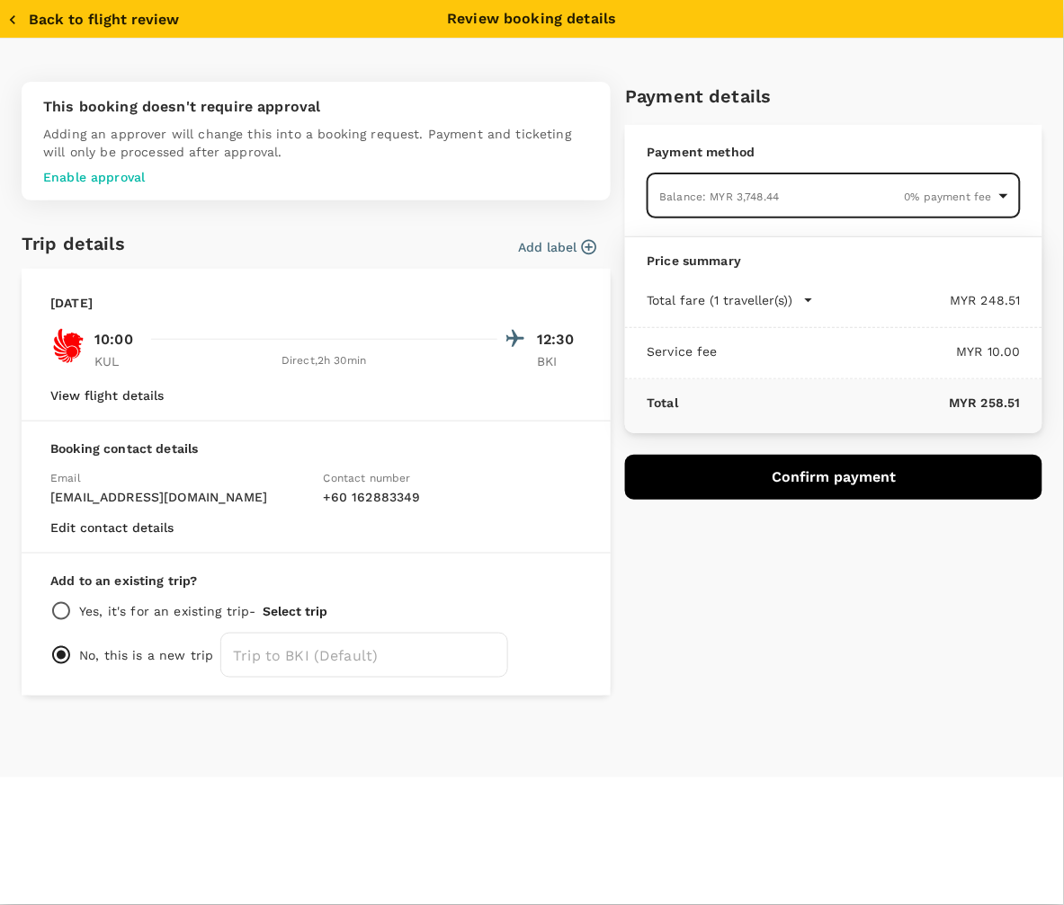
click at [800, 475] on button "Confirm payment" at bounding box center [833, 477] width 417 height 45
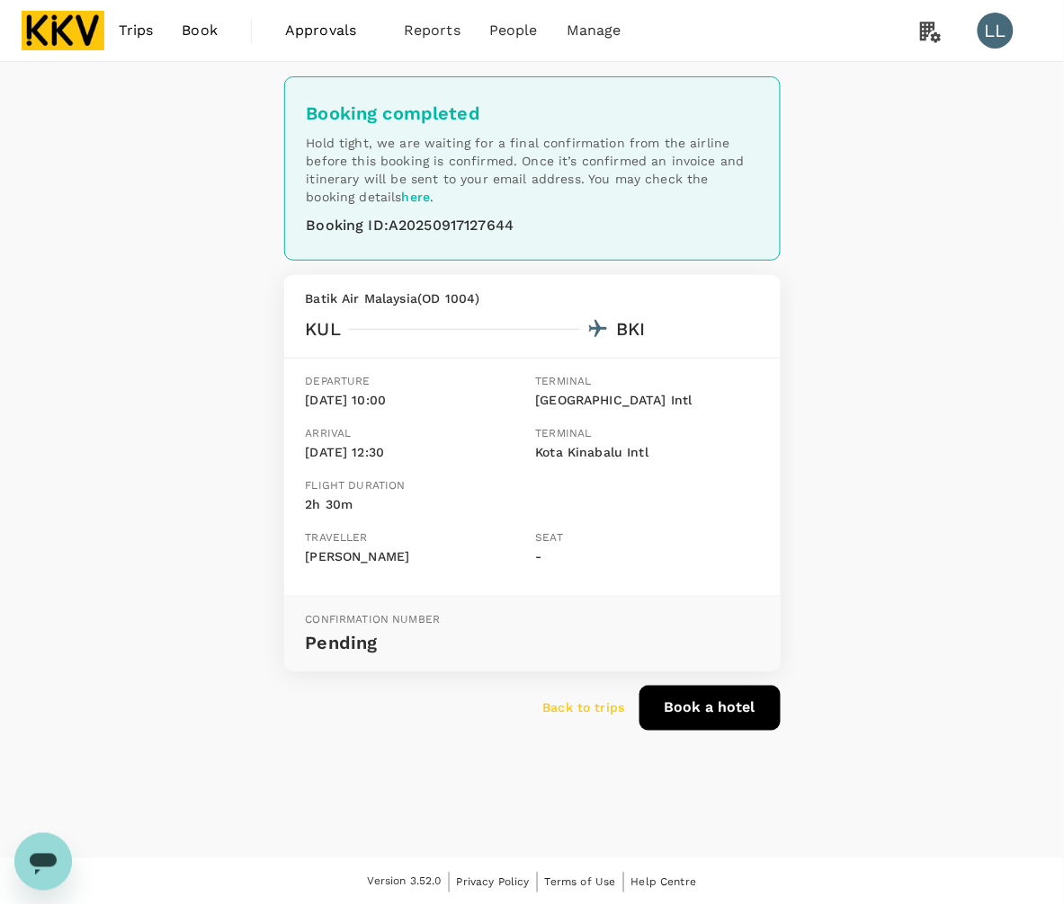
click at [572, 709] on p "Back to trips" at bounding box center [584, 709] width 82 height 18
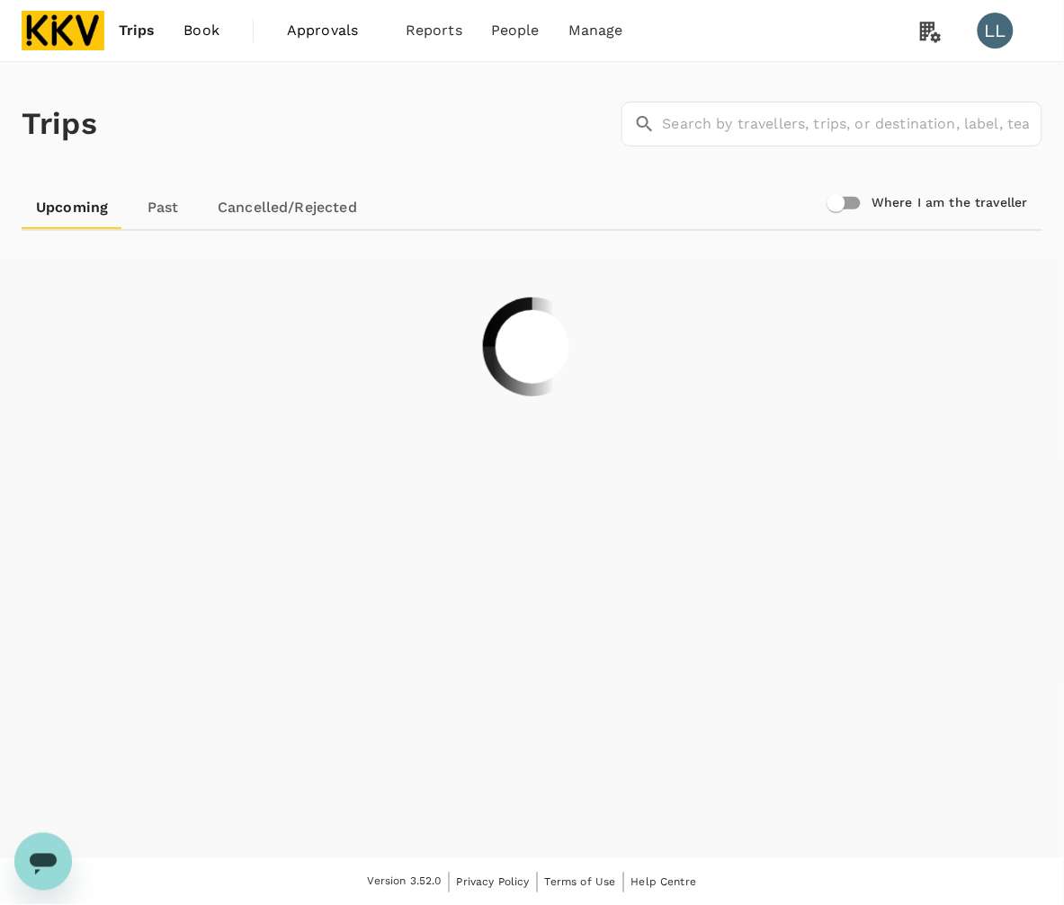
click at [192, 34] on span "Book" at bounding box center [201, 31] width 36 height 22
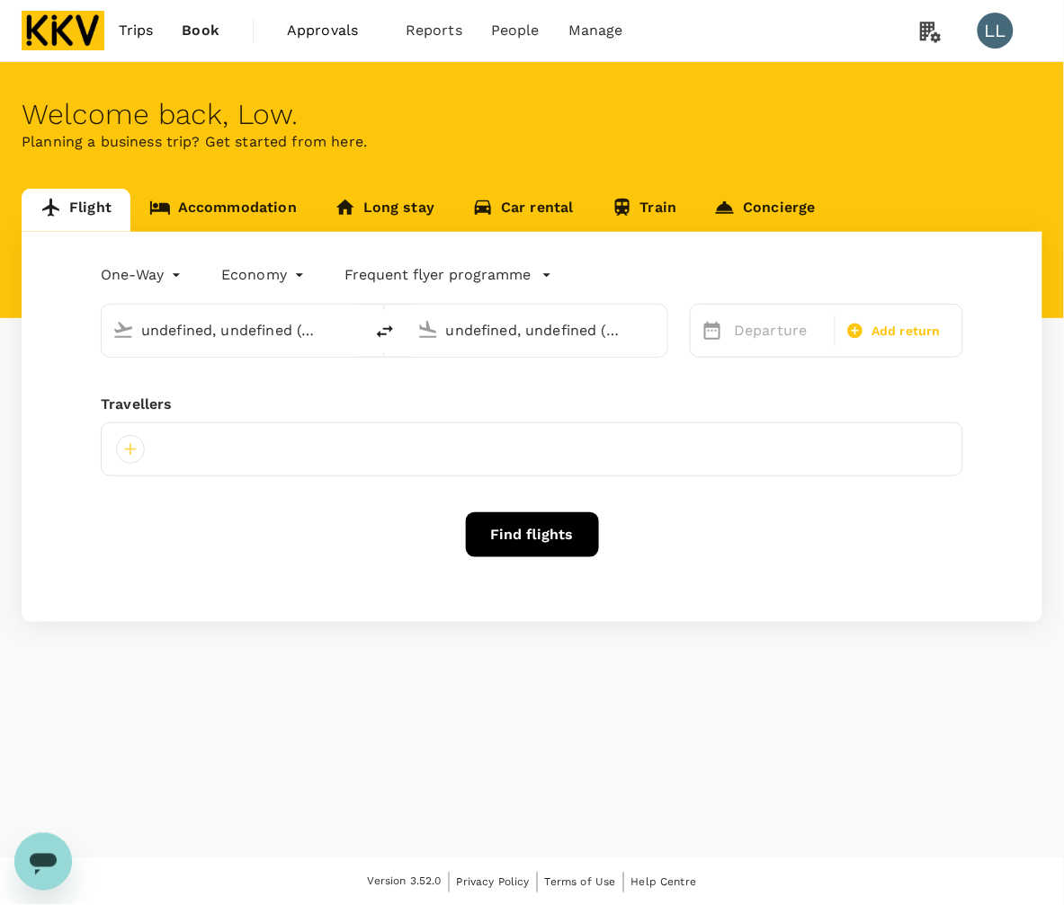
type input "Kuala Lumpur Intl (KUL)"
type input "Kota Kinabalu Intl (BKI)"
type input "Kuala Lumpur Intl (KUL)"
type input "Kota Kinabalu Intl (BKI)"
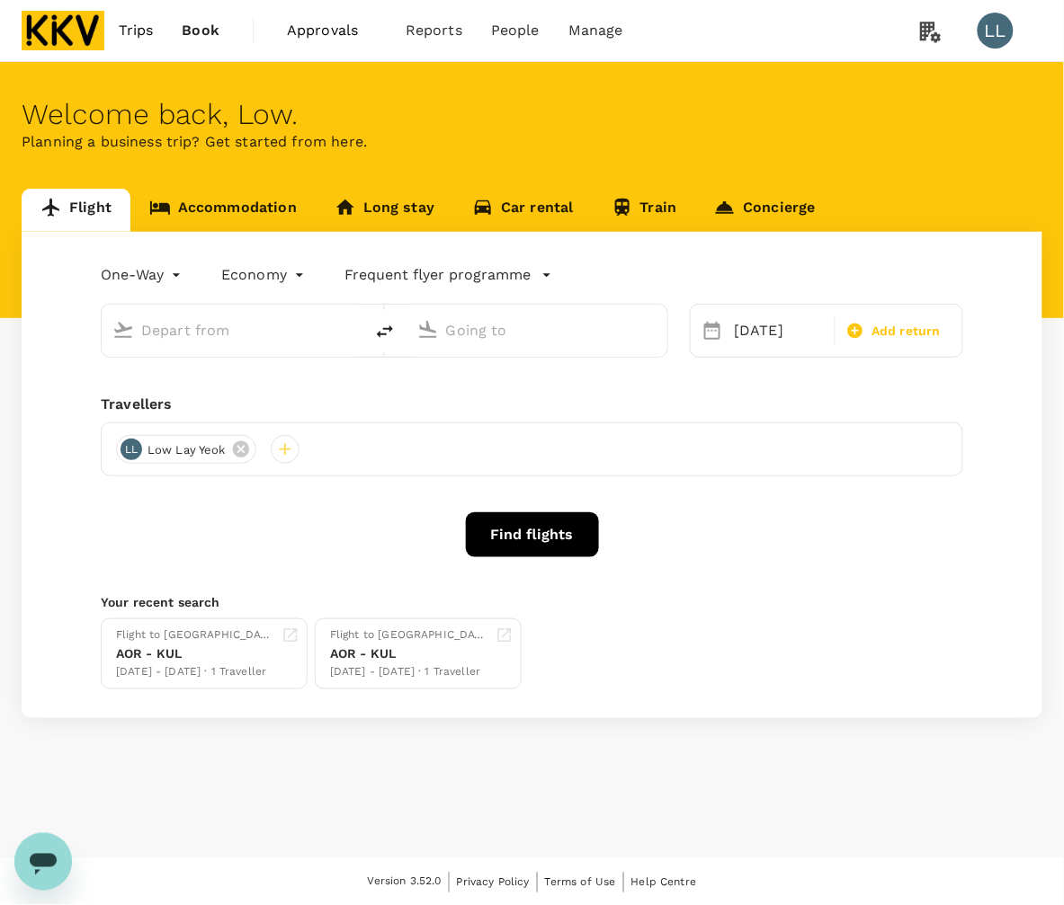
type input "Kuala Lumpur Intl (KUL)"
type input "Kota Kinabalu Intl (BKI)"
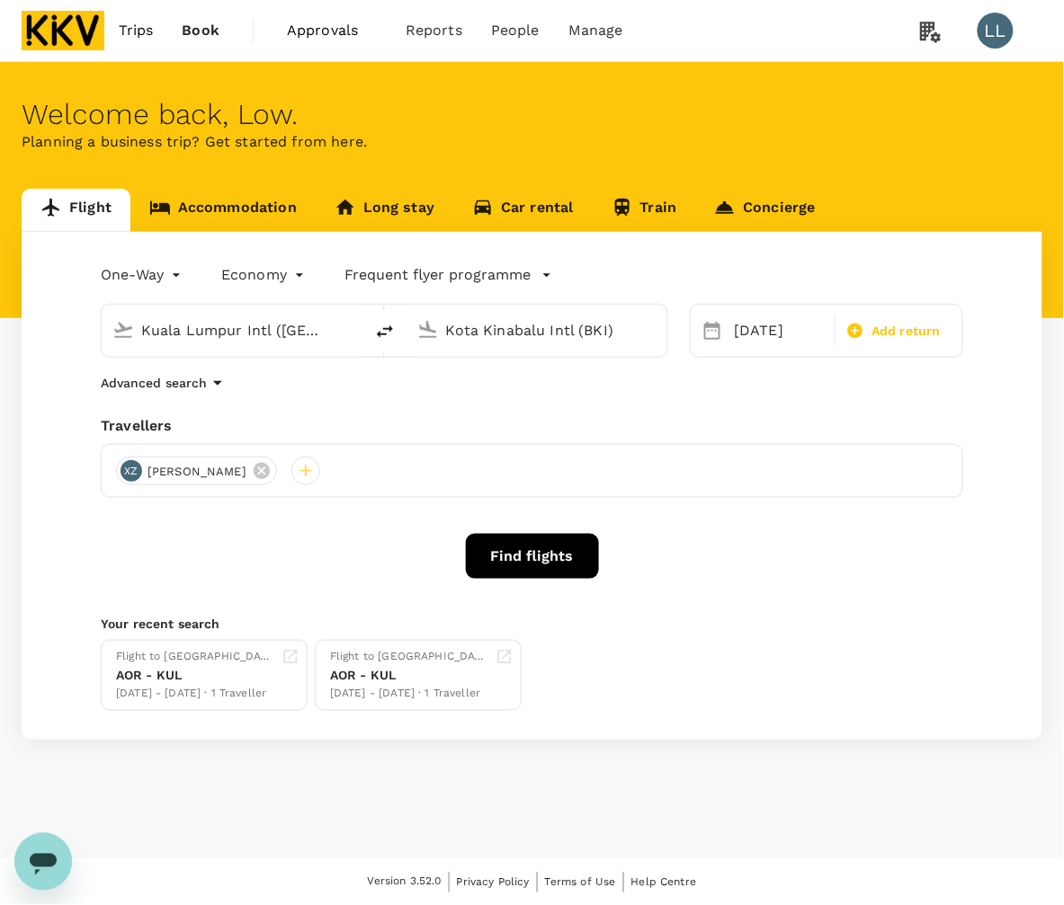
click at [383, 338] on icon "delete" at bounding box center [385, 332] width 22 height 22
type input "Kota Kinabalu Intl (BKI)"
click at [468, 338] on input "Kuala Lumpur Intl (KUL)" at bounding box center [538, 331] width 184 height 28
click at [445, 403] on p "Penang Intl" at bounding box center [564, 401] width 316 height 18
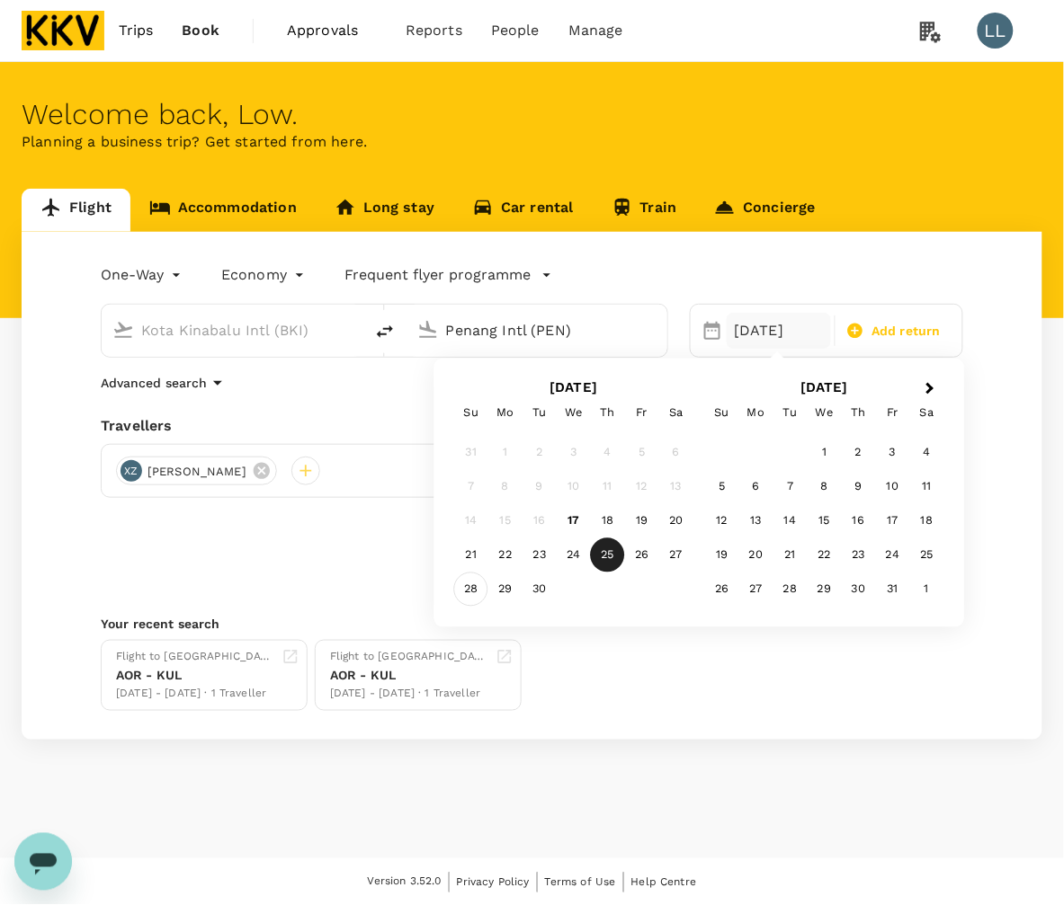
type input "Penang Intl (PEN)"
click at [481, 590] on div "28" at bounding box center [471, 590] width 34 height 34
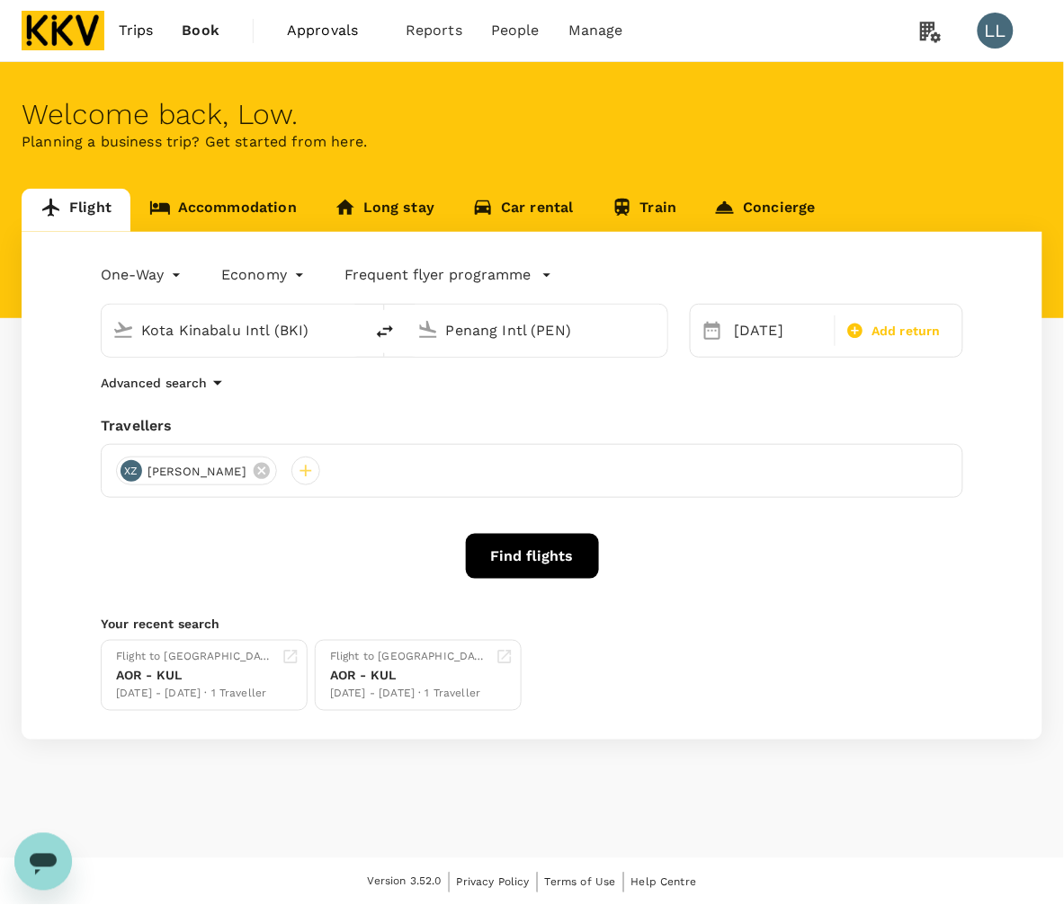
drag, startPoint x: 752, startPoint y: 542, endPoint x: 767, endPoint y: 532, distance: 18.2
click at [755, 542] on div "Find flights" at bounding box center [532, 556] width 862 height 45
click at [551, 551] on button "Find flights" at bounding box center [532, 556] width 133 height 45
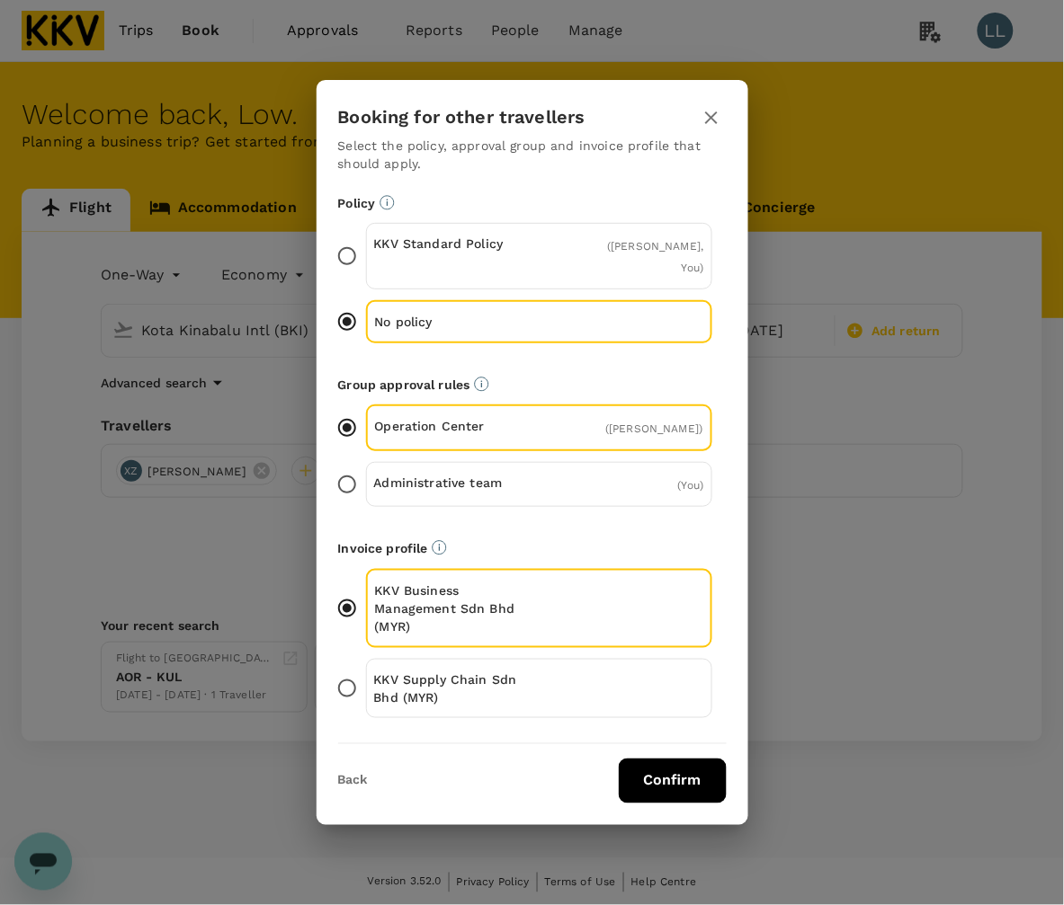
drag, startPoint x: 452, startPoint y: 668, endPoint x: 533, endPoint y: 744, distance: 110.7
click at [452, 671] on p "KKV Supply Chain Sdn Bhd (MYR)" at bounding box center [456, 689] width 165 height 36
click at [366, 670] on input "KKV Supply Chain Sdn Bhd (MYR)" at bounding box center [347, 689] width 38 height 38
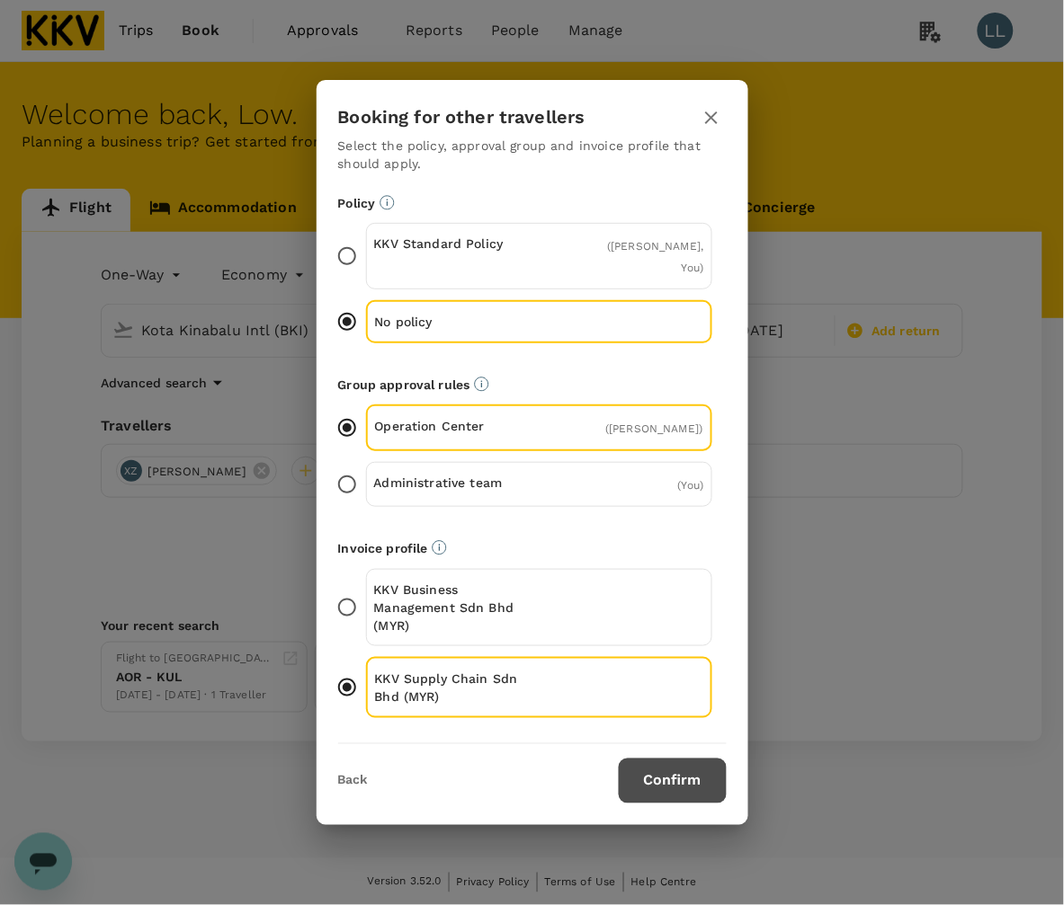
click at [671, 771] on button "Confirm" at bounding box center [673, 781] width 108 height 45
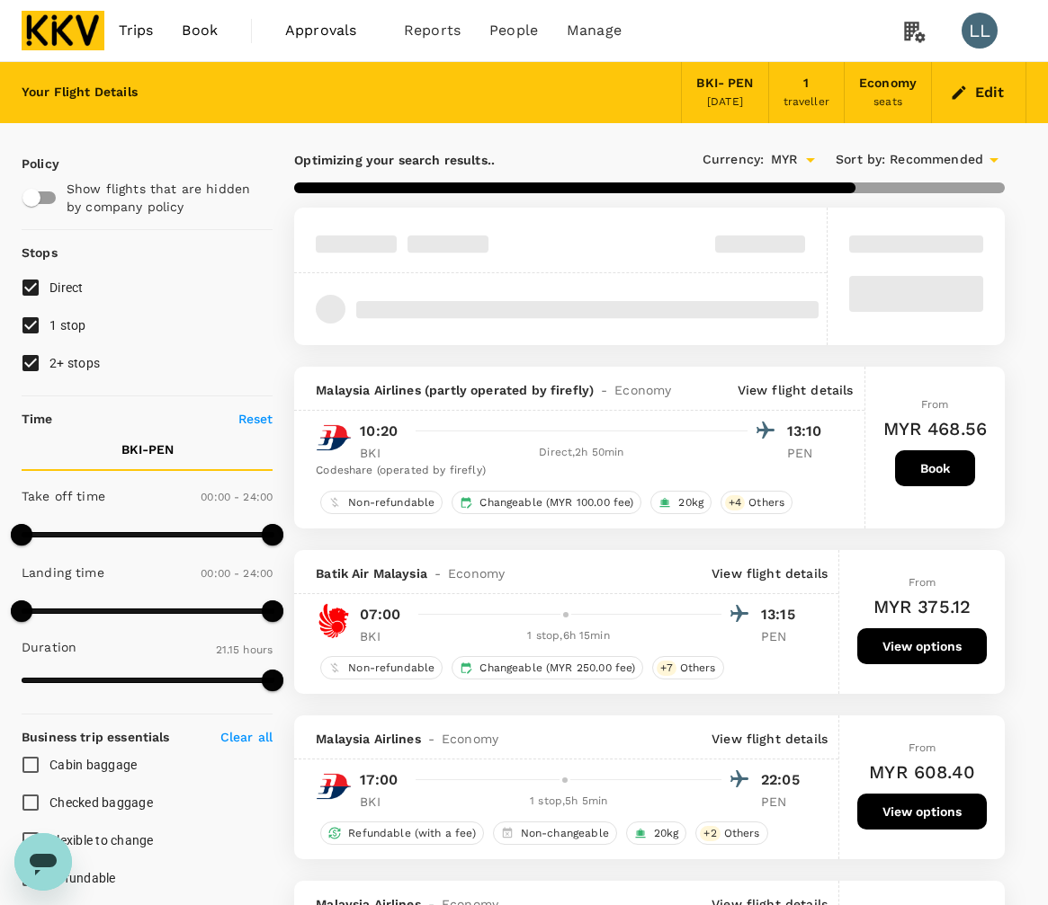
type input "1440"
click at [48, 371] on input "2+ stops" at bounding box center [31, 363] width 38 height 38
checkbox input "false"
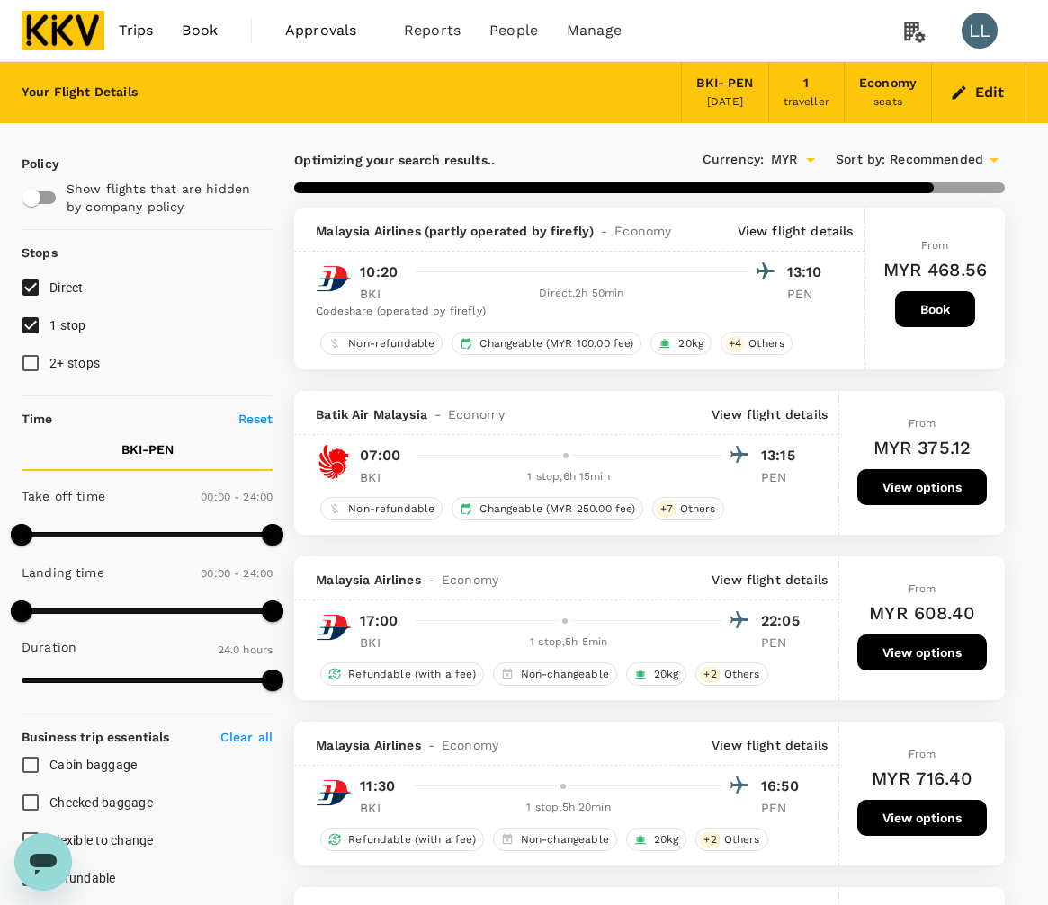
click at [37, 308] on input "1 stop" at bounding box center [31, 326] width 38 height 38
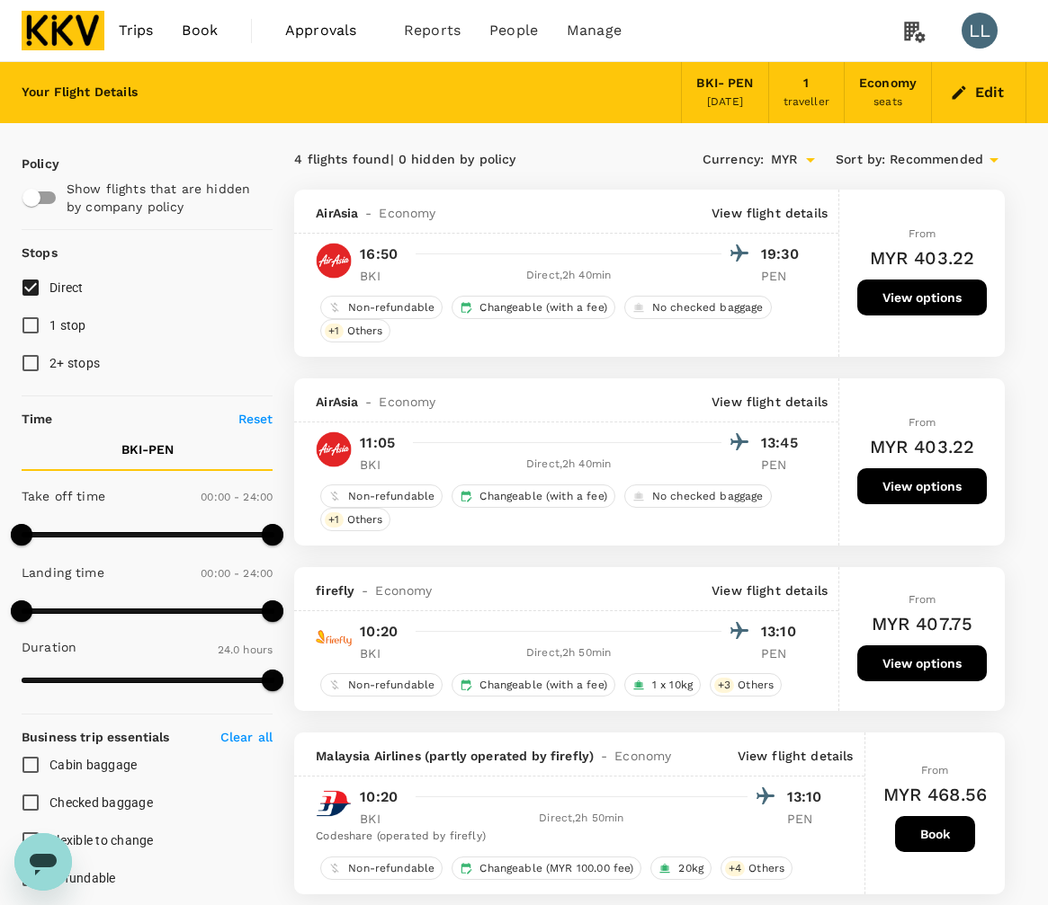
click at [1032, 227] on div "Policy Show flights that are hidden by company policy Stops Direct 1 stop 2+ st…" at bounding box center [524, 859] width 1048 height 1473
click at [1030, 326] on div "Policy Show flights that are hidden by company policy Stops Direct 1 stop 2+ st…" at bounding box center [524, 859] width 1048 height 1473
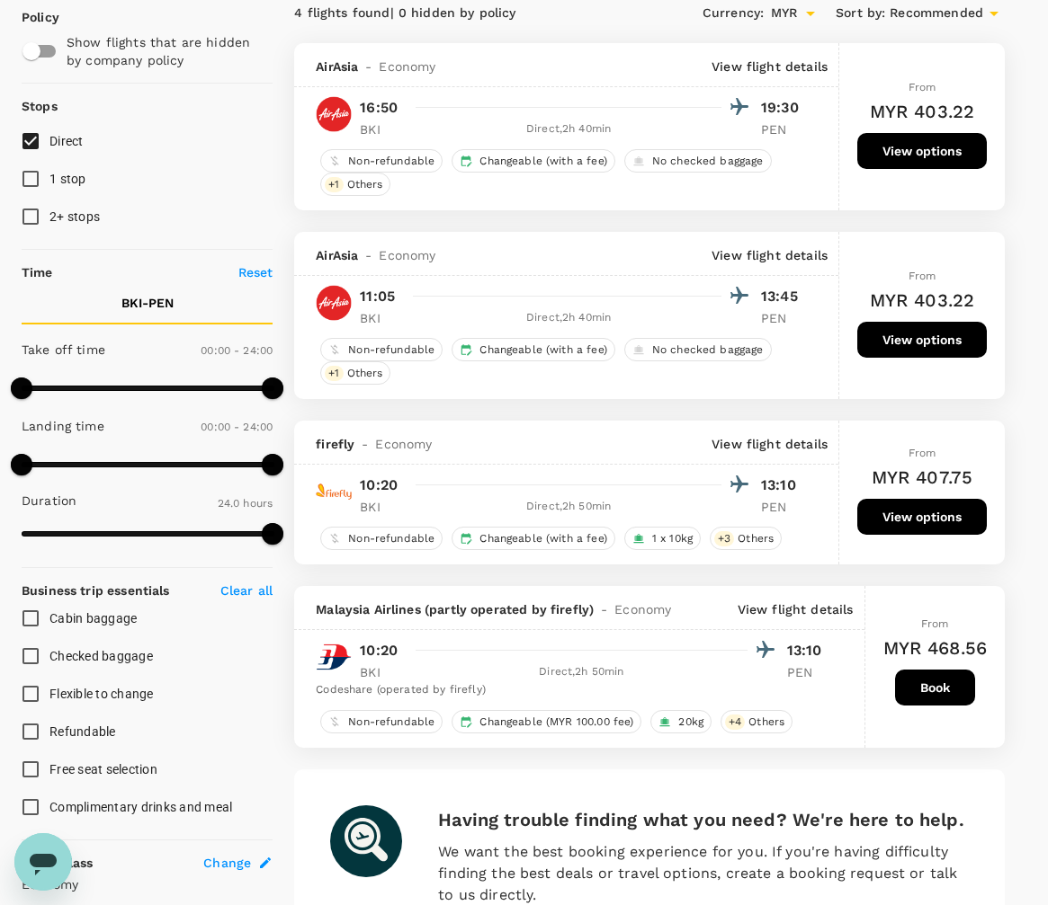
scroll to position [145, 0]
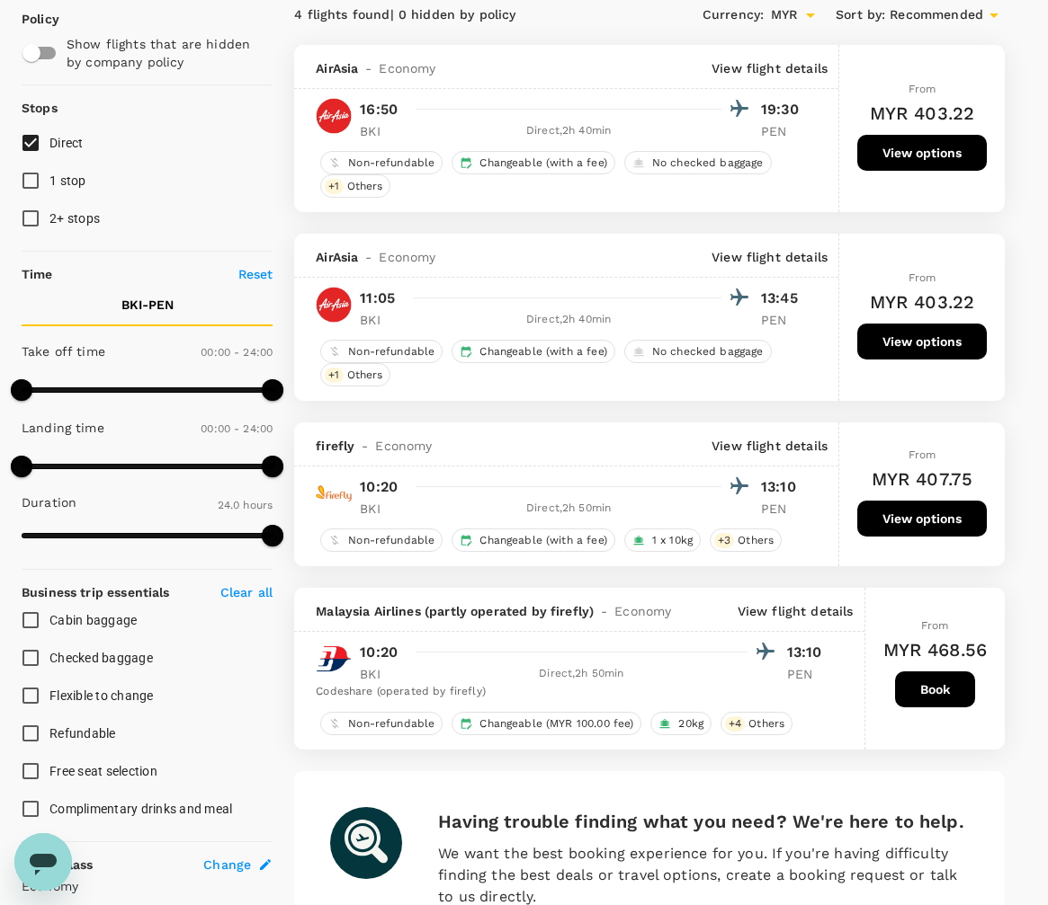
drag, startPoint x: 54, startPoint y: 203, endPoint x: 52, endPoint y: 185, distance: 18.1
click at [51, 202] on label "2+ stops" at bounding box center [135, 219] width 246 height 38
click at [52, 184] on span "1 stop" at bounding box center [67, 181] width 37 height 14
click at [49, 184] on input "1 stop" at bounding box center [31, 181] width 38 height 38
checkbox input "true"
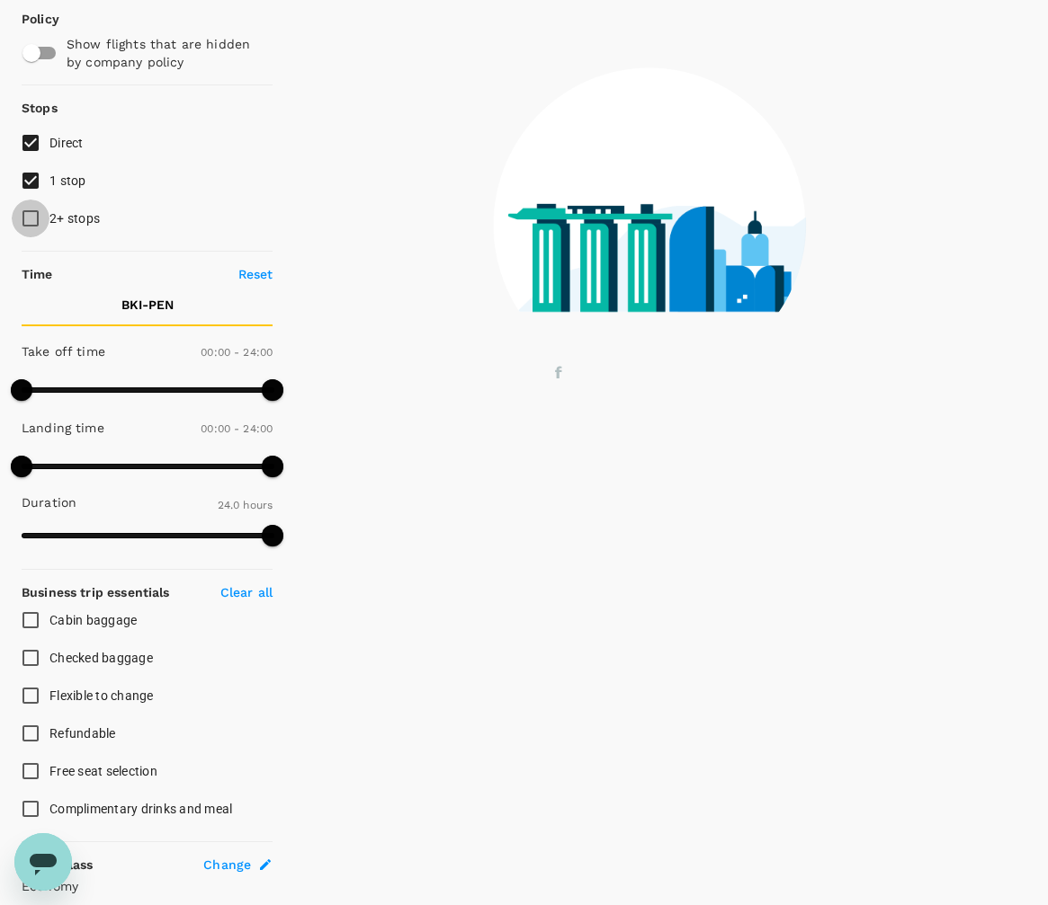
click at [42, 212] on input "2+ stops" at bounding box center [31, 219] width 38 height 38
checkbox input "true"
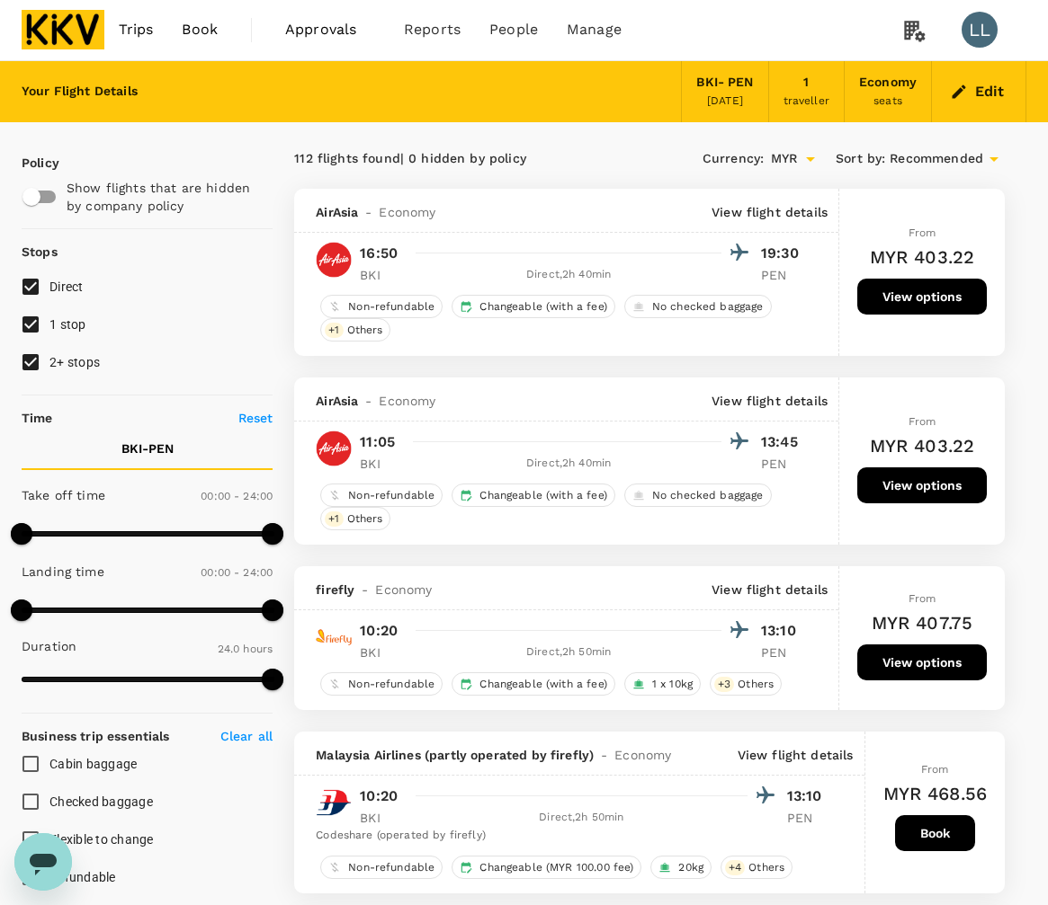
scroll to position [0, 0]
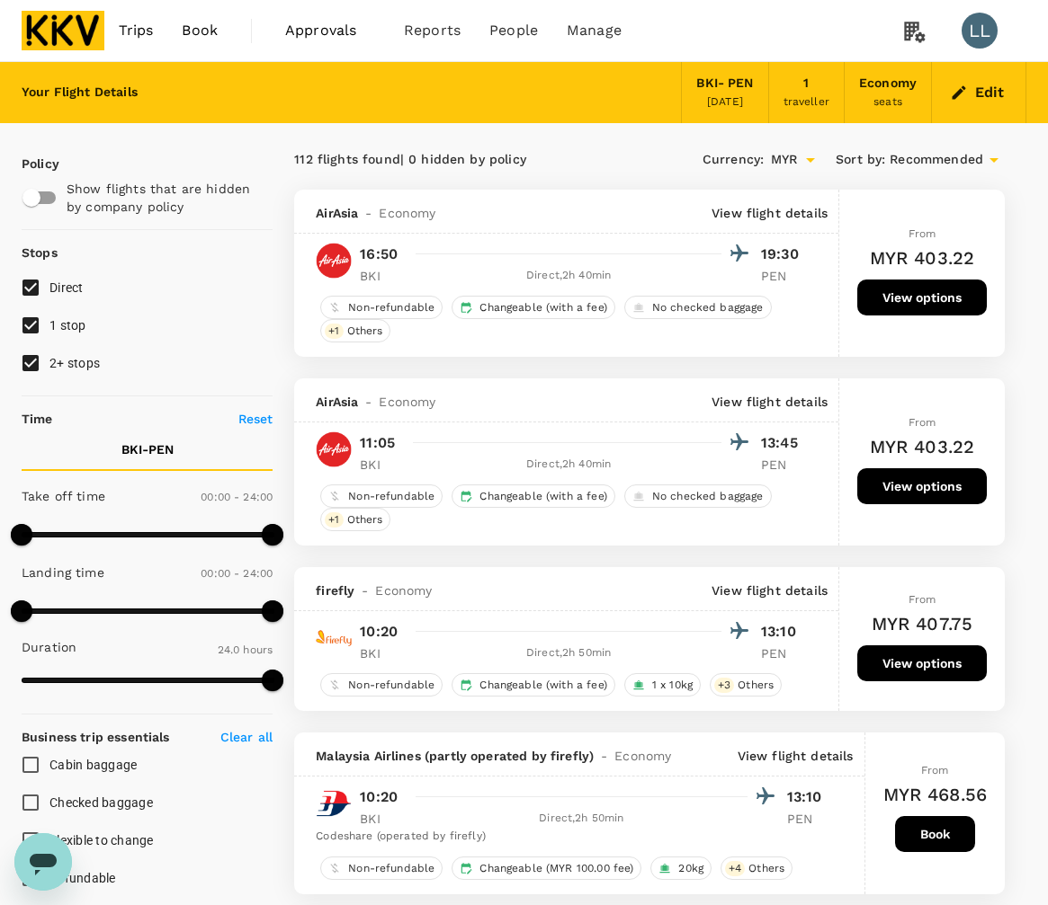
click at [978, 90] on button "Edit" at bounding box center [978, 92] width 65 height 29
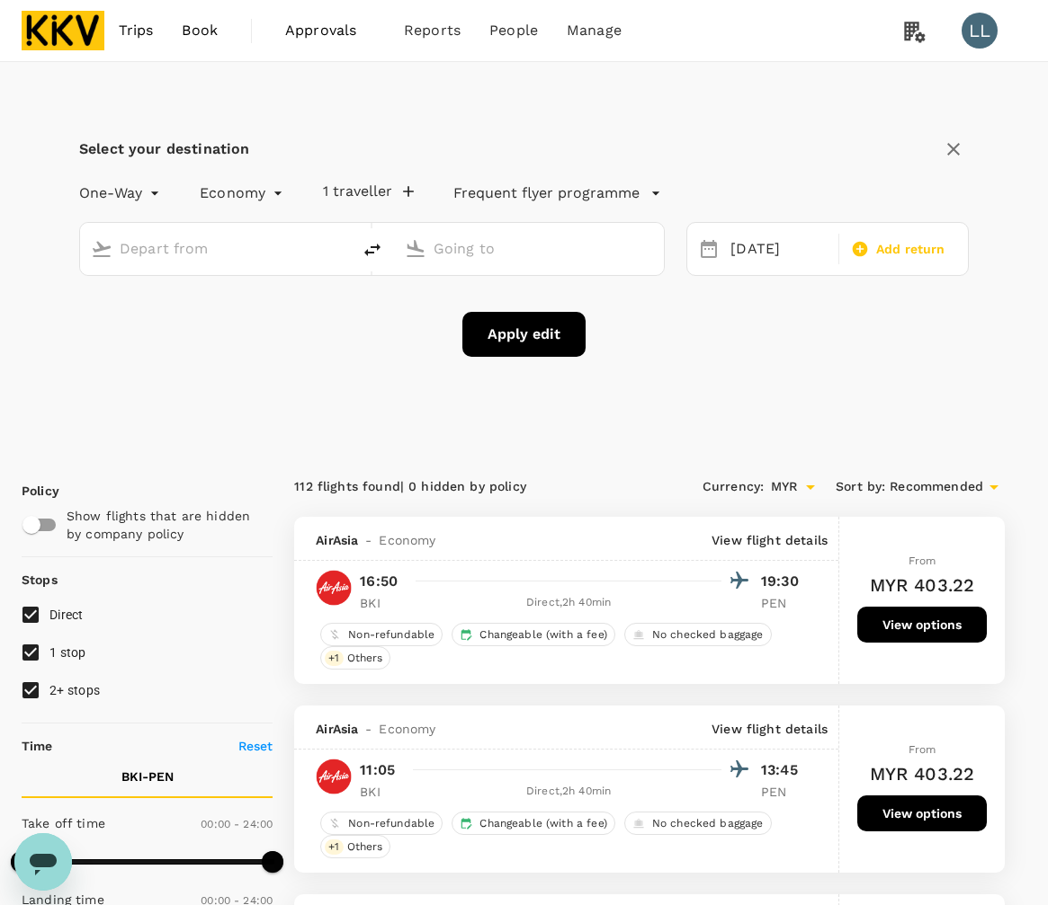
type input "Kota Kinabalu Intl (BKI)"
type input "Penang Intl (PEN)"
click at [950, 154] on icon "button" at bounding box center [953, 149] width 13 height 13
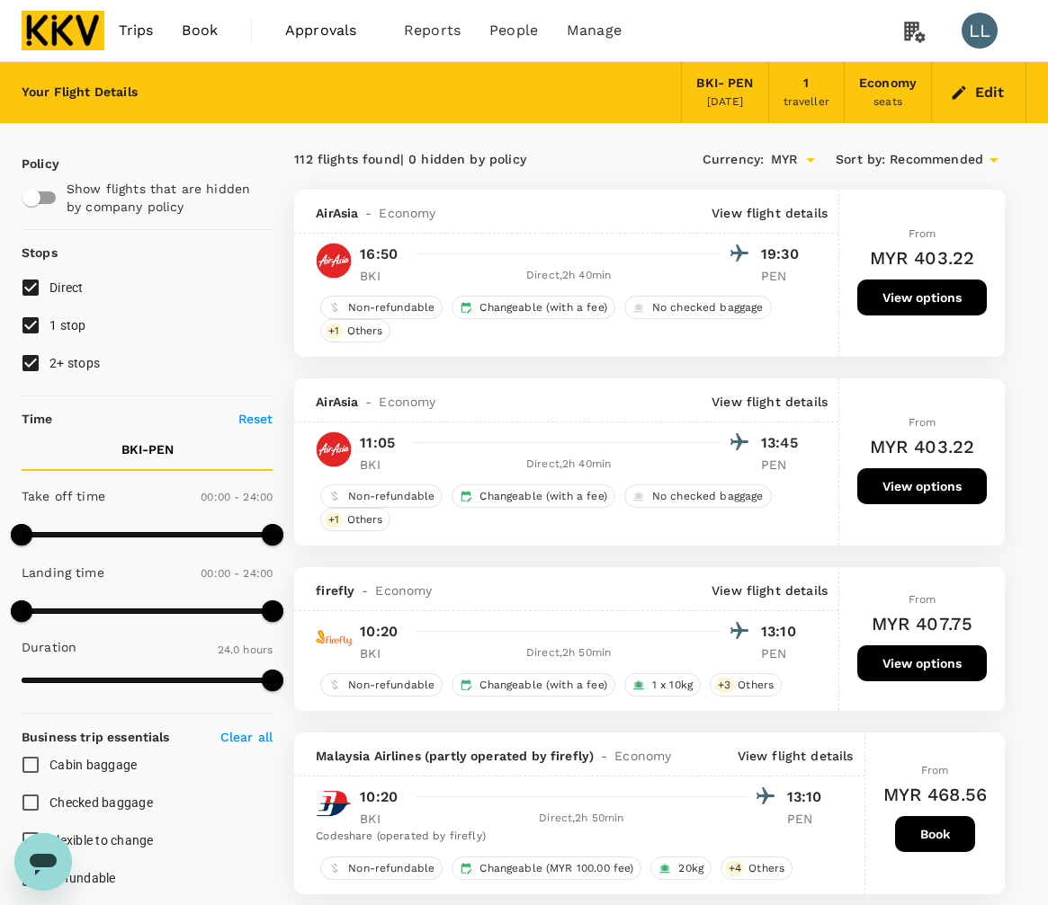
drag, startPoint x: 96, startPoint y: 366, endPoint x: 81, endPoint y: 335, distance: 34.2
click at [95, 366] on span "2+ stops" at bounding box center [74, 363] width 50 height 14
click at [81, 329] on span "1 stop" at bounding box center [67, 325] width 37 height 14
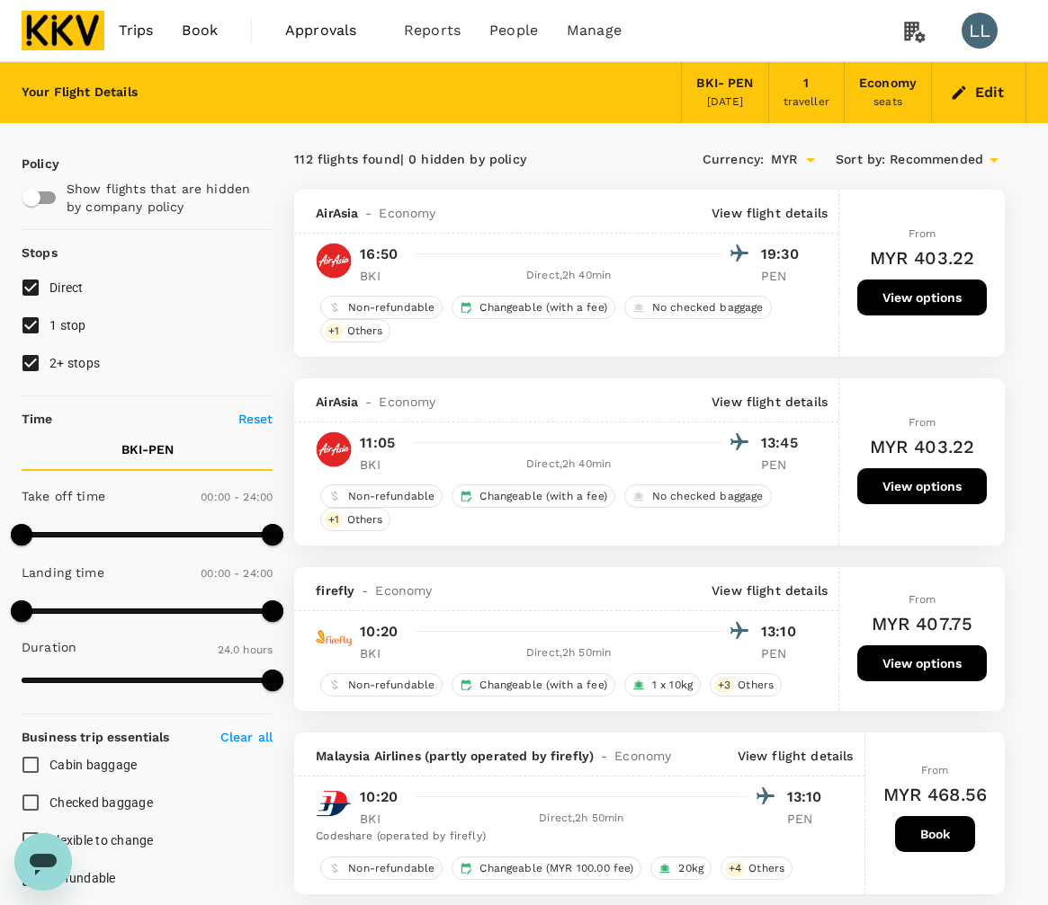
click at [49, 329] on input "1 stop" at bounding box center [31, 326] width 38 height 38
checkbox input "false"
click at [50, 360] on span "2+ stops" at bounding box center [74, 363] width 50 height 14
click at [49, 360] on input "2+ stops" at bounding box center [31, 363] width 38 height 38
checkbox input "false"
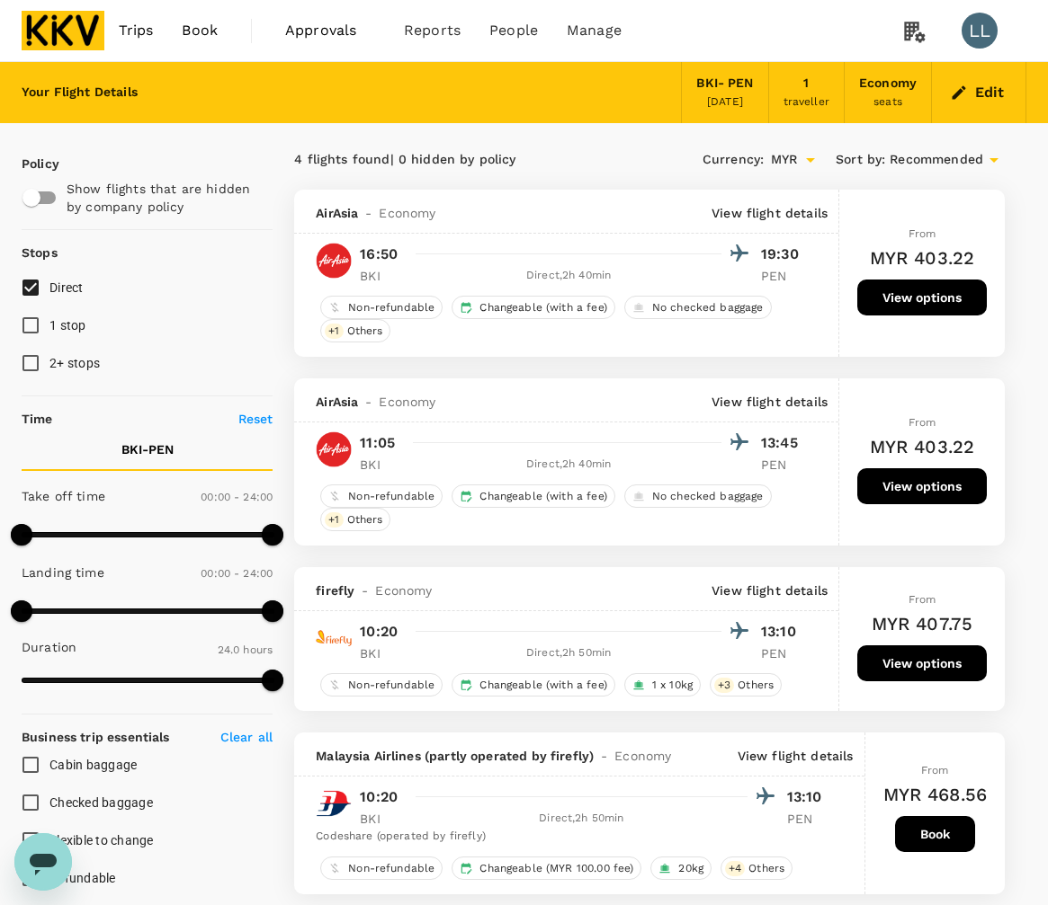
click at [1045, 293] on div "Policy Show flights that are hidden by company policy Stops Direct 1 stop 2+ st…" at bounding box center [524, 859] width 1048 height 1473
click at [1040, 304] on div "Policy Show flights that are hidden by company policy Stops Direct 1 stop 2+ st…" at bounding box center [524, 859] width 1048 height 1473
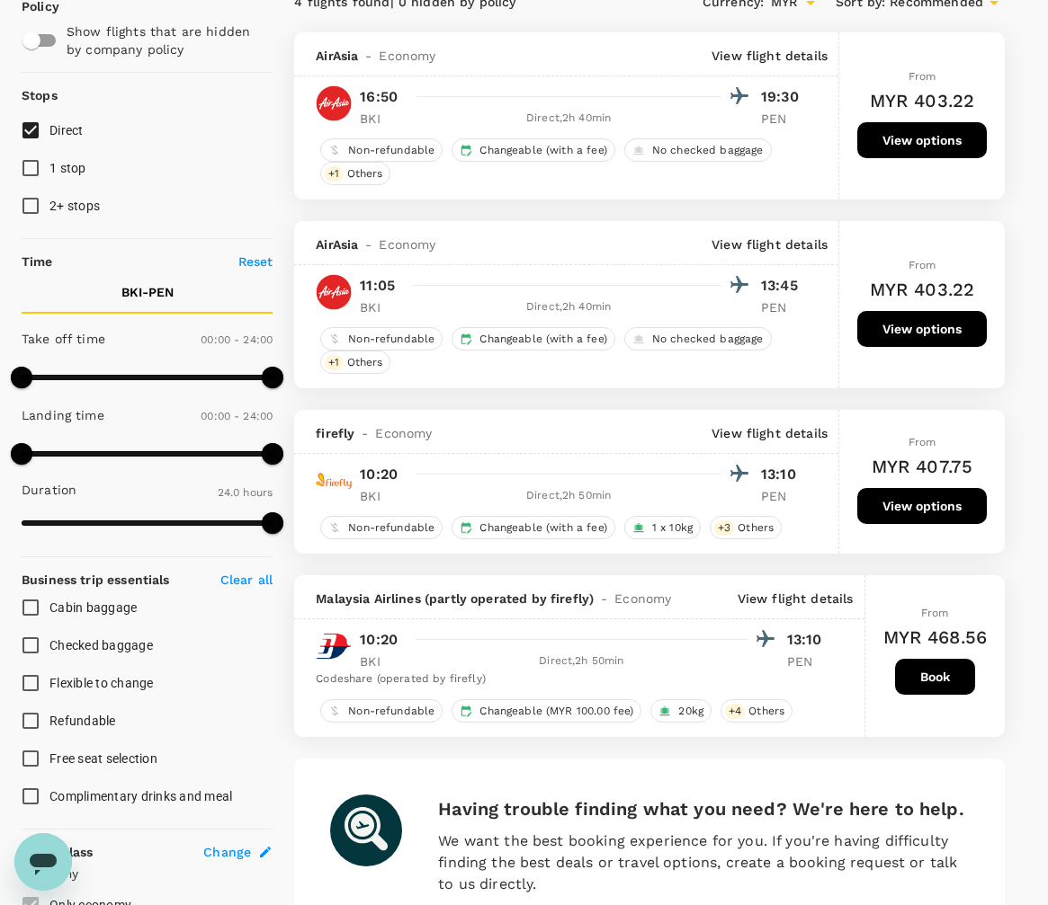
scroll to position [112, 0]
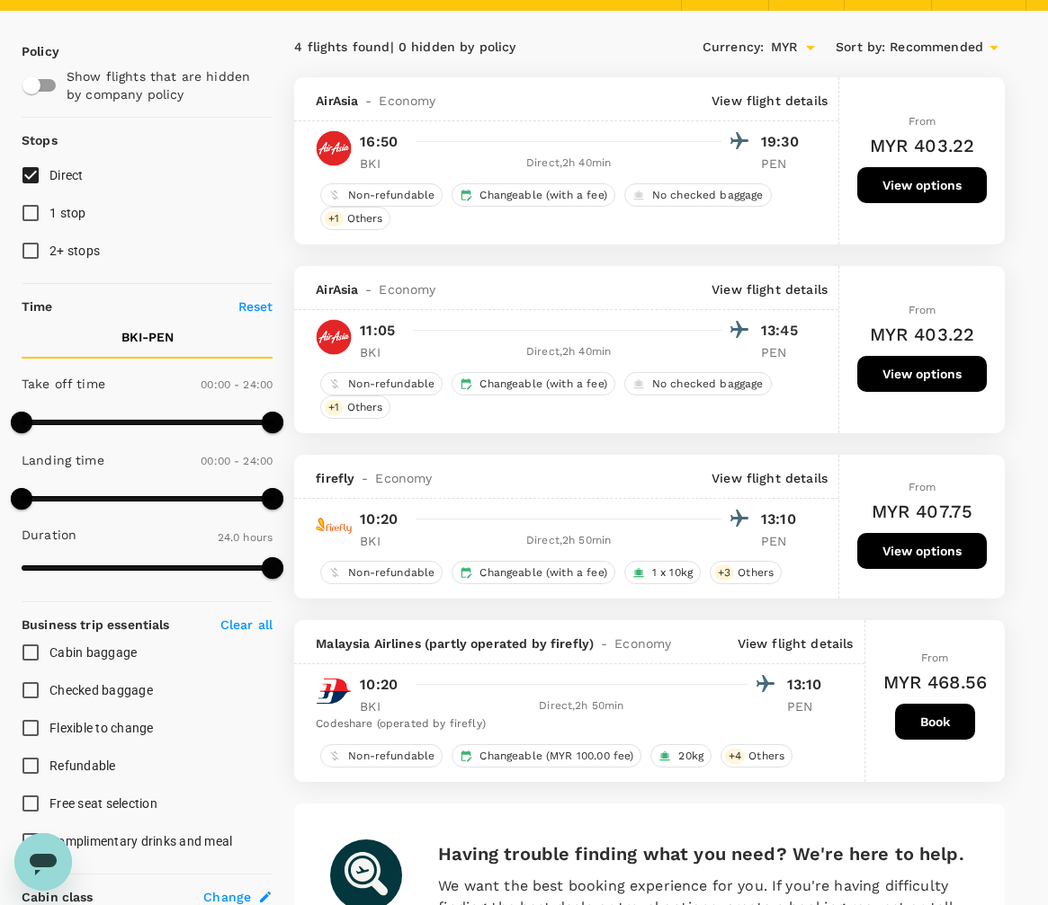
click at [1044, 231] on div "Policy Show flights that are hidden by company policy Stops Direct 1 stop 2+ st…" at bounding box center [524, 747] width 1048 height 1473
drag, startPoint x: 1039, startPoint y: 311, endPoint x: 1023, endPoint y: 320, distance: 17.7
click at [1040, 311] on div "Policy Show flights that are hidden by company policy Stops Direct 1 stop 2+ st…" at bounding box center [524, 747] width 1048 height 1473
click at [73, 217] on span "1 stop" at bounding box center [67, 213] width 37 height 14
click at [49, 217] on input "1 stop" at bounding box center [31, 213] width 38 height 38
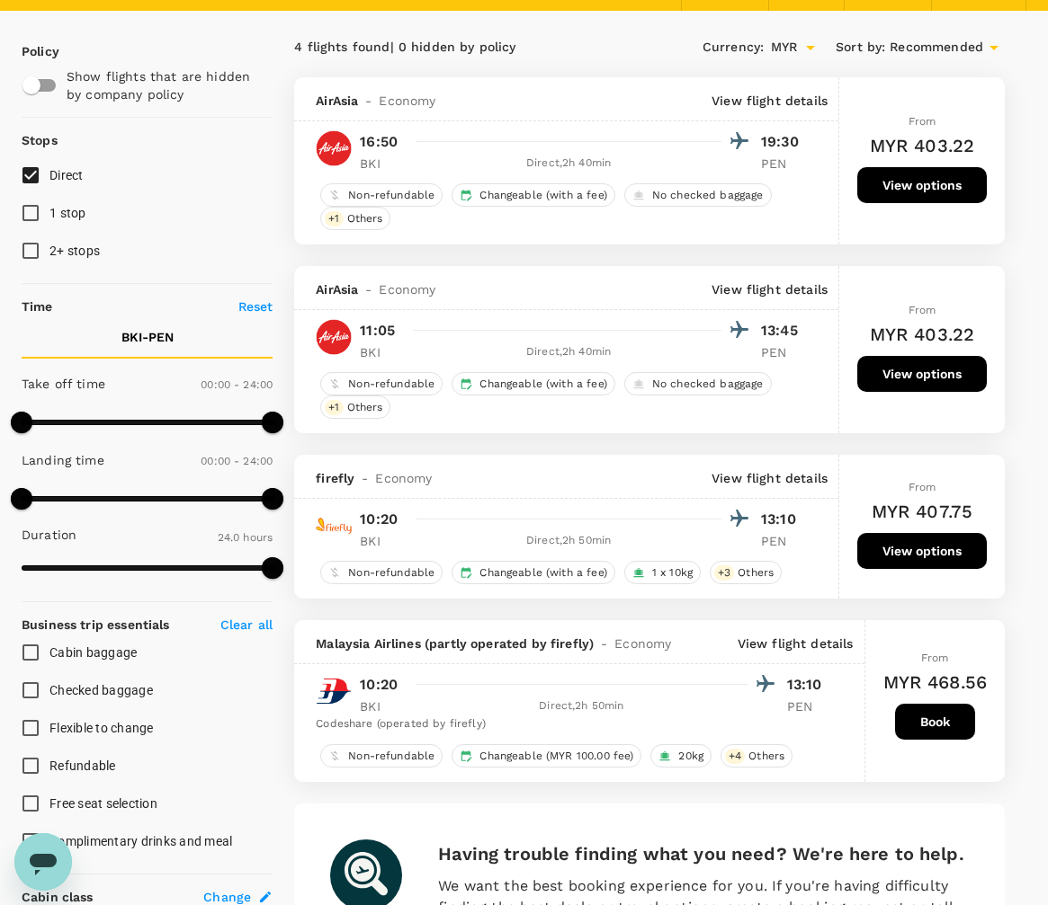
checkbox input "true"
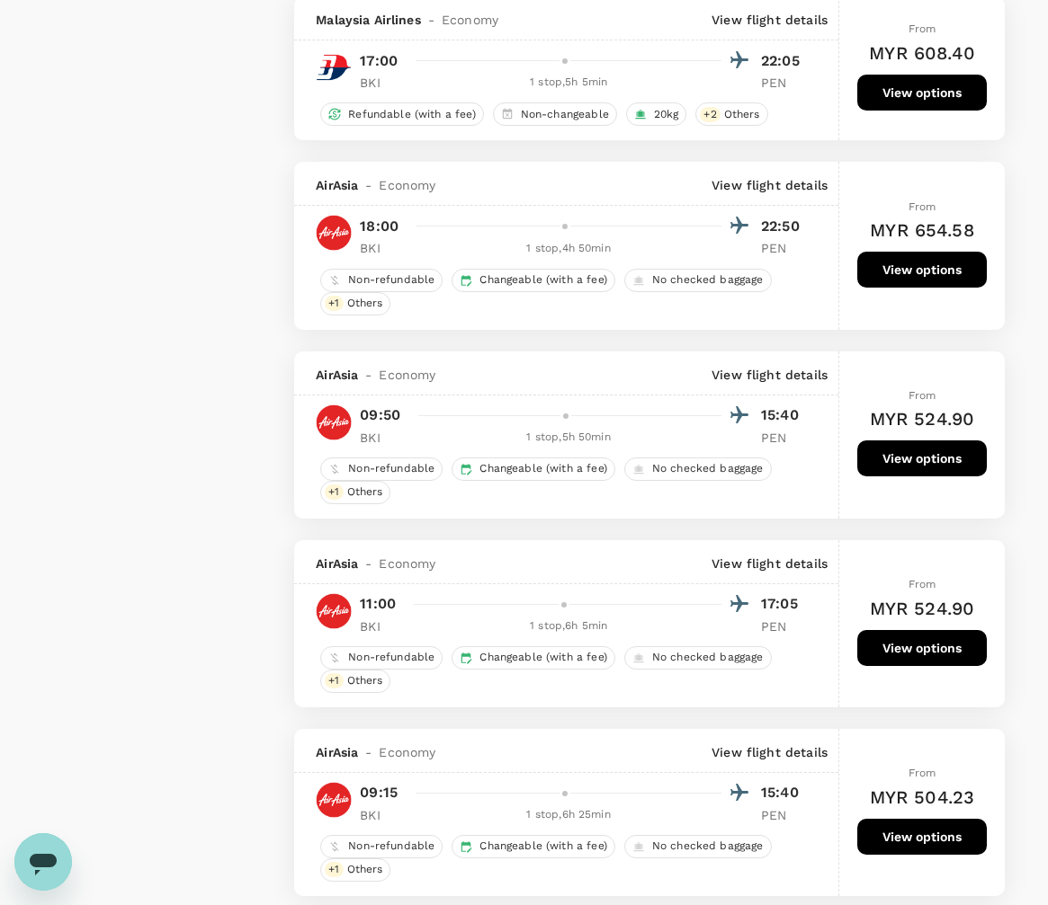
scroll to position [1686, 0]
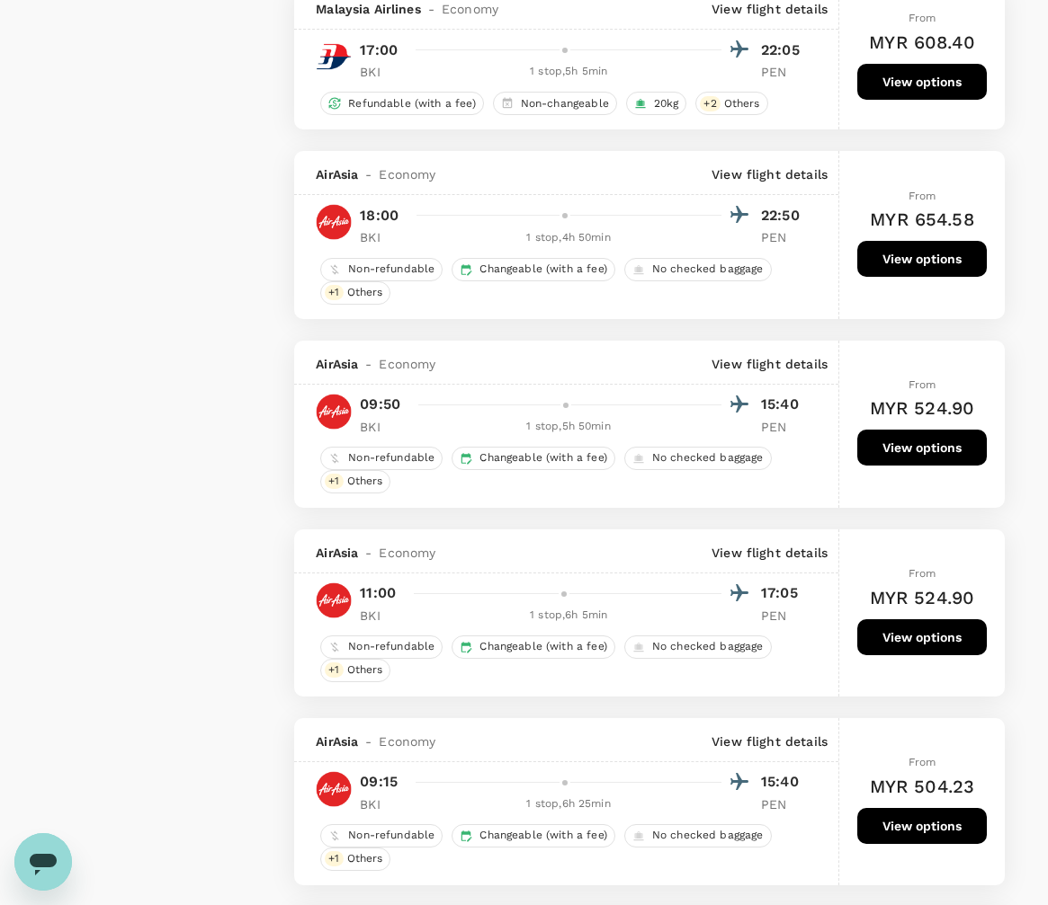
drag, startPoint x: 547, startPoint y: 254, endPoint x: 557, endPoint y: 248, distance: 12.1
click at [547, 247] on div "1 stop , 4h 50min" at bounding box center [568, 238] width 306 height 18
click at [560, 221] on div at bounding box center [564, 215] width 11 height 11
click at [727, 183] on p "View flight details" at bounding box center [769, 174] width 116 height 18
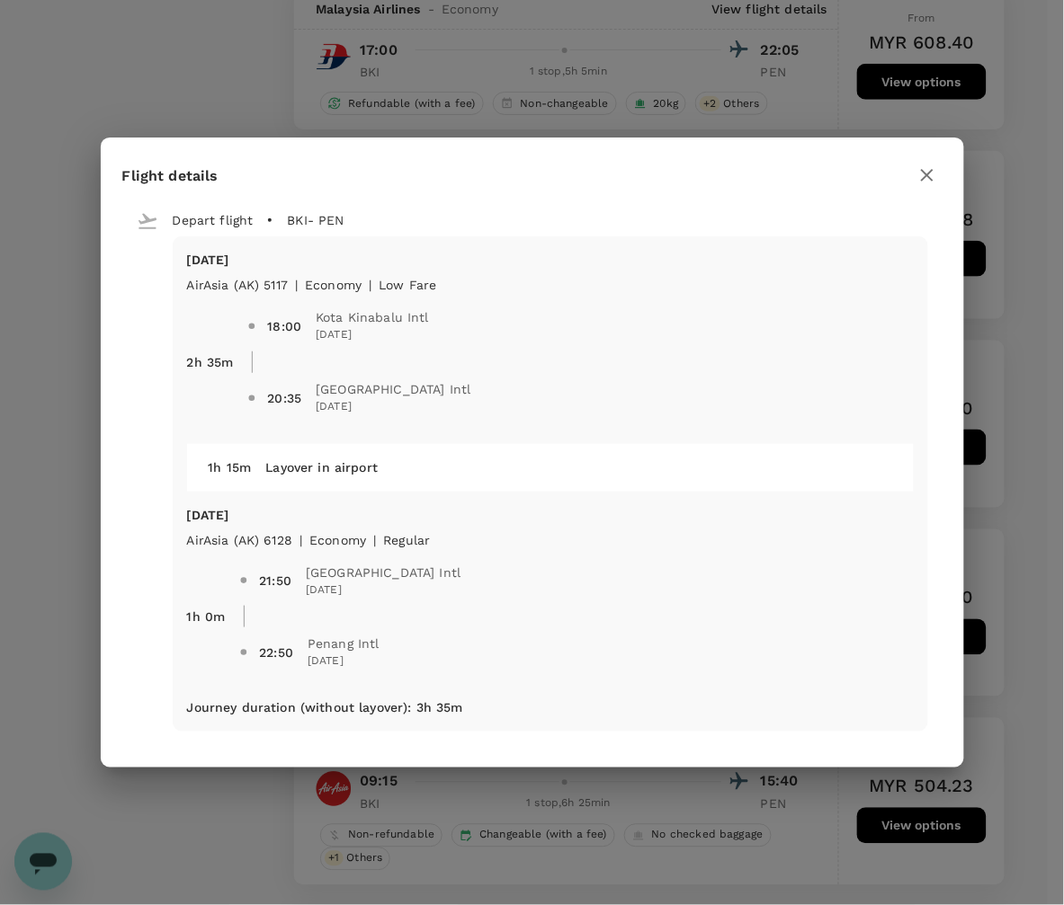
drag, startPoint x: 544, startPoint y: 506, endPoint x: 545, endPoint y: 488, distance: 18.0
click at [545, 488] on div "Sun, 28 Sep AirAsia (AK) 5117 | economy | Low Fare 2h 35m 18:00 Kota Kinabalu I…" at bounding box center [550, 484] width 755 height 496
click at [540, 472] on div "Layover in airport" at bounding box center [571, 460] width 640 height 32
click at [920, 180] on icon "button" at bounding box center [927, 176] width 22 height 22
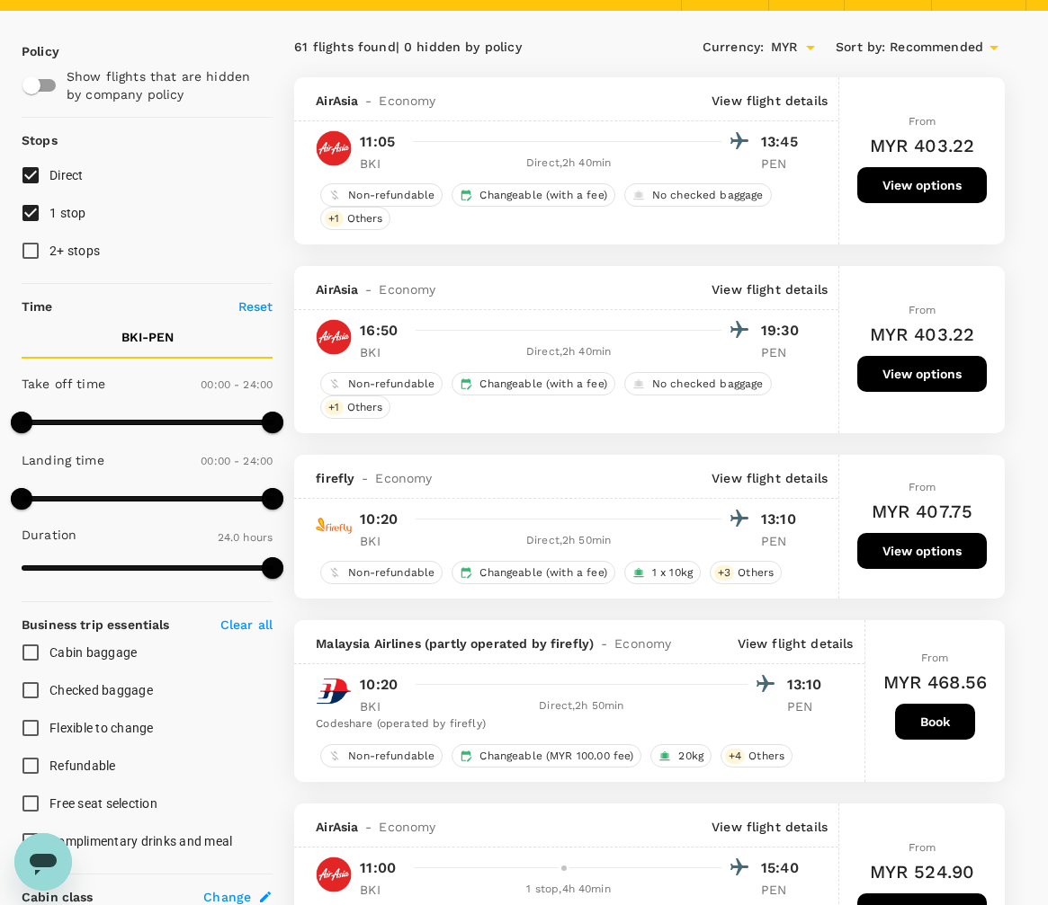
scroll to position [0, 0]
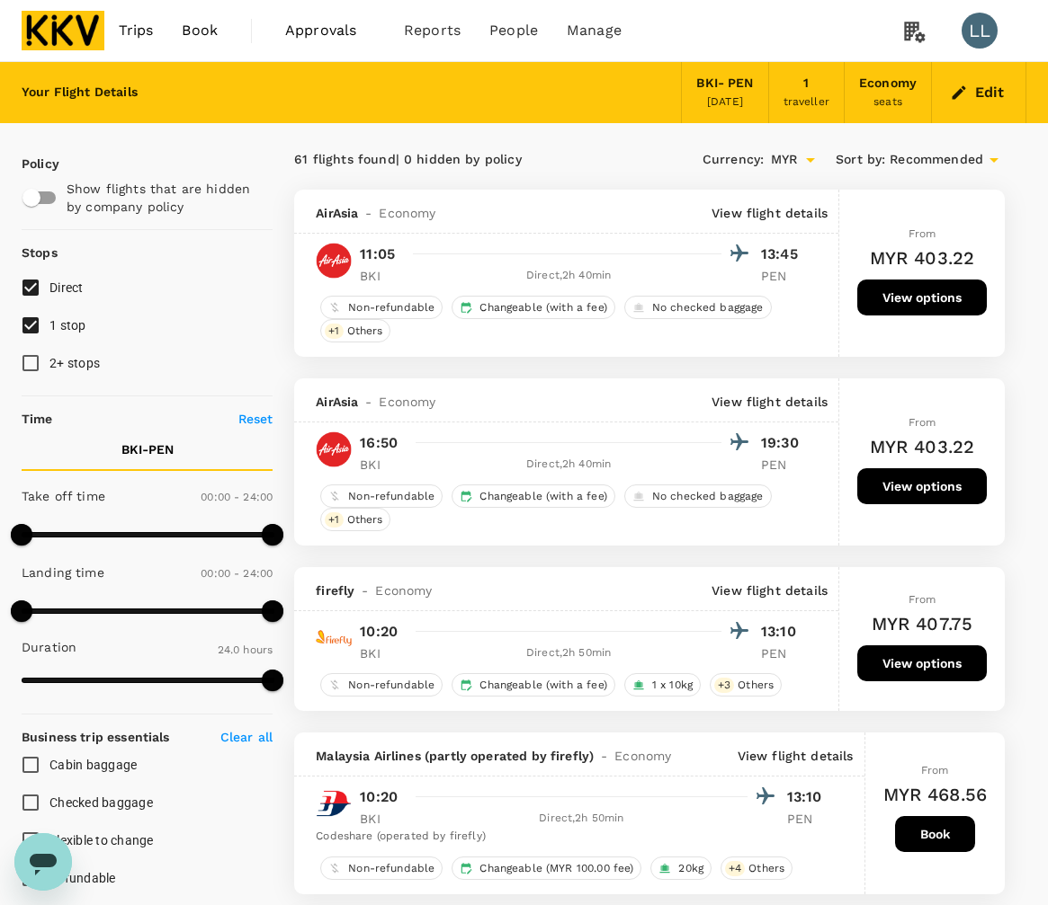
click at [924, 472] on button "View options" at bounding box center [921, 486] width 129 height 36
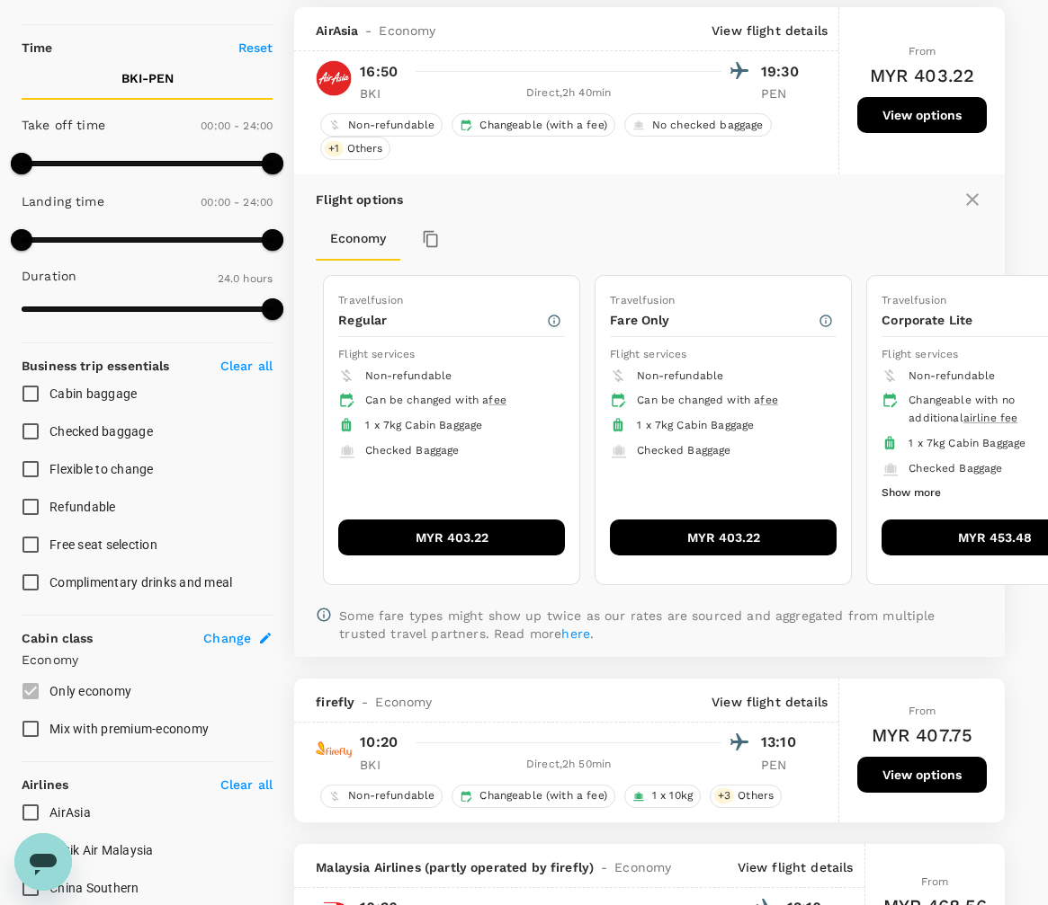
scroll to position [380, 0]
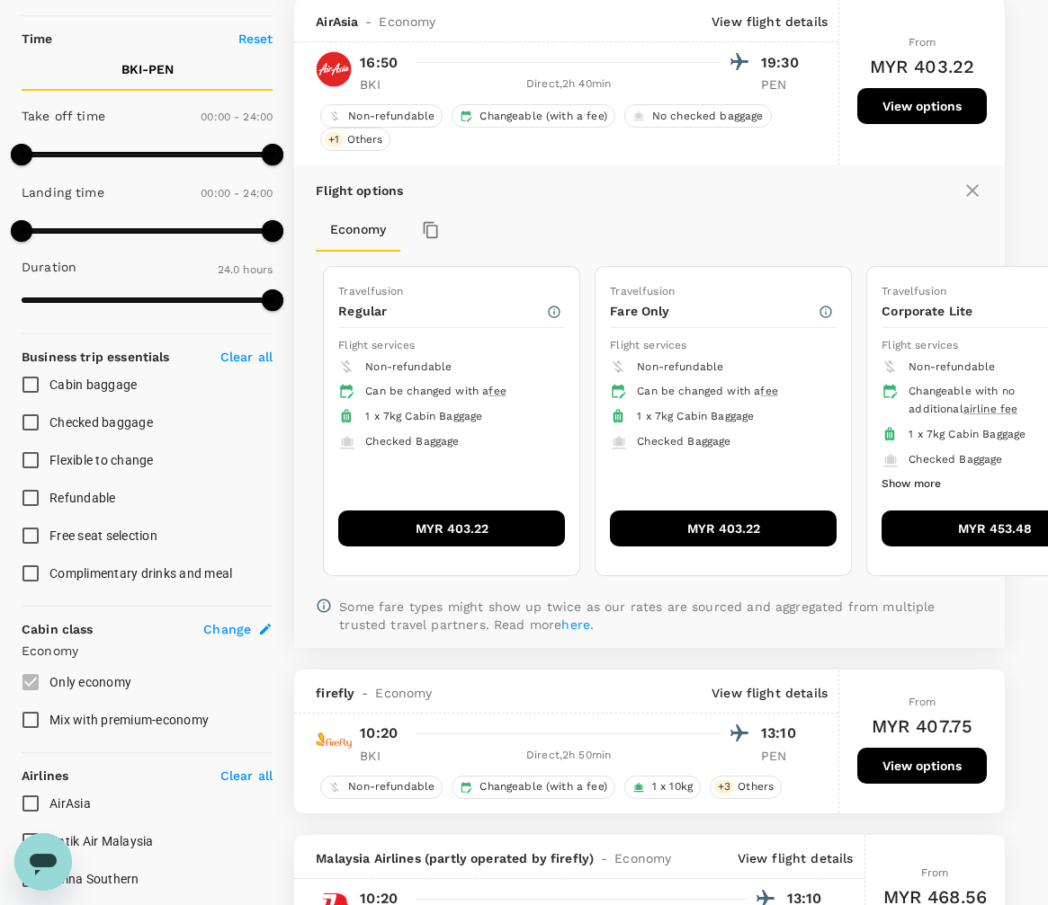
click at [446, 522] on button "MYR 403.22" at bounding box center [451, 529] width 227 height 36
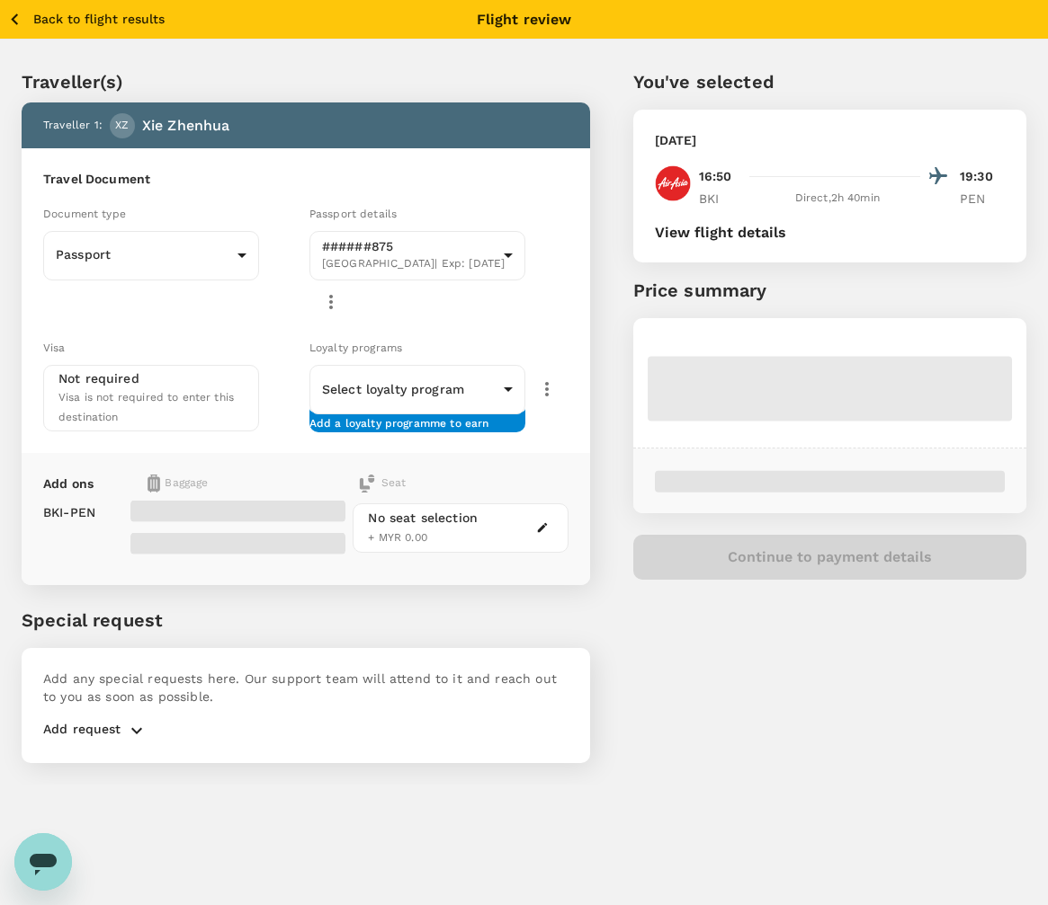
click at [670, 592] on div "You've selected Sunday, 28 Sep 2025 16:50 19:30 BKI Direct , 2h 40min PEN View …" at bounding box center [808, 405] width 436 height 760
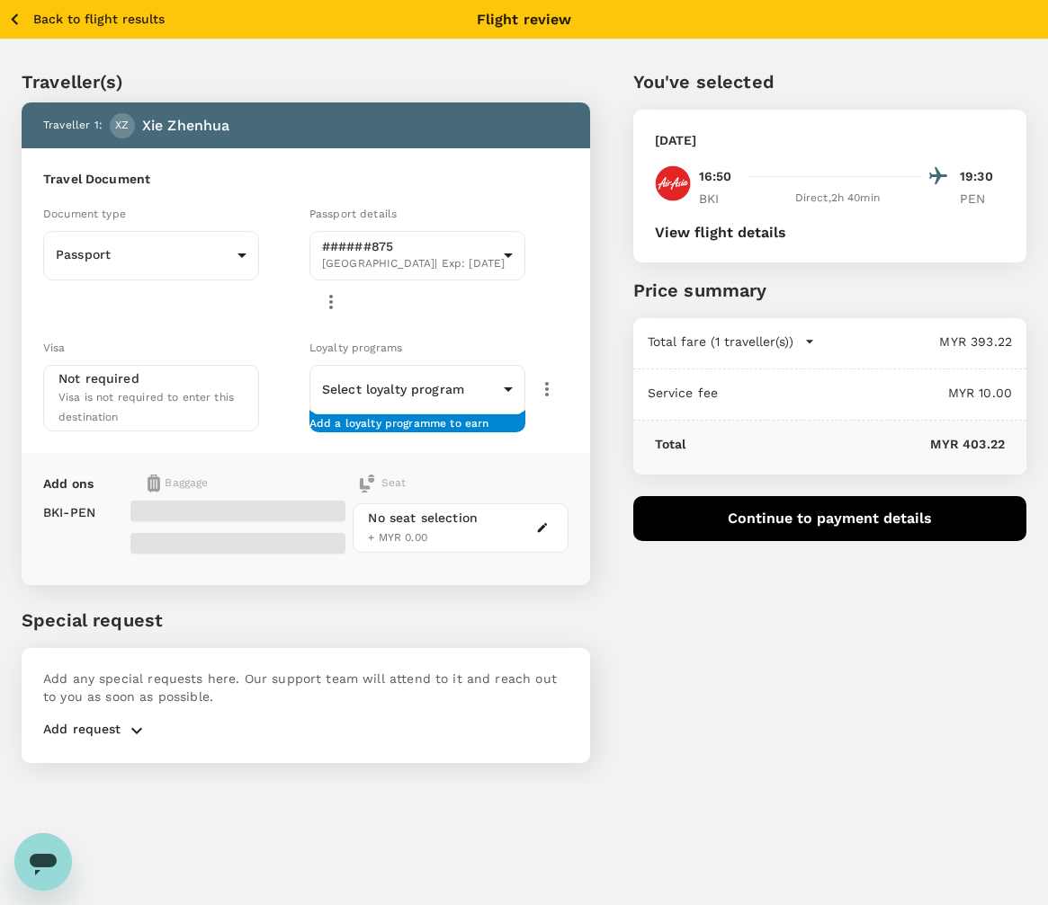
click at [700, 658] on div "You've selected Sunday, 28 Sep 2025 16:50 19:30 BKI Direct , 2h 40min PEN View …" at bounding box center [808, 405] width 436 height 760
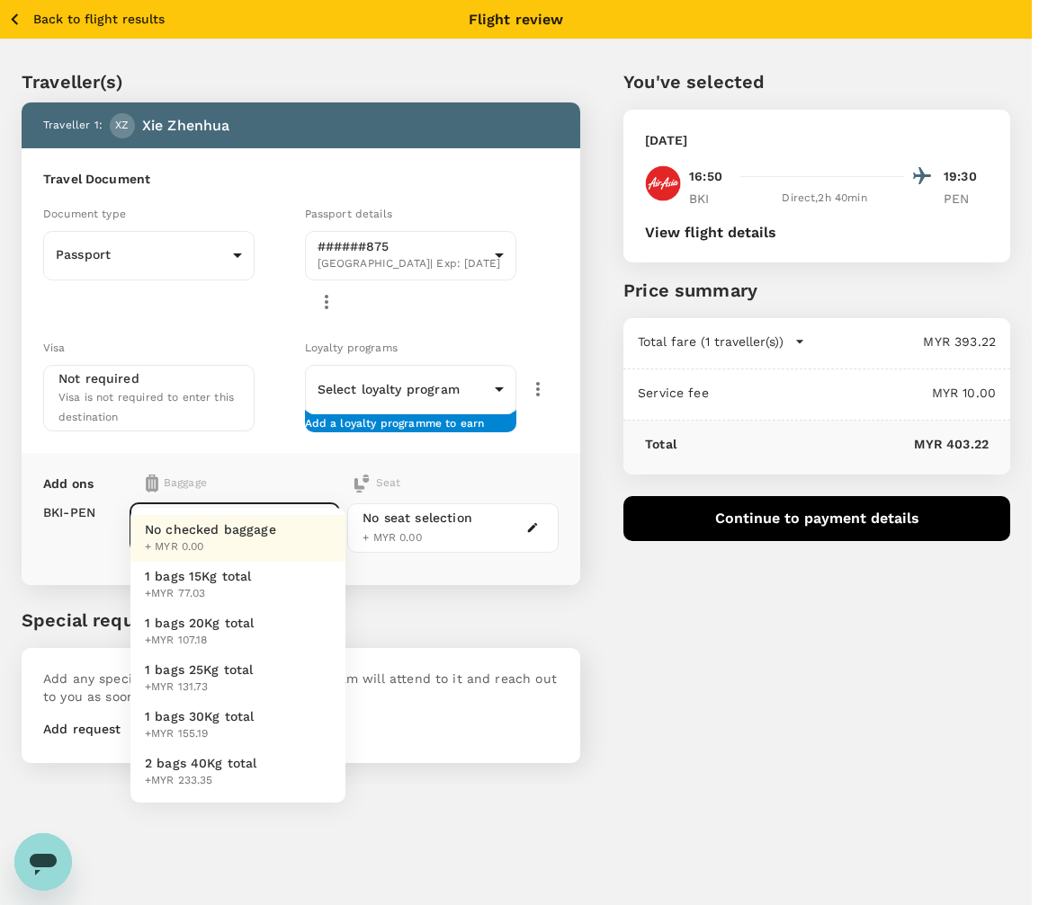
click at [295, 470] on body "Back to flight results Flight review Traveller(s) Traveller 1 : XZ Xie Zhenhua …" at bounding box center [524, 477] width 1048 height 954
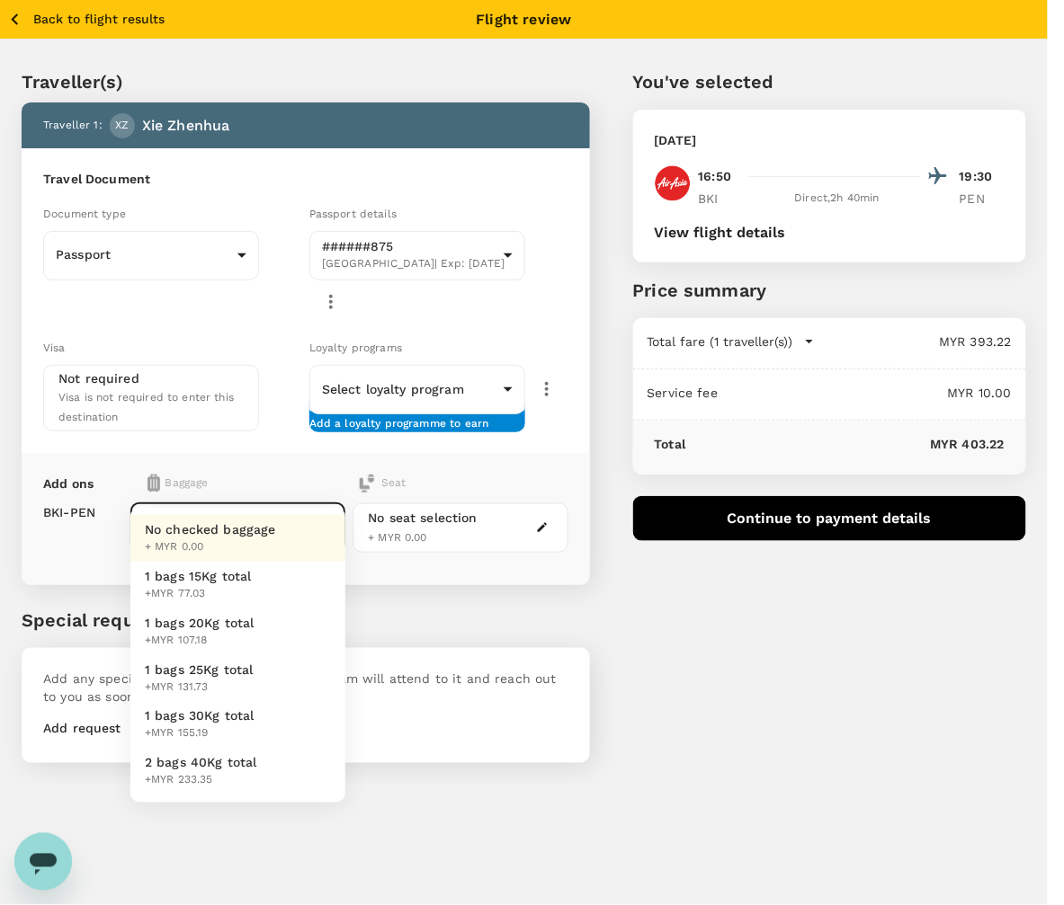
click at [293, 470] on div at bounding box center [532, 452] width 1064 height 905
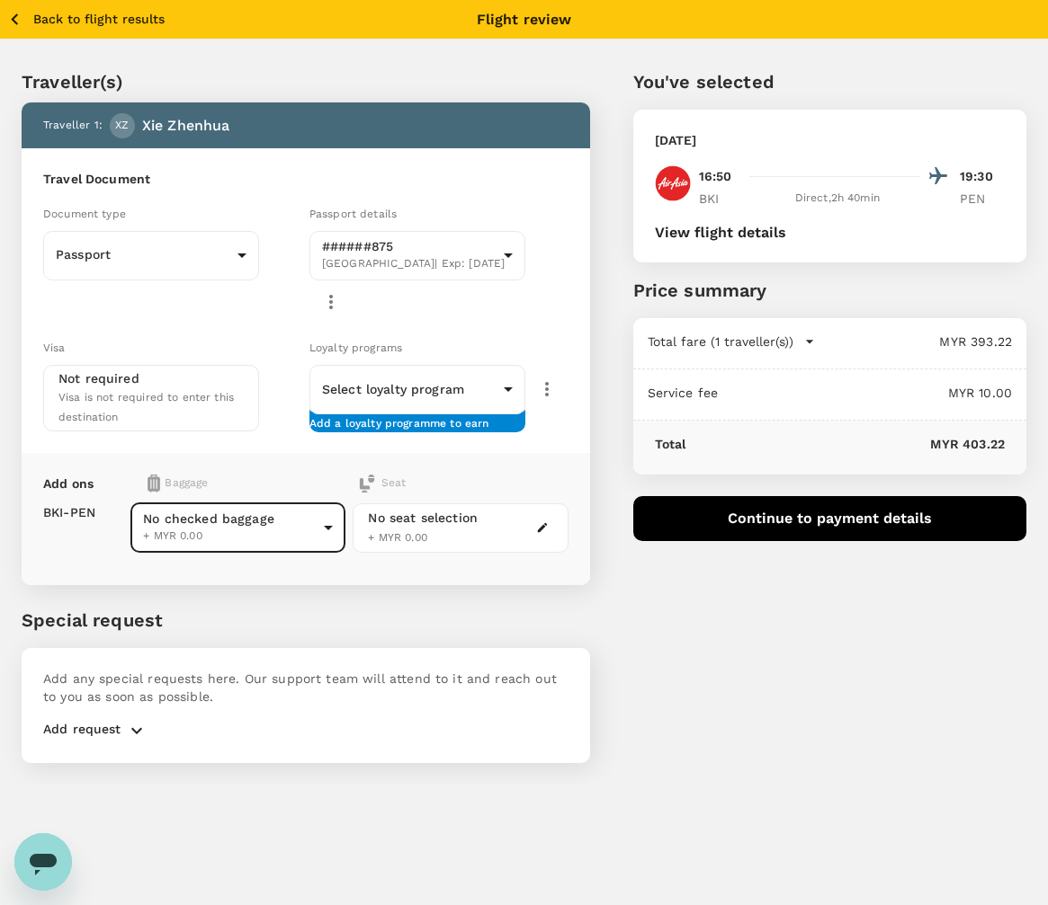
click at [690, 620] on div "You've selected Sunday, 28 Sep 2025 16:50 19:30 BKI Direct , 2h 40min PEN View …" at bounding box center [808, 405] width 436 height 760
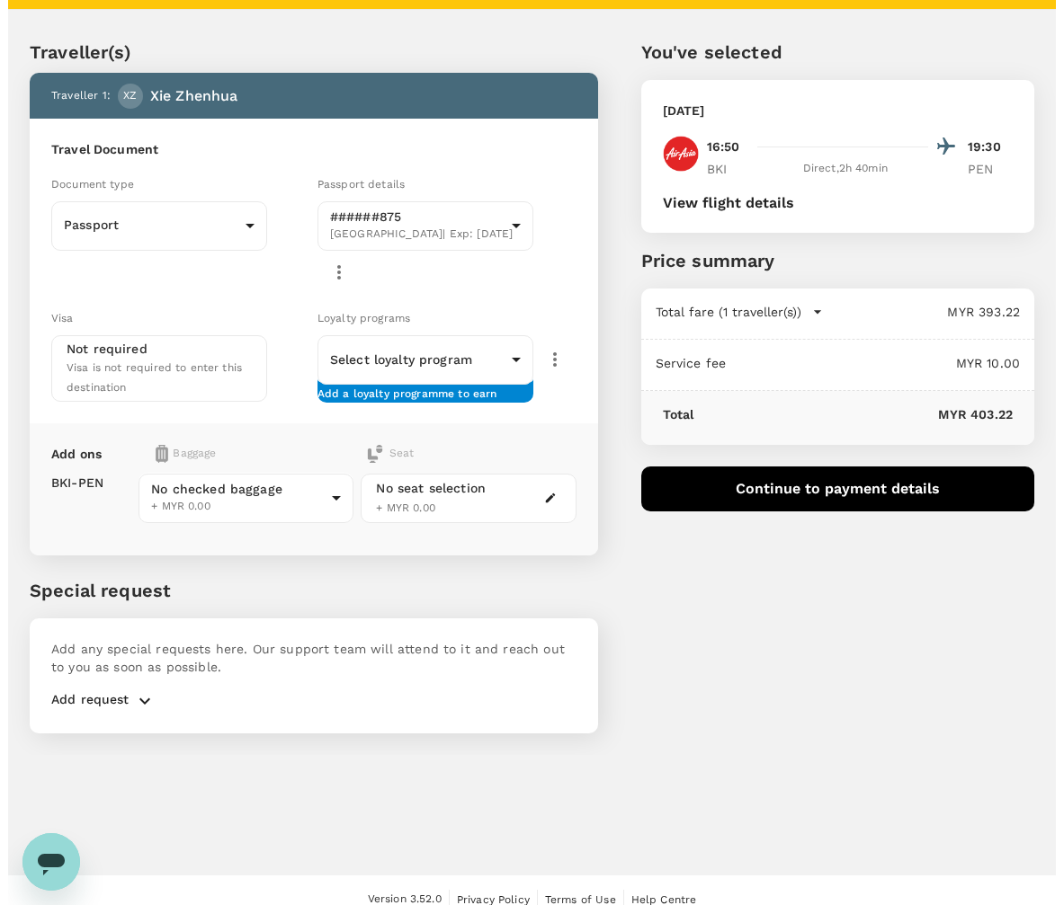
scroll to position [47, 0]
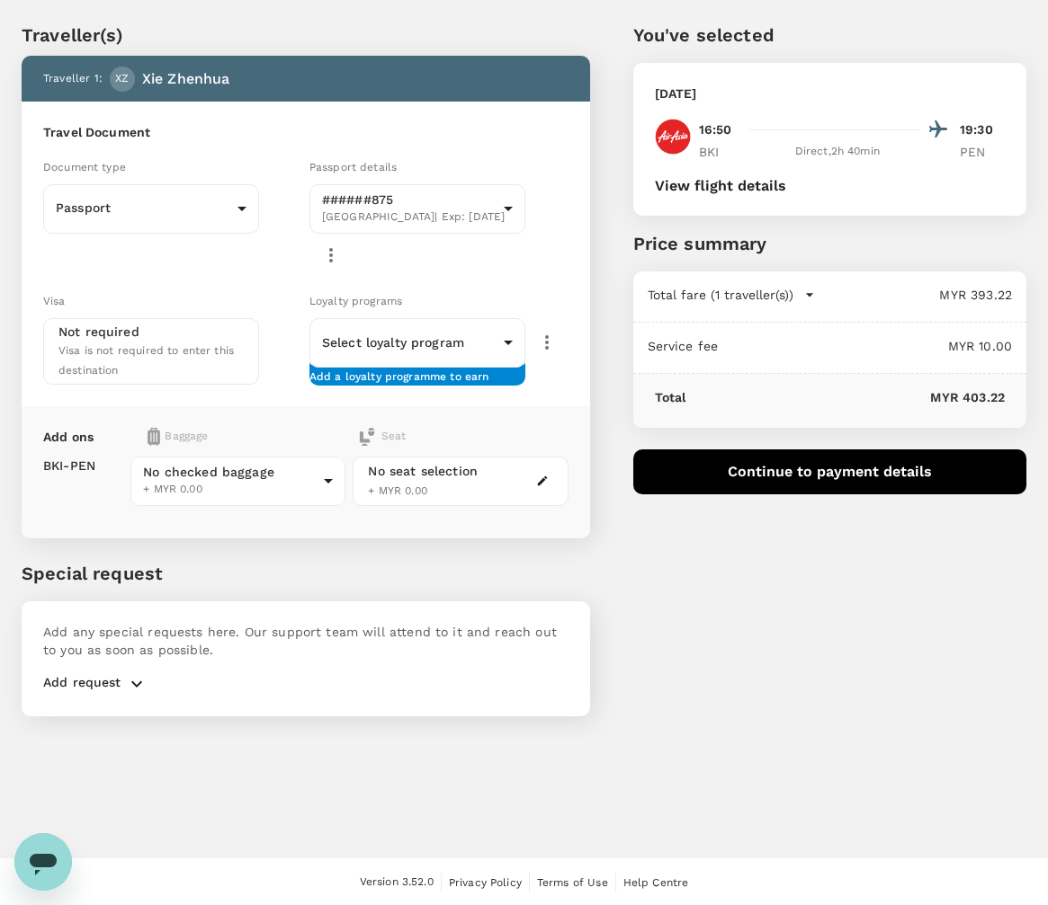
click at [686, 621] on div "You've selected Sunday, 28 Sep 2025 16:50 19:30 BKI Direct , 2h 40min PEN View …" at bounding box center [808, 358] width 436 height 760
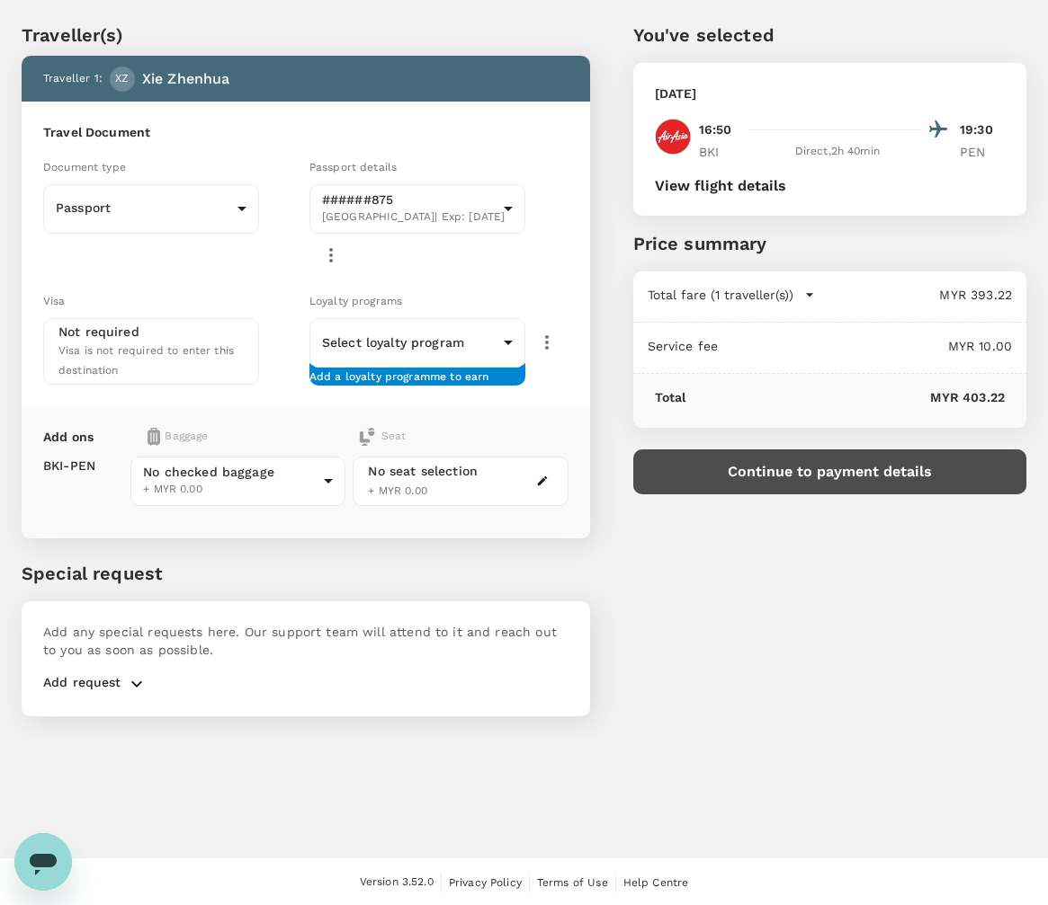
click at [792, 472] on button "Continue to payment details" at bounding box center [829, 472] width 393 height 45
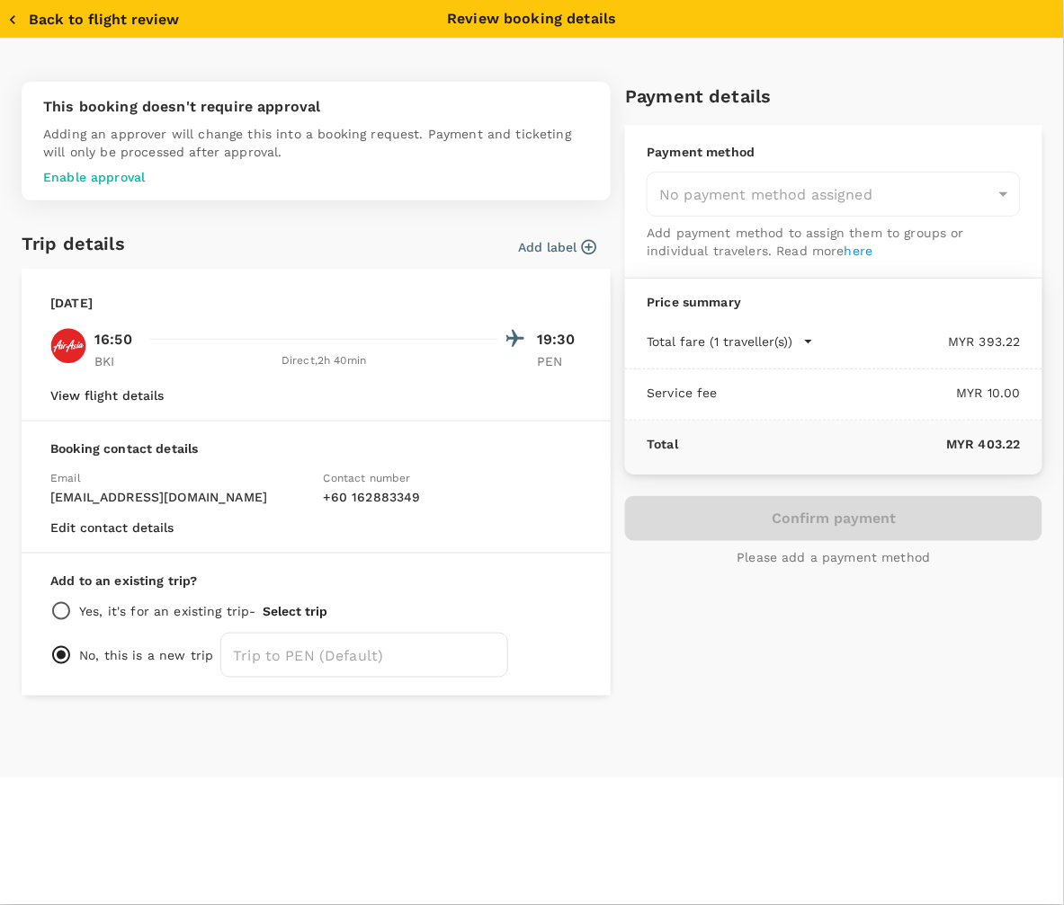
type input "9e431c6f-2823-4cc2-be3e-fbfab332714f"
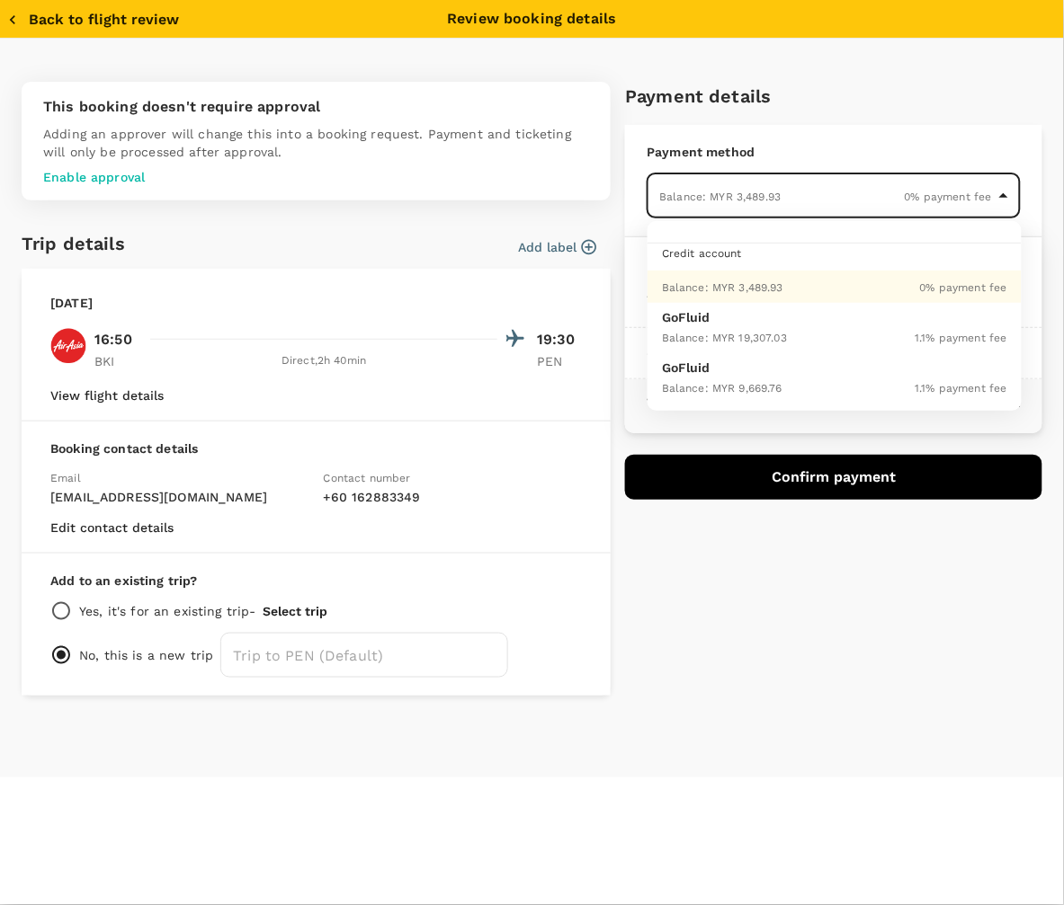
click at [736, 200] on body "Back to flight results Flight review Traveller(s) Traveller 1 : XZ Xie Zhenhua …" at bounding box center [532, 430] width 1064 height 954
click at [755, 281] on span "Balance : MYR 3,489.93" at bounding box center [722, 287] width 121 height 13
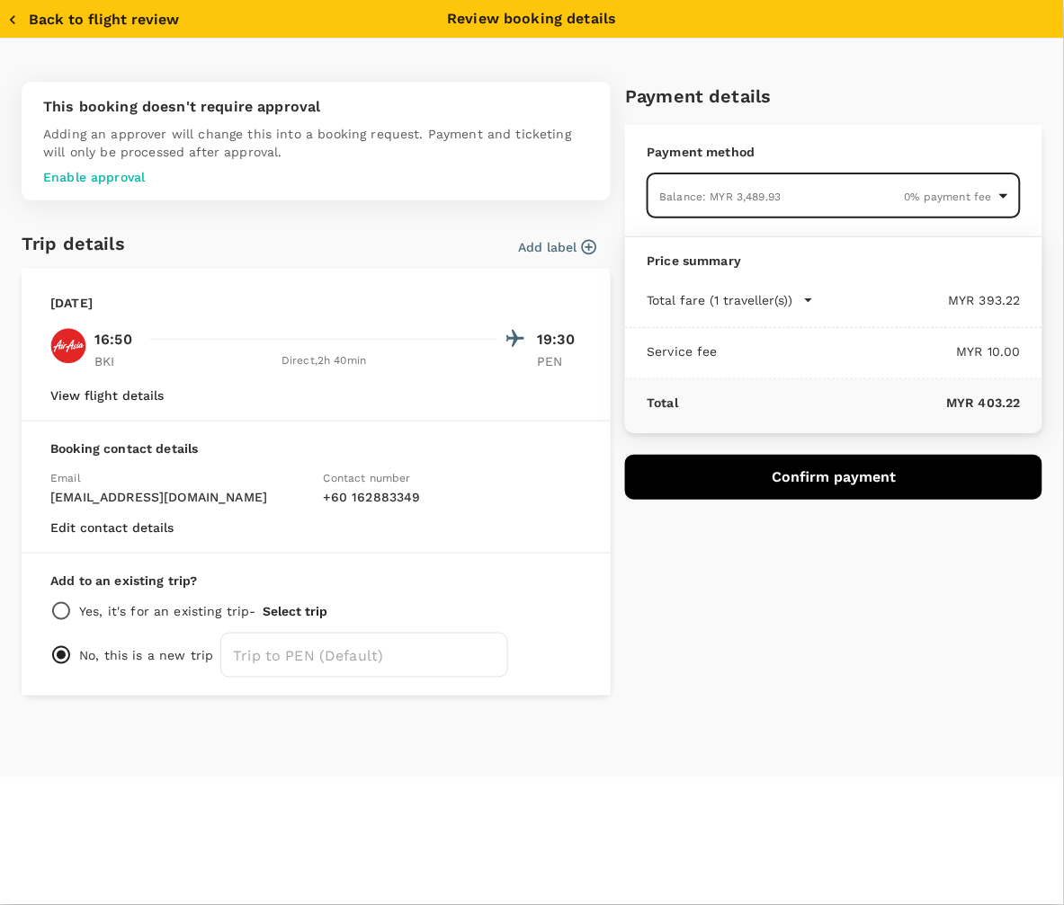
click at [701, 609] on div "Payment details Payment method Balance : MYR 3,489.93 0 % payment fee 9e431c6f-…" at bounding box center [827, 381] width 432 height 629
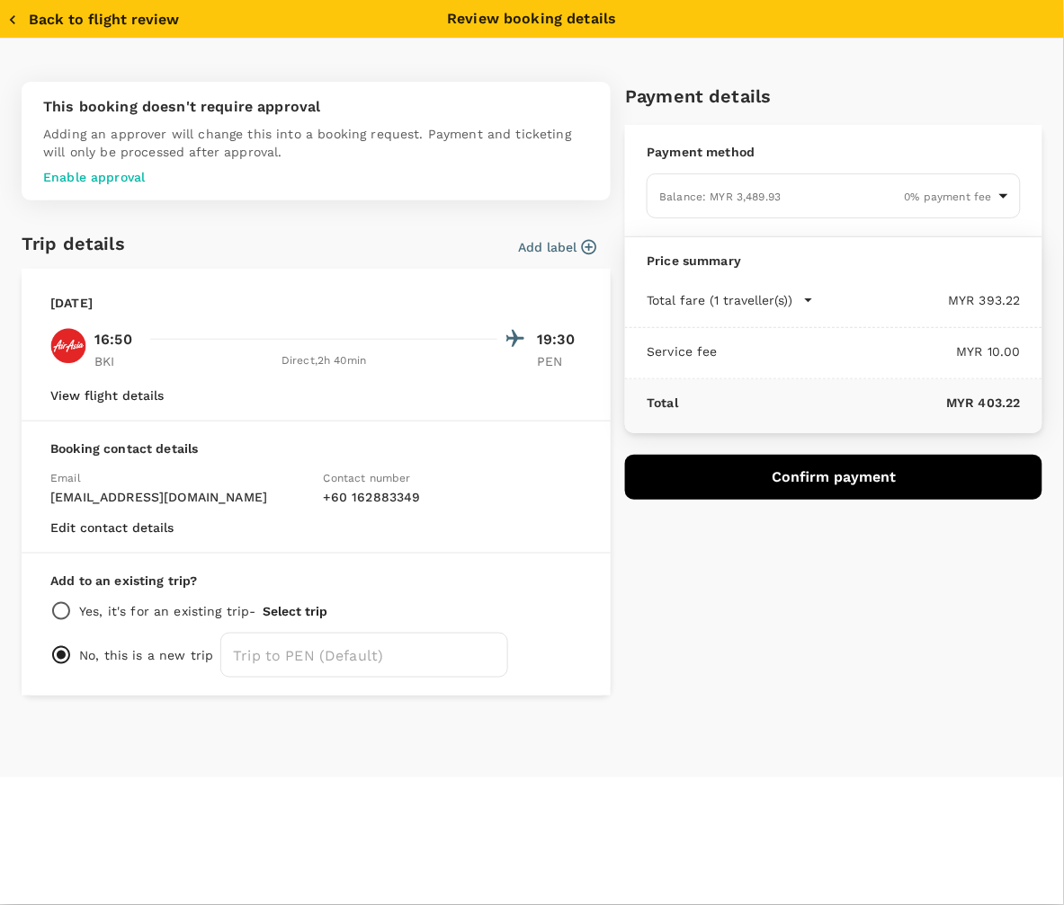
click at [828, 475] on button "Confirm payment" at bounding box center [833, 477] width 417 height 45
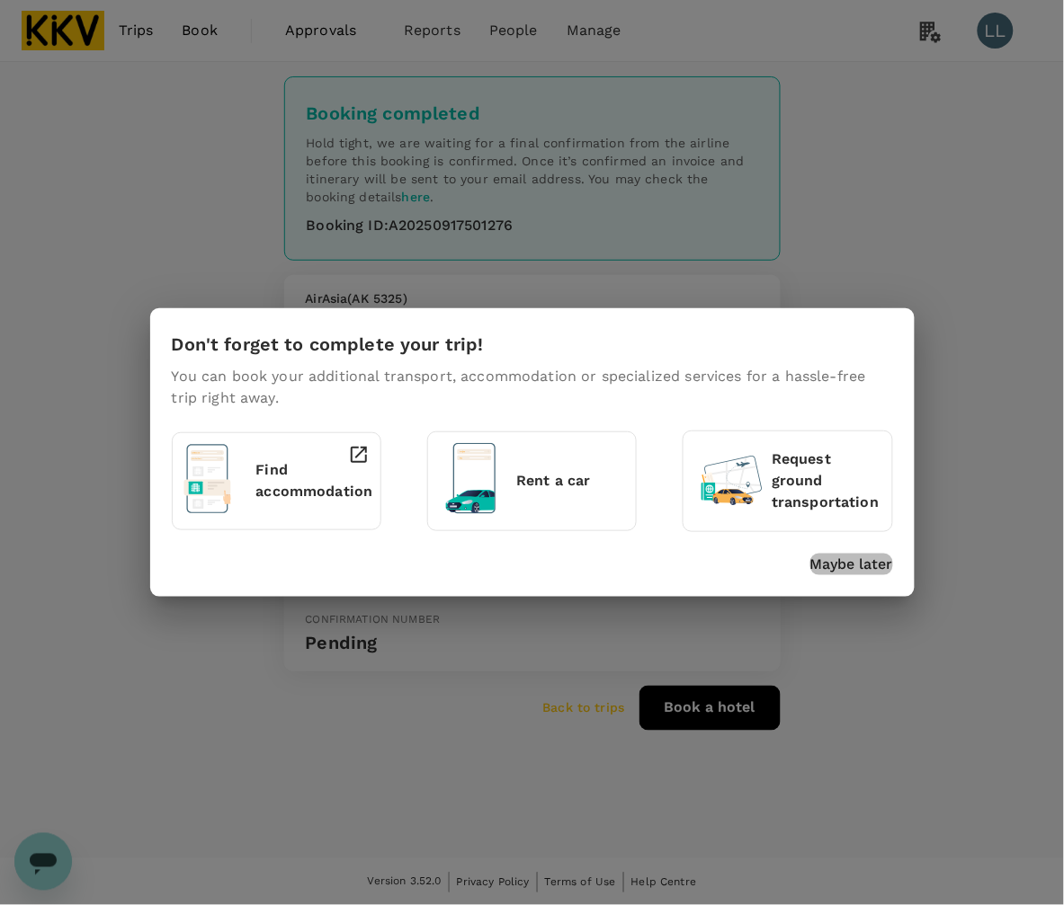
click at [857, 562] on p "Maybe later" at bounding box center [851, 565] width 83 height 22
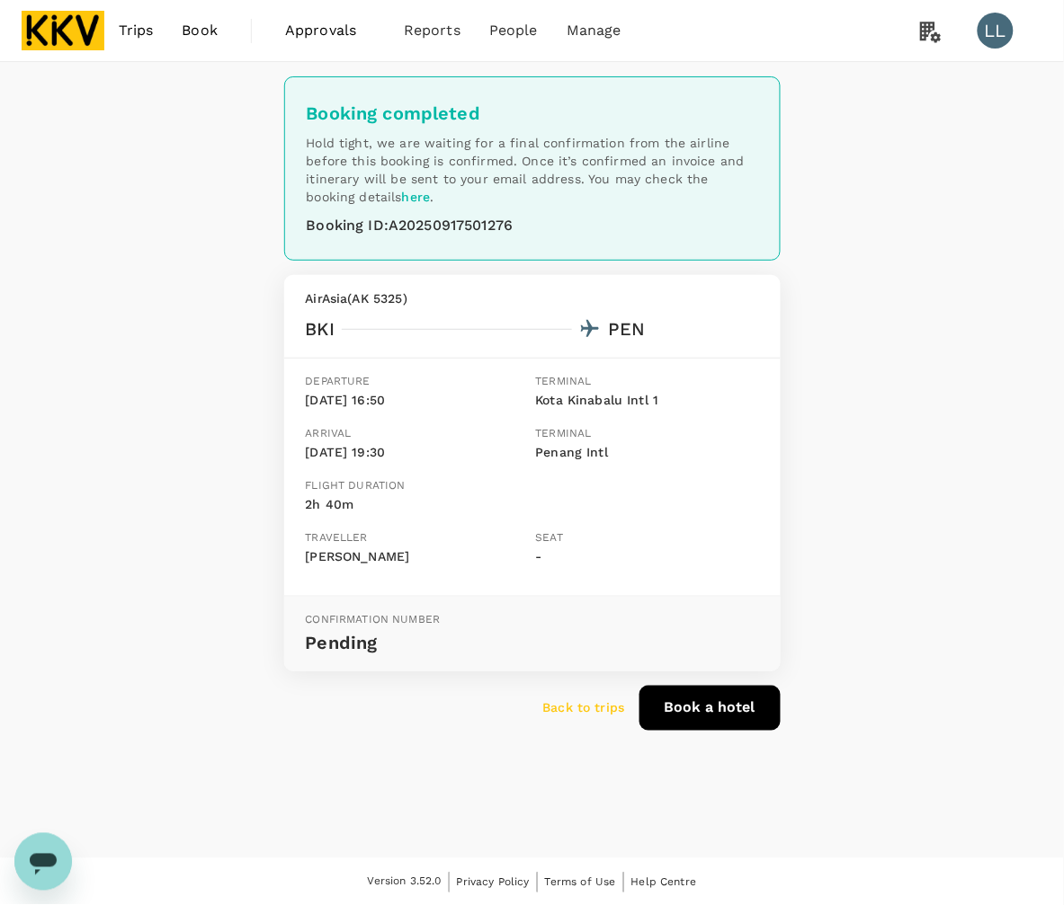
click at [599, 720] on div "Back to trips Book a hotel" at bounding box center [525, 701] width 511 height 59
click at [600, 710] on p "Back to trips" at bounding box center [584, 709] width 82 height 18
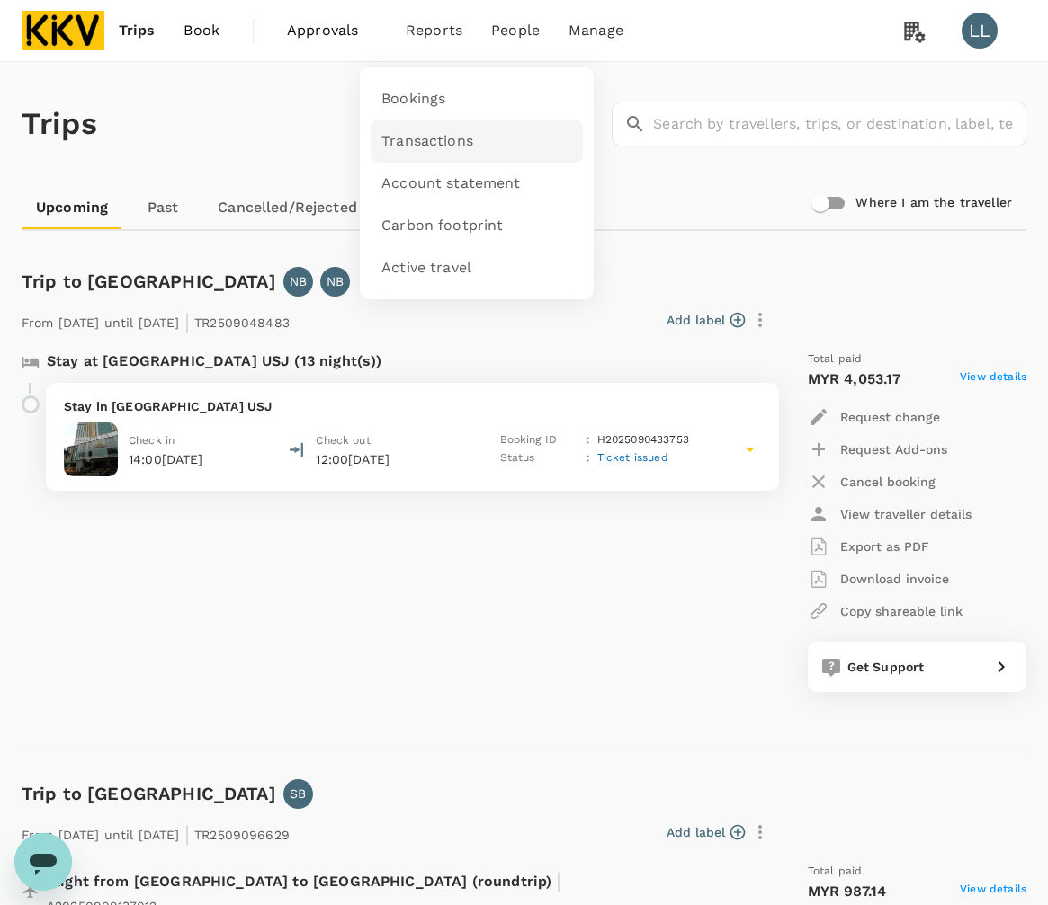
click at [419, 133] on span "Transactions" at bounding box center [427, 141] width 92 height 21
